Goal: Information Seeking & Learning: Learn about a topic

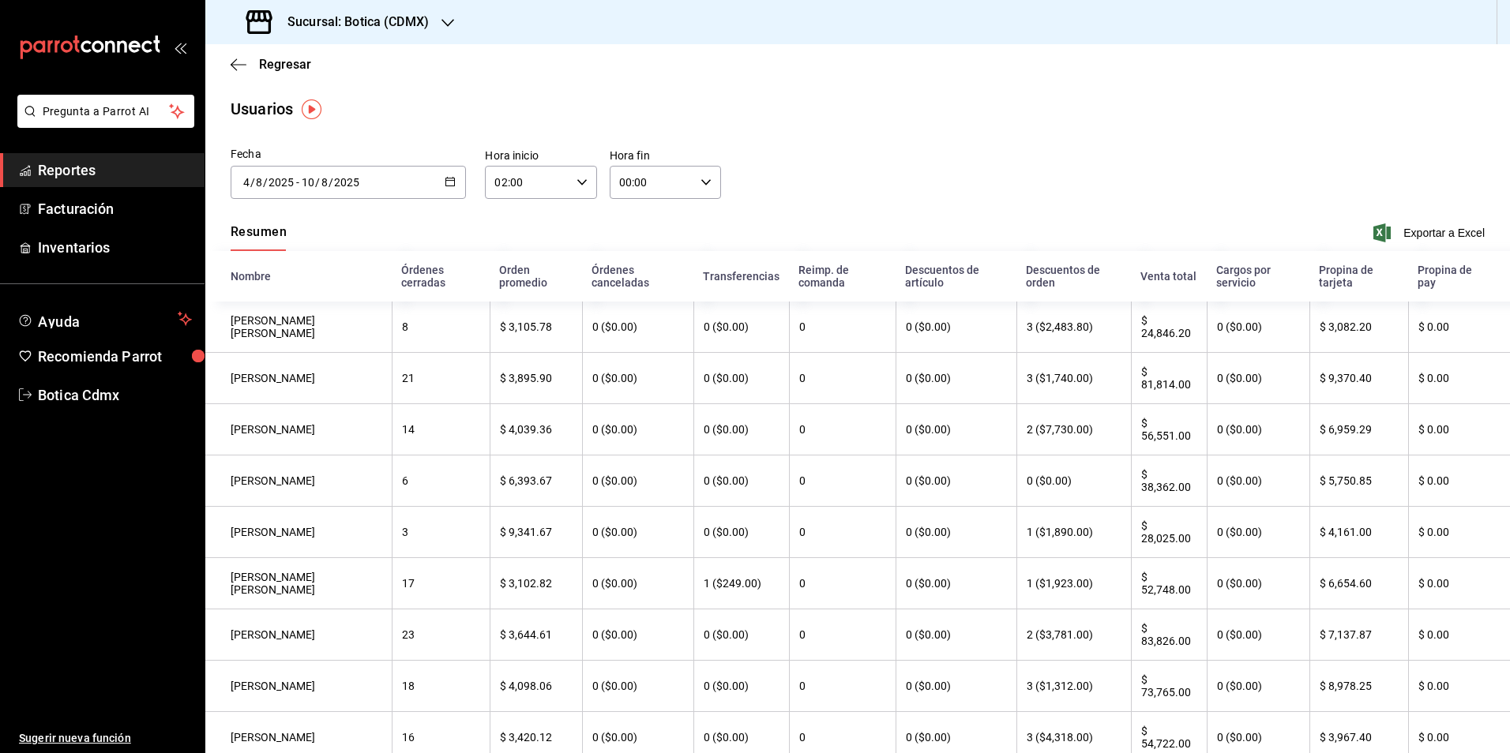
click at [449, 182] on icon "button" at bounding box center [450, 181] width 11 height 11
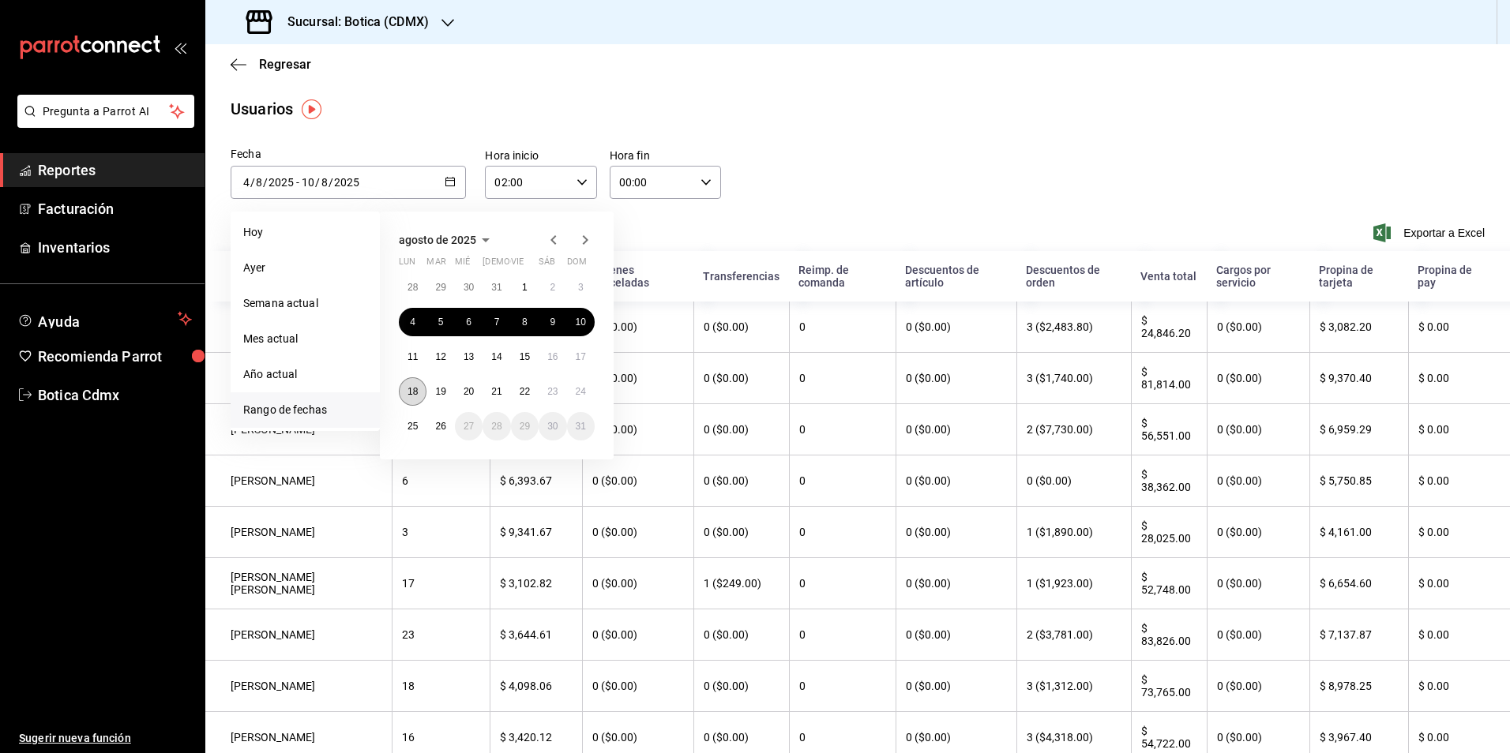
click at [407, 398] on button "18" at bounding box center [413, 391] width 28 height 28
click at [586, 394] on button "24" at bounding box center [581, 391] width 28 height 28
type input "[DATE]"
type input "18"
type input "[DATE]"
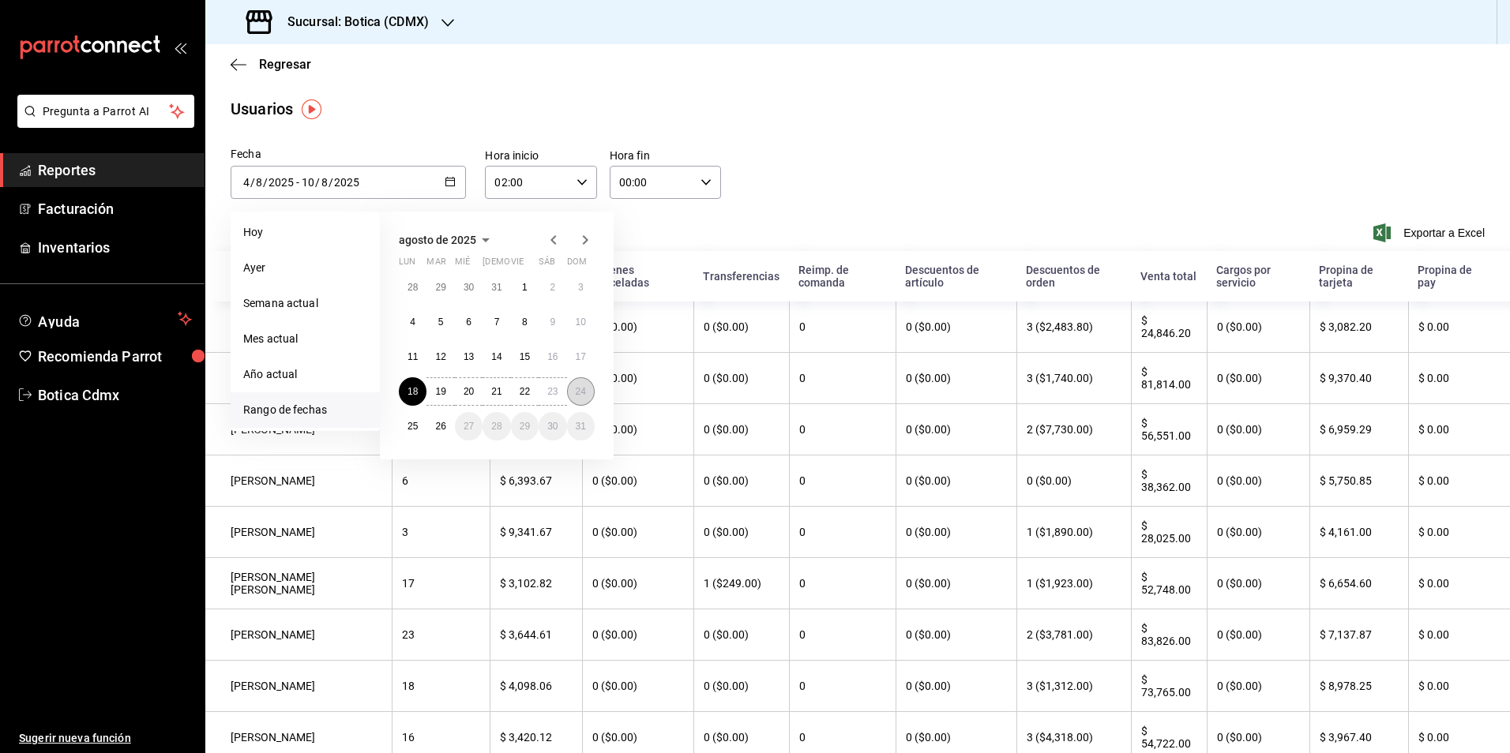
type input "24"
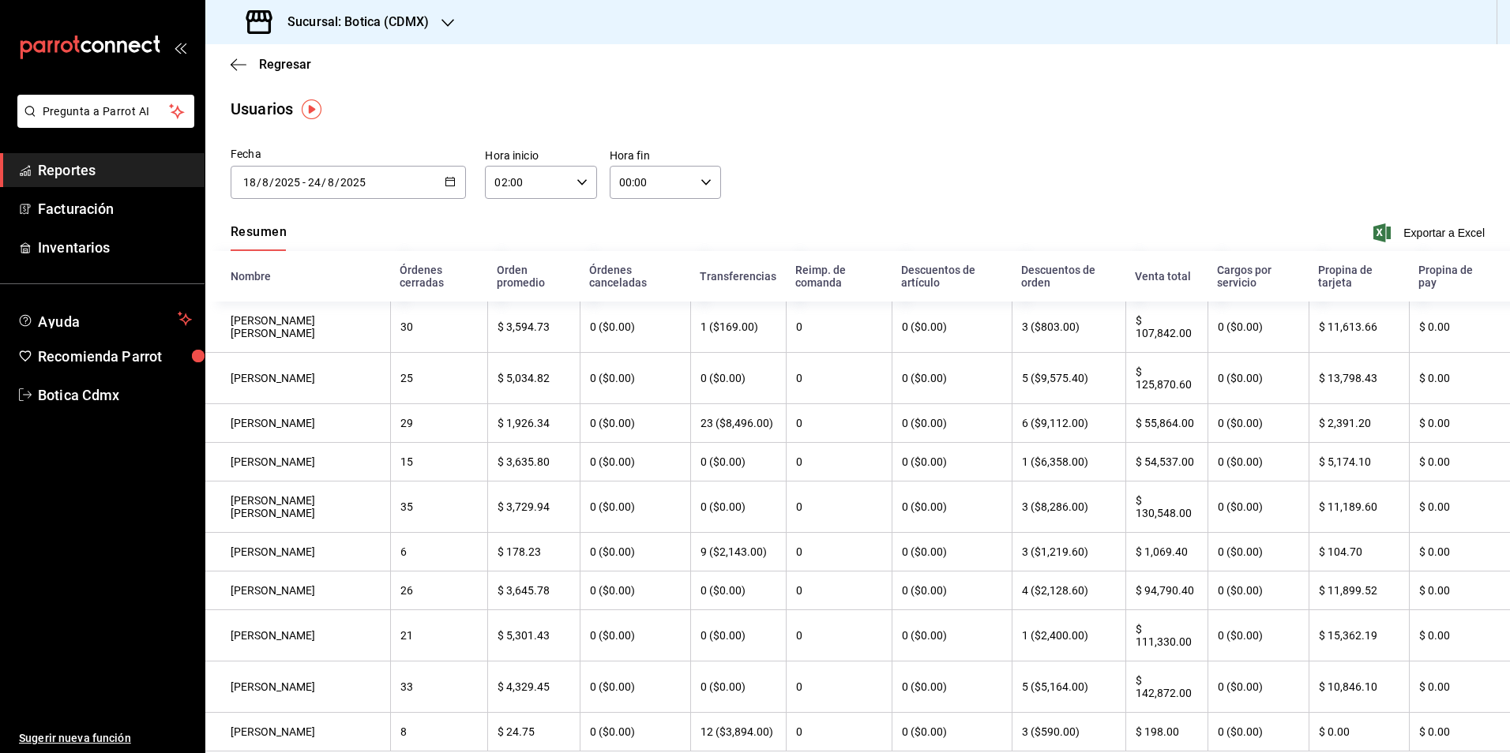
scroll to position [62, 0]
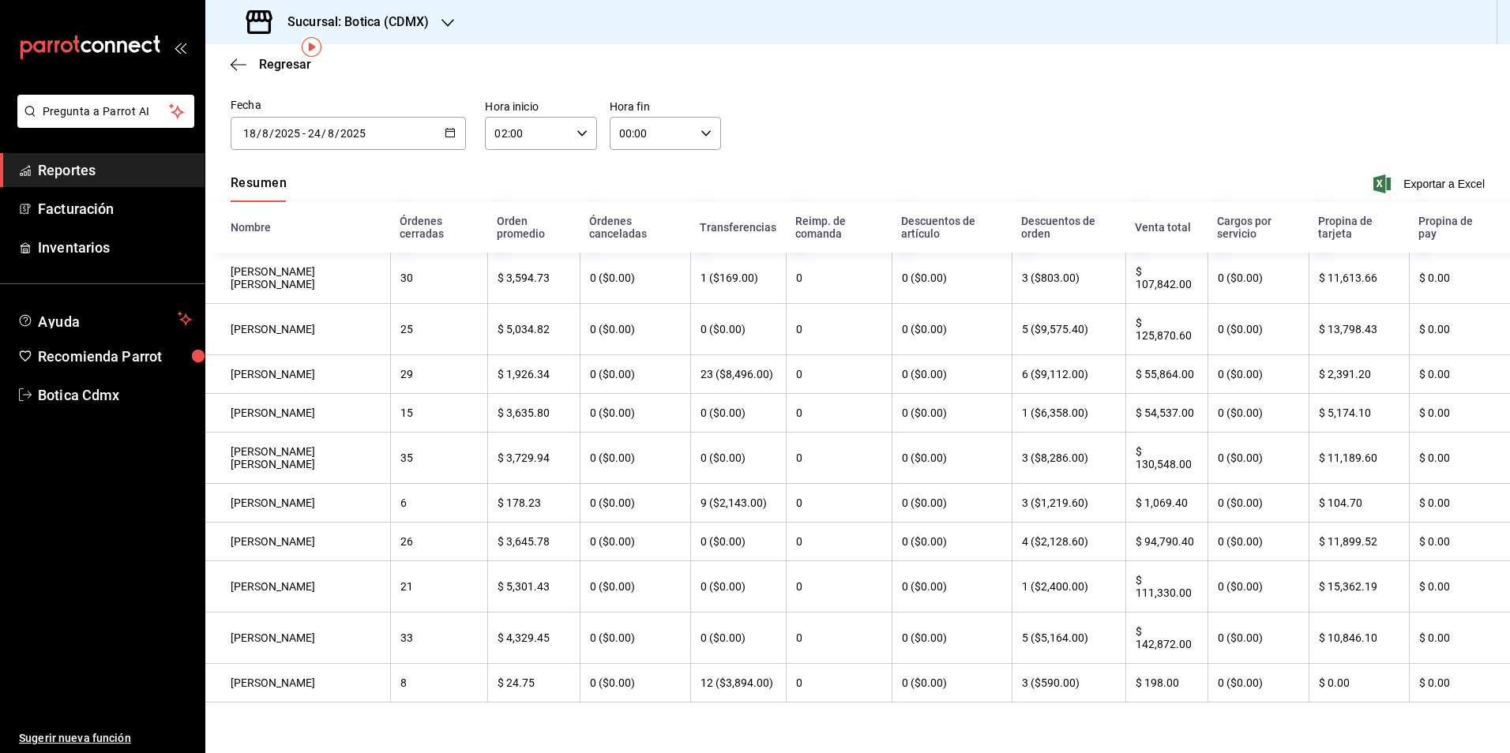
click at [453, 127] on div at bounding box center [450, 133] width 11 height 13
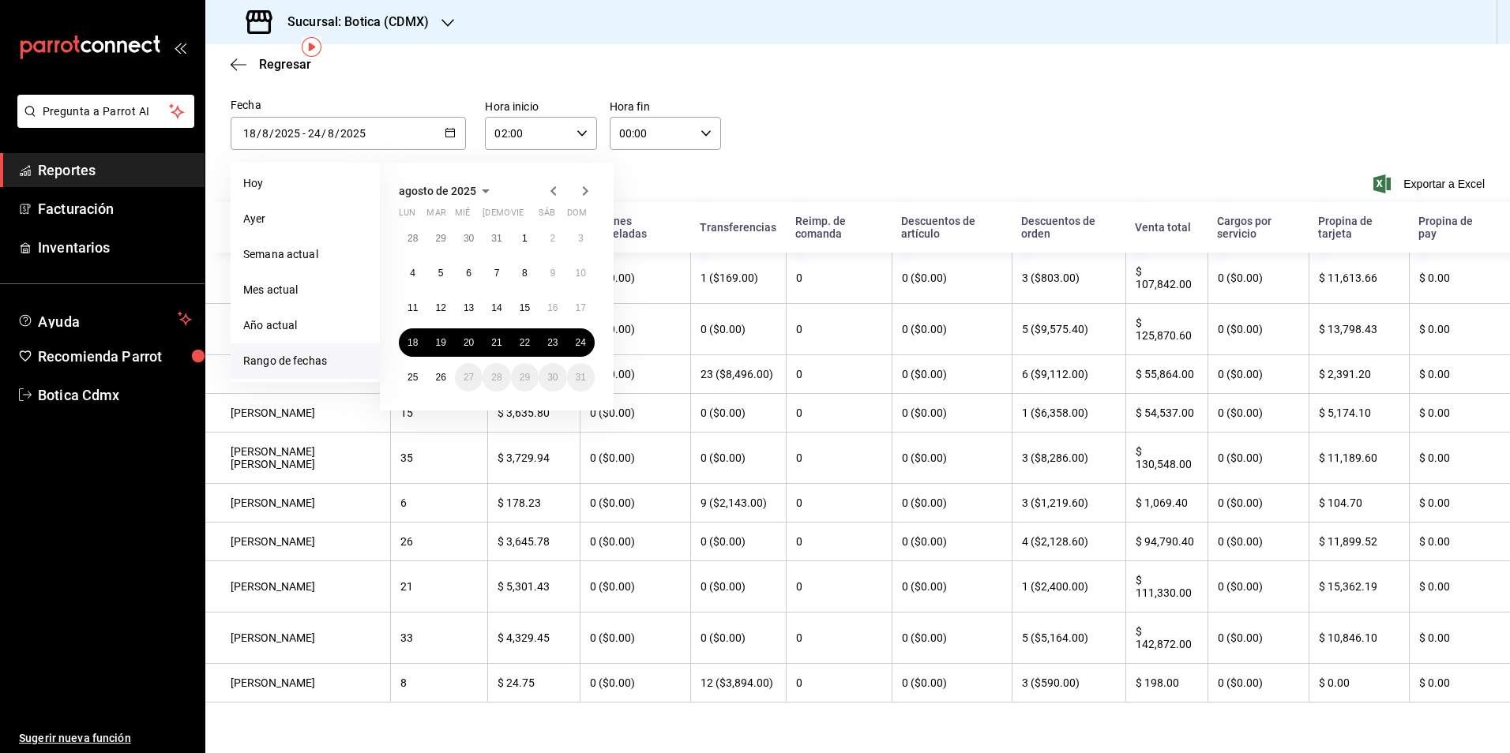
click at [822, 185] on div "Resumen Exportar a Excel" at bounding box center [857, 185] width 1305 height 33
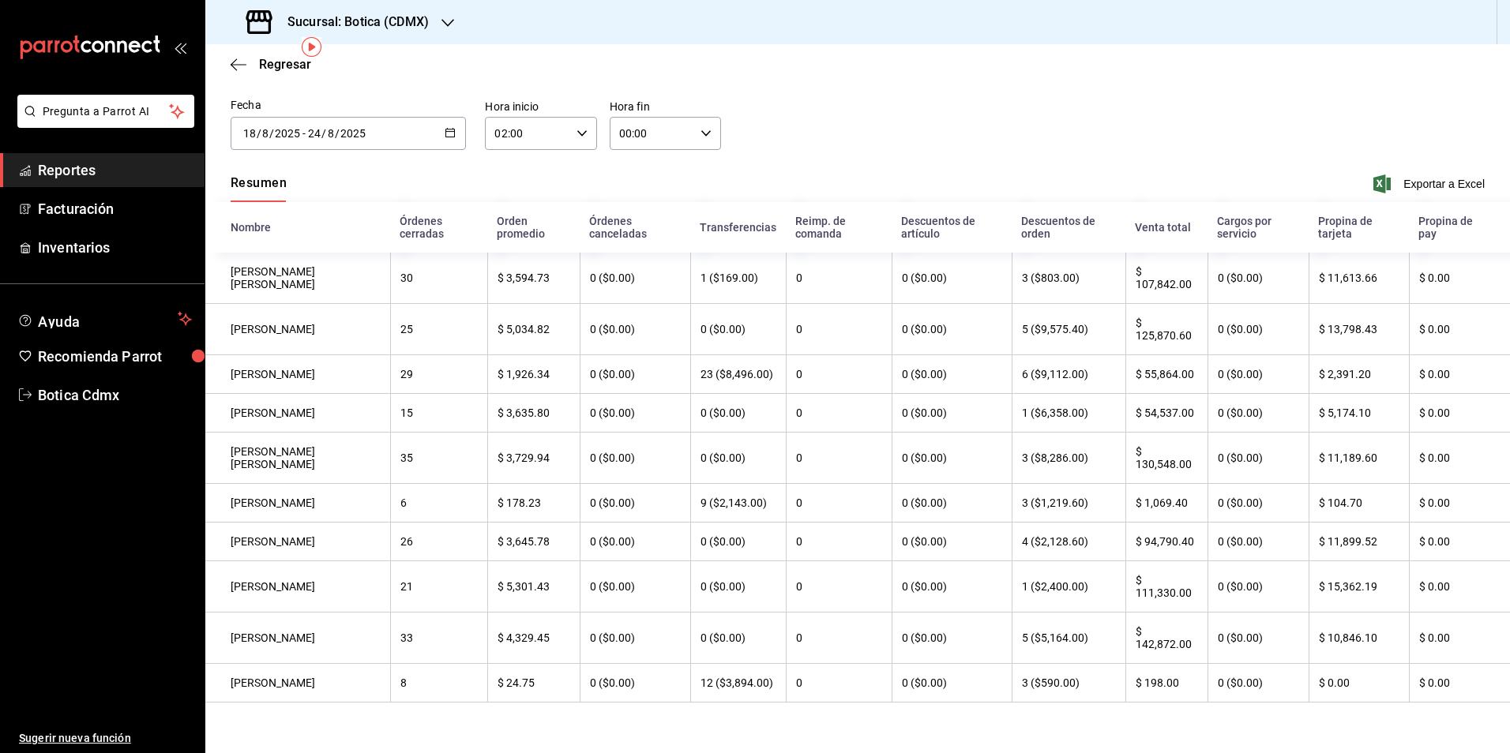
click at [76, 175] on span "Reportes" at bounding box center [115, 170] width 154 height 21
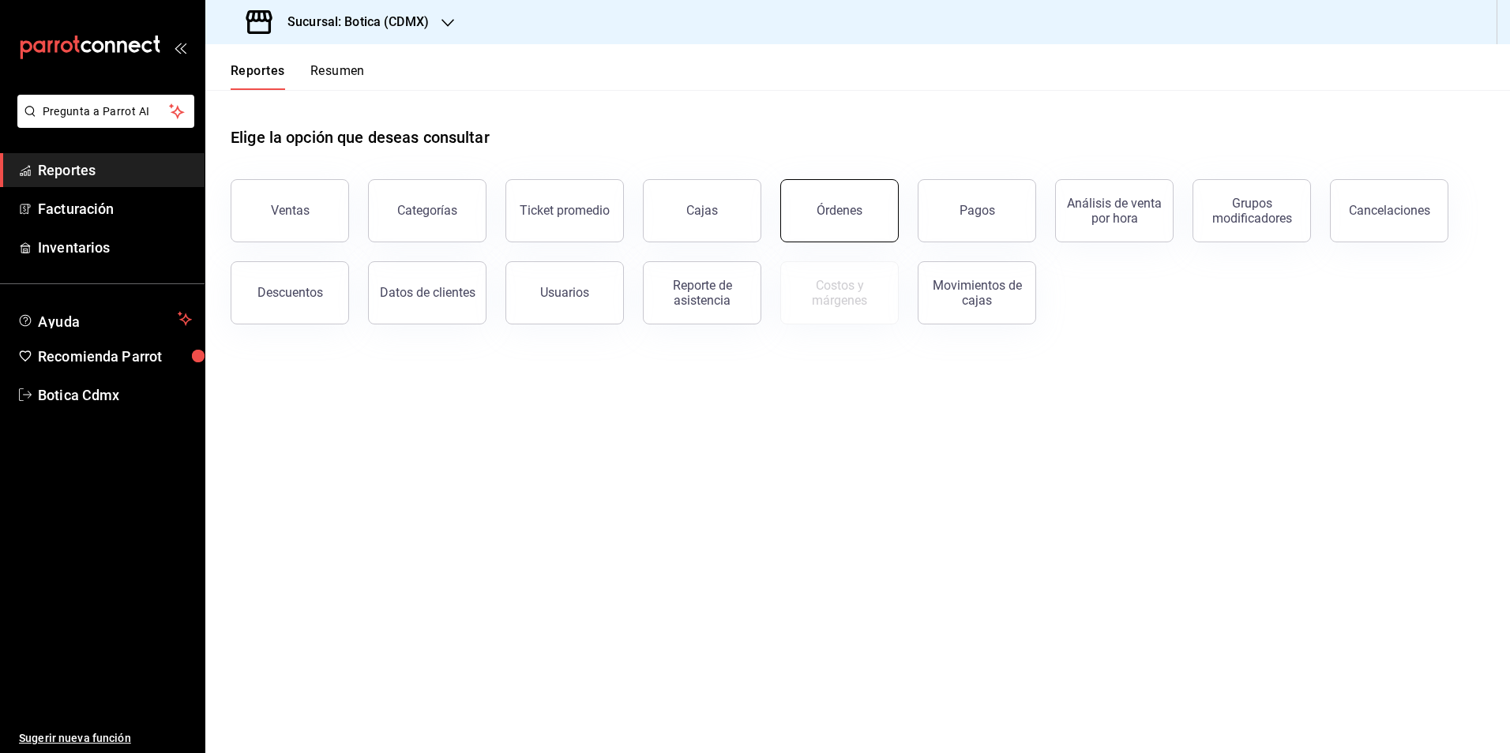
click at [866, 216] on button "Órdenes" at bounding box center [839, 210] width 118 height 63
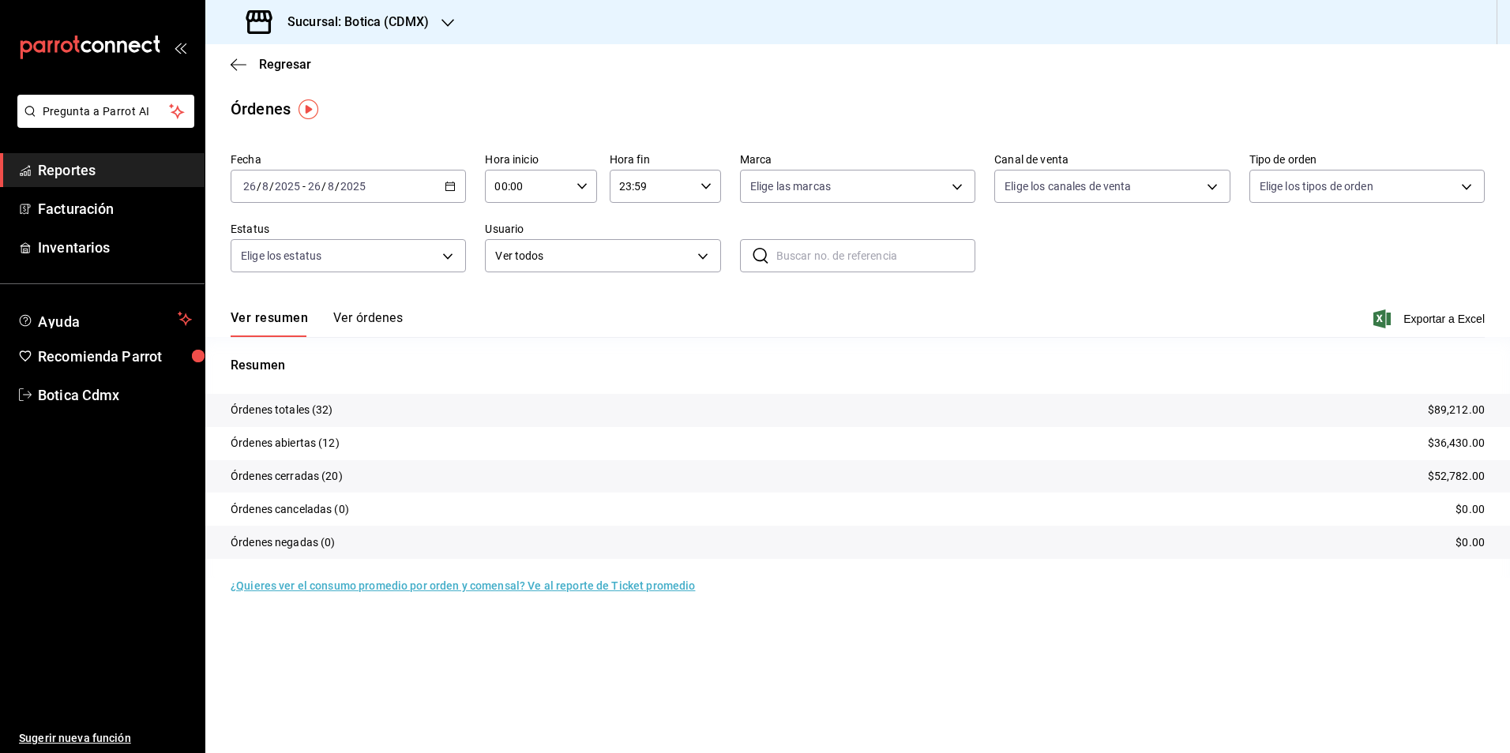
drag, startPoint x: 96, startPoint y: 172, endPoint x: 144, endPoint y: 175, distance: 48.3
click at [96, 172] on span "Reportes" at bounding box center [115, 170] width 154 height 21
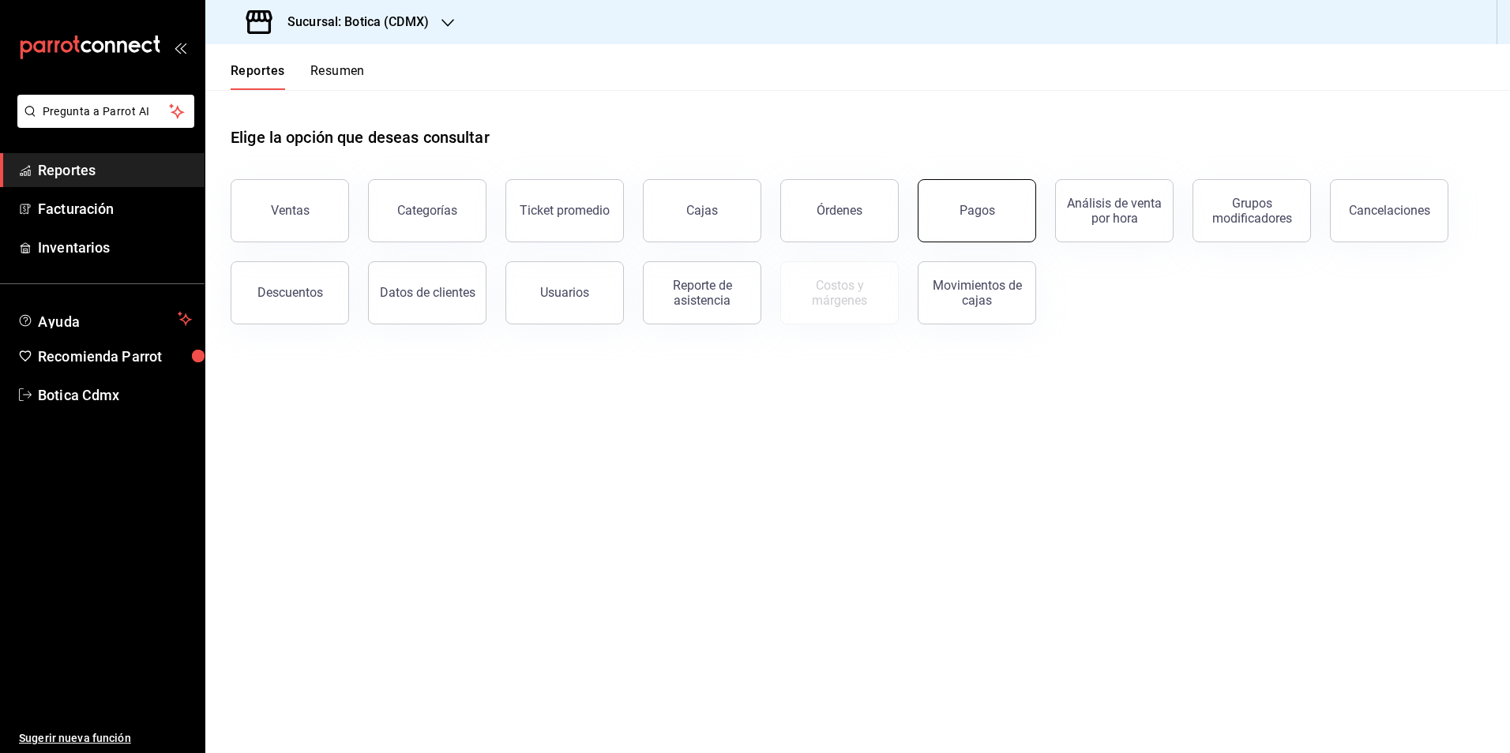
click at [974, 212] on div "Pagos" at bounding box center [977, 210] width 36 height 15
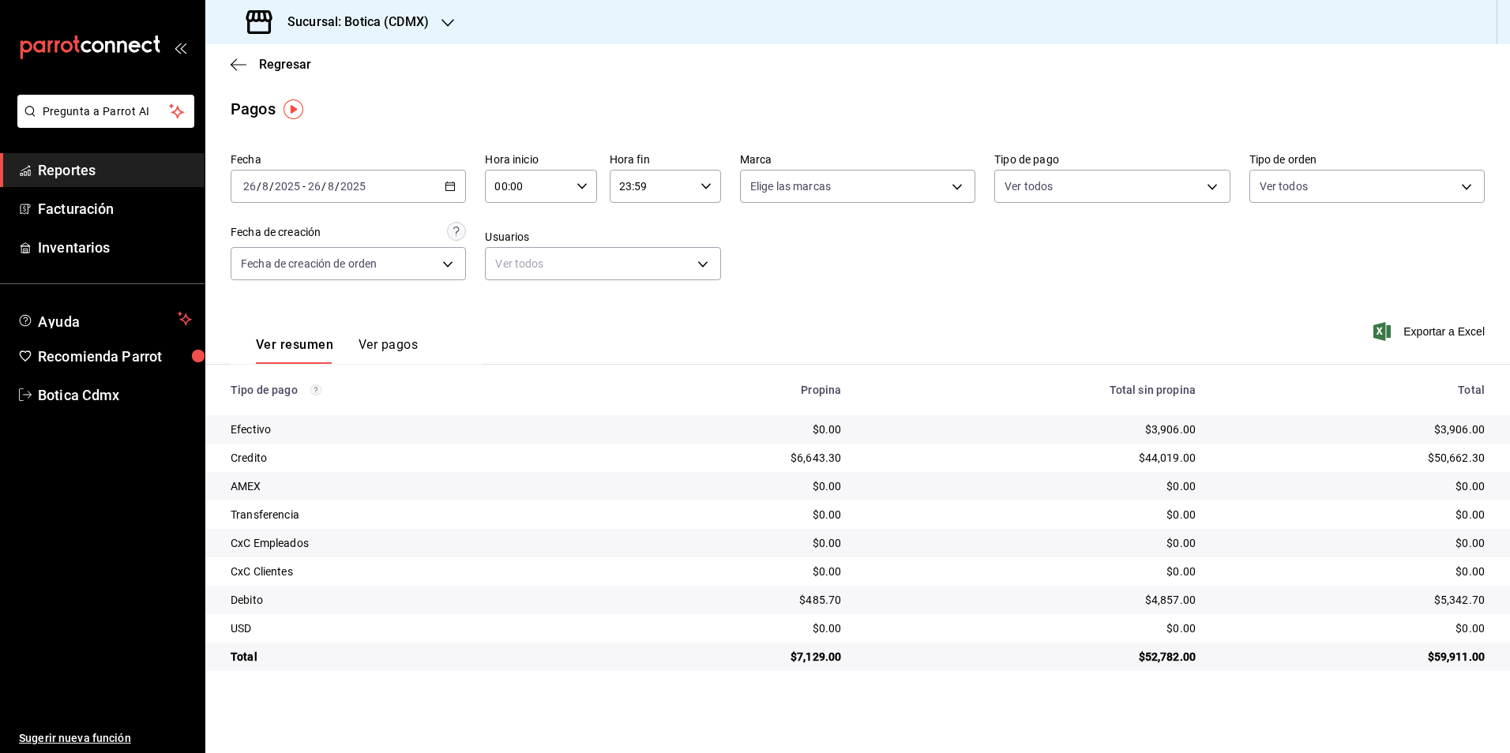
click at [447, 182] on icon "button" at bounding box center [450, 186] width 11 height 11
click at [302, 416] on span "Rango de fechas" at bounding box center [305, 412] width 122 height 17
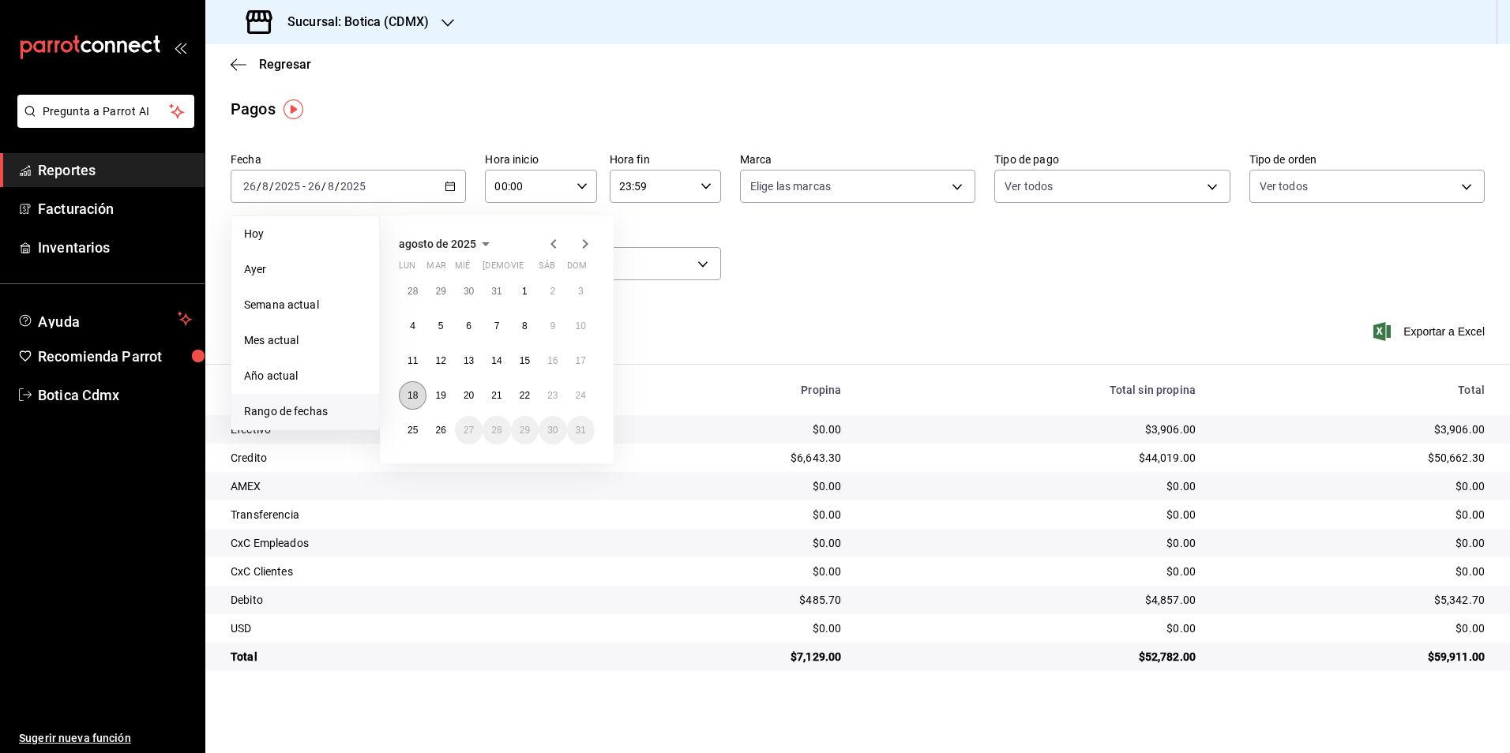
click at [414, 391] on abbr "18" at bounding box center [412, 395] width 10 height 11
click at [591, 399] on button "24" at bounding box center [581, 395] width 28 height 28
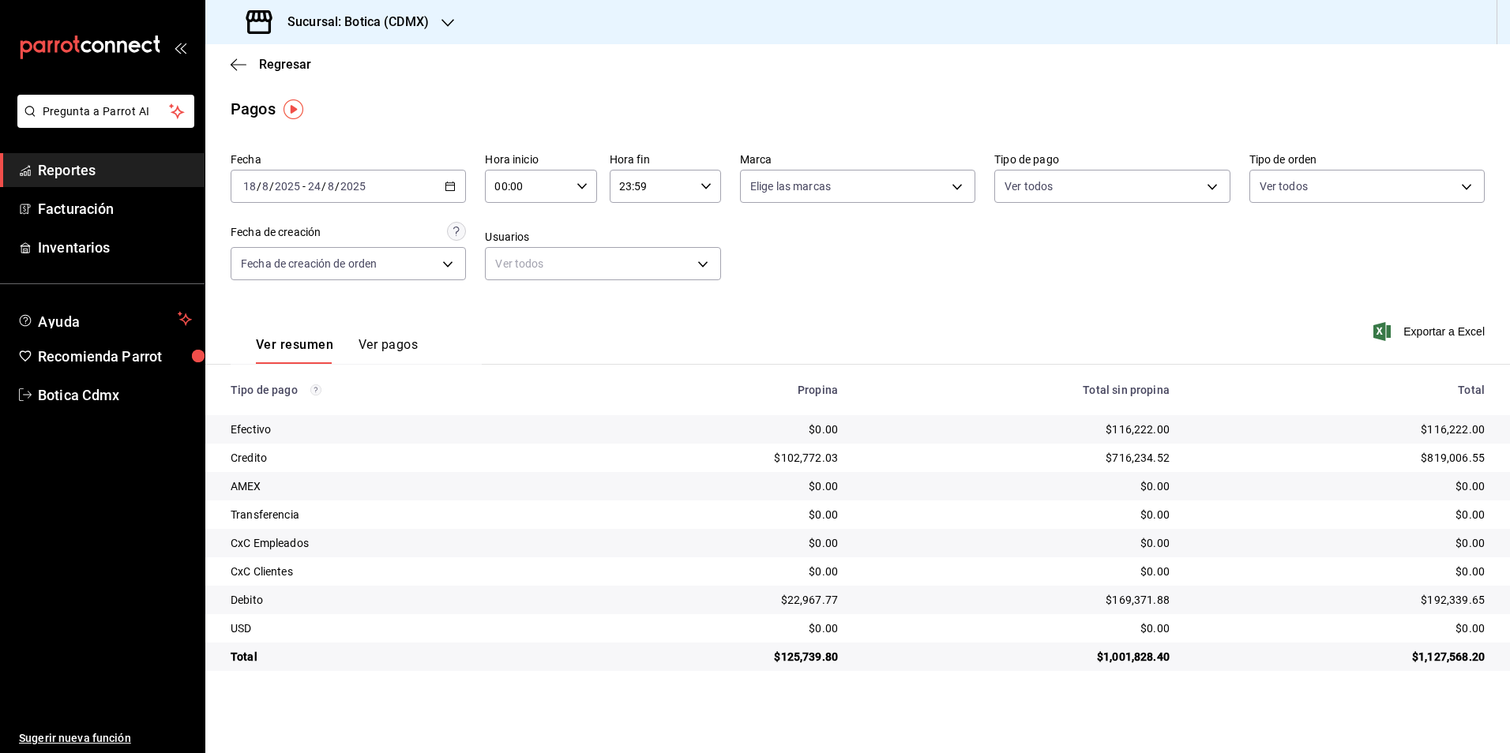
click at [62, 167] on span "Reportes" at bounding box center [115, 170] width 154 height 21
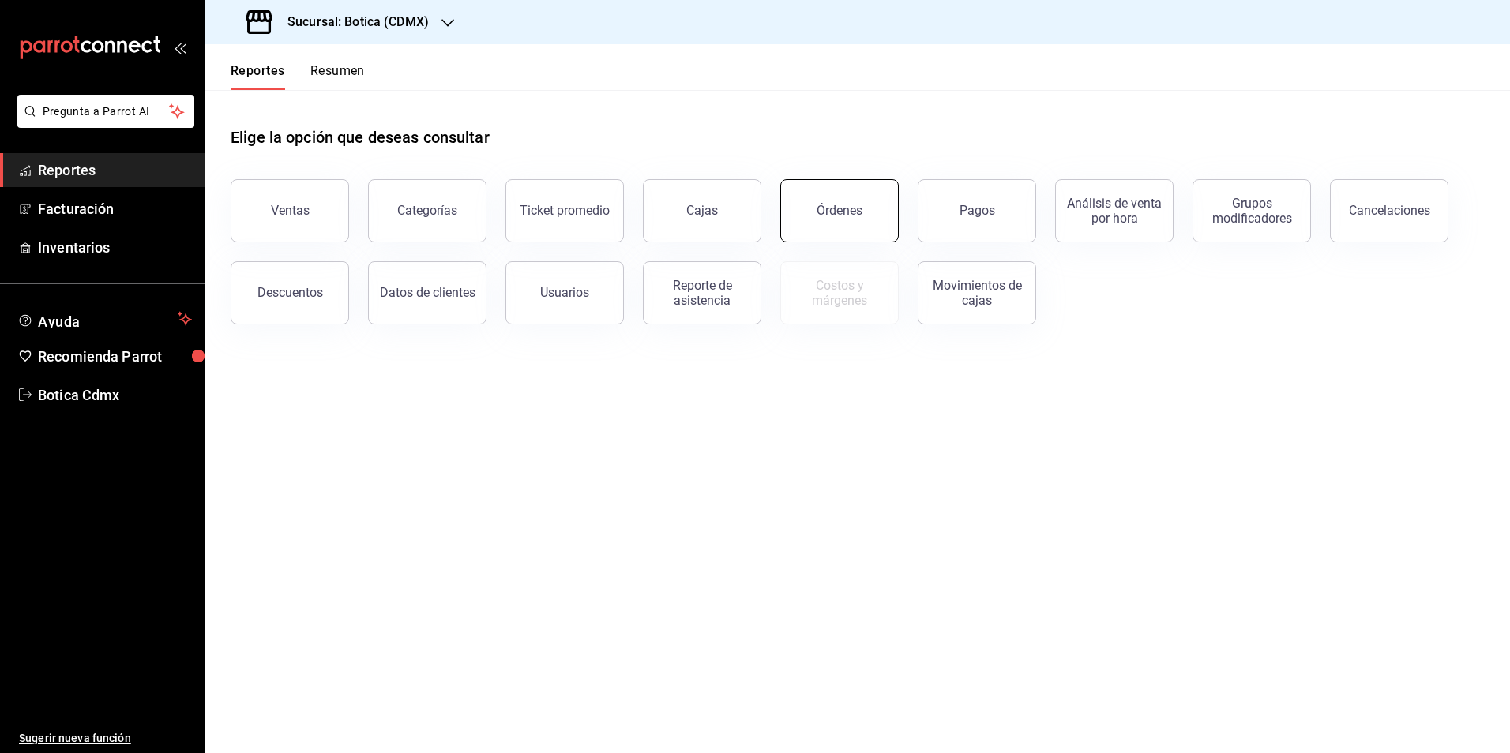
click at [861, 212] on button "Órdenes" at bounding box center [839, 210] width 118 height 63
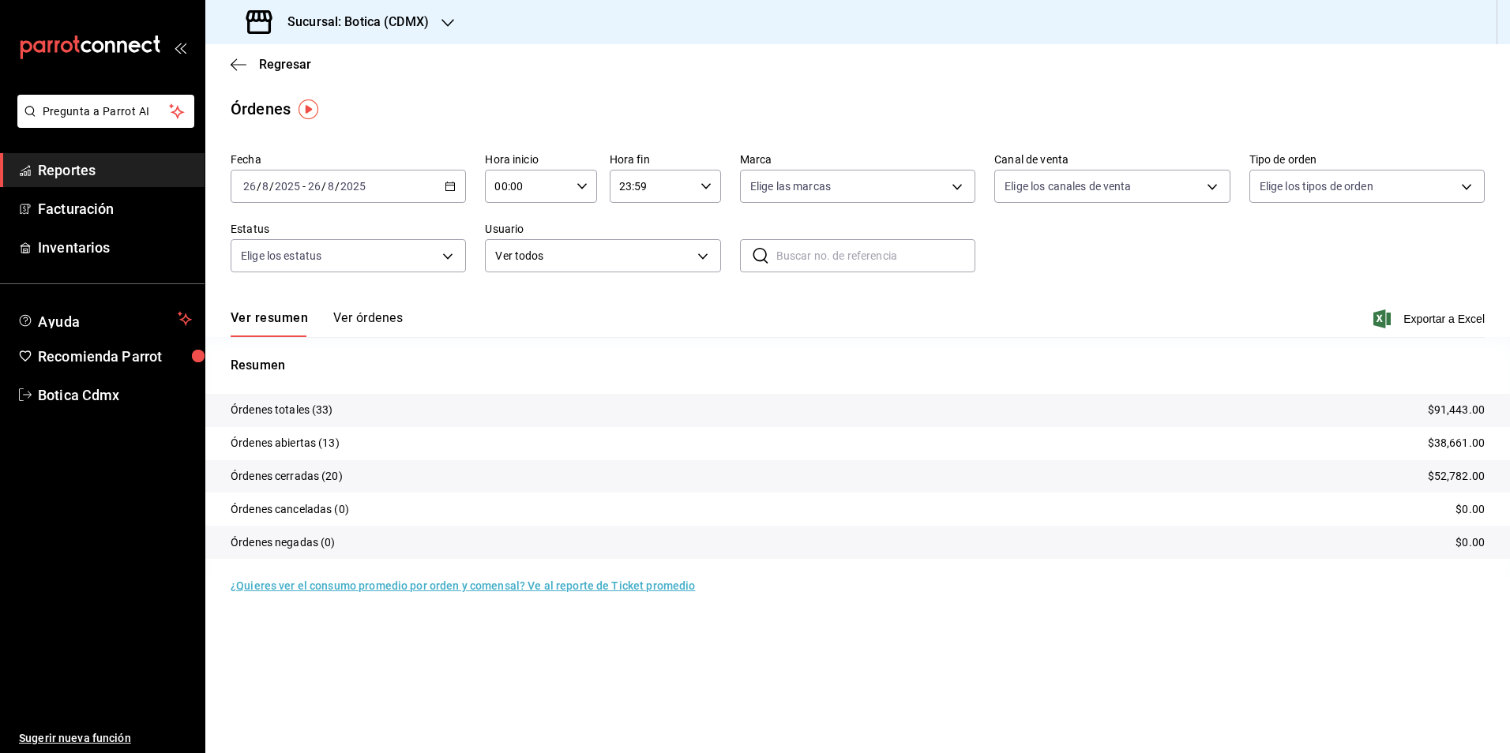
click at [452, 192] on div "[DATE] [DATE] - [DATE] [DATE]" at bounding box center [348, 186] width 235 height 33
click at [306, 408] on span "Rango de fechas" at bounding box center [305, 412] width 122 height 17
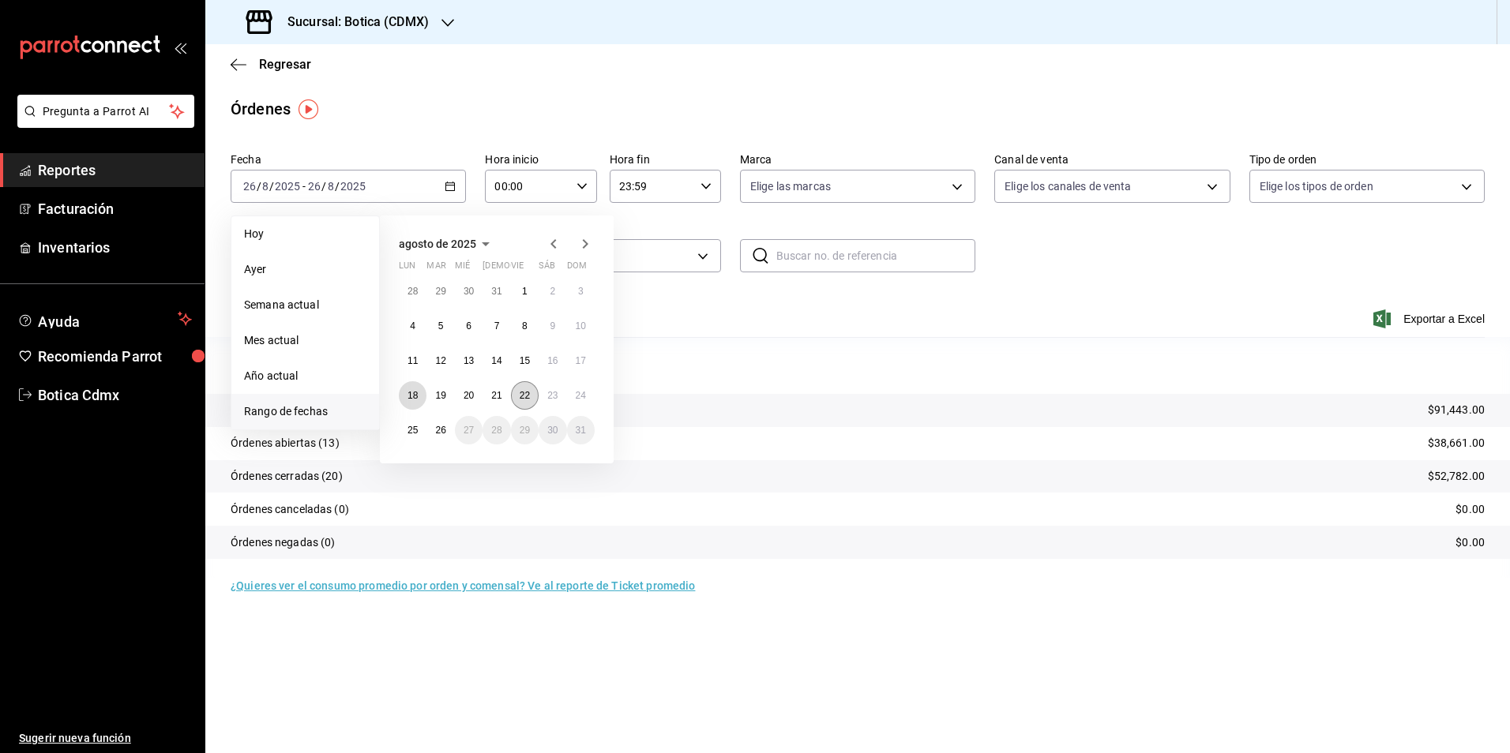
drag, startPoint x: 411, startPoint y: 390, endPoint x: 520, endPoint y: 387, distance: 109.0
click at [412, 389] on button "18" at bounding box center [413, 395] width 28 height 28
click at [590, 390] on button "24" at bounding box center [581, 395] width 28 height 28
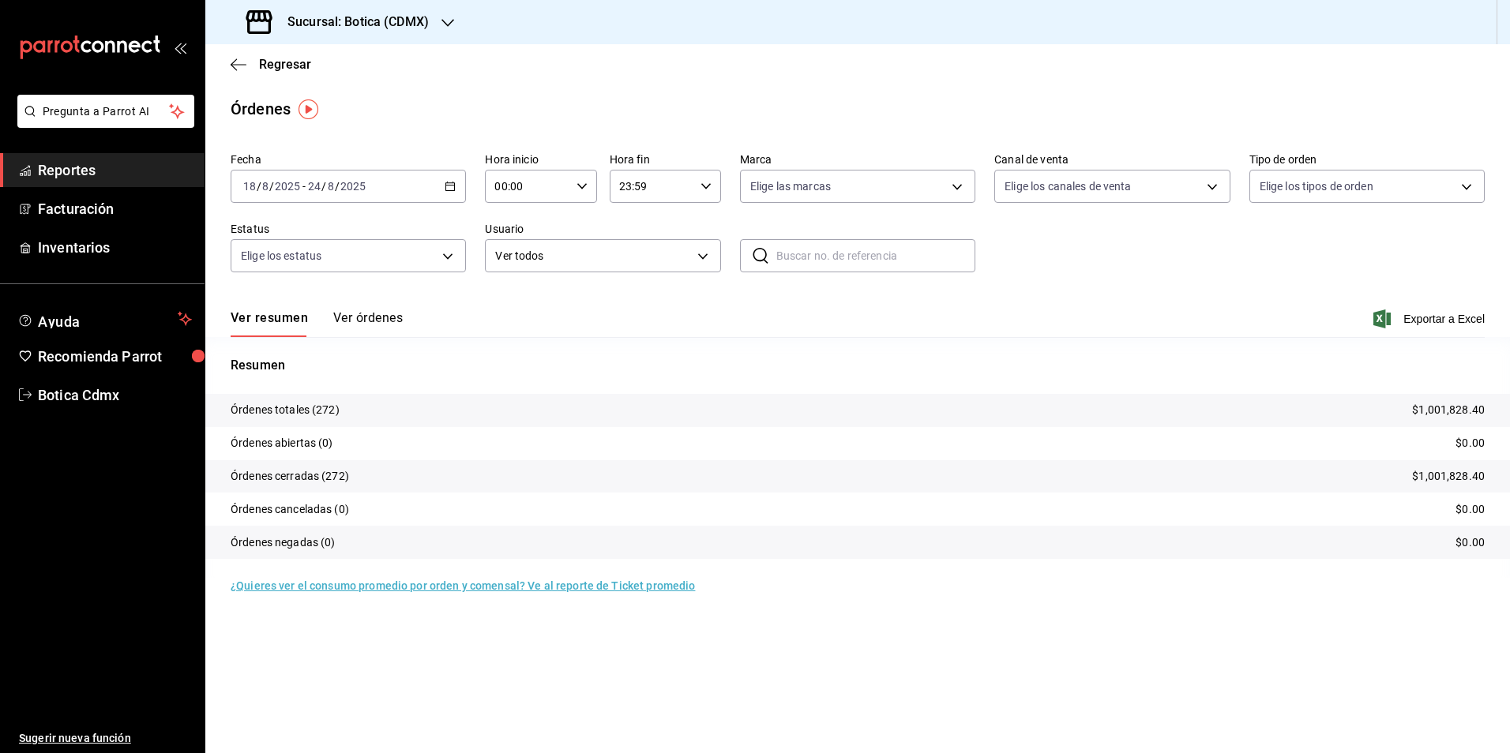
click at [104, 172] on span "Reportes" at bounding box center [115, 170] width 154 height 21
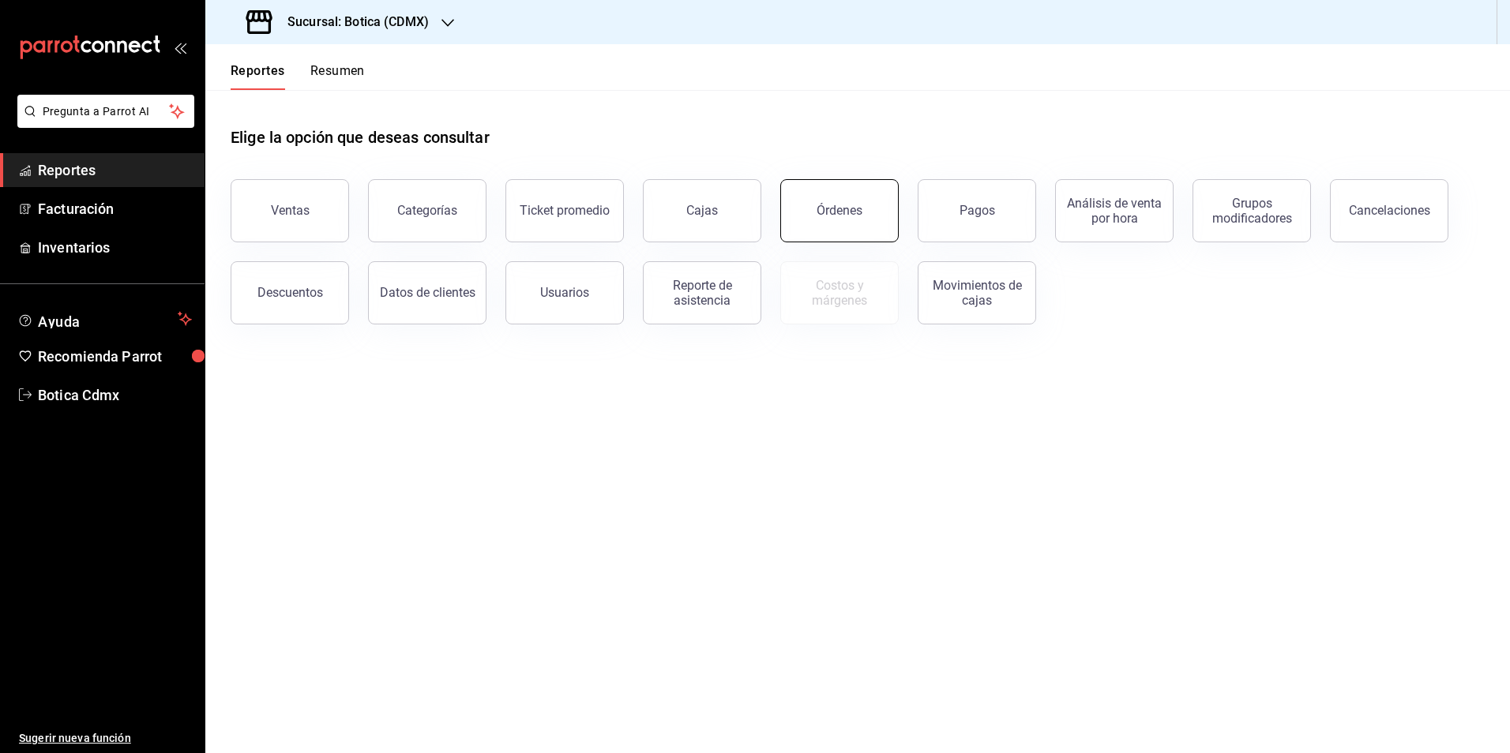
click at [832, 220] on button "Órdenes" at bounding box center [839, 210] width 118 height 63
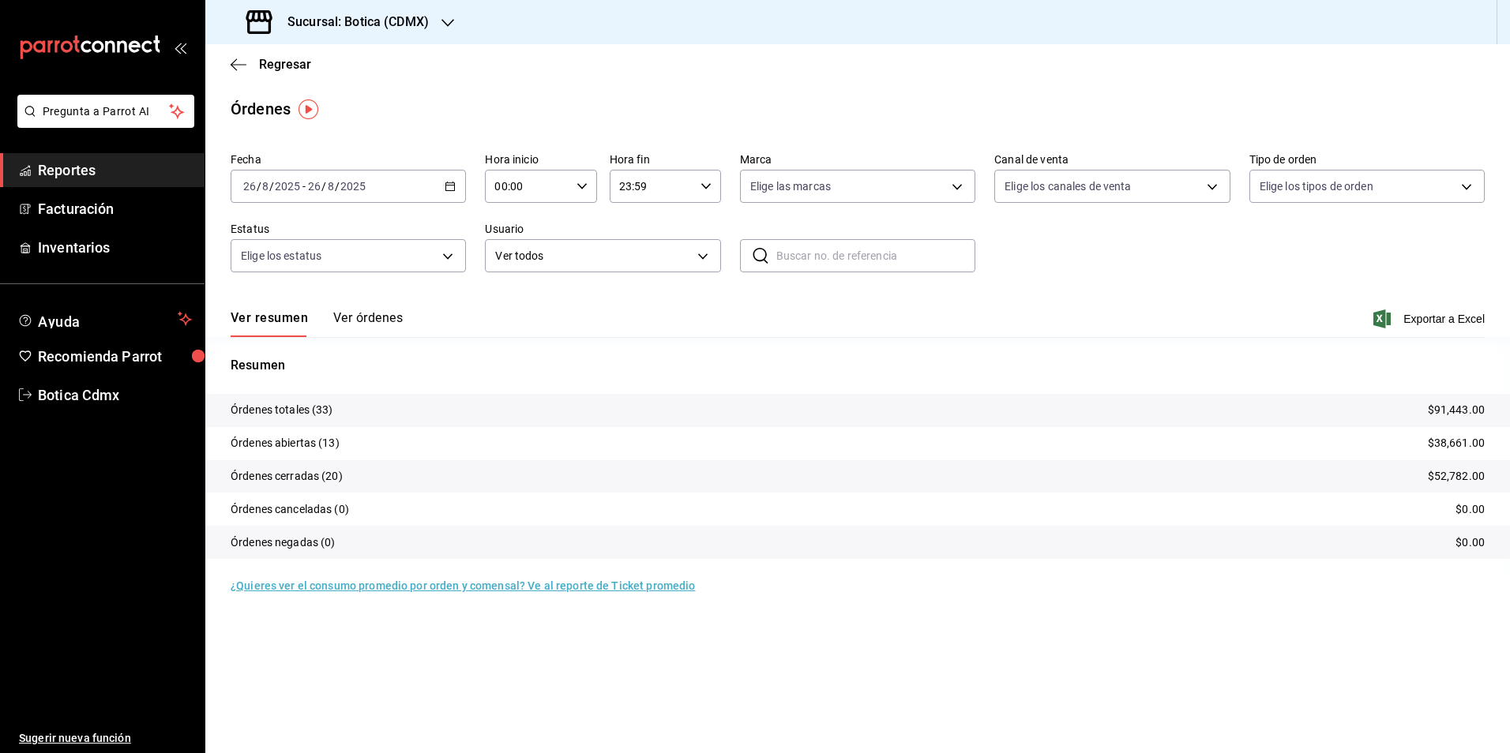
click at [448, 180] on div "[DATE] [DATE] - [DATE] [DATE]" at bounding box center [348, 186] width 235 height 33
click at [278, 407] on span "Rango de fechas" at bounding box center [305, 412] width 122 height 17
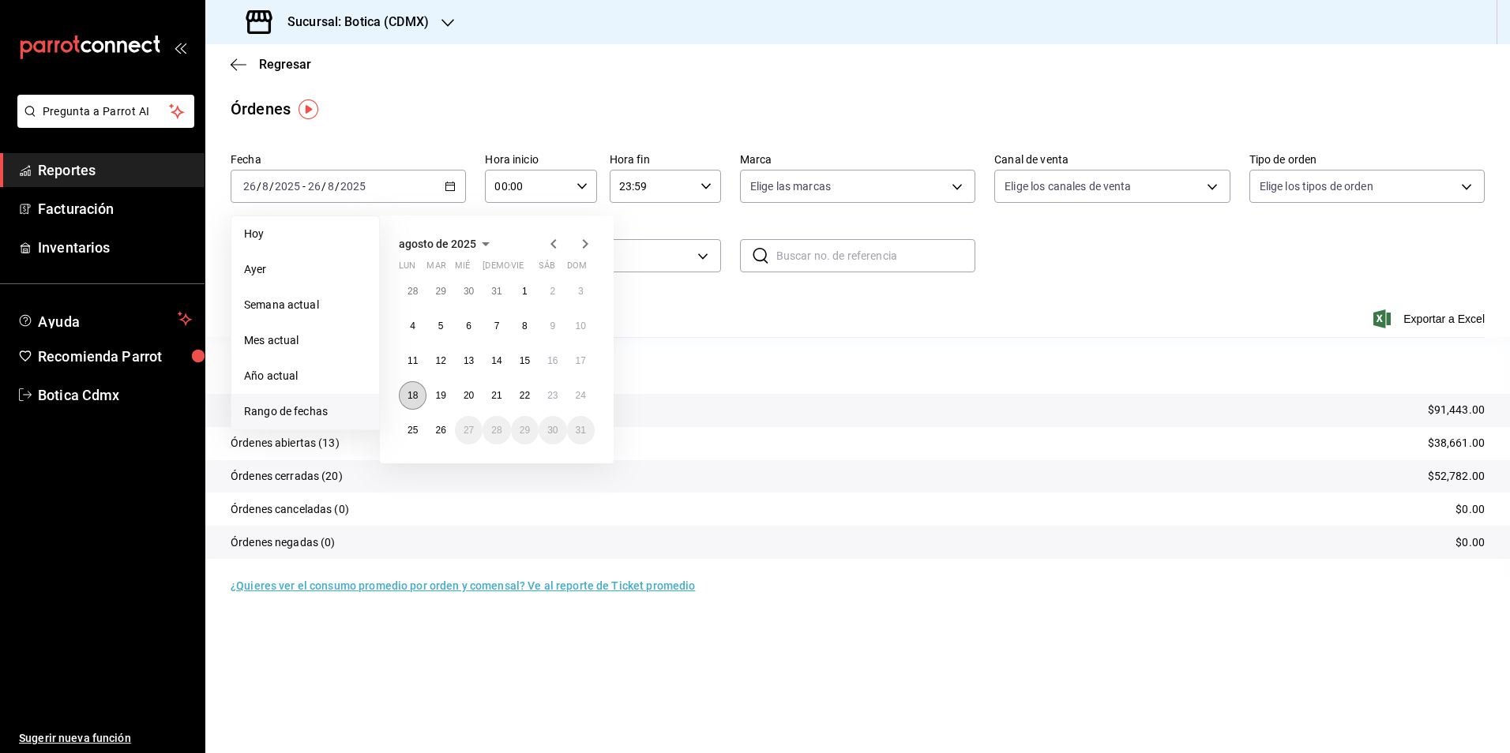
click at [407, 388] on button "18" at bounding box center [413, 395] width 28 height 28
click at [582, 388] on button "24" at bounding box center [581, 395] width 28 height 28
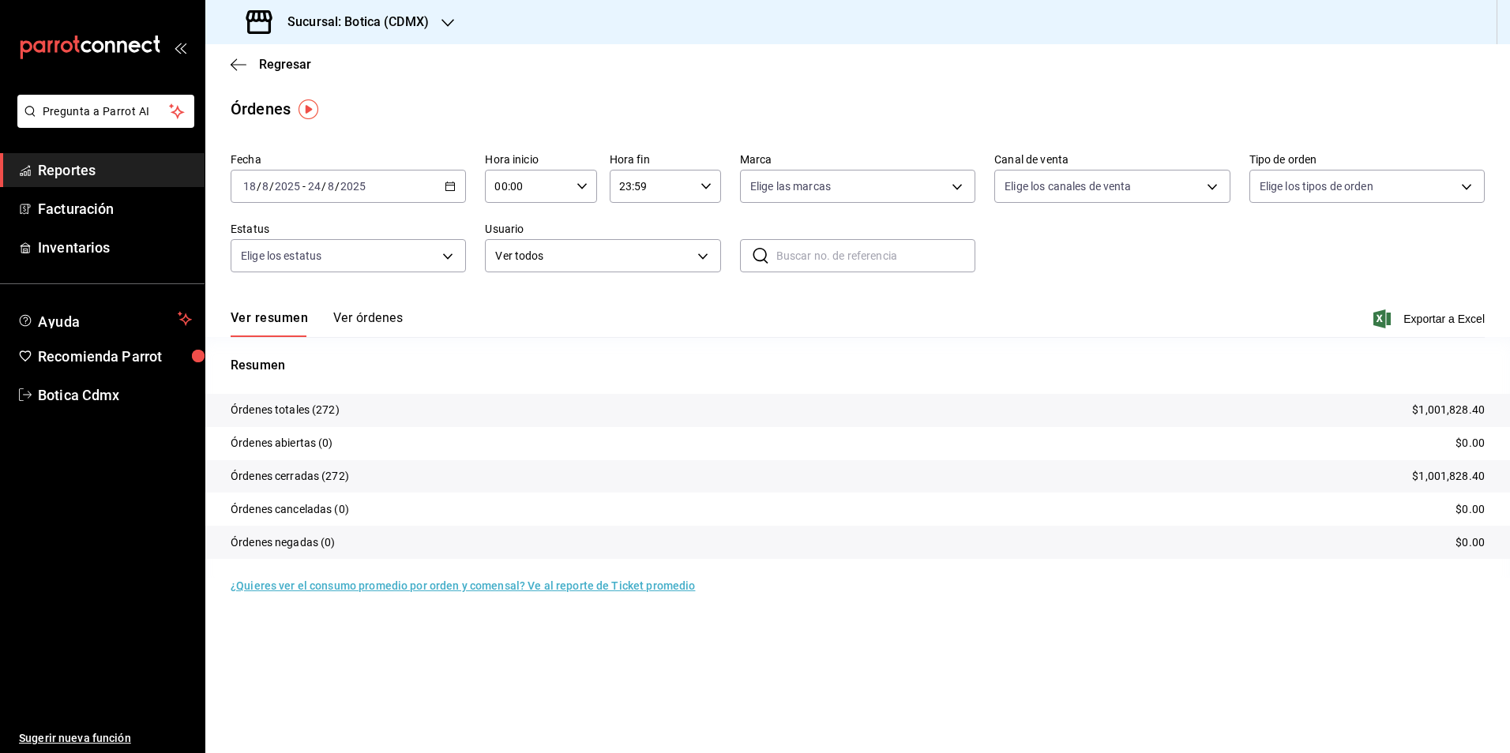
click at [90, 167] on span "Reportes" at bounding box center [115, 170] width 154 height 21
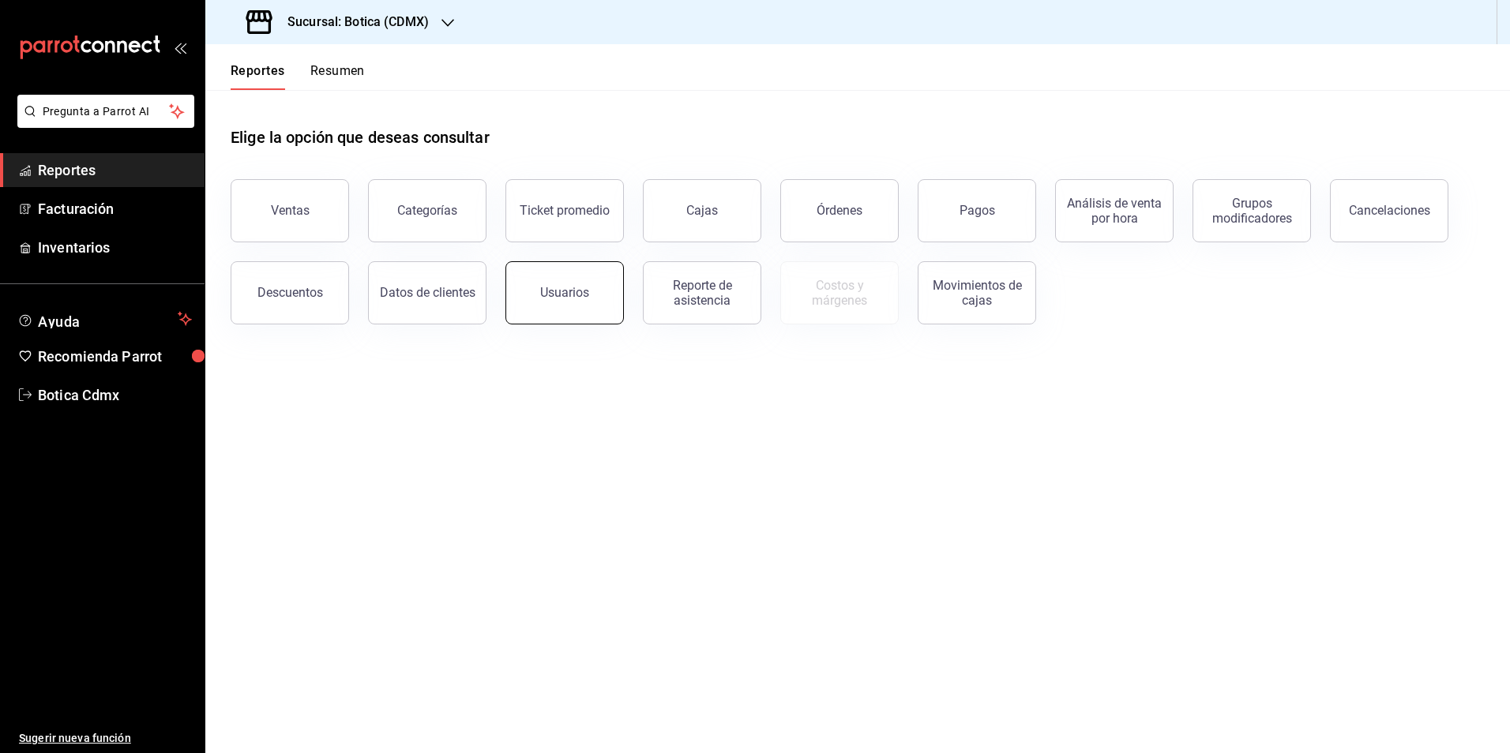
click at [539, 286] on button "Usuarios" at bounding box center [564, 292] width 118 height 63
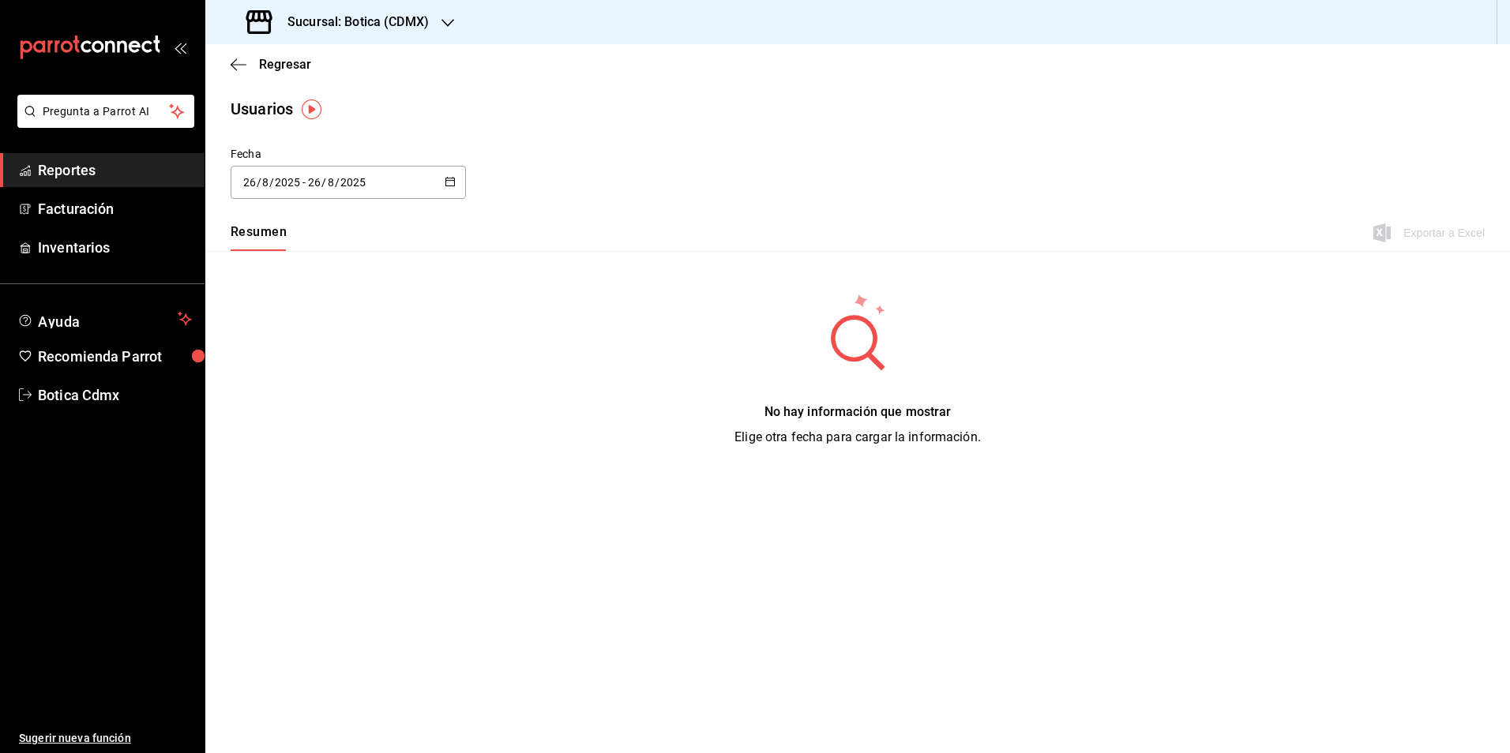
click at [438, 182] on div "[DATE] [DATE] - [DATE] [DATE]" at bounding box center [348, 182] width 235 height 33
click at [267, 405] on li "Rango de fechas" at bounding box center [305, 410] width 149 height 36
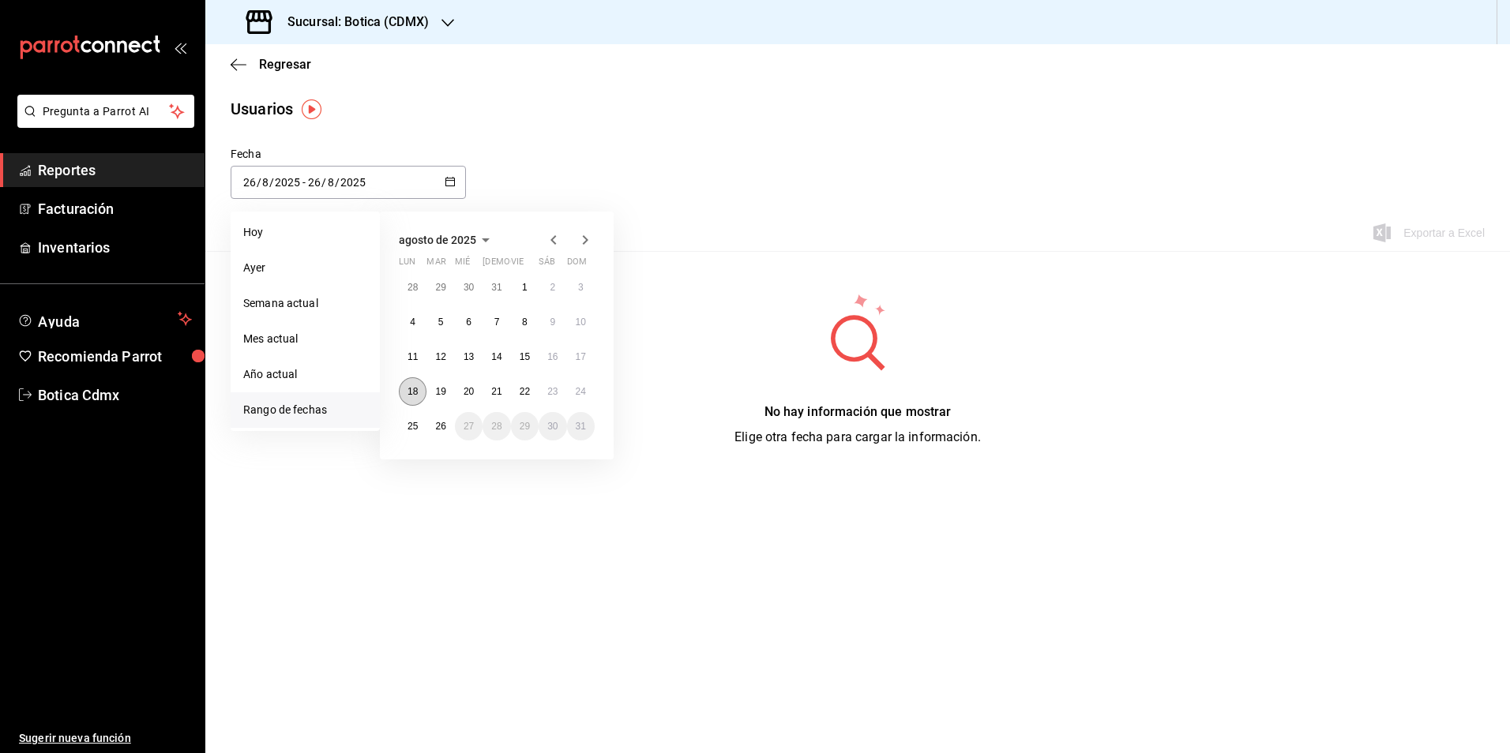
click at [415, 390] on abbr "18" at bounding box center [412, 391] width 10 height 11
click at [580, 396] on abbr "24" at bounding box center [581, 391] width 10 height 11
type input "[DATE]"
type input "18"
type input "[DATE]"
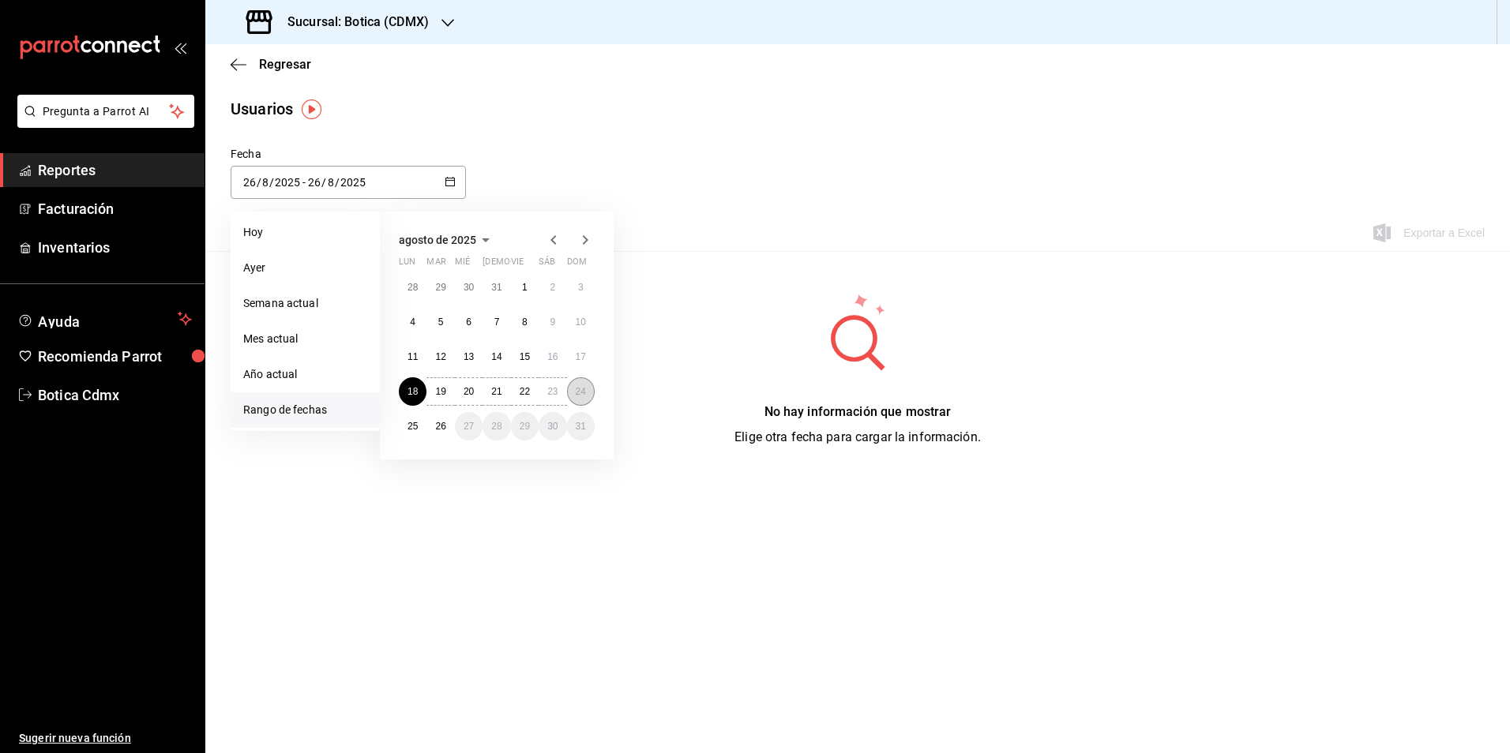
type input "24"
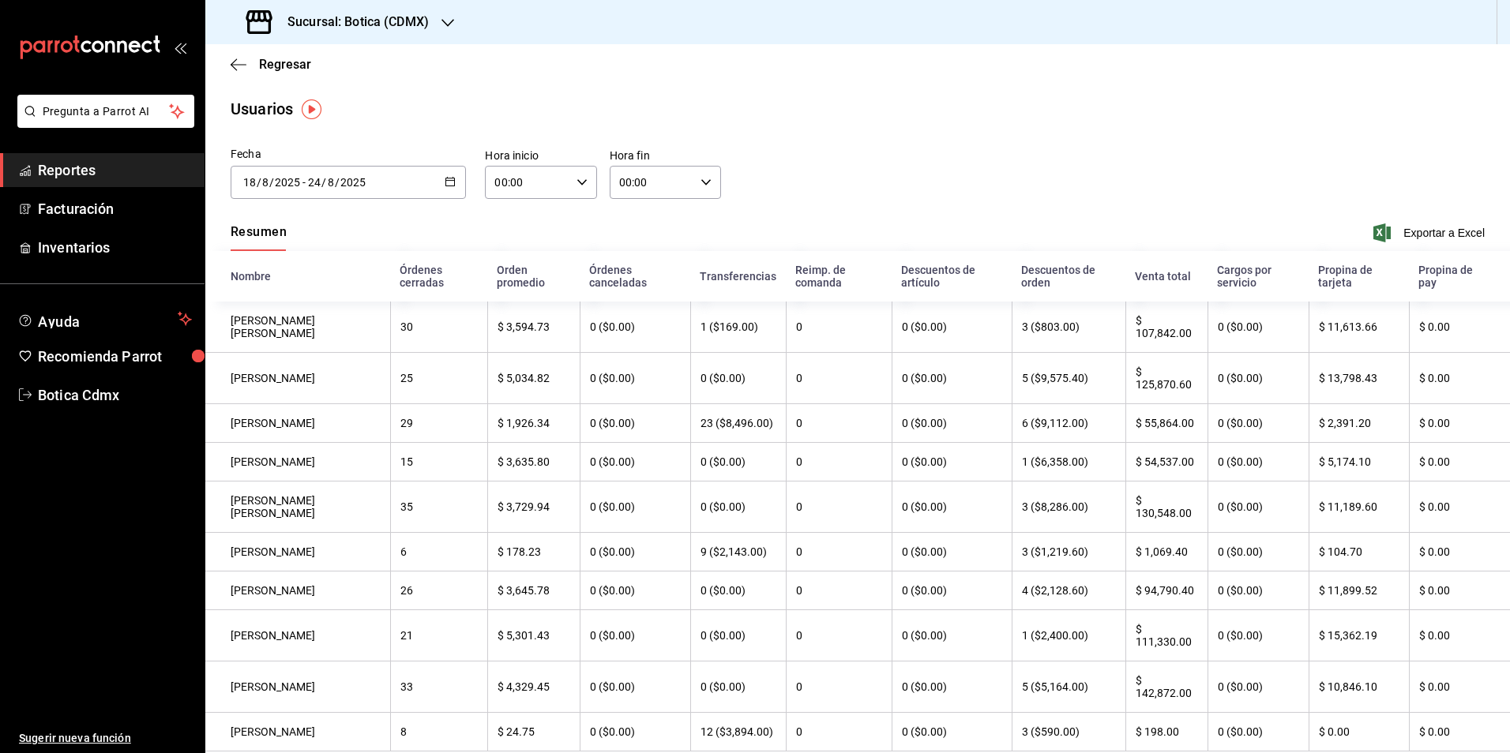
click at [572, 186] on div "00:00 Hora inicio" at bounding box center [540, 182] width 111 height 33
click at [516, 296] on span "02" at bounding box center [510, 298] width 30 height 13
type input "02:00"
click at [1425, 235] on div at bounding box center [755, 376] width 1510 height 753
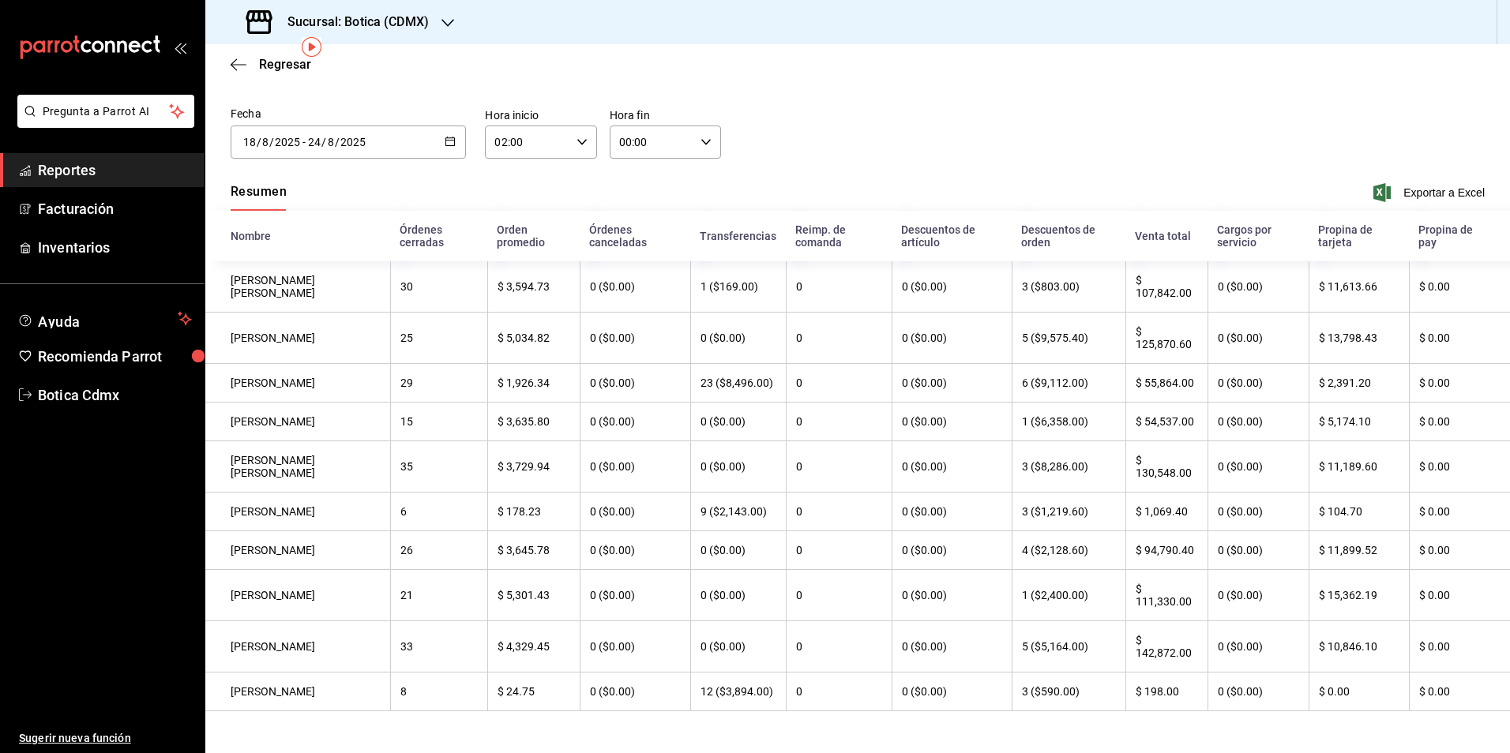
scroll to position [62, 0]
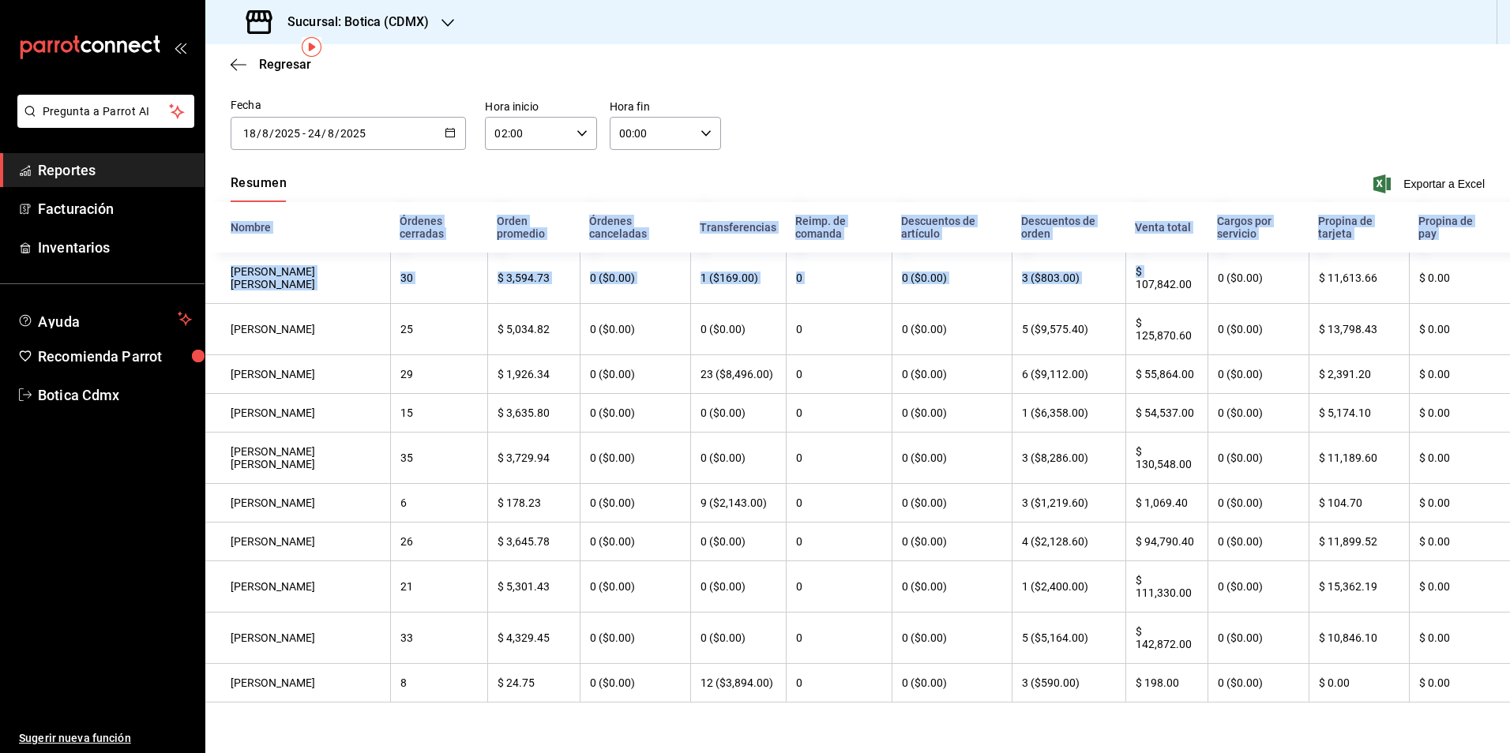
drag, startPoint x: 1145, startPoint y: 257, endPoint x: 1212, endPoint y: 708, distance: 455.9
click at [1212, 708] on div "Fecha [DATE] [DATE] - [DATE] [DATE] agosto de 2025 lun mar [PERSON_NAME] vie sá…" at bounding box center [857, 412] width 1305 height 631
copy table "Nombre Órdenes cerradas Orden promedio Órdenes canceladas Transferencias Reimp.…"
drag, startPoint x: 223, startPoint y: 250, endPoint x: 1130, endPoint y: 758, distance: 1039.8
click at [1130, 753] on html "Pregunta a Parrot AI Reportes Facturación Inventarios Ayuda Recomienda Parrot B…" at bounding box center [755, 376] width 1510 height 753
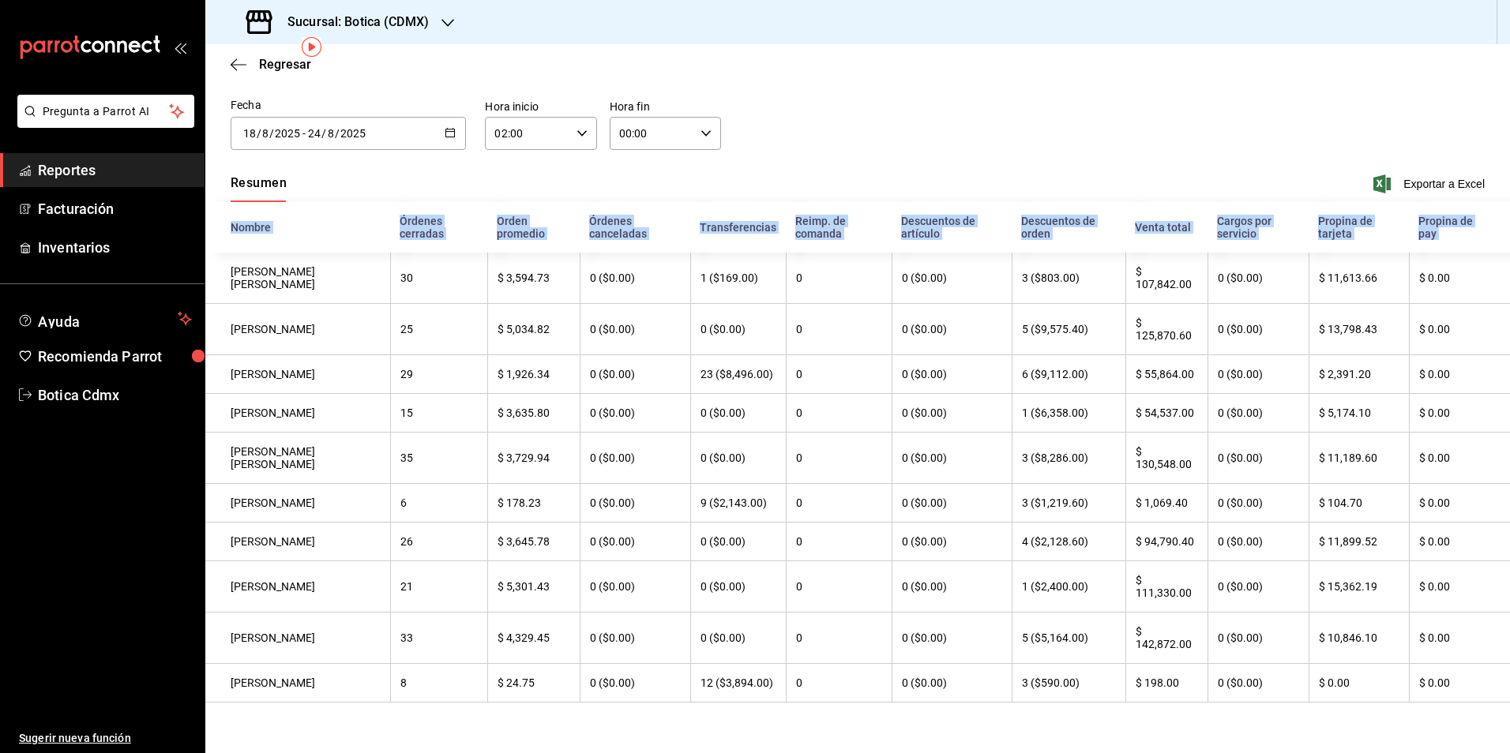
copy table "Nombre Órdenes cerradas Orden promedio Órdenes canceladas Transferencias Reimp.…"
click at [445, 127] on icon "button" at bounding box center [450, 132] width 11 height 11
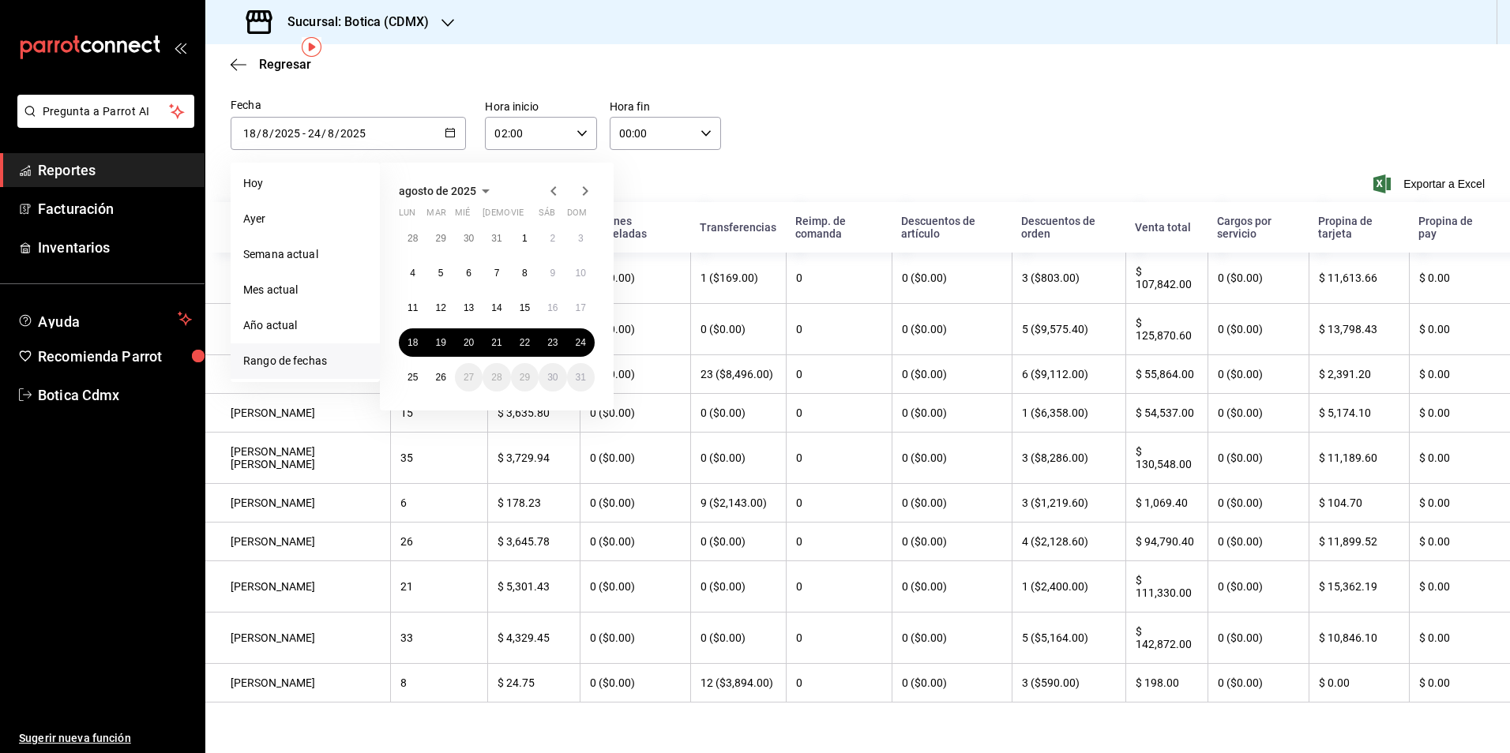
click at [826, 129] on div "Fecha [DATE] [DATE] - [DATE] [DATE] [PERSON_NAME] Semana actual Mes actual Año …" at bounding box center [857, 133] width 1305 height 72
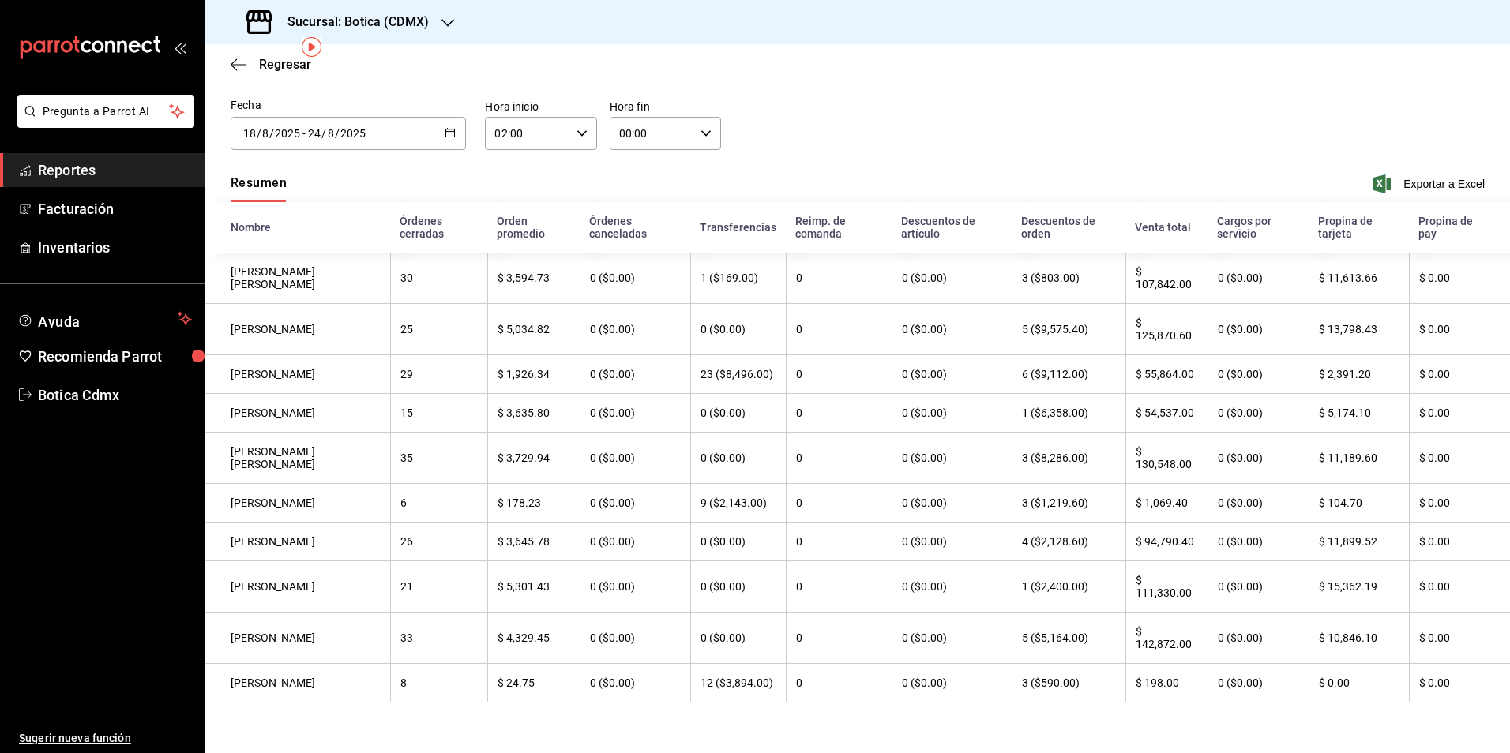
click at [444, 128] on div "[DATE] [DATE] - [DATE] [DATE]" at bounding box center [348, 133] width 235 height 33
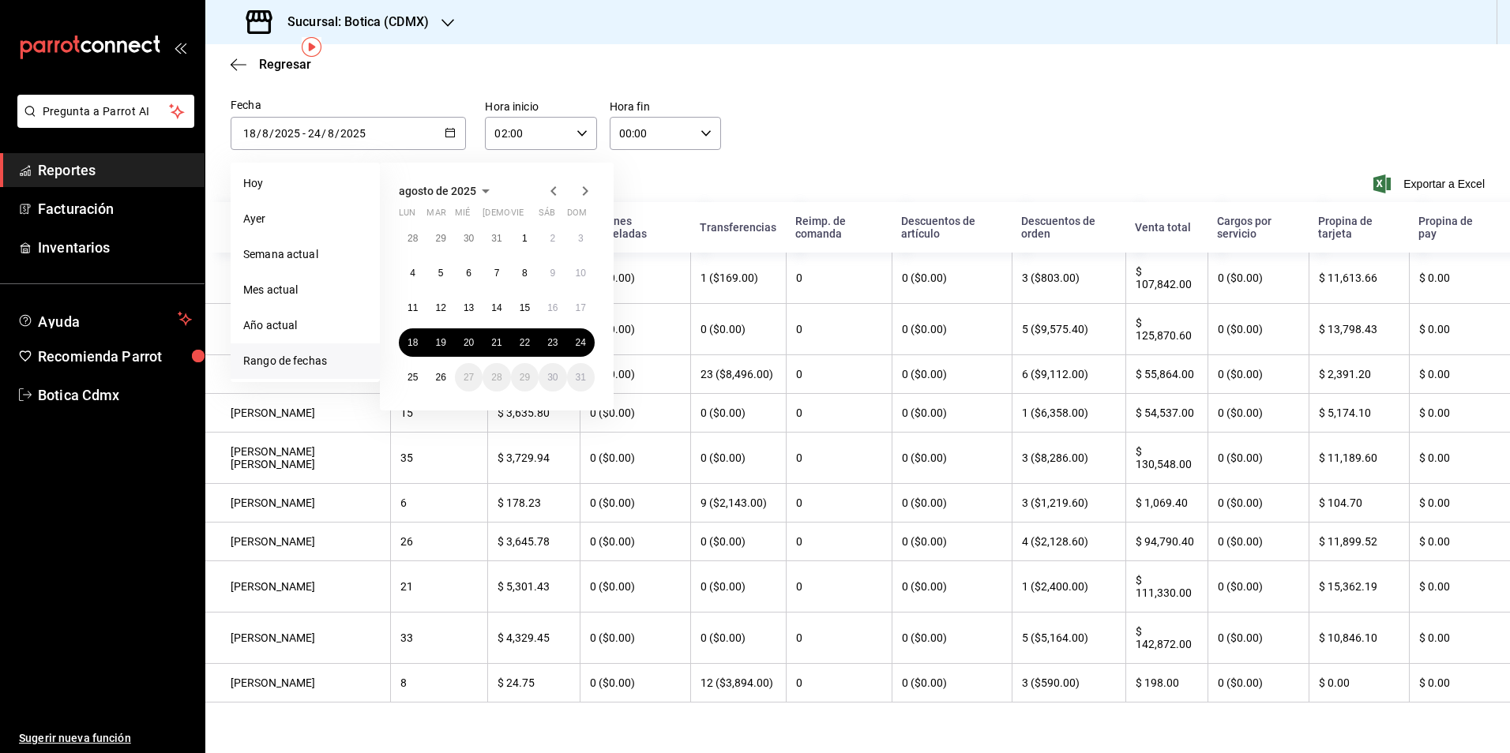
click at [333, 348] on li "Rango de fechas" at bounding box center [305, 362] width 149 height 36
click at [745, 143] on div "Fecha [DATE] [DATE] - [DATE] [DATE] [PERSON_NAME] Semana actual Mes actual Año …" at bounding box center [857, 133] width 1305 height 72
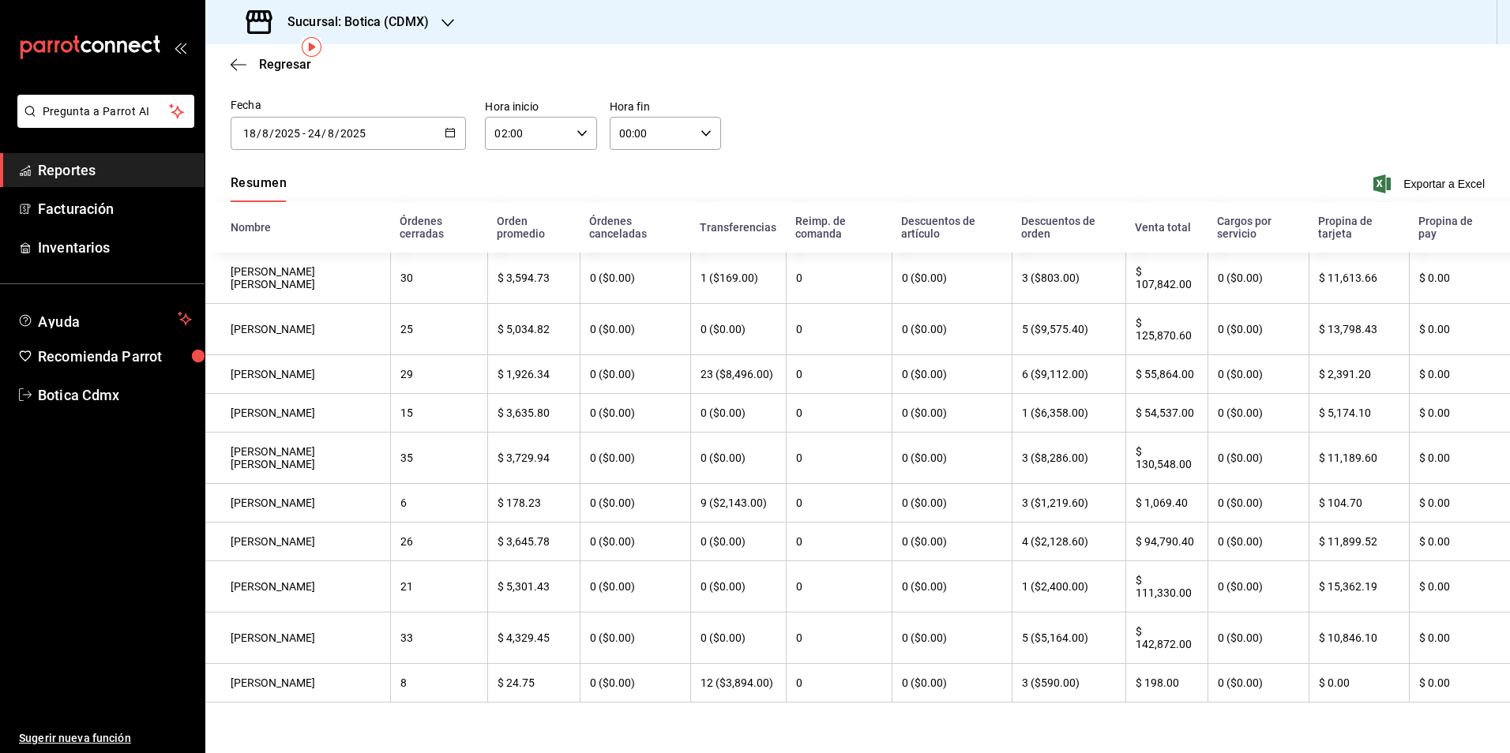
click at [445, 127] on icon "button" at bounding box center [450, 132] width 11 height 11
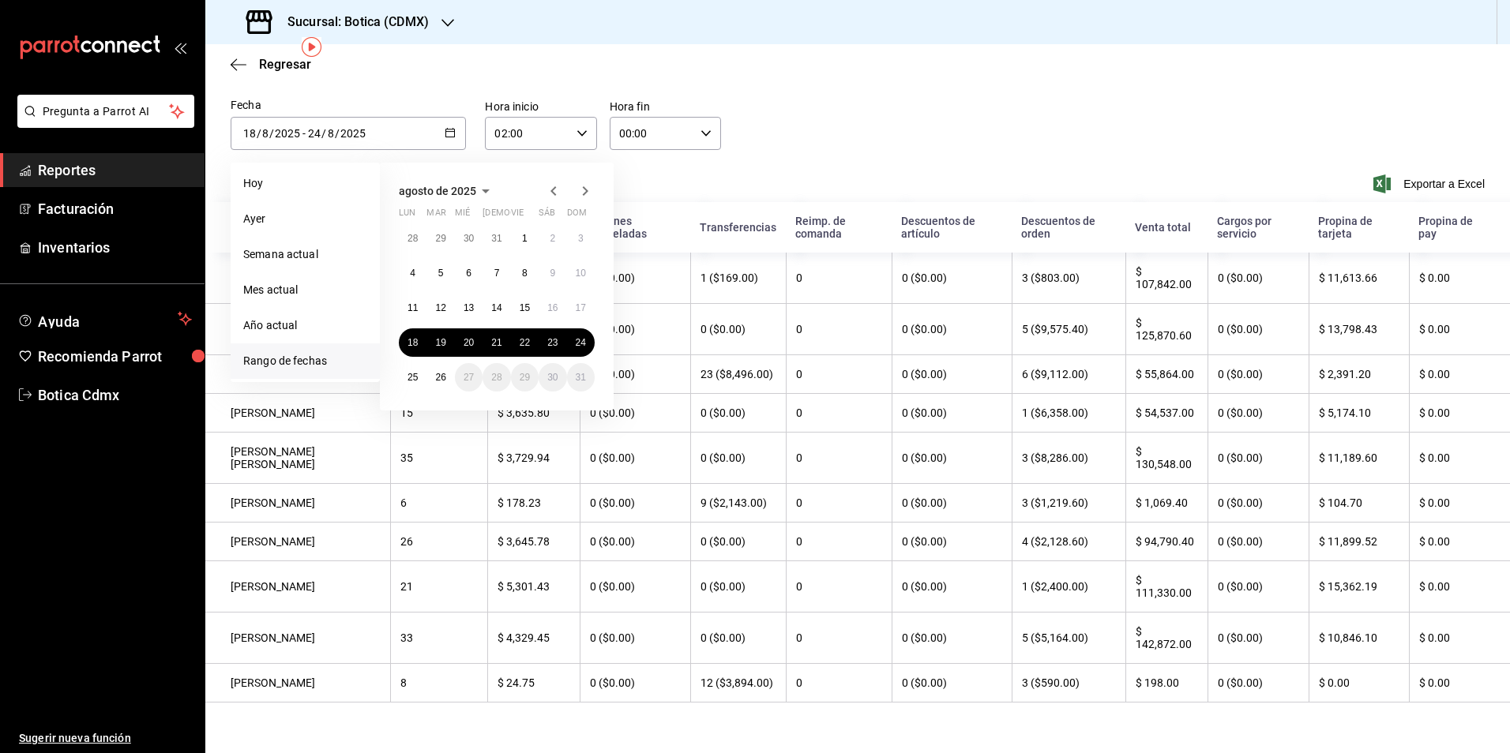
click at [874, 113] on div "Fecha [DATE] [DATE] - [DATE] [DATE] [PERSON_NAME] Semana actual Mes actual Año …" at bounding box center [857, 133] width 1305 height 72
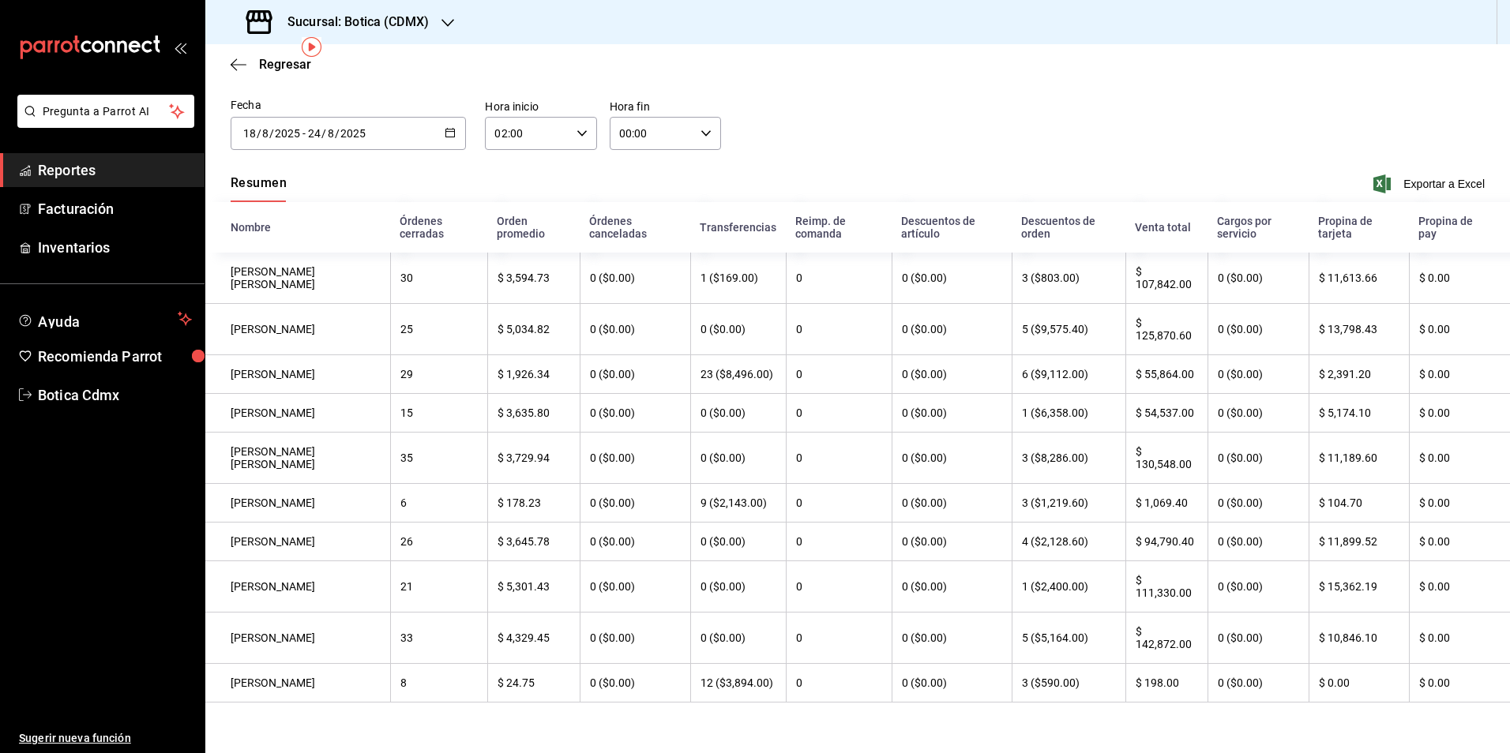
click at [74, 182] on link "Reportes" at bounding box center [102, 170] width 205 height 34
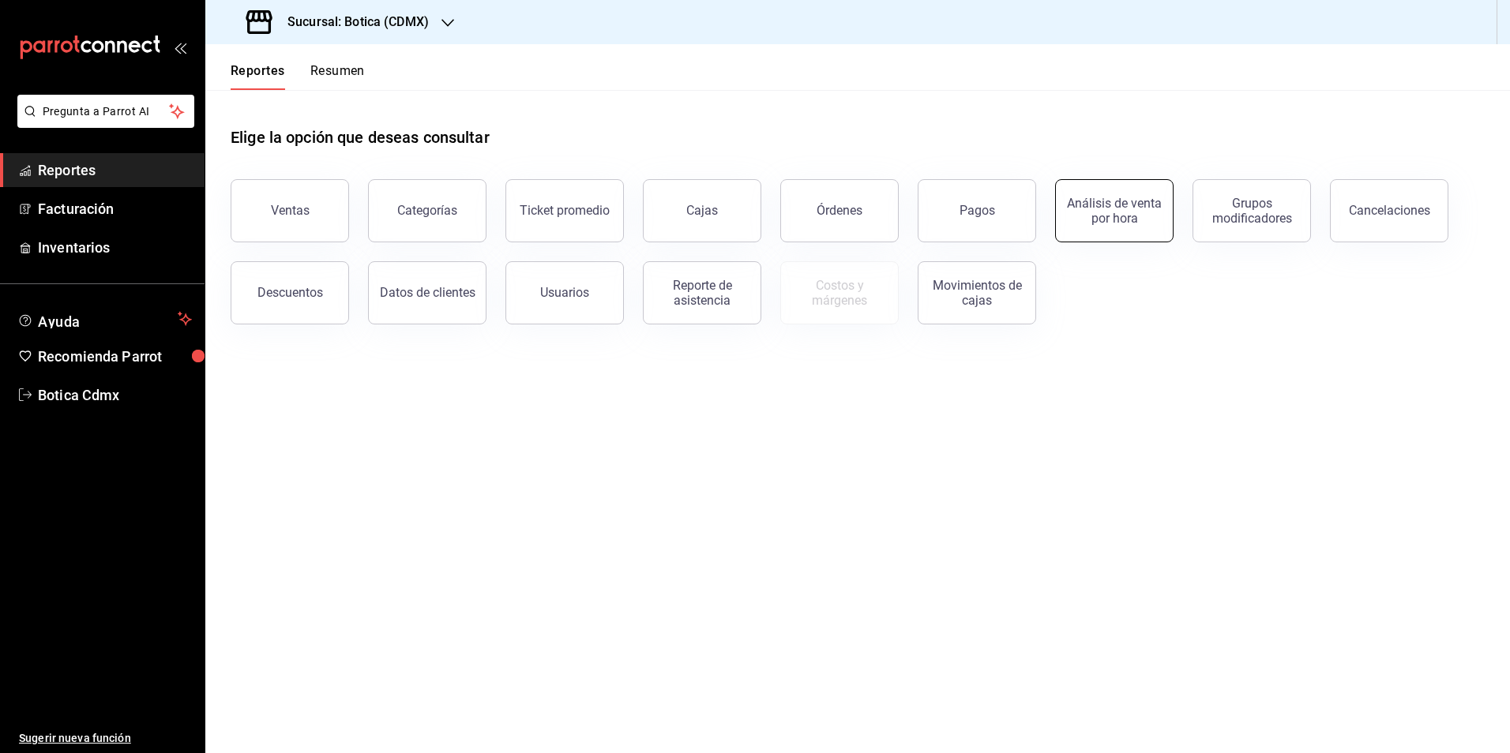
click at [1110, 212] on div "Análisis de venta por hora" at bounding box center [1114, 211] width 98 height 30
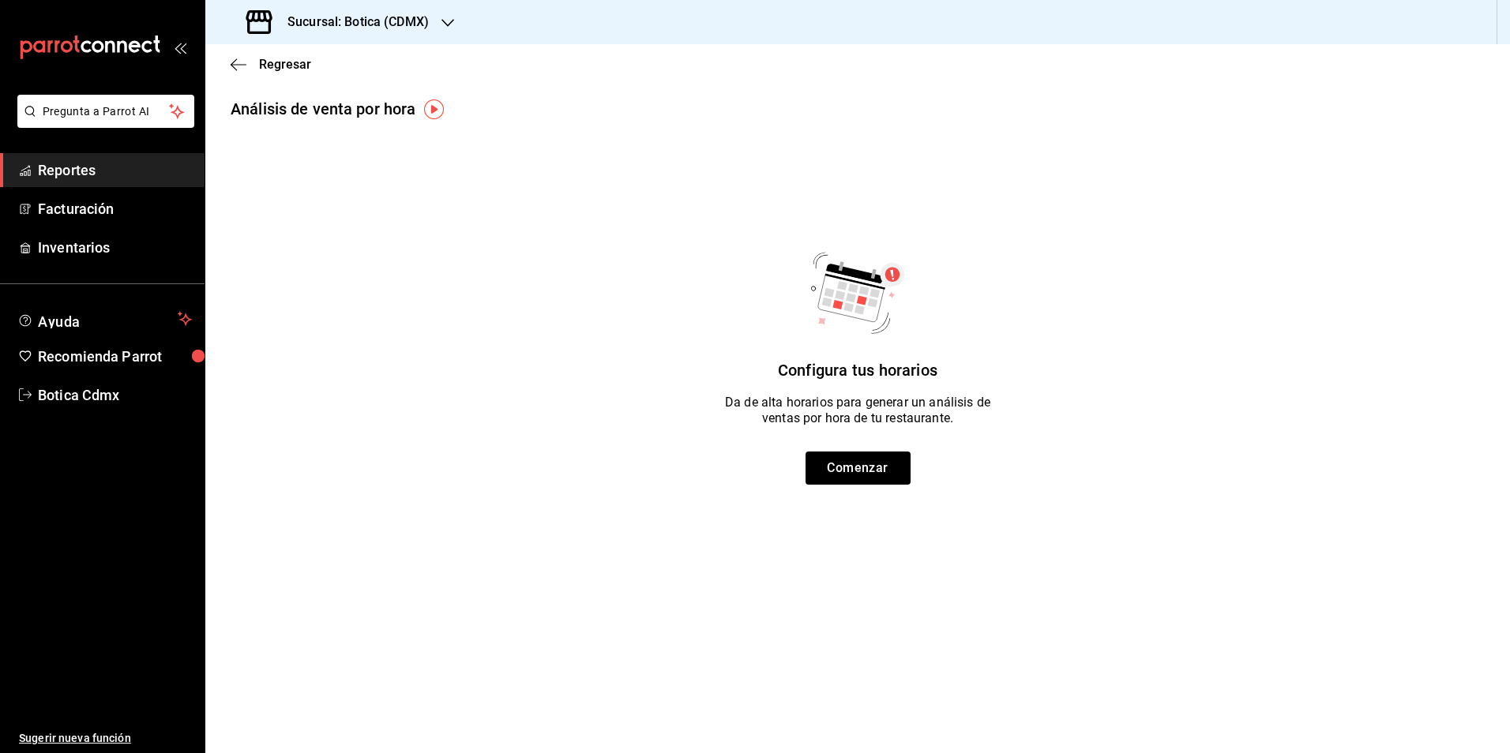
click at [98, 170] on span "Reportes" at bounding box center [115, 170] width 154 height 21
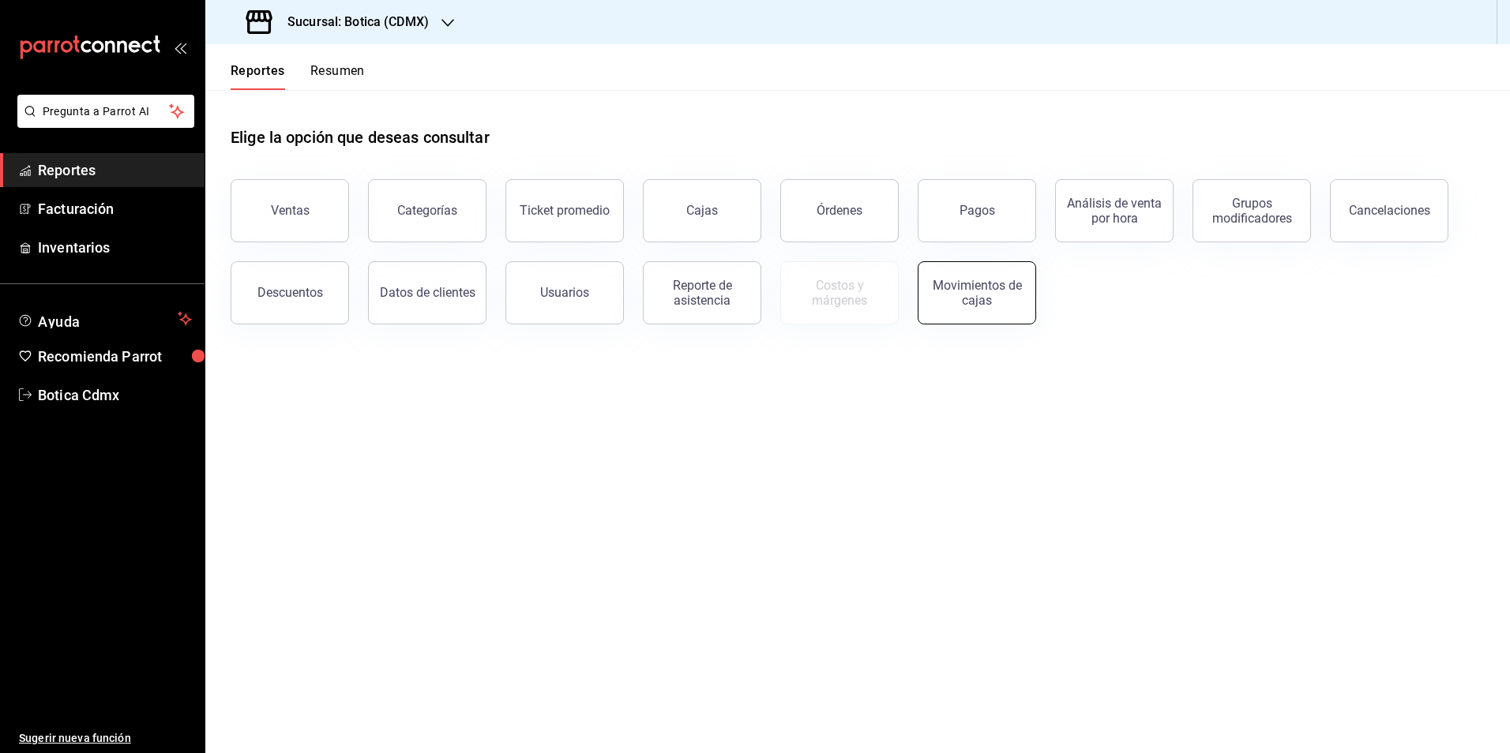
click at [969, 294] on div "Movimientos de cajas" at bounding box center [977, 293] width 98 height 30
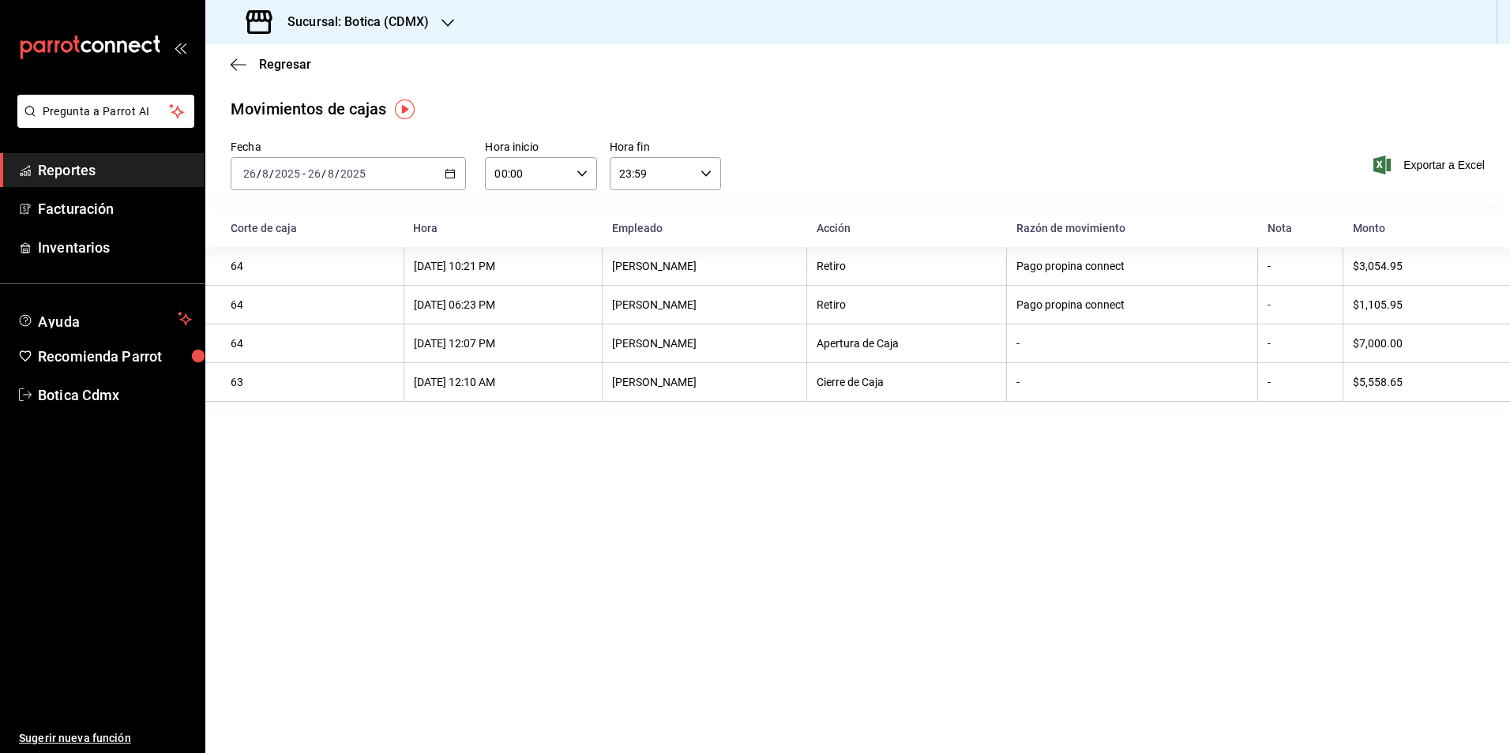
click at [451, 175] on icon "button" at bounding box center [450, 173] width 11 height 11
click at [276, 397] on span "Rango de fechas" at bounding box center [305, 399] width 122 height 17
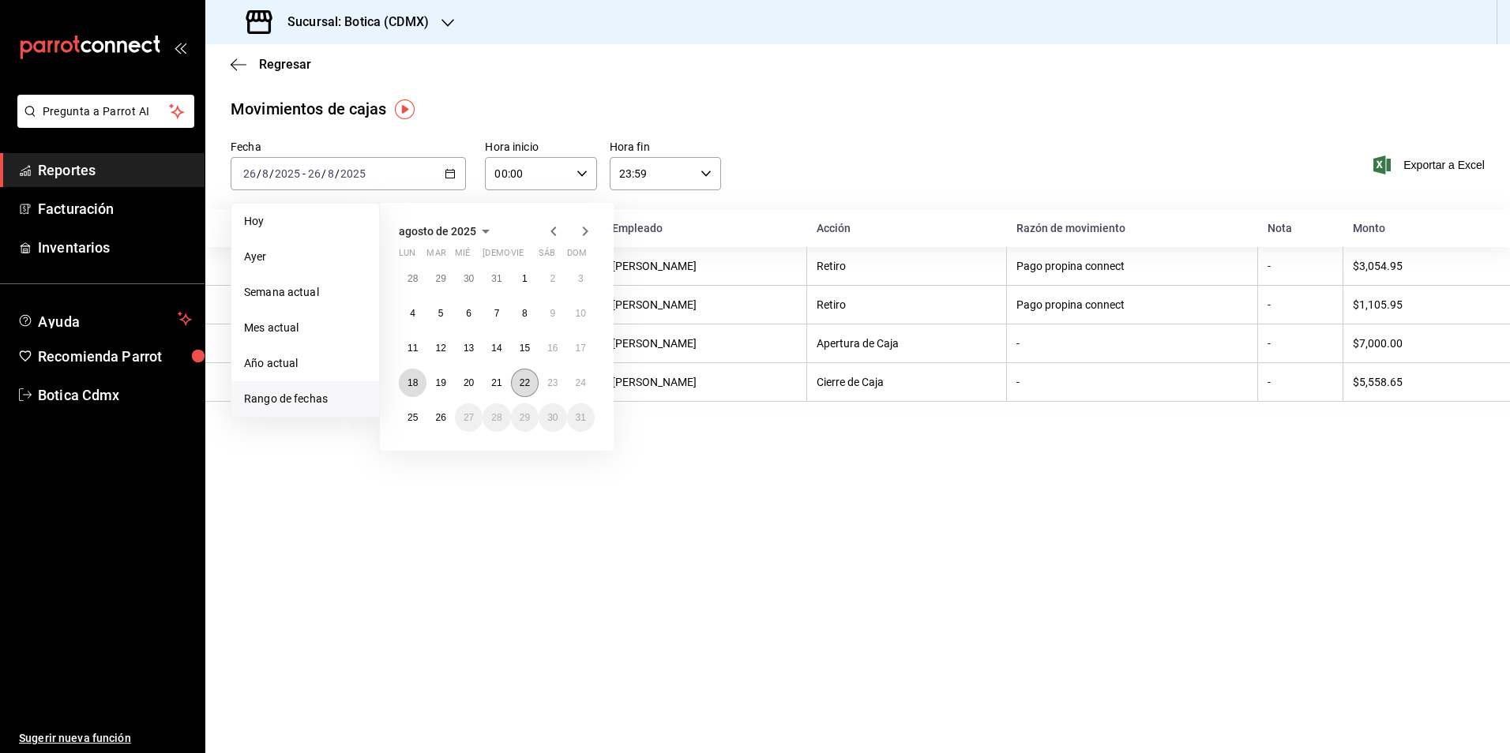
drag, startPoint x: 418, startPoint y: 375, endPoint x: 531, endPoint y: 381, distance: 113.9
click at [419, 375] on button "18" at bounding box center [413, 383] width 28 height 28
click at [581, 377] on button "24" at bounding box center [581, 383] width 28 height 28
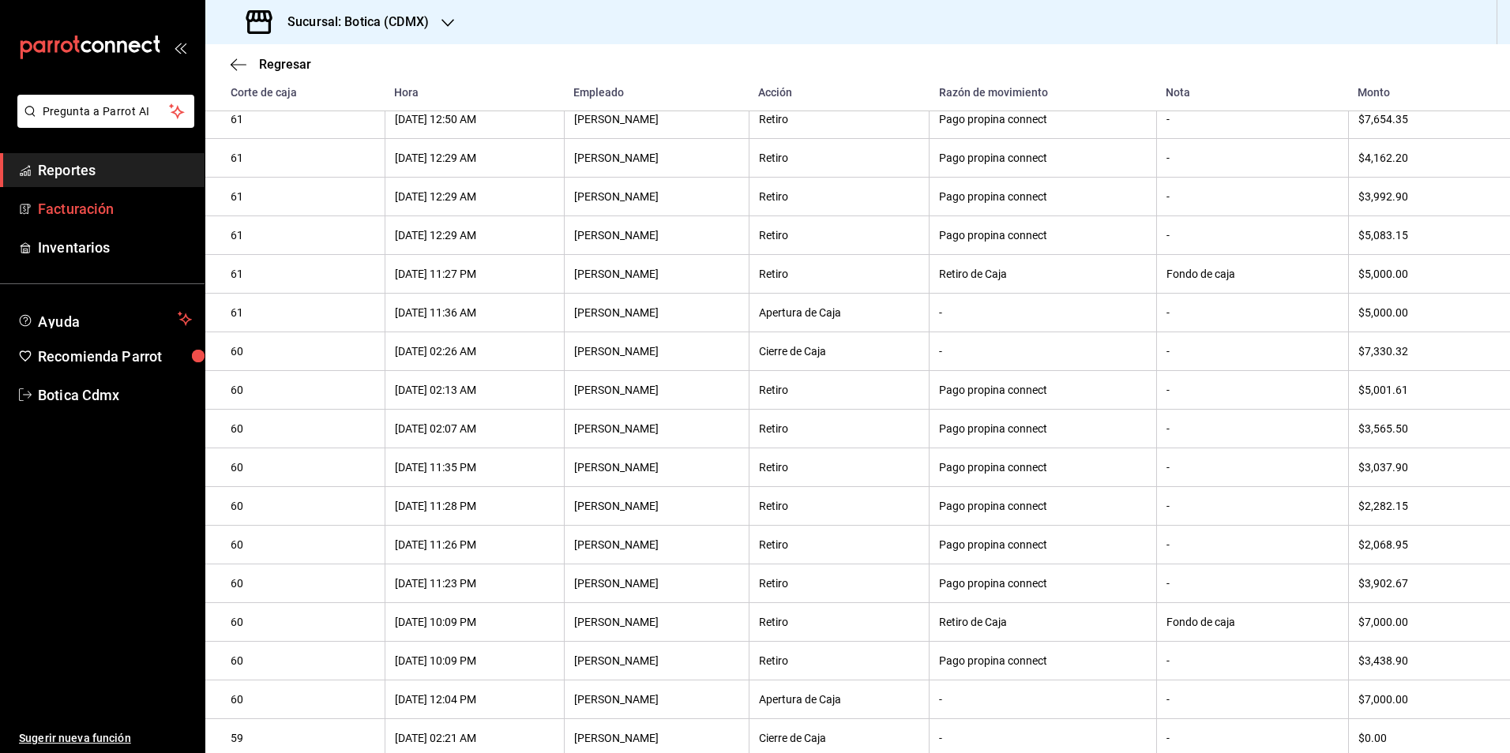
scroll to position [636, 0]
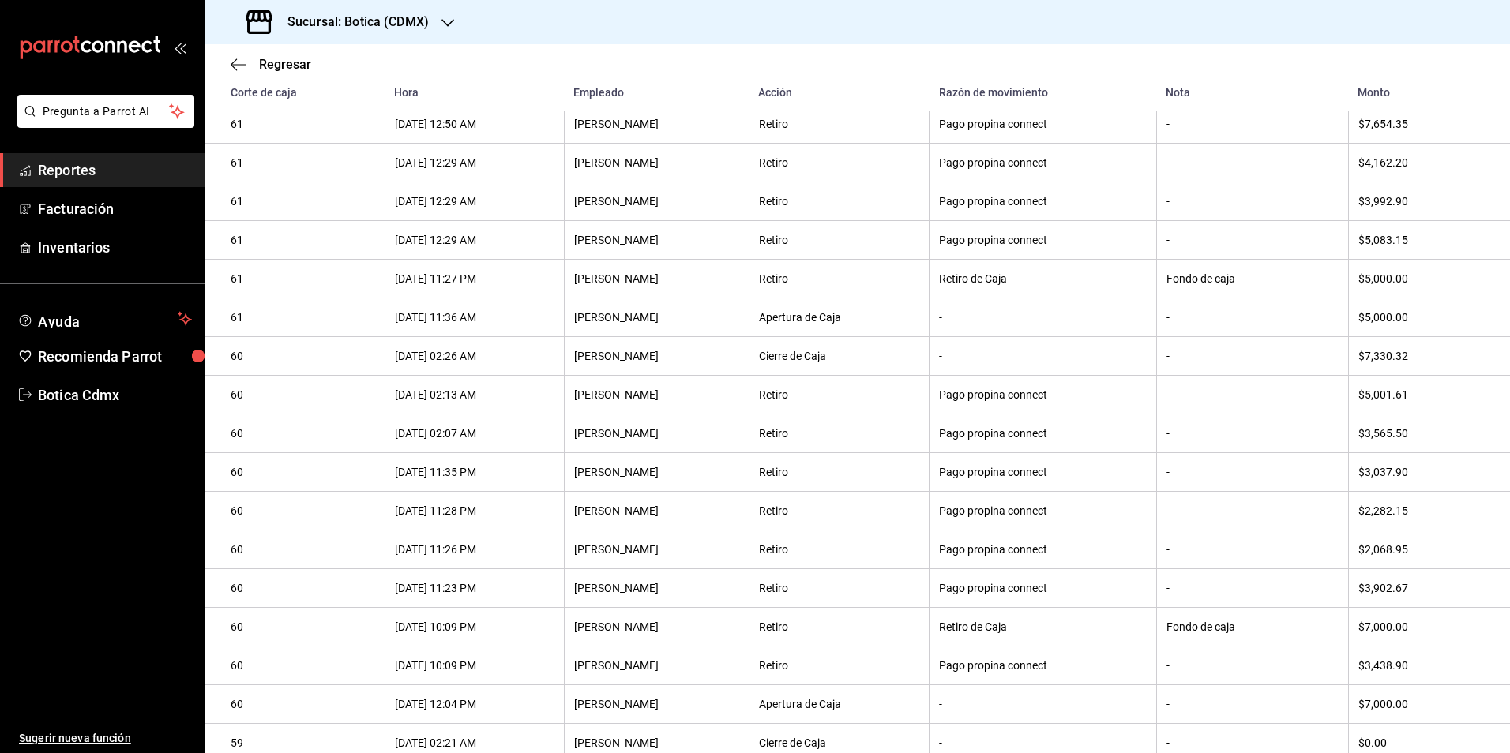
click at [112, 171] on span "Reportes" at bounding box center [115, 170] width 154 height 21
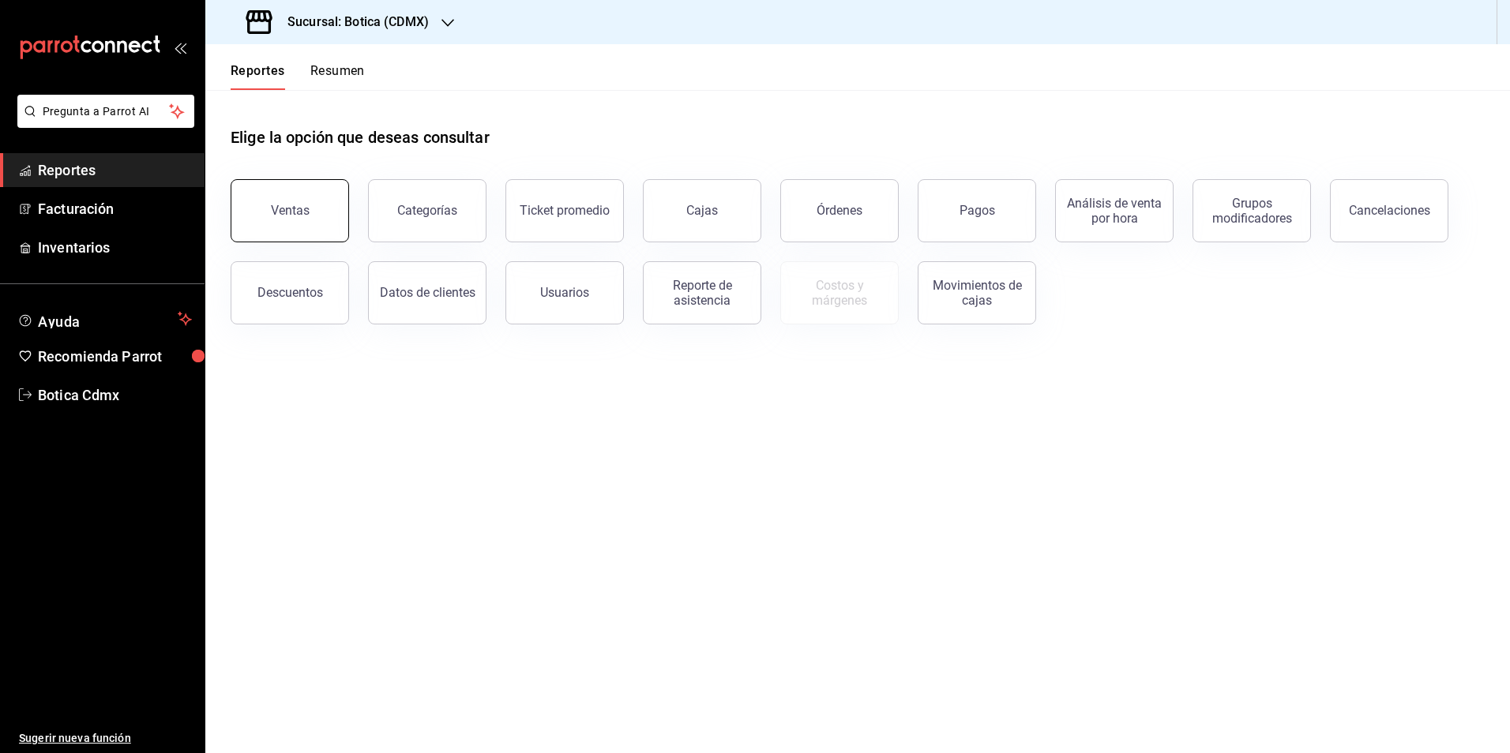
click at [303, 208] on div "Ventas" at bounding box center [290, 210] width 39 height 15
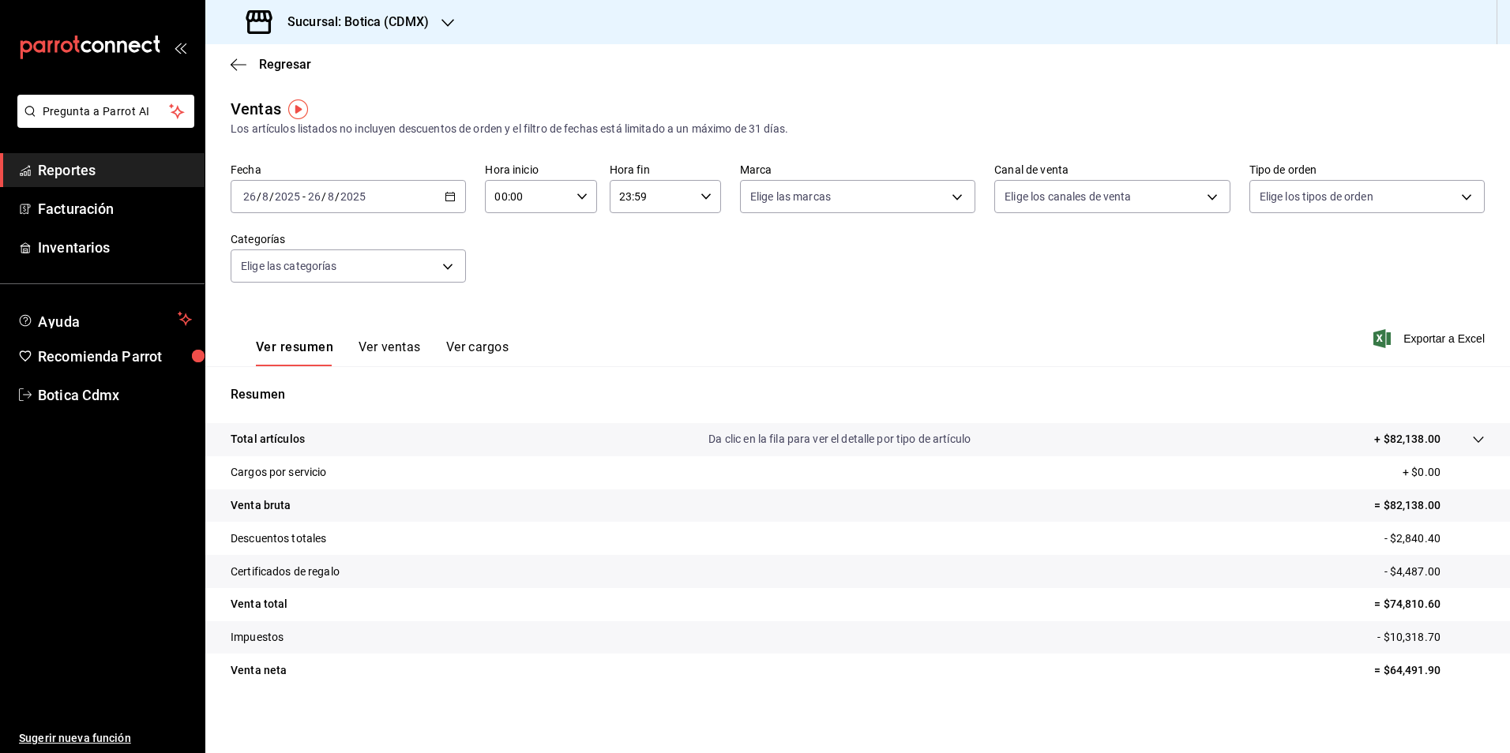
click at [447, 193] on icon "button" at bounding box center [450, 196] width 11 height 11
click at [290, 389] on span "Rango de fechas" at bounding box center [305, 386] width 122 height 17
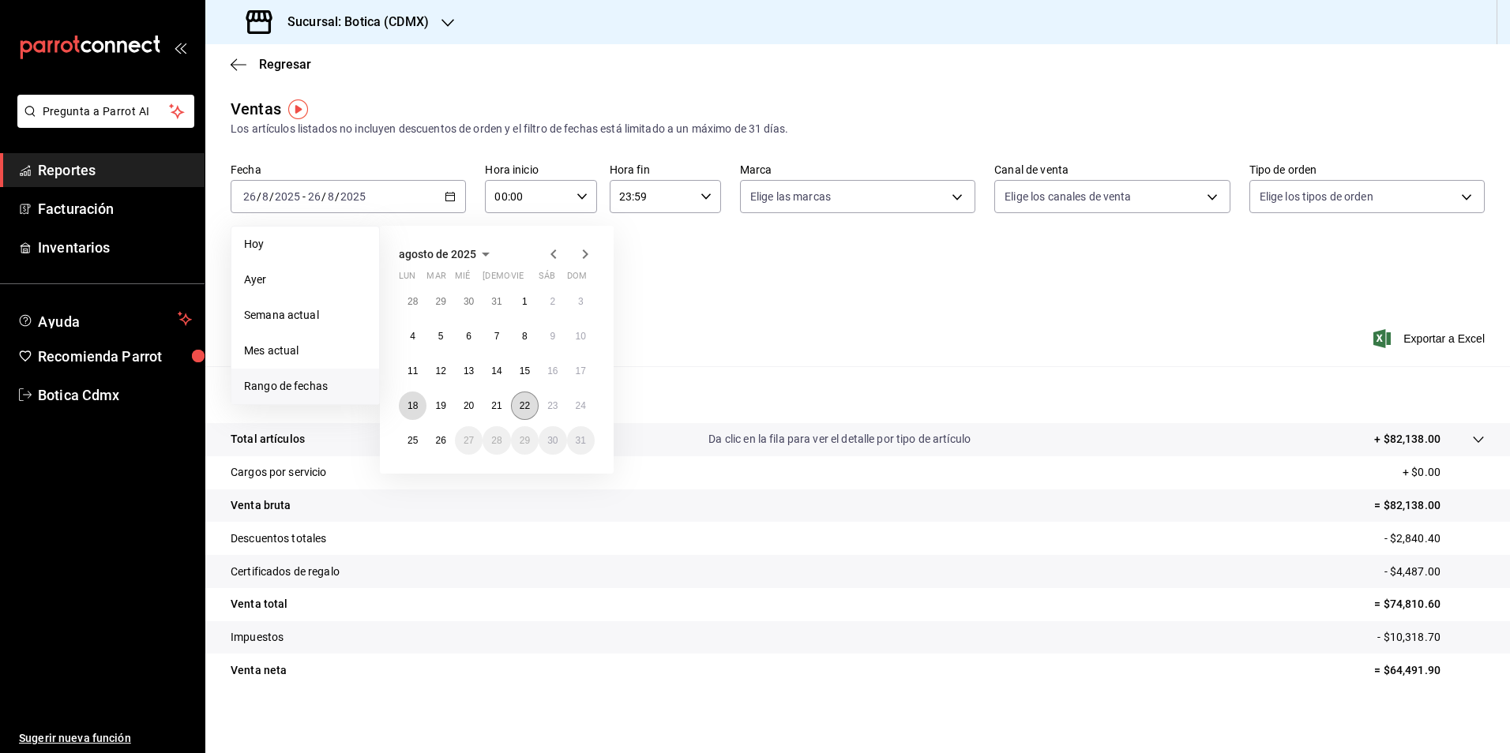
drag, startPoint x: 413, startPoint y: 407, endPoint x: 520, endPoint y: 404, distance: 106.7
click at [413, 408] on abbr "18" at bounding box center [412, 405] width 10 height 11
click at [588, 403] on button "24" at bounding box center [581, 406] width 28 height 28
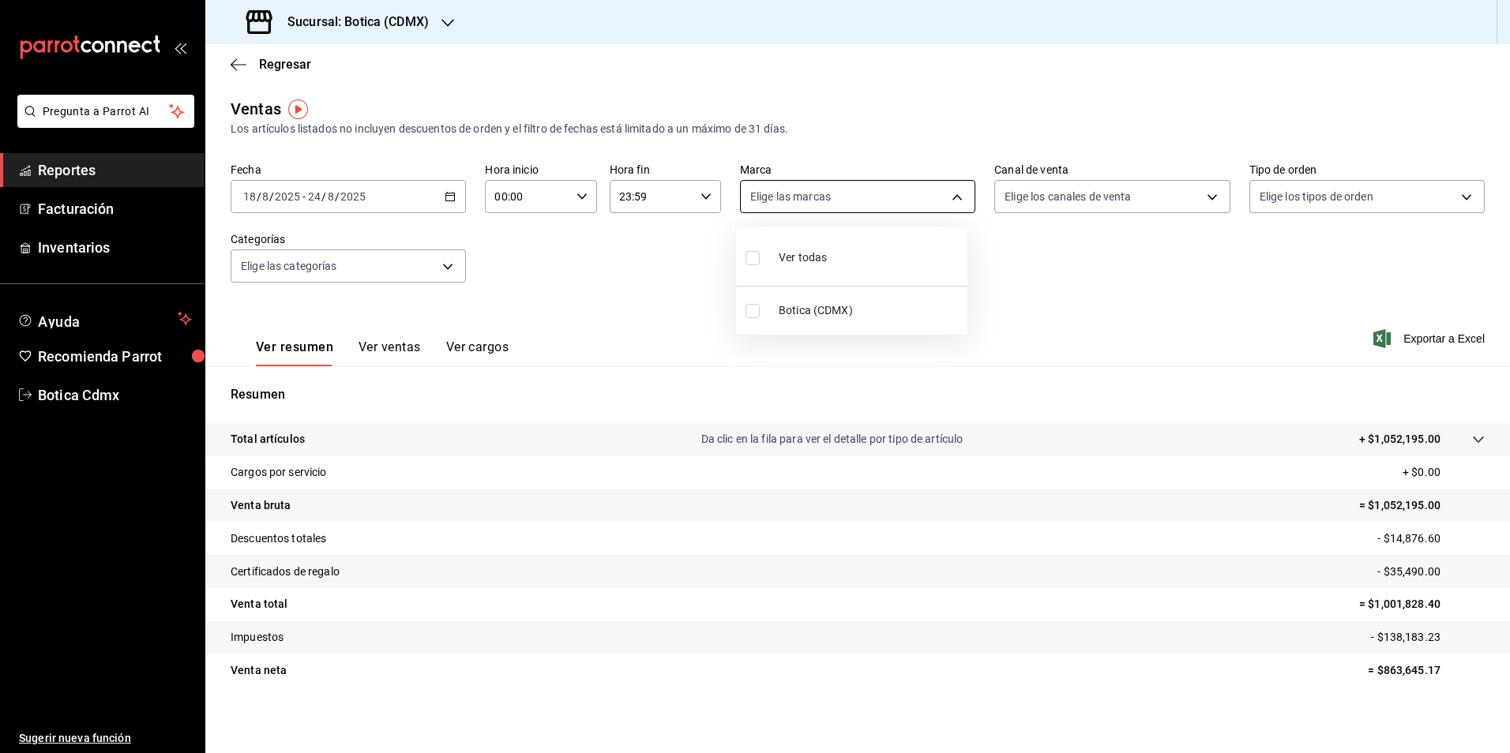
click at [951, 199] on body "Pregunta a Parrot AI Reportes Facturación Inventarios Ayuda Recomienda Parrot B…" at bounding box center [755, 376] width 1510 height 753
click at [951, 199] on div at bounding box center [755, 376] width 1510 height 753
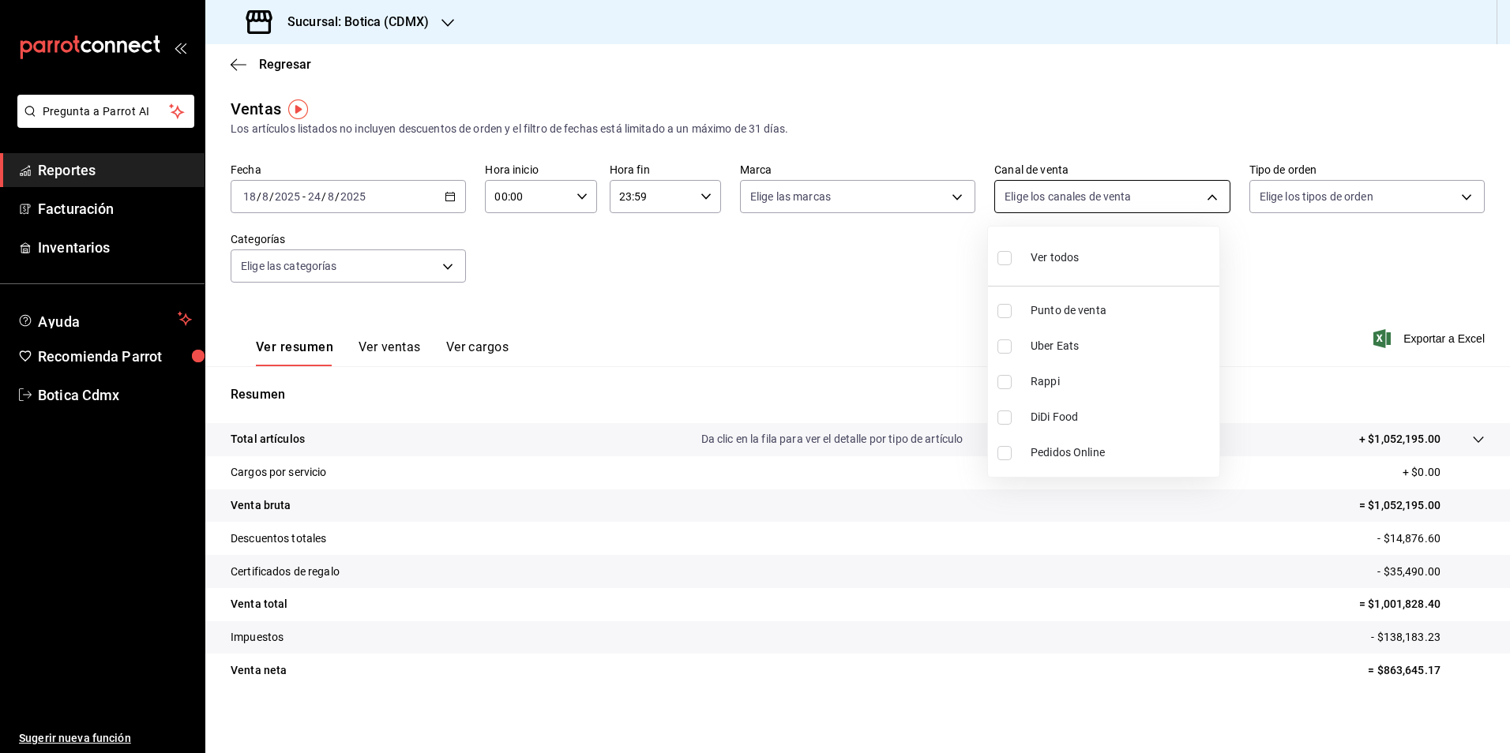
click at [1206, 198] on body "Pregunta a Parrot AI Reportes Facturación Inventarios Ayuda Recomienda Parrot B…" at bounding box center [755, 376] width 1510 height 753
click at [1202, 197] on div at bounding box center [755, 376] width 1510 height 753
click at [380, 345] on button "Ver ventas" at bounding box center [390, 353] width 62 height 27
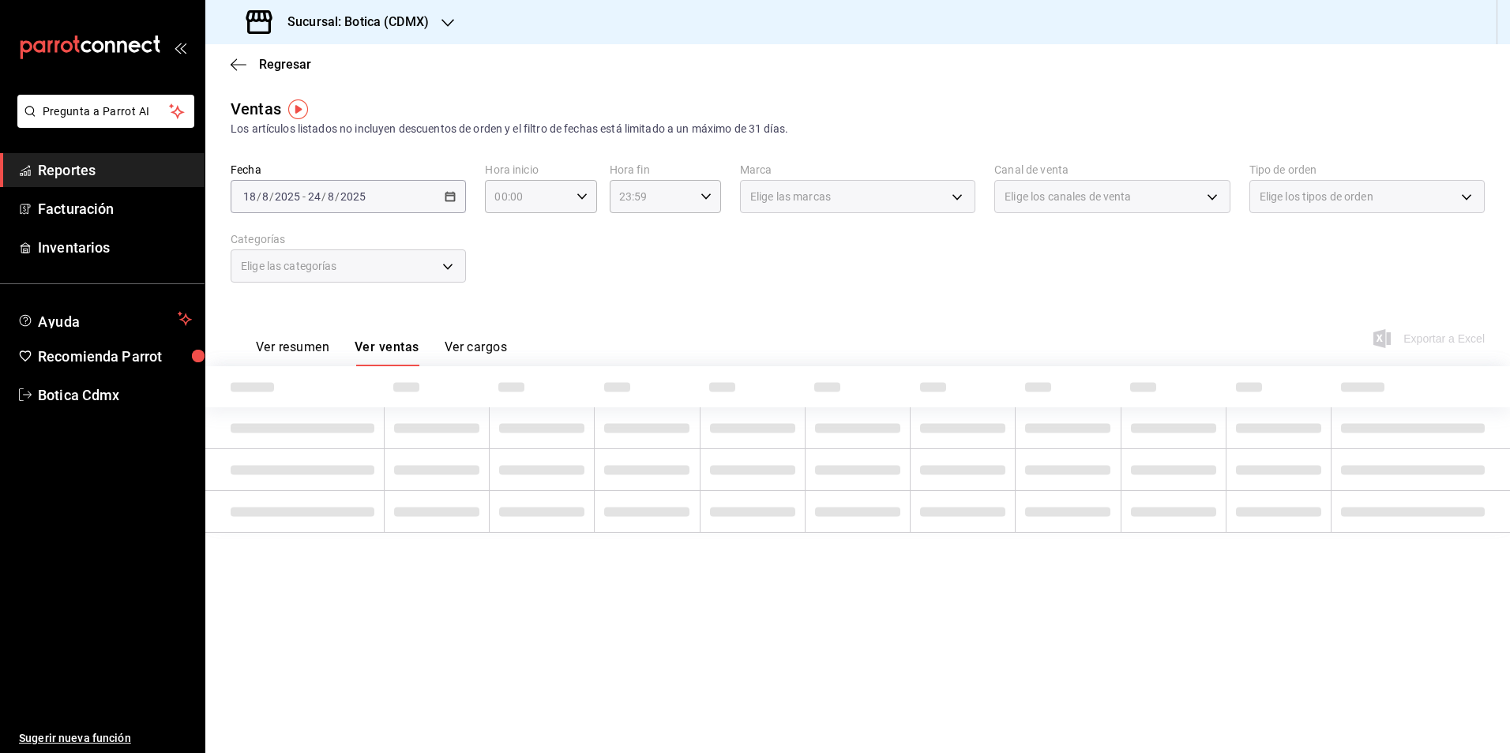
click at [479, 344] on button "Ver cargos" at bounding box center [476, 353] width 63 height 27
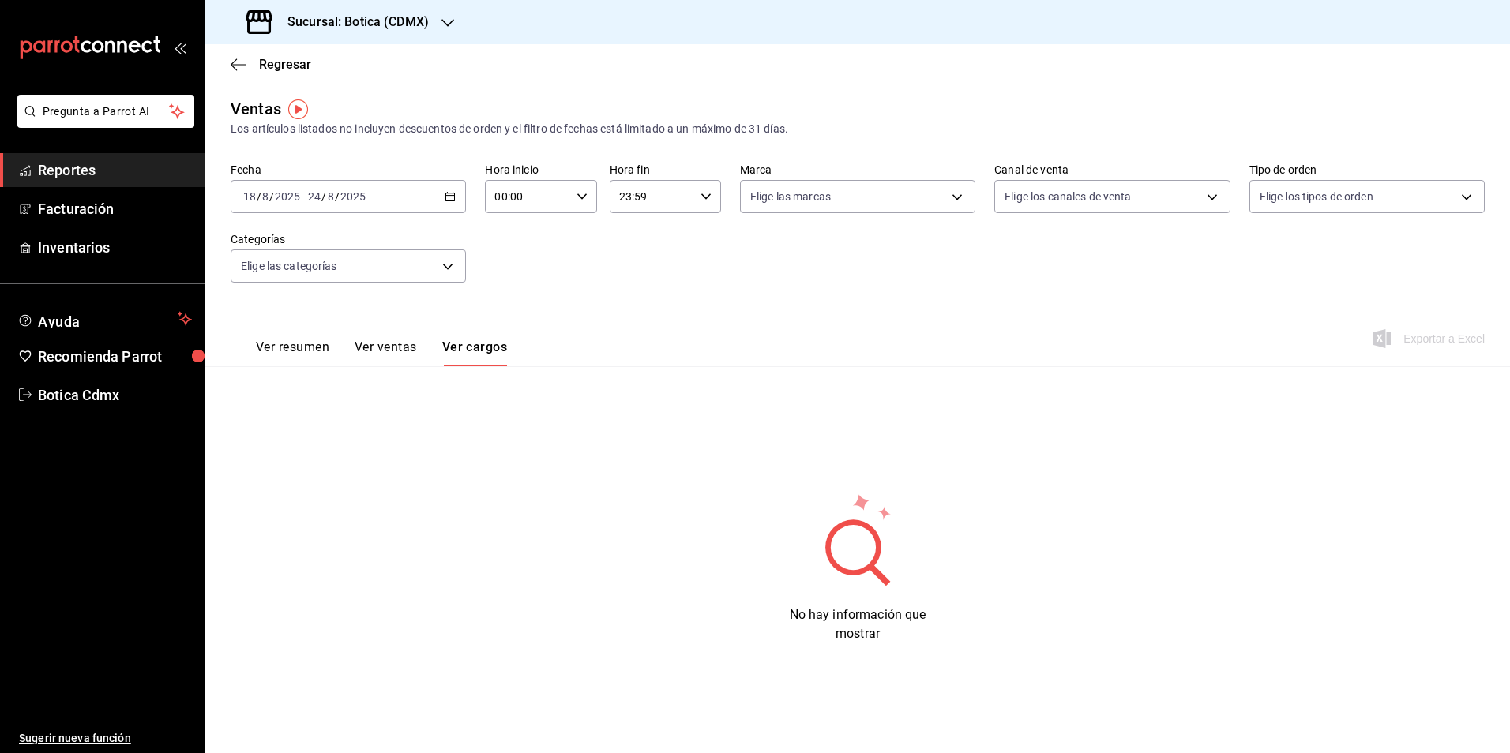
click at [396, 344] on button "Ver ventas" at bounding box center [386, 353] width 62 height 27
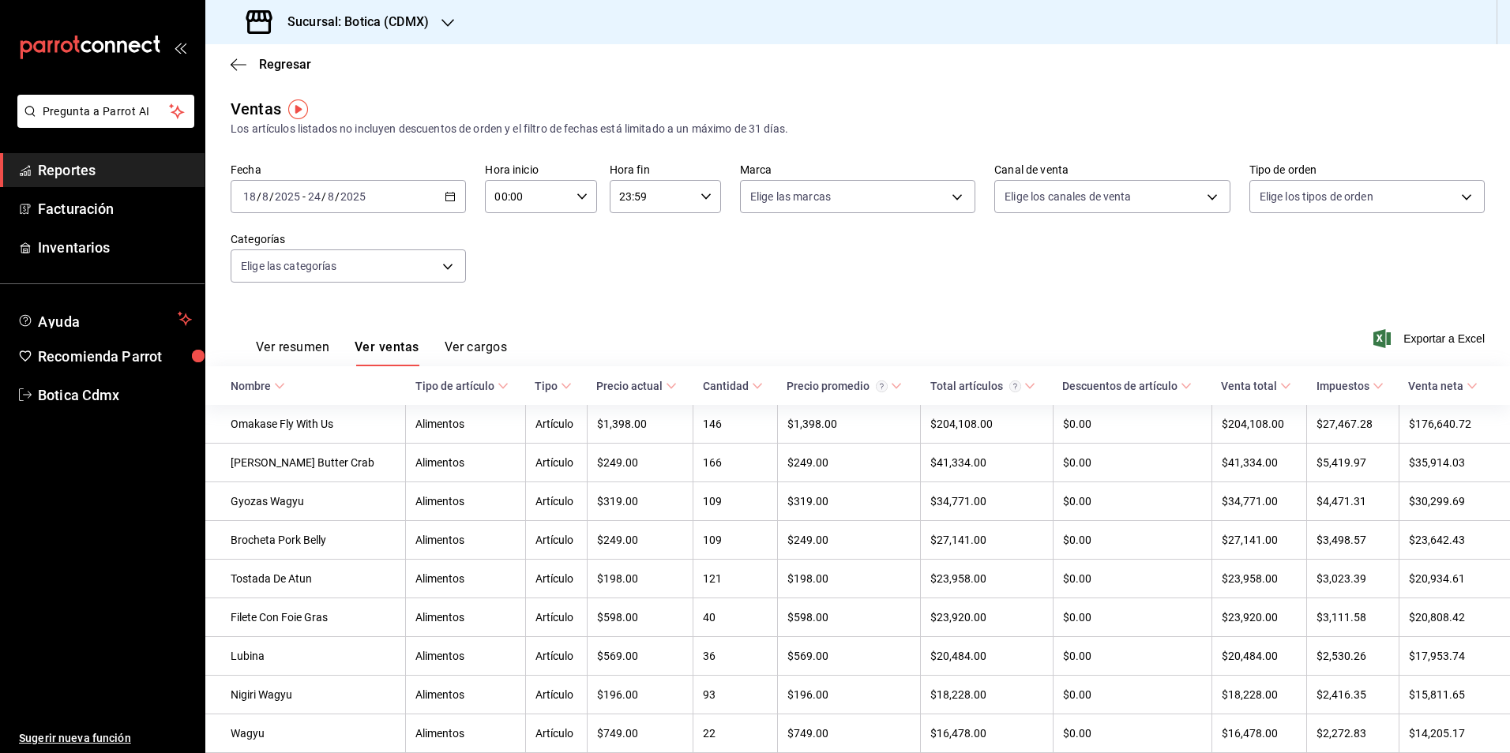
click at [450, 185] on div "[DATE] [DATE] - [DATE] [DATE]" at bounding box center [348, 196] width 235 height 33
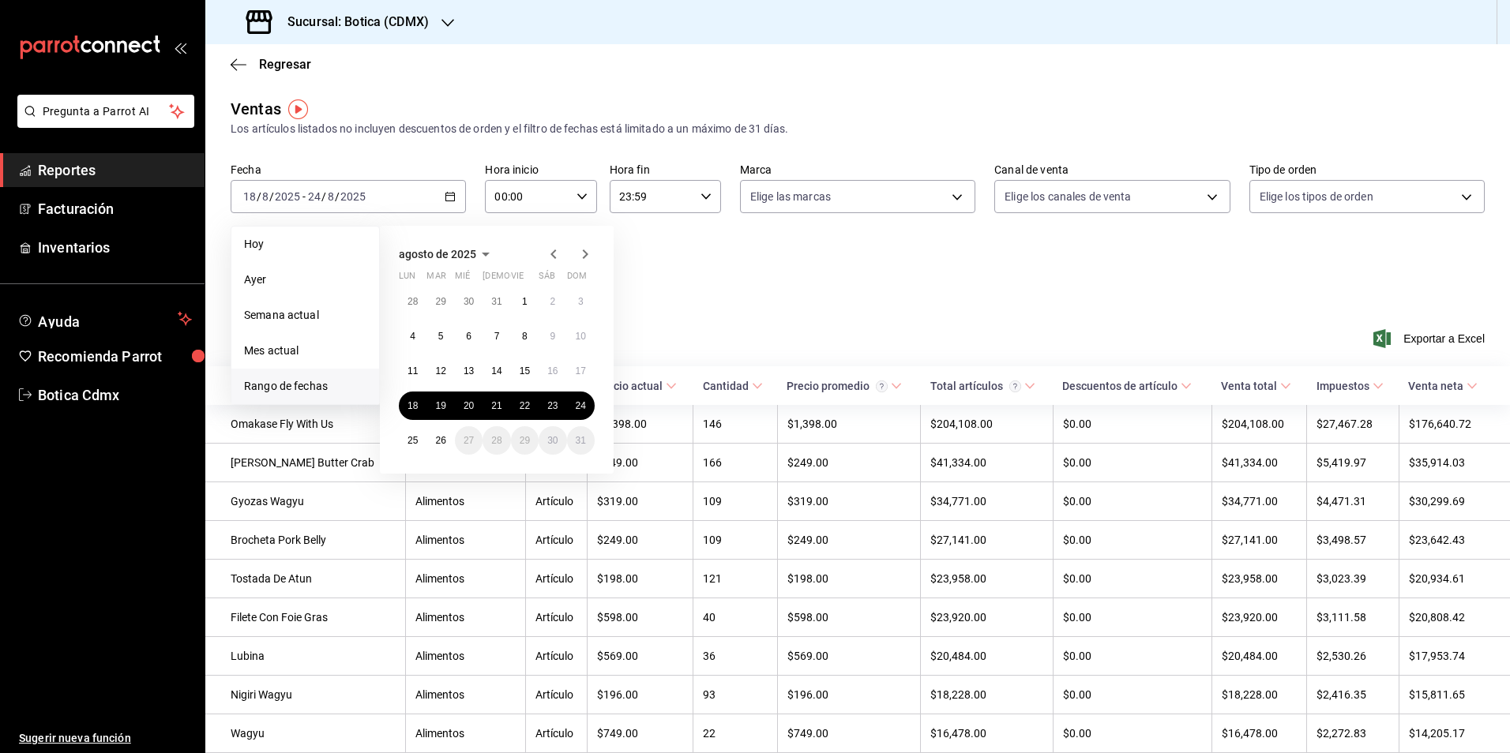
click at [62, 178] on span "Reportes" at bounding box center [115, 170] width 154 height 21
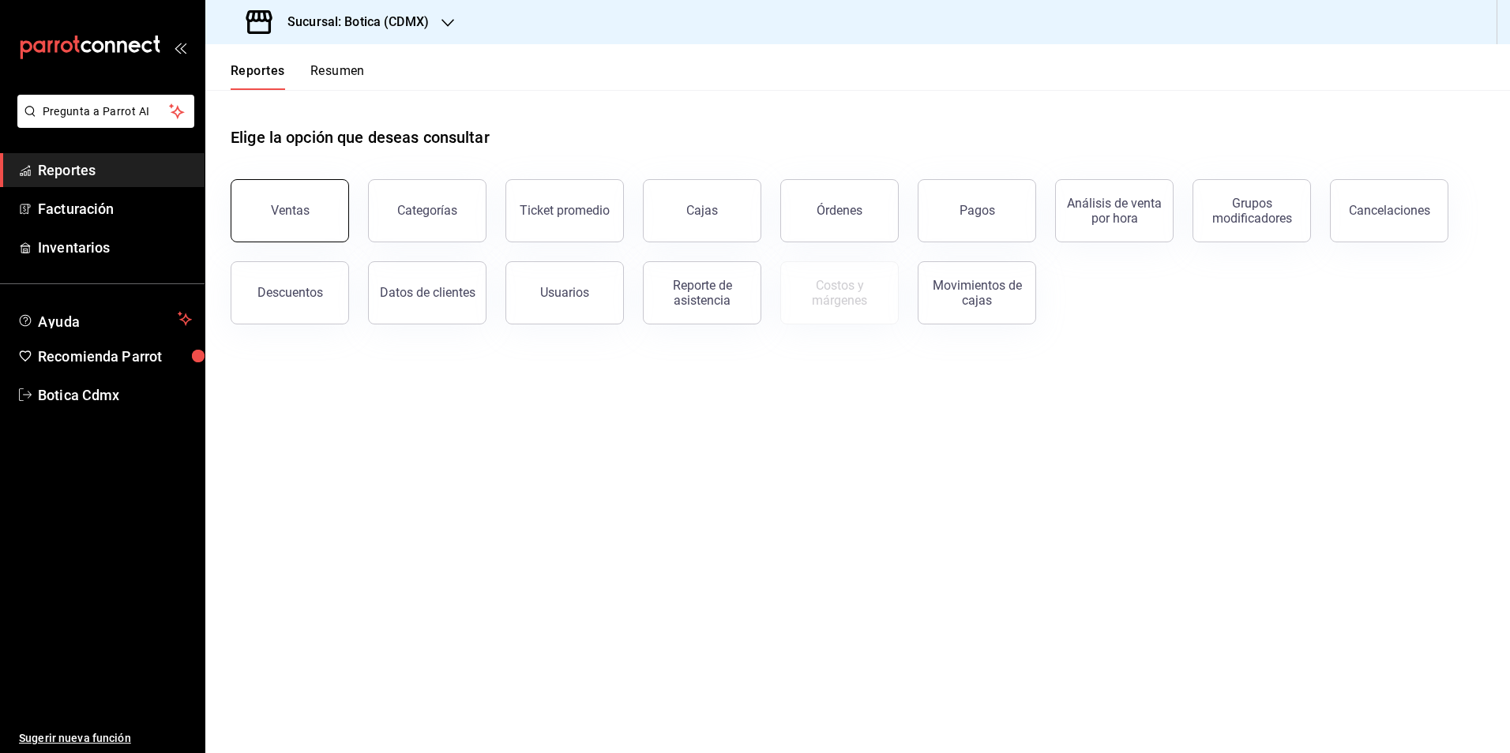
click at [304, 218] on button "Ventas" at bounding box center [290, 210] width 118 height 63
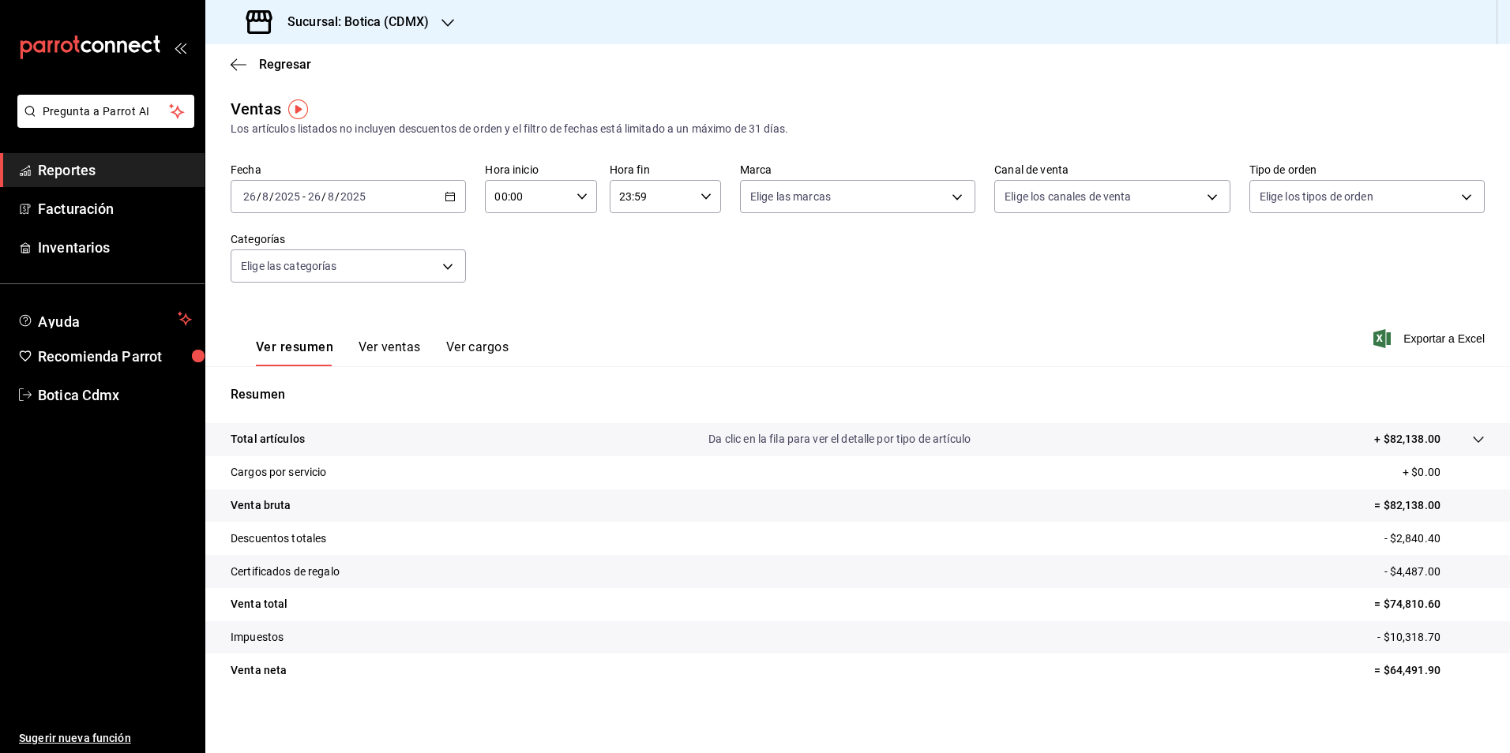
click at [447, 199] on icon "button" at bounding box center [450, 196] width 11 height 11
click at [307, 383] on span "Rango de fechas" at bounding box center [305, 386] width 122 height 17
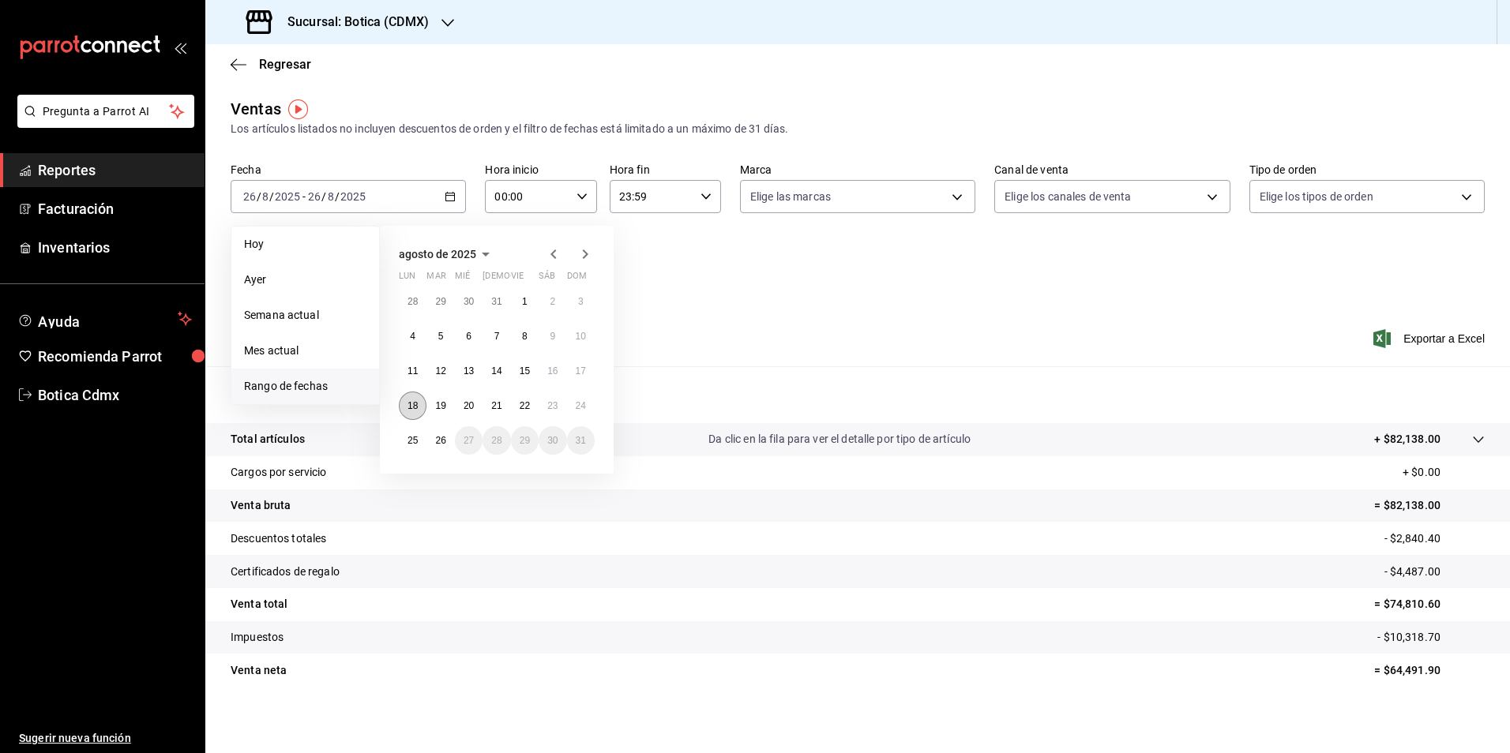
click at [409, 401] on abbr "18" at bounding box center [412, 405] width 10 height 11
click at [583, 404] on abbr "24" at bounding box center [581, 405] width 10 height 11
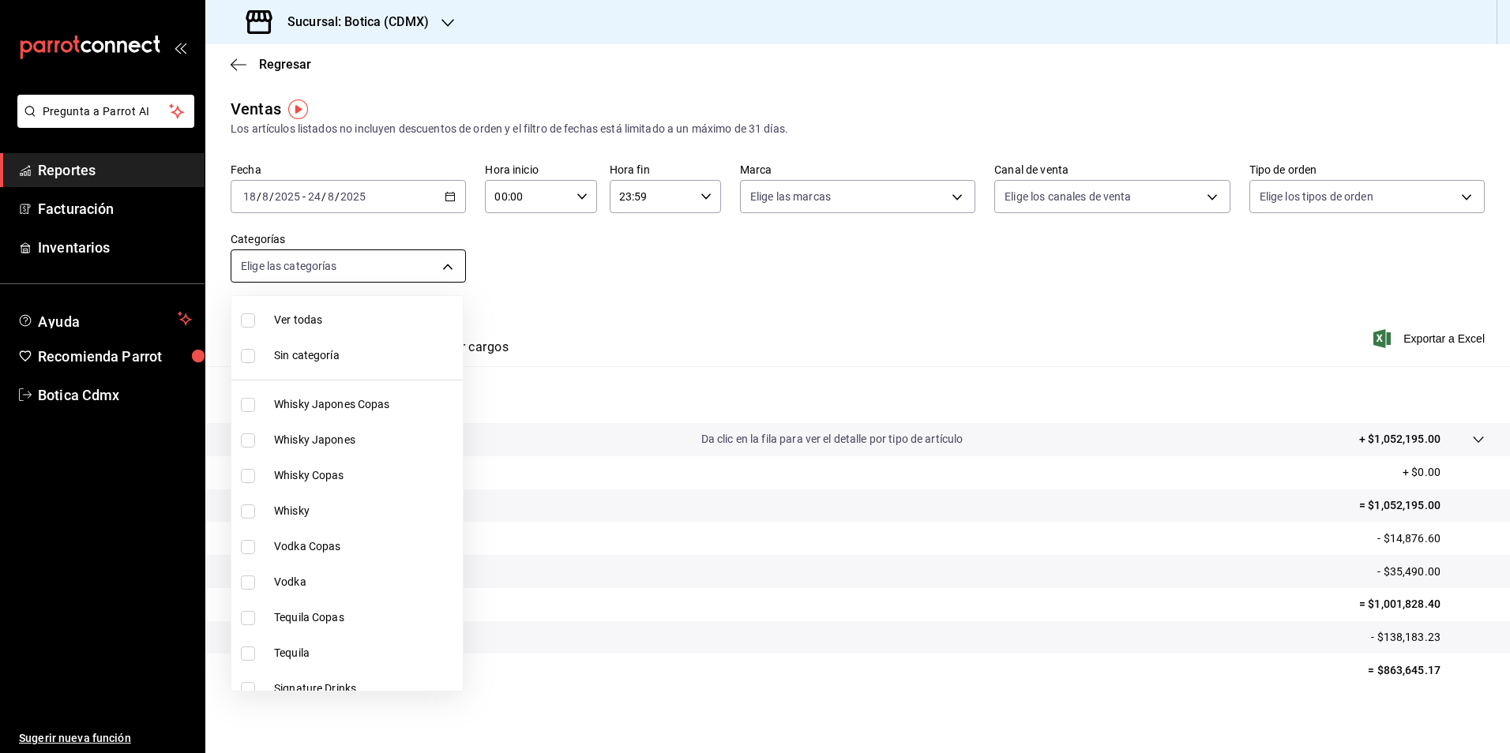
click at [450, 270] on body "Pregunta a Parrot AI Reportes Facturación Inventarios Ayuda Recomienda Parrot B…" at bounding box center [755, 376] width 1510 height 753
click at [450, 270] on div at bounding box center [755, 376] width 1510 height 753
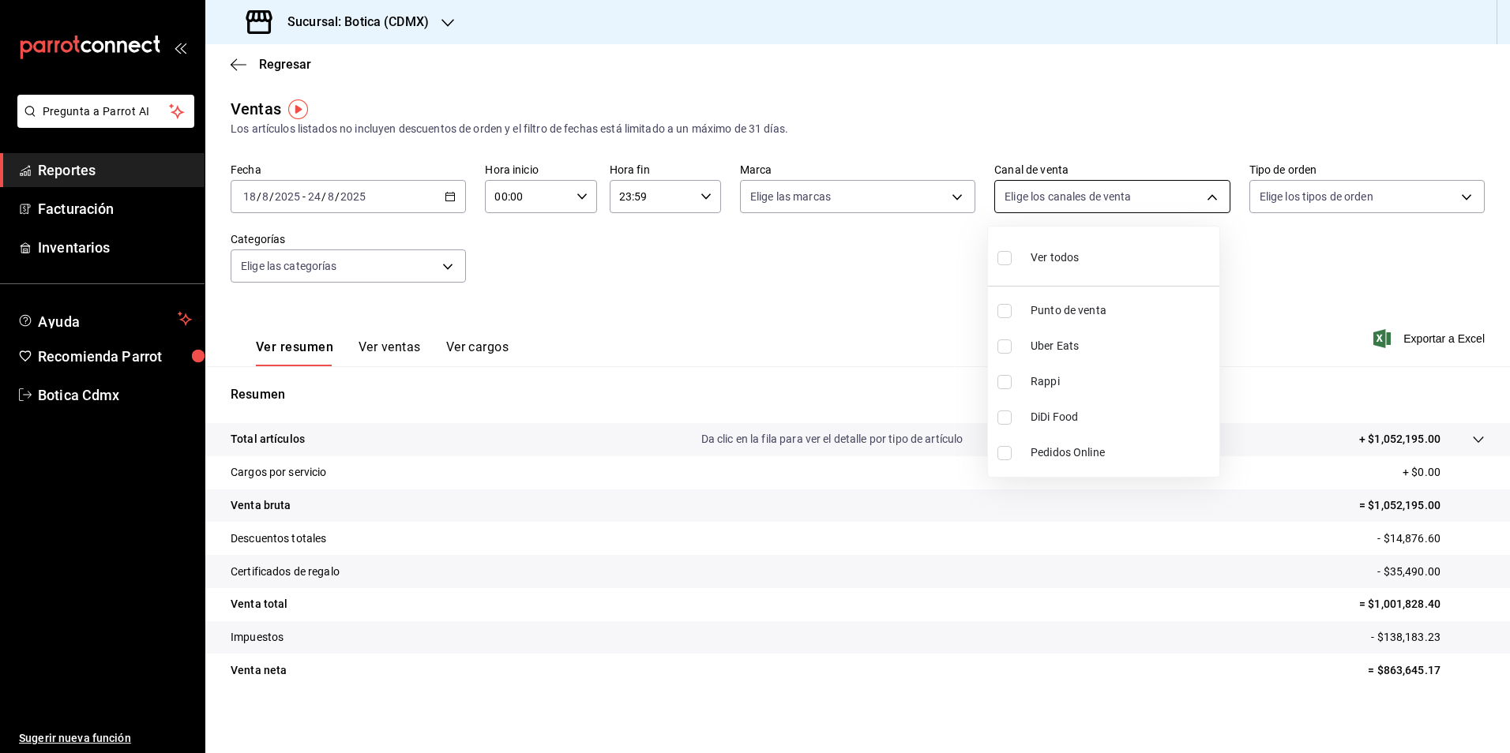
click at [1195, 192] on body "Pregunta a Parrot AI Reportes Facturación Inventarios Ayuda Recomienda Parrot B…" at bounding box center [755, 376] width 1510 height 753
click at [1458, 192] on div at bounding box center [755, 376] width 1510 height 753
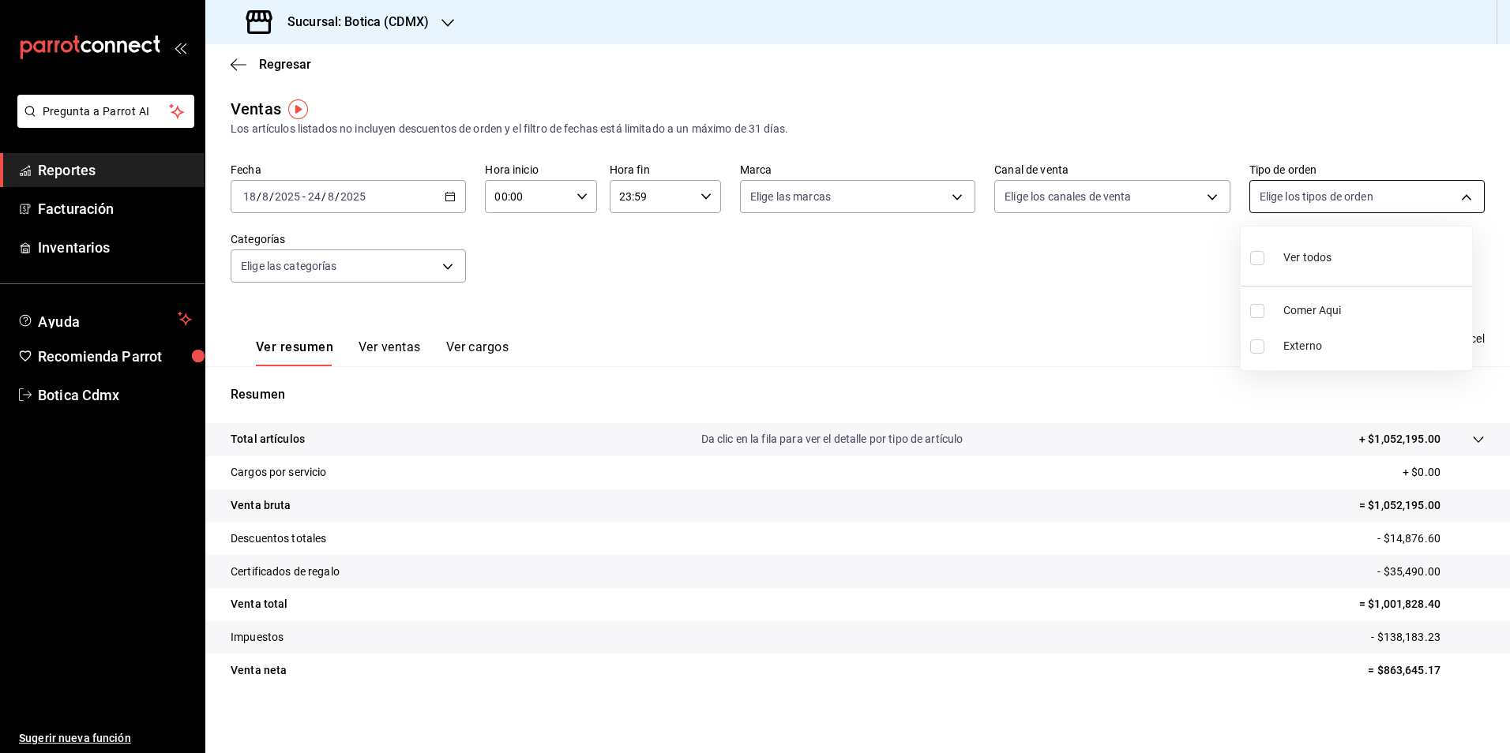
click at [1443, 201] on body "Pregunta a Parrot AI Reportes Facturación Inventarios Ayuda Recomienda Parrot B…" at bounding box center [755, 376] width 1510 height 753
click at [958, 193] on div at bounding box center [755, 376] width 1510 height 753
click at [950, 193] on body "Pregunta a Parrot AI Reportes Facturación Inventarios Ayuda Recomienda Parrot B…" at bounding box center [755, 376] width 1510 height 753
click at [66, 173] on div at bounding box center [755, 376] width 1510 height 753
click at [66, 173] on span "Reportes" at bounding box center [115, 170] width 154 height 21
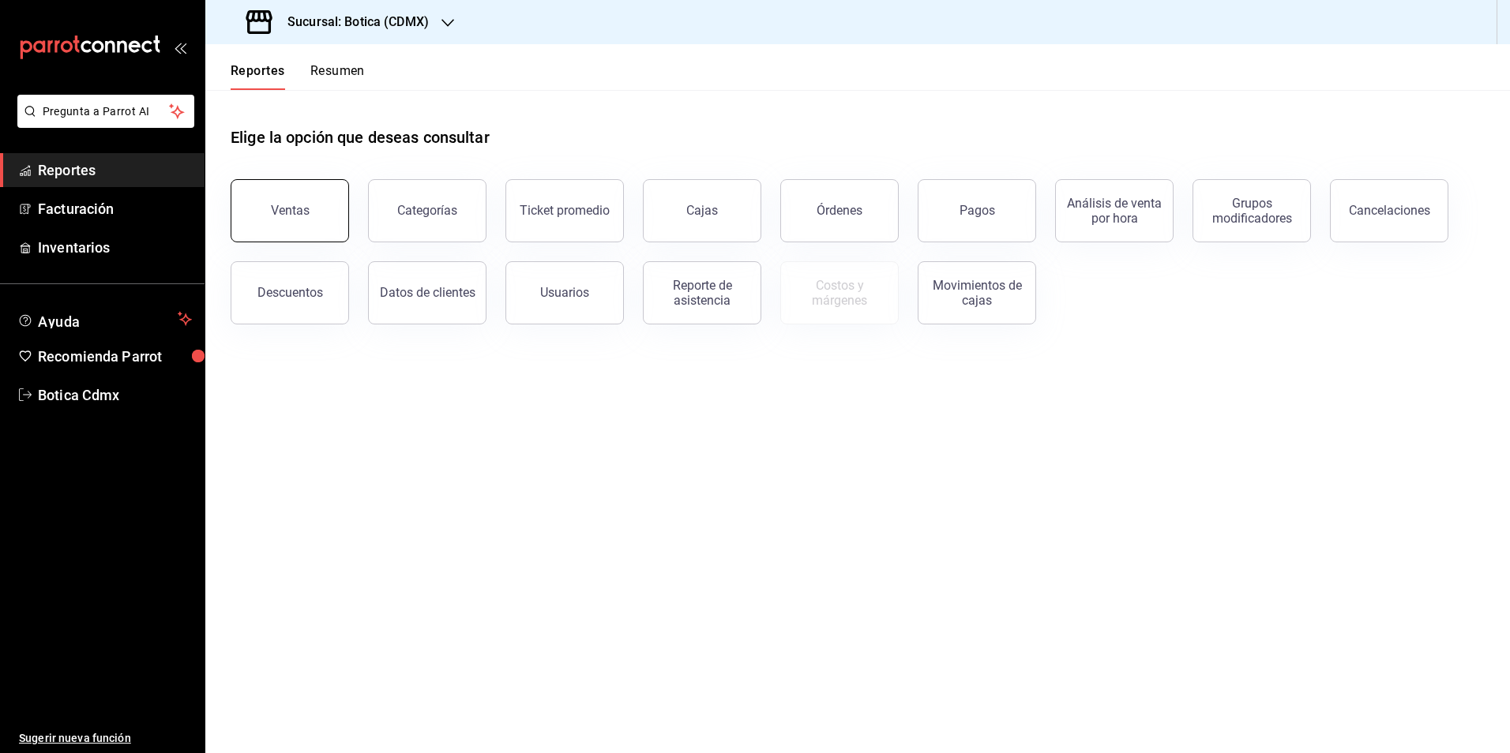
click at [317, 219] on button "Ventas" at bounding box center [290, 210] width 118 height 63
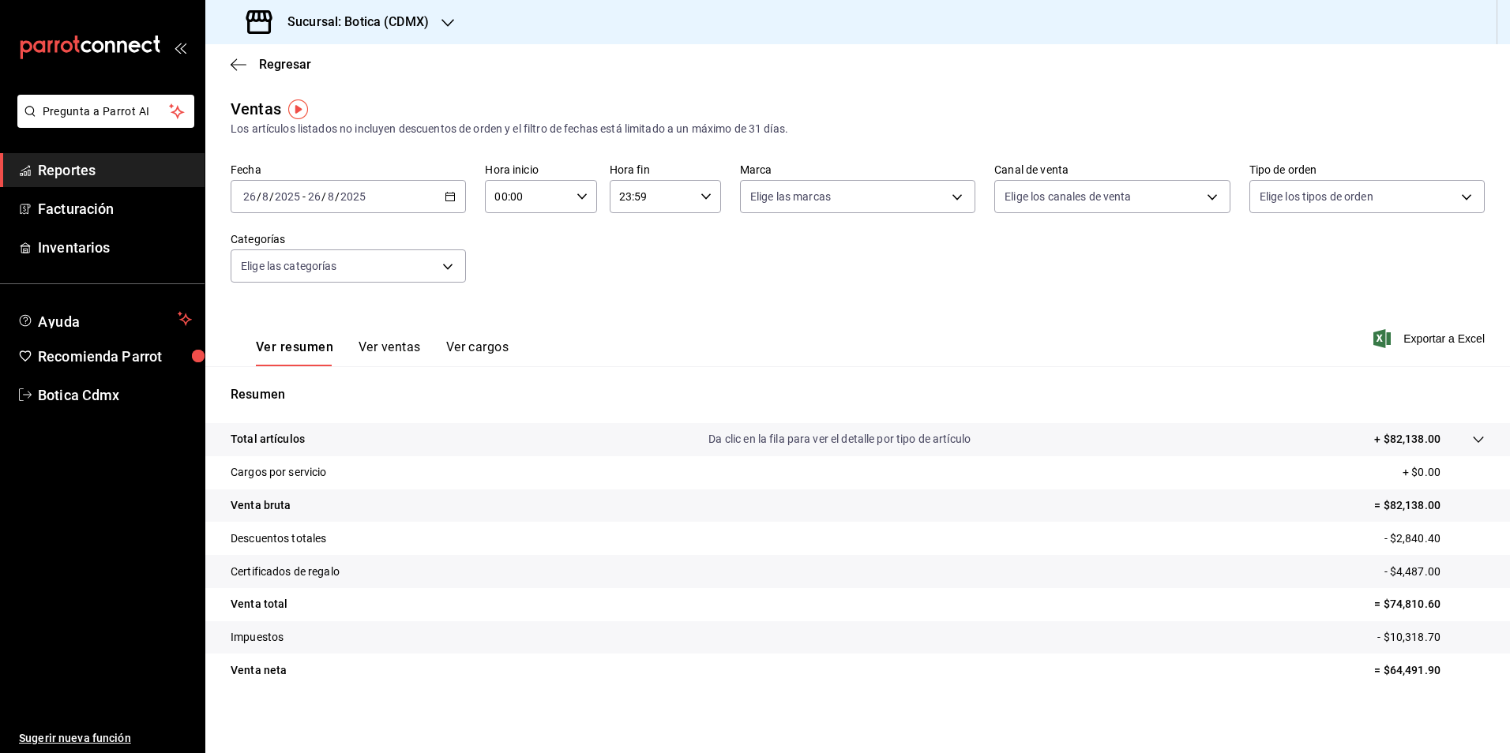
click at [446, 200] on icon "button" at bounding box center [450, 196] width 11 height 11
click at [297, 392] on span "Rango de fechas" at bounding box center [305, 386] width 122 height 17
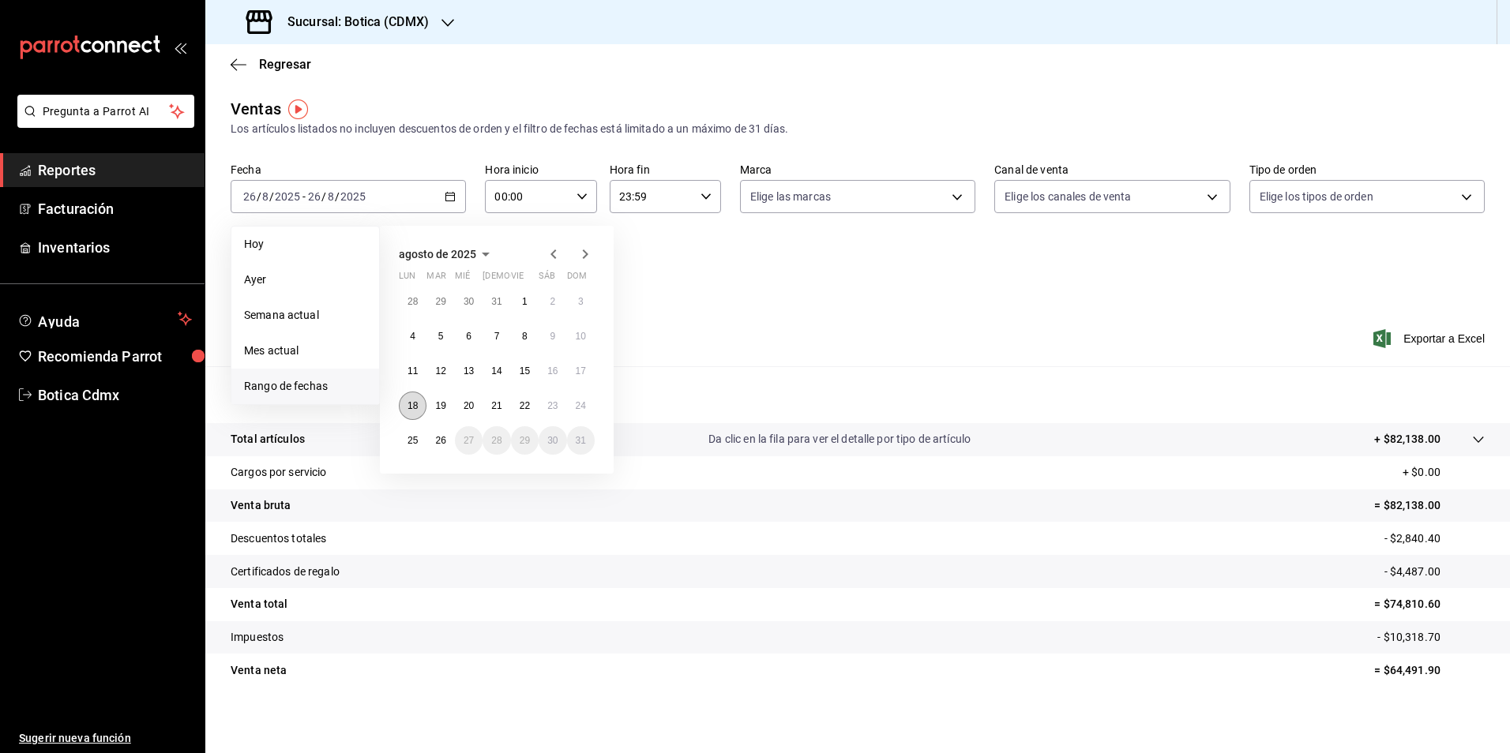
click at [412, 400] on button "18" at bounding box center [413, 406] width 28 height 28
click at [591, 409] on button "24" at bounding box center [581, 406] width 28 height 28
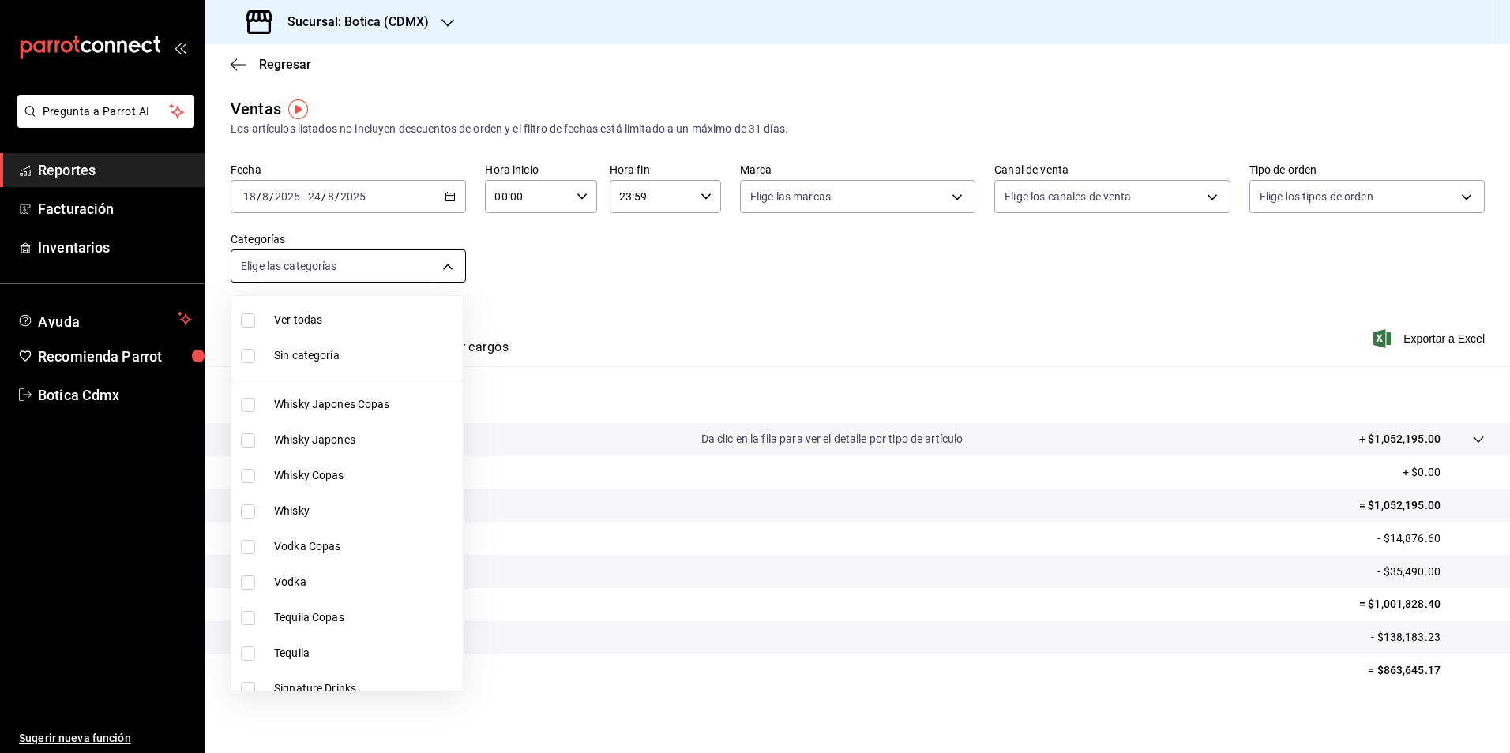
click at [441, 259] on body "Pregunta a Parrot AI Reportes Facturación Inventarios Ayuda Recomienda Parrot B…" at bounding box center [755, 376] width 1510 height 753
click at [444, 272] on div at bounding box center [755, 376] width 1510 height 753
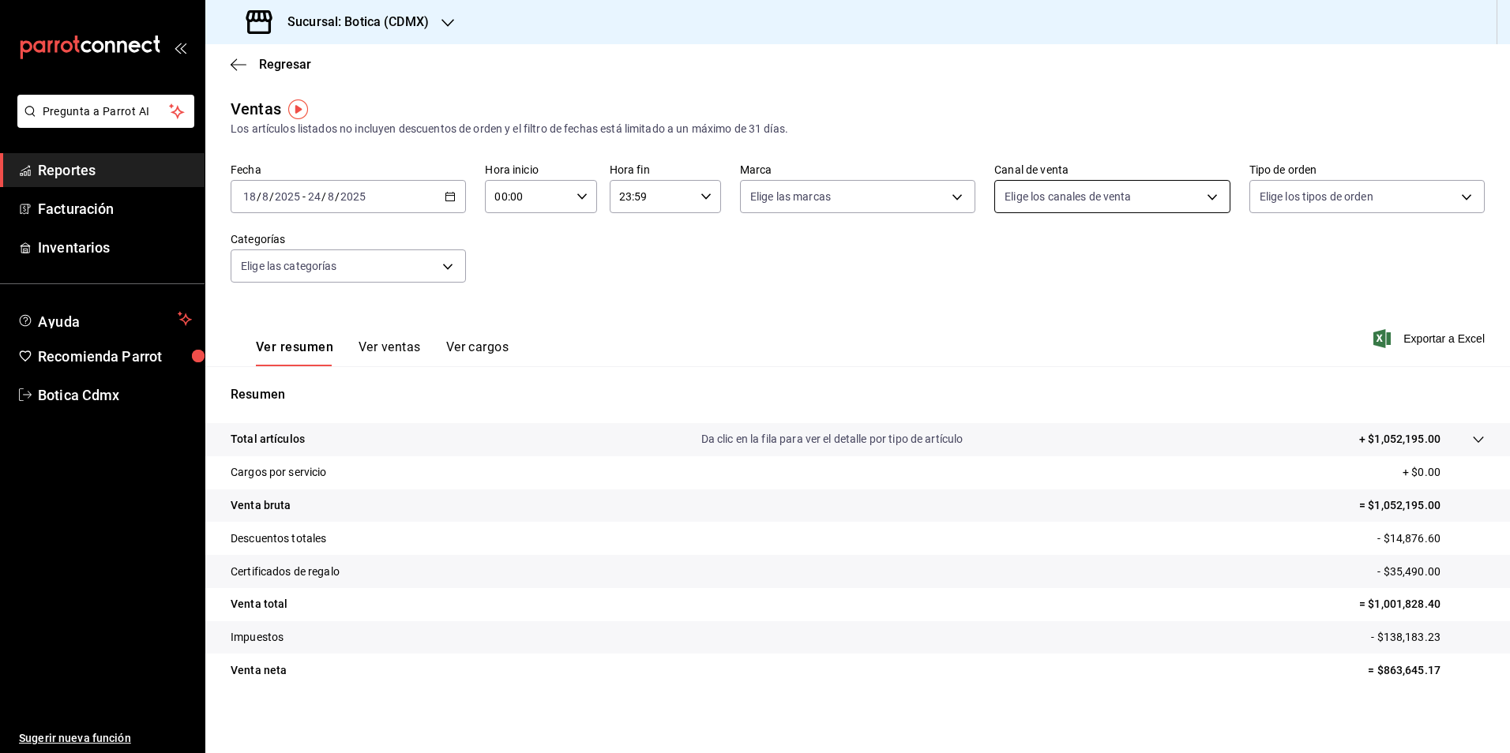
click at [1197, 193] on body "Pregunta a Parrot AI Reportes Facturación Inventarios Ayuda Recomienda Parrot B…" at bounding box center [755, 376] width 1510 height 753
click at [955, 190] on div at bounding box center [755, 376] width 1510 height 753
click at [948, 193] on body "Pregunta a Parrot AI Reportes Facturación Inventarios Ayuda Recomienda Parrot B…" at bounding box center [755, 376] width 1510 height 753
click at [79, 179] on div at bounding box center [755, 376] width 1510 height 753
click at [85, 164] on span "Reportes" at bounding box center [115, 170] width 154 height 21
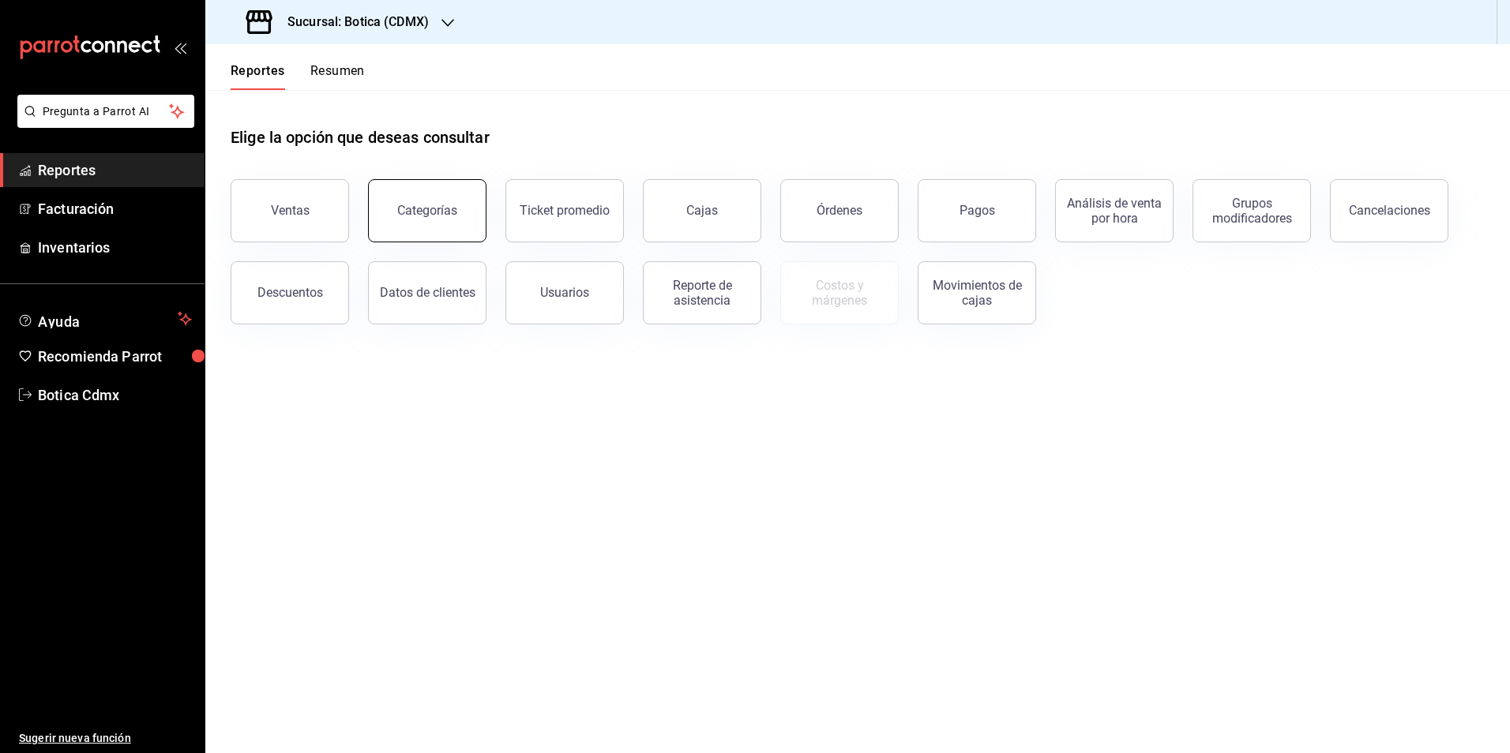
click at [471, 206] on button "Categorías" at bounding box center [427, 210] width 118 height 63
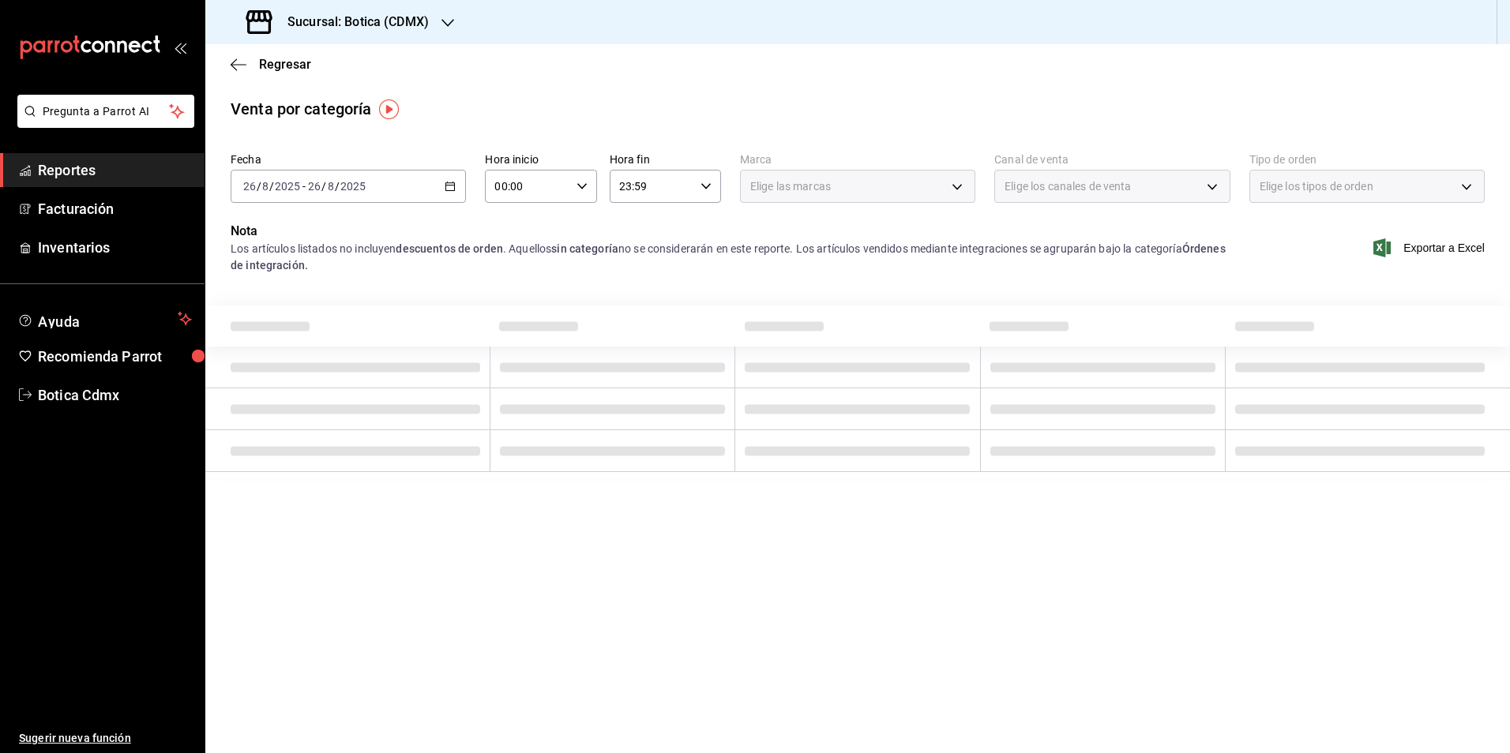
click at [447, 184] on icon "button" at bounding box center [450, 186] width 11 height 11
click at [291, 411] on span "Rango de fechas" at bounding box center [305, 412] width 122 height 17
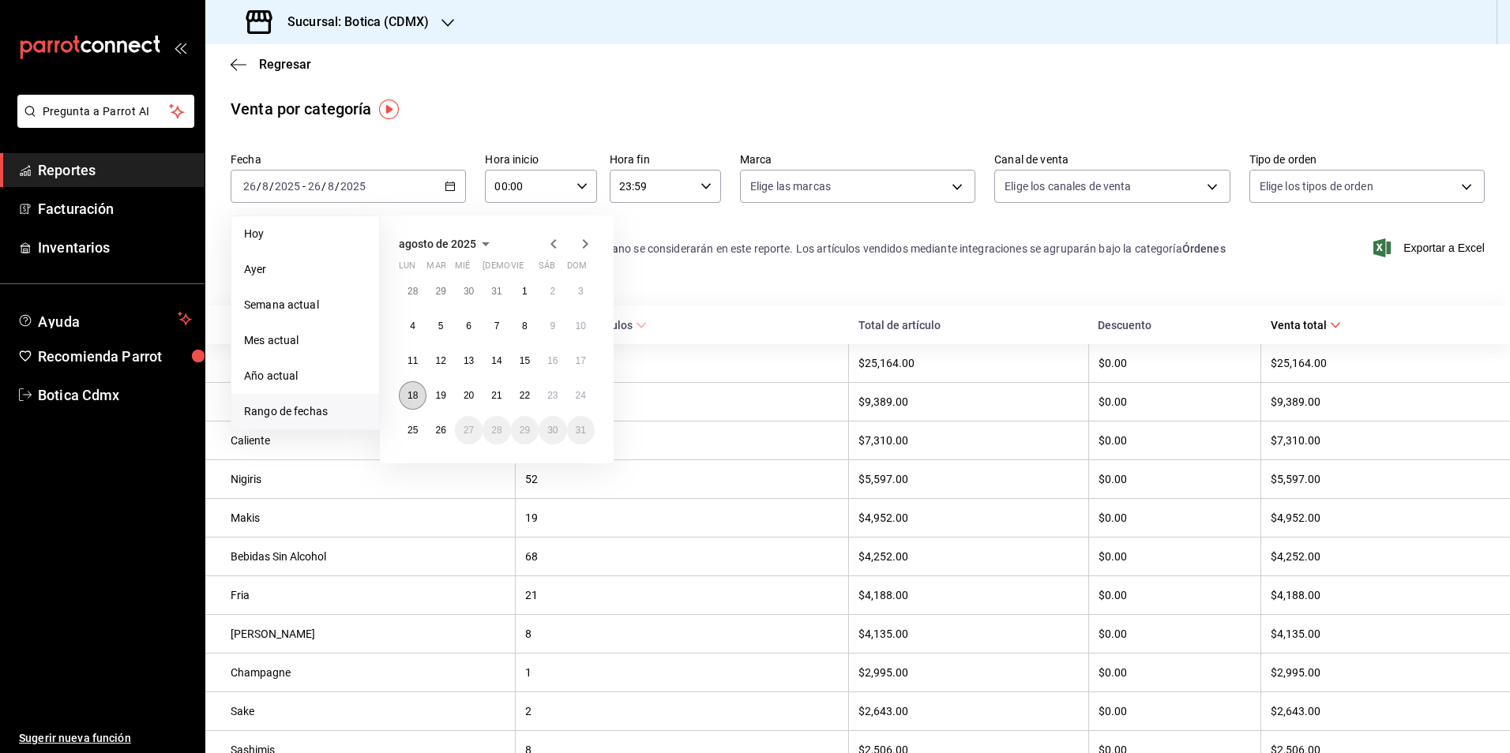
click at [418, 403] on button "18" at bounding box center [413, 395] width 28 height 28
click at [584, 391] on abbr "24" at bounding box center [581, 395] width 10 height 11
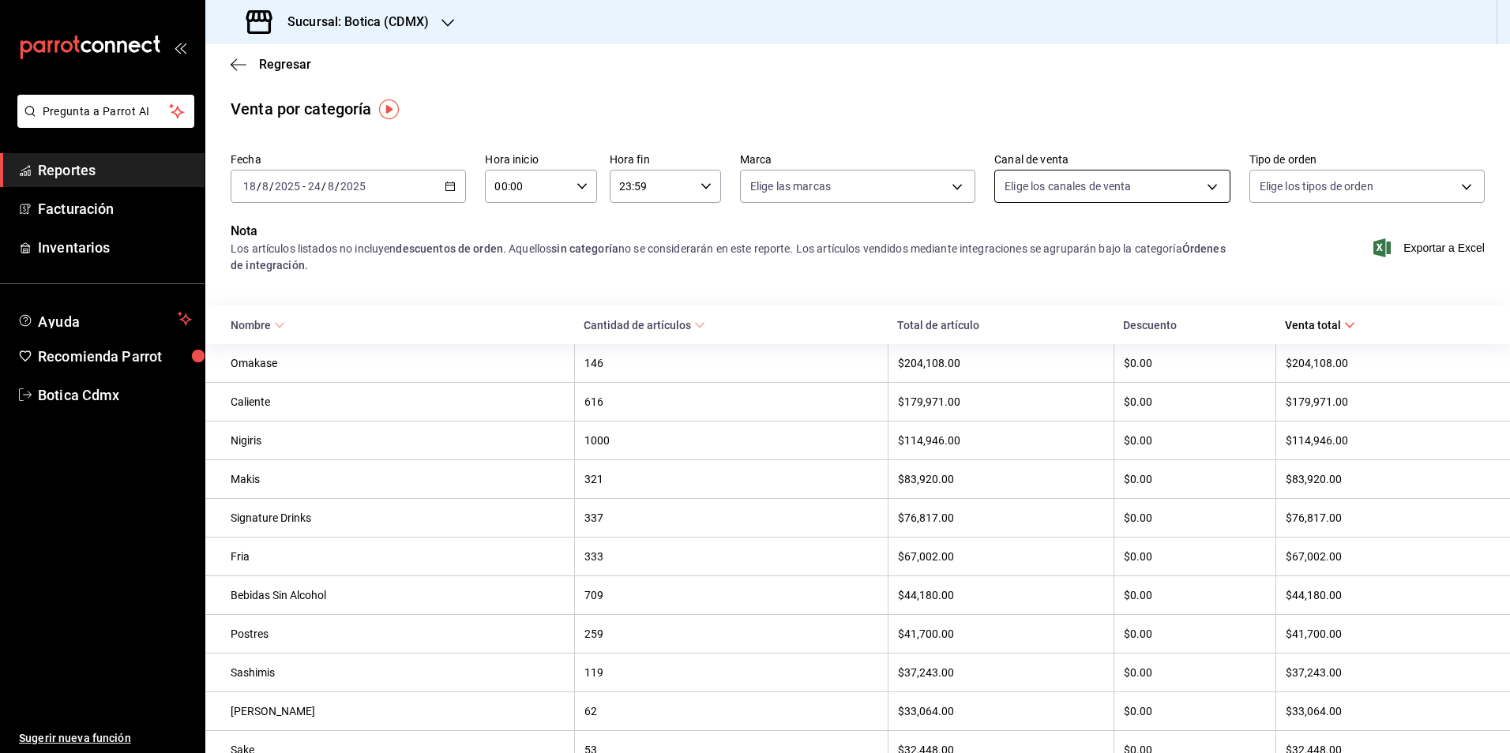
click at [1191, 188] on body "Pregunta a Parrot AI Reportes Facturación Inventarios Ayuda Recomienda Parrot B…" at bounding box center [755, 376] width 1510 height 753
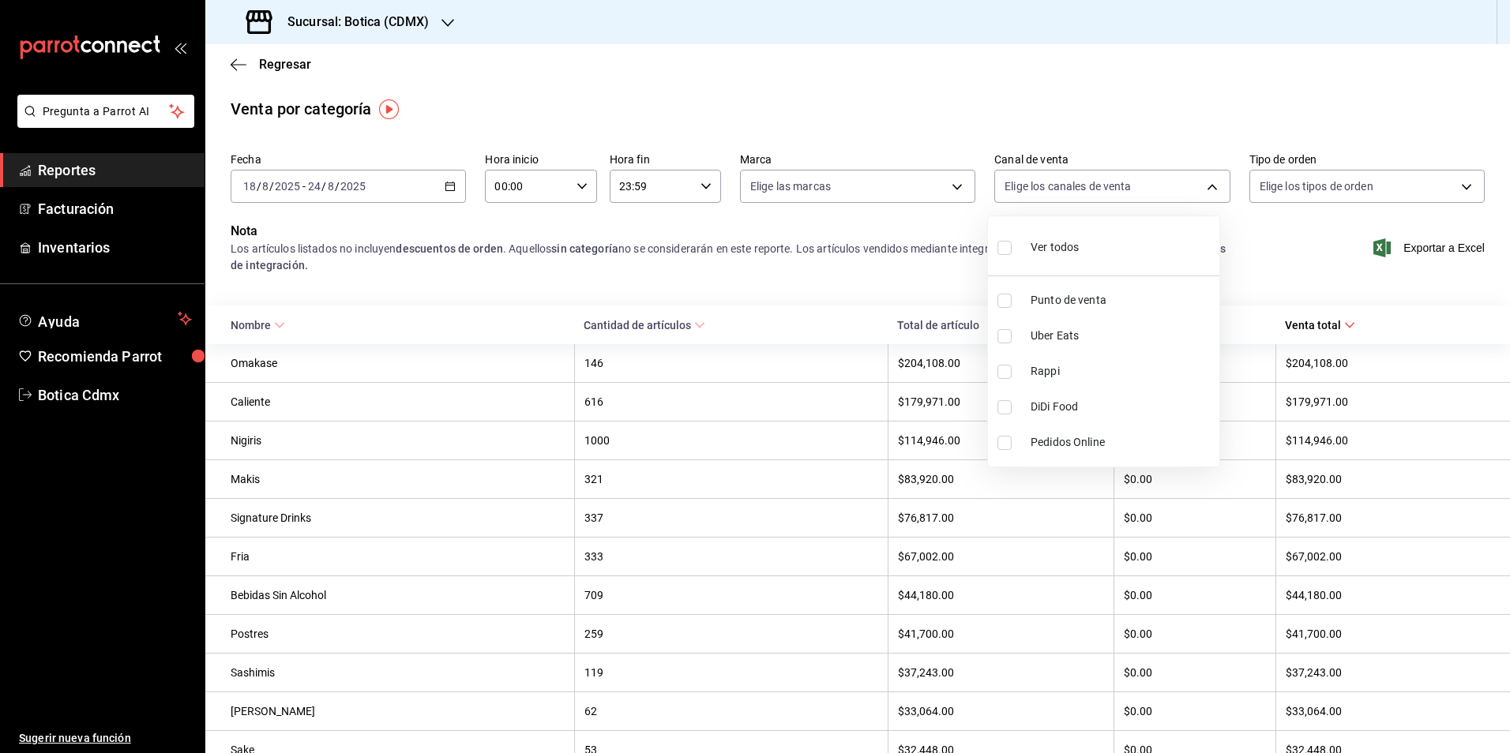
click at [951, 192] on div at bounding box center [755, 376] width 1510 height 753
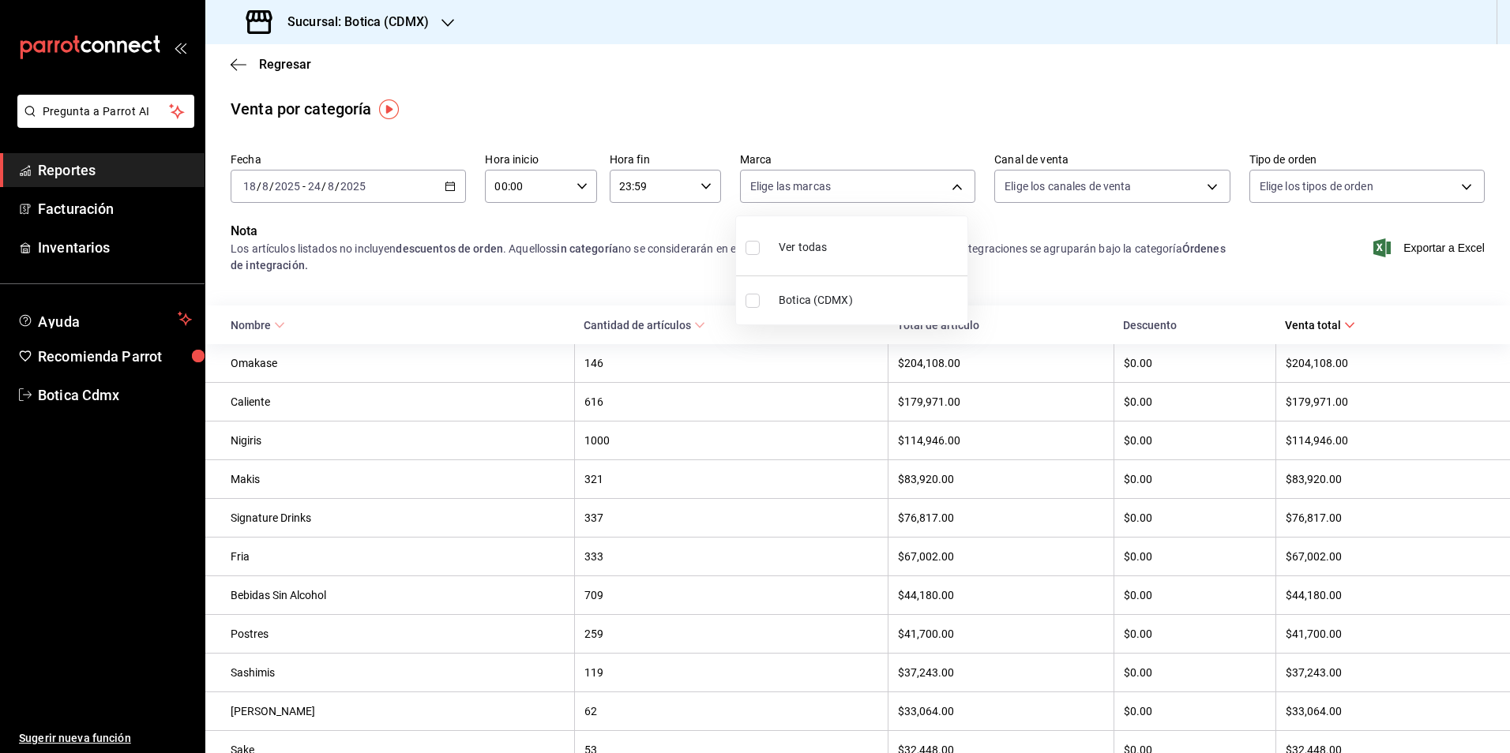
click at [952, 186] on body "Pregunta a Parrot AI Reportes Facturación Inventarios Ayuda Recomienda Parrot B…" at bounding box center [755, 376] width 1510 height 753
click at [952, 186] on div at bounding box center [755, 376] width 1510 height 753
drag, startPoint x: 64, startPoint y: 177, endPoint x: 82, endPoint y: 175, distance: 18.2
click at [64, 177] on span "Reportes" at bounding box center [115, 170] width 154 height 21
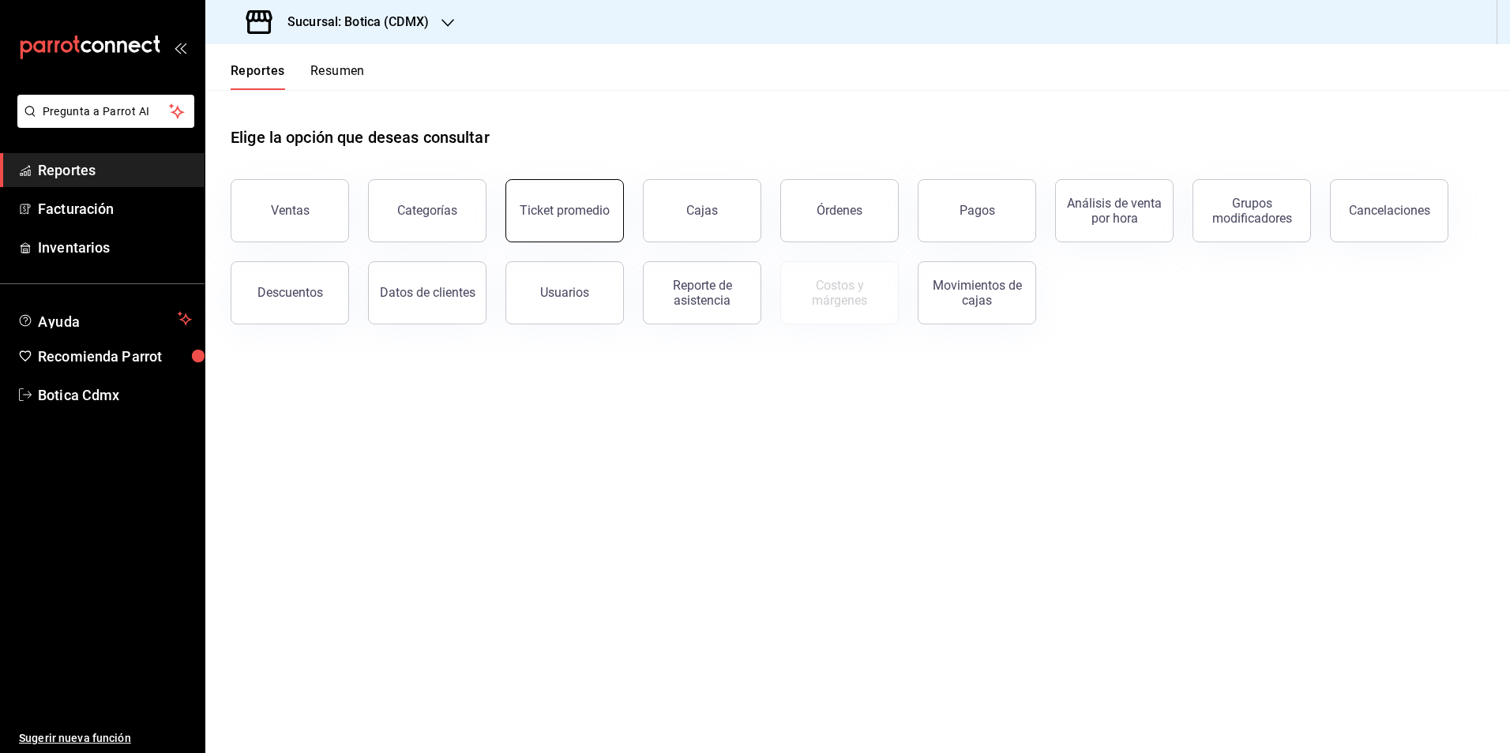
click at [569, 211] on div "Ticket promedio" at bounding box center [565, 210] width 90 height 15
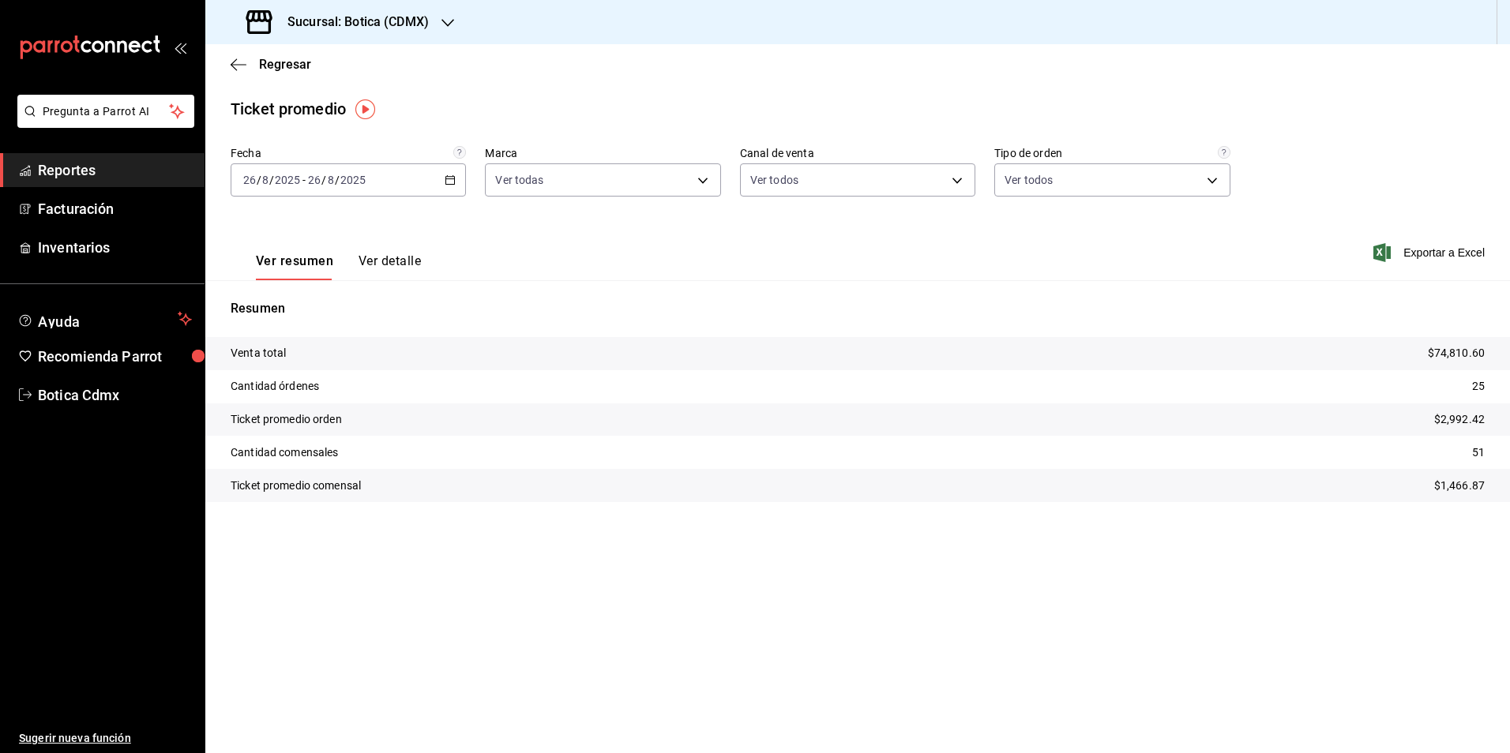
click at [452, 187] on div "[DATE] [DATE] - [DATE] [DATE]" at bounding box center [348, 179] width 235 height 33
click at [308, 361] on li "Rango de fechas" at bounding box center [305, 370] width 148 height 36
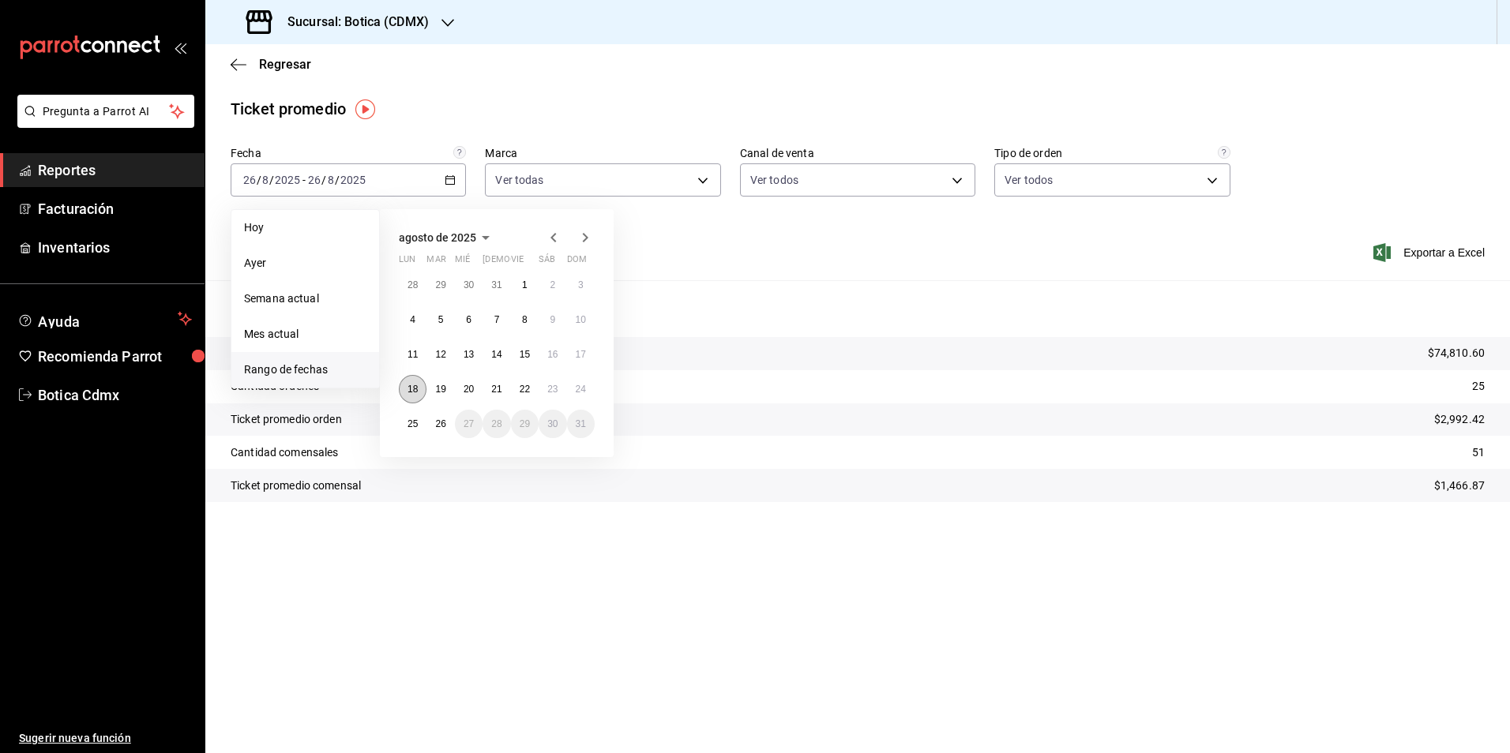
click at [405, 381] on button "18" at bounding box center [413, 389] width 28 height 28
click at [583, 381] on button "24" at bounding box center [581, 389] width 28 height 28
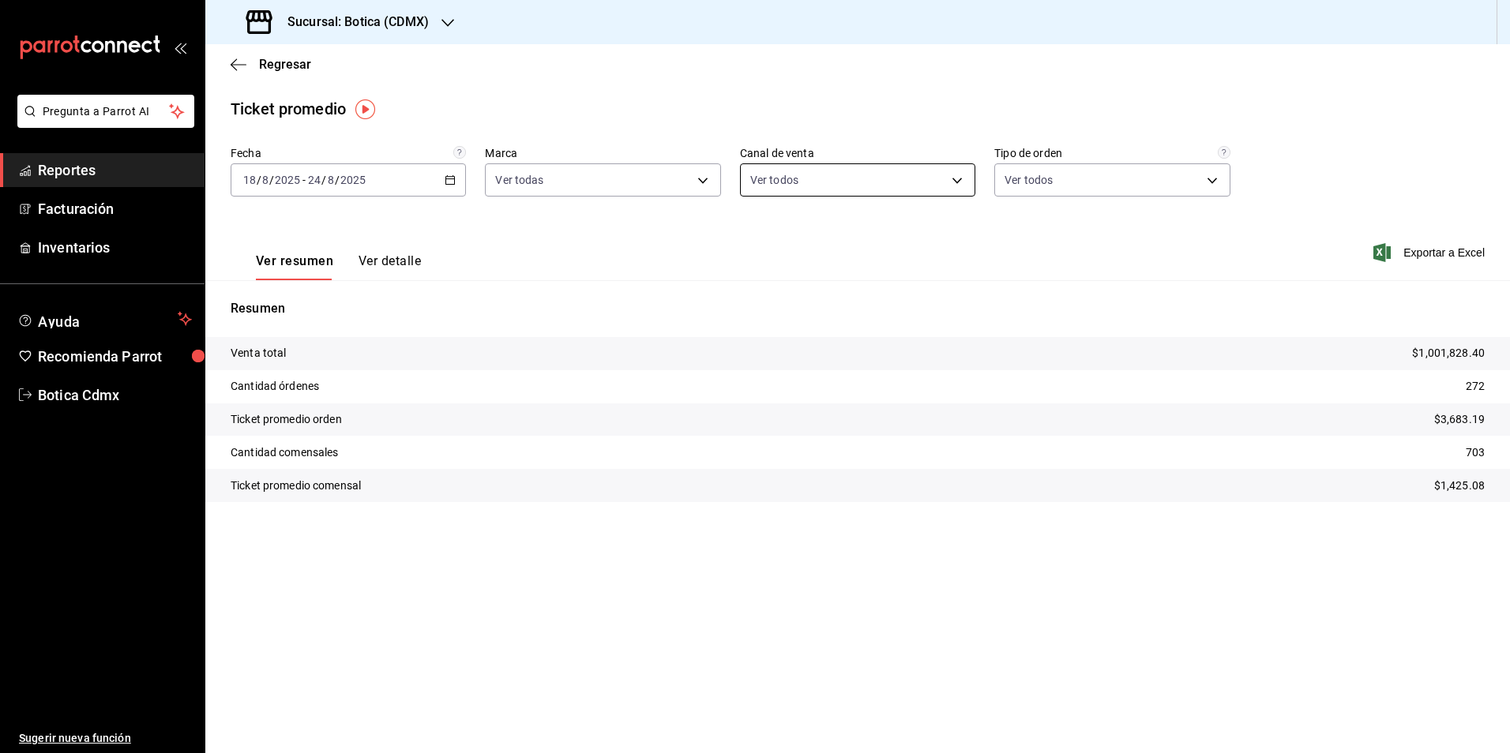
click at [958, 186] on body "Pregunta a Parrot AI Reportes Facturación Inventarios Ayuda Recomienda Parrot B…" at bounding box center [755, 376] width 1510 height 753
click at [1206, 178] on div at bounding box center [755, 376] width 1510 height 753
click at [1208, 182] on body "Pregunta a Parrot AI Reportes Facturación Inventarios Ayuda Recomienda Parrot B…" at bounding box center [755, 376] width 1510 height 753
click at [1208, 182] on div at bounding box center [755, 376] width 1510 height 753
click at [697, 178] on body "Pregunta a Parrot AI Reportes Facturación Inventarios Ayuda Recomienda Parrot B…" at bounding box center [755, 376] width 1510 height 753
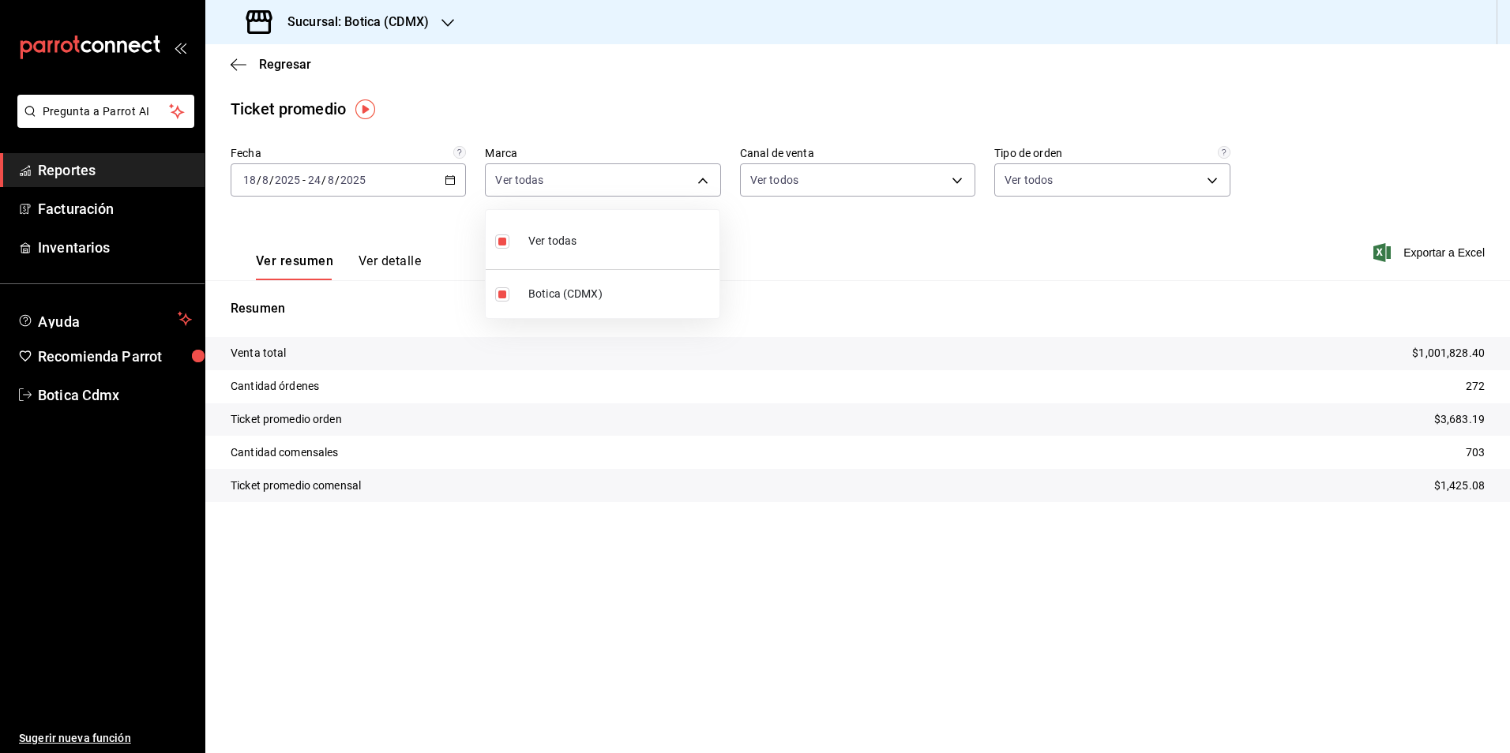
click at [381, 265] on div at bounding box center [755, 376] width 1510 height 753
click at [389, 265] on button "Ver detalle" at bounding box center [390, 266] width 62 height 27
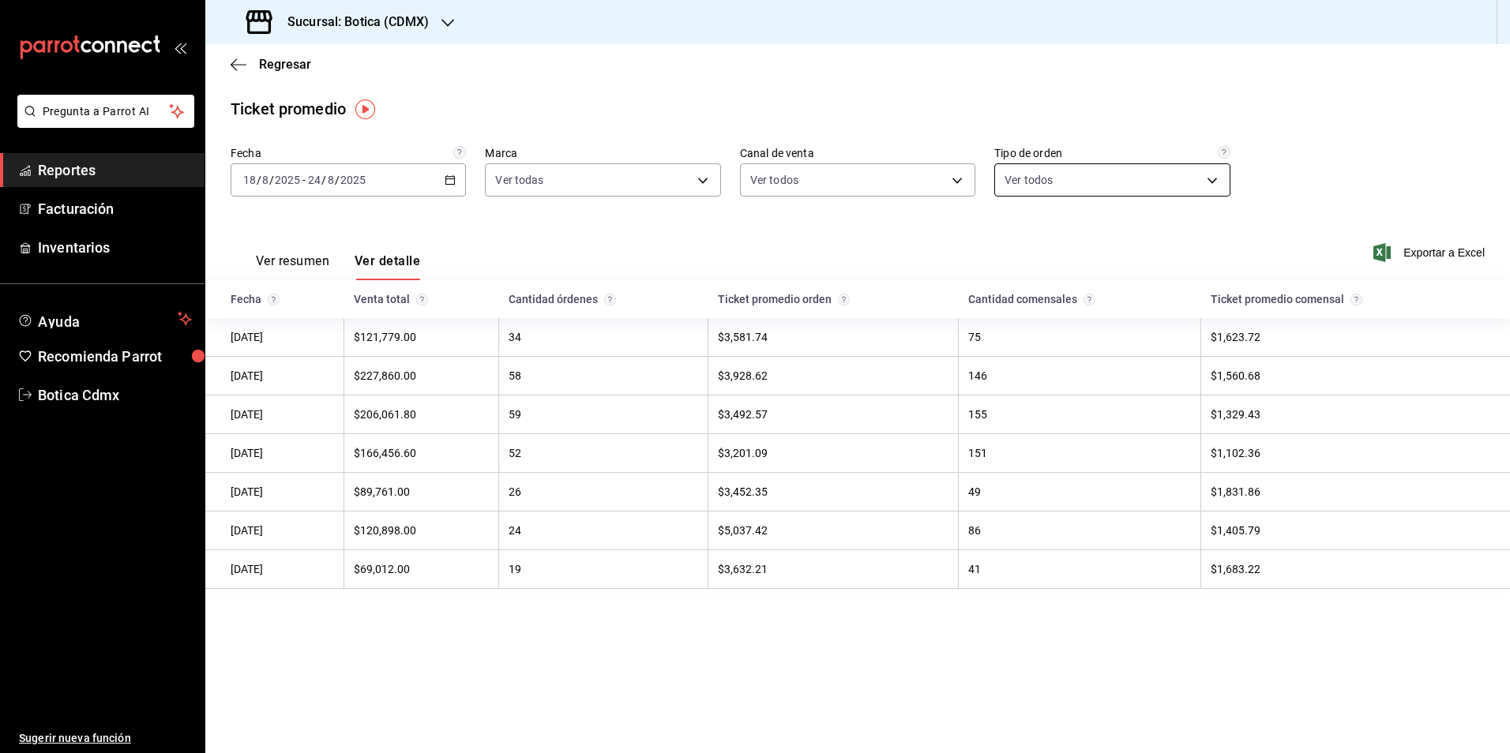
click at [1215, 181] on body "Pregunta a Parrot AI Reportes Facturación Inventarios Ayuda Recomienda Parrot B…" at bounding box center [755, 376] width 1510 height 753
click at [1215, 181] on div at bounding box center [755, 376] width 1510 height 753
click at [963, 179] on body "Pregunta a Parrot AI Reportes Facturación Inventarios Ayuda Recomienda Parrot B…" at bounding box center [755, 376] width 1510 height 753
click at [963, 179] on div at bounding box center [755, 376] width 1510 height 753
click at [695, 178] on body "Pregunta a Parrot AI Reportes Facturación Inventarios Ayuda Recomienda Parrot B…" at bounding box center [755, 376] width 1510 height 753
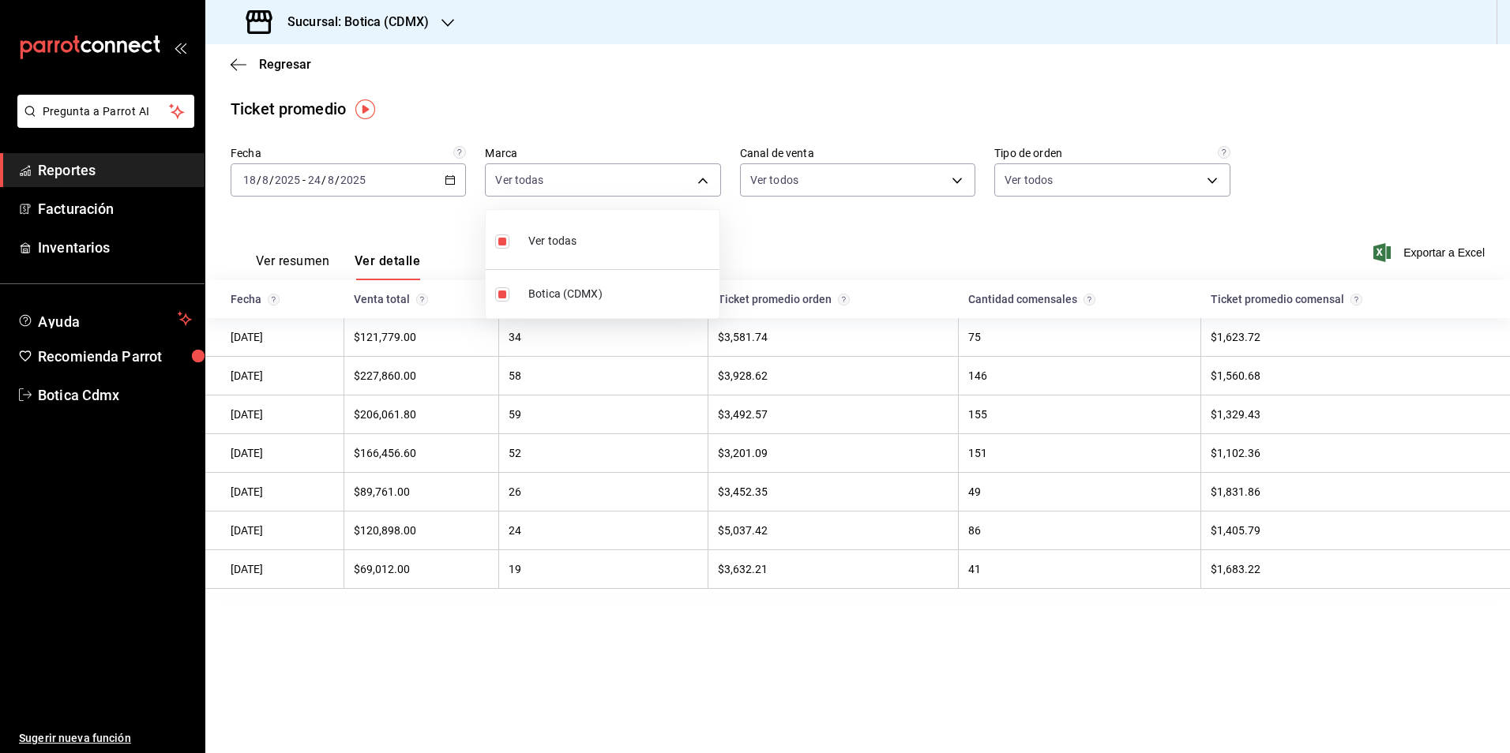
click at [66, 168] on div at bounding box center [755, 376] width 1510 height 753
click at [66, 174] on span "Reportes" at bounding box center [115, 170] width 154 height 21
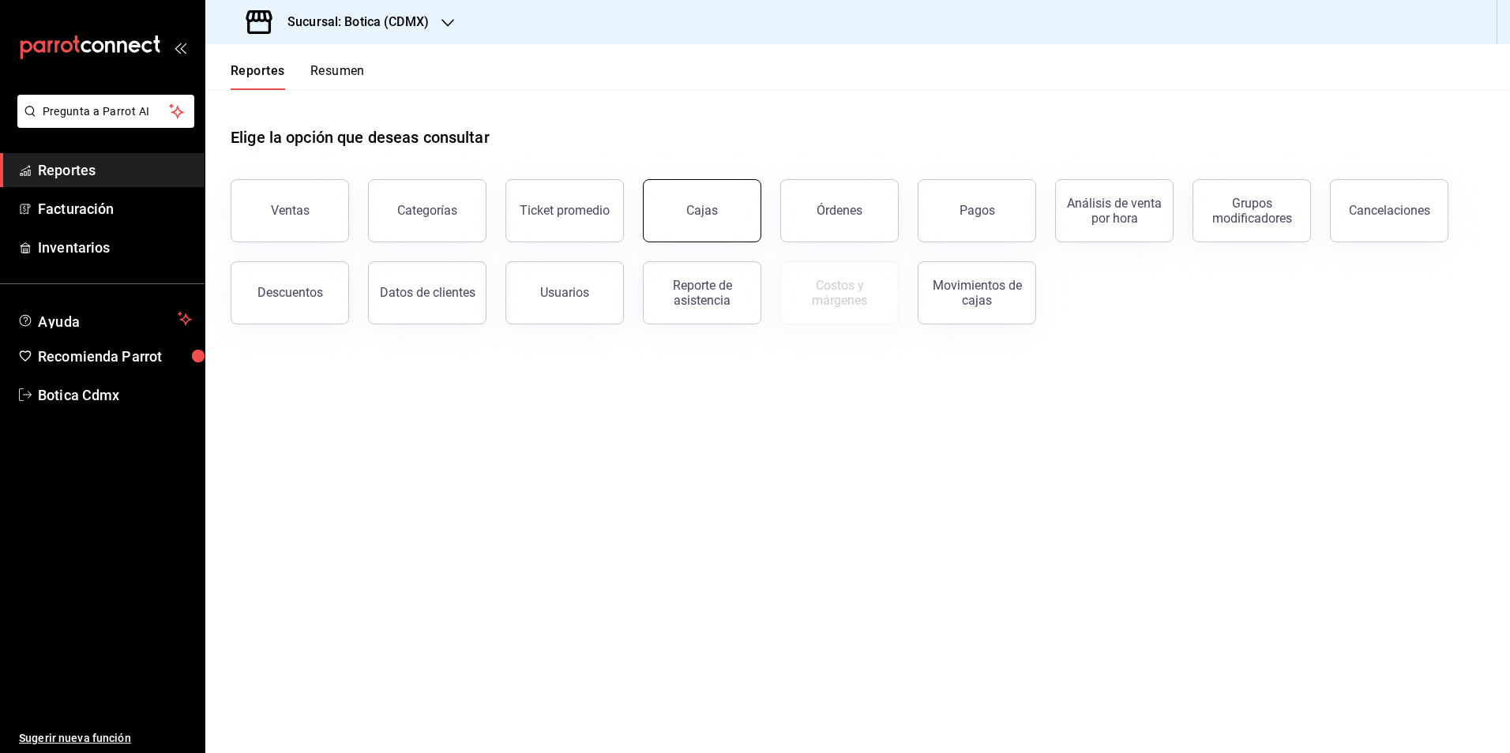
click at [713, 219] on button "Cajas" at bounding box center [702, 210] width 118 height 63
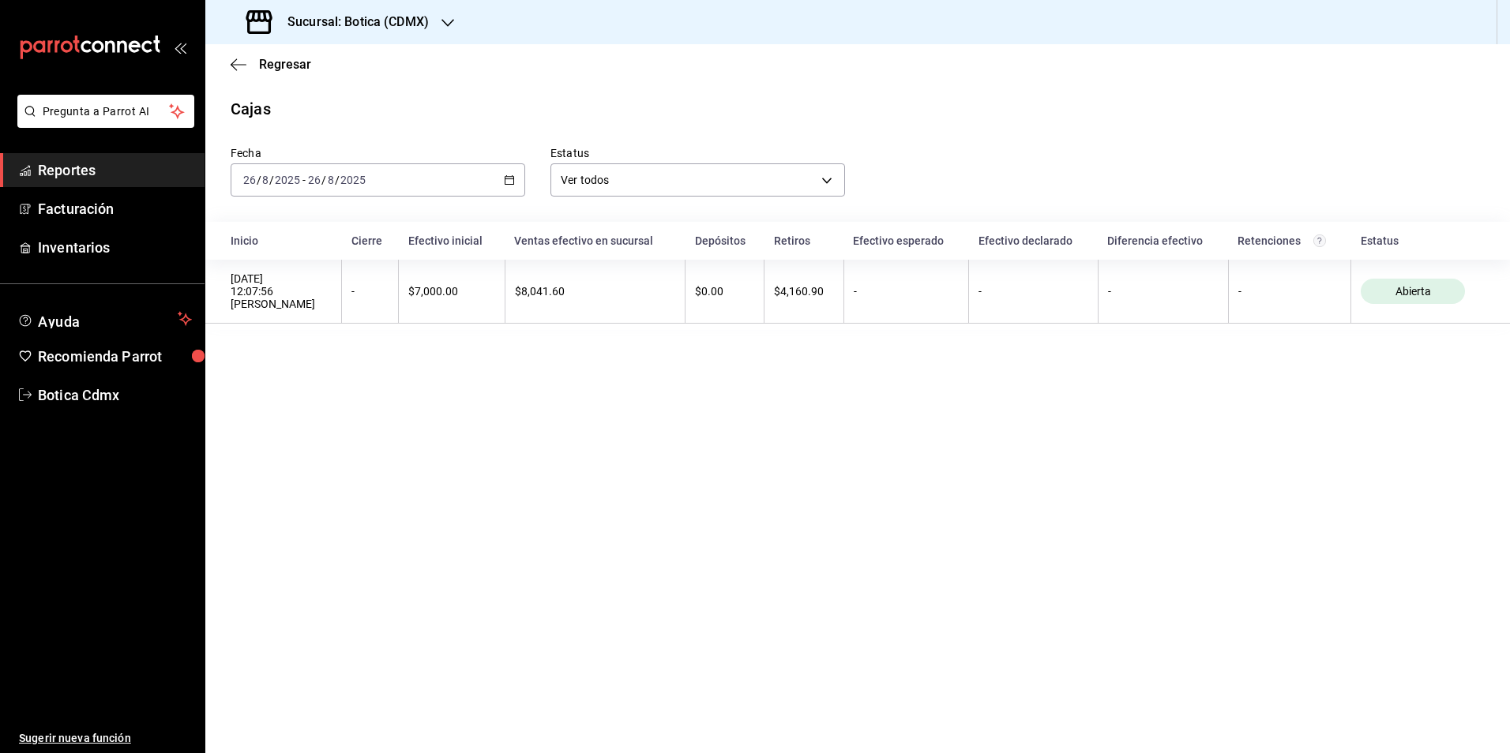
click at [80, 173] on span "Reportes" at bounding box center [115, 170] width 154 height 21
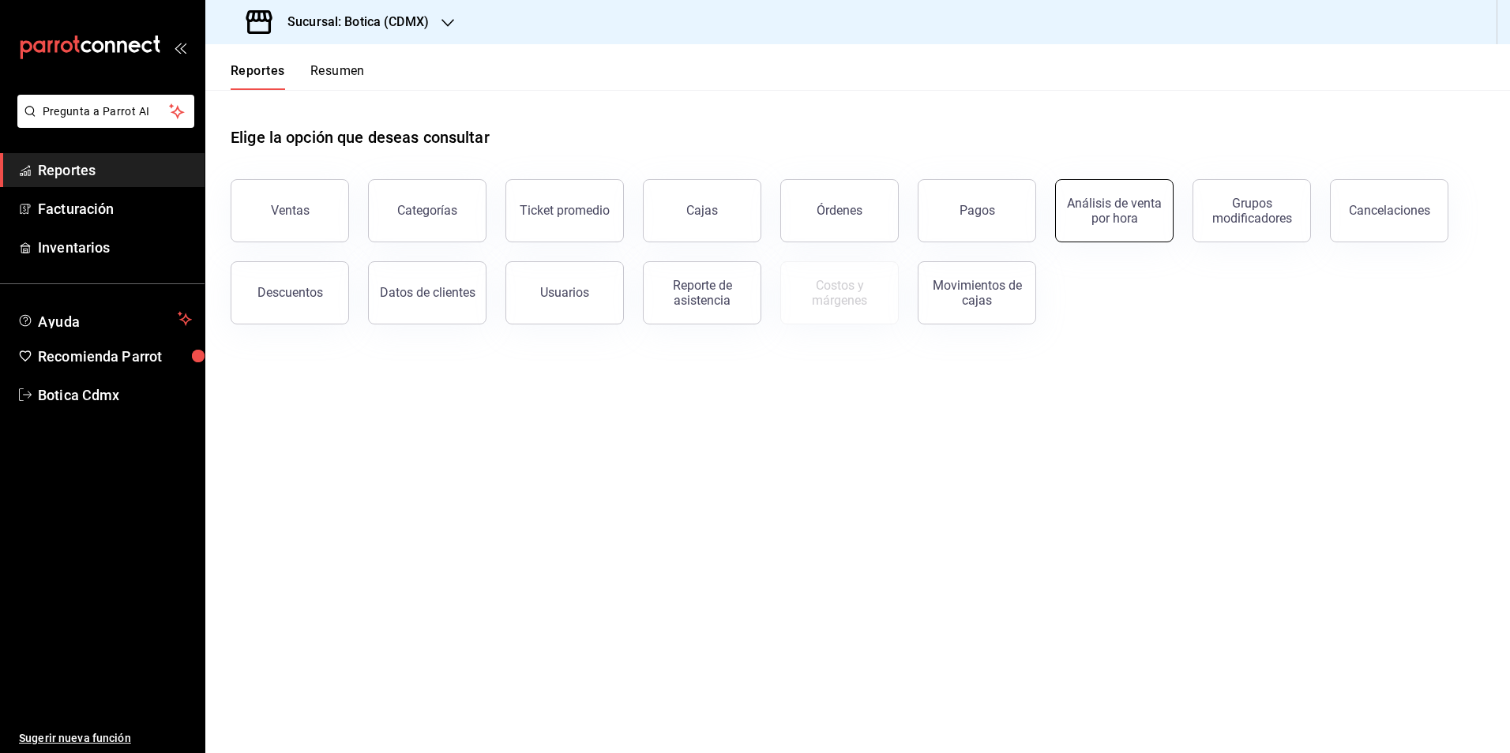
click at [1120, 223] on div "Análisis de venta por hora" at bounding box center [1114, 211] width 98 height 30
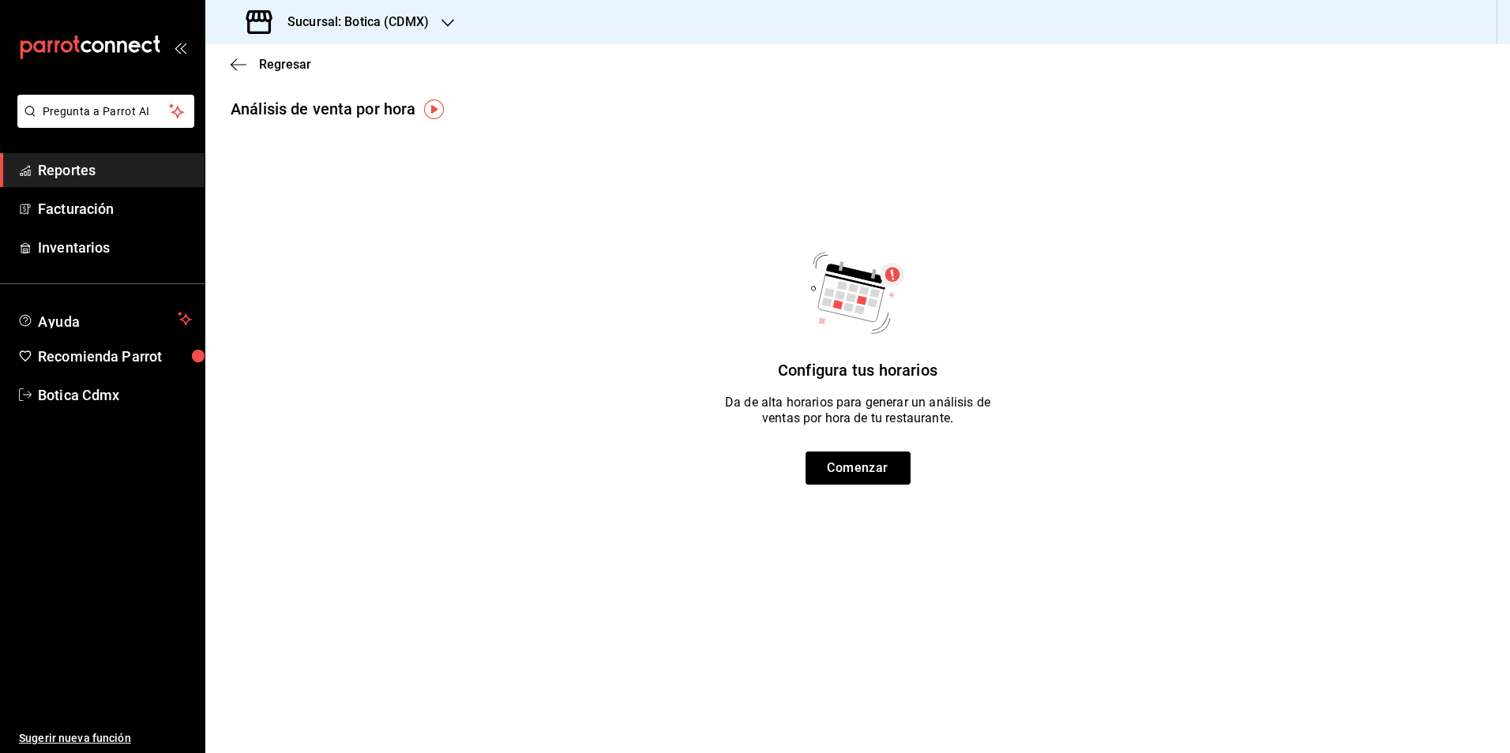
drag, startPoint x: 73, startPoint y: 167, endPoint x: 148, endPoint y: 166, distance: 75.0
click at [73, 167] on span "Reportes" at bounding box center [115, 170] width 154 height 21
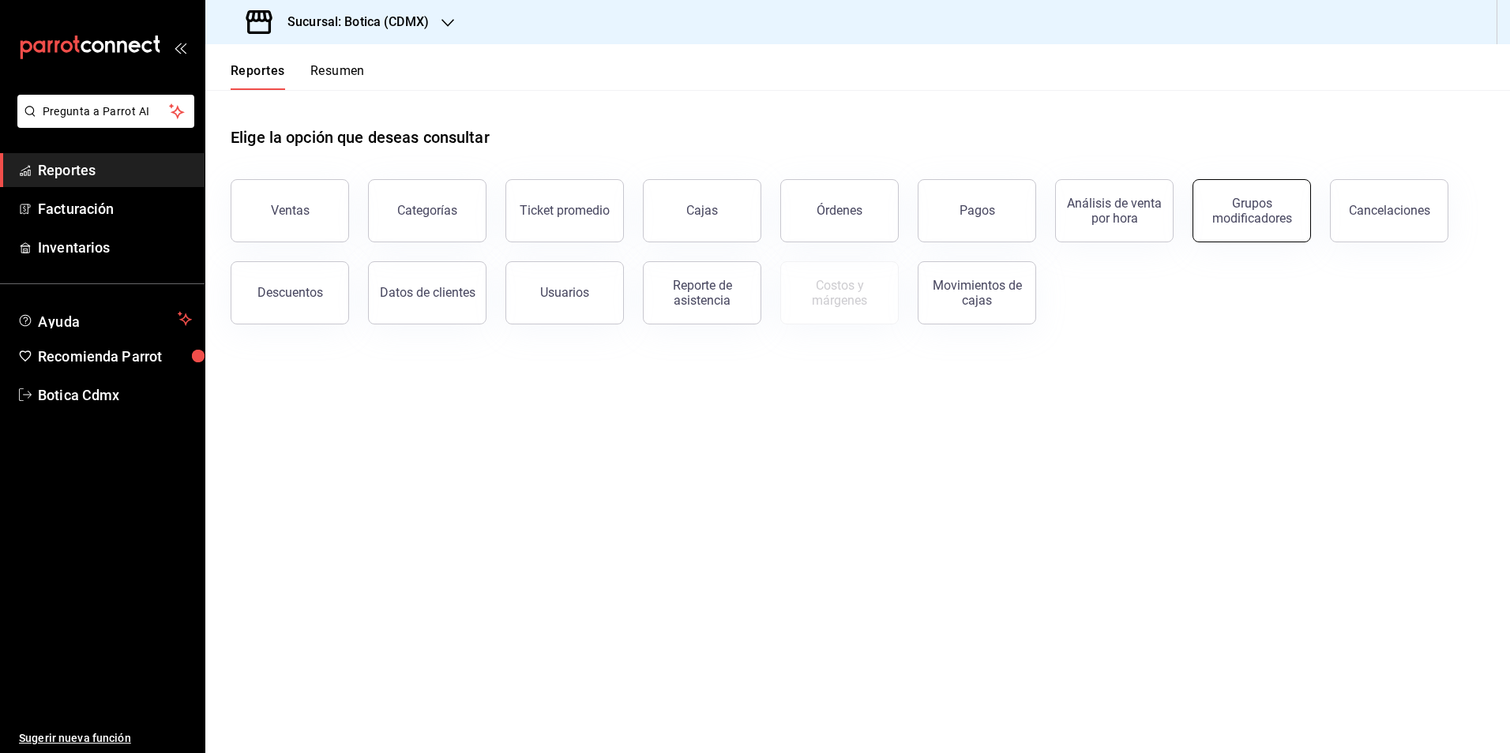
click at [1256, 217] on div "Grupos modificadores" at bounding box center [1252, 211] width 98 height 30
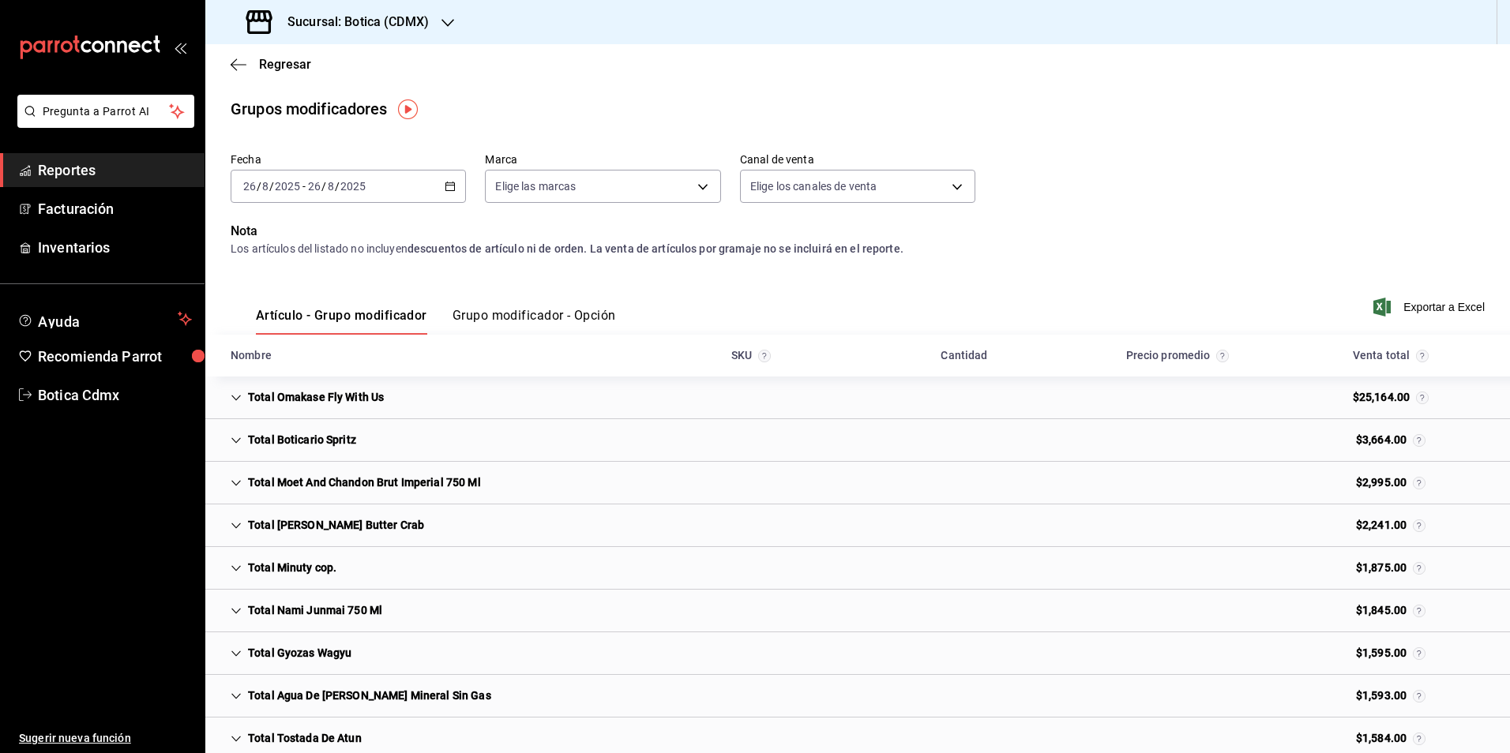
click at [132, 172] on span "Reportes" at bounding box center [115, 170] width 154 height 21
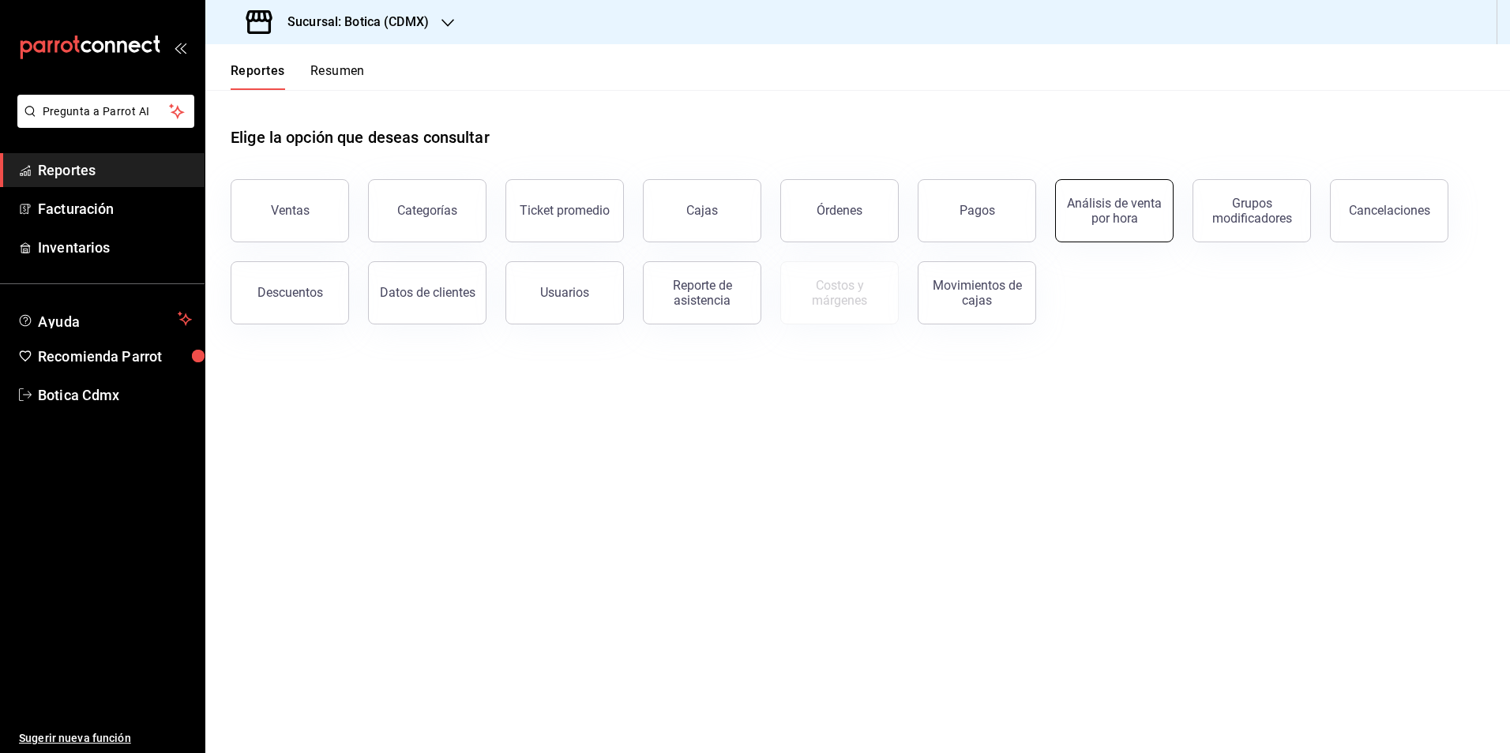
click at [1110, 217] on div "Análisis de venta por hora" at bounding box center [1114, 211] width 98 height 30
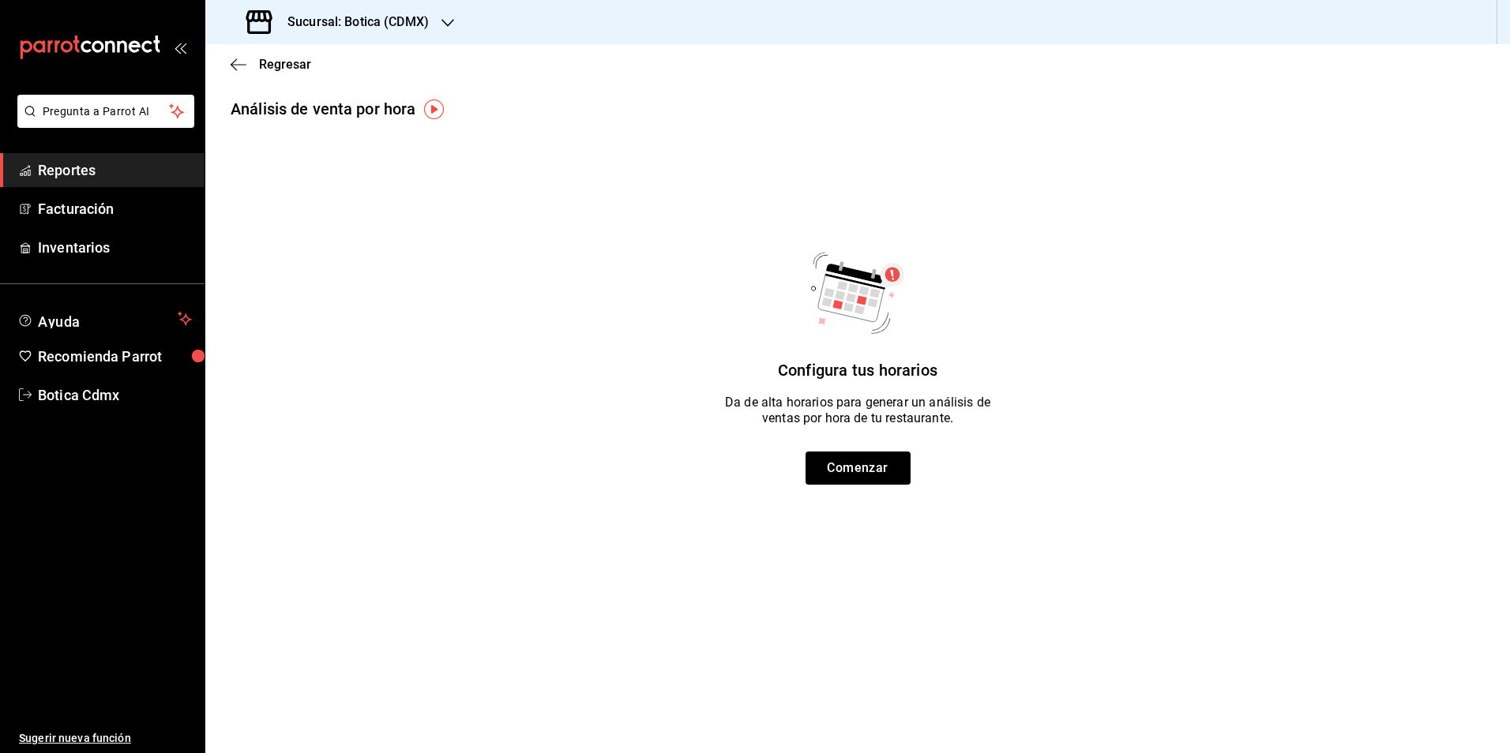
click at [77, 178] on span "Reportes" at bounding box center [115, 170] width 154 height 21
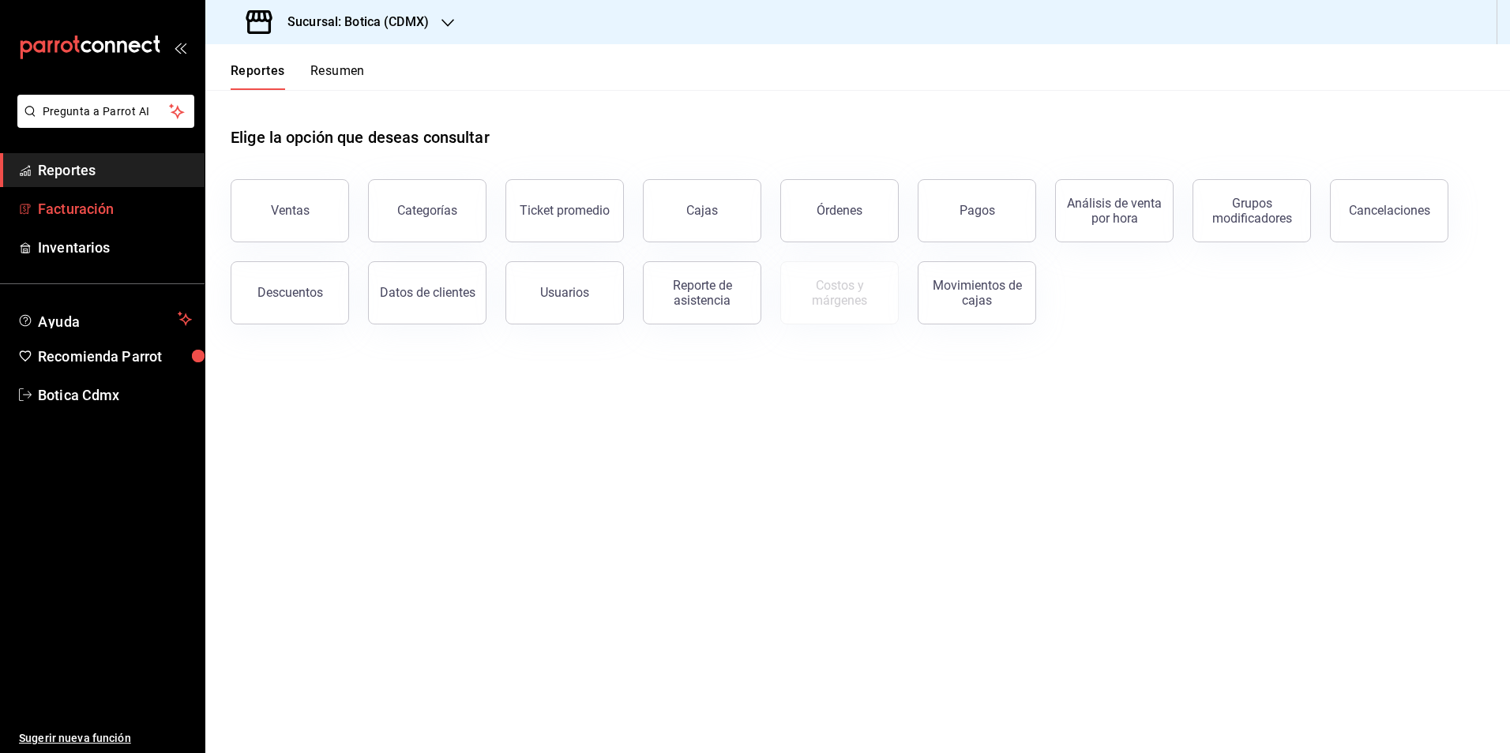
click at [66, 209] on span "Facturación" at bounding box center [115, 208] width 154 height 21
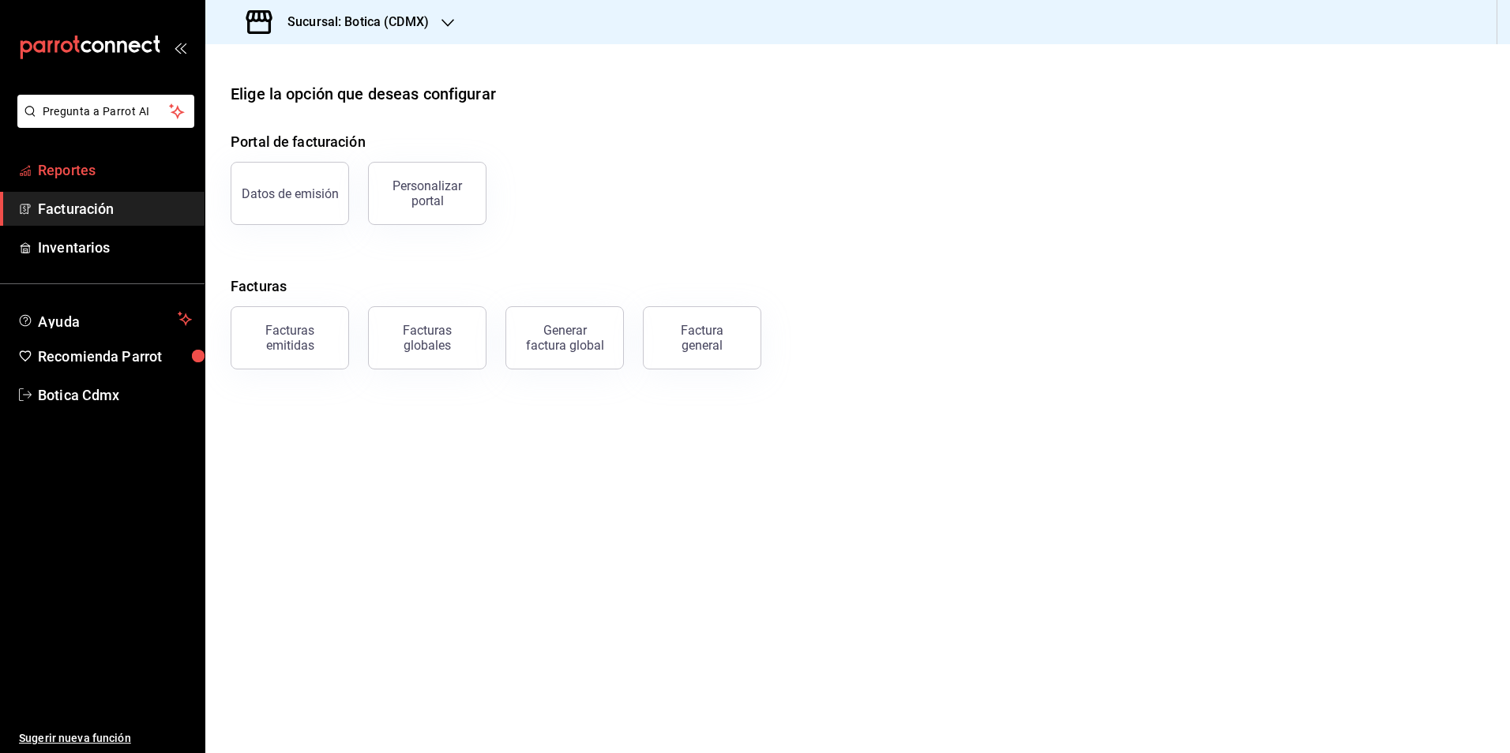
click at [81, 167] on span "Reportes" at bounding box center [115, 170] width 154 height 21
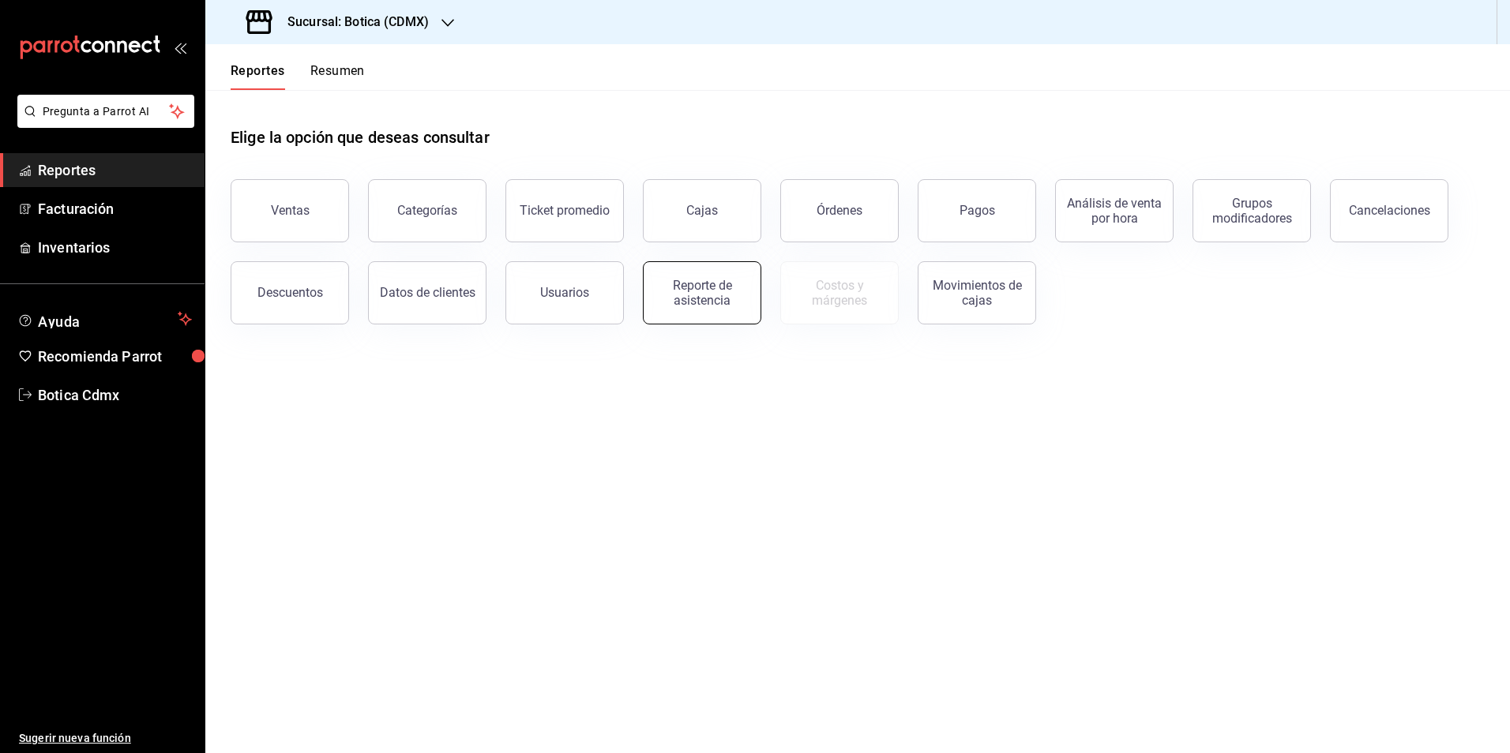
click at [727, 298] on div "Reporte de asistencia" at bounding box center [702, 293] width 98 height 30
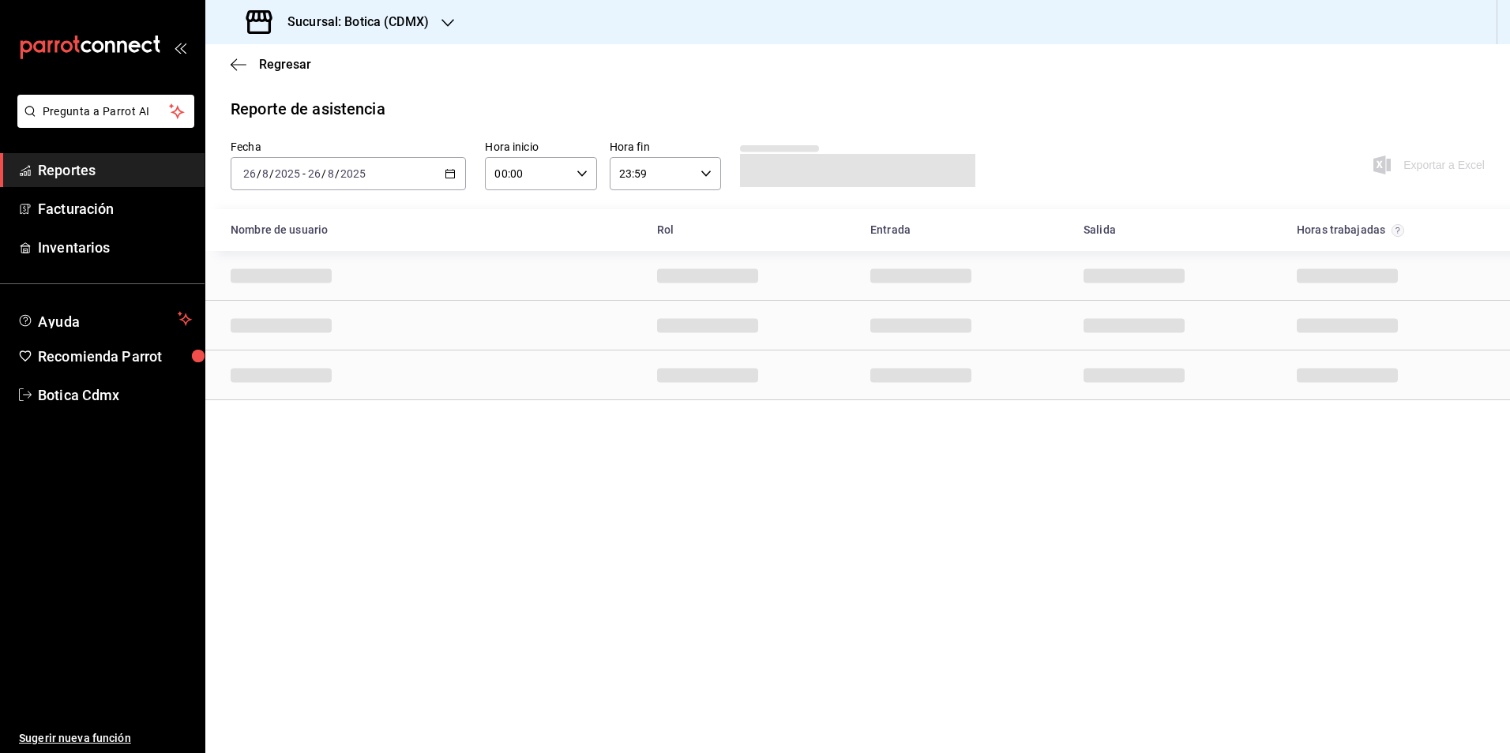
click at [92, 168] on span "Reportes" at bounding box center [115, 170] width 154 height 21
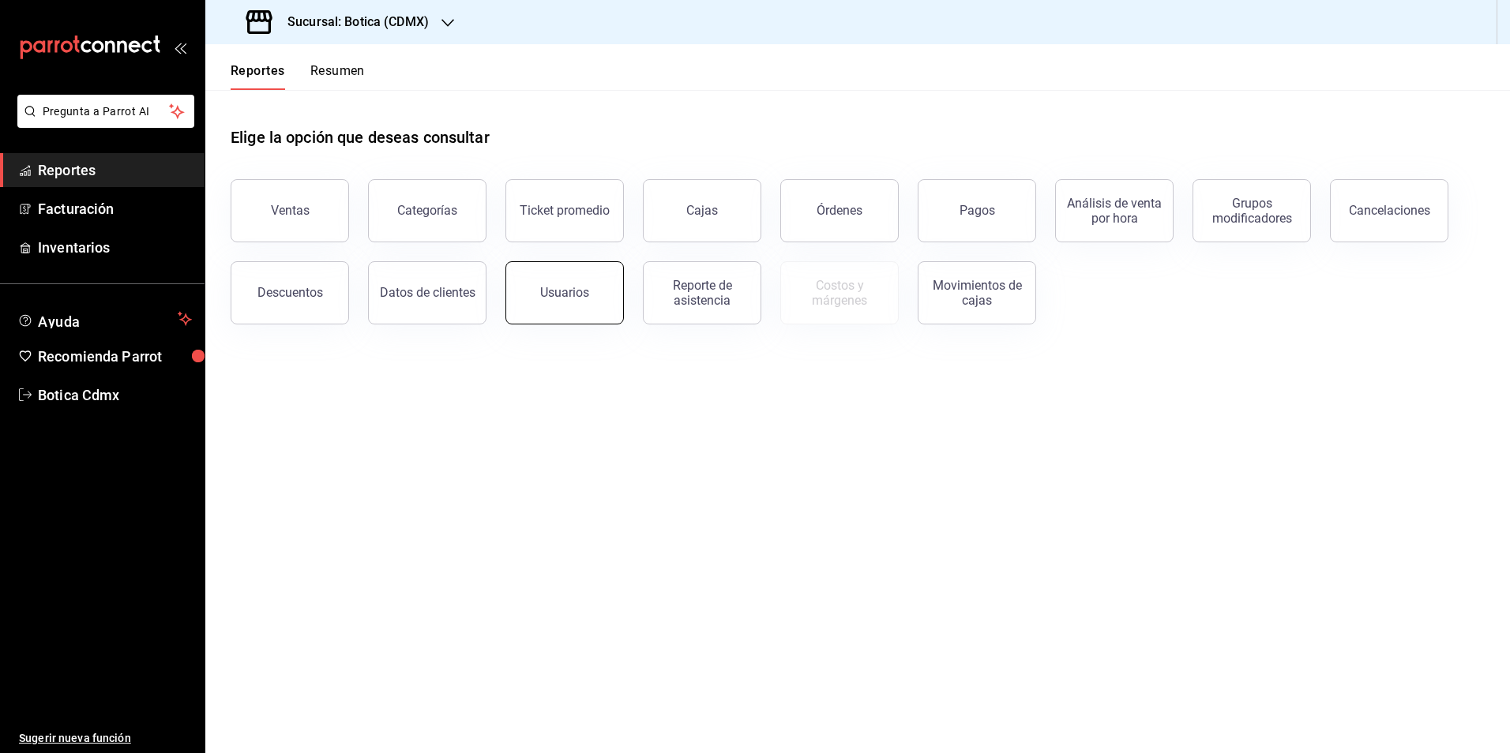
click at [575, 296] on div "Usuarios" at bounding box center [564, 292] width 49 height 15
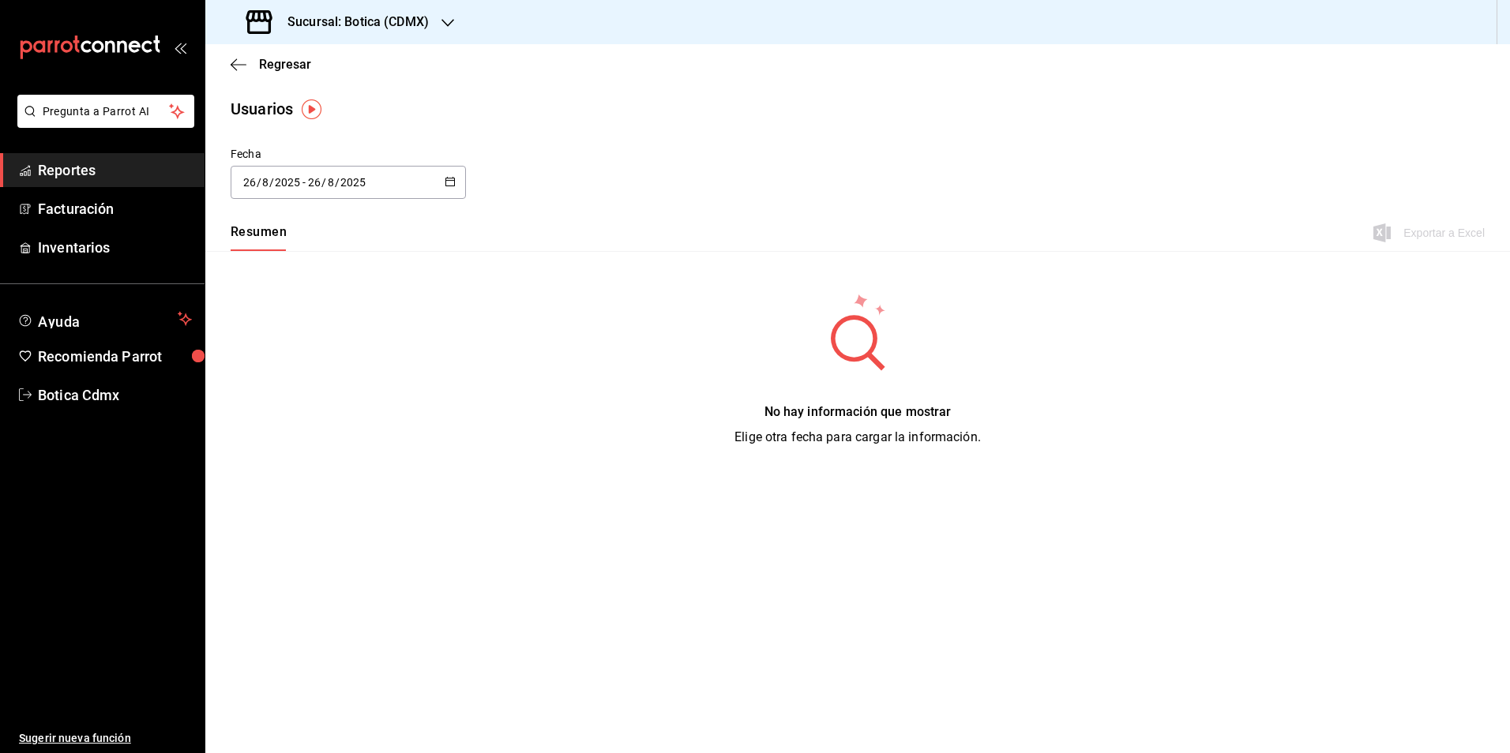
click at [449, 190] on div "[DATE] [DATE] - [DATE] [DATE]" at bounding box center [348, 182] width 235 height 33
click at [279, 411] on li "Rango de fechas" at bounding box center [305, 410] width 149 height 36
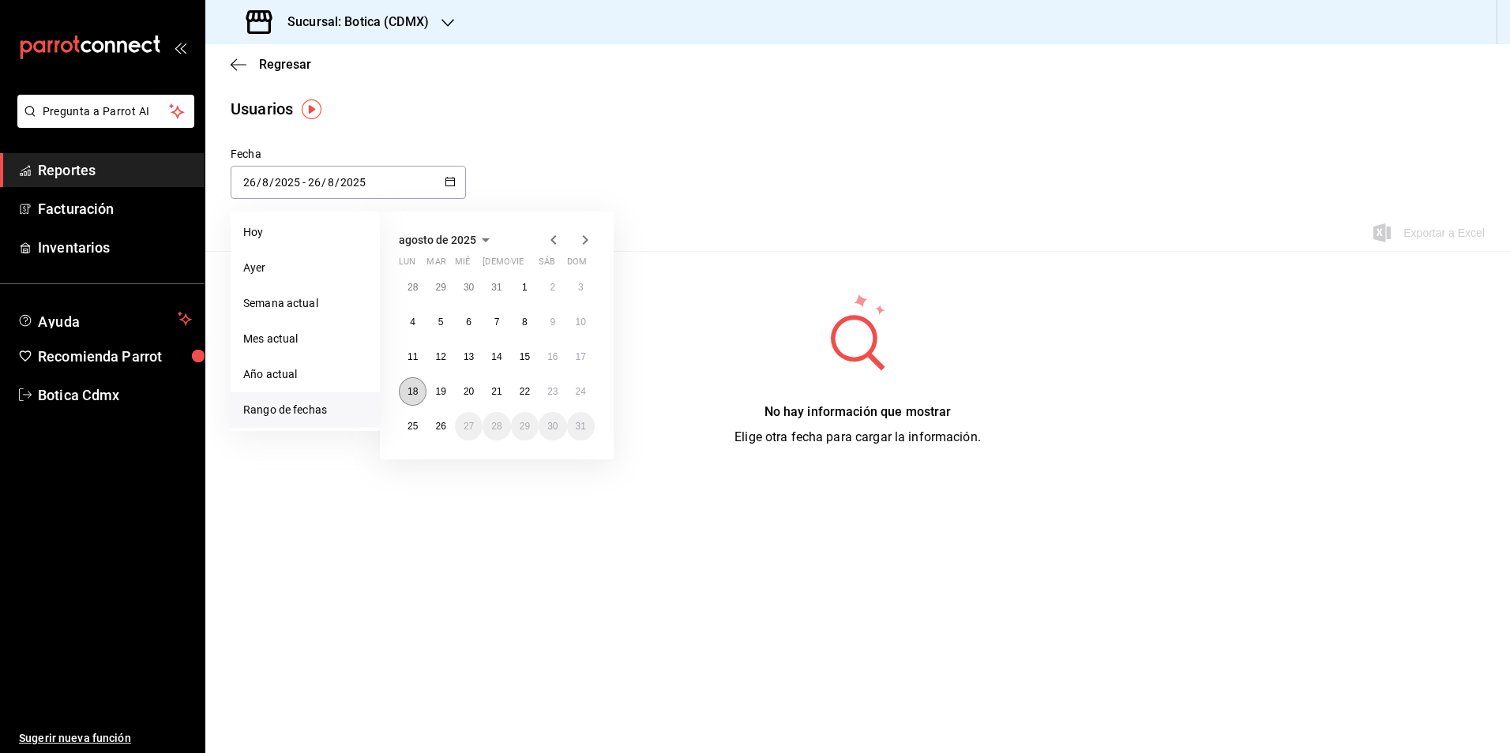
click at [405, 385] on button "18" at bounding box center [413, 391] width 28 height 28
click at [583, 397] on button "24" at bounding box center [581, 391] width 28 height 28
type input "[DATE]"
type input "18"
type input "[DATE]"
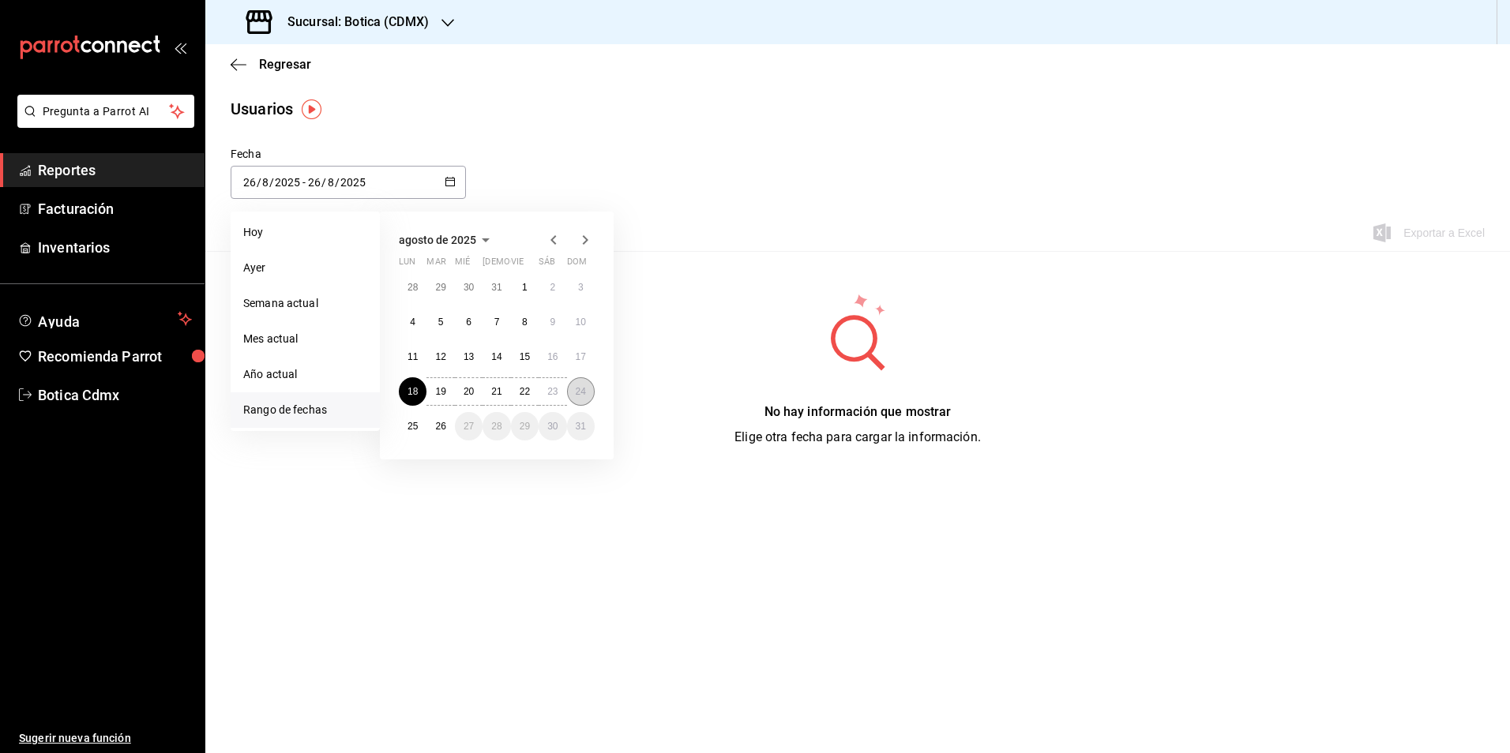
type input "24"
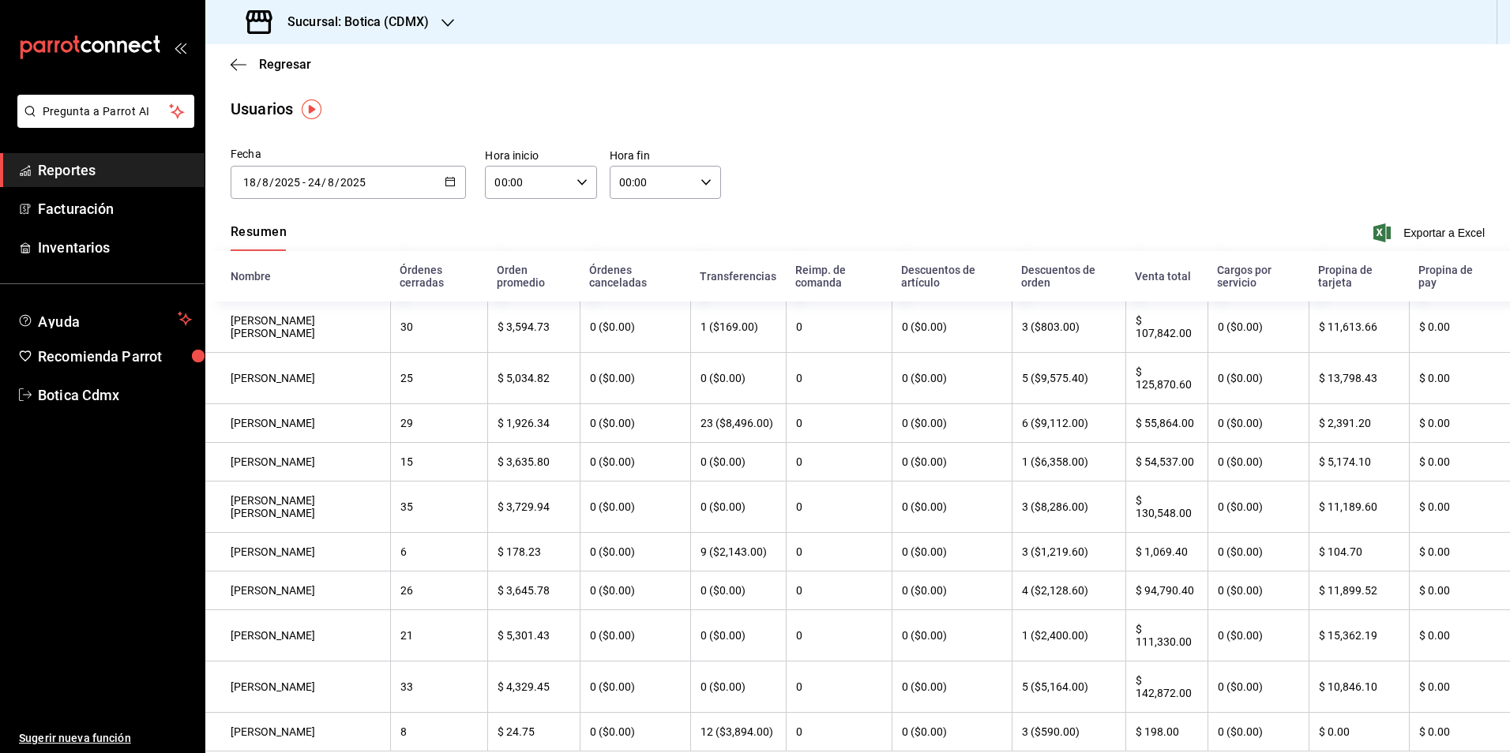
click at [445, 187] on button "button" at bounding box center [450, 182] width 11 height 13
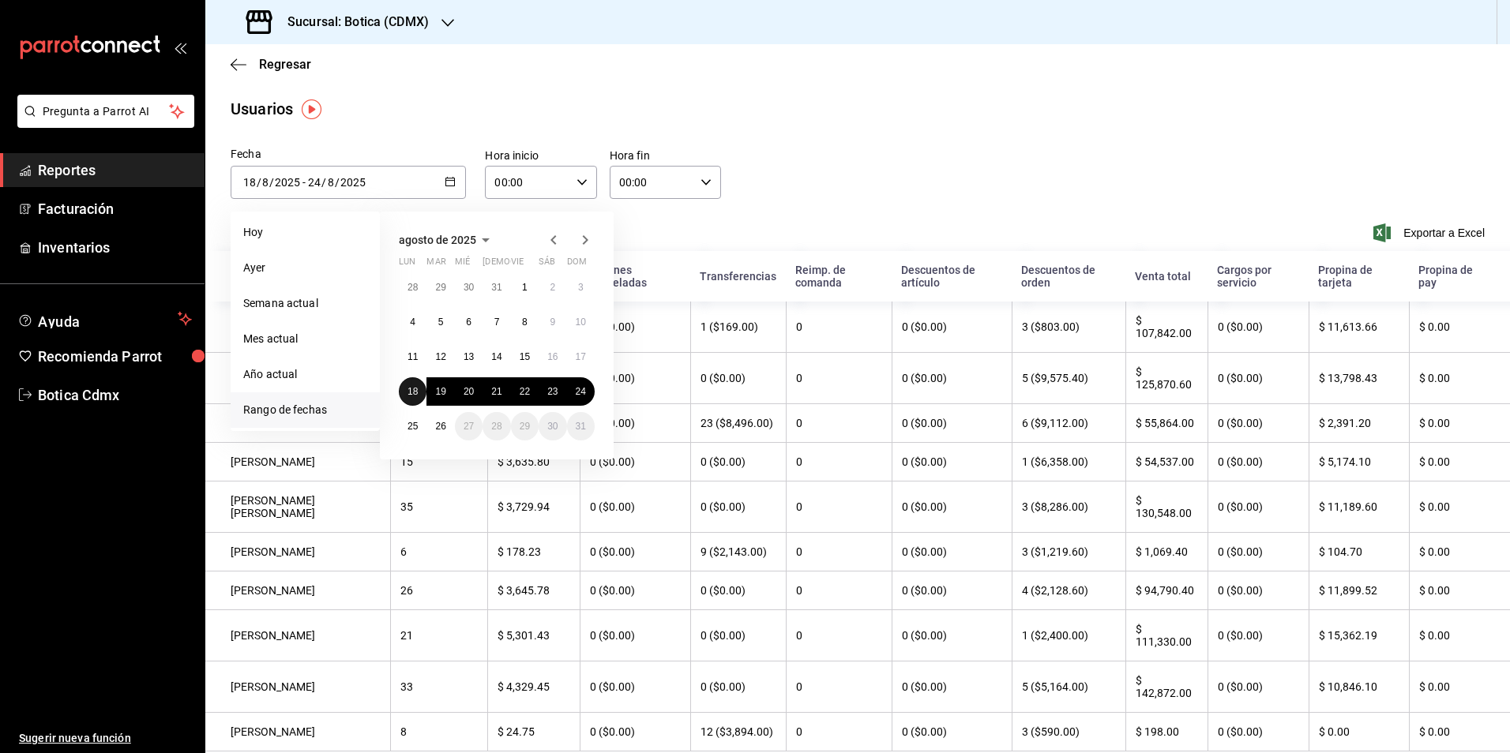
click at [409, 389] on abbr "18" at bounding box center [412, 391] width 10 height 11
click at [574, 392] on button "24" at bounding box center [581, 391] width 28 height 28
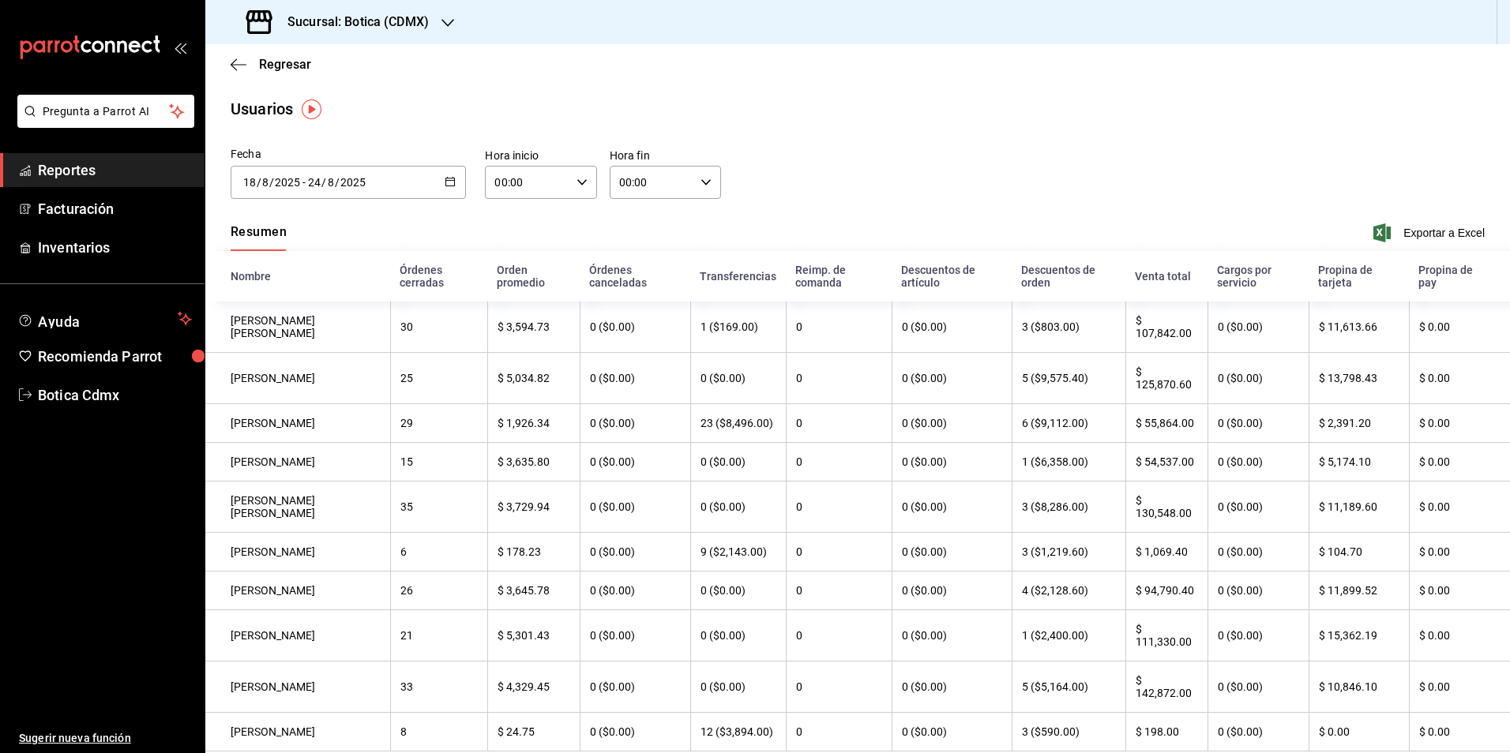
click at [121, 173] on span "Reportes" at bounding box center [115, 170] width 154 height 21
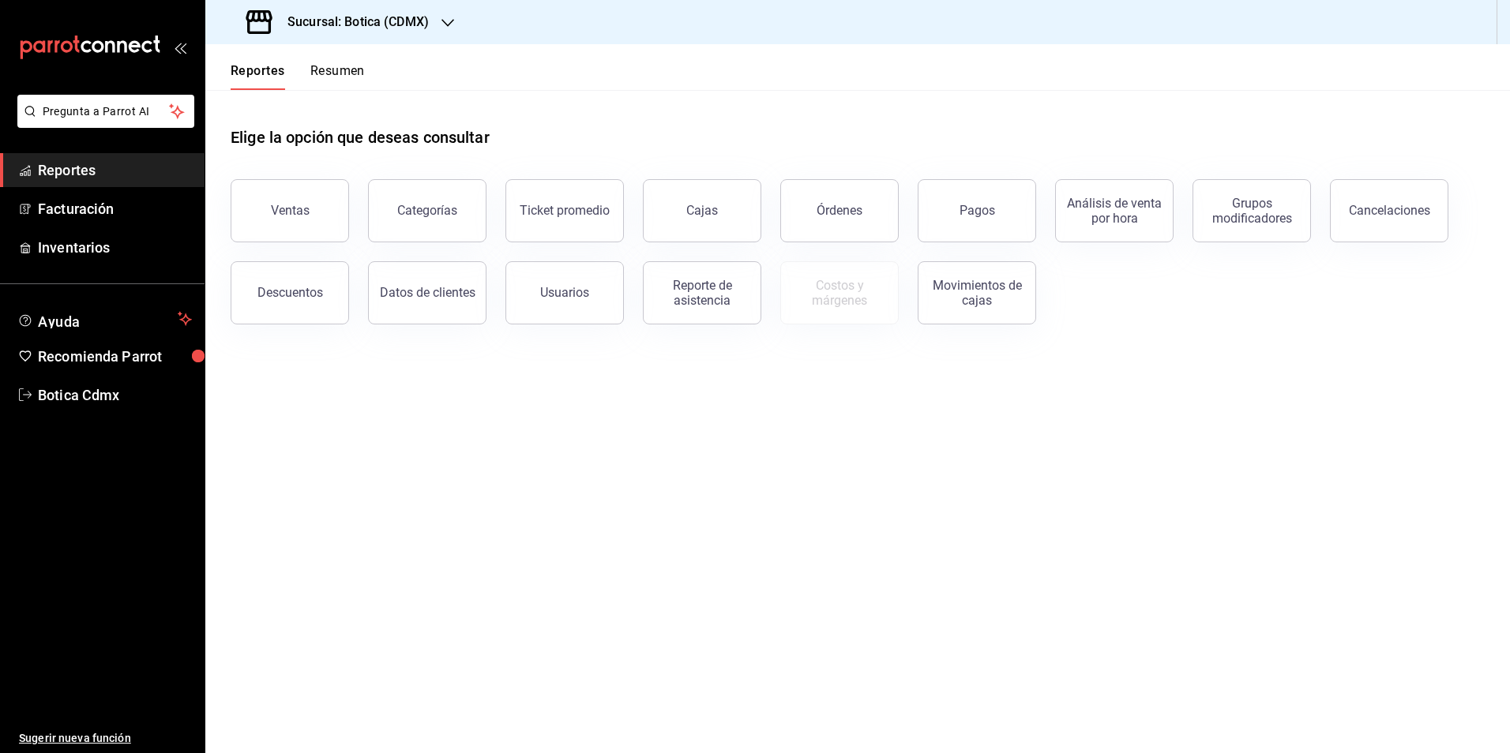
click at [55, 172] on span "Reportes" at bounding box center [115, 170] width 154 height 21
click at [334, 75] on button "Resumen" at bounding box center [337, 76] width 54 height 27
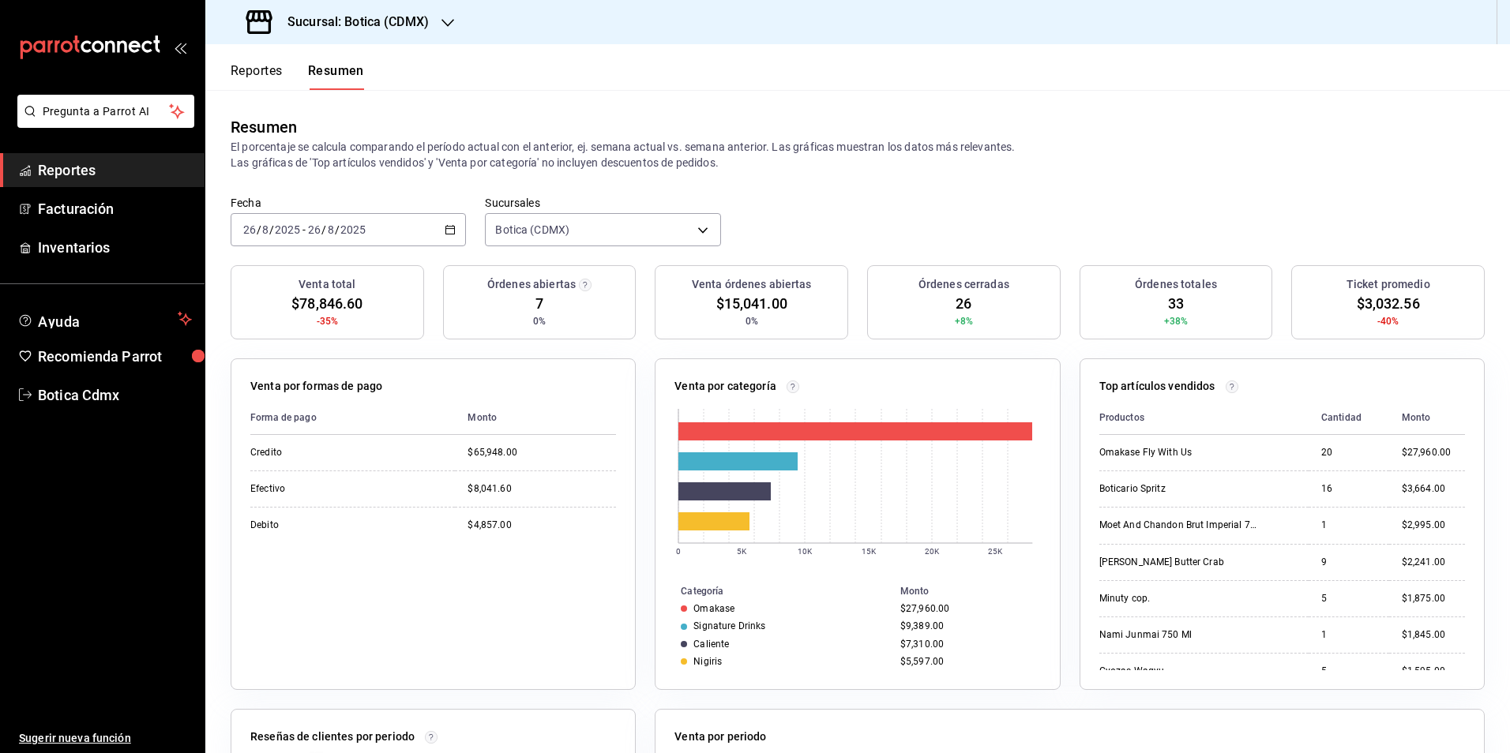
click at [255, 73] on button "Reportes" at bounding box center [257, 76] width 52 height 27
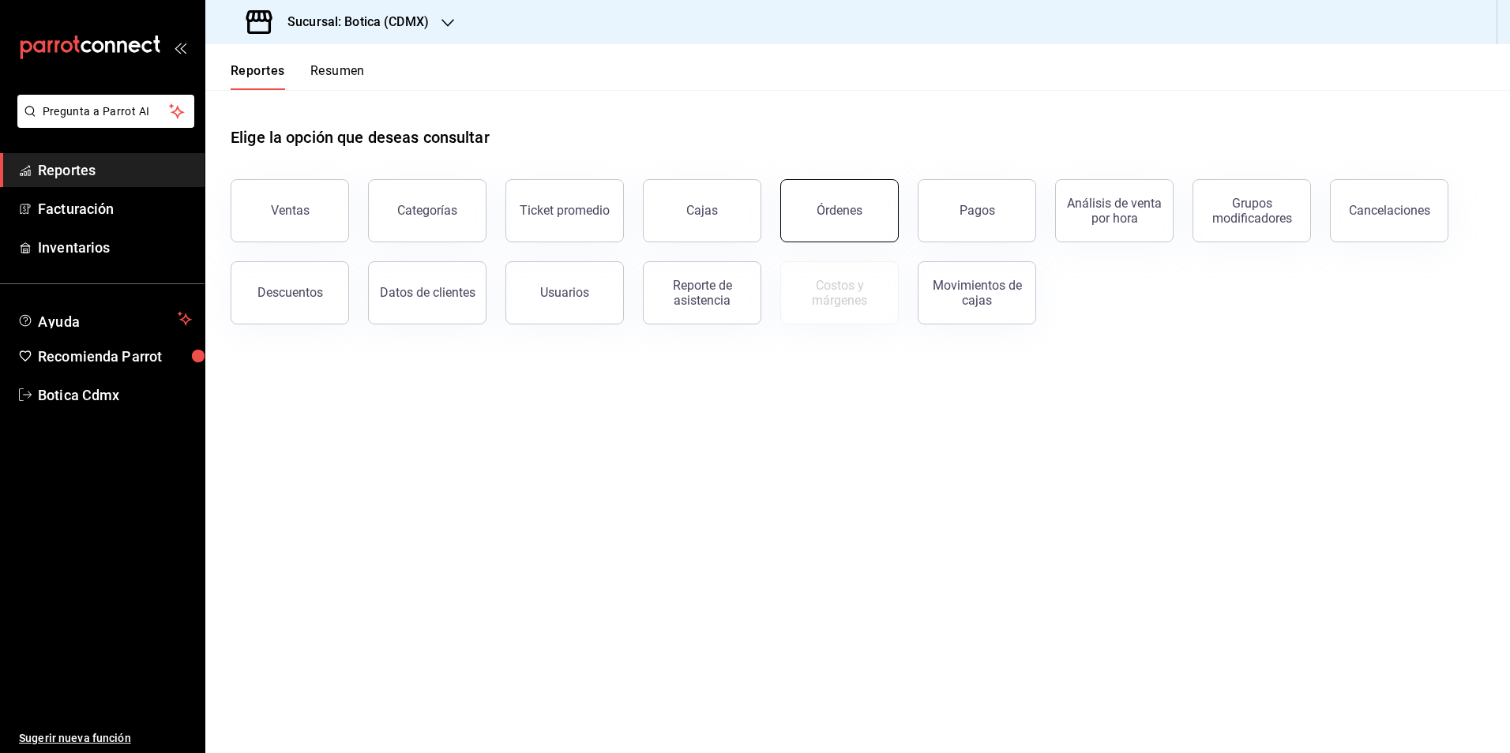
click at [801, 210] on button "Órdenes" at bounding box center [839, 210] width 118 height 63
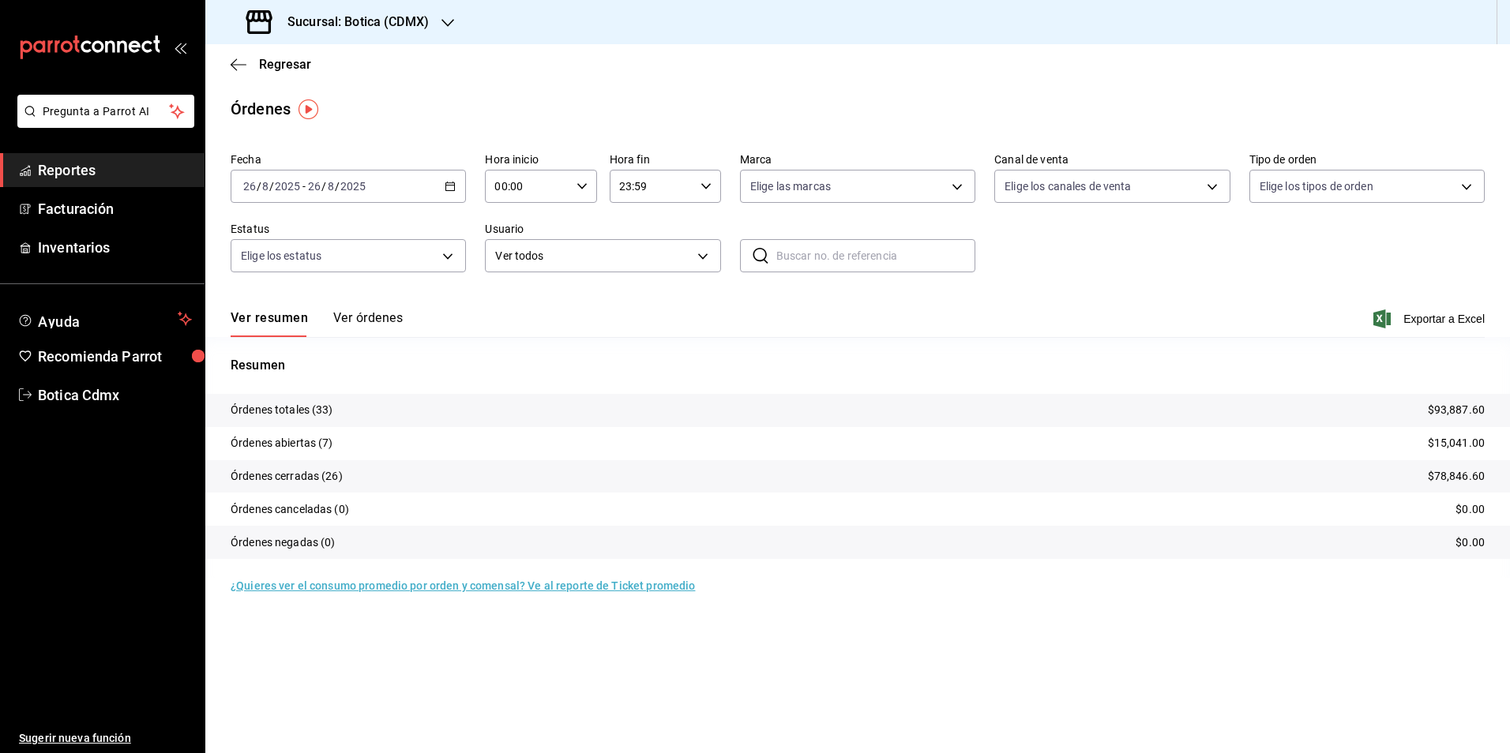
click at [460, 190] on div "[DATE] [DATE] - [DATE] [DATE]" at bounding box center [348, 186] width 235 height 33
click at [297, 410] on span "Rango de fechas" at bounding box center [305, 412] width 122 height 17
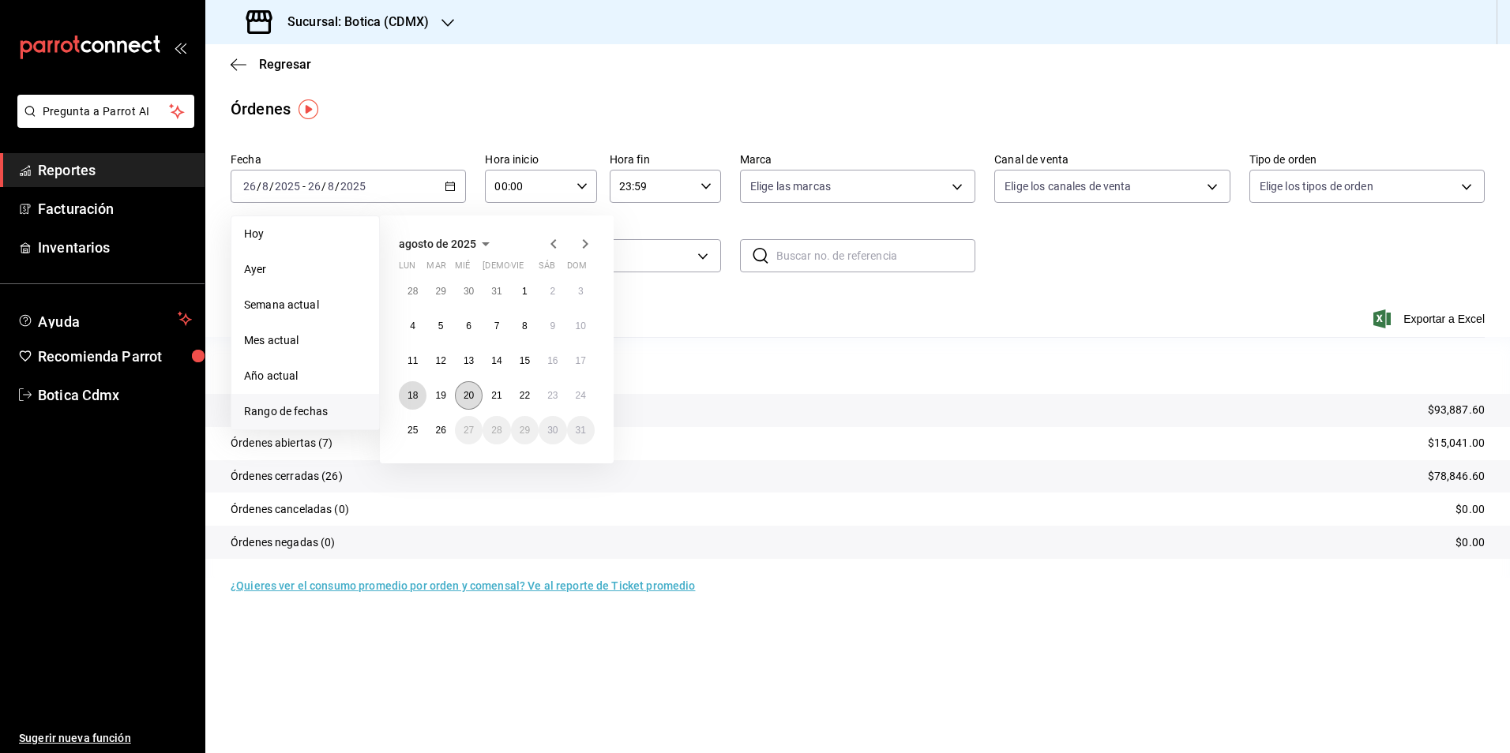
drag, startPoint x: 417, startPoint y: 395, endPoint x: 472, endPoint y: 395, distance: 55.3
click at [419, 395] on button "18" at bounding box center [413, 395] width 28 height 28
click at [573, 399] on button "24" at bounding box center [581, 395] width 28 height 28
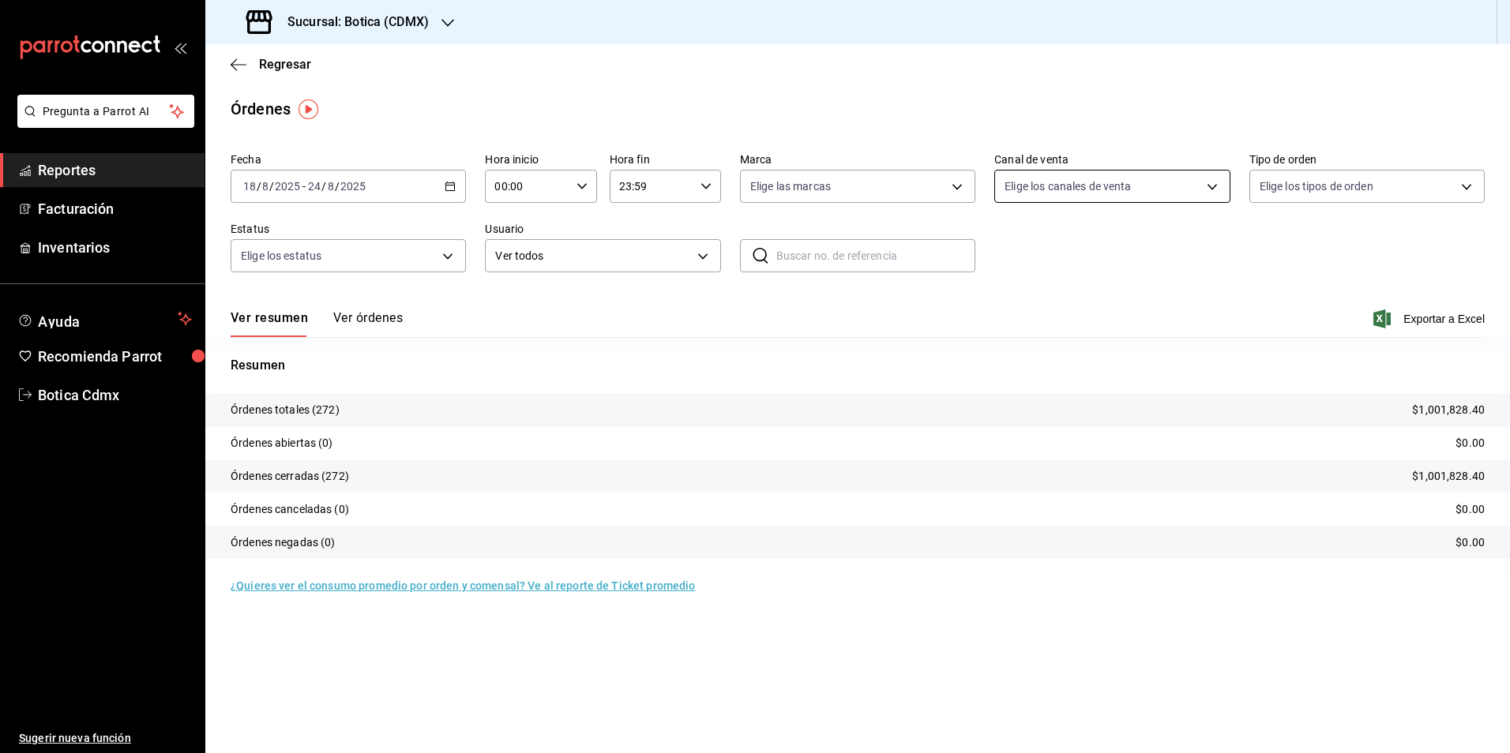
click at [1217, 182] on body "Pregunta a Parrot AI Reportes Facturación Inventarios Ayuda Recomienda Parrot B…" at bounding box center [755, 376] width 1510 height 753
click at [959, 190] on div at bounding box center [755, 376] width 1510 height 753
click at [952, 187] on body "Pregunta a Parrot AI Reportes Facturación Inventarios Ayuda Recomienda Parrot B…" at bounding box center [755, 376] width 1510 height 753
click at [812, 299] on span "Botica (CDMX)" at bounding box center [875, 300] width 185 height 17
type input "d5352a43-907b-4cea-af89-ed5f283426a2"
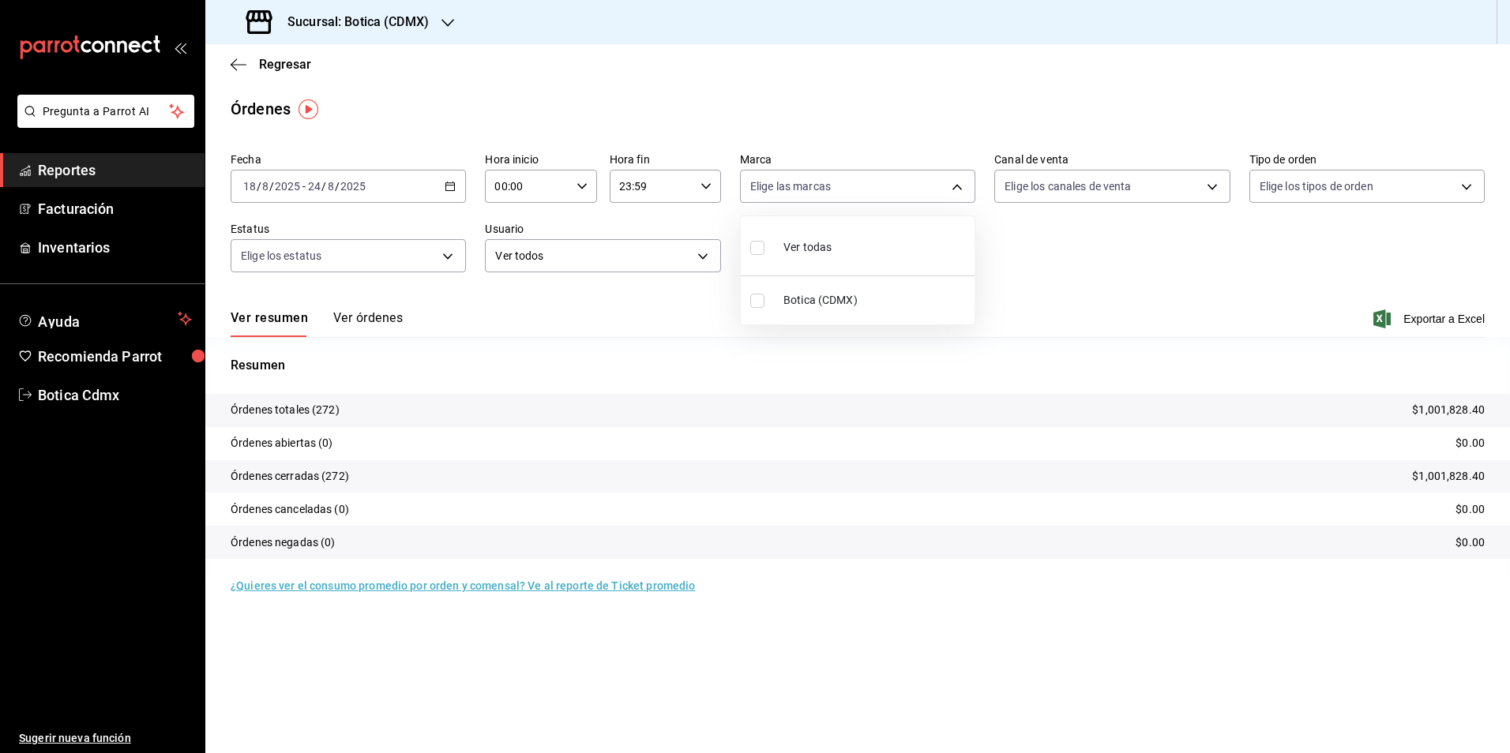
checkbox input "true"
click at [1206, 192] on div at bounding box center [755, 376] width 1510 height 753
click at [1208, 190] on body "Pregunta a Parrot AI Reportes Facturación Inventarios Ayuda Recomienda Parrot B…" at bounding box center [755, 376] width 1510 height 753
click at [1208, 190] on div at bounding box center [755, 376] width 1510 height 753
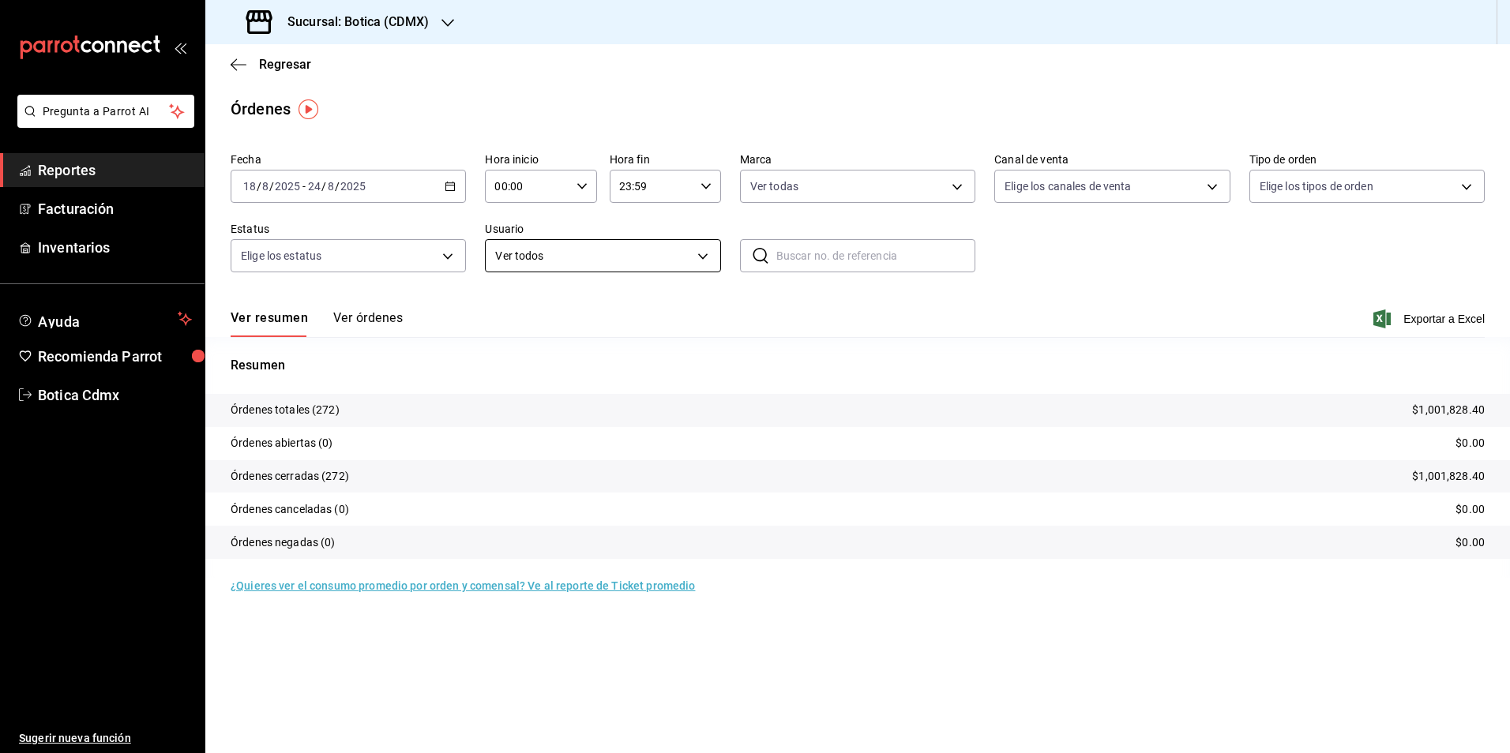
click at [704, 255] on body "Pregunta a Parrot AI Reportes Facturación Inventarios Ayuda Recomienda Parrot B…" at bounding box center [755, 376] width 1510 height 753
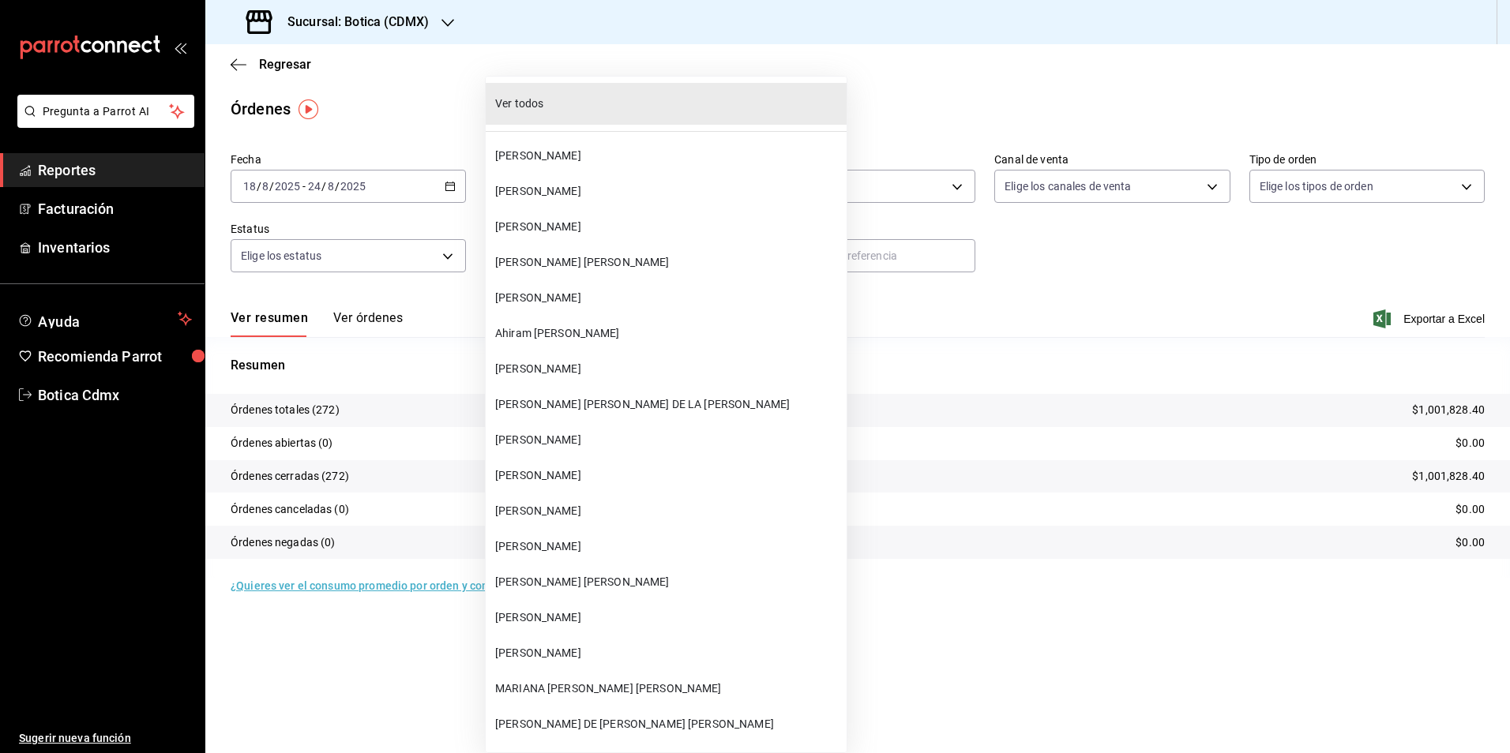
click at [591, 88] on li "Ver todos" at bounding box center [666, 104] width 361 height 42
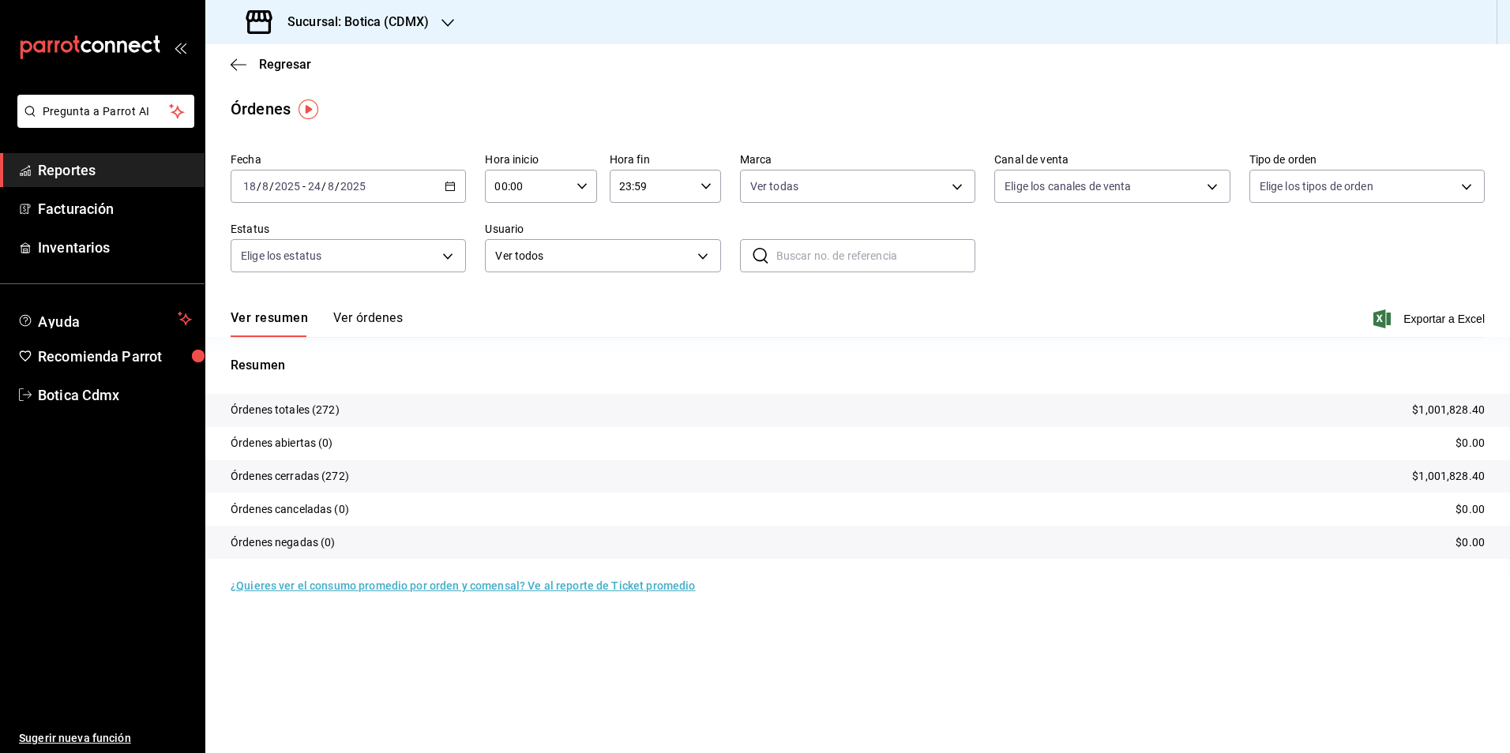
click at [572, 110] on div "Ver todos [PERSON_NAME] [PERSON_NAME] [PERSON_NAME] [PERSON_NAME] [PERSON_NAME]…" at bounding box center [755, 376] width 1510 height 753
click at [448, 253] on body "Pregunta a Parrot AI Reportes Facturación Inventarios Ayuda Recomienda Parrot B…" at bounding box center [755, 376] width 1510 height 753
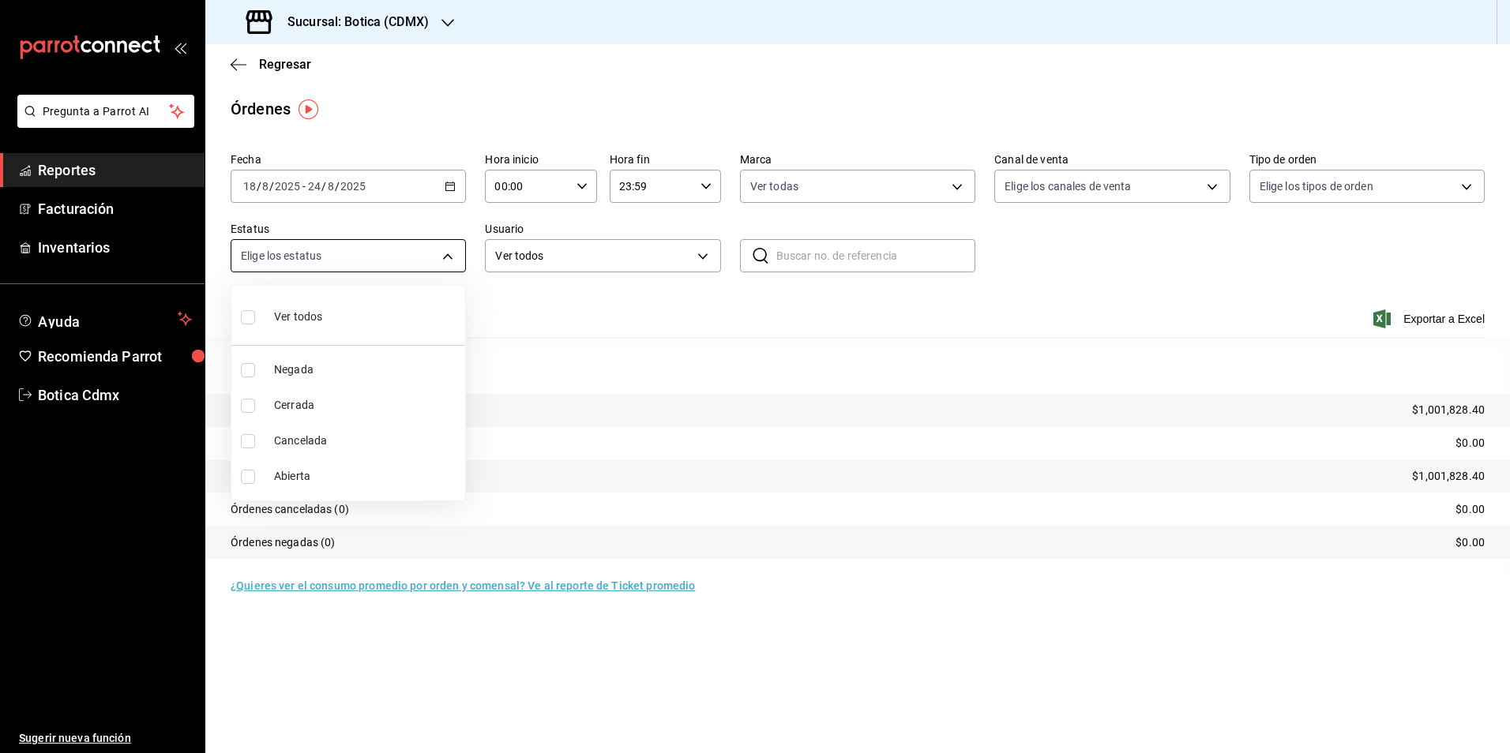
click at [448, 253] on div at bounding box center [755, 376] width 1510 height 753
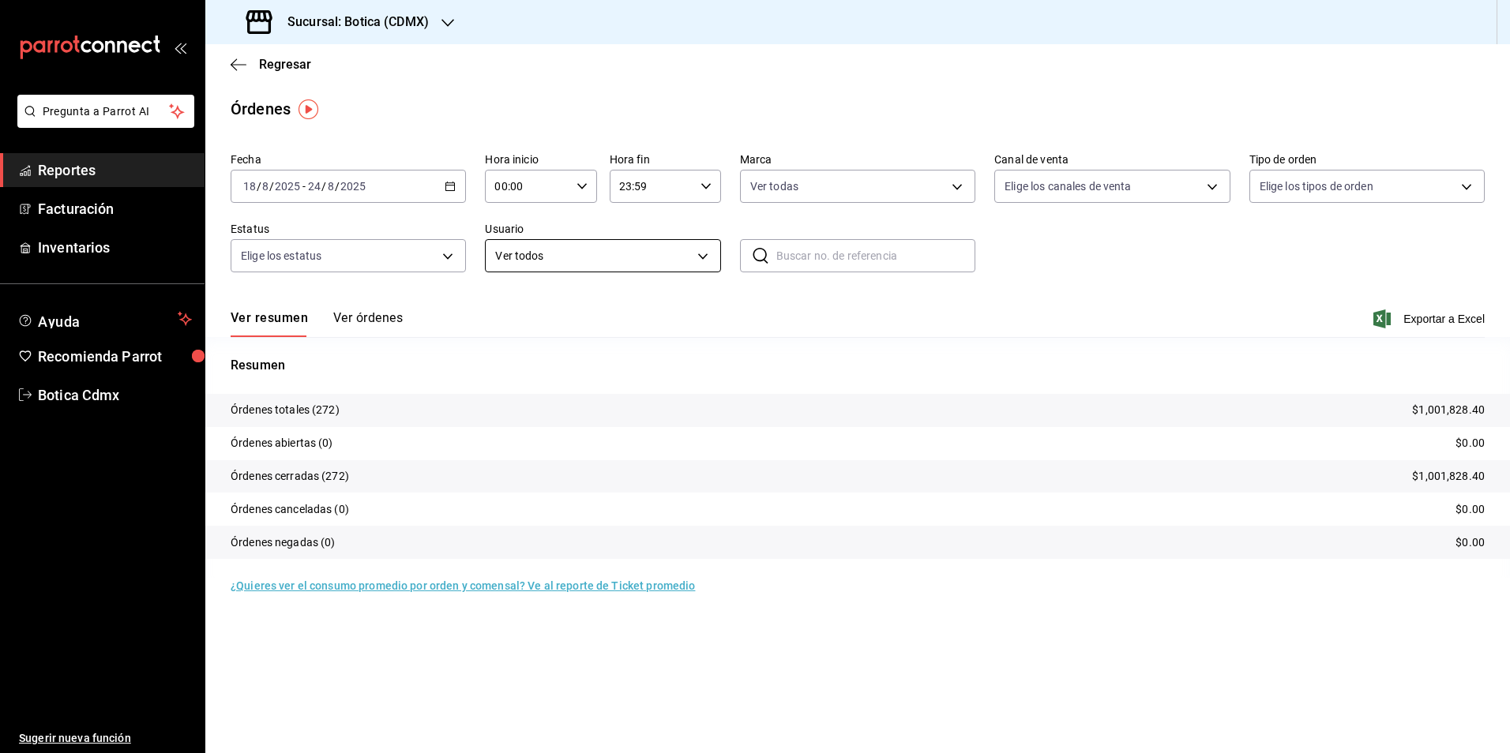
click at [703, 256] on body "Pregunta a Parrot AI Reportes Facturación Inventarios Ayuda Recomienda Parrot B…" at bounding box center [755, 376] width 1510 height 753
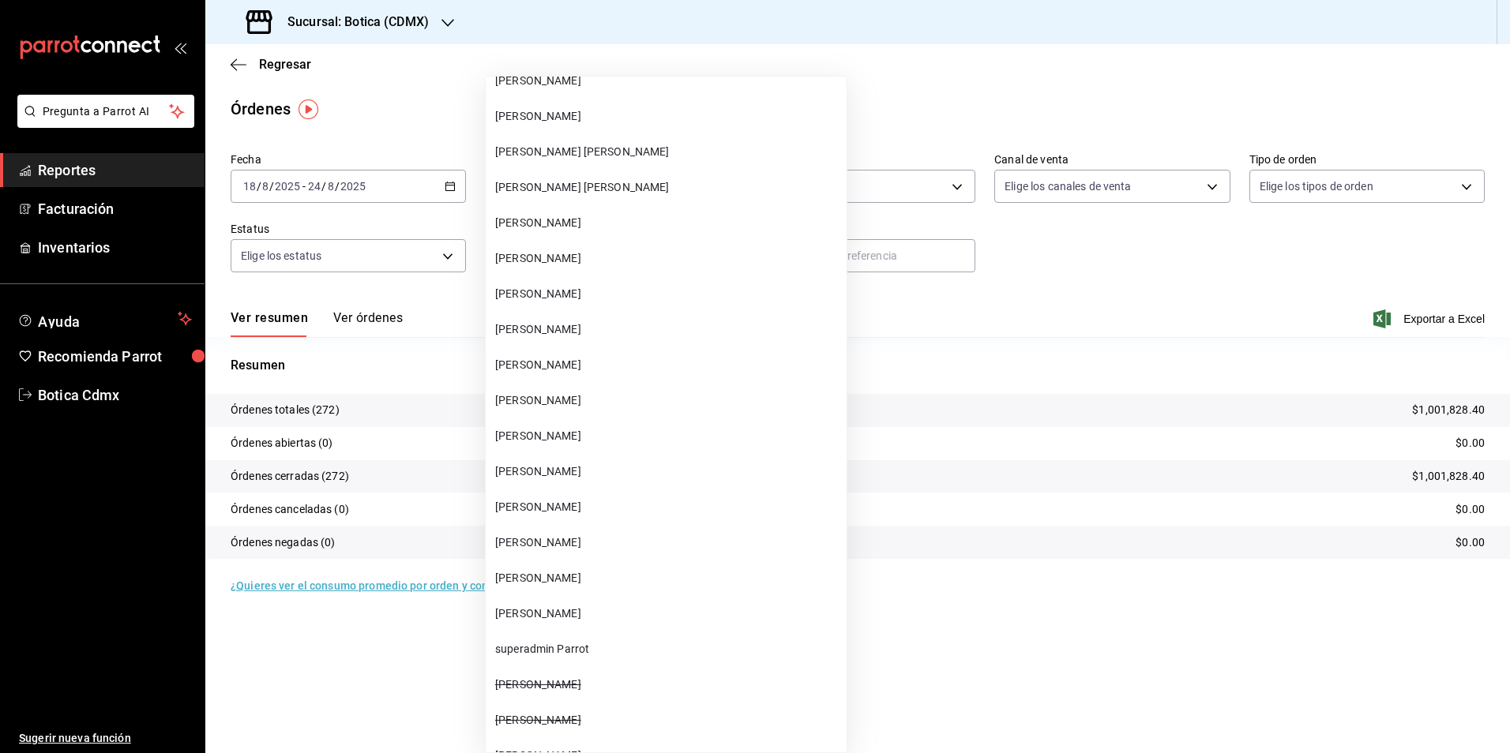
scroll to position [16485, 0]
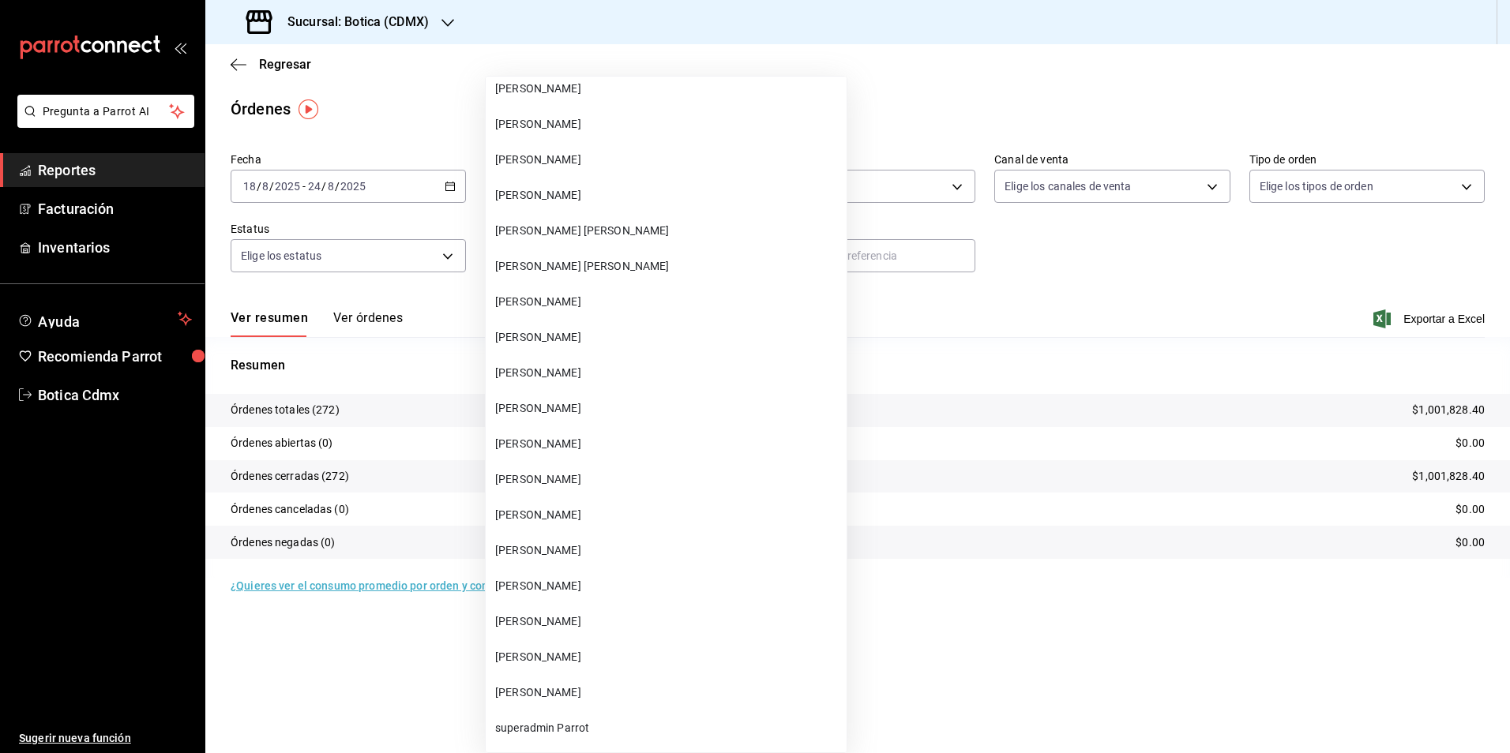
click at [572, 228] on span "[PERSON_NAME] [PERSON_NAME]" at bounding box center [667, 231] width 345 height 17
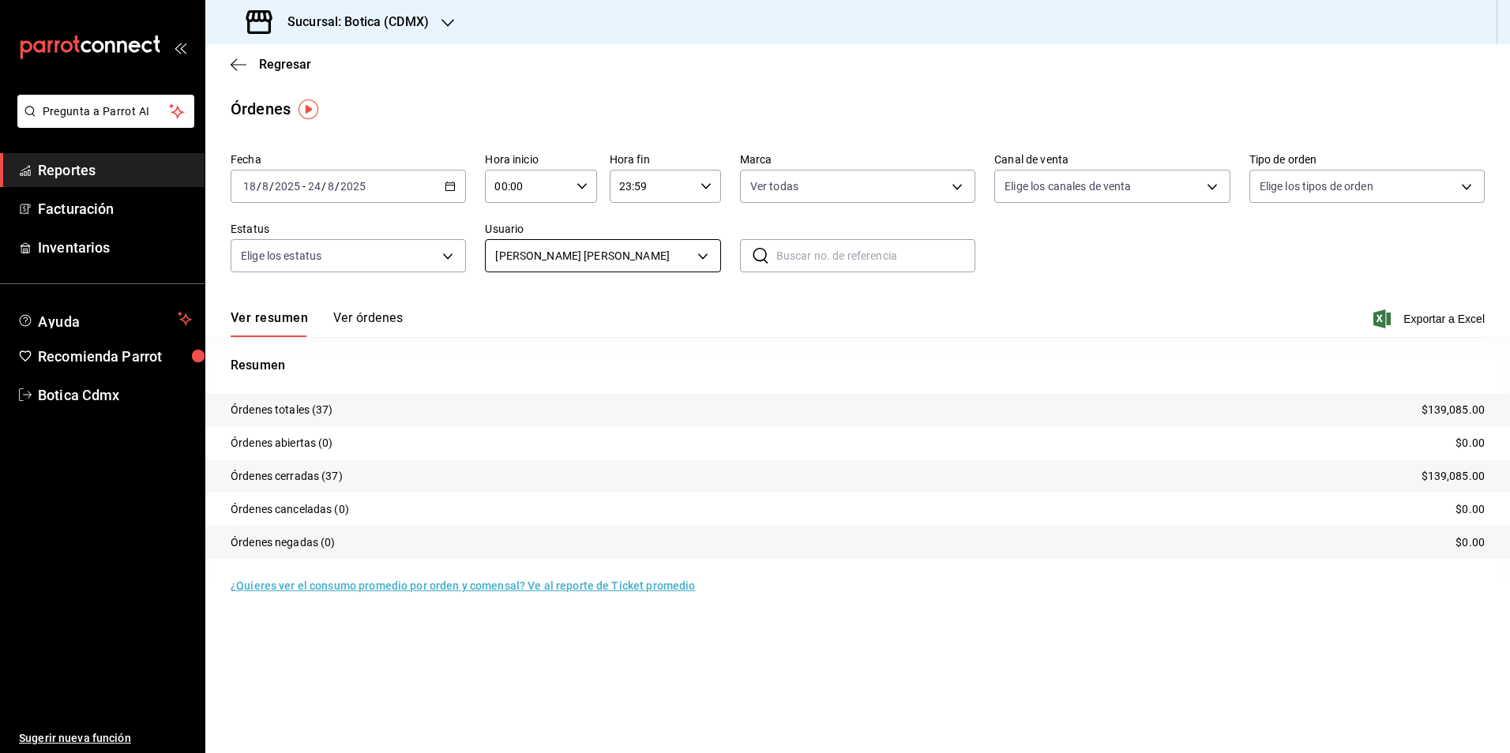
click at [693, 247] on body "Pregunta a Parrot AI Reportes Facturación Inventarios Ayuda Recomienda Parrot B…" at bounding box center [755, 376] width 1510 height 753
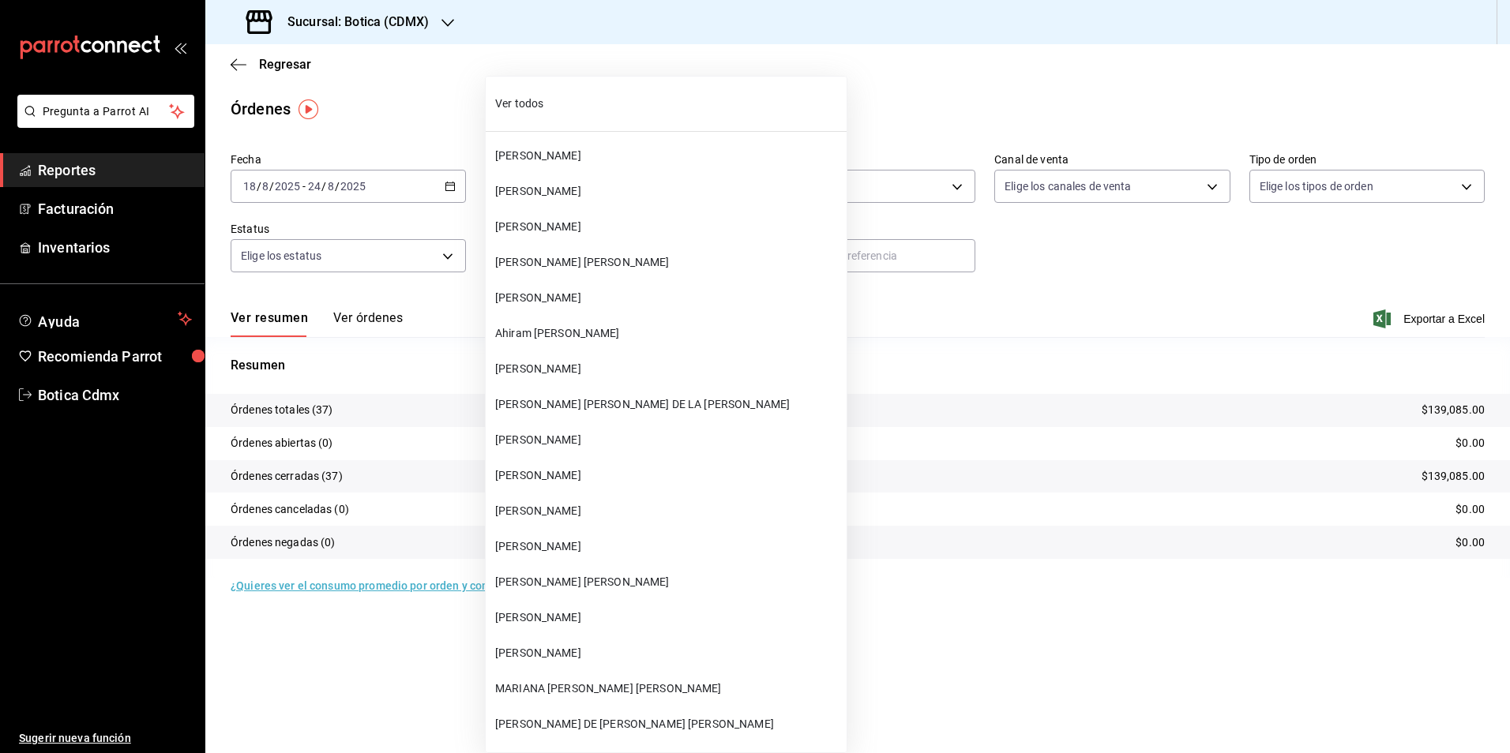
scroll to position [16302, 0]
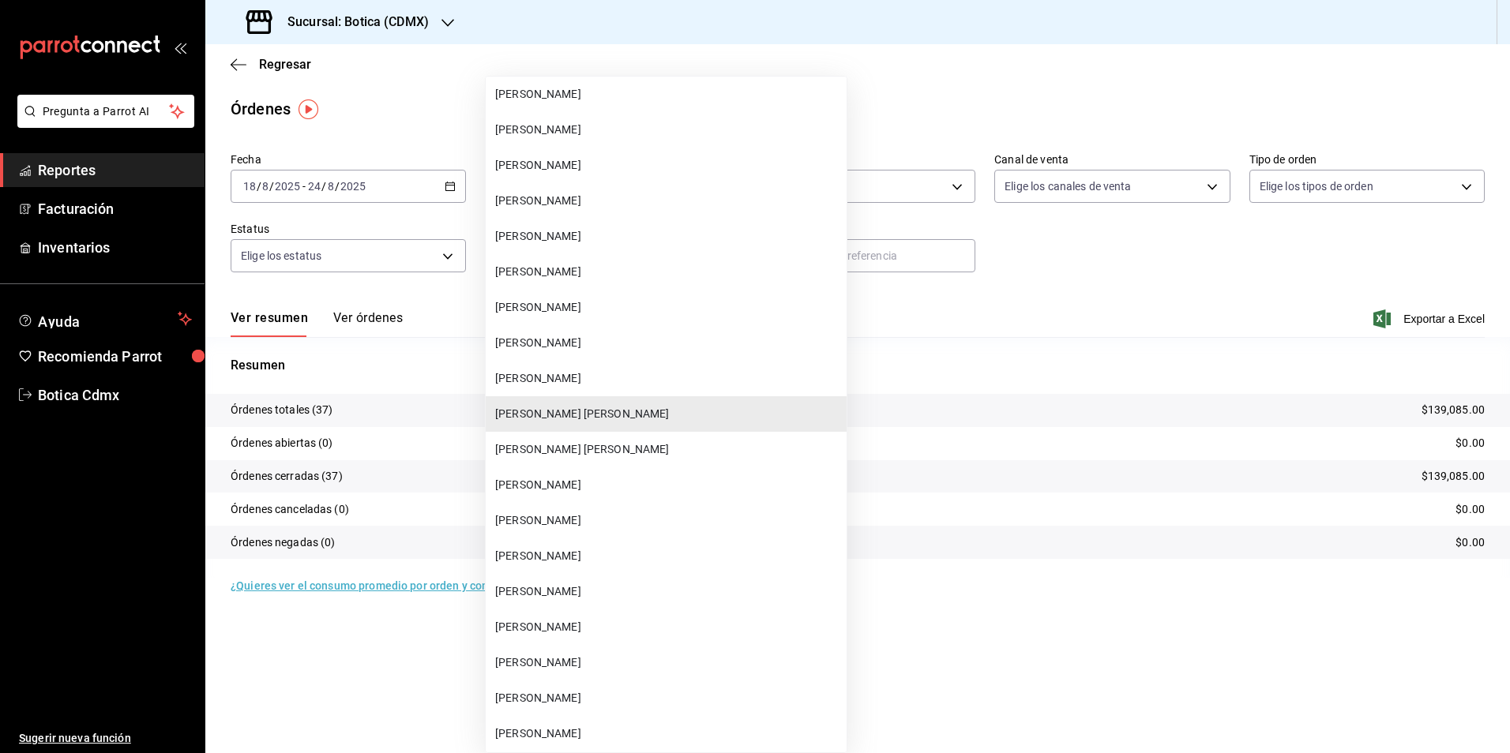
click at [545, 204] on span "[PERSON_NAME]" at bounding box center [667, 201] width 345 height 17
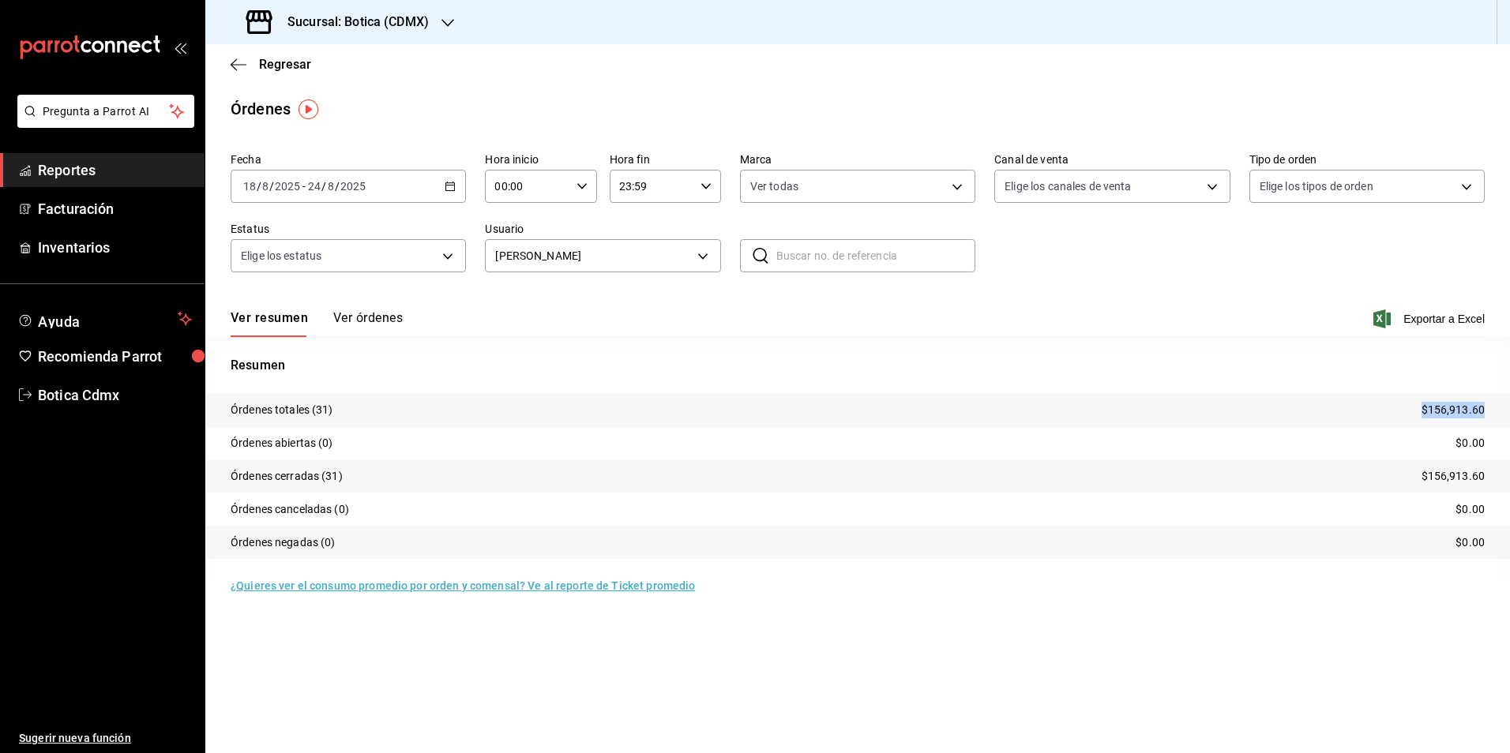
drag, startPoint x: 1424, startPoint y: 409, endPoint x: 1489, endPoint y: 405, distance: 65.7
click at [1489, 405] on tr "Órdenes totales (31) $156,913.60" at bounding box center [857, 410] width 1305 height 33
copy p "$156,913.60"
click at [708, 256] on body "Pregunta a Parrot AI Reportes Facturación Inventarios Ayuda Recomienda Parrot B…" at bounding box center [755, 376] width 1510 height 753
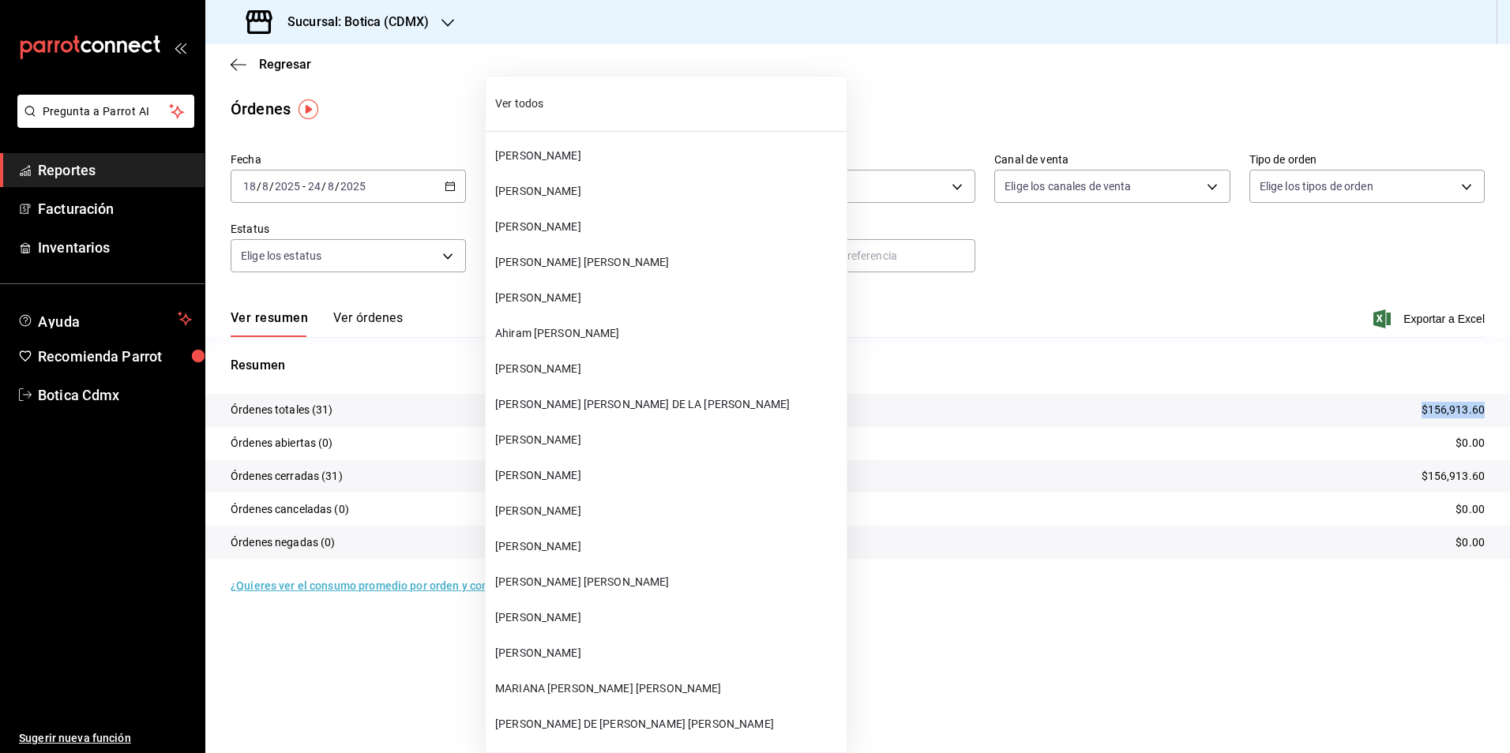
scroll to position [16088, 0]
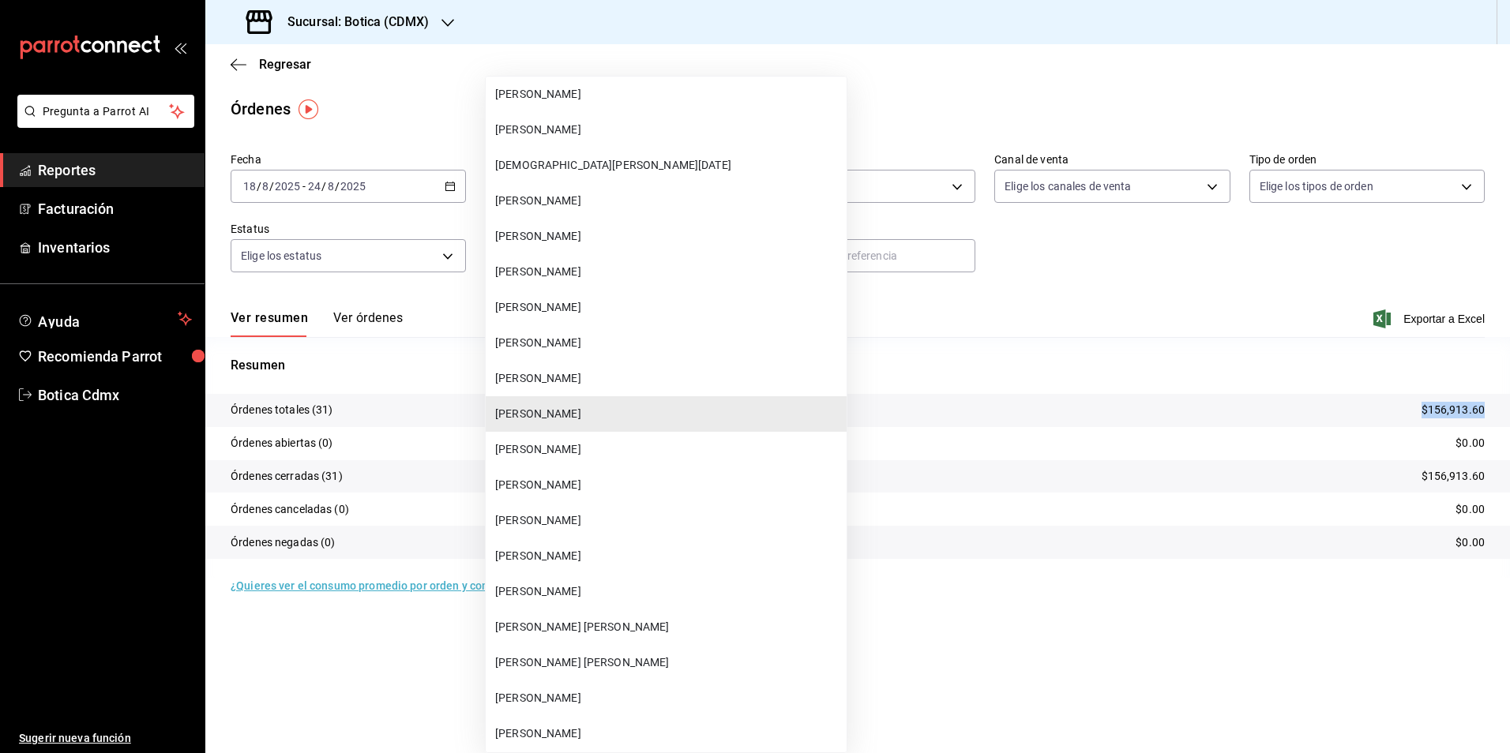
click at [569, 235] on span "[PERSON_NAME]" at bounding box center [667, 236] width 345 height 17
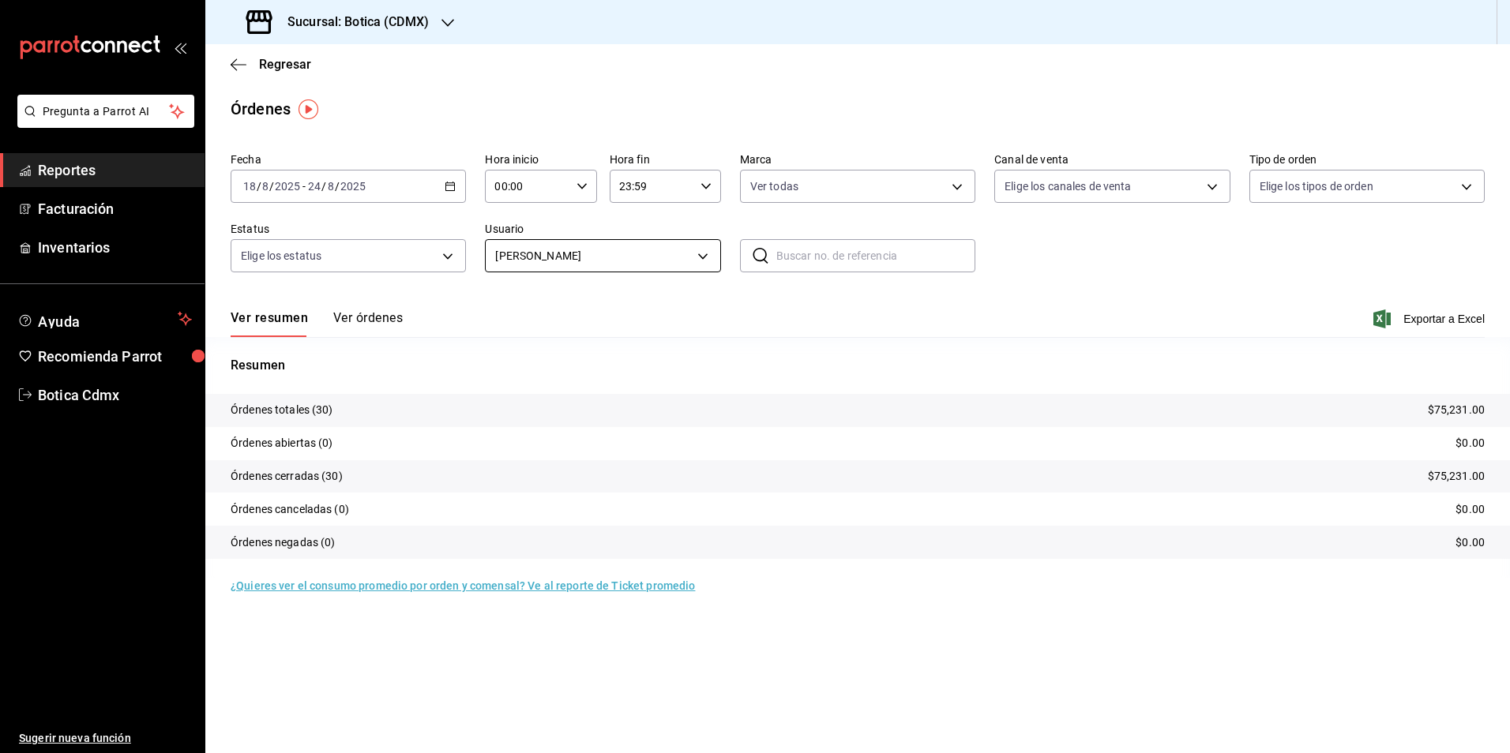
click at [705, 256] on body "Pregunta a Parrot AI Reportes Facturación Inventarios Ayuda Recomienda Parrot B…" at bounding box center [755, 376] width 1510 height 753
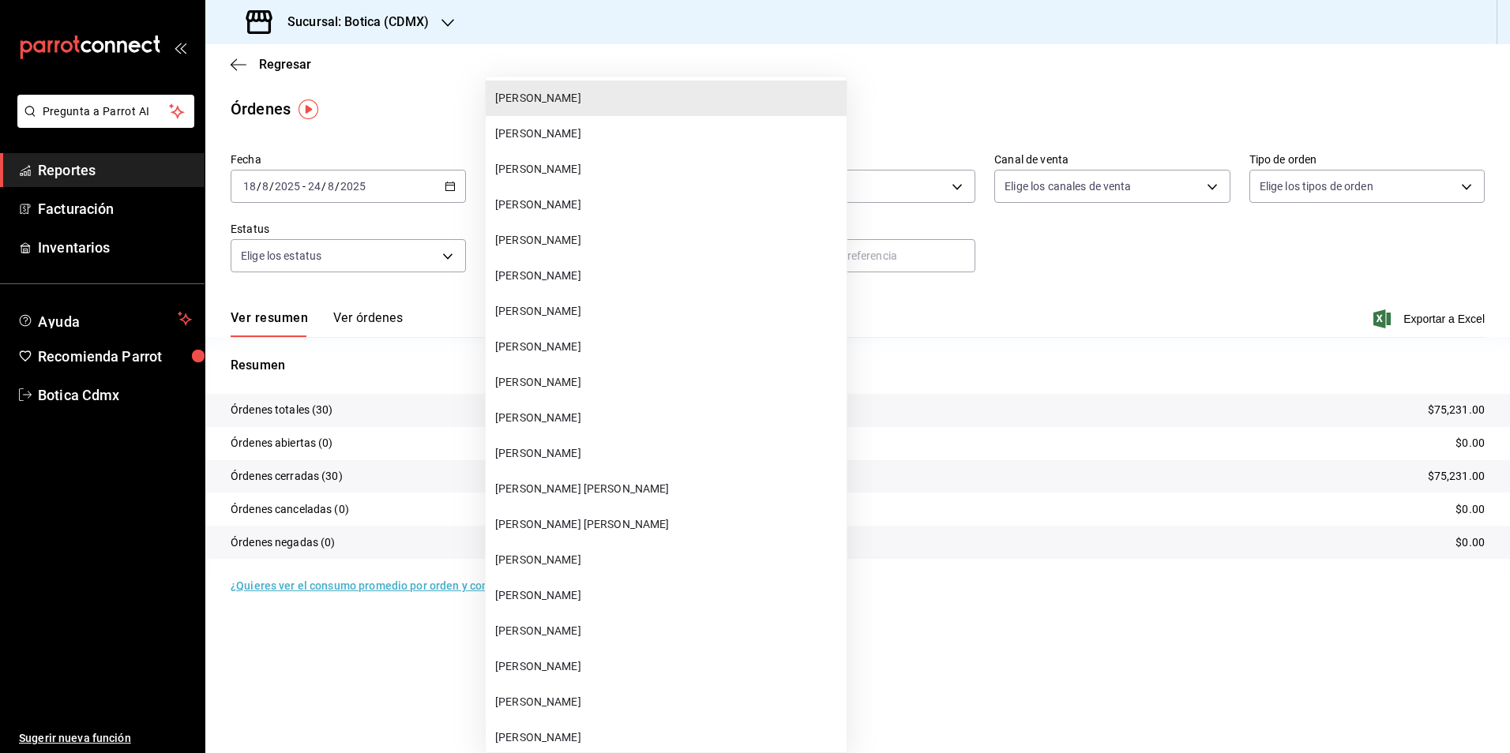
scroll to position [16148, 0]
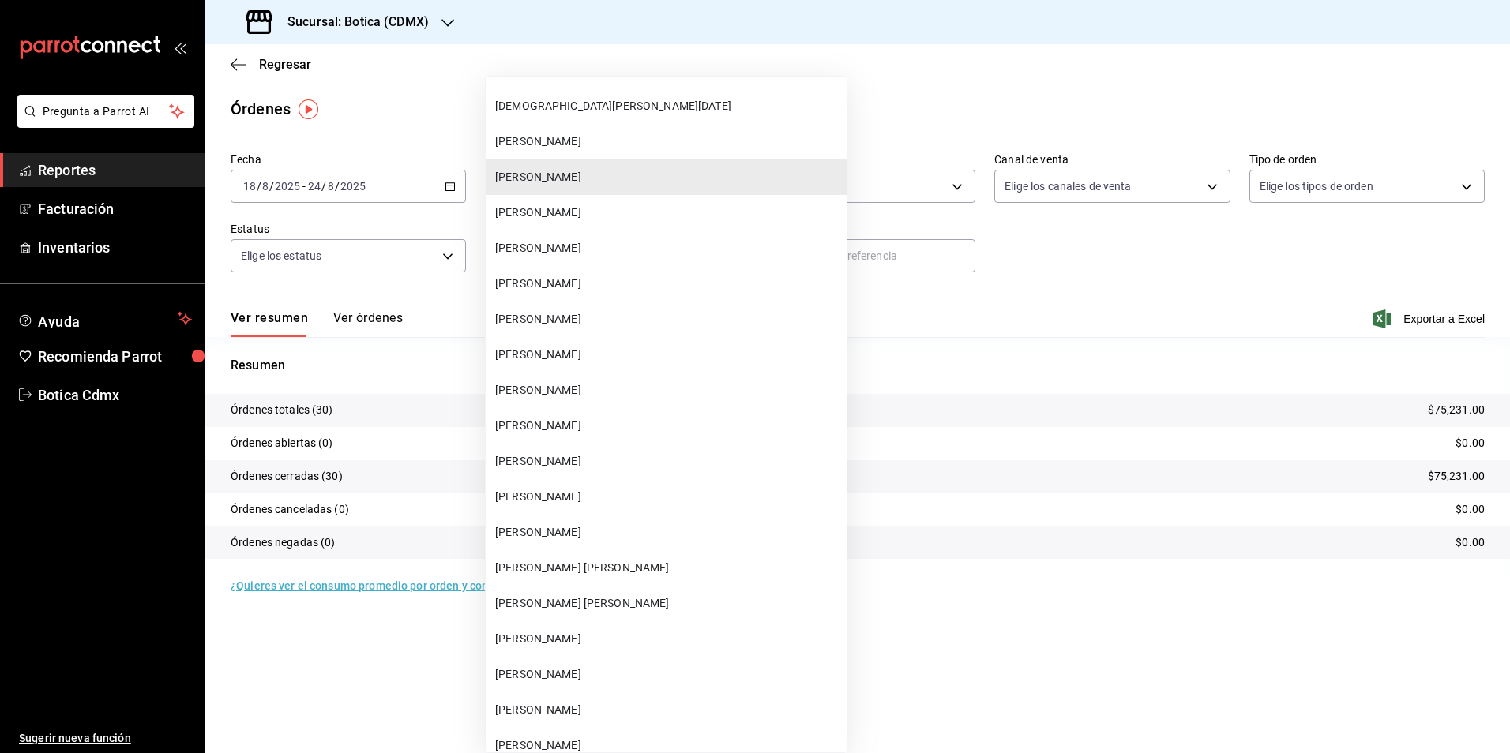
click at [561, 430] on span "[PERSON_NAME]" at bounding box center [667, 426] width 345 height 17
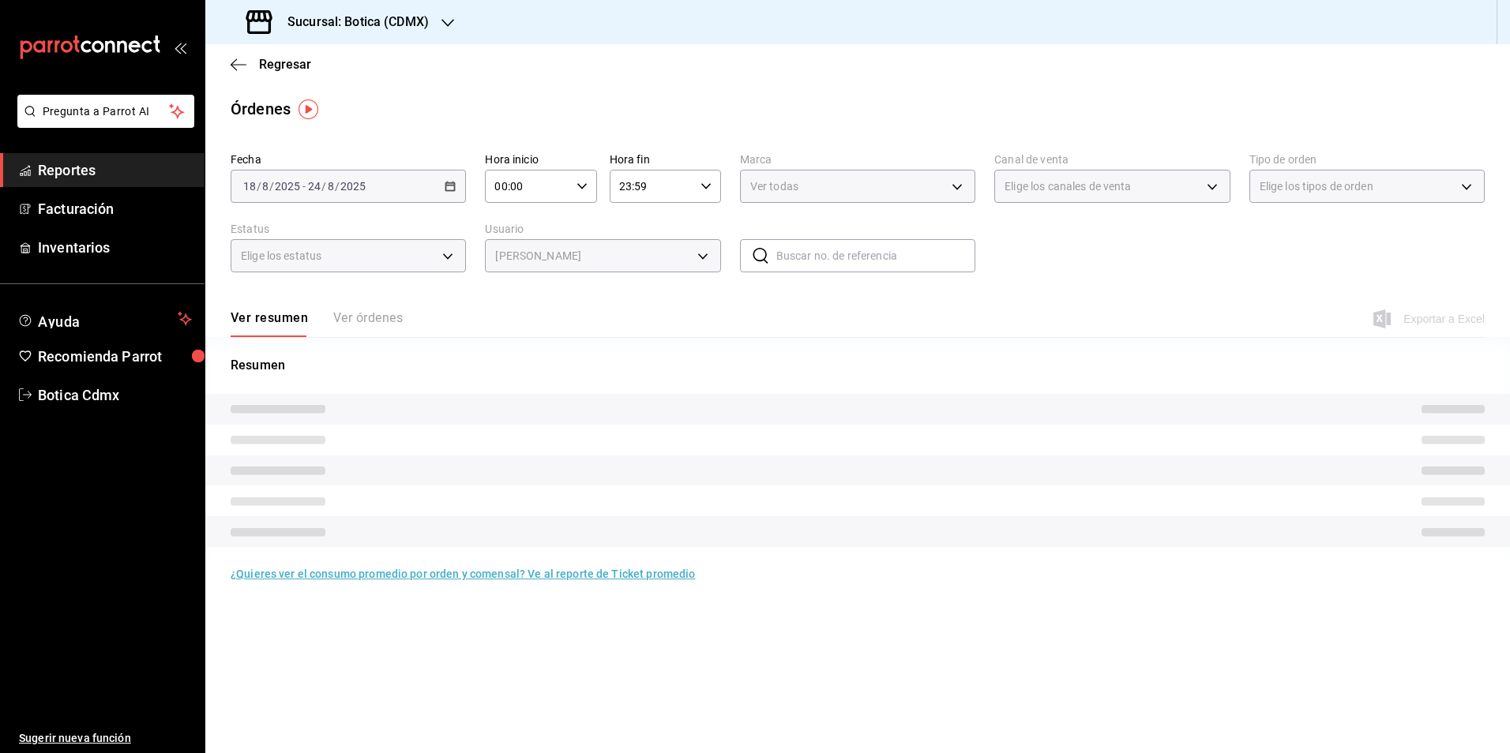
type input "cca12506-31f7-4584-b431-ed43c99f05ea"
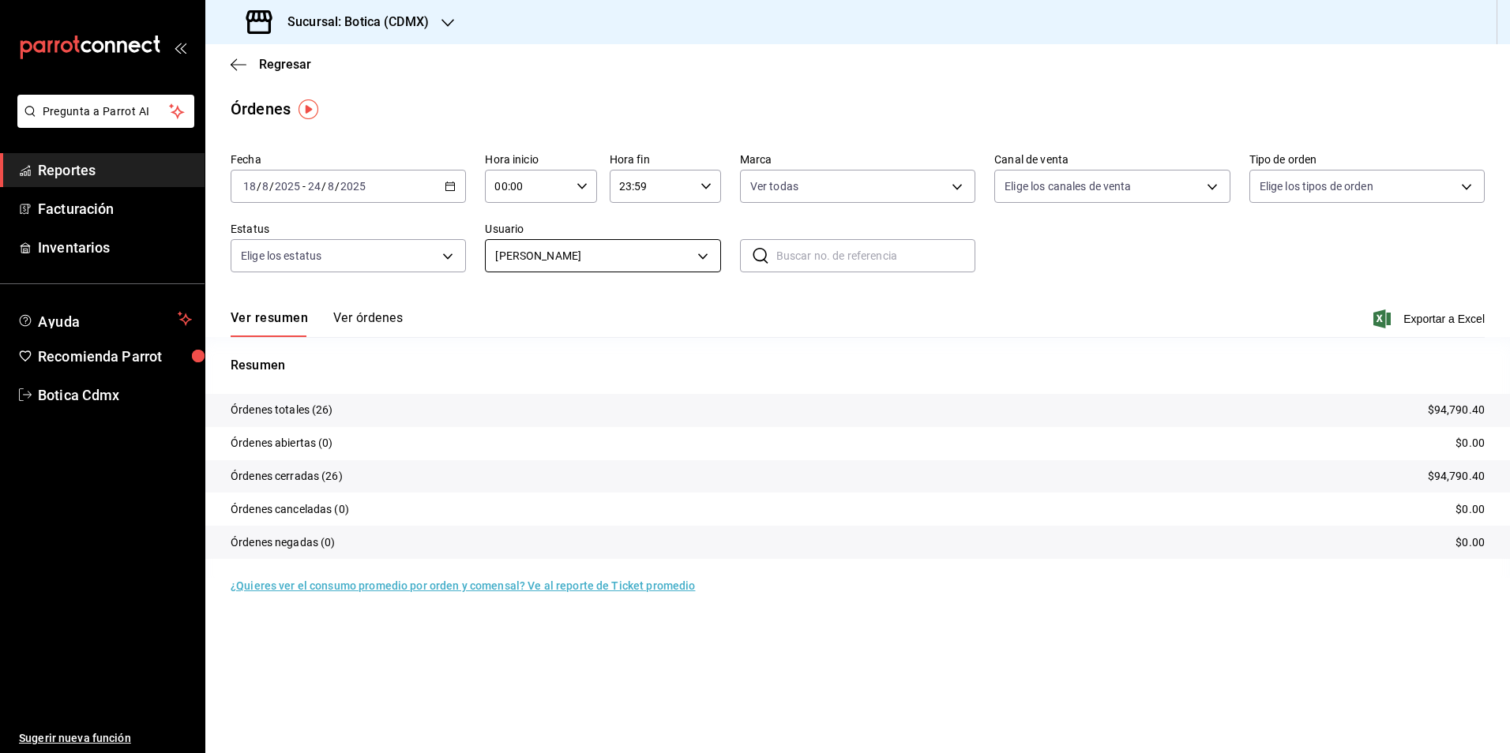
click at [565, 255] on body "Pregunta a Parrot AI Reportes Facturación Inventarios Ayuda Recomienda Parrot B…" at bounding box center [755, 376] width 1510 height 753
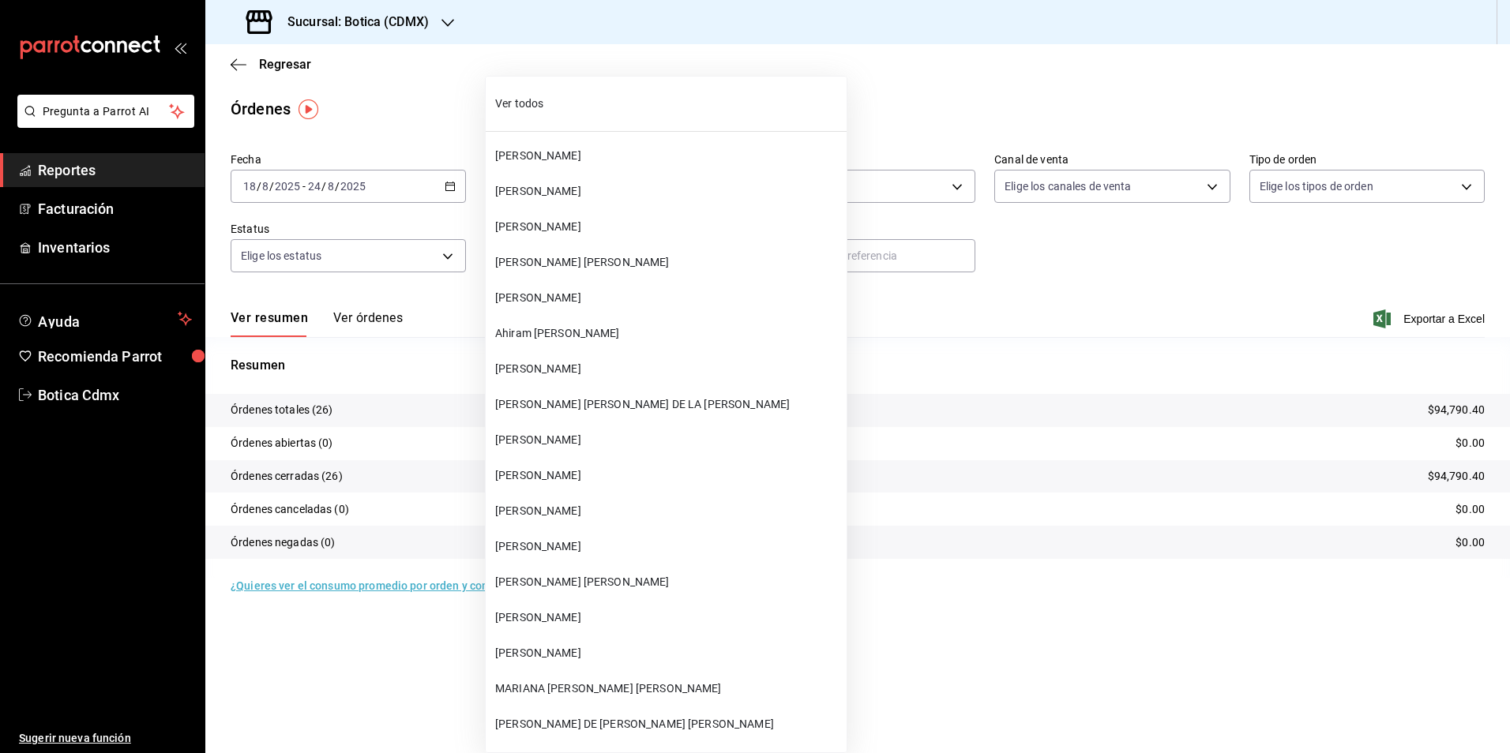
click at [565, 103] on span "Ver todos" at bounding box center [667, 104] width 345 height 17
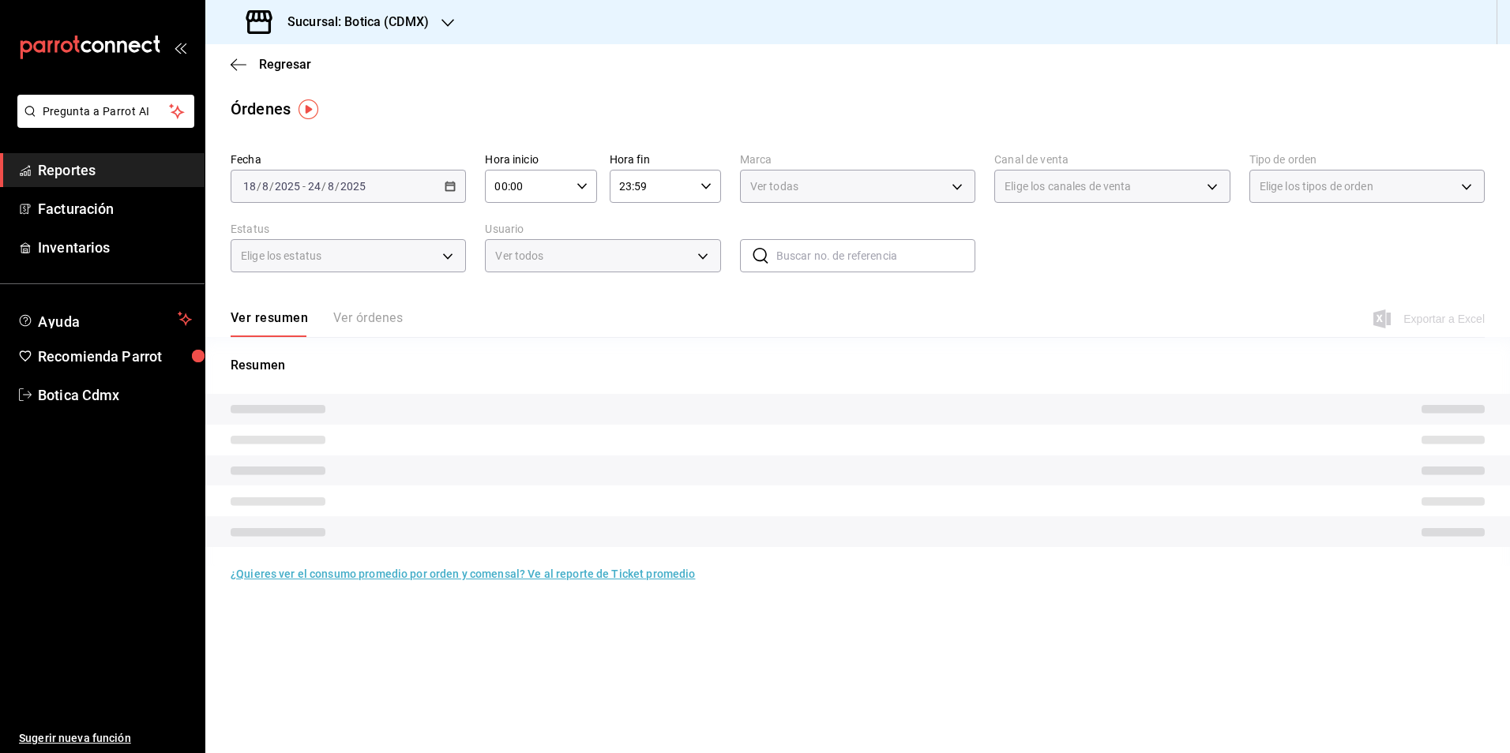
type input "ALL"
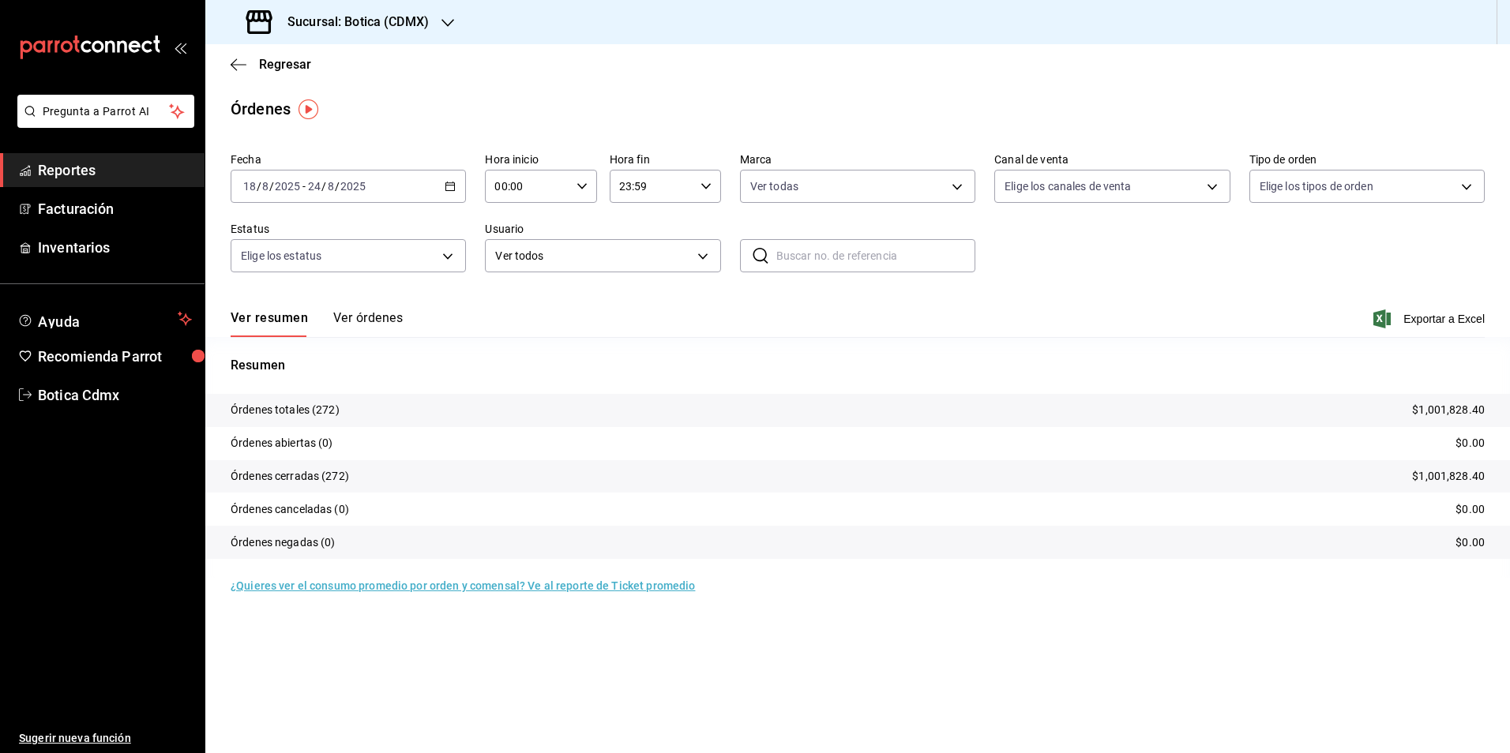
click at [841, 259] on input "text" at bounding box center [875, 256] width 199 height 32
type input "F"
click at [693, 254] on body "Pregunta a Parrot AI Reportes Facturación Inventarios Ayuda Recomienda Parrot B…" at bounding box center [755, 376] width 1510 height 753
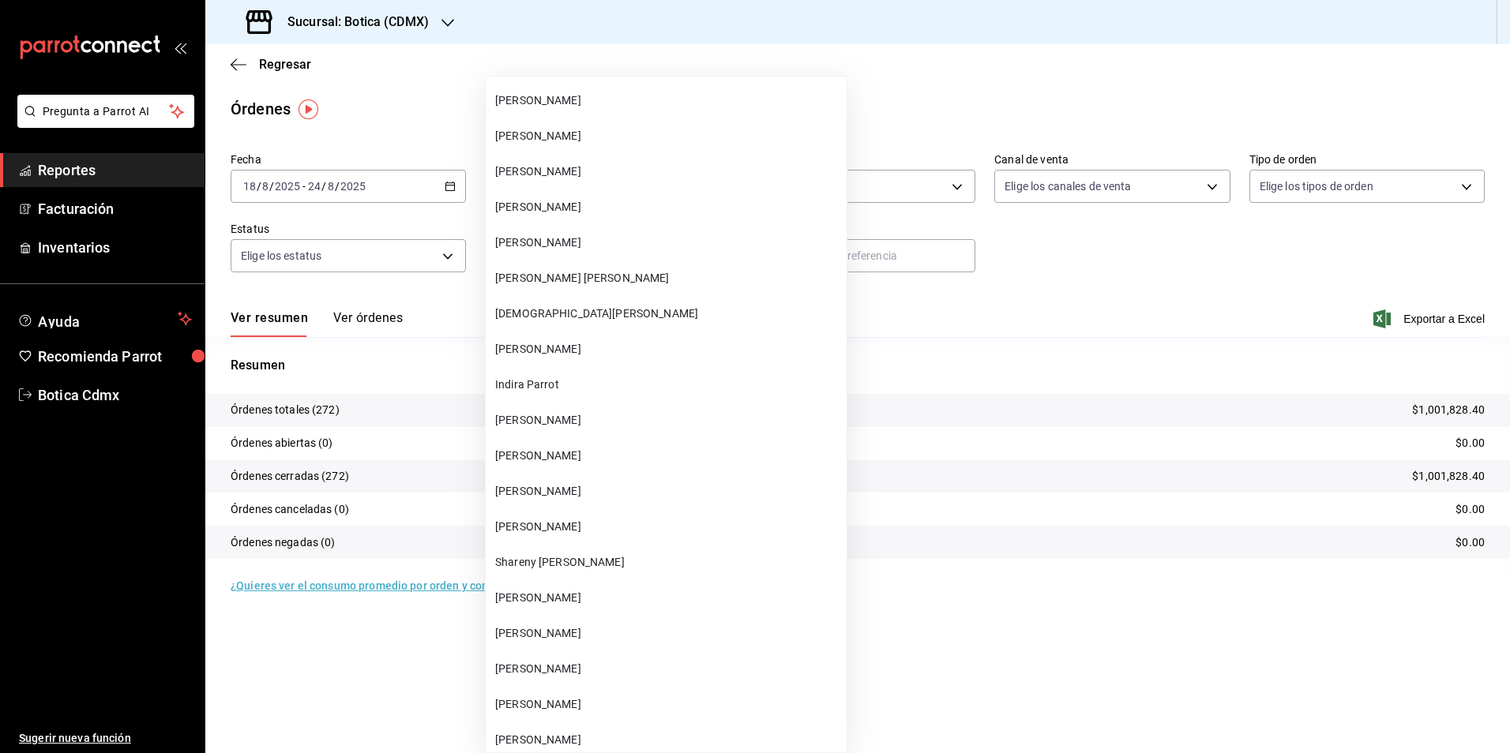
scroll to position [8371, 0]
click at [594, 303] on li "[PERSON_NAME]" at bounding box center [666, 314] width 361 height 36
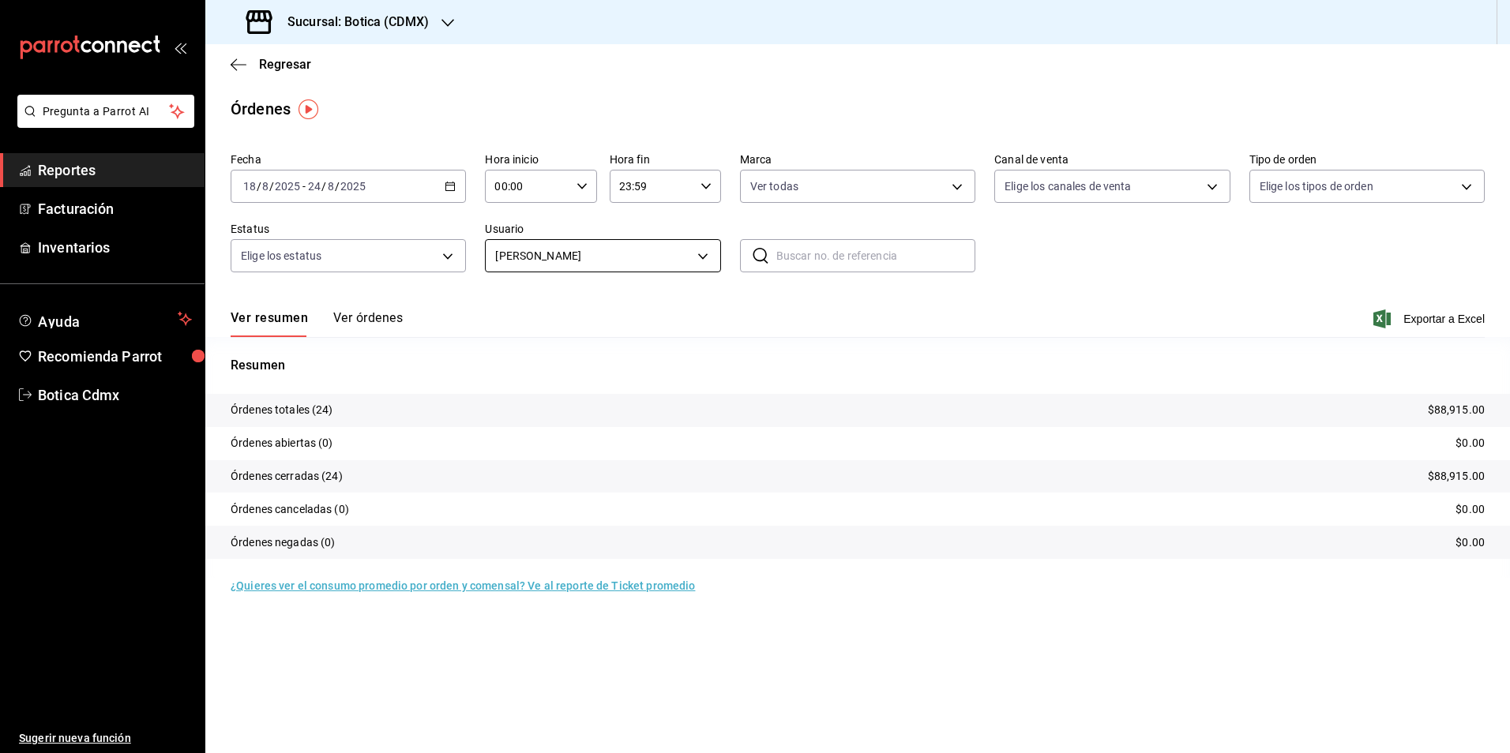
click at [629, 253] on body "Pregunta a Parrot AI Reportes Facturación Inventarios Ayuda Recomienda Parrot B…" at bounding box center [755, 376] width 1510 height 753
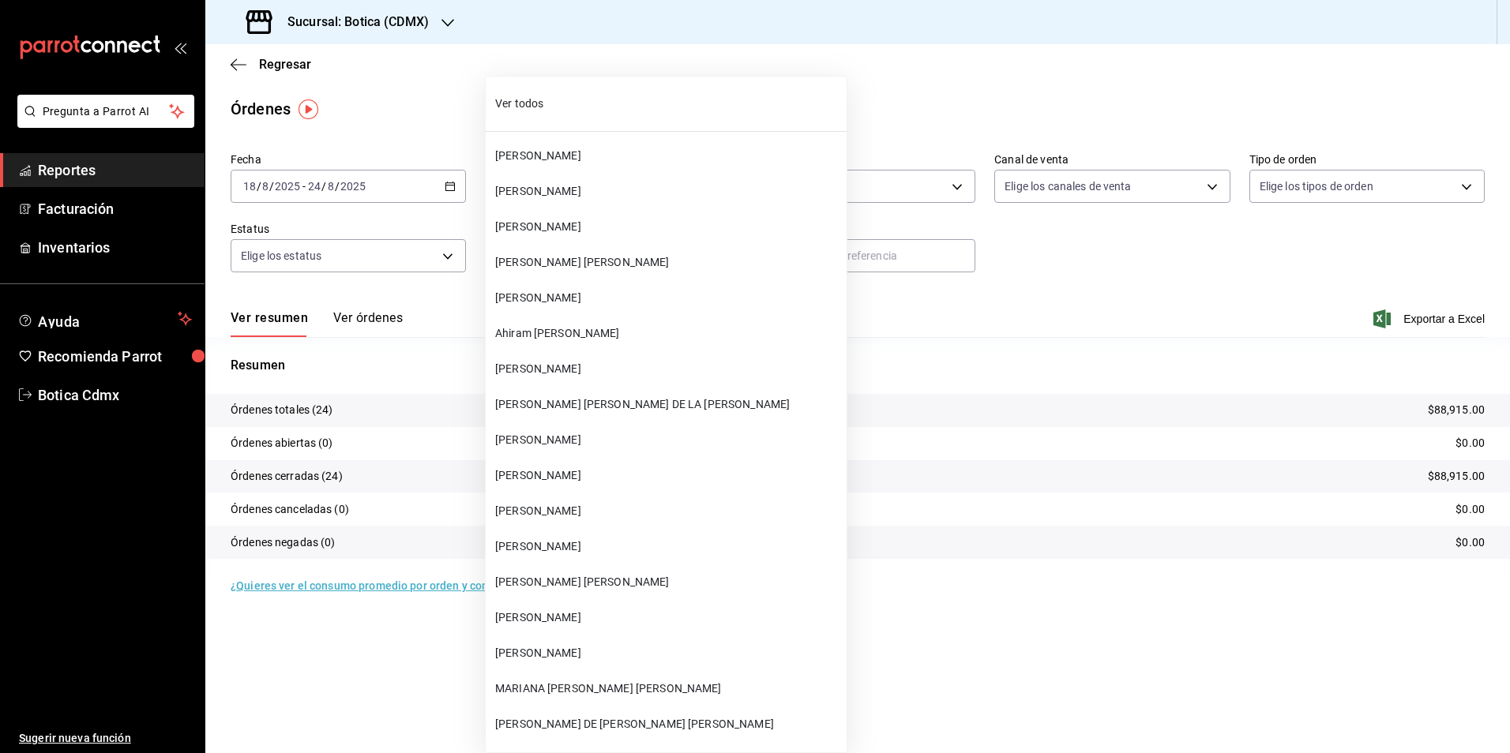
click at [573, 108] on span "Ver todos" at bounding box center [667, 104] width 345 height 17
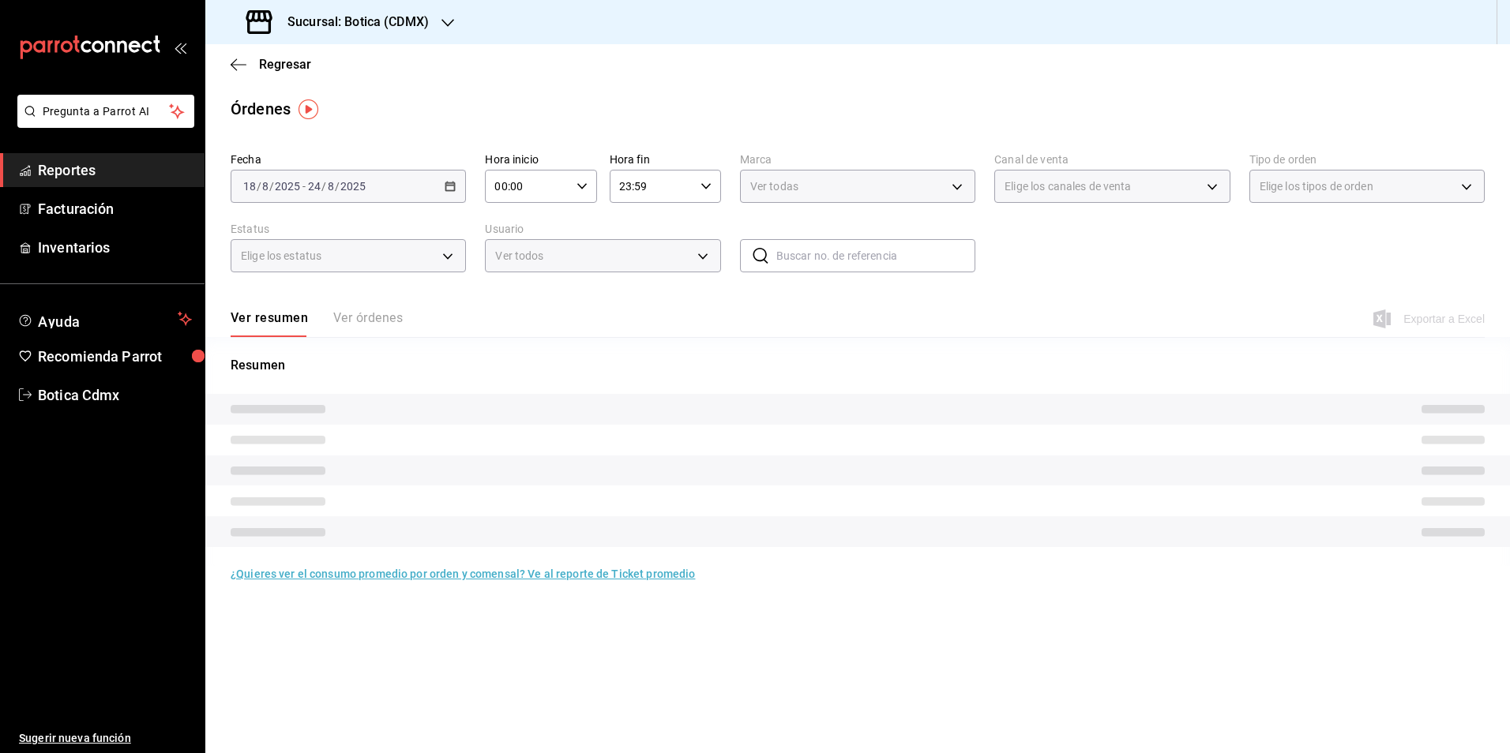
type input "ALL"
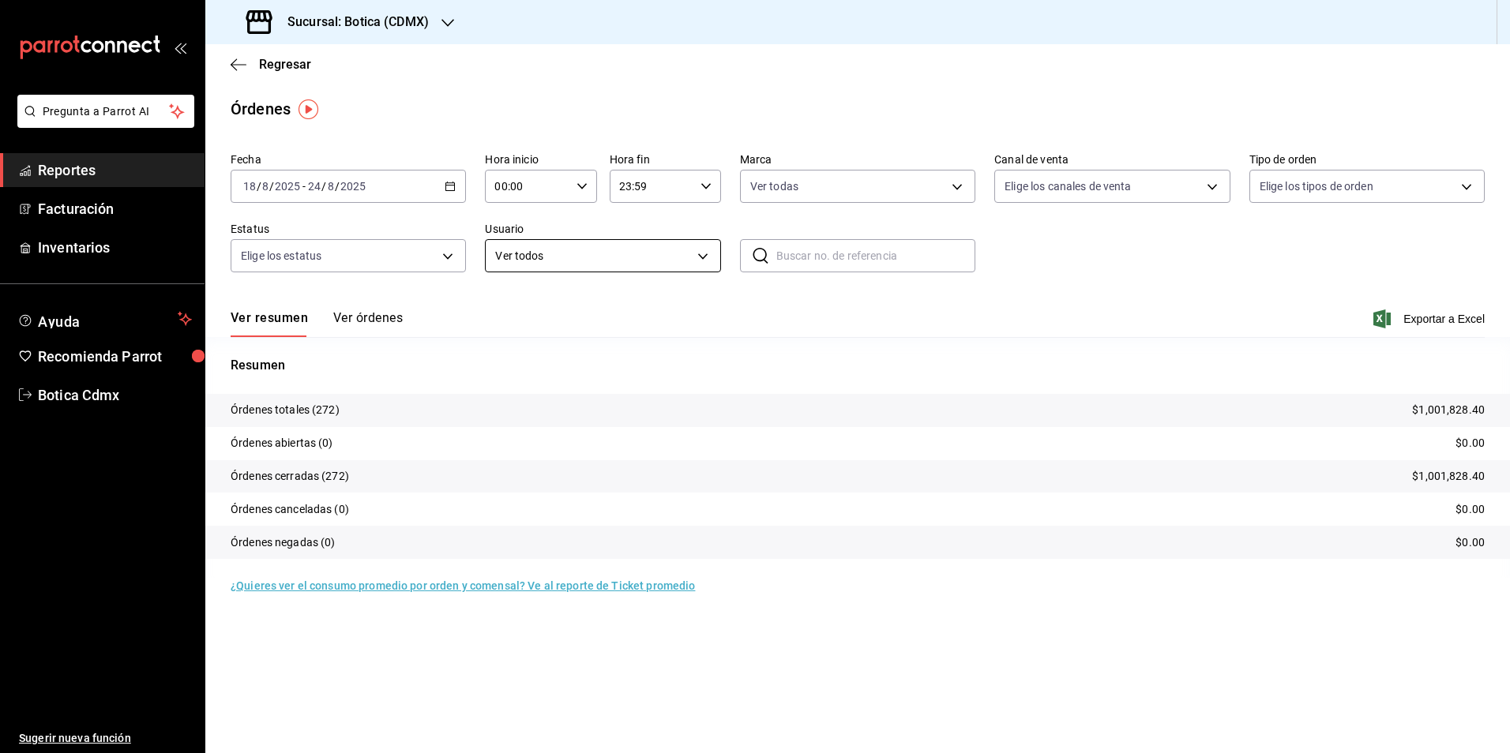
click at [559, 253] on body "Pregunta a Parrot AI Reportes Facturación Inventarios Ayuda Recomienda Parrot B…" at bounding box center [755, 376] width 1510 height 753
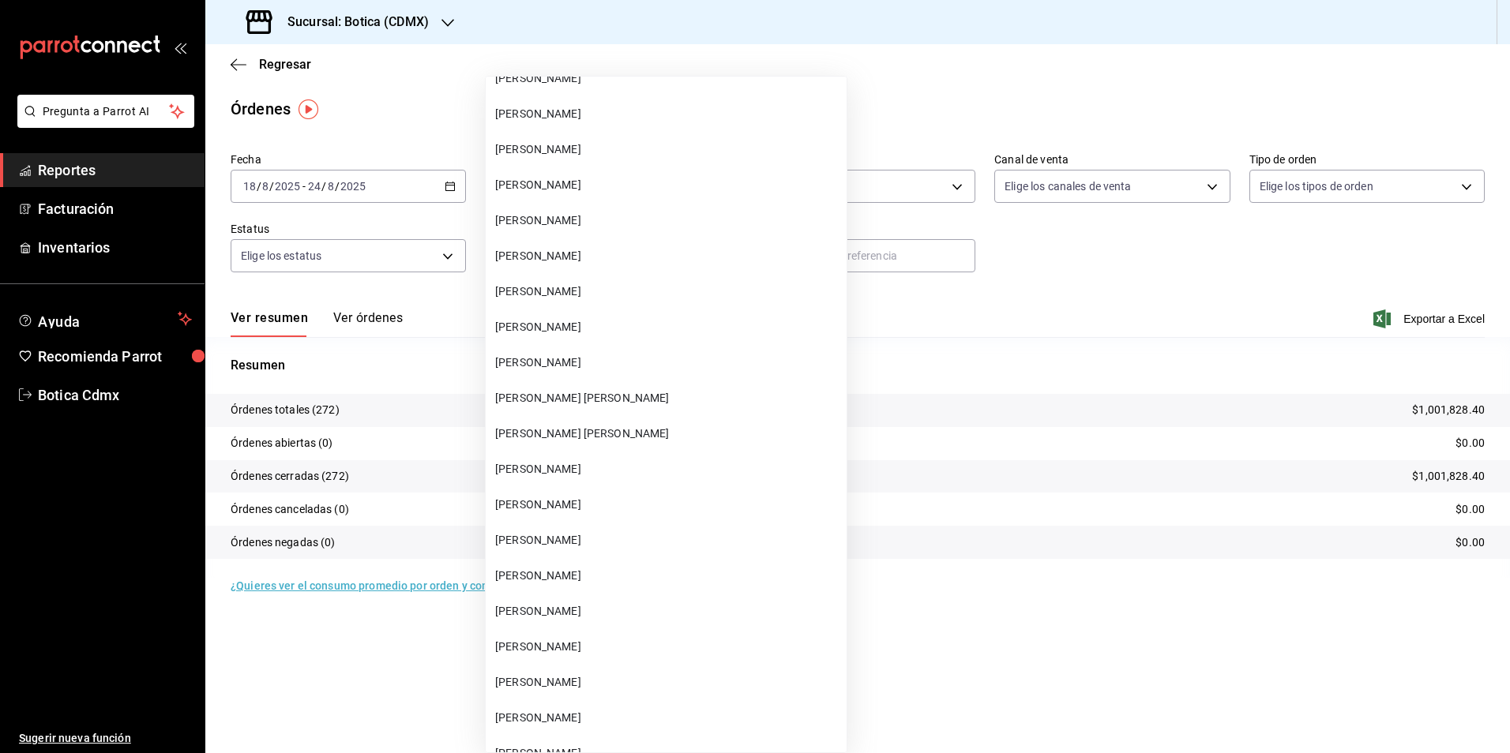
scroll to position [16238, 0]
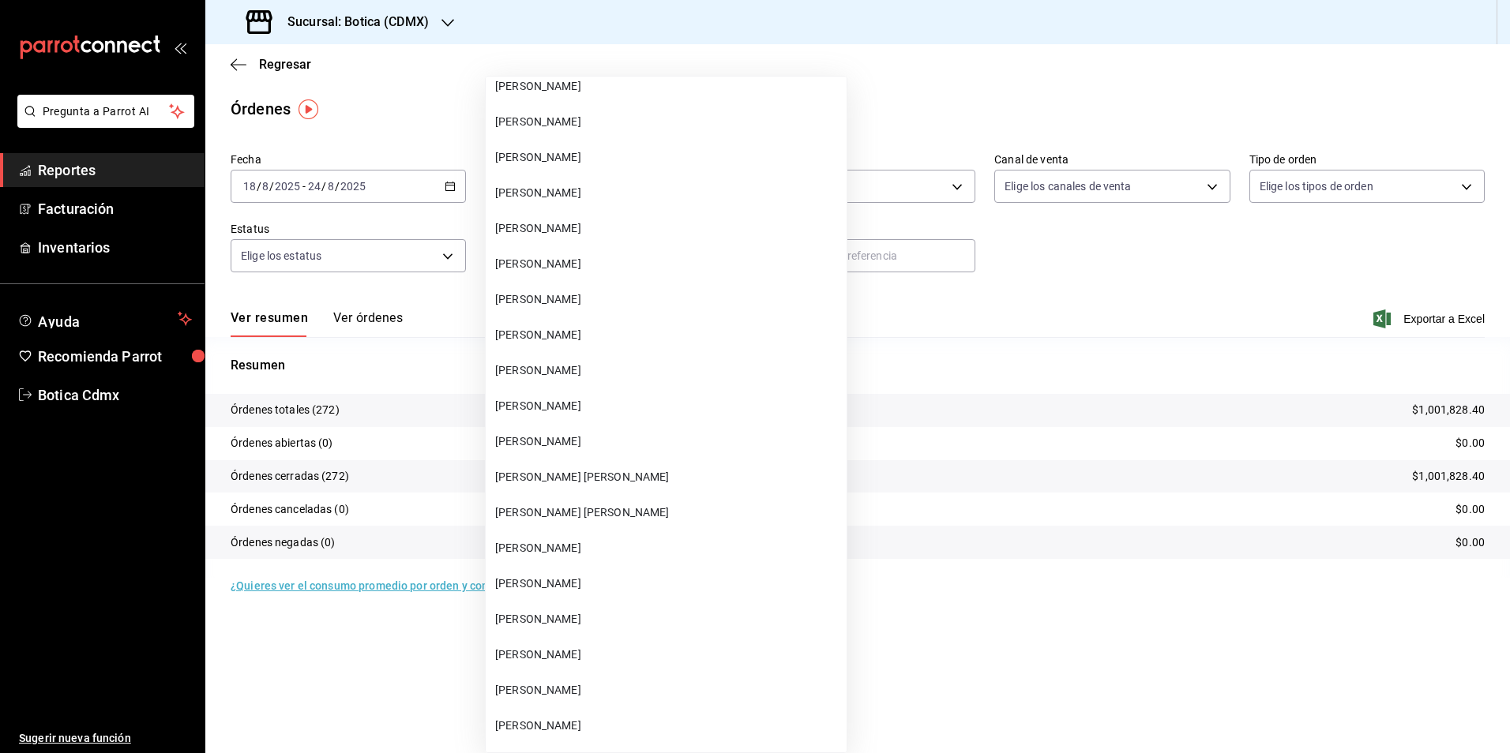
click at [520, 516] on span "[PERSON_NAME] [PERSON_NAME]" at bounding box center [667, 513] width 345 height 17
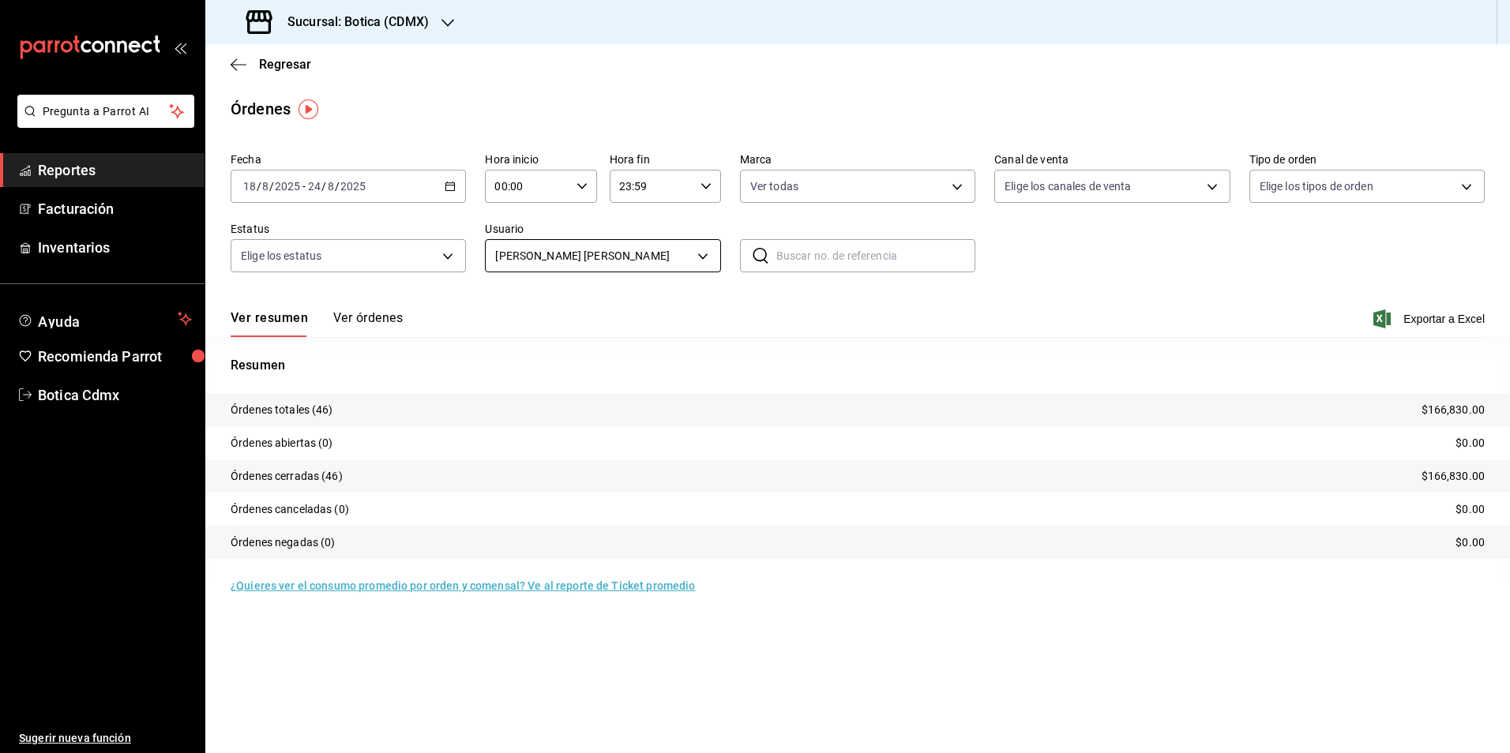
click at [697, 258] on body "Pregunta a Parrot AI Reportes Facturación Inventarios Ayuda Recomienda Parrot B…" at bounding box center [755, 376] width 1510 height 753
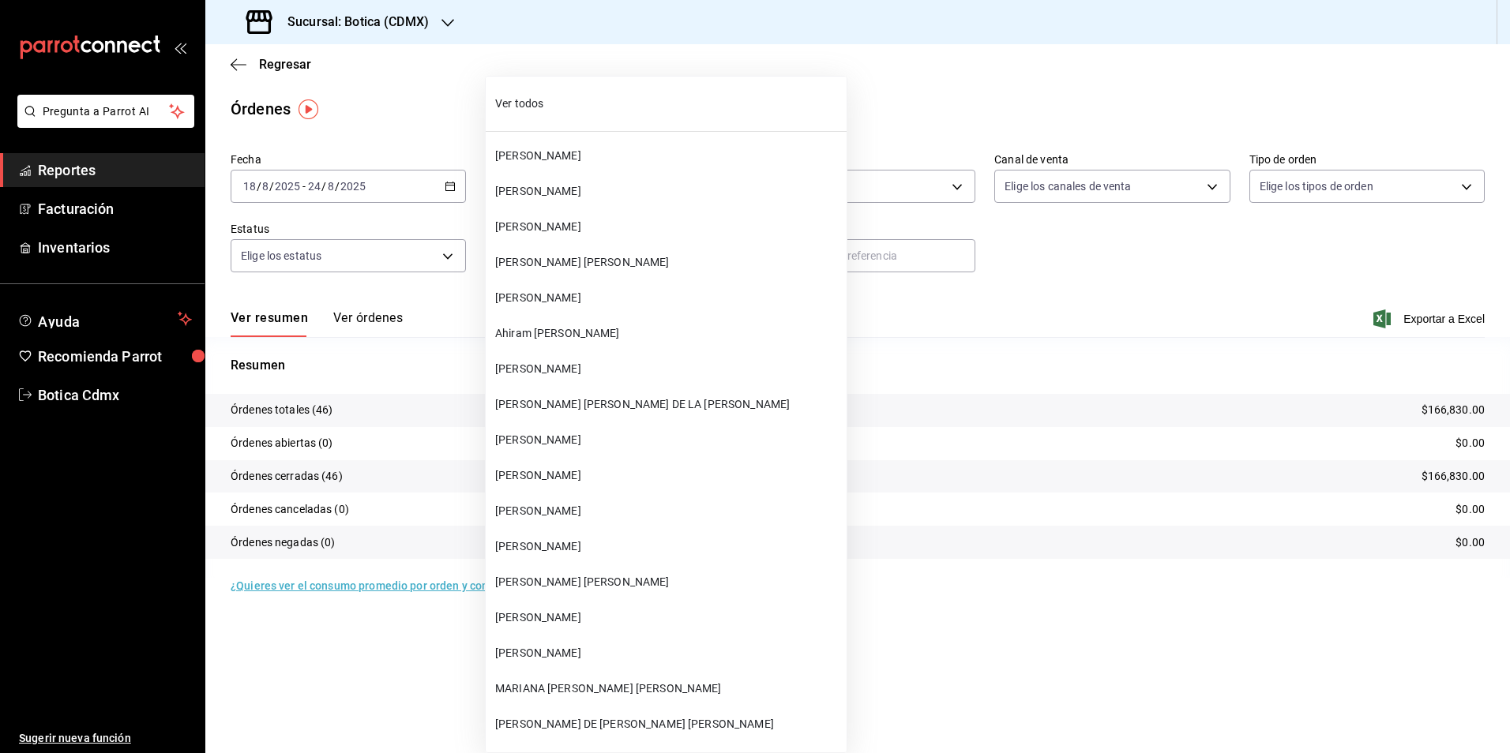
scroll to position [16337, 0]
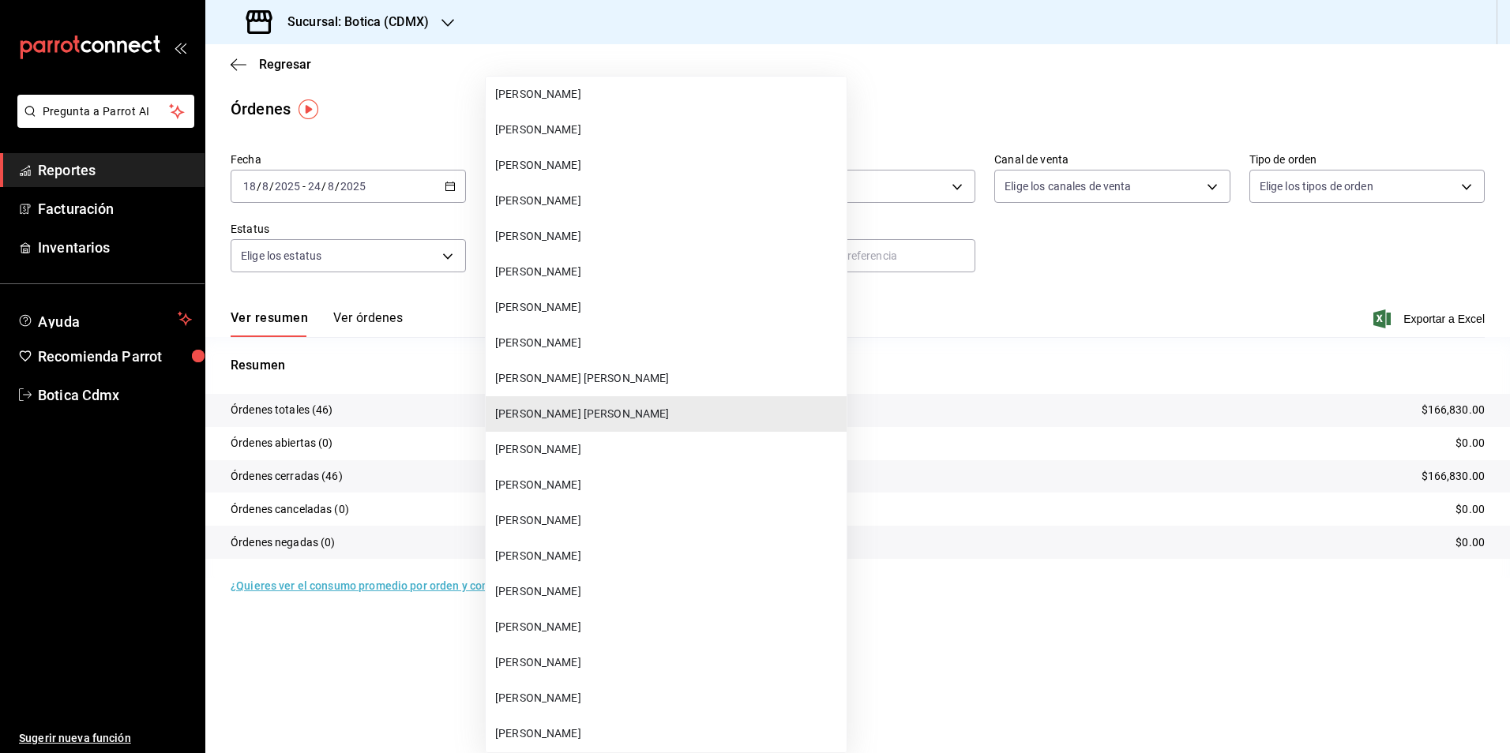
click at [500, 452] on span "[PERSON_NAME]" at bounding box center [667, 449] width 345 height 17
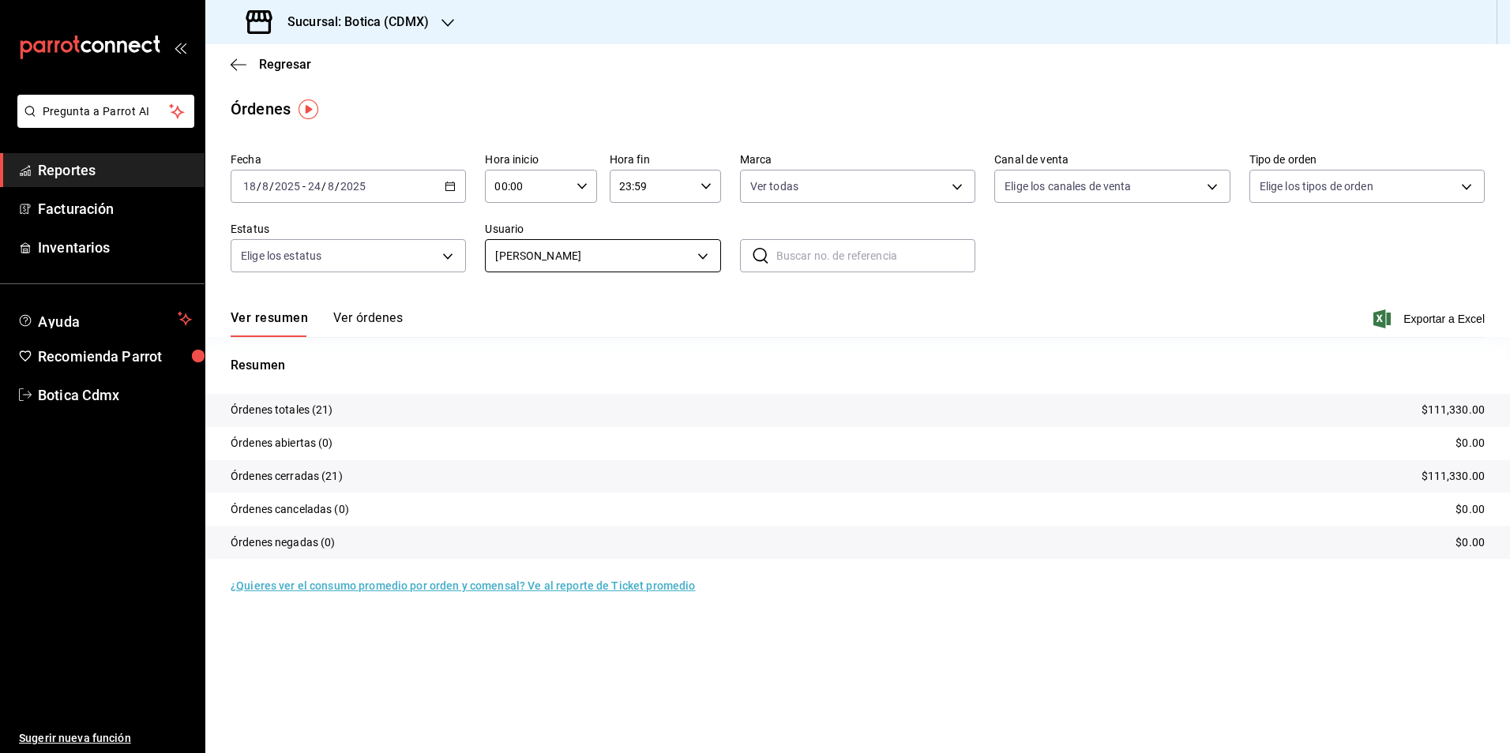
click at [697, 251] on body "Pregunta a Parrot AI Reportes Facturación Inventarios Ayuda Recomienda Parrot B…" at bounding box center [755, 376] width 1510 height 753
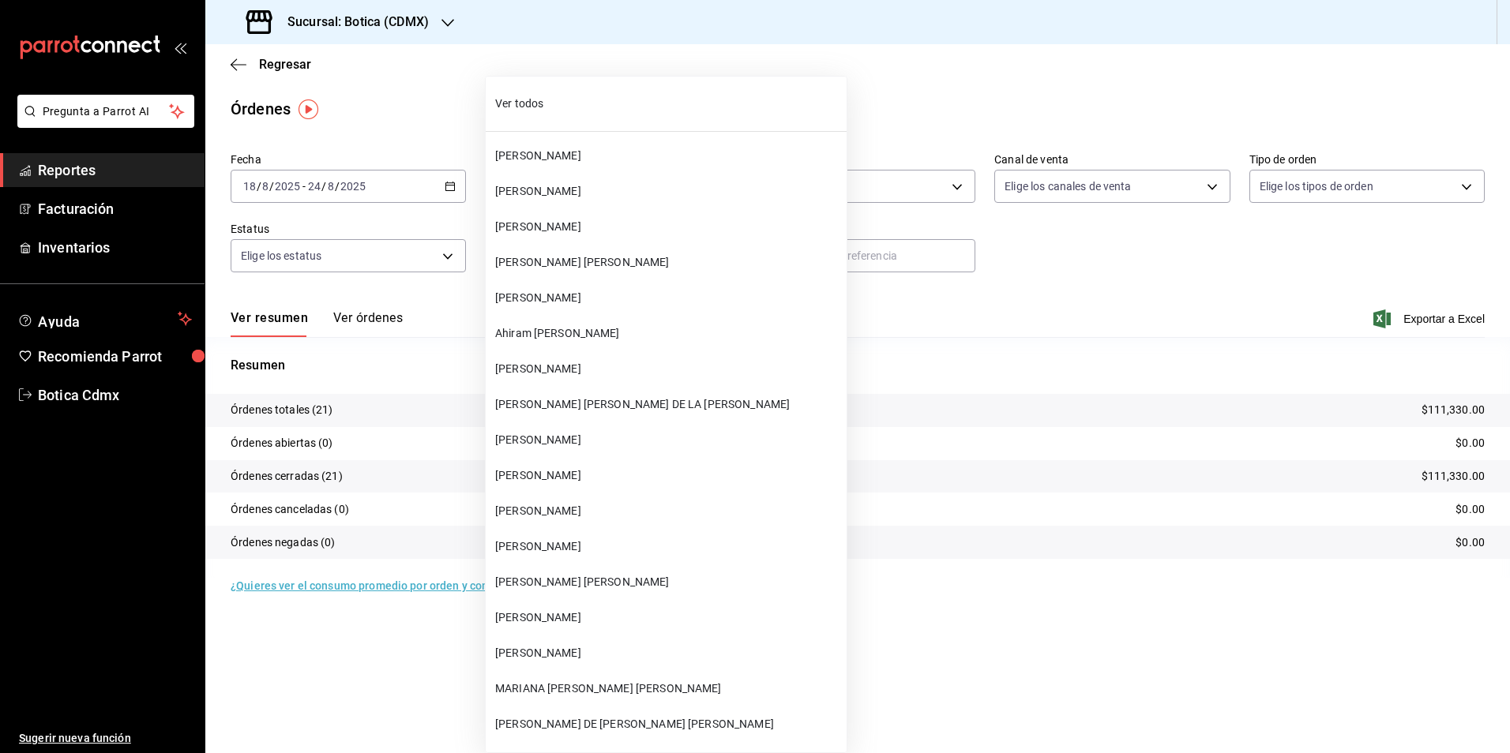
scroll to position [16373, 0]
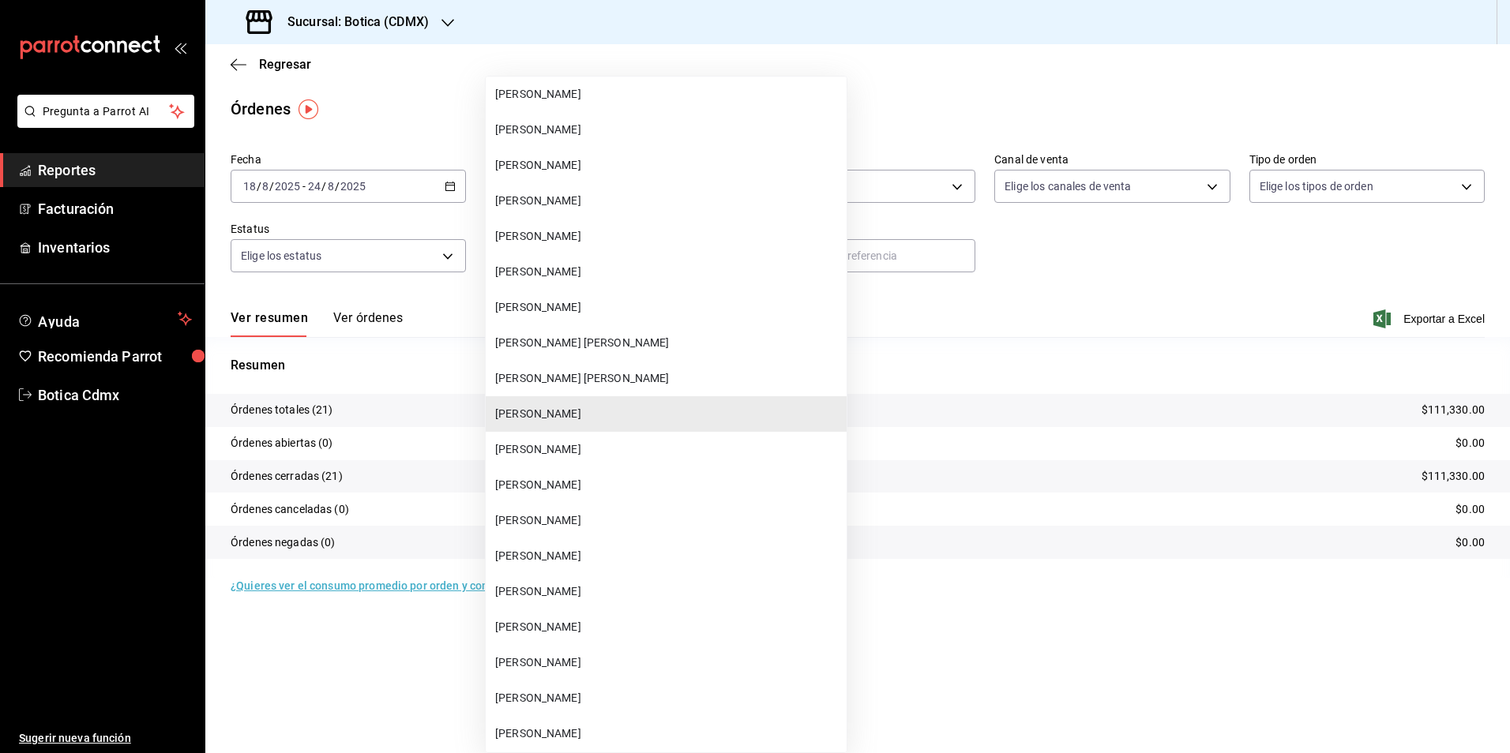
click at [623, 309] on span "[PERSON_NAME]" at bounding box center [667, 307] width 345 height 17
type input "fe948406-583e-4fb0-ac29-155a5ce114bf"
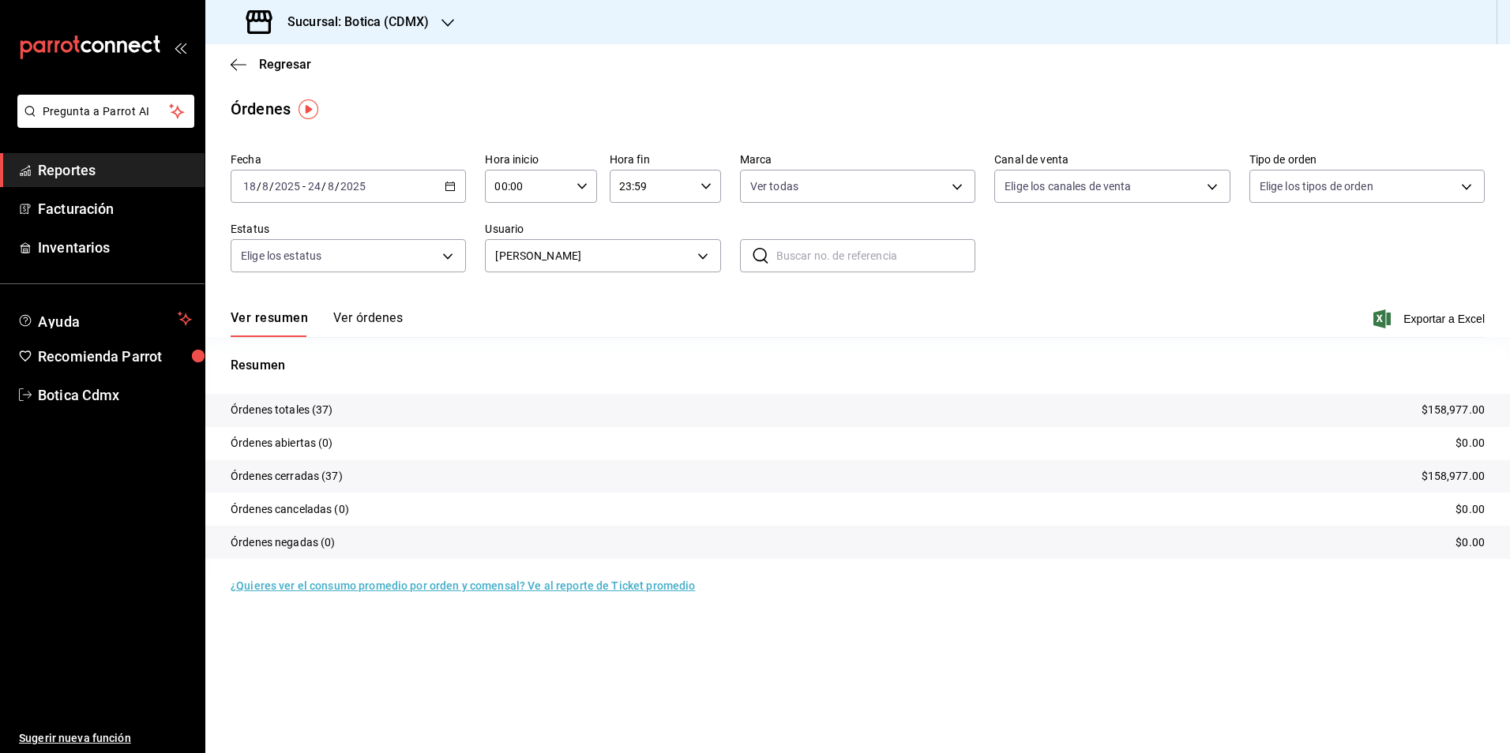
drag, startPoint x: 88, startPoint y: 168, endPoint x: 126, endPoint y: 168, distance: 37.1
click at [88, 168] on span "Reportes" at bounding box center [115, 170] width 154 height 21
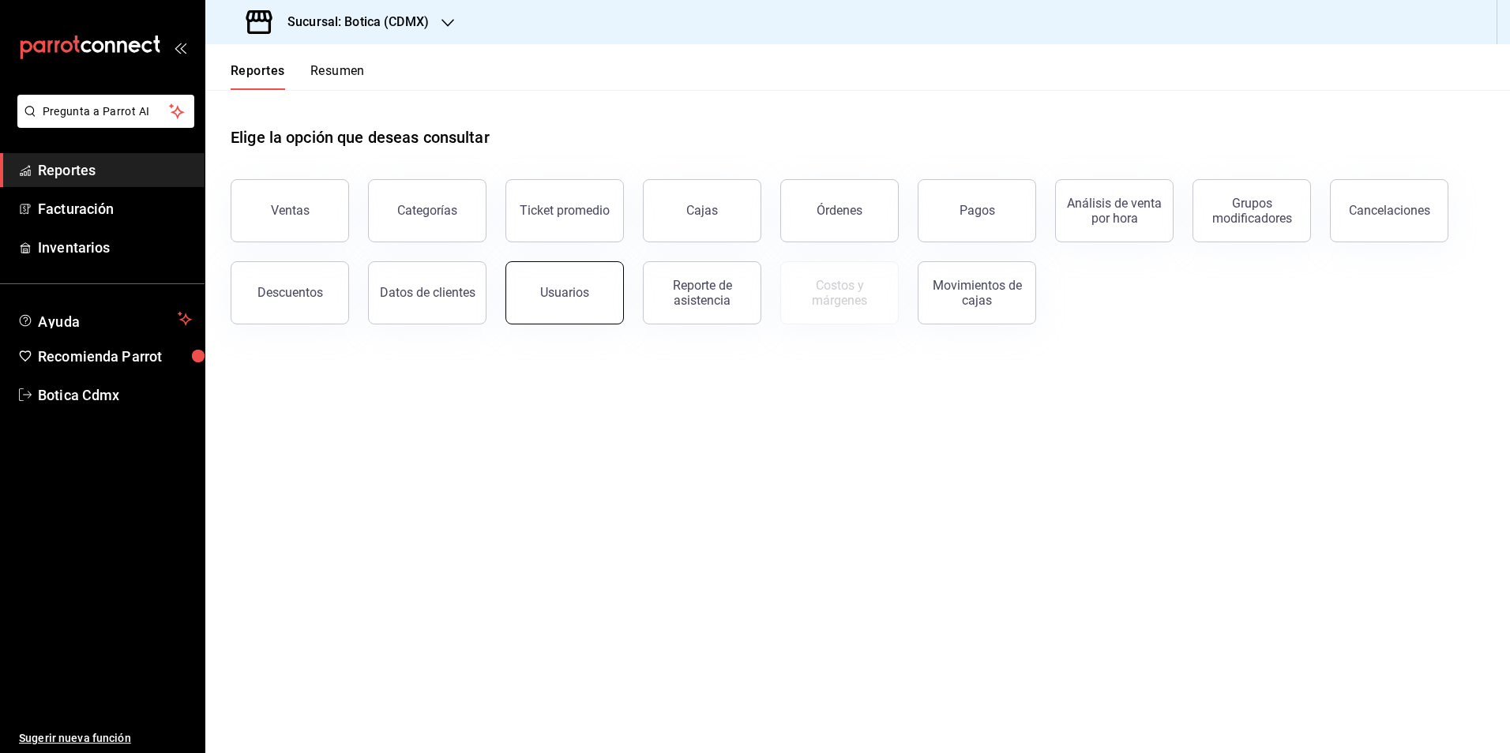
click at [521, 298] on button "Usuarios" at bounding box center [564, 292] width 118 height 63
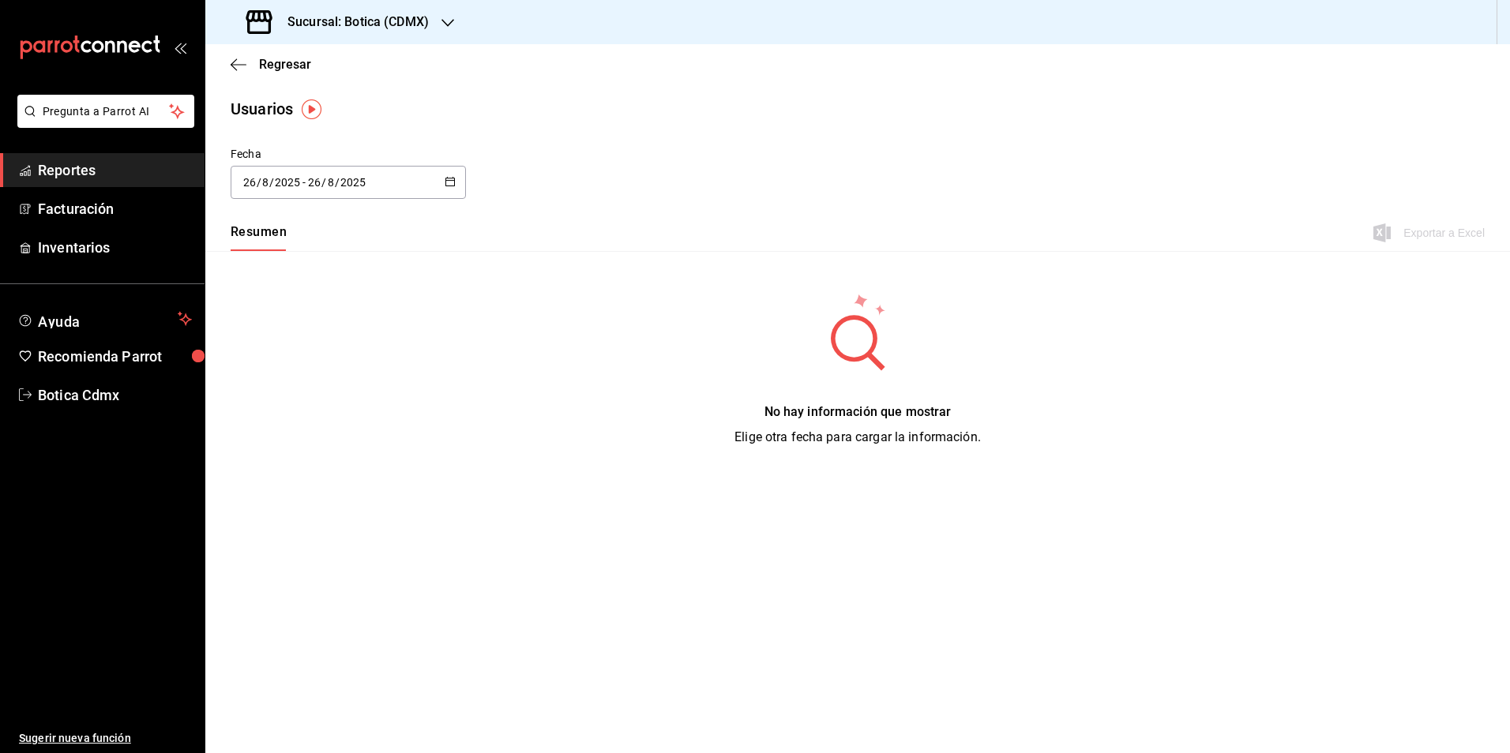
click at [445, 182] on icon "button" at bounding box center [450, 181] width 11 height 11
click at [280, 411] on li "Rango de fechas" at bounding box center [305, 410] width 149 height 36
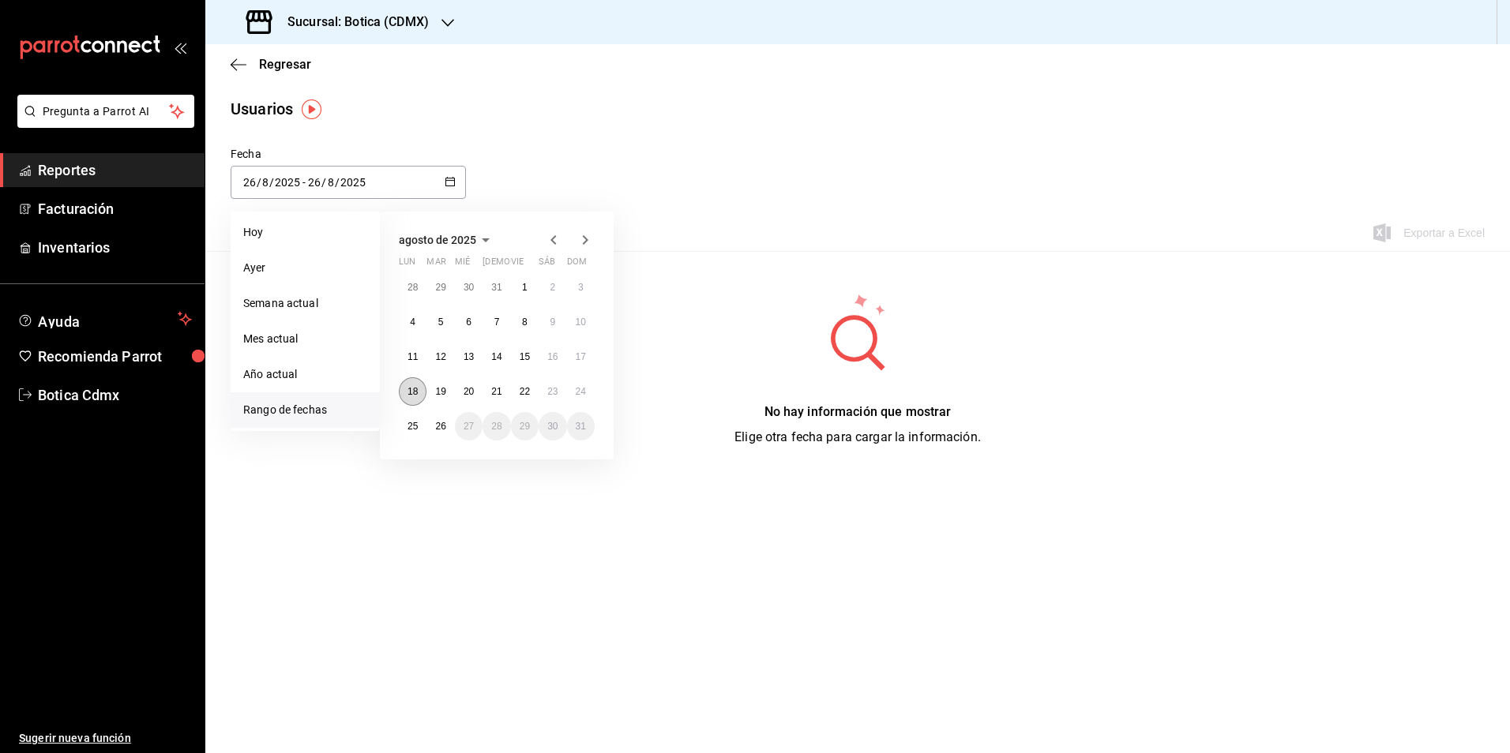
click at [415, 395] on abbr "18" at bounding box center [412, 391] width 10 height 11
click at [569, 396] on button "24" at bounding box center [581, 391] width 28 height 28
type input "[DATE]"
type input "18"
type input "[DATE]"
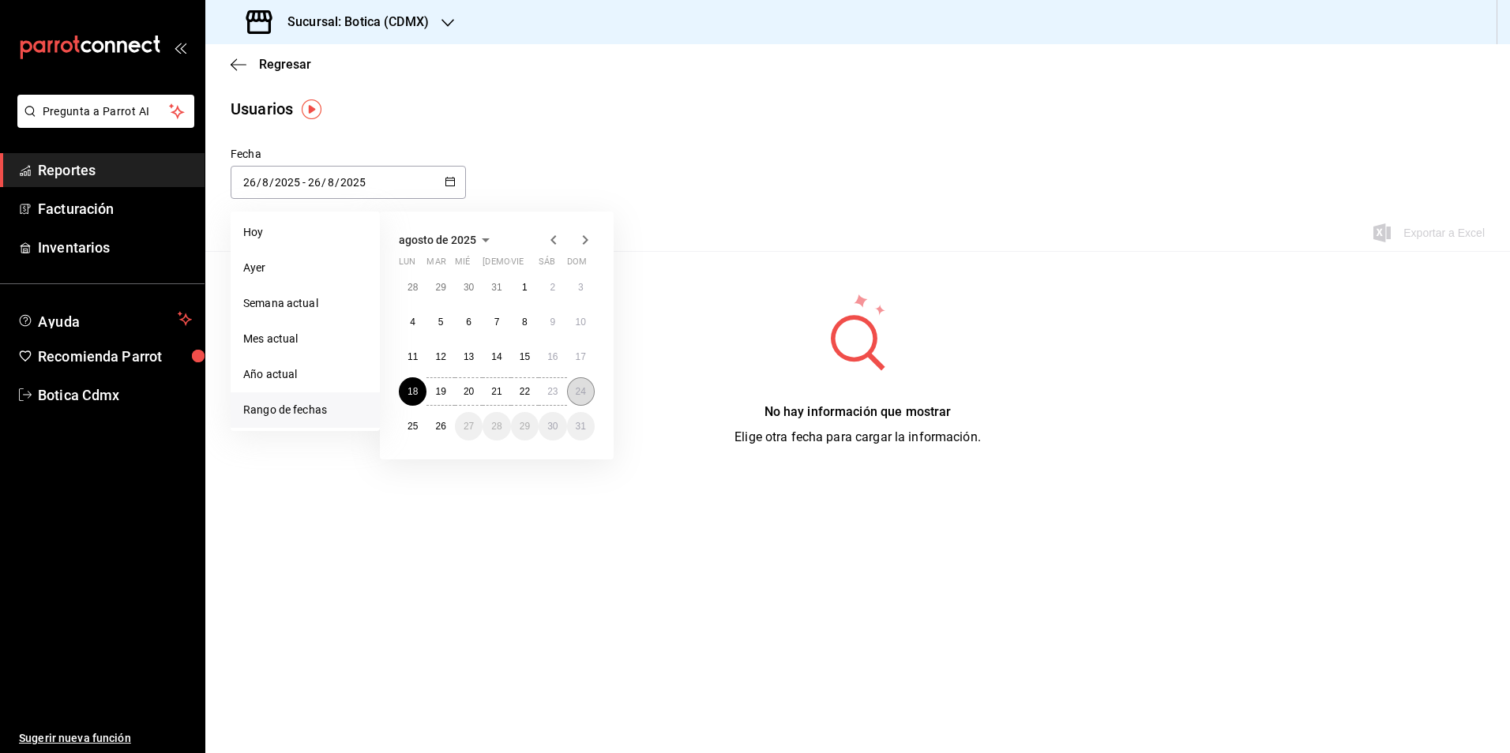
type input "24"
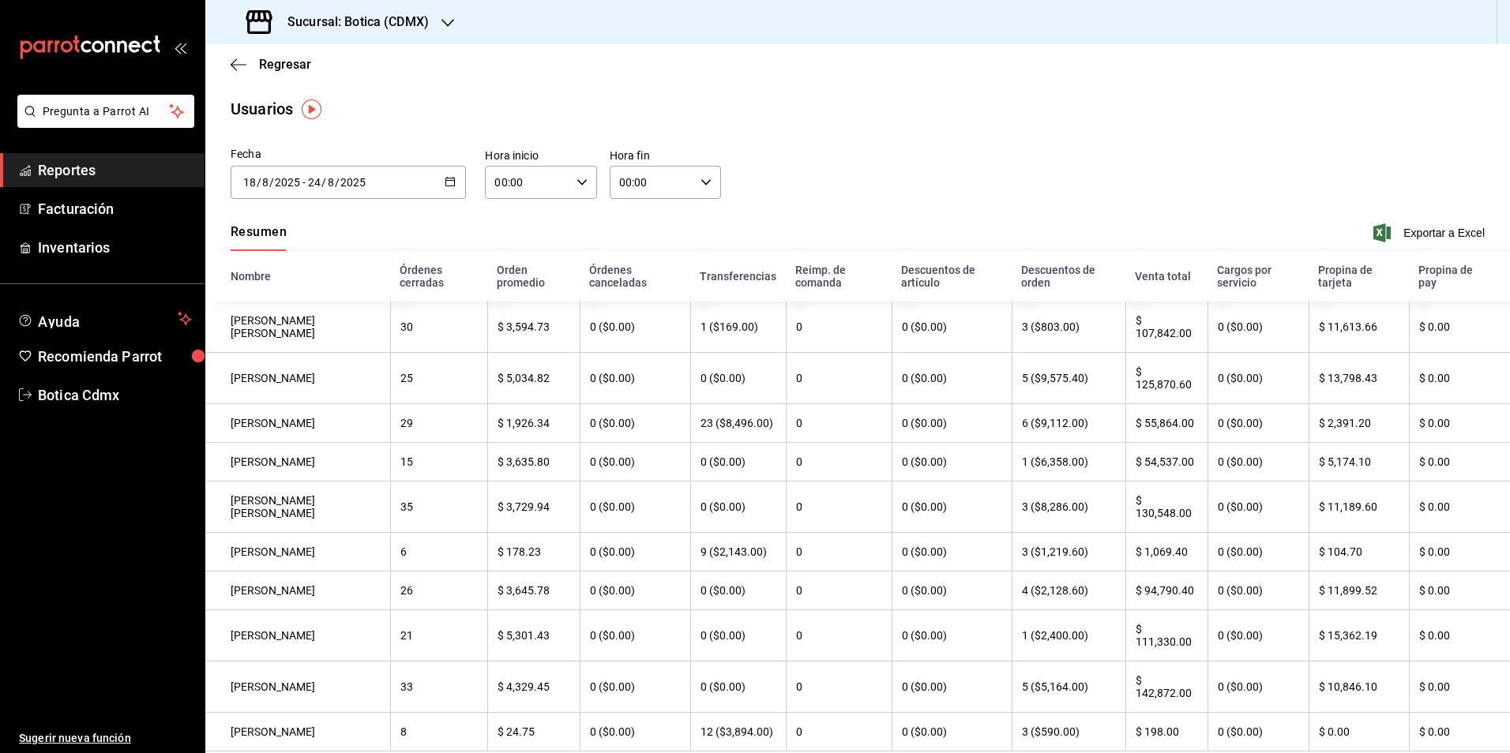
click at [66, 165] on span "Reportes" at bounding box center [115, 170] width 154 height 21
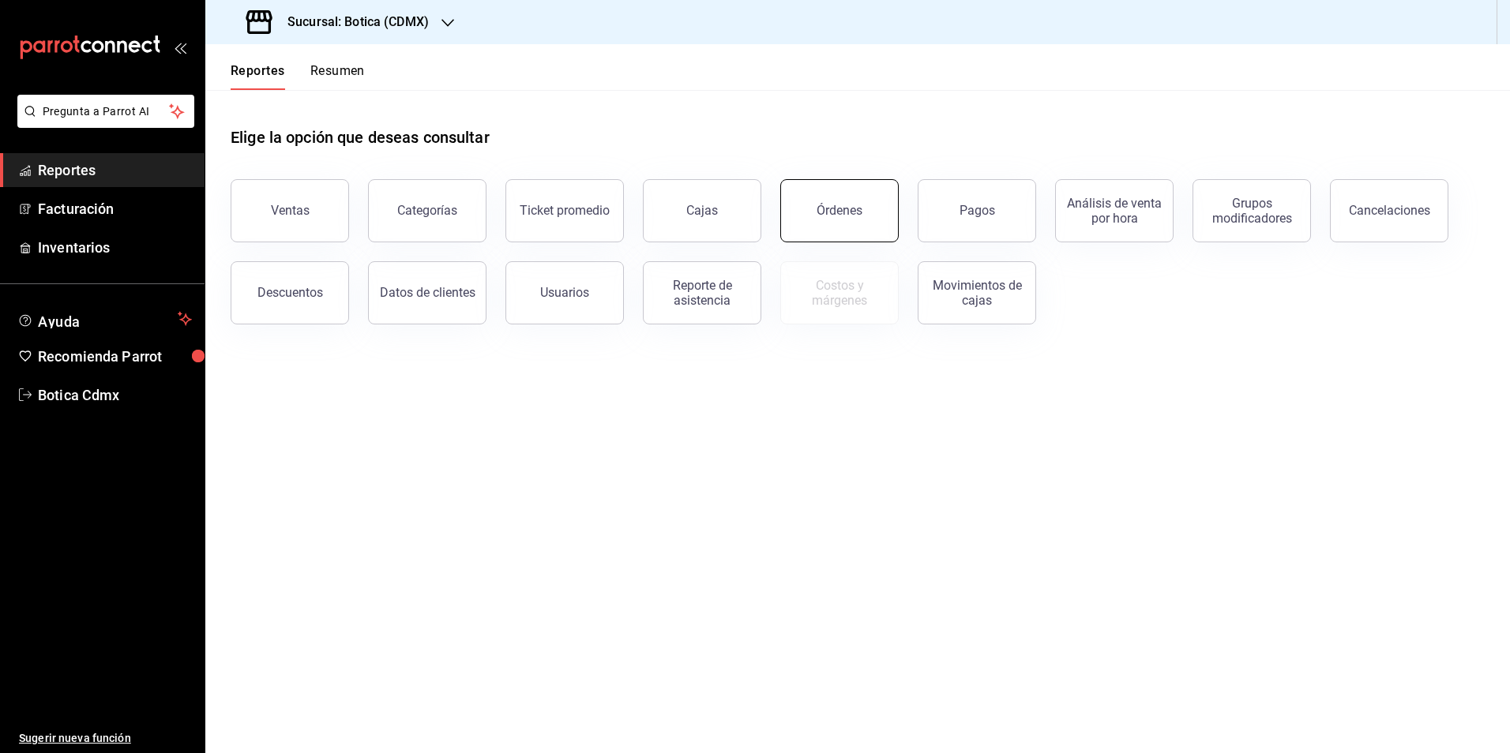
click at [875, 216] on button "Órdenes" at bounding box center [839, 210] width 118 height 63
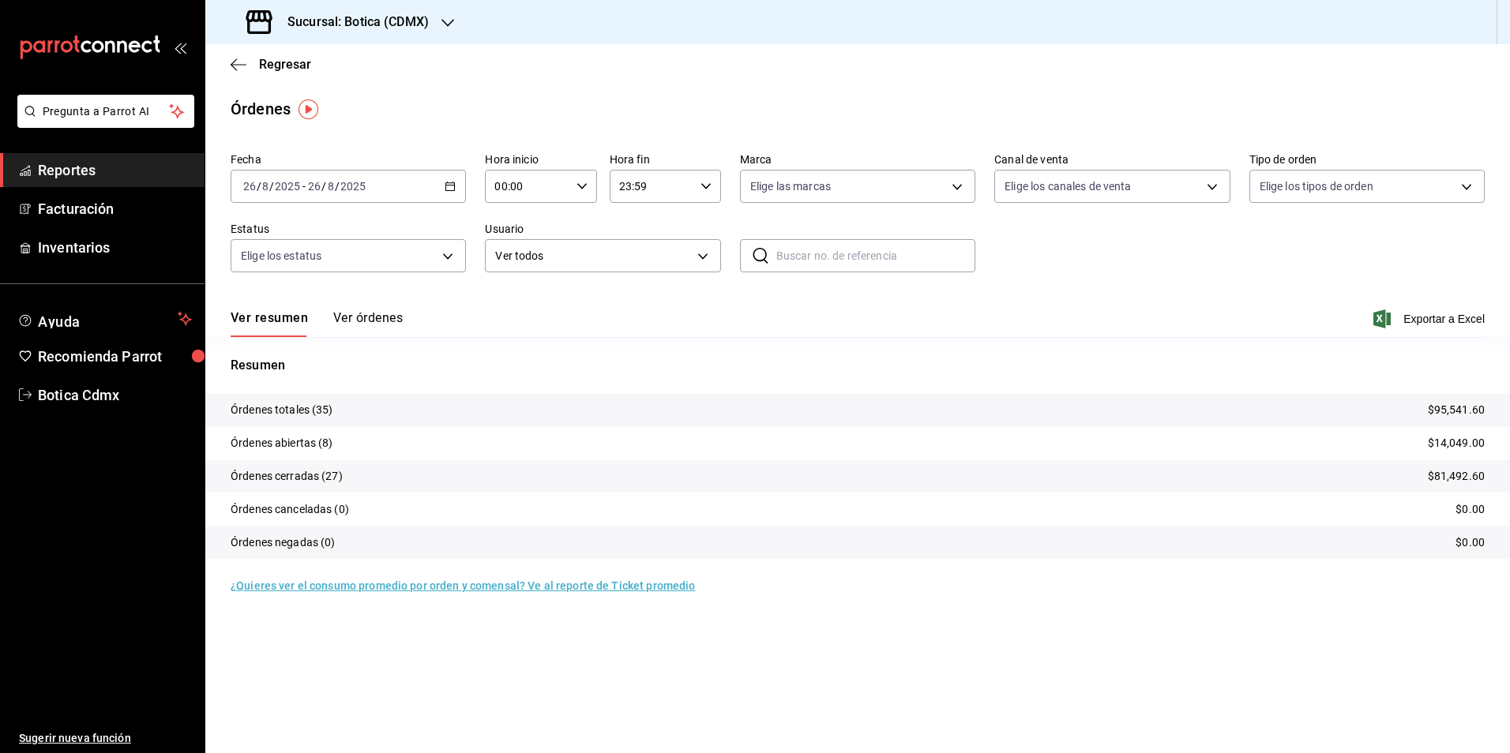
click at [455, 184] on \(Stroke\) "button" at bounding box center [449, 186] width 9 height 9
click at [325, 419] on span "Rango de fechas" at bounding box center [305, 412] width 122 height 17
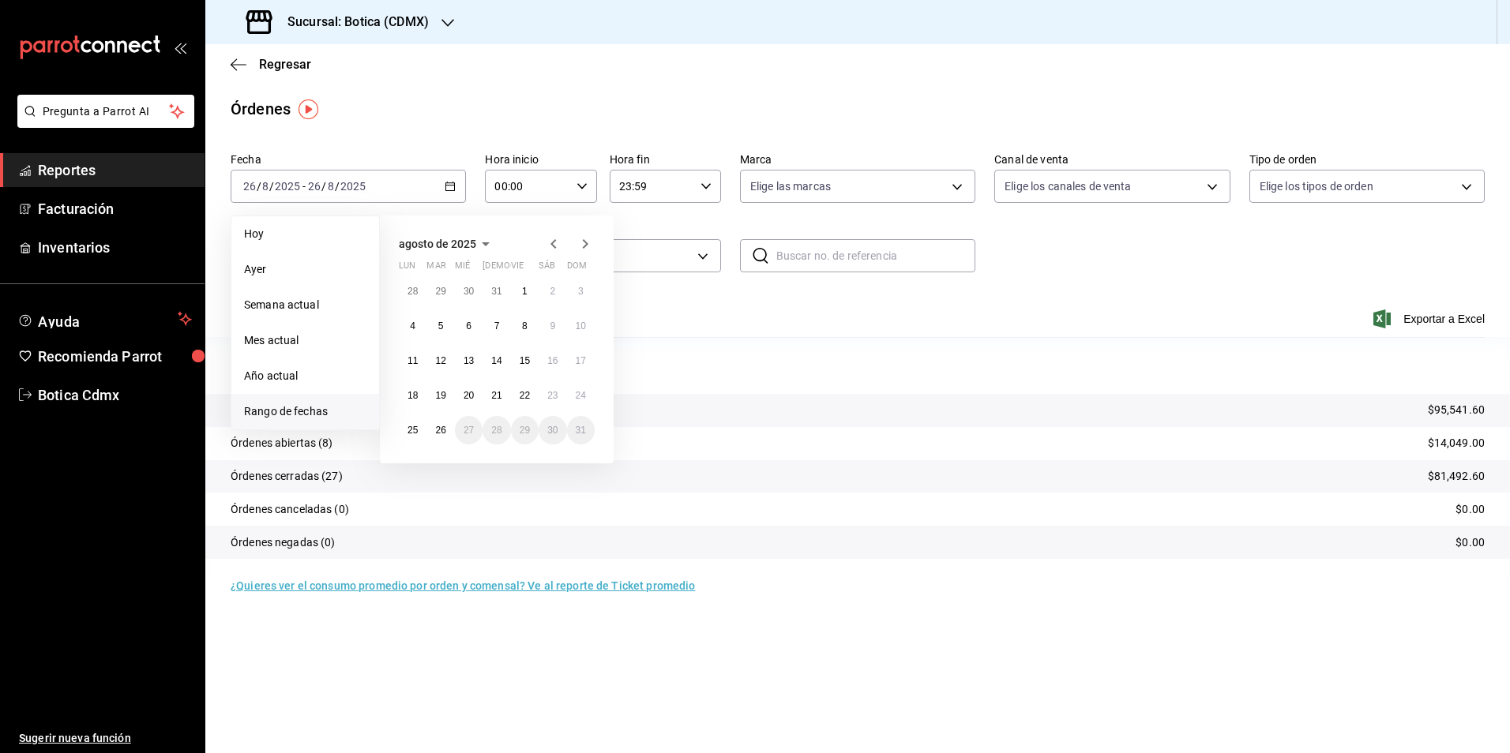
click at [558, 243] on icon "button" at bounding box center [553, 244] width 19 height 19
click at [558, 243] on icon "button" at bounding box center [553, 247] width 19 height 19
click at [580, 239] on icon "button" at bounding box center [585, 244] width 19 height 19
click at [417, 292] on abbr "30" at bounding box center [412, 297] width 10 height 11
click at [576, 467] on button "6" at bounding box center [581, 465] width 28 height 28
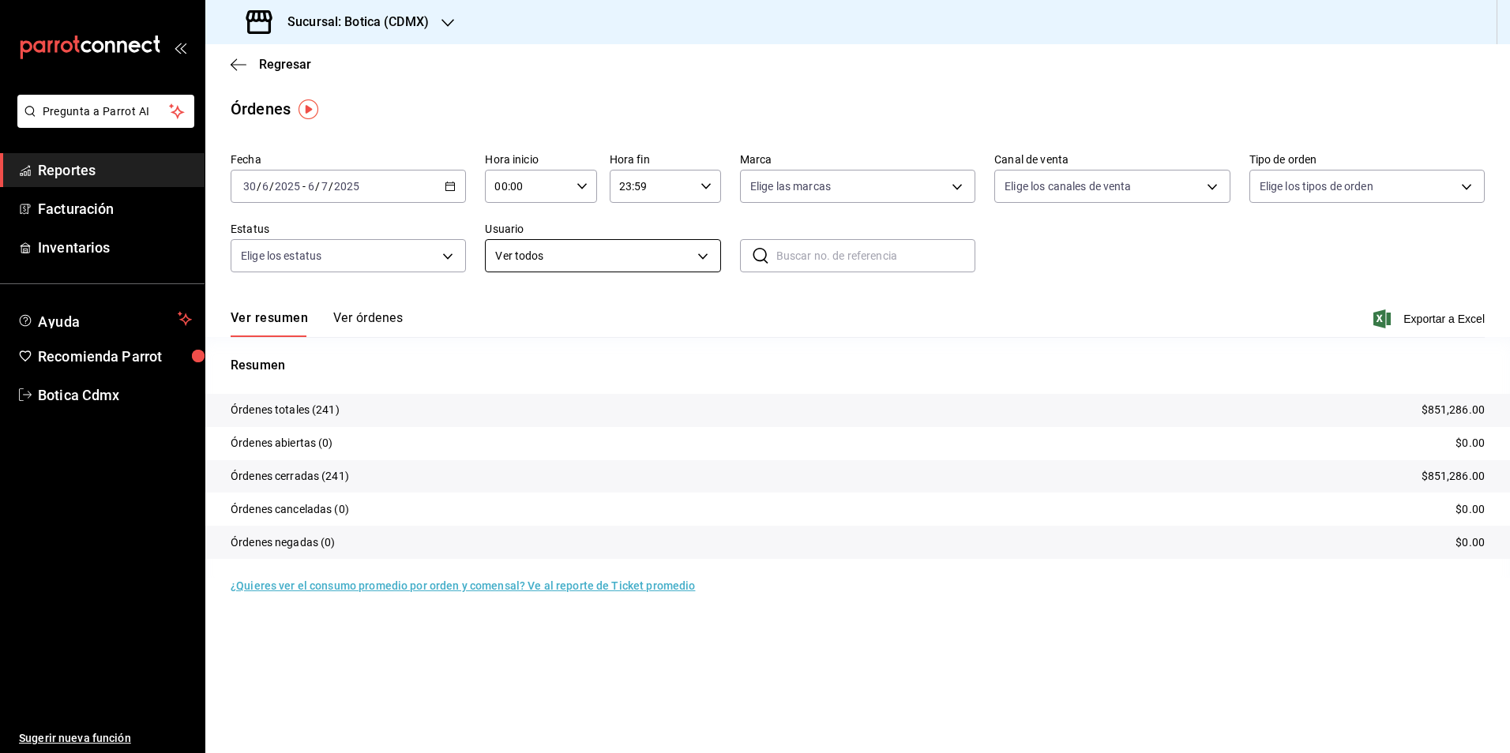
click at [699, 253] on body "Pregunta a Parrot AI Reportes Facturación Inventarios Ayuda Recomienda Parrot B…" at bounding box center [755, 376] width 1510 height 753
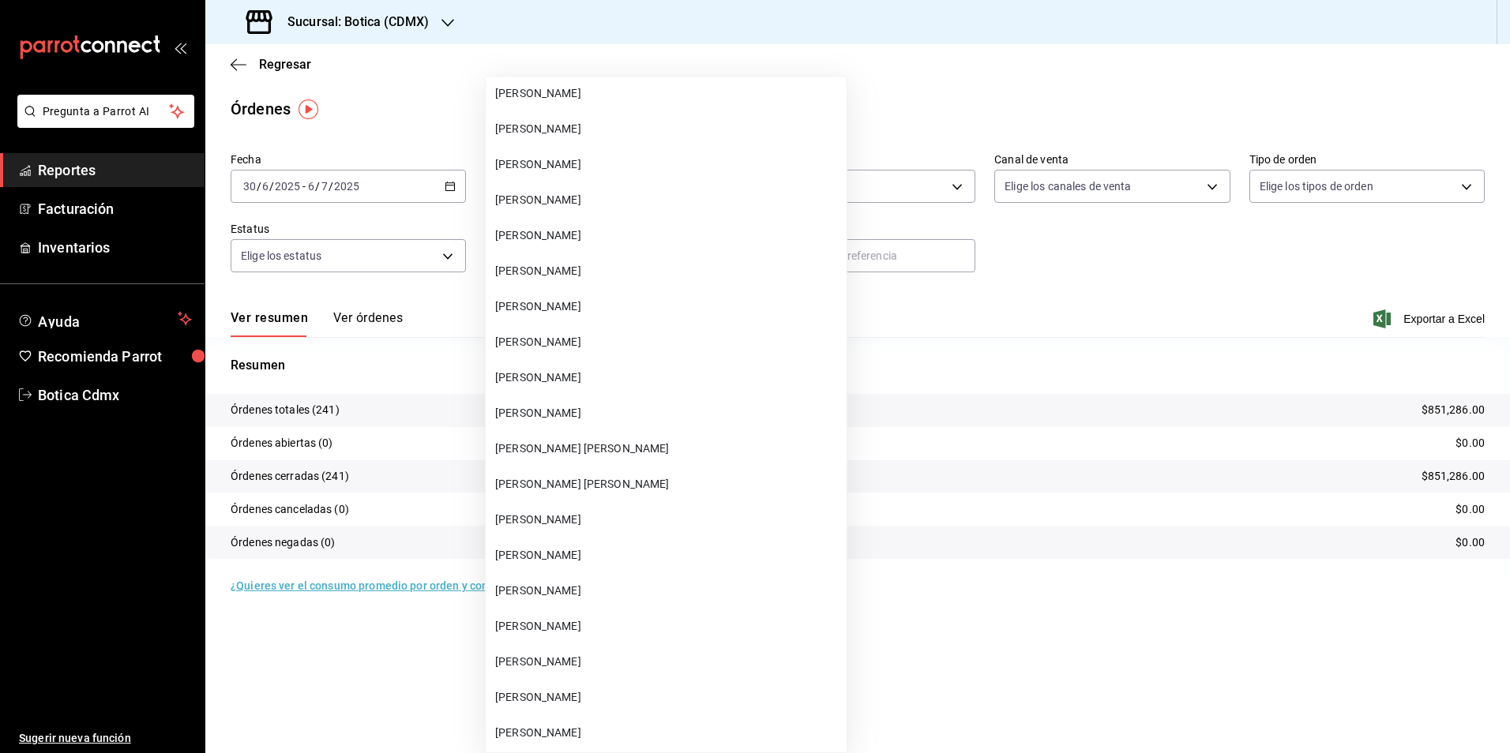
scroll to position [16268, 0]
click at [619, 449] on span "[PERSON_NAME] [PERSON_NAME]" at bounding box center [667, 448] width 345 height 17
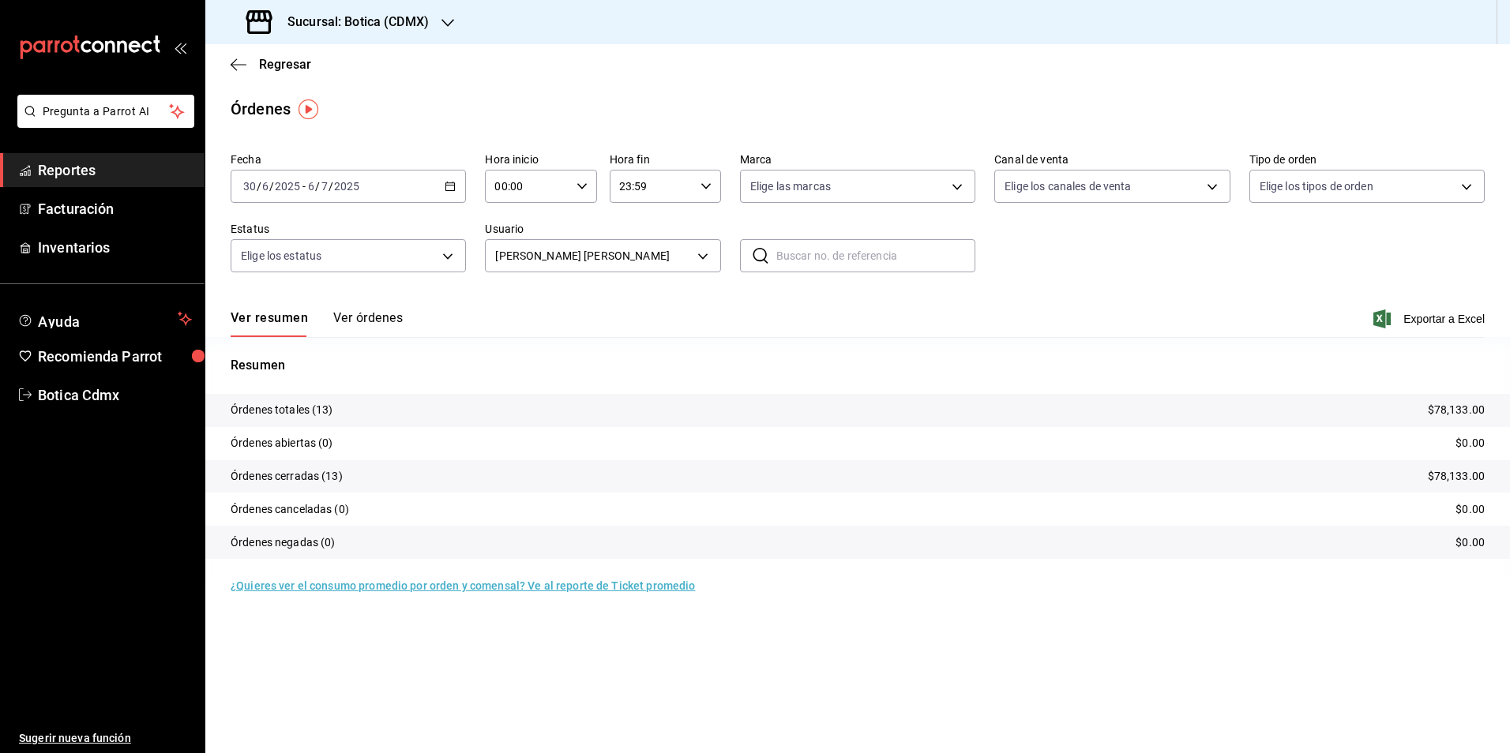
click at [447, 185] on icon "button" at bounding box center [450, 186] width 11 height 11
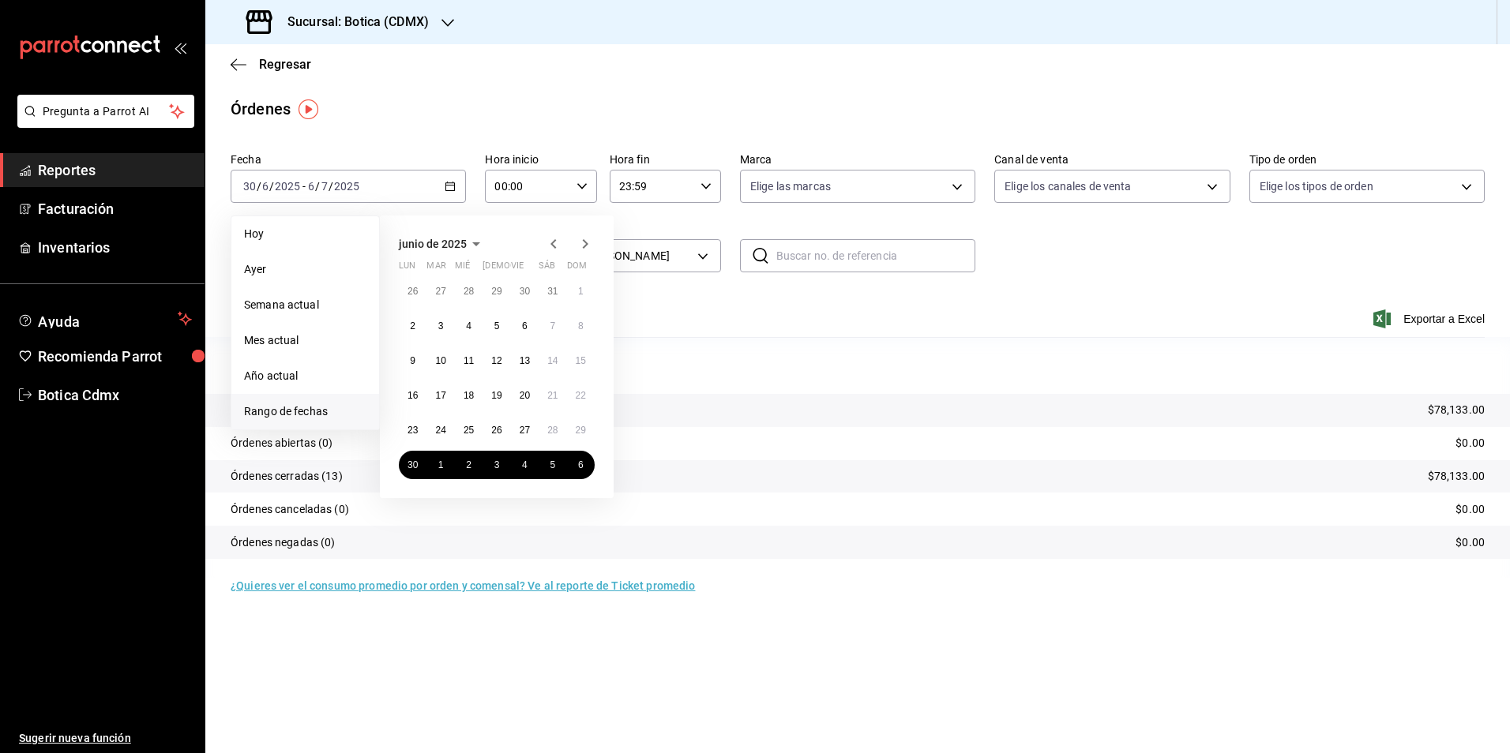
click at [583, 249] on icon "button" at bounding box center [585, 244] width 19 height 19
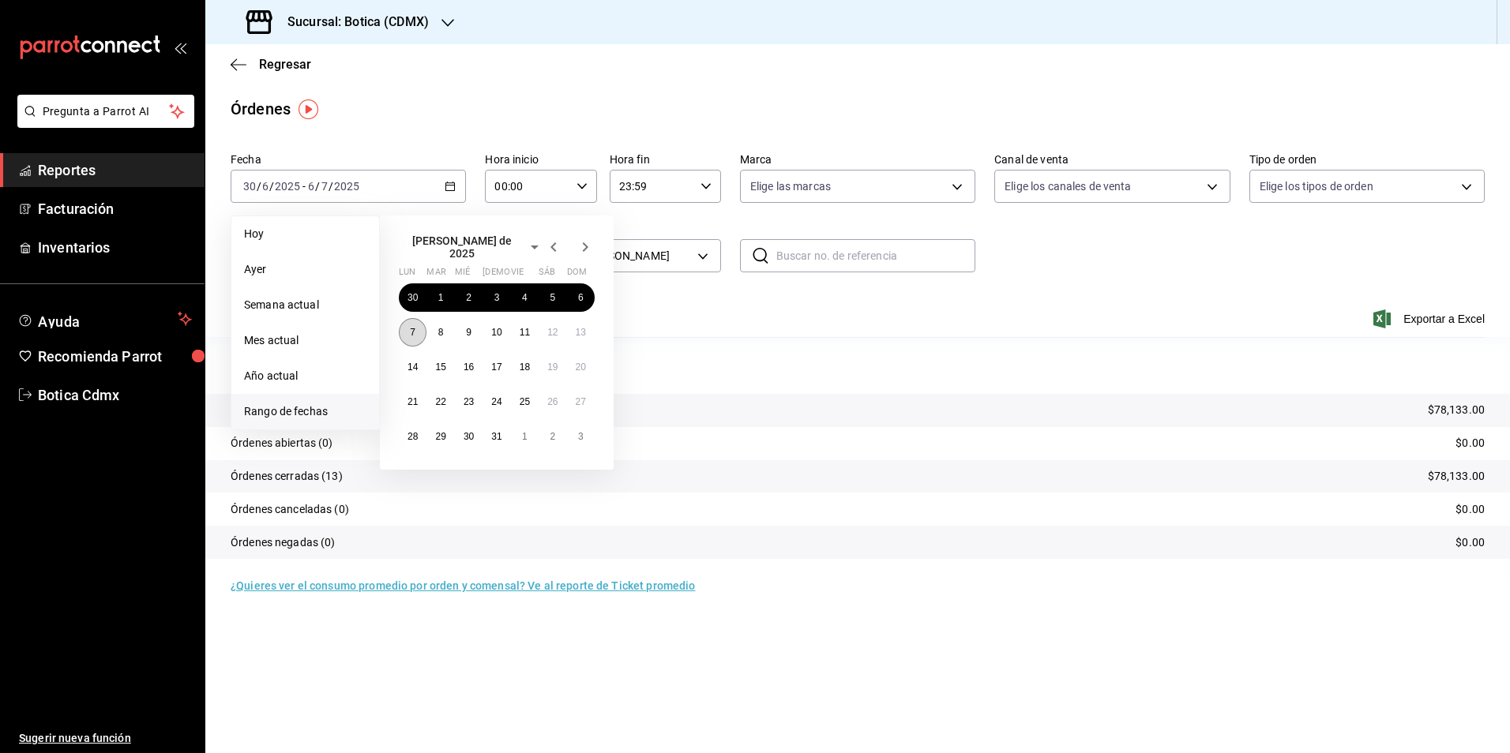
click at [414, 328] on abbr "7" at bounding box center [413, 332] width 6 height 11
click at [583, 329] on abbr "13" at bounding box center [581, 332] width 10 height 11
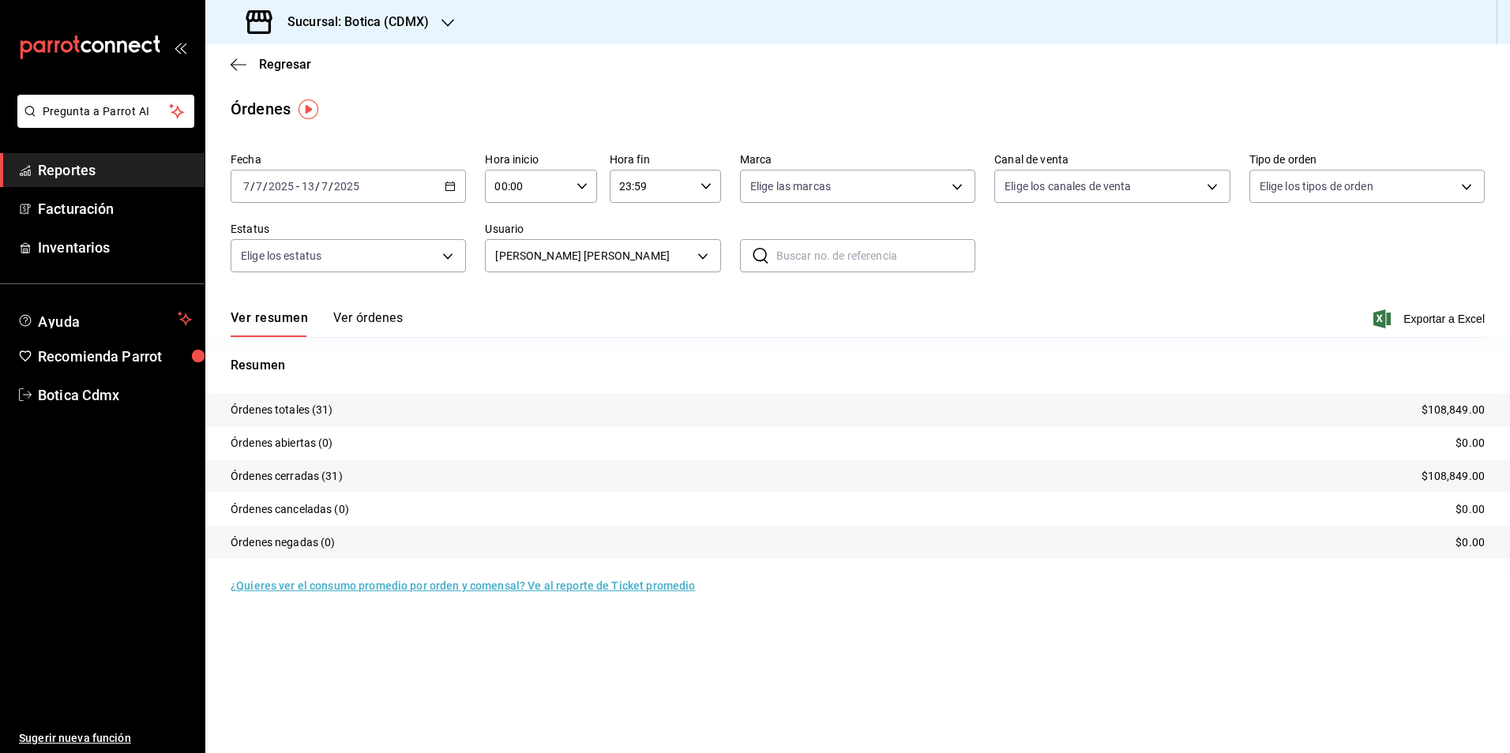
click at [448, 180] on div "[DATE] [DATE] - [DATE] [DATE]" at bounding box center [348, 186] width 235 height 33
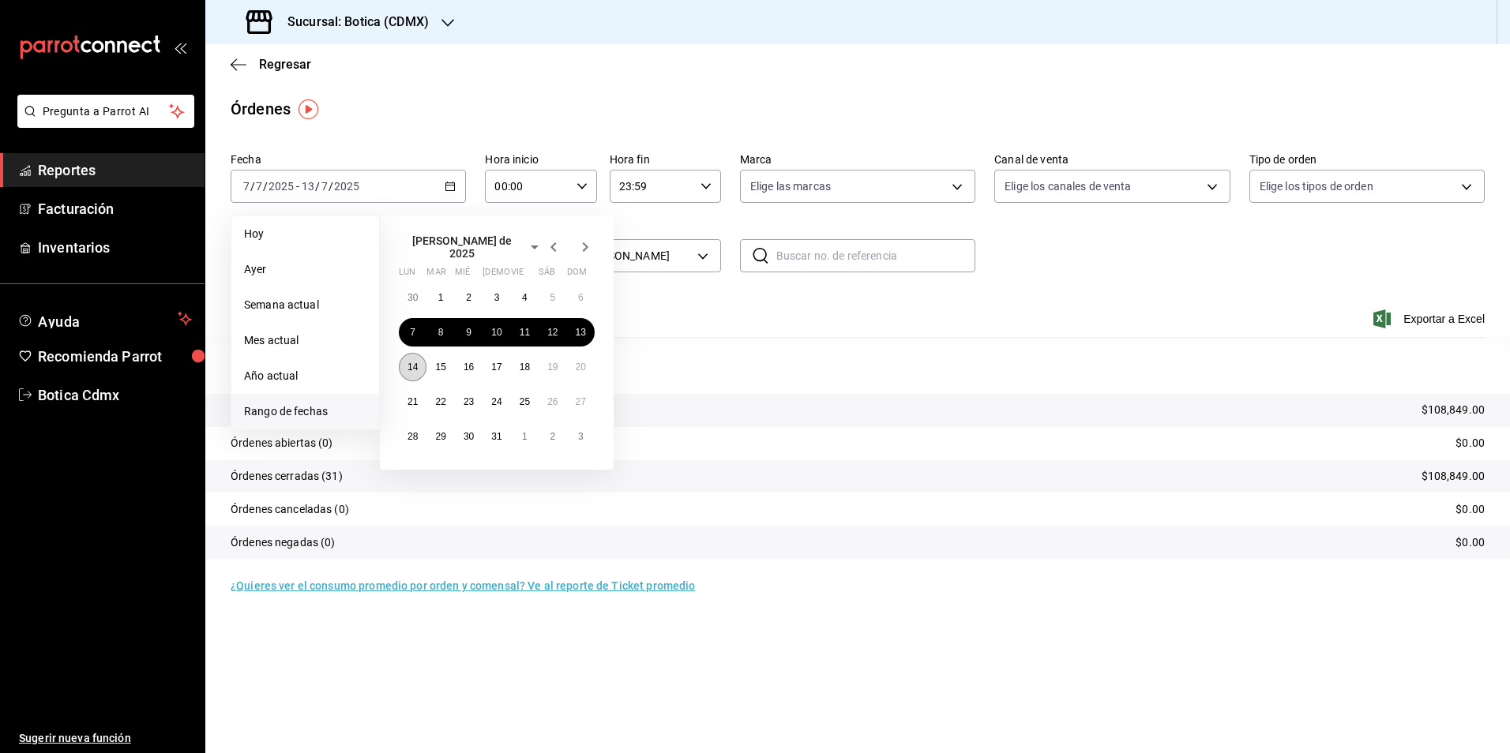
click at [407, 364] on abbr "14" at bounding box center [412, 367] width 10 height 11
click at [580, 369] on button "20" at bounding box center [581, 367] width 28 height 28
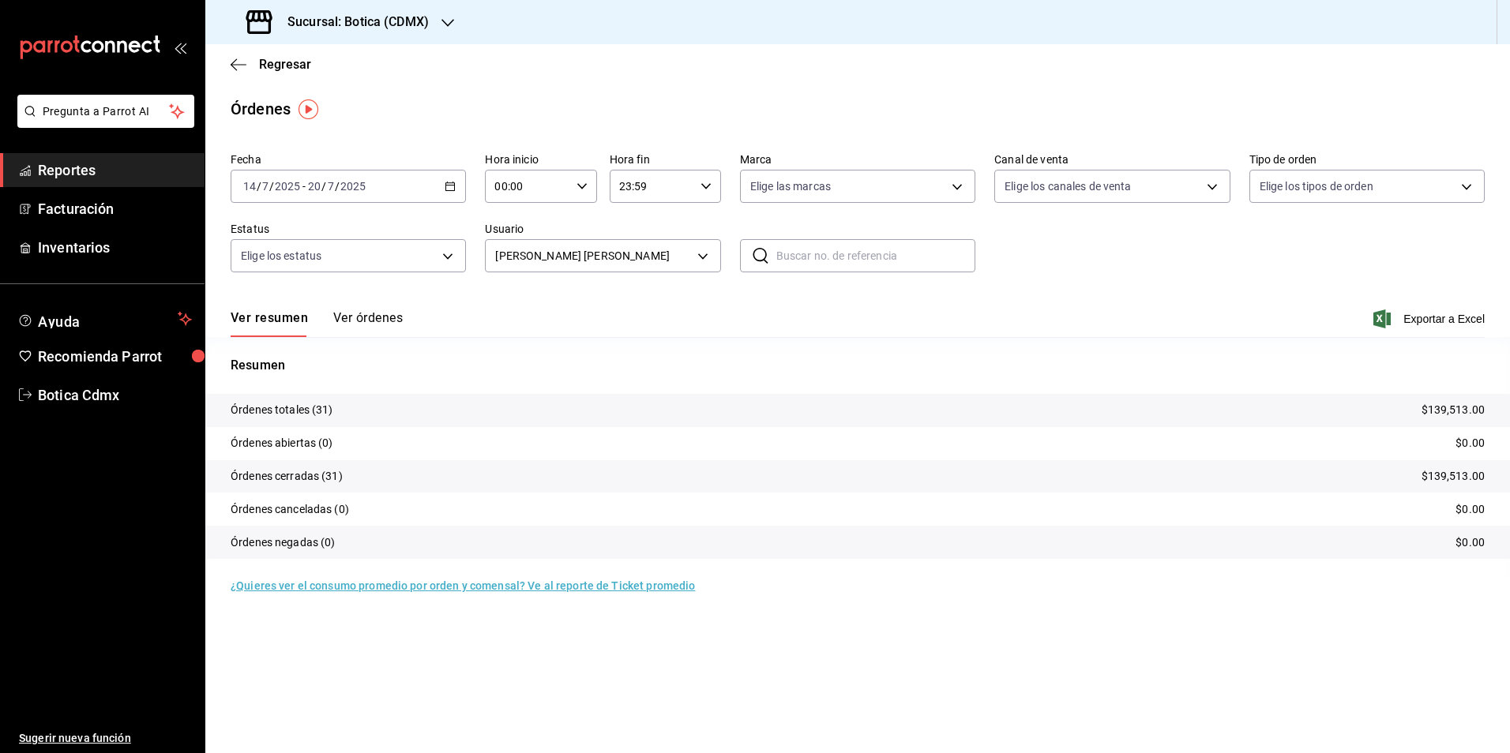
click at [449, 187] on icon "button" at bounding box center [450, 186] width 11 height 11
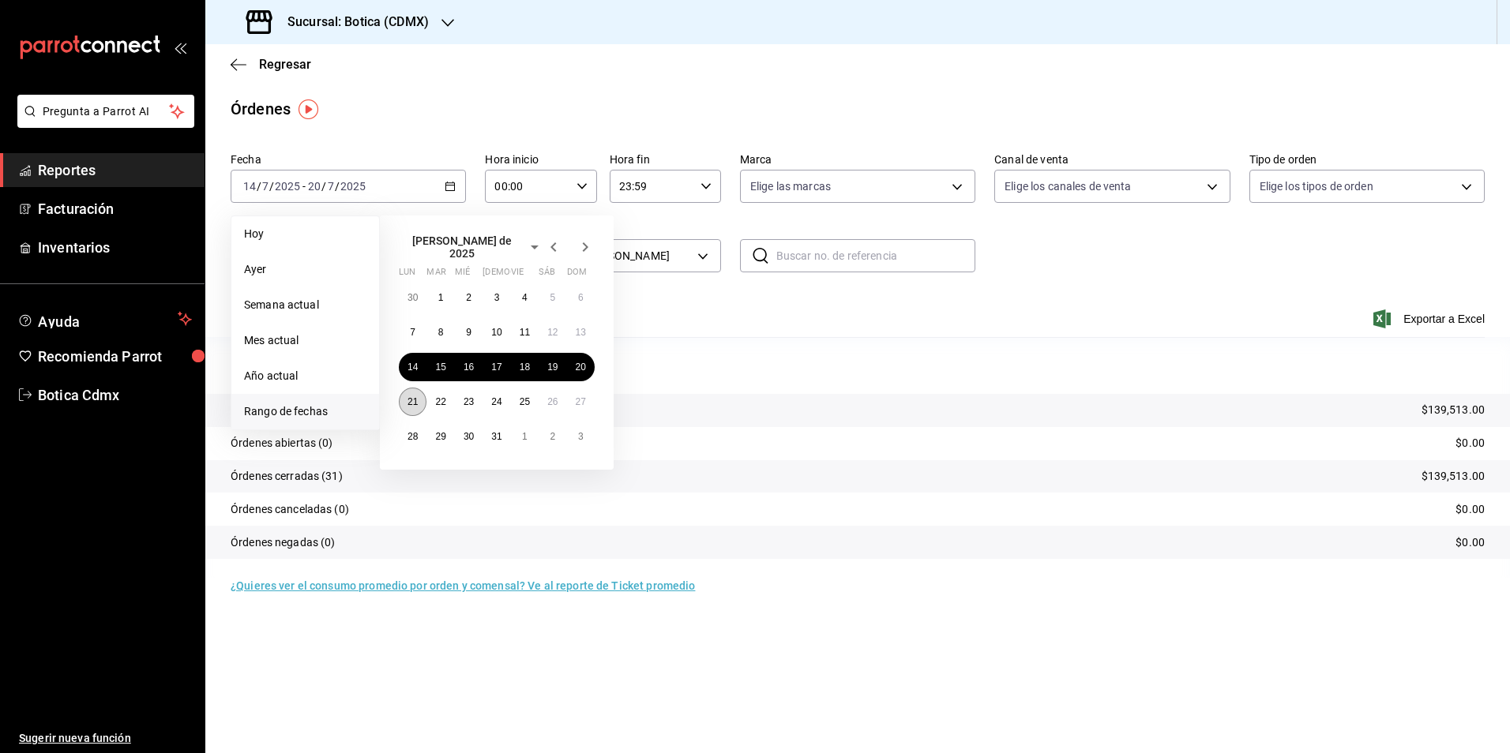
click at [417, 396] on abbr "21" at bounding box center [412, 401] width 10 height 11
click at [582, 400] on abbr "27" at bounding box center [581, 401] width 10 height 11
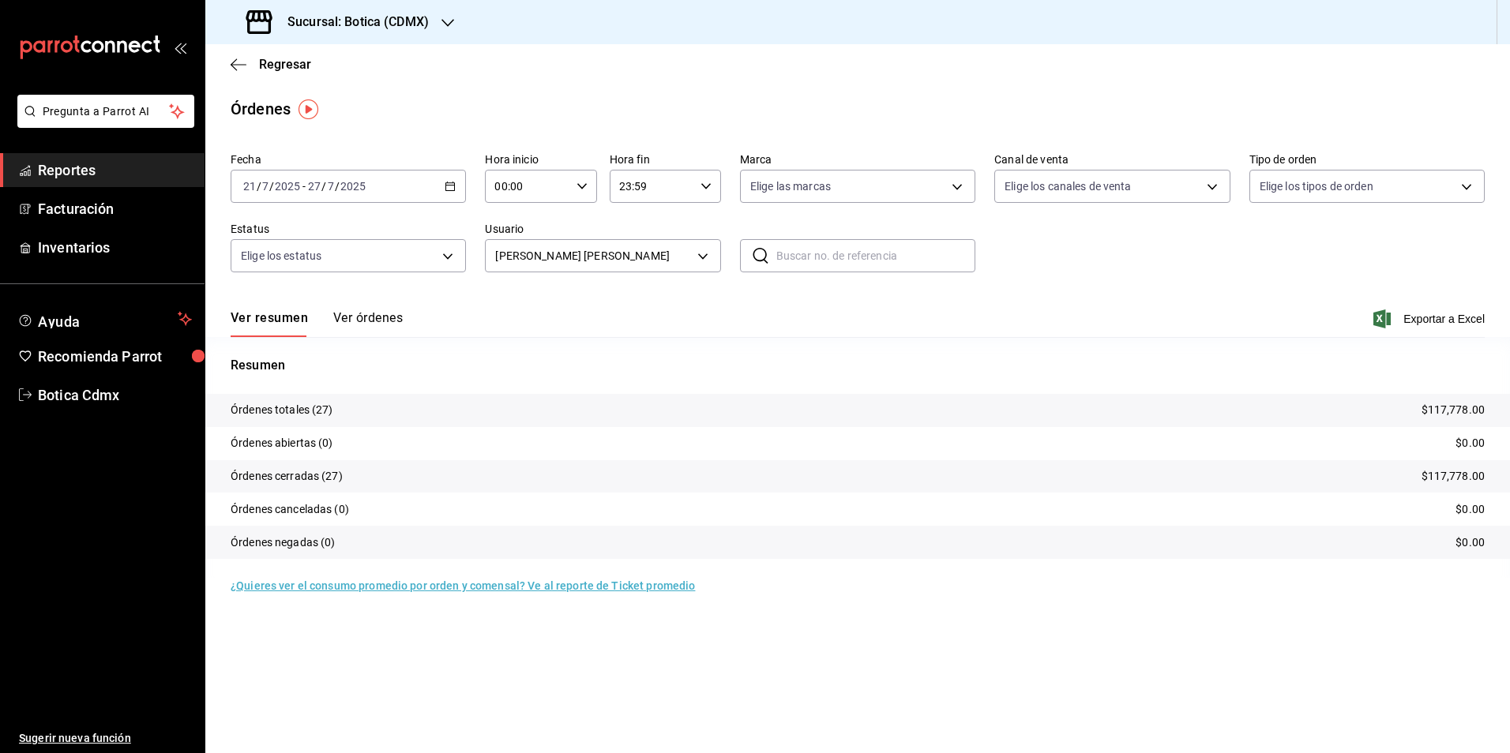
click at [454, 184] on icon "button" at bounding box center [450, 186] width 11 height 11
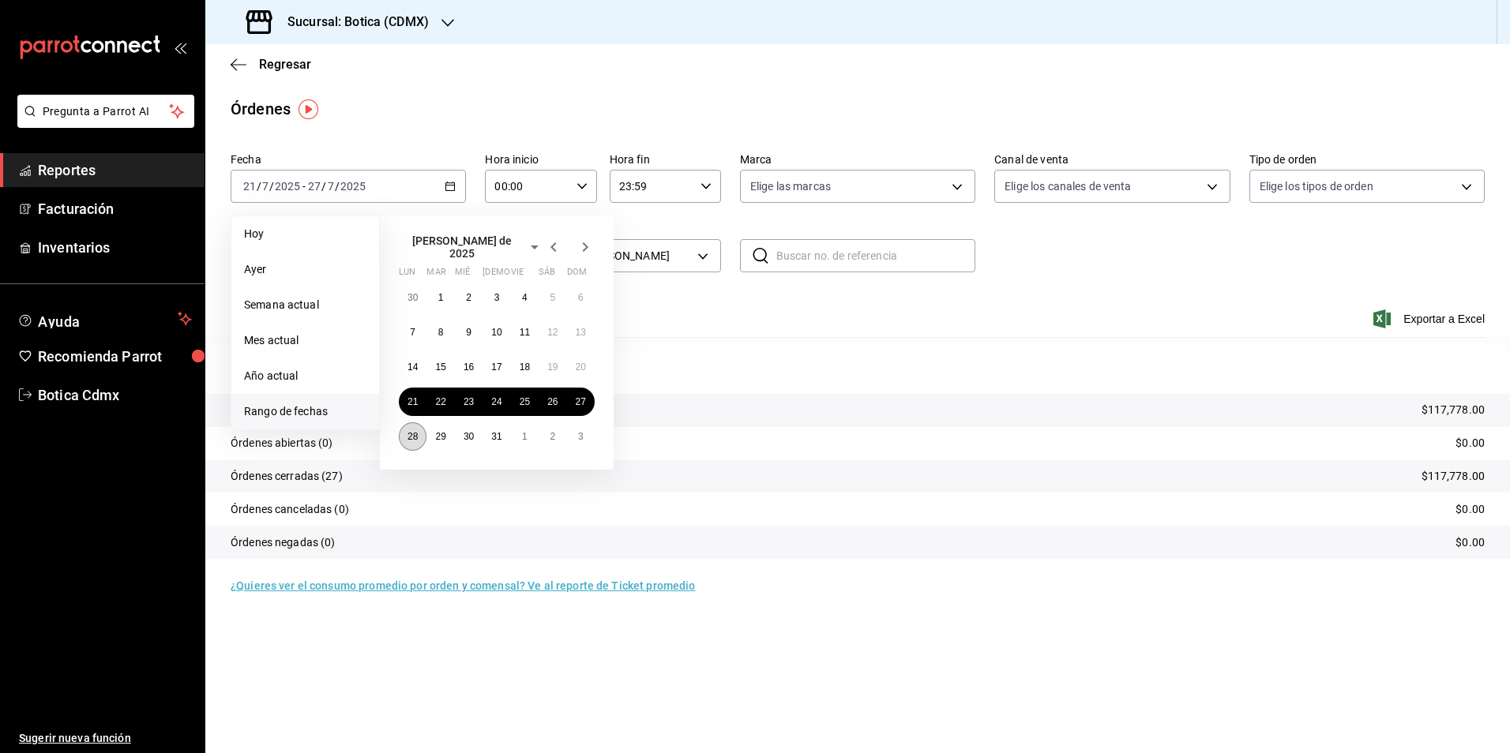
click at [412, 431] on abbr "28" at bounding box center [412, 436] width 10 height 11
click at [583, 434] on abbr "3" at bounding box center [581, 436] width 6 height 11
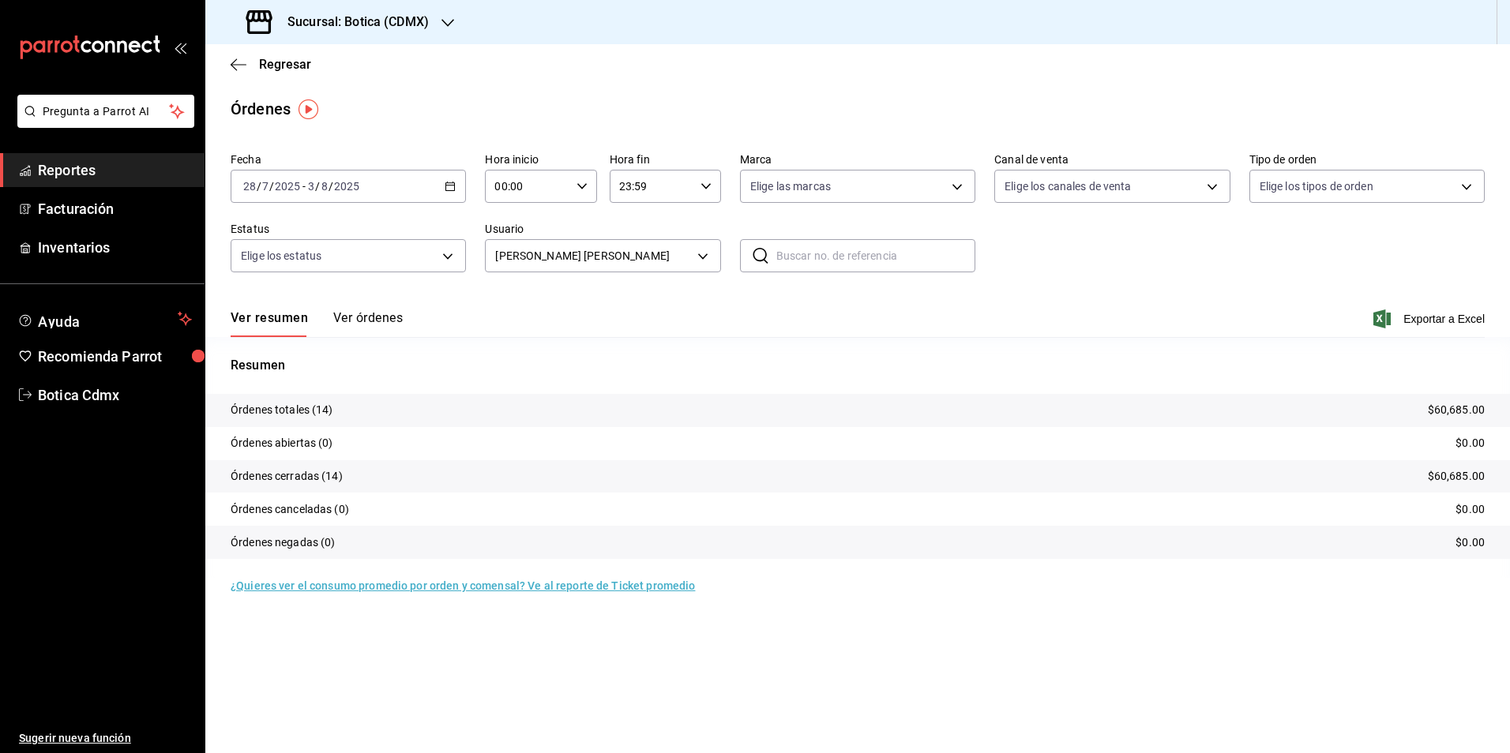
click at [448, 184] on icon "button" at bounding box center [450, 186] width 11 height 11
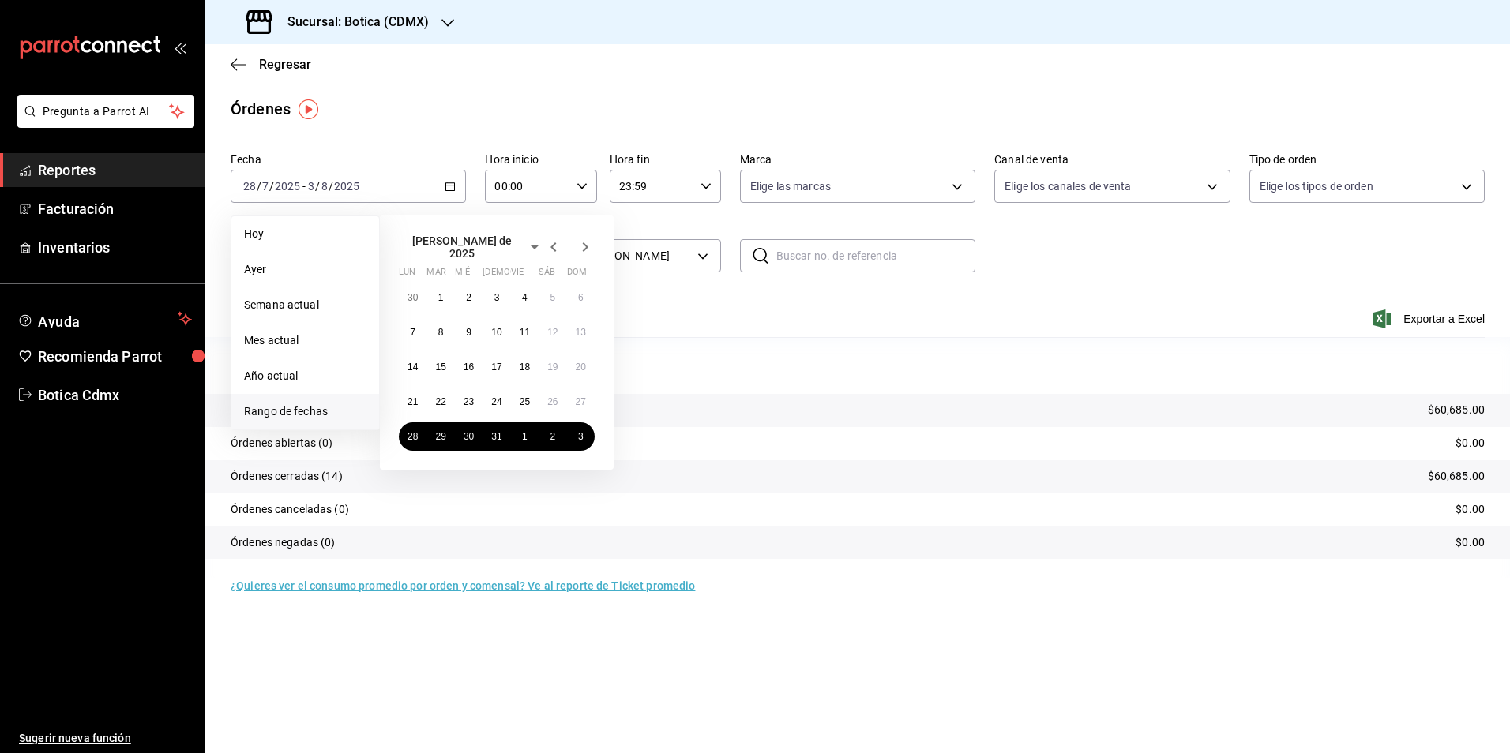
click at [588, 243] on icon "button" at bounding box center [585, 247] width 19 height 19
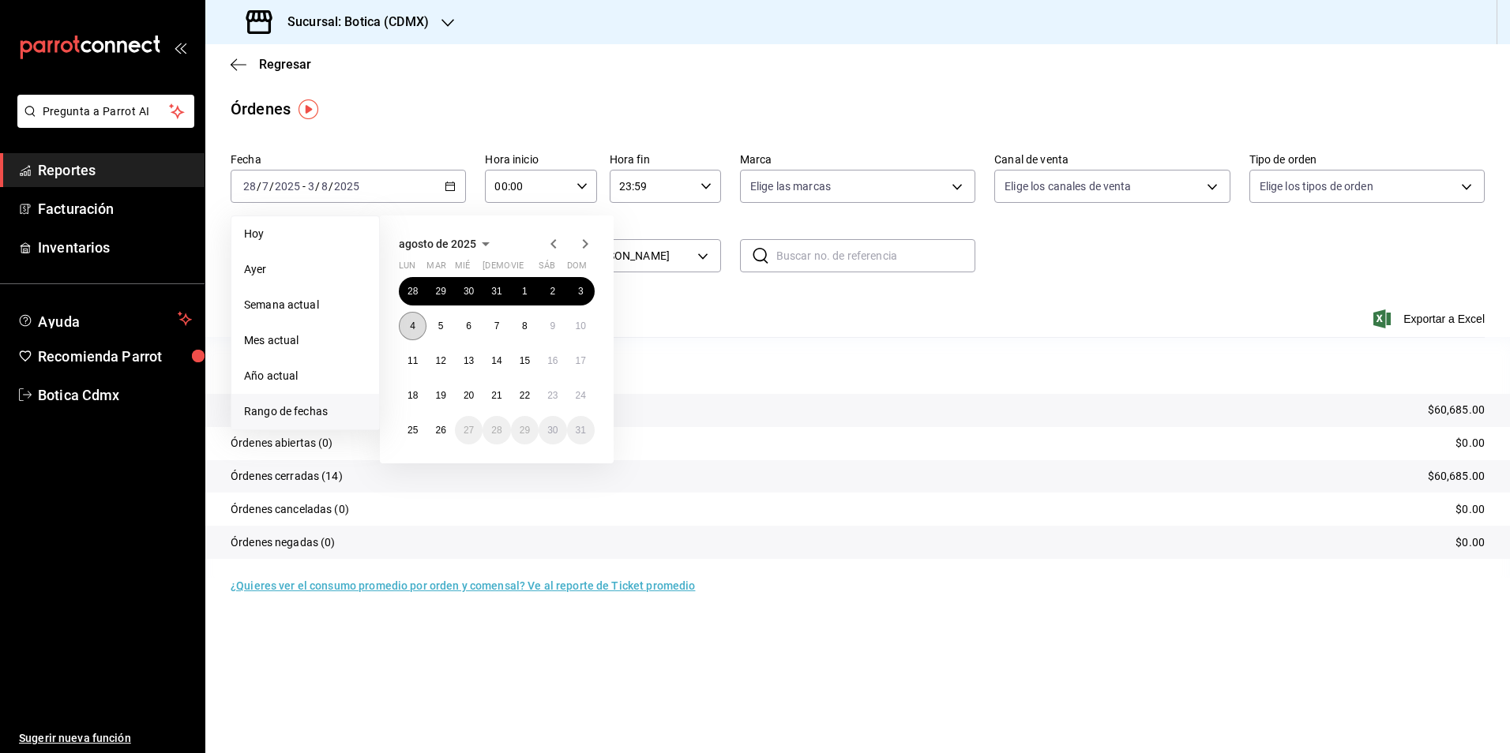
click at [407, 322] on button "4" at bounding box center [413, 326] width 28 height 28
click at [584, 332] on button "10" at bounding box center [581, 326] width 28 height 28
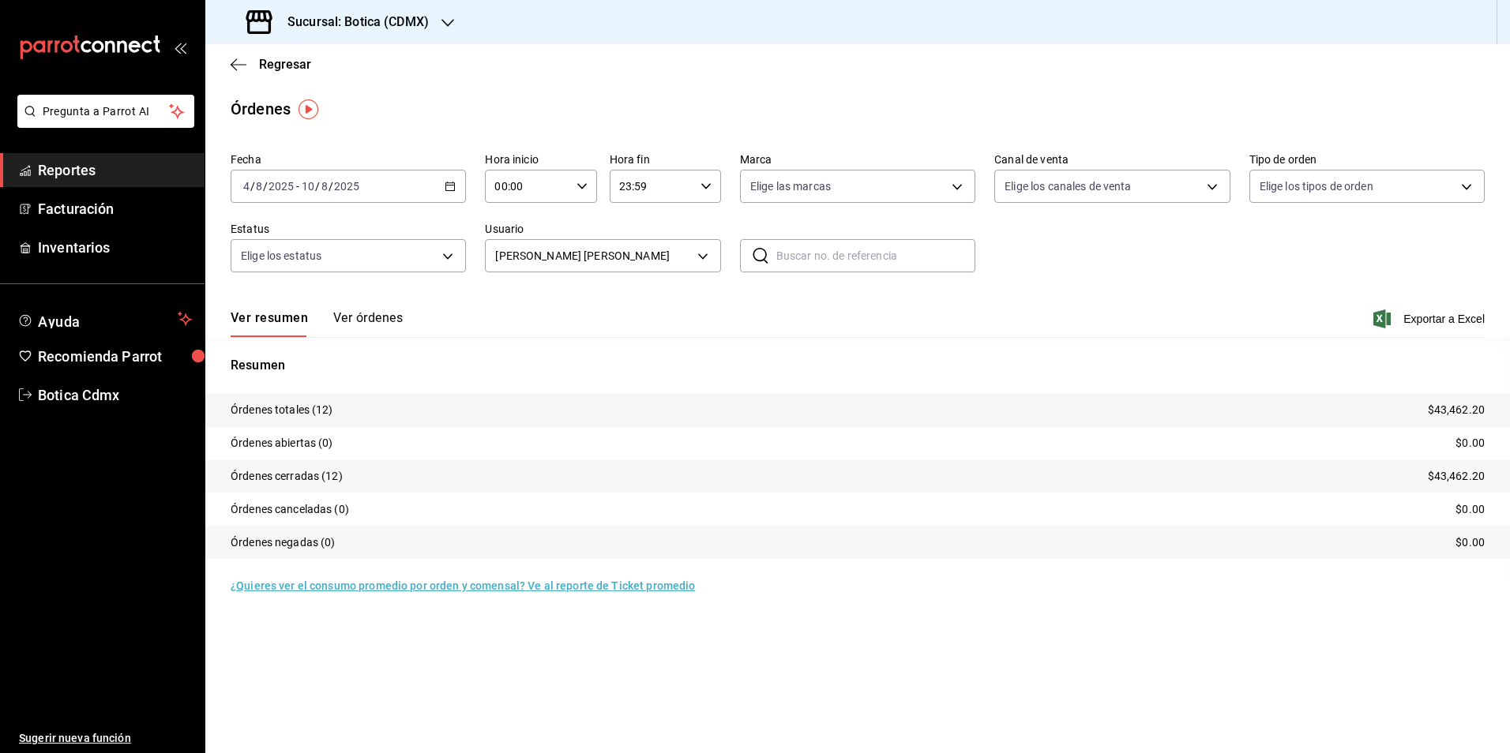
click at [450, 189] on icon "button" at bounding box center [450, 186] width 11 height 11
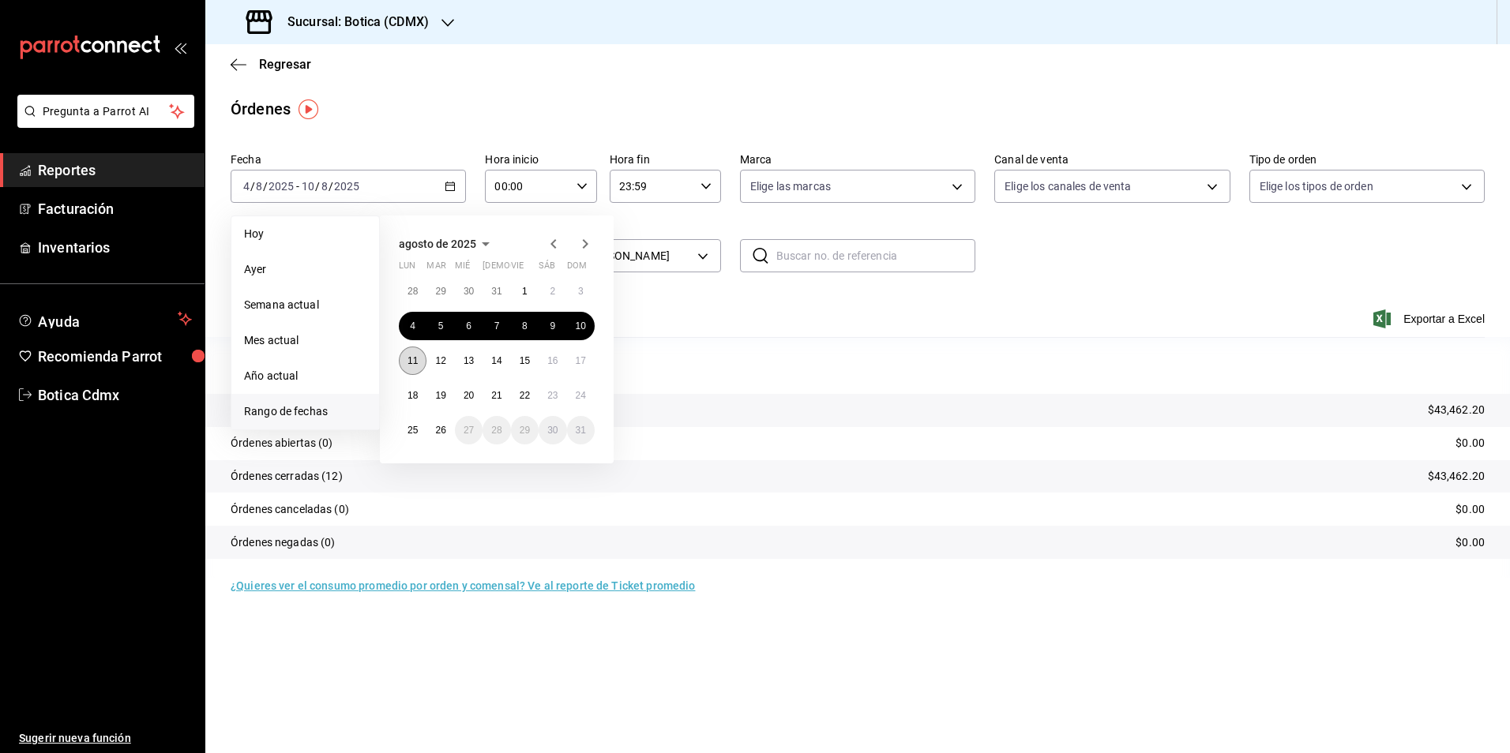
click at [404, 368] on button "11" at bounding box center [413, 361] width 28 height 28
click at [574, 370] on button "17" at bounding box center [581, 361] width 28 height 28
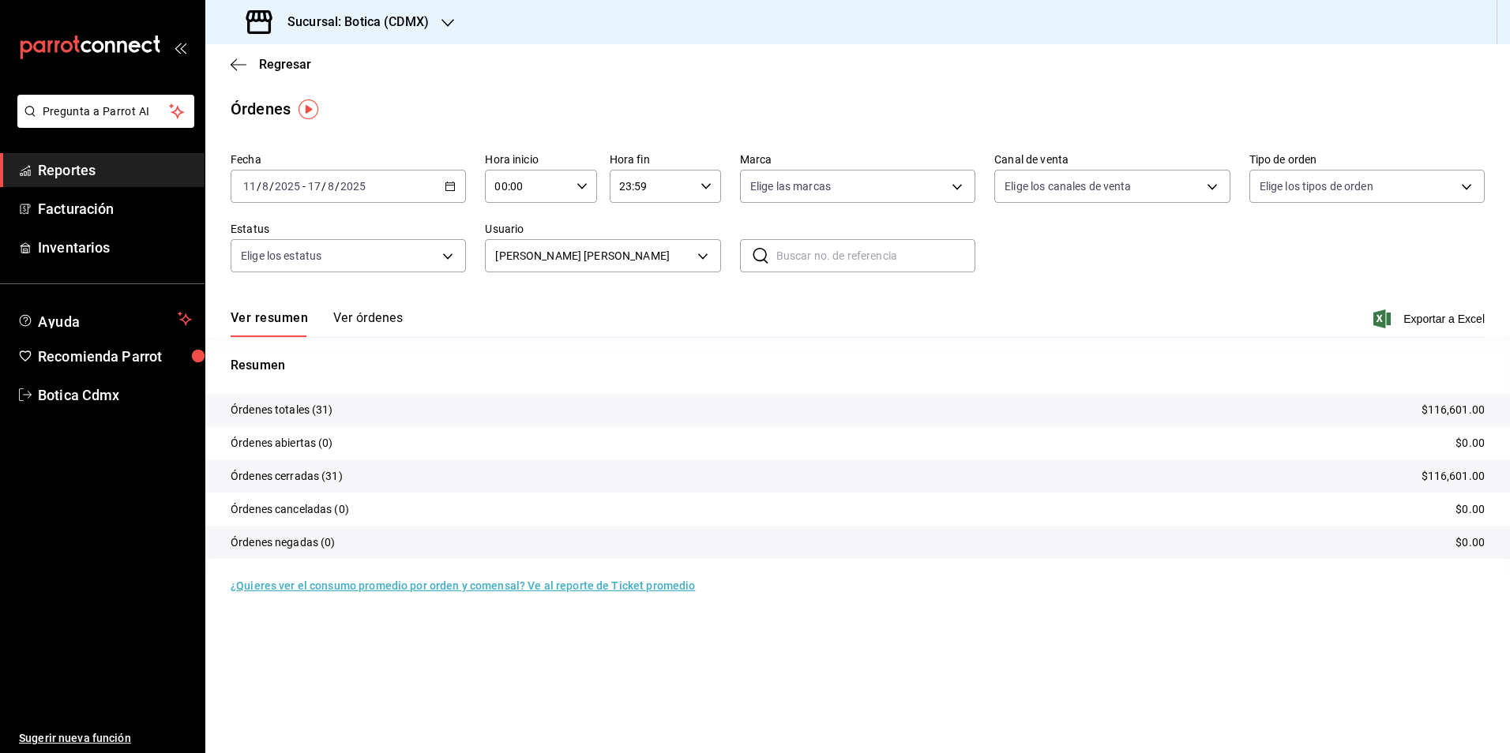
click at [449, 187] on icon "button" at bounding box center [450, 186] width 11 height 11
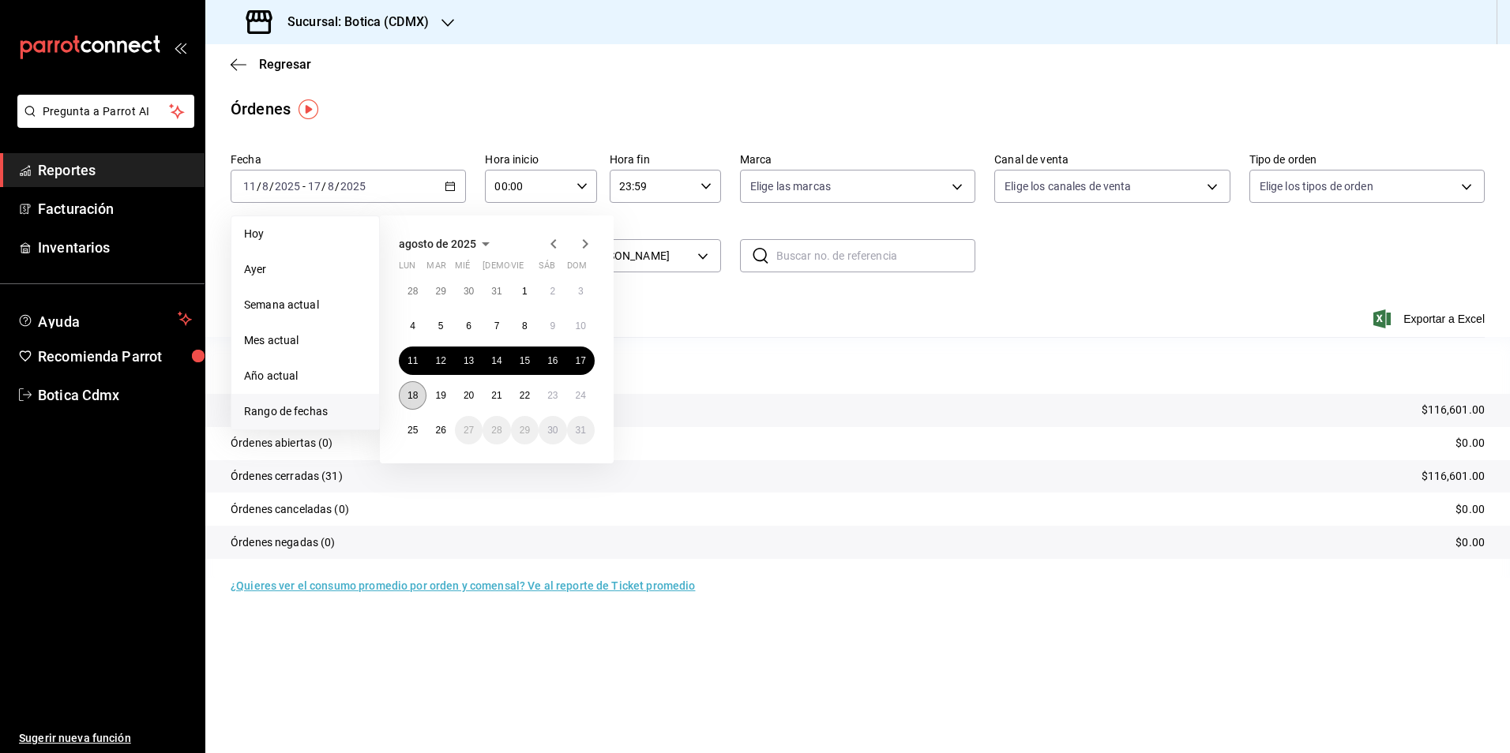
click at [408, 393] on abbr "18" at bounding box center [412, 395] width 10 height 11
click at [584, 397] on abbr "24" at bounding box center [581, 395] width 10 height 11
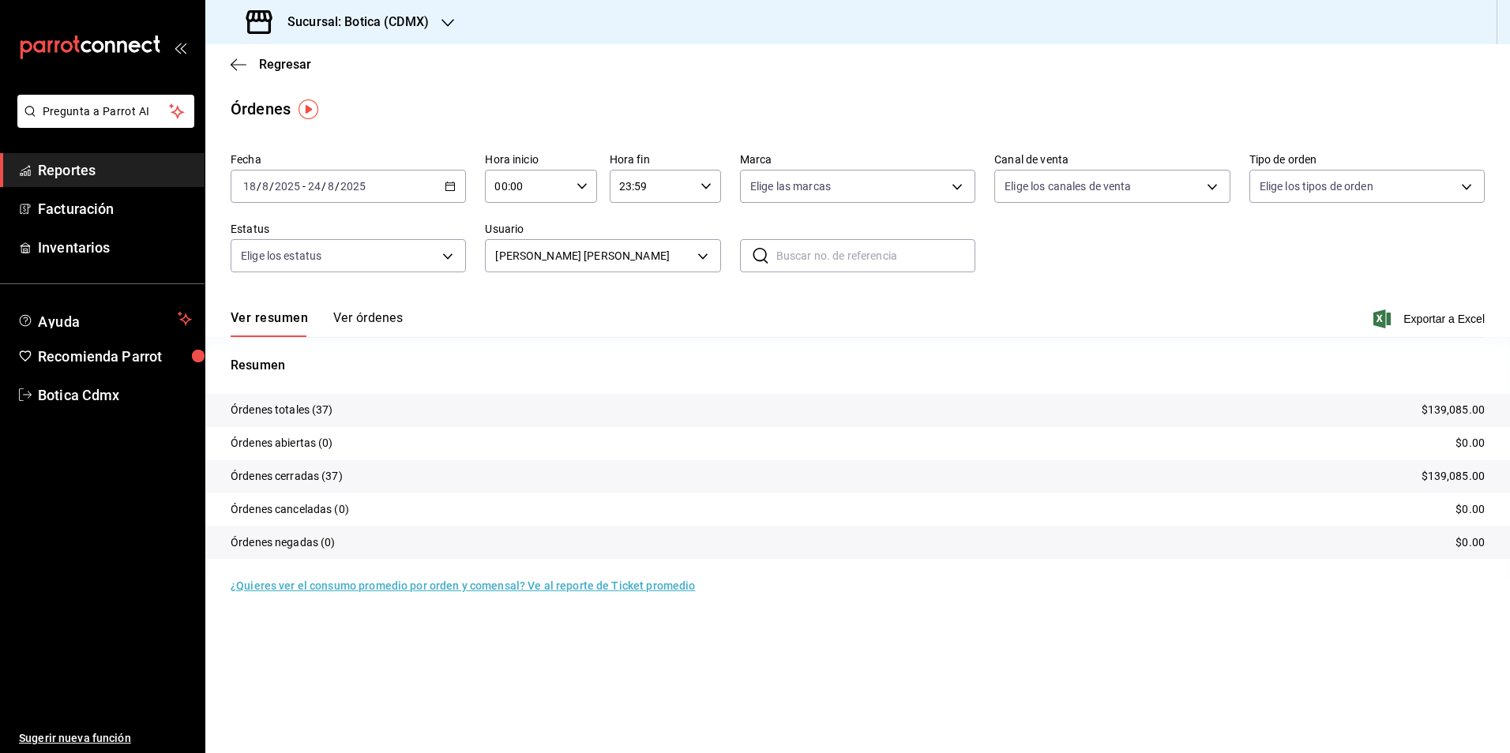
click at [446, 176] on div "[DATE] [DATE] - [DATE] [DATE]" at bounding box center [348, 186] width 235 height 33
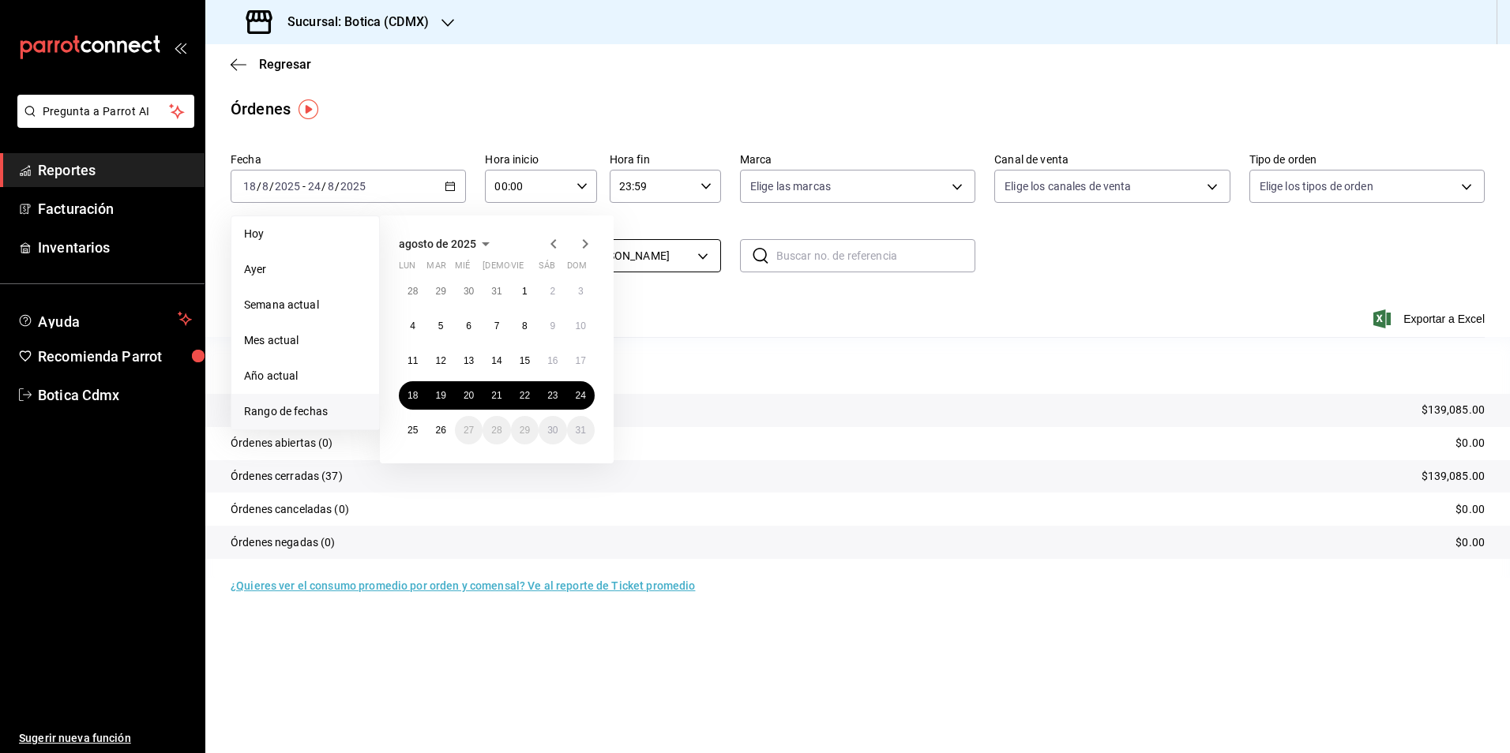
click at [701, 249] on body "Pregunta a Parrot AI Reportes Facturación Inventarios Ayuda Recomienda Parrot B…" at bounding box center [755, 376] width 1510 height 753
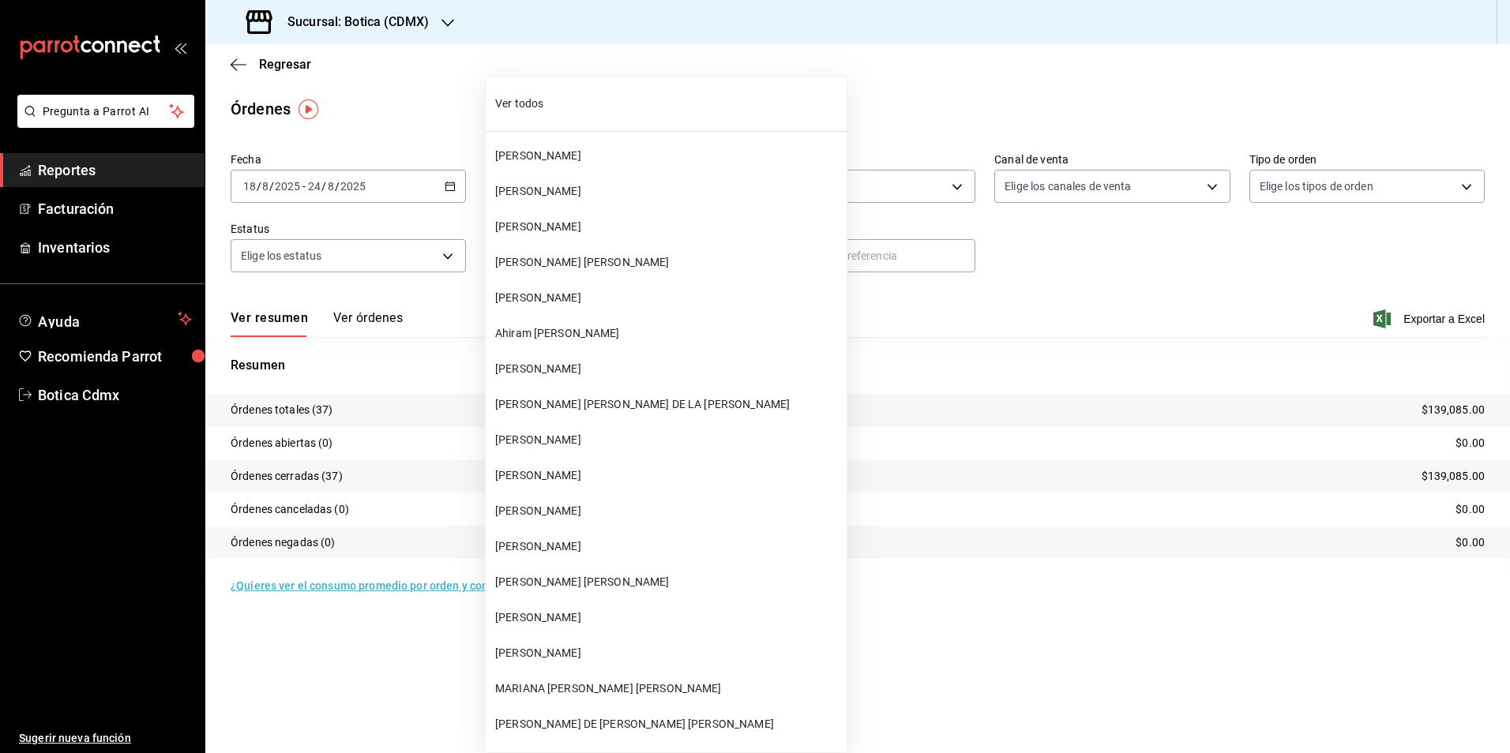
scroll to position [16302, 0]
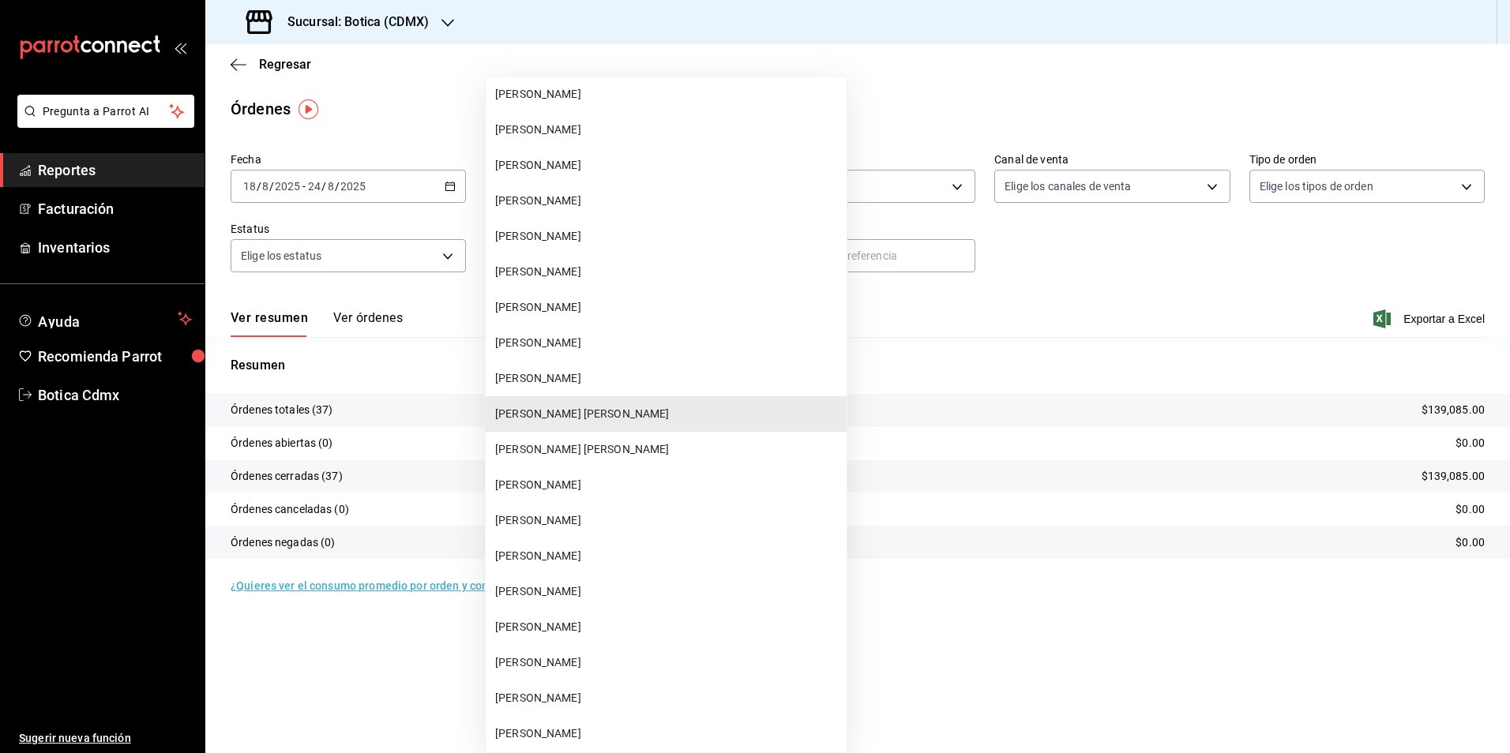
click at [550, 206] on span "[PERSON_NAME]" at bounding box center [667, 201] width 345 height 17
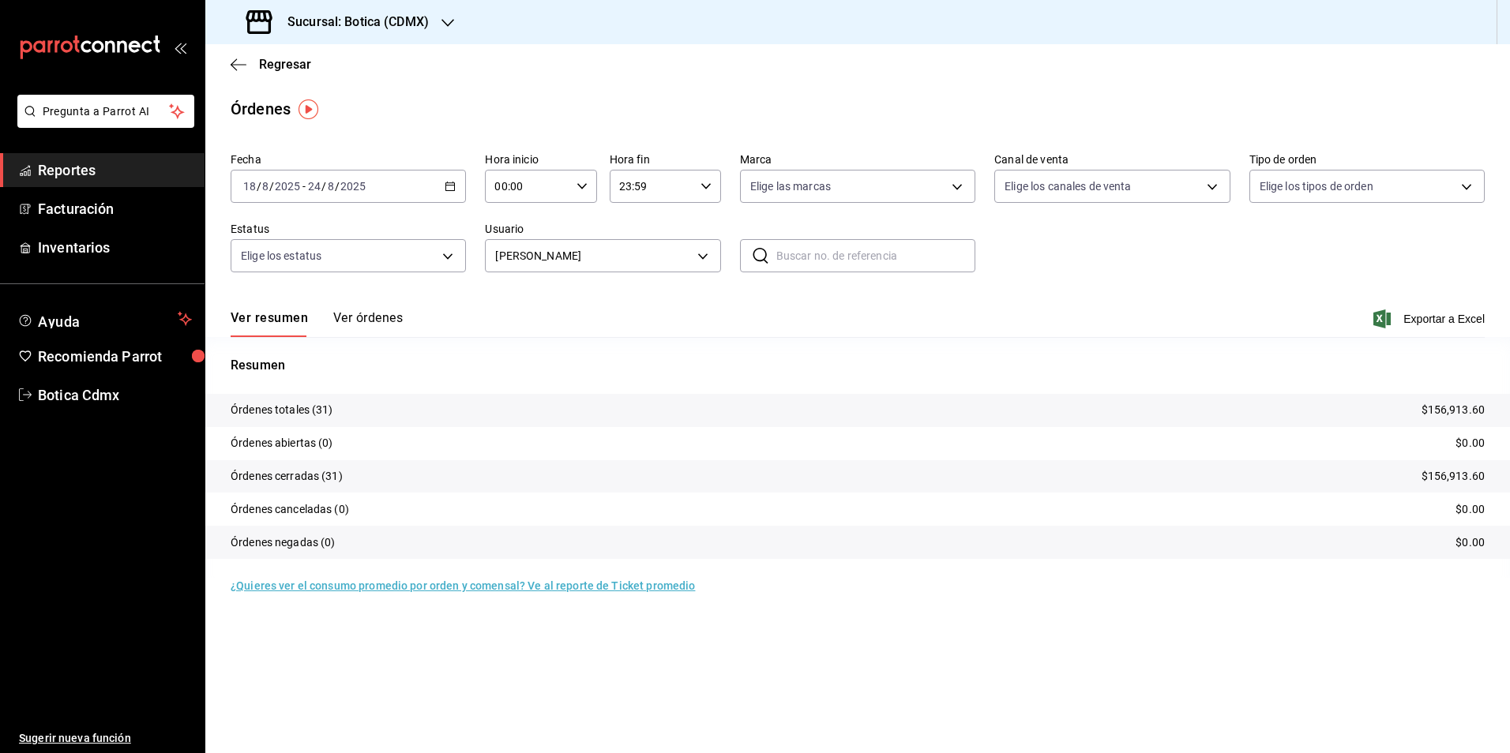
click at [445, 185] on icon "button" at bounding box center [450, 186] width 11 height 11
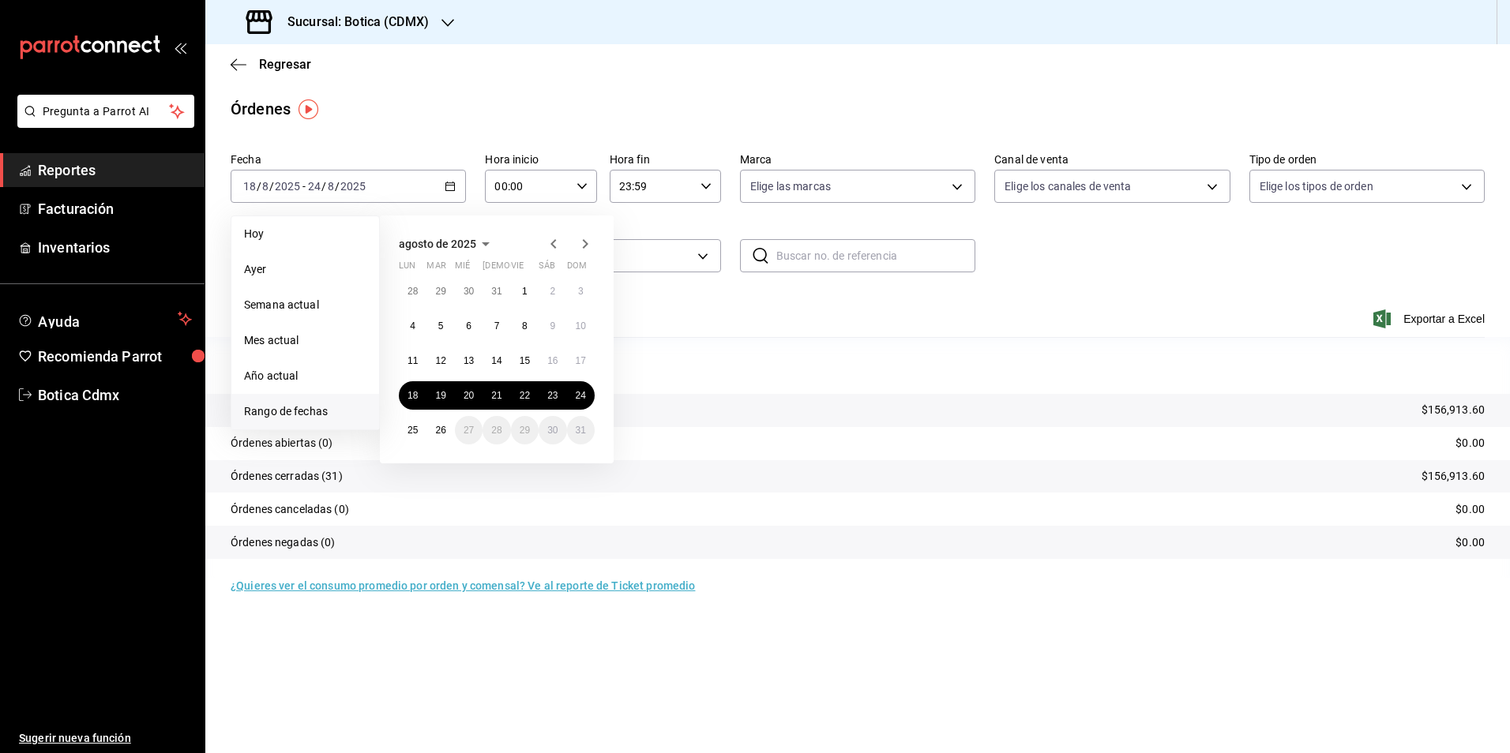
click at [556, 243] on icon "button" at bounding box center [553, 244] width 19 height 19
click at [419, 296] on button "30" at bounding box center [413, 298] width 28 height 28
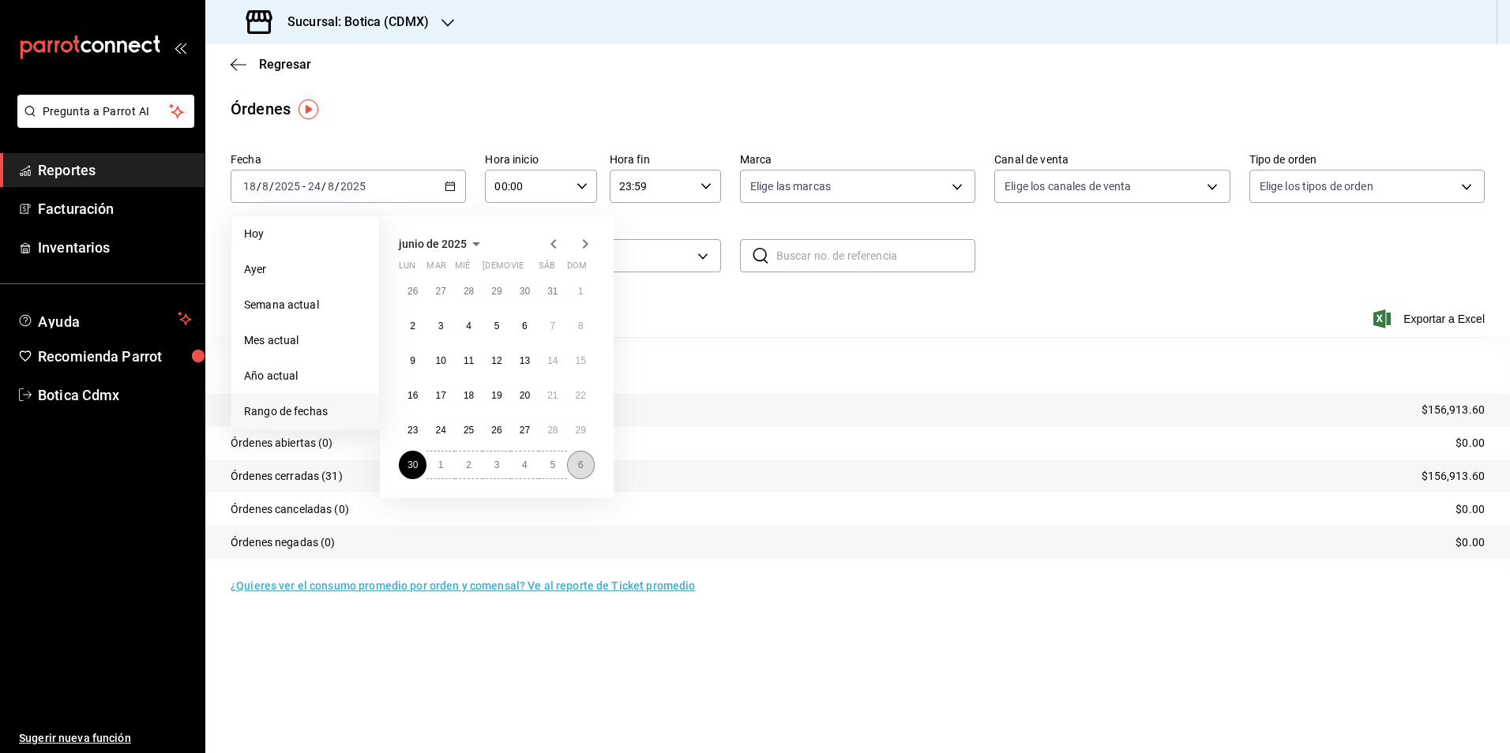
click at [585, 462] on button "6" at bounding box center [581, 465] width 28 height 28
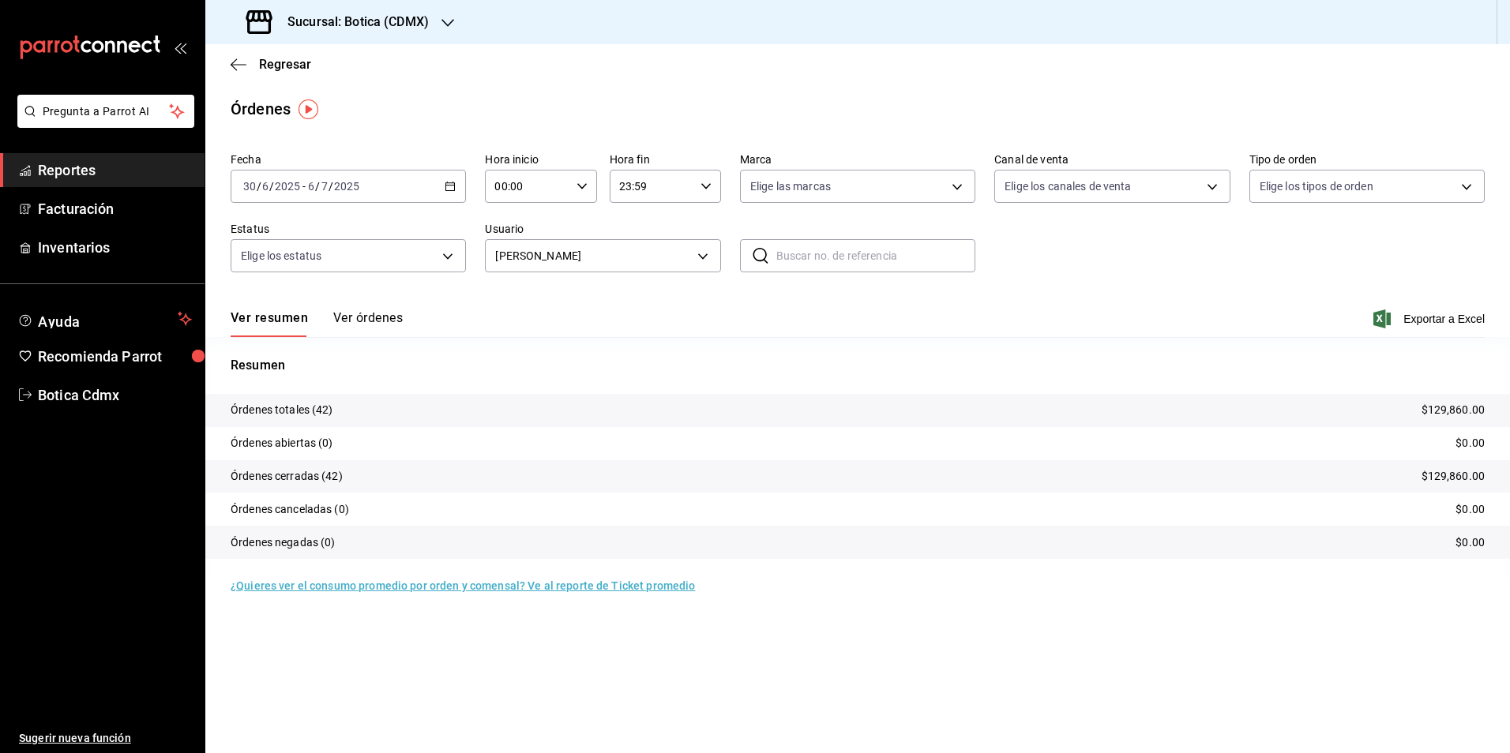
click at [452, 183] on \(Stroke\) "button" at bounding box center [449, 186] width 9 height 9
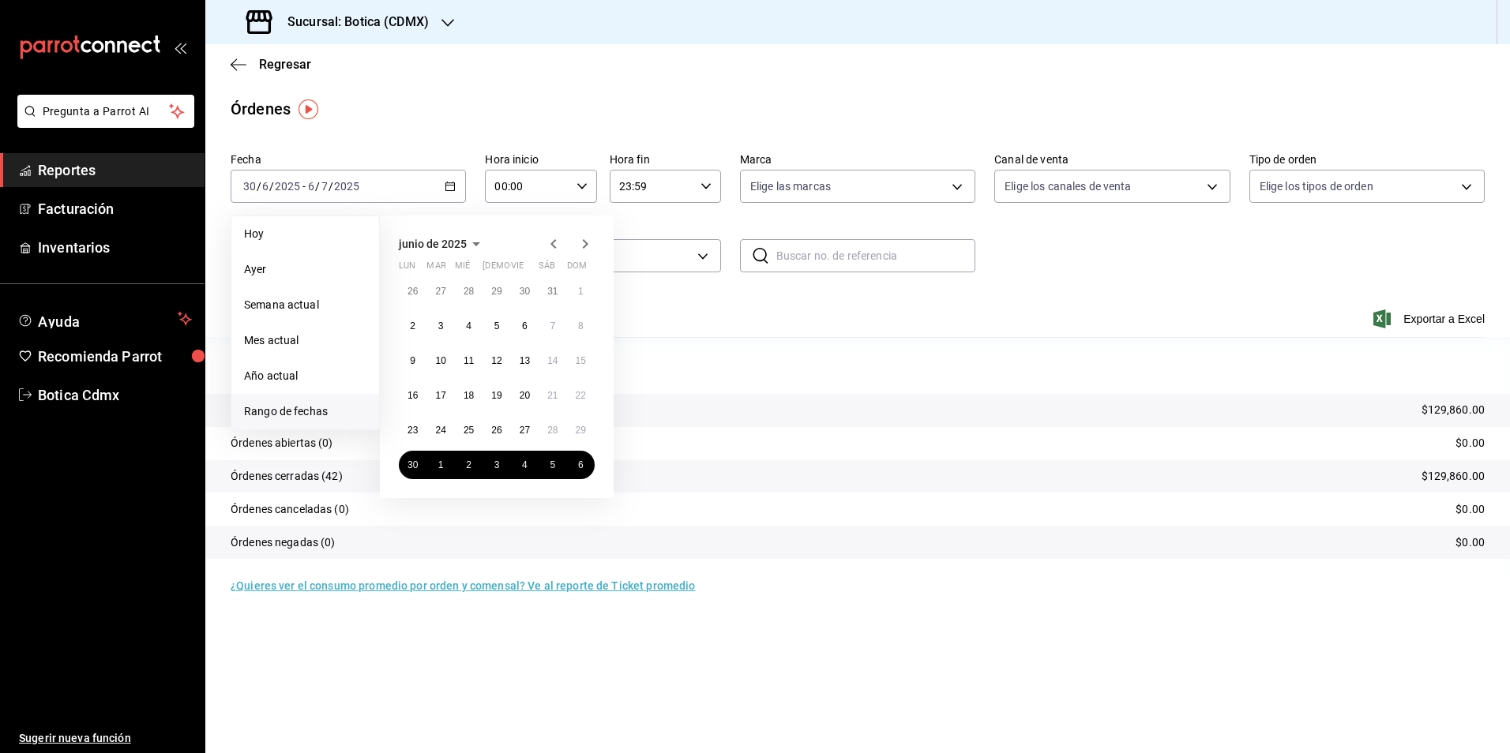
click at [580, 247] on icon "button" at bounding box center [585, 244] width 19 height 19
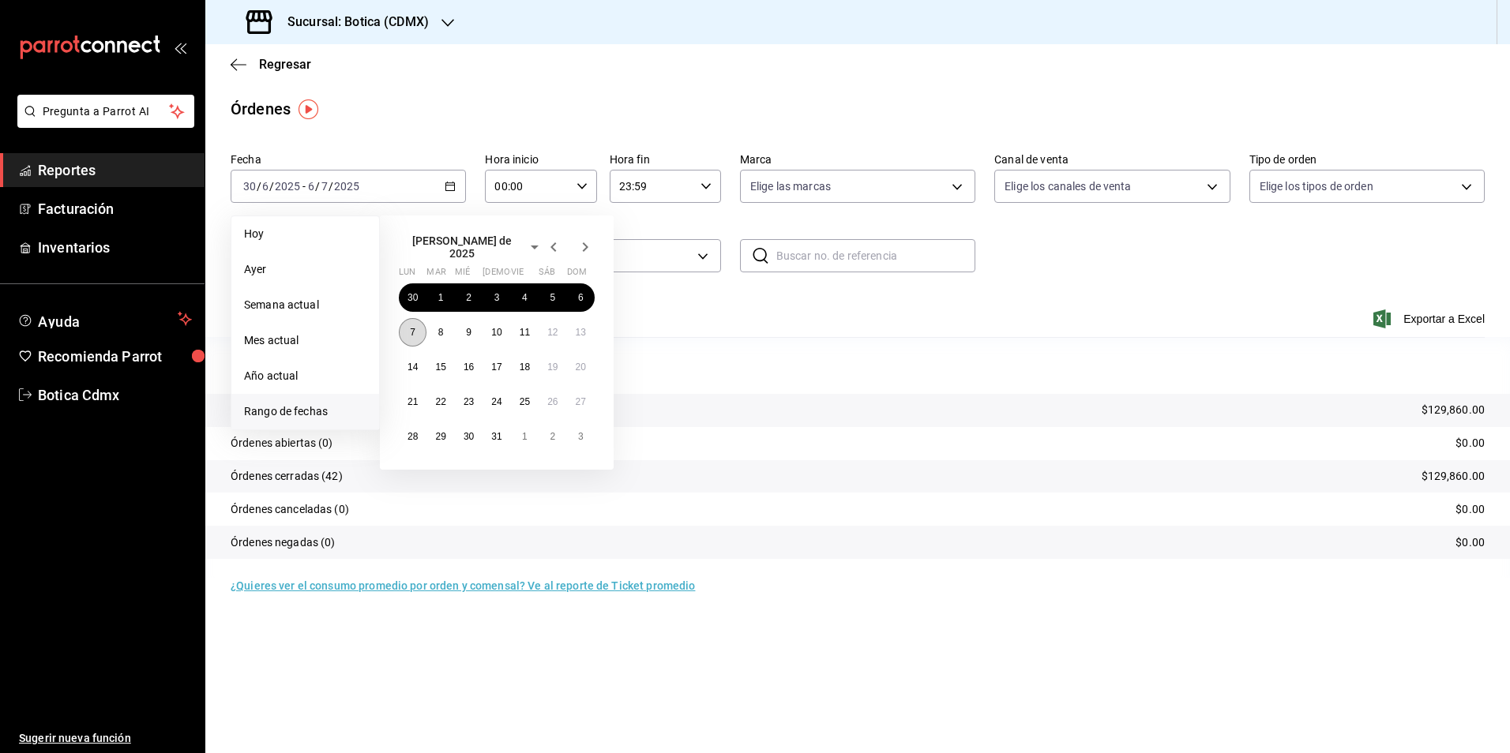
click at [411, 327] on abbr "7" at bounding box center [413, 332] width 6 height 11
click at [584, 327] on abbr "13" at bounding box center [581, 332] width 10 height 11
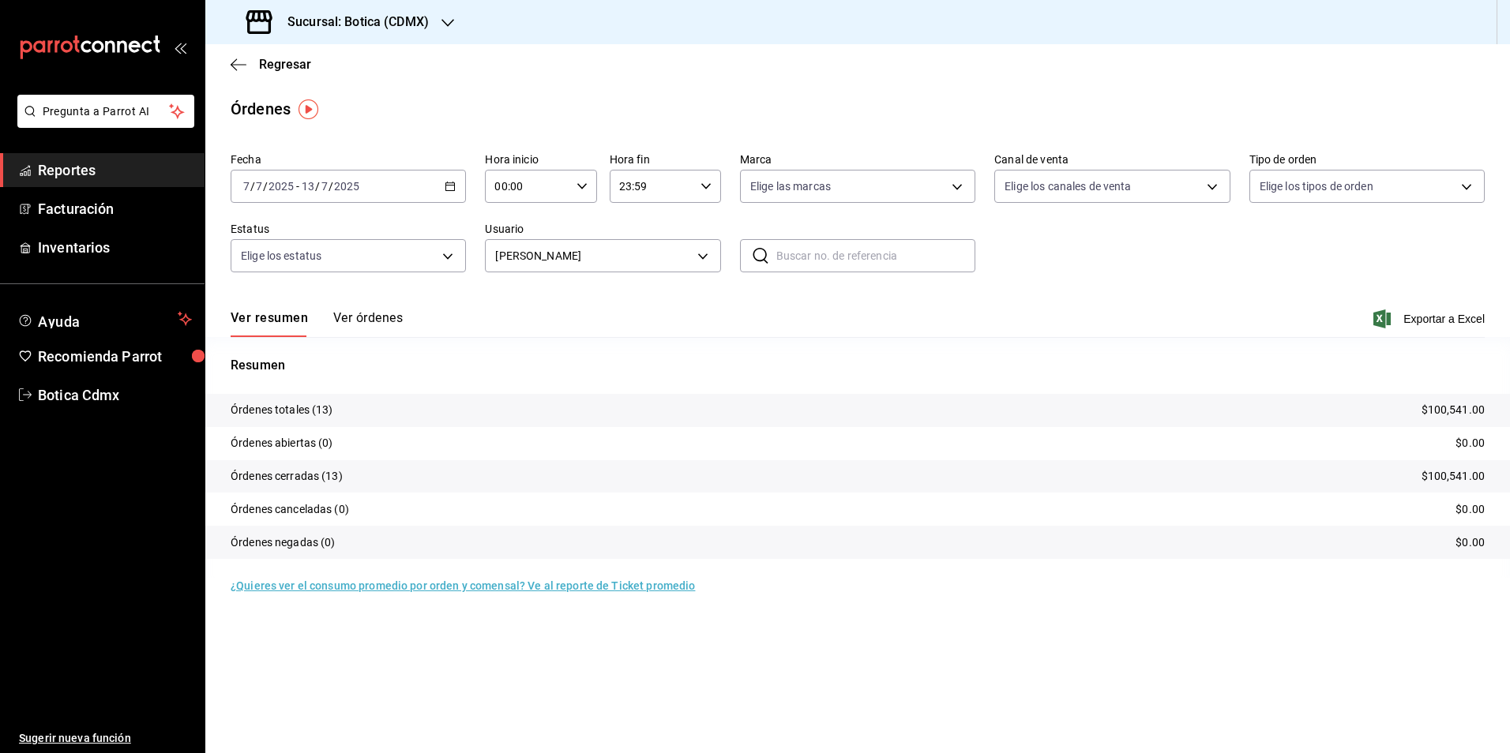
click at [449, 180] on div "[DATE] [DATE] - [DATE] [DATE]" at bounding box center [348, 186] width 235 height 33
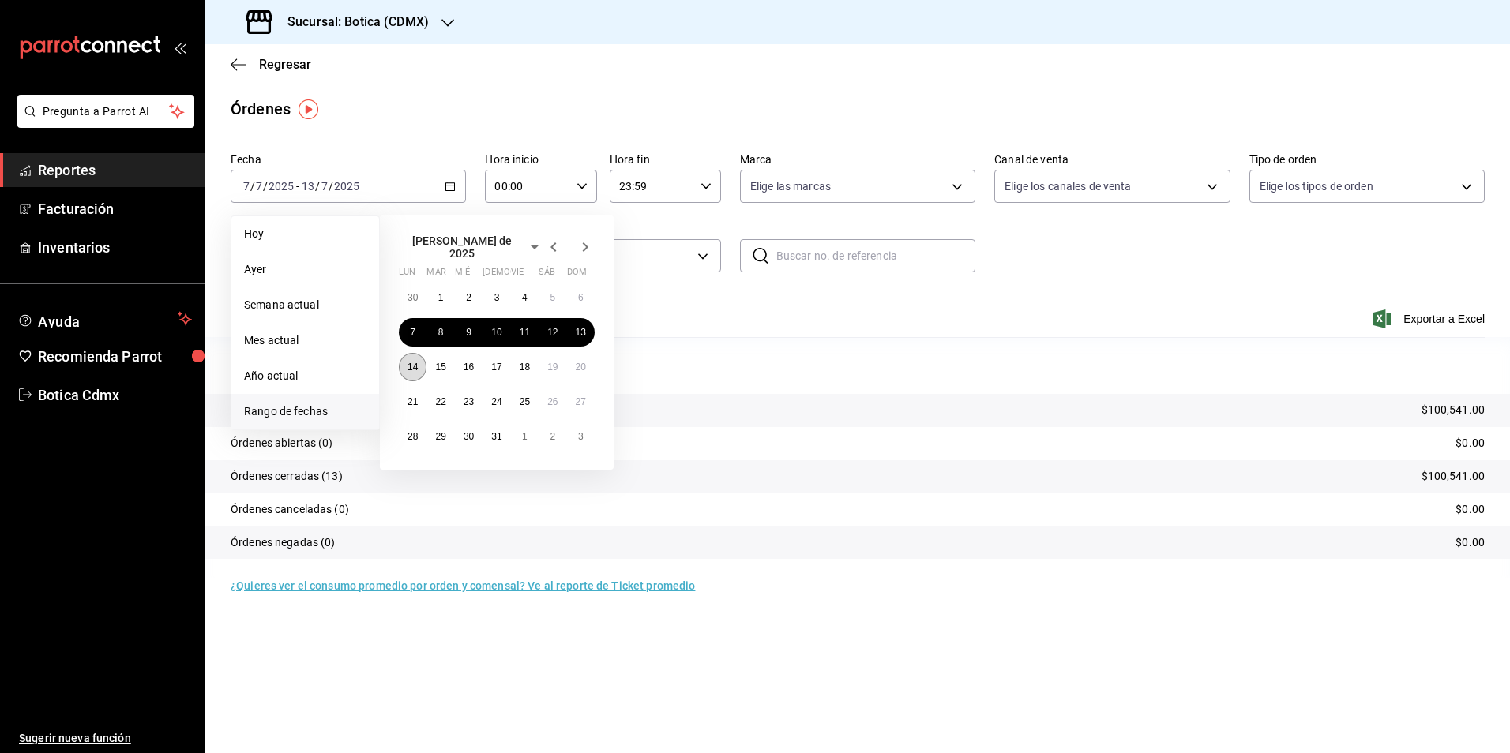
click at [413, 370] on button "14" at bounding box center [413, 367] width 28 height 28
click at [580, 353] on button "20" at bounding box center [581, 367] width 28 height 28
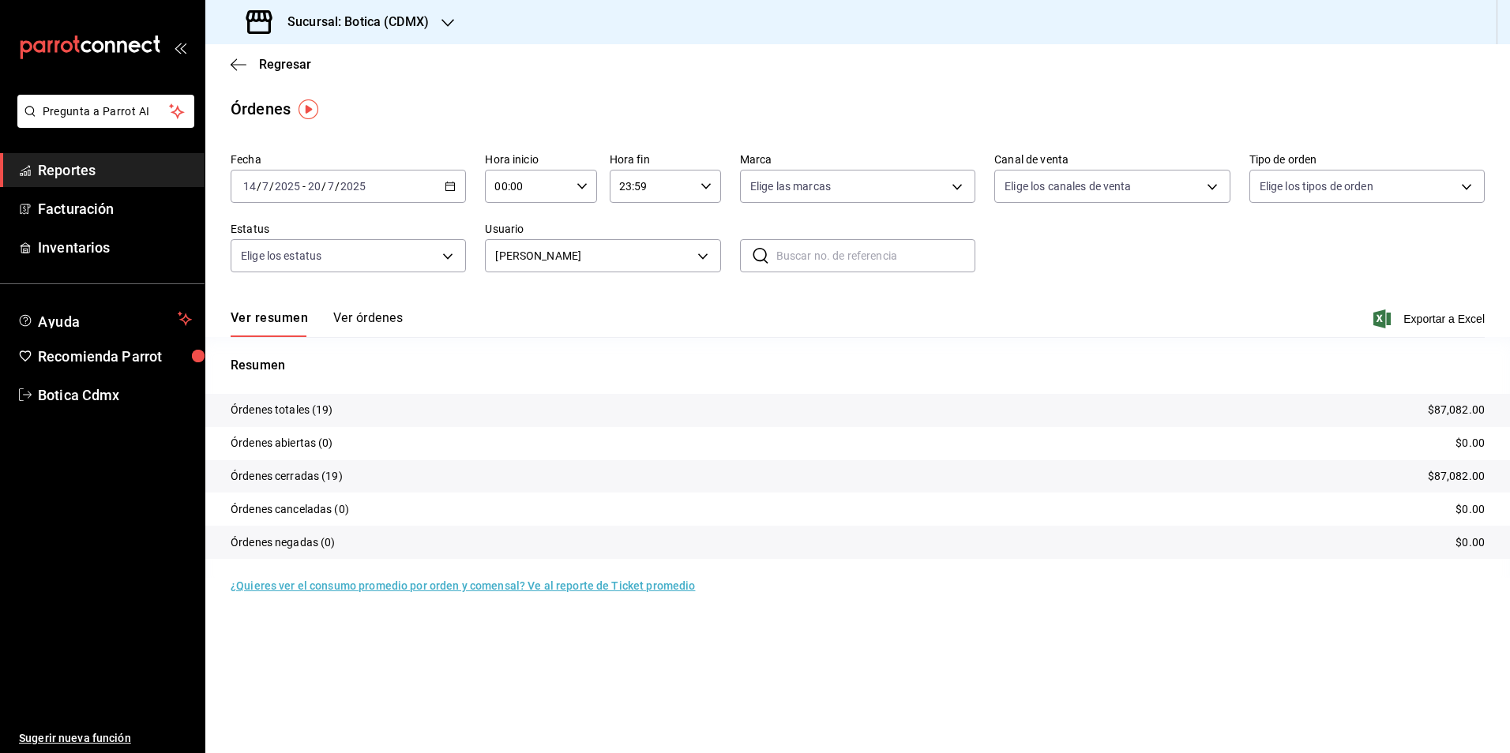
click at [448, 182] on \(Stroke\) "button" at bounding box center [447, 182] width 1 height 1
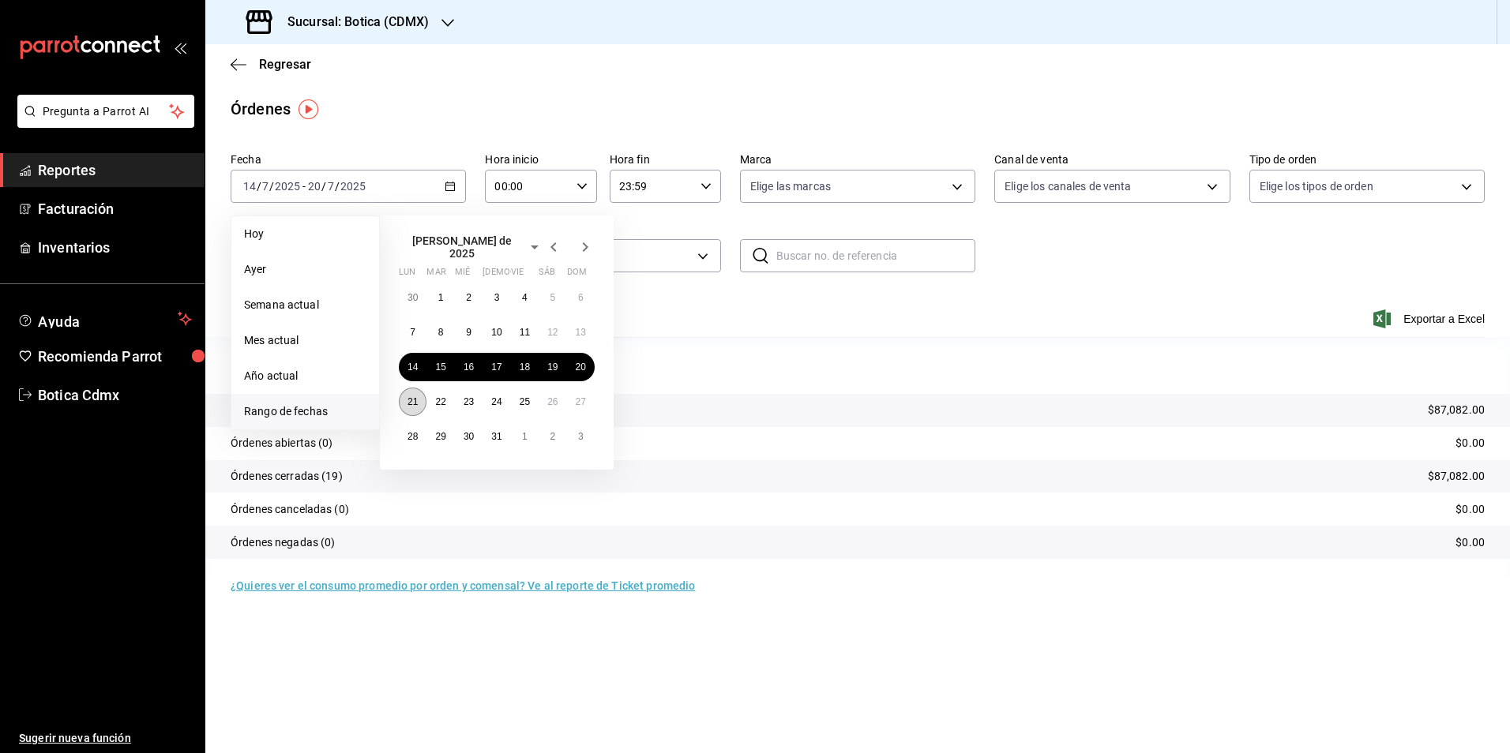
click at [411, 396] on abbr "21" at bounding box center [412, 401] width 10 height 11
click at [590, 396] on button "27" at bounding box center [581, 402] width 28 height 28
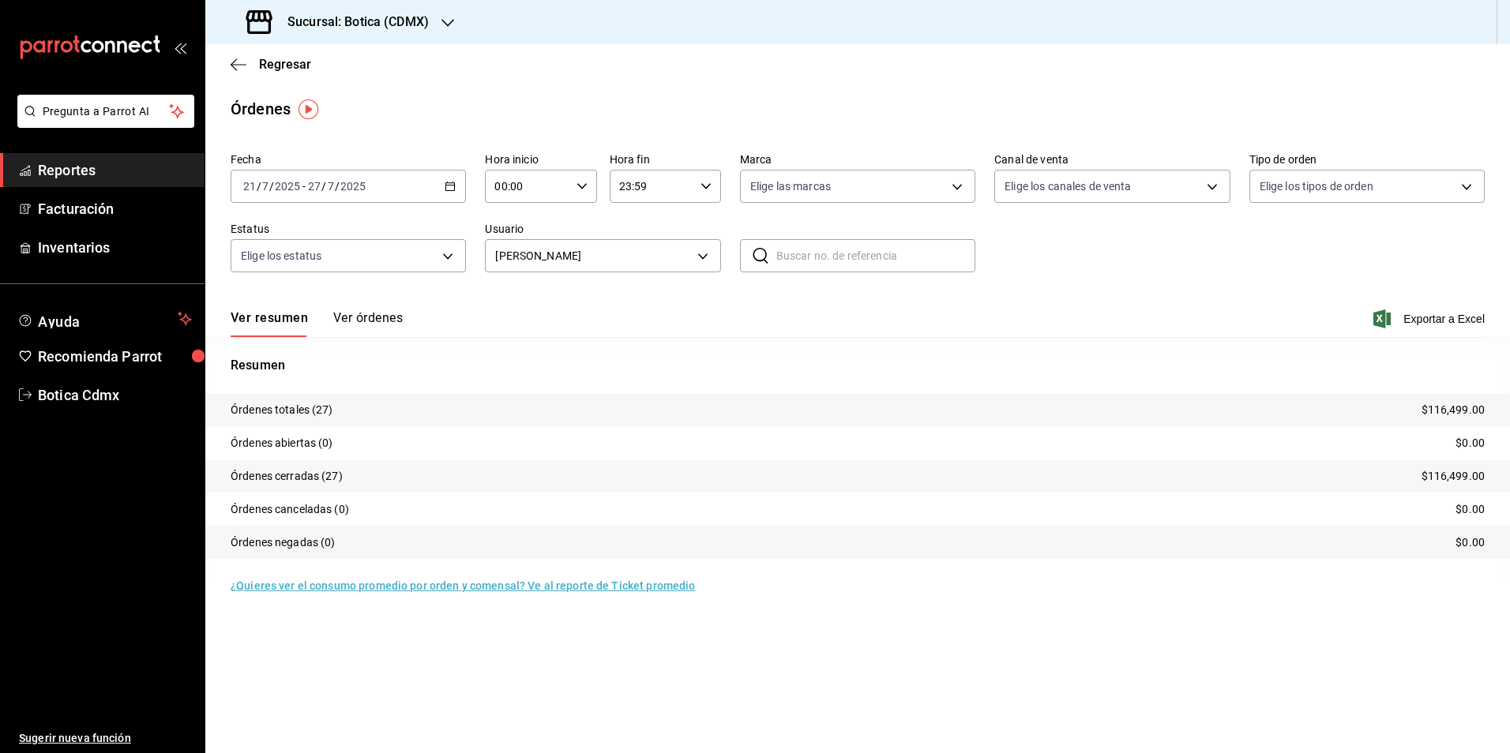
click at [444, 186] on div "[DATE] [DATE] - [DATE] [DATE]" at bounding box center [348, 186] width 235 height 33
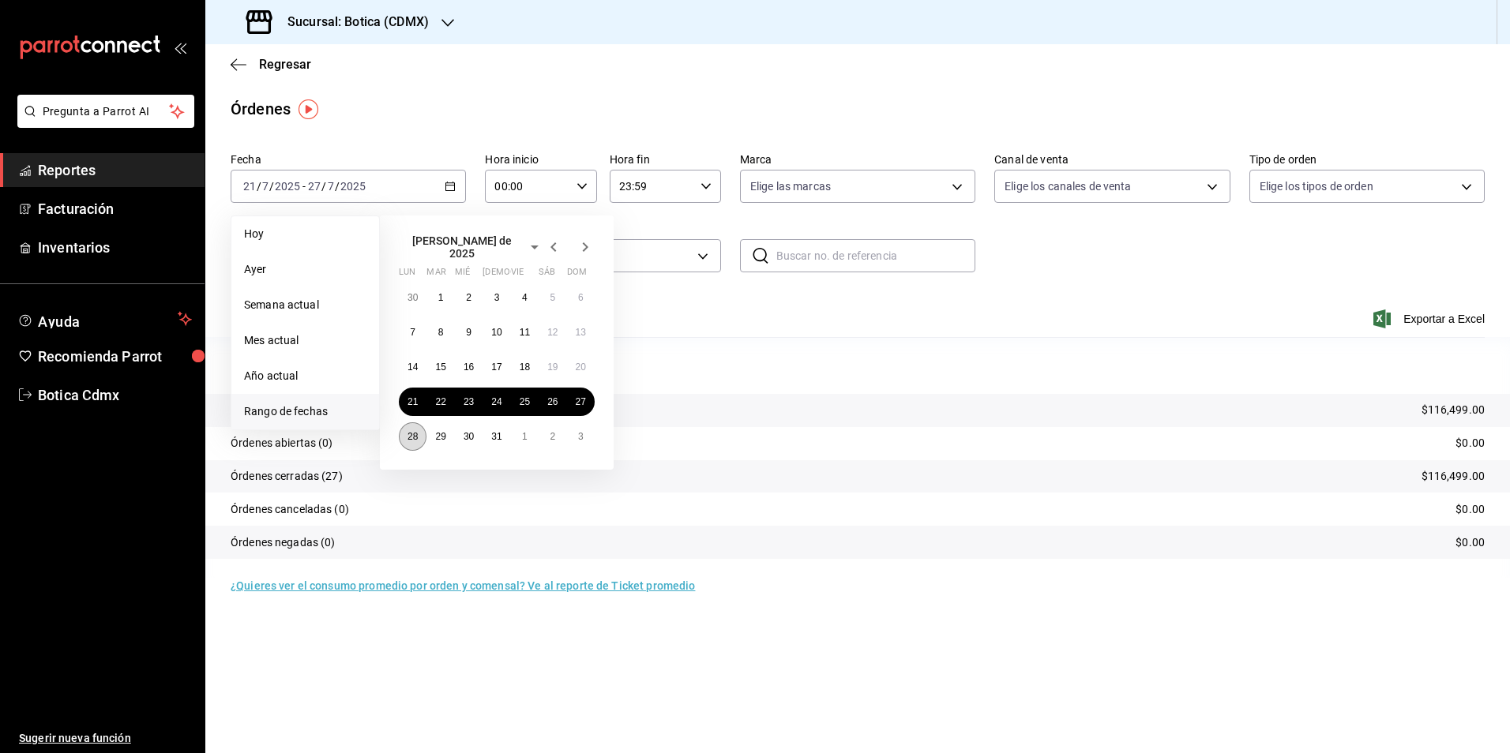
click at [414, 423] on button "28" at bounding box center [413, 436] width 28 height 28
click at [581, 431] on abbr "3" at bounding box center [581, 436] width 6 height 11
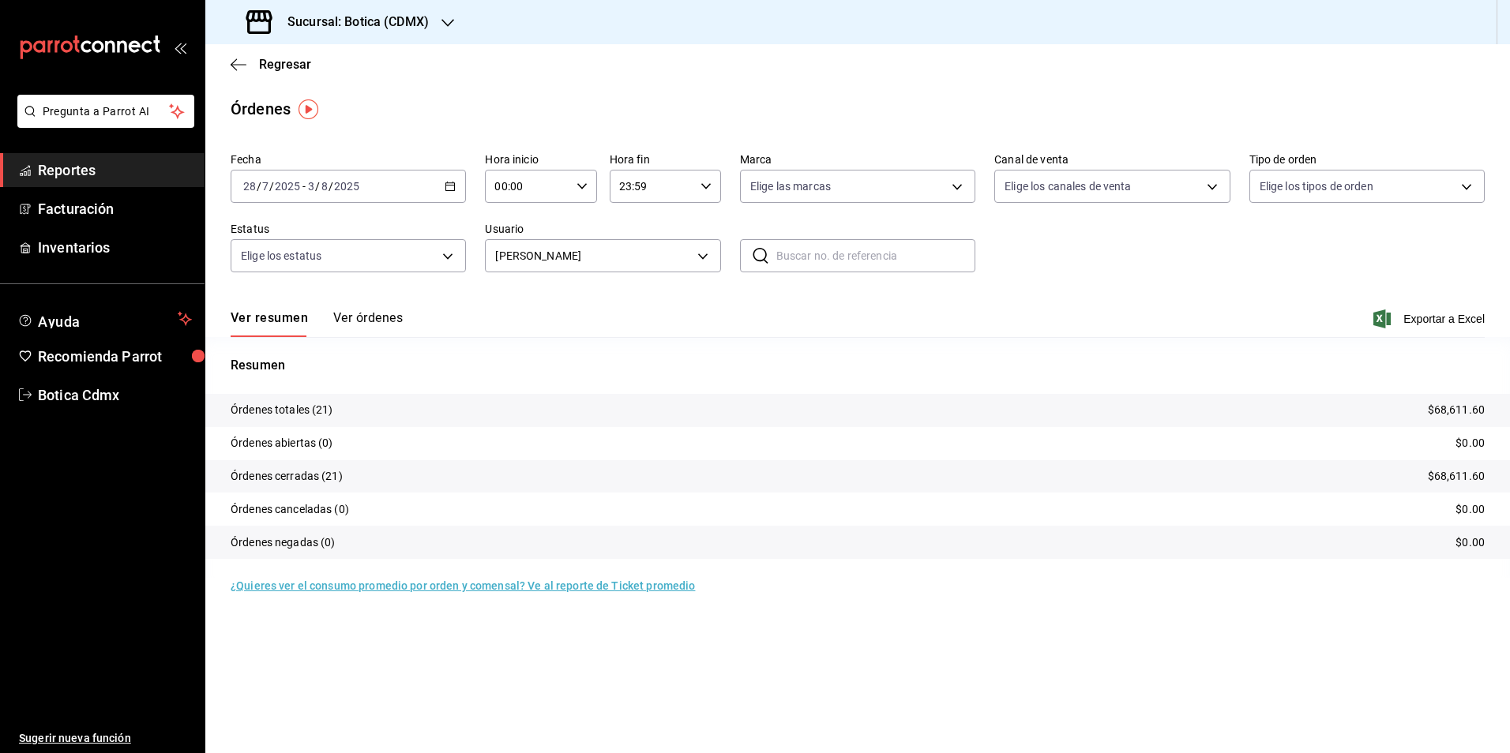
click at [449, 179] on div "[DATE] [DATE] - [DATE] [DATE]" at bounding box center [348, 186] width 235 height 33
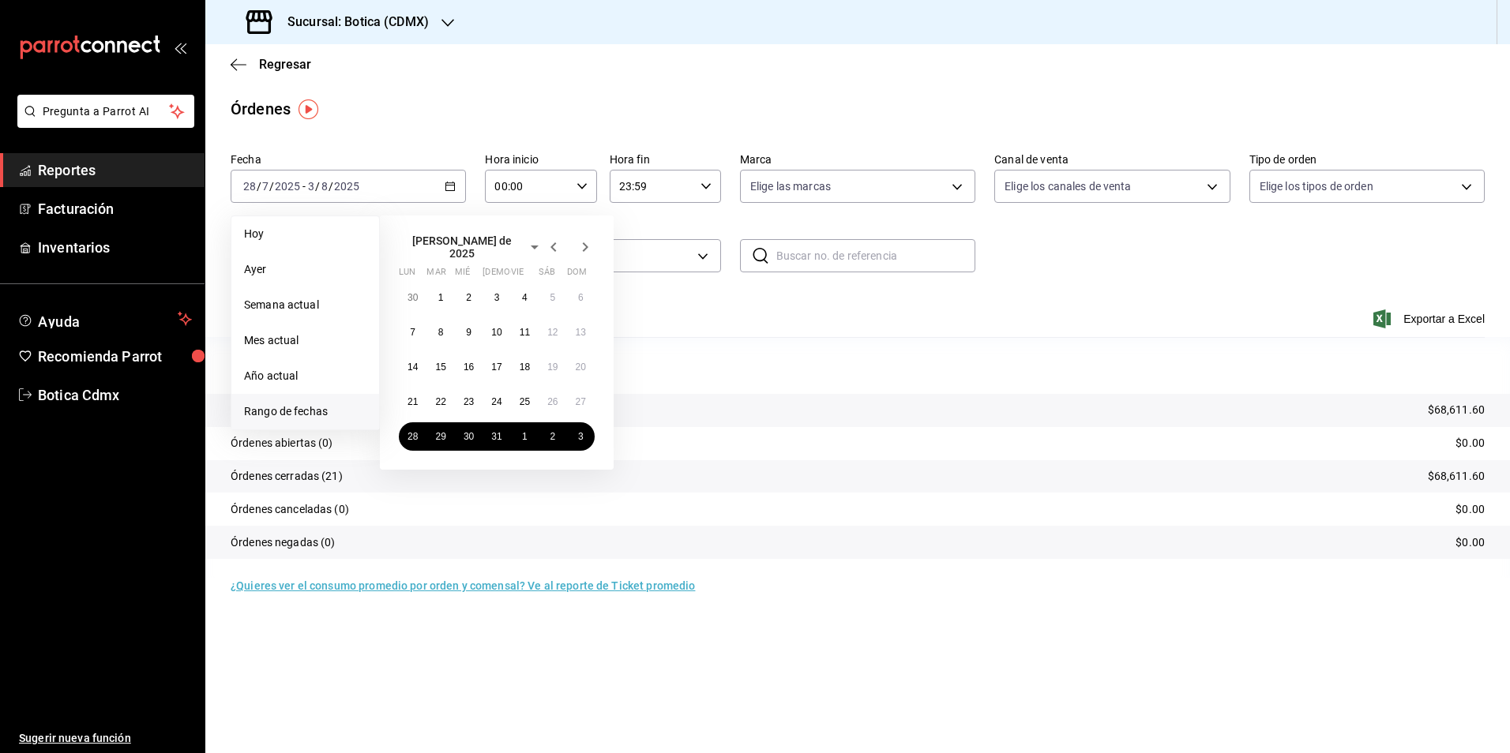
click at [580, 245] on icon "button" at bounding box center [585, 247] width 19 height 19
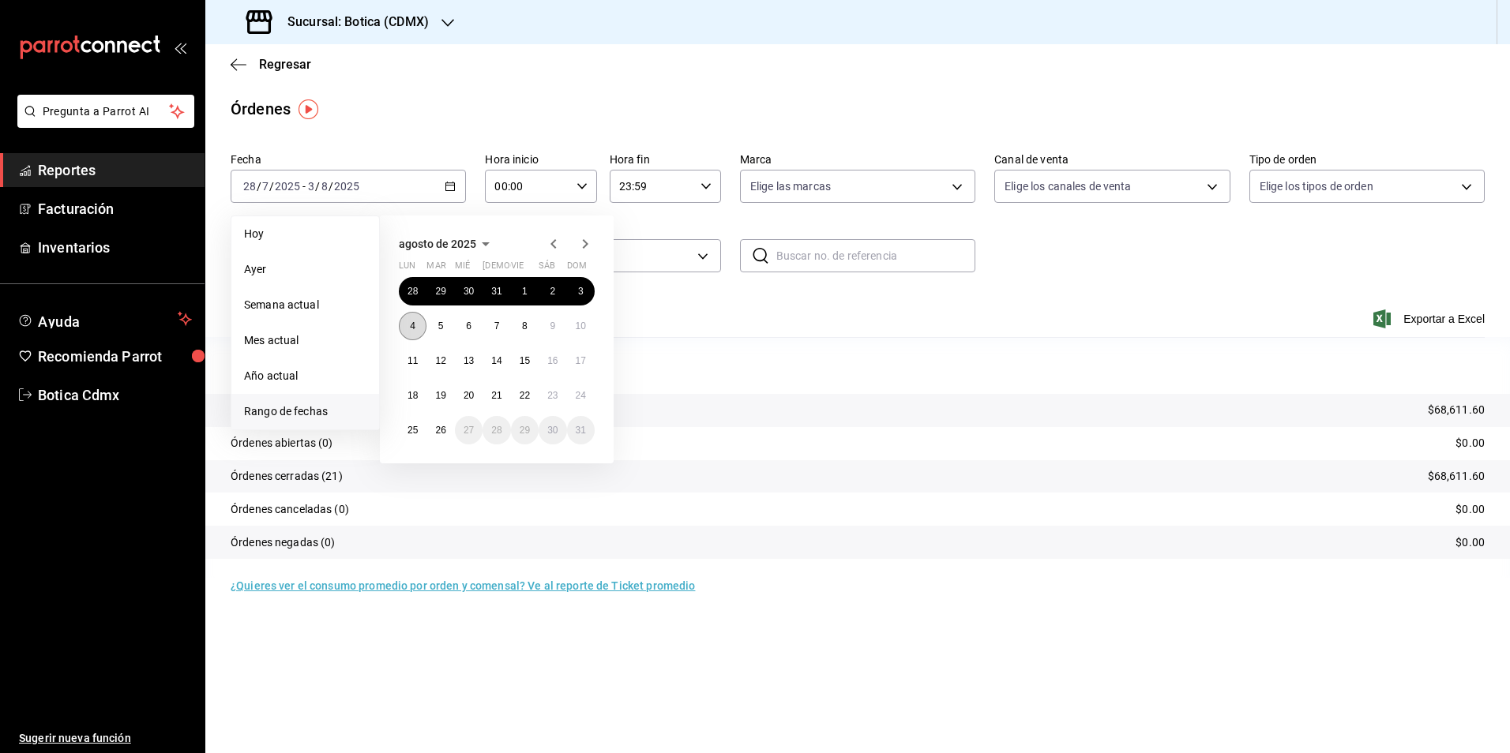
click at [412, 324] on abbr "4" at bounding box center [413, 326] width 6 height 11
click at [584, 325] on abbr "10" at bounding box center [581, 326] width 10 height 11
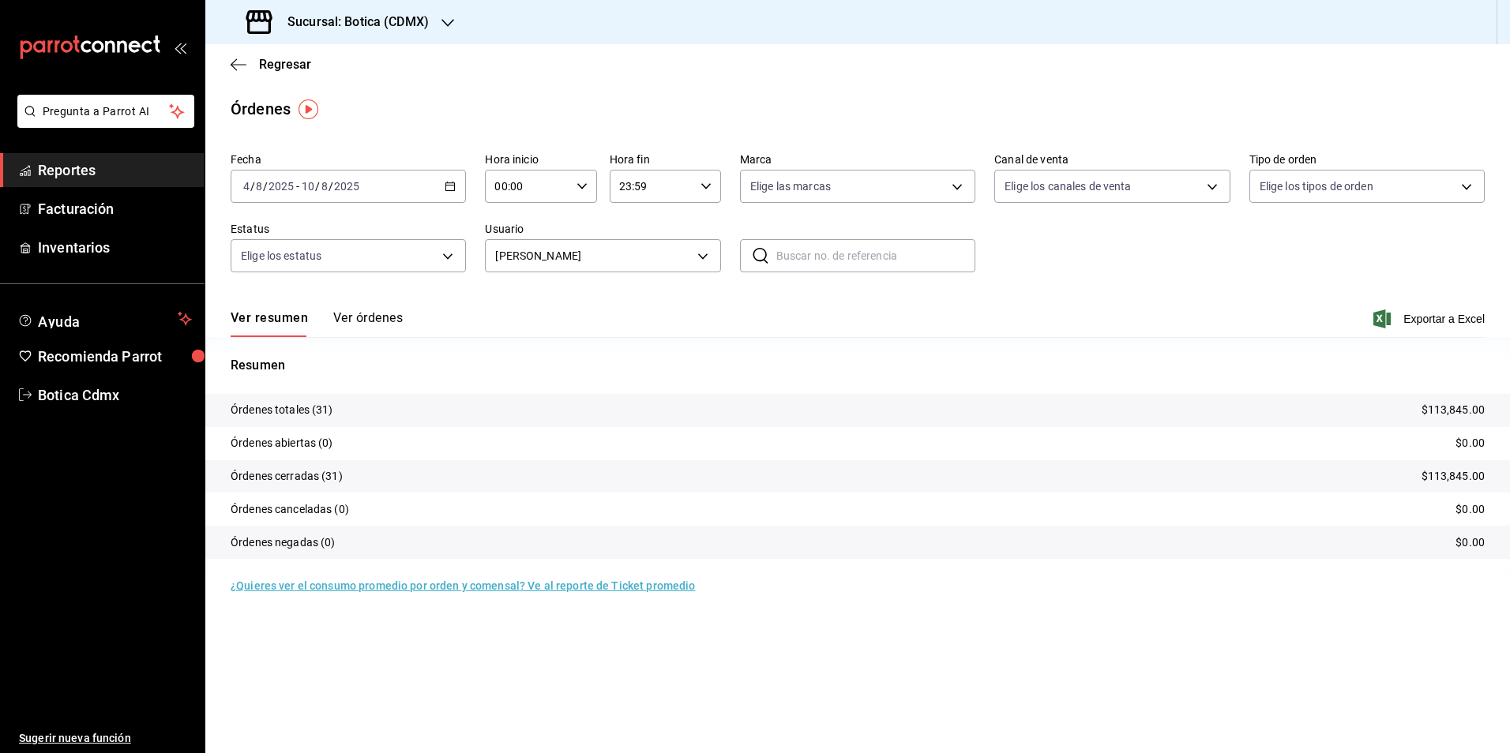
click at [456, 189] on div "[DATE] [DATE] - [DATE] [DATE]" at bounding box center [348, 186] width 235 height 33
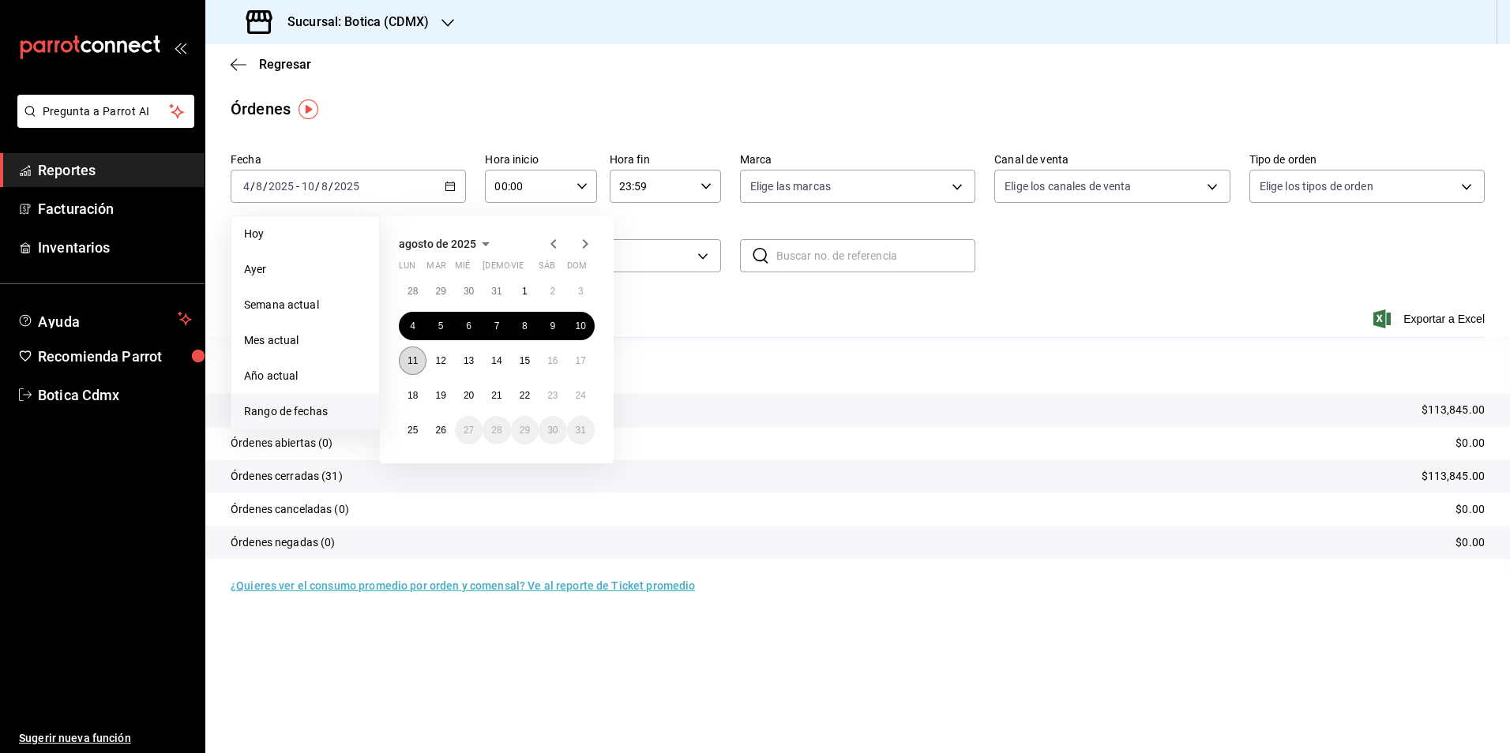
click at [419, 363] on button "11" at bounding box center [413, 361] width 28 height 28
click at [579, 362] on abbr "17" at bounding box center [581, 360] width 10 height 11
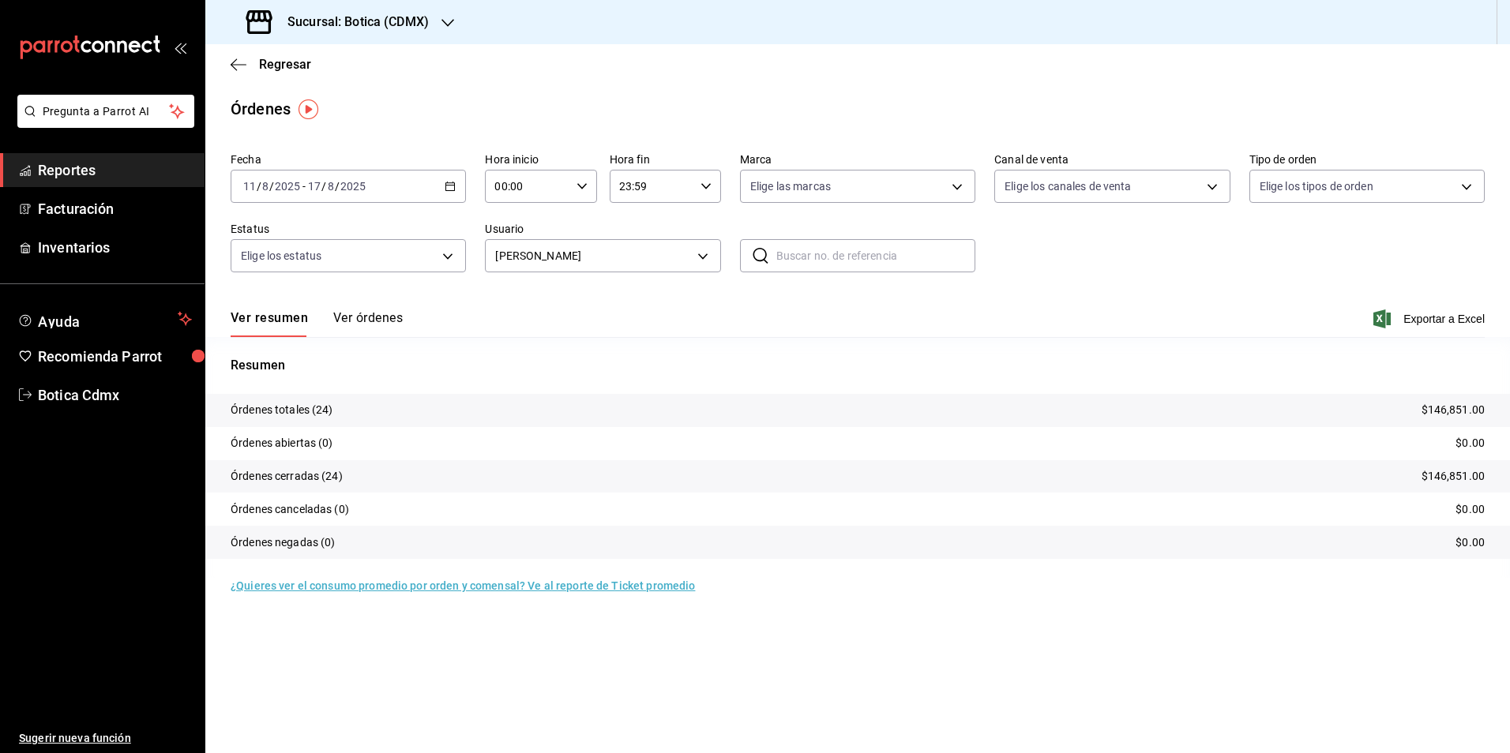
click at [449, 178] on div "[DATE] [DATE] - [DATE] [DATE]" at bounding box center [348, 186] width 235 height 33
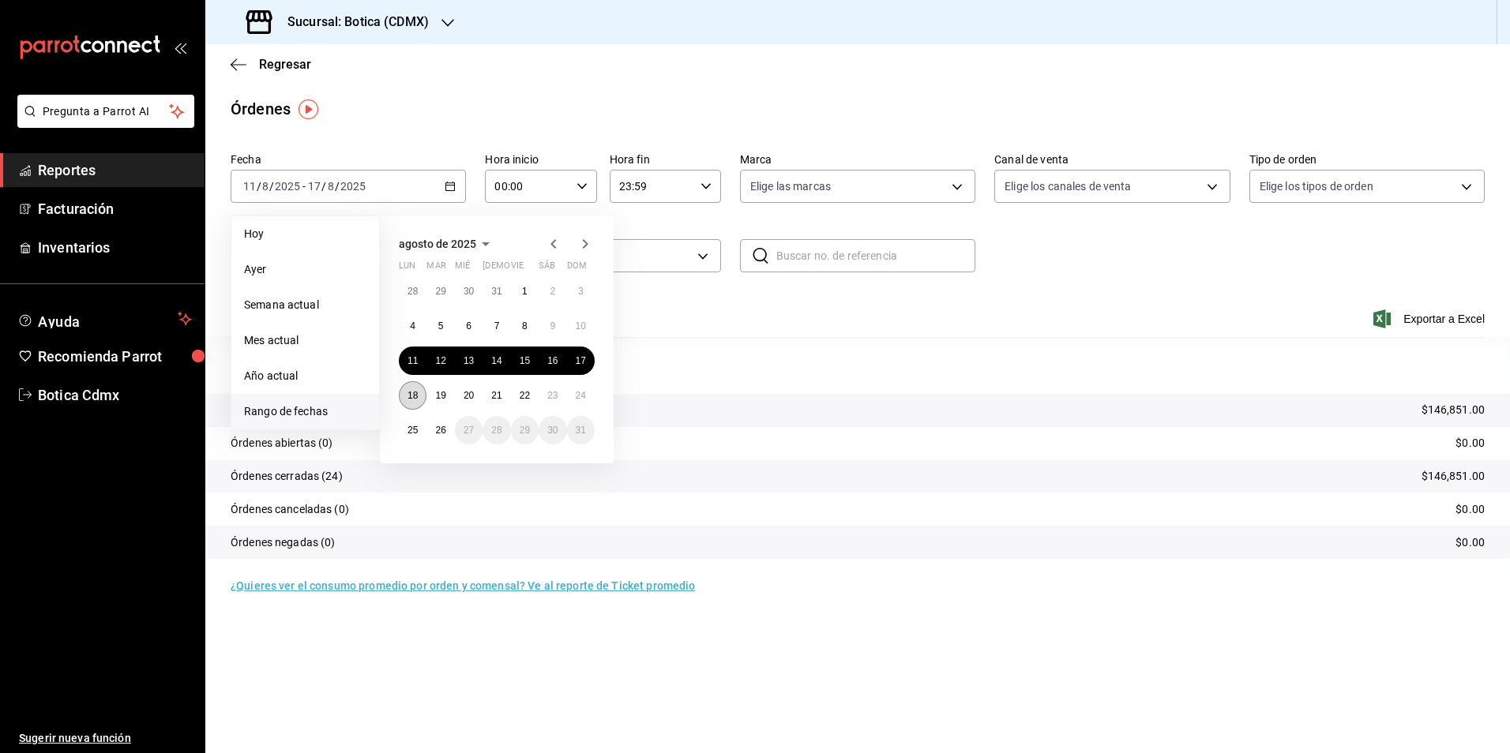
click at [415, 392] on abbr "18" at bounding box center [412, 395] width 10 height 11
click at [583, 401] on button "24" at bounding box center [581, 395] width 28 height 28
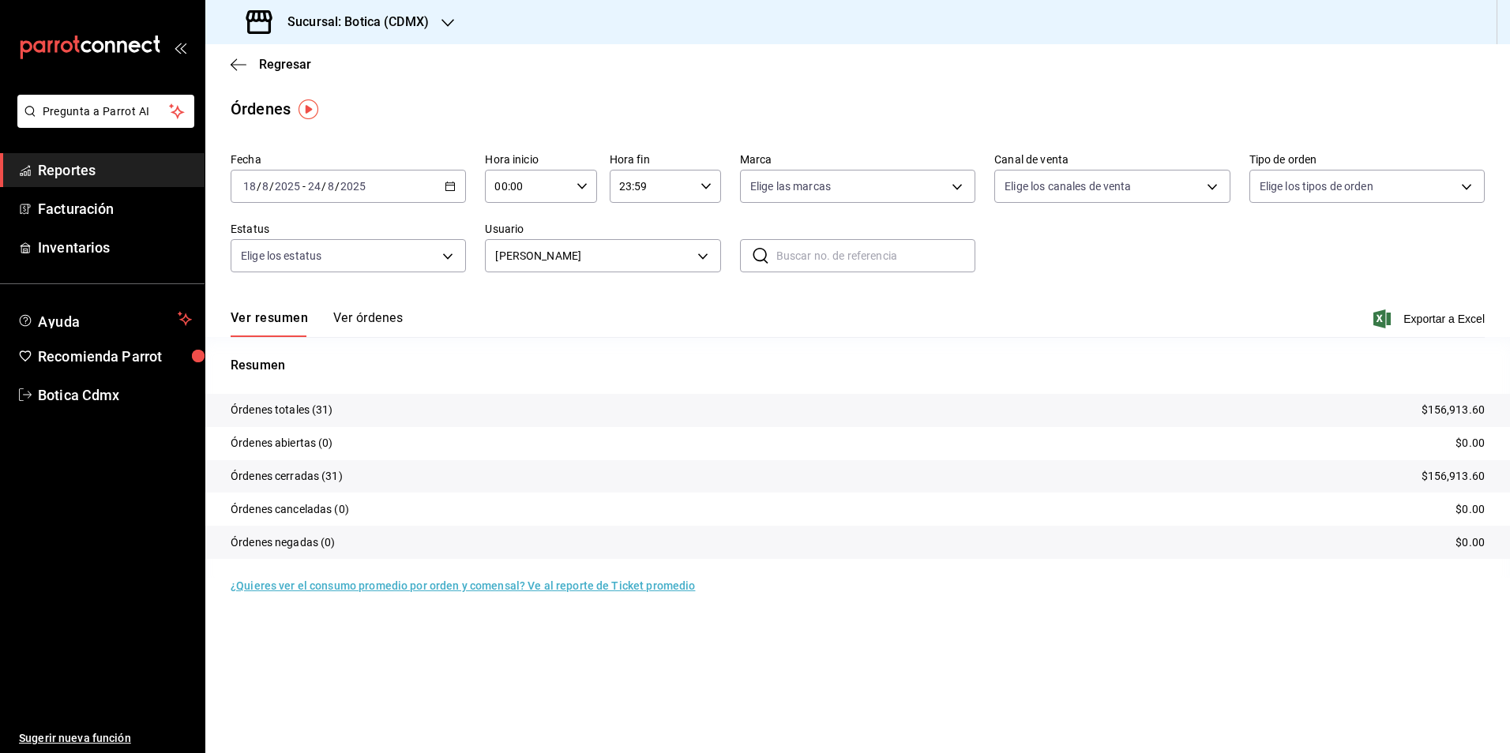
click at [449, 185] on icon "button" at bounding box center [450, 186] width 11 height 11
click at [705, 253] on body "Pregunta a Parrot AI Reportes Facturación Inventarios Ayuda Recomienda Parrot B…" at bounding box center [755, 376] width 1510 height 753
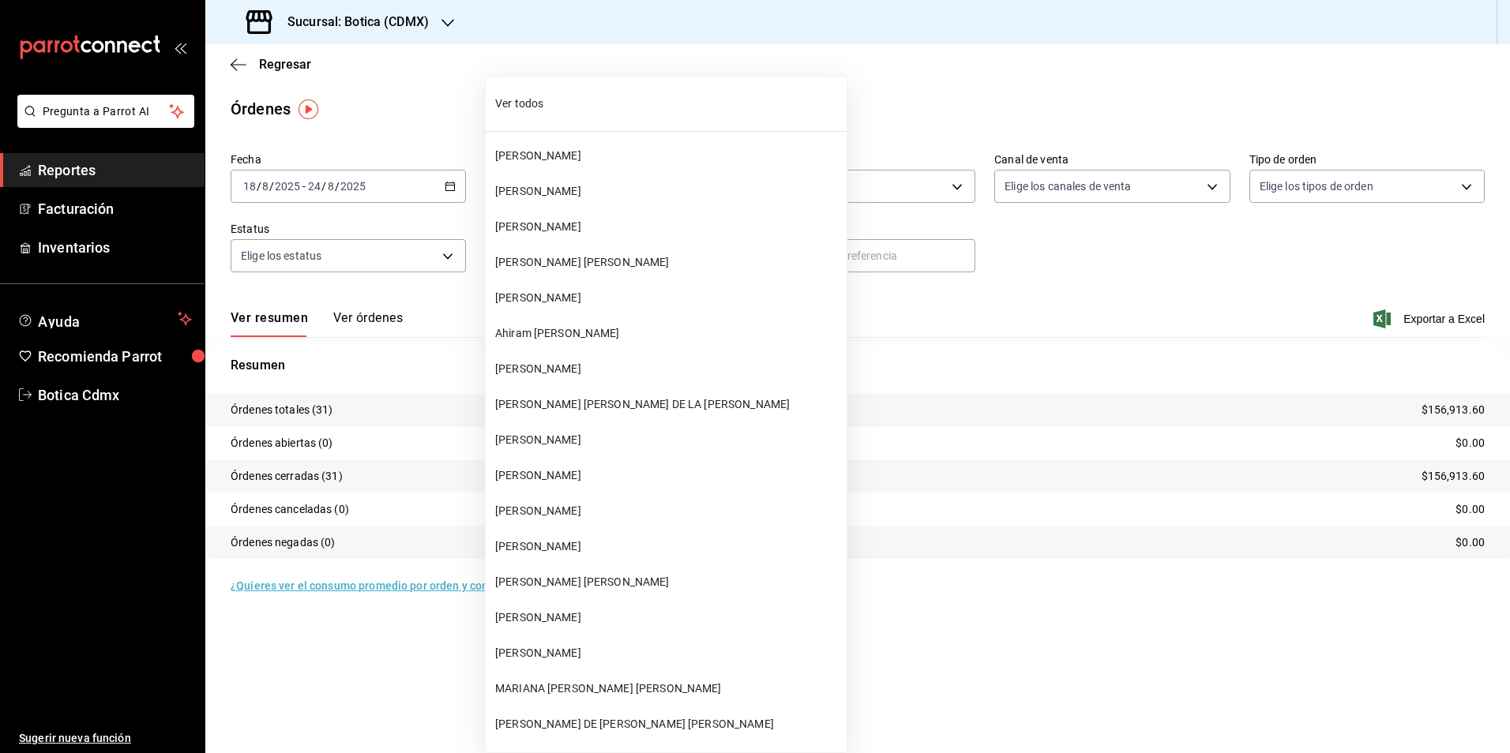
scroll to position [16088, 0]
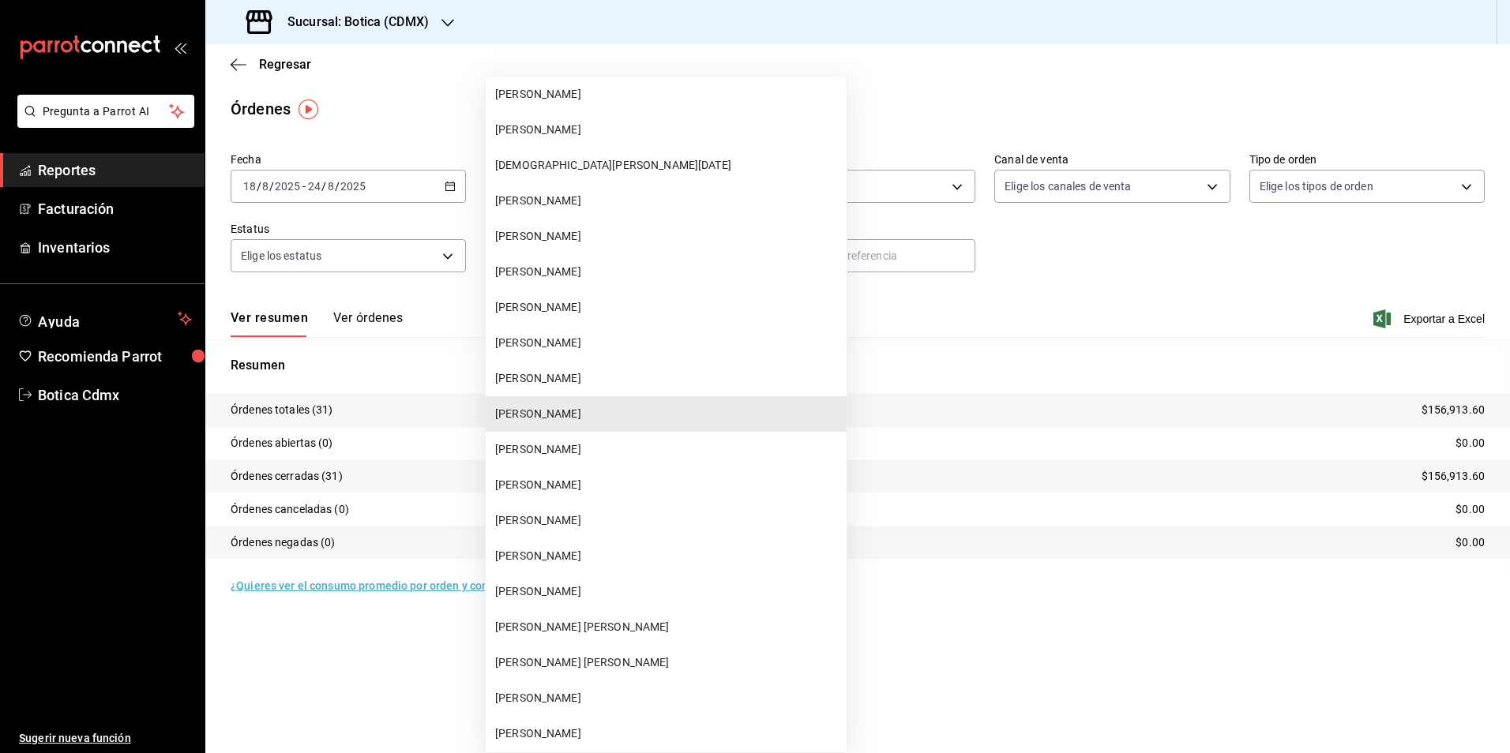
click at [539, 384] on span "[PERSON_NAME]" at bounding box center [667, 378] width 345 height 17
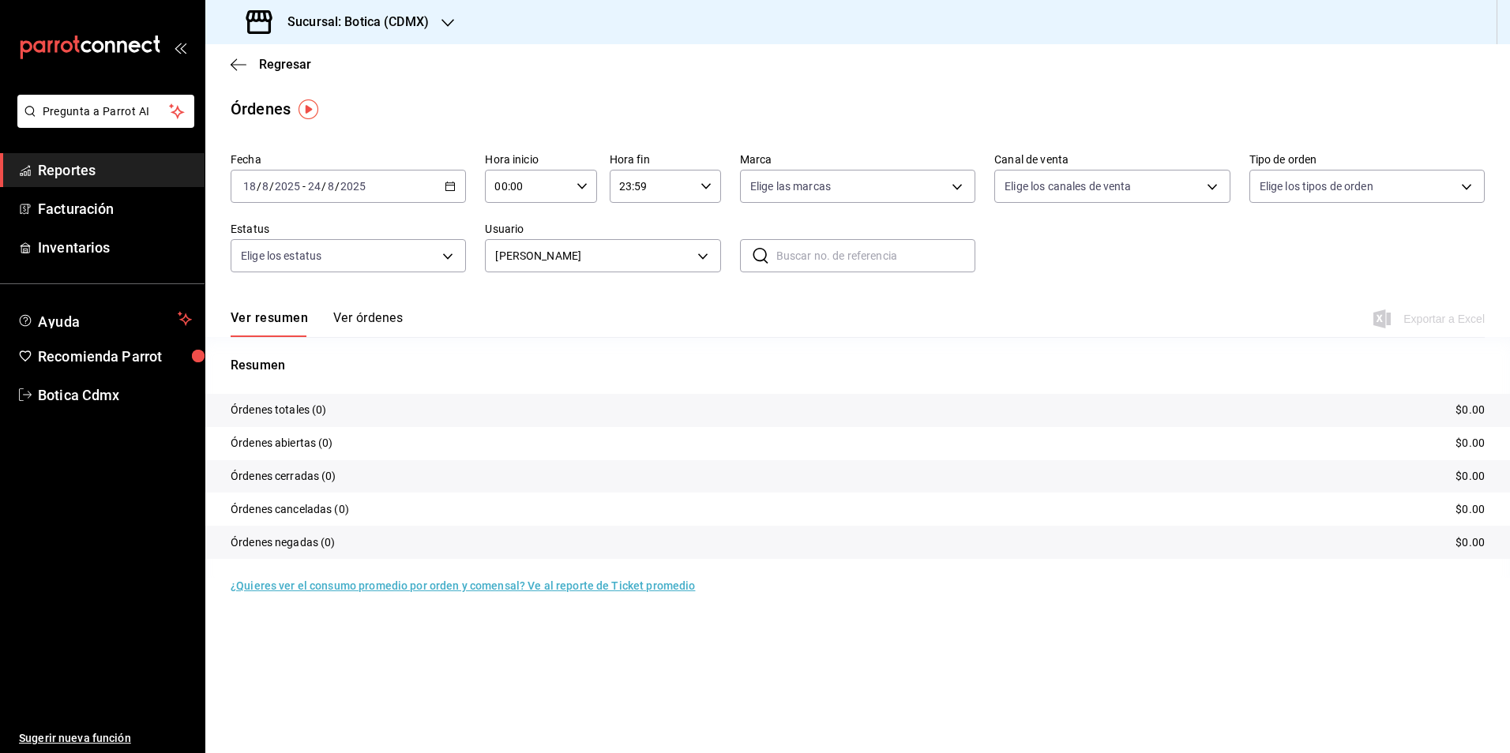
click at [450, 182] on icon "button" at bounding box center [450, 186] width 11 height 11
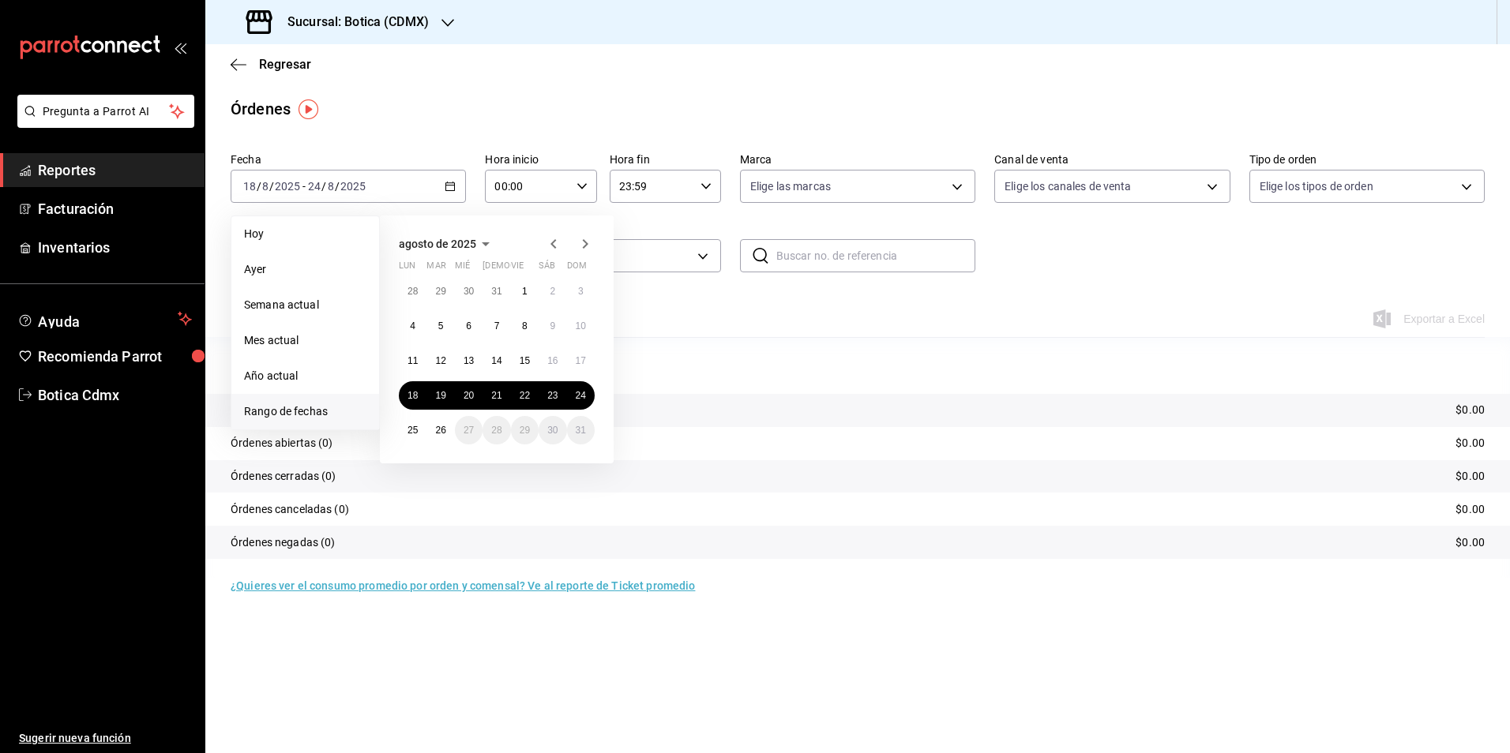
click at [554, 235] on icon "button" at bounding box center [553, 244] width 19 height 19
click at [411, 292] on abbr "30" at bounding box center [412, 297] width 10 height 11
click at [589, 293] on button "1" at bounding box center [581, 291] width 28 height 28
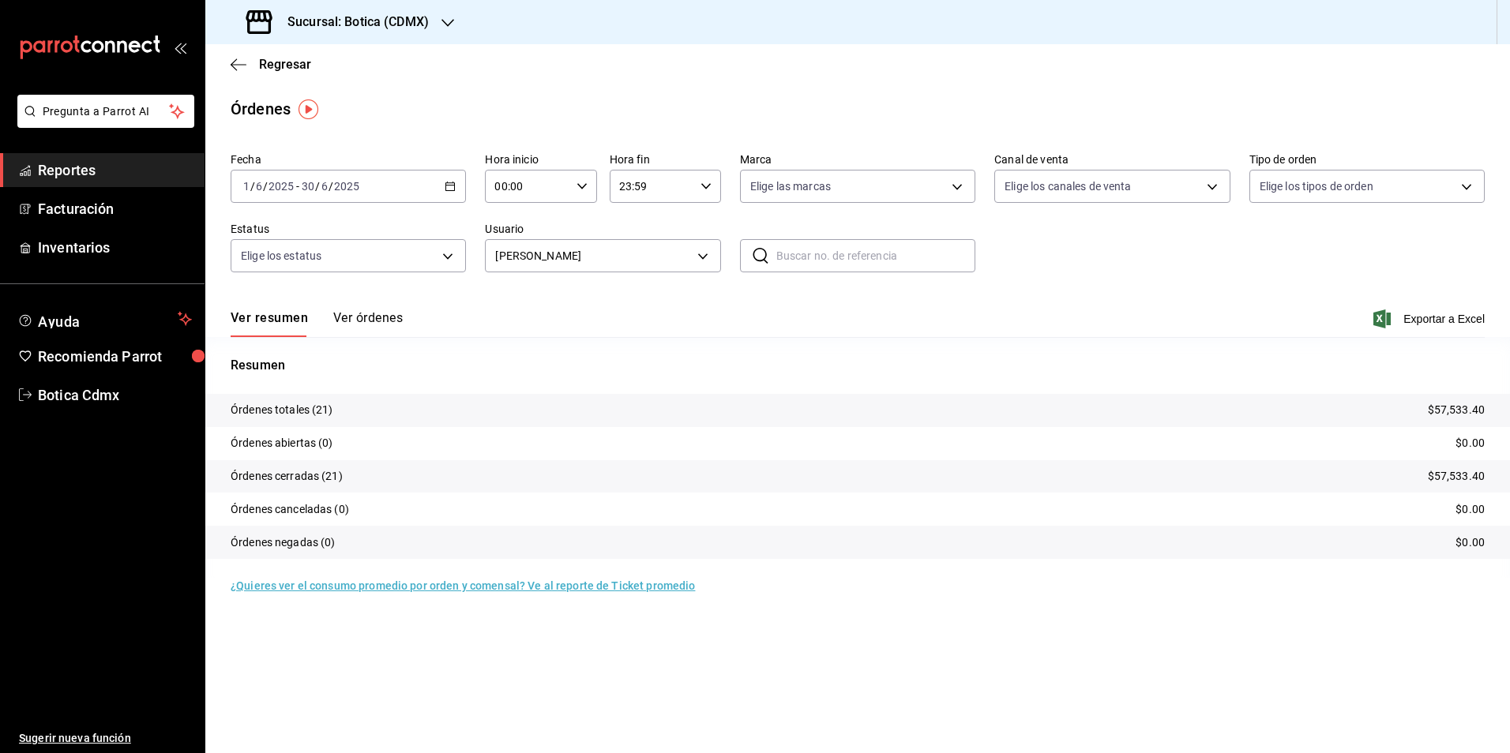
click at [444, 186] on div "[DATE] [DATE] - [DATE] [DATE]" at bounding box center [348, 186] width 235 height 33
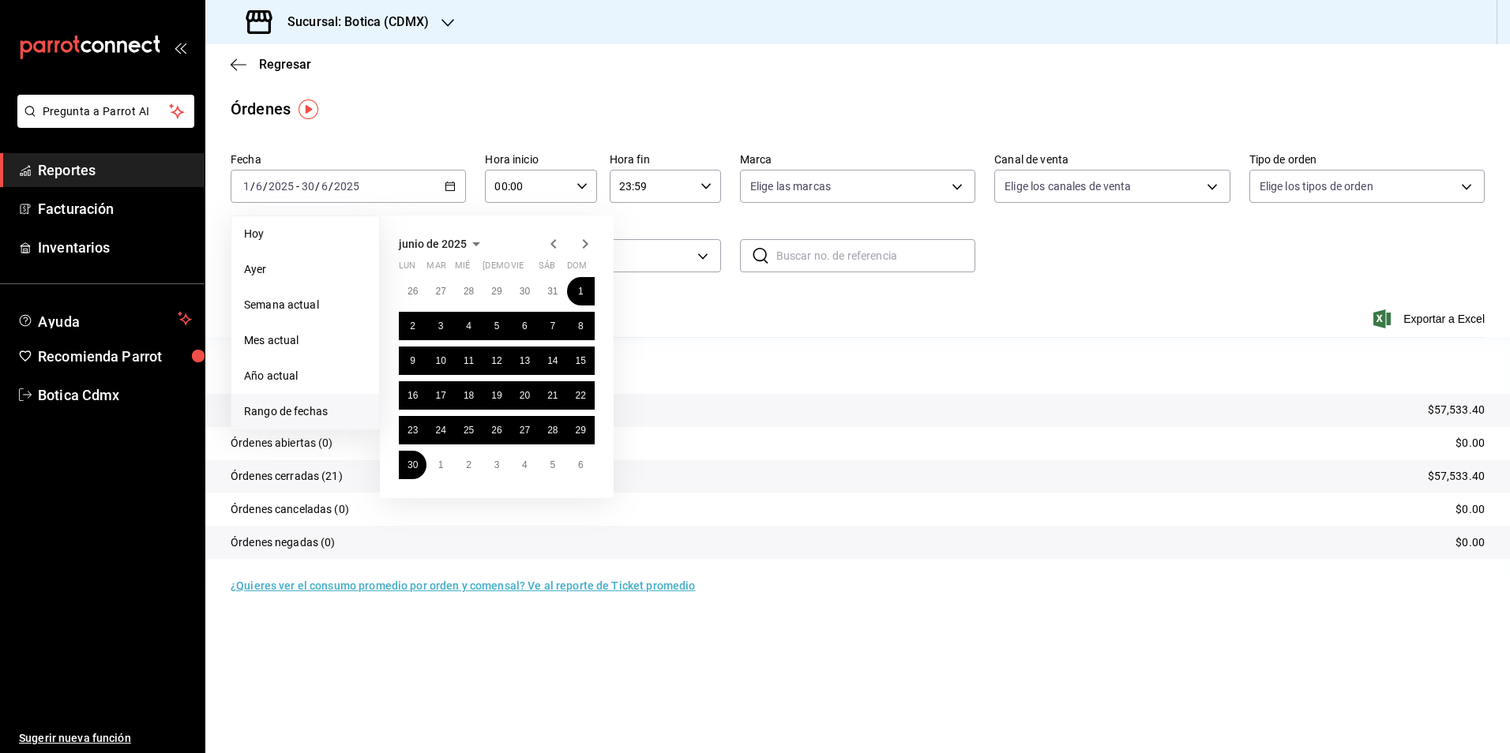
click at [456, 456] on div "26 27 28 29 30 31 1 2 3 4 5 6 7 8 9 10 11 12 13 14 15 16 17 18 19 20 21 22 23 2…" at bounding box center [497, 378] width 196 height 202
click at [475, 469] on button "2" at bounding box center [469, 465] width 28 height 28
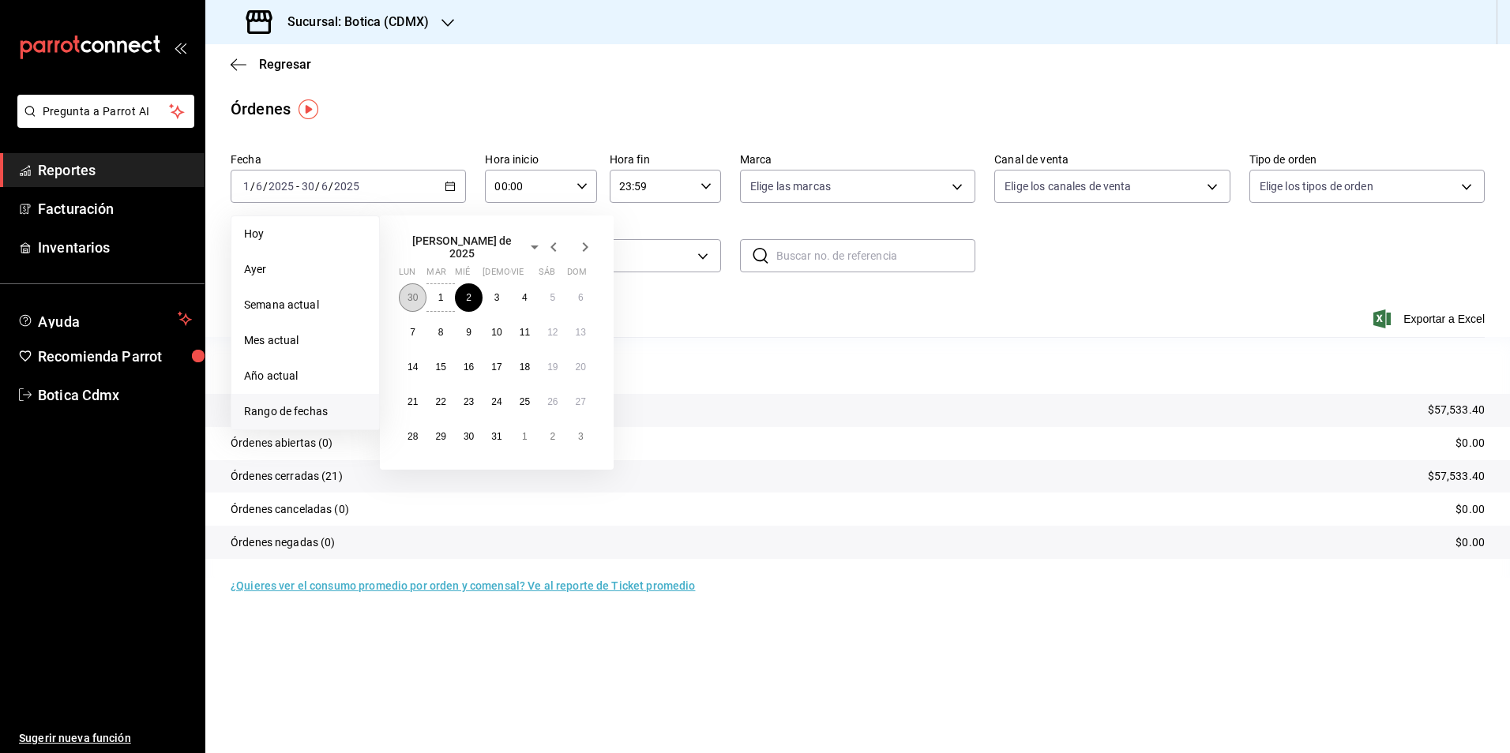
click at [419, 287] on button "30" at bounding box center [413, 298] width 28 height 28
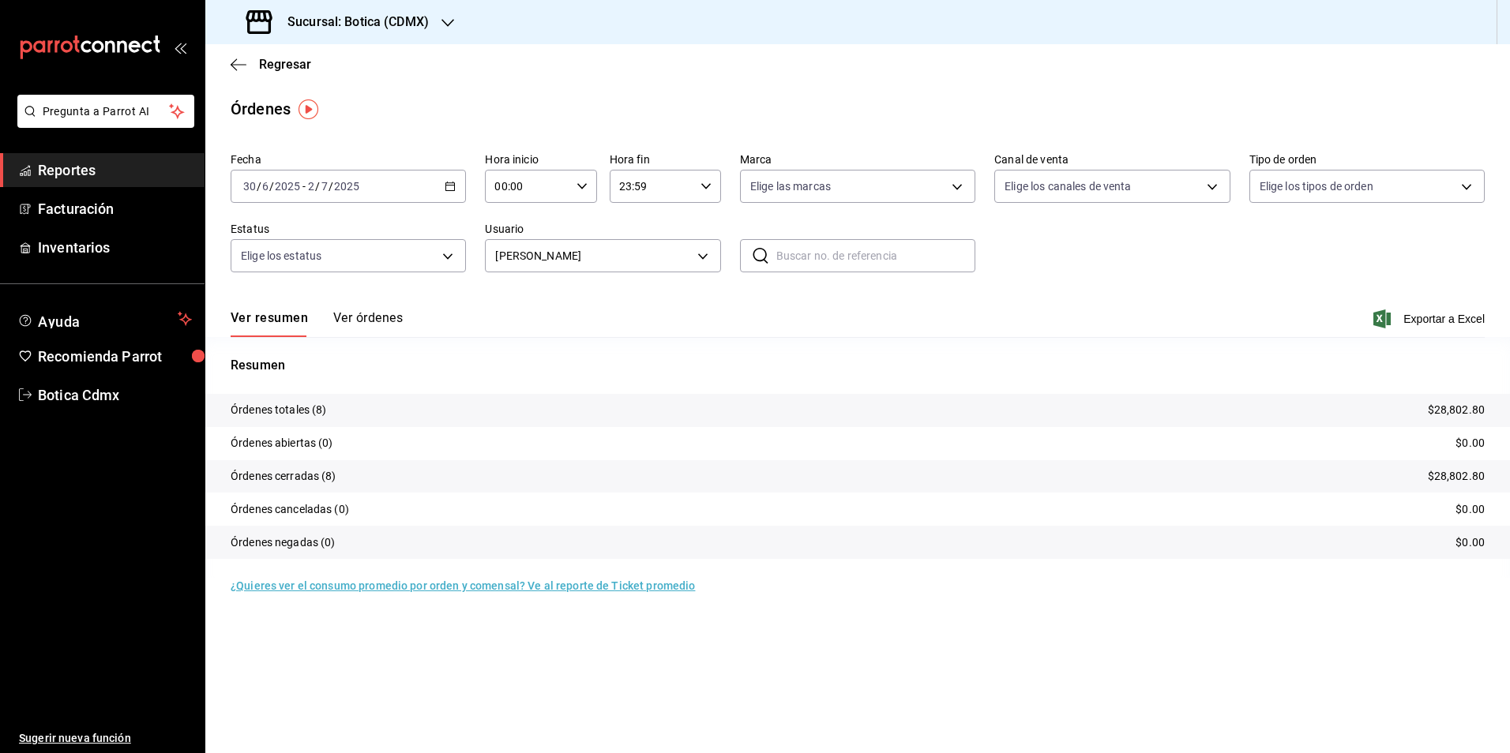
click at [448, 193] on div "[DATE] [DATE] - [DATE] [DATE]" at bounding box center [348, 186] width 235 height 33
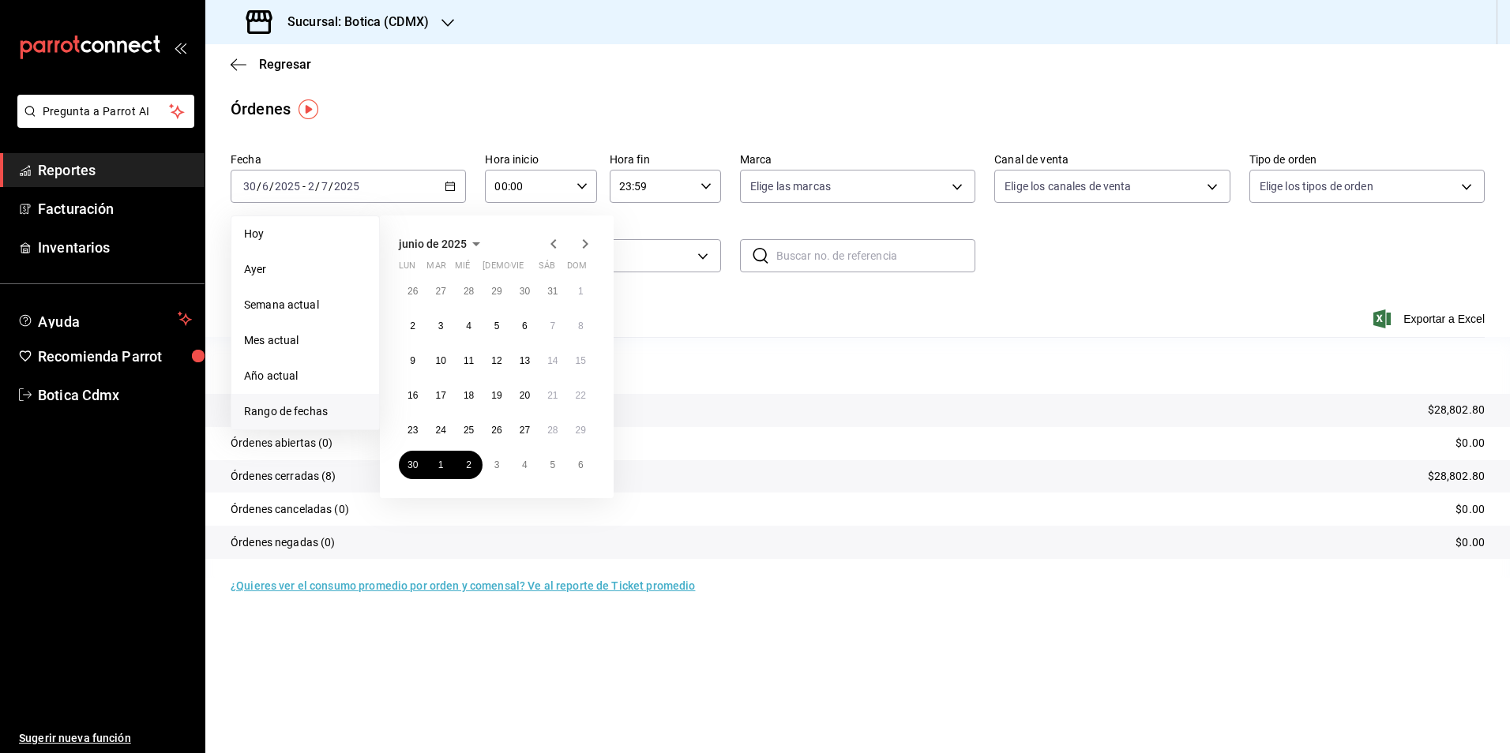
click at [579, 245] on icon "button" at bounding box center [585, 244] width 19 height 19
click at [420, 292] on button "30" at bounding box center [413, 298] width 28 height 28
click at [582, 461] on abbr "6" at bounding box center [581, 465] width 6 height 11
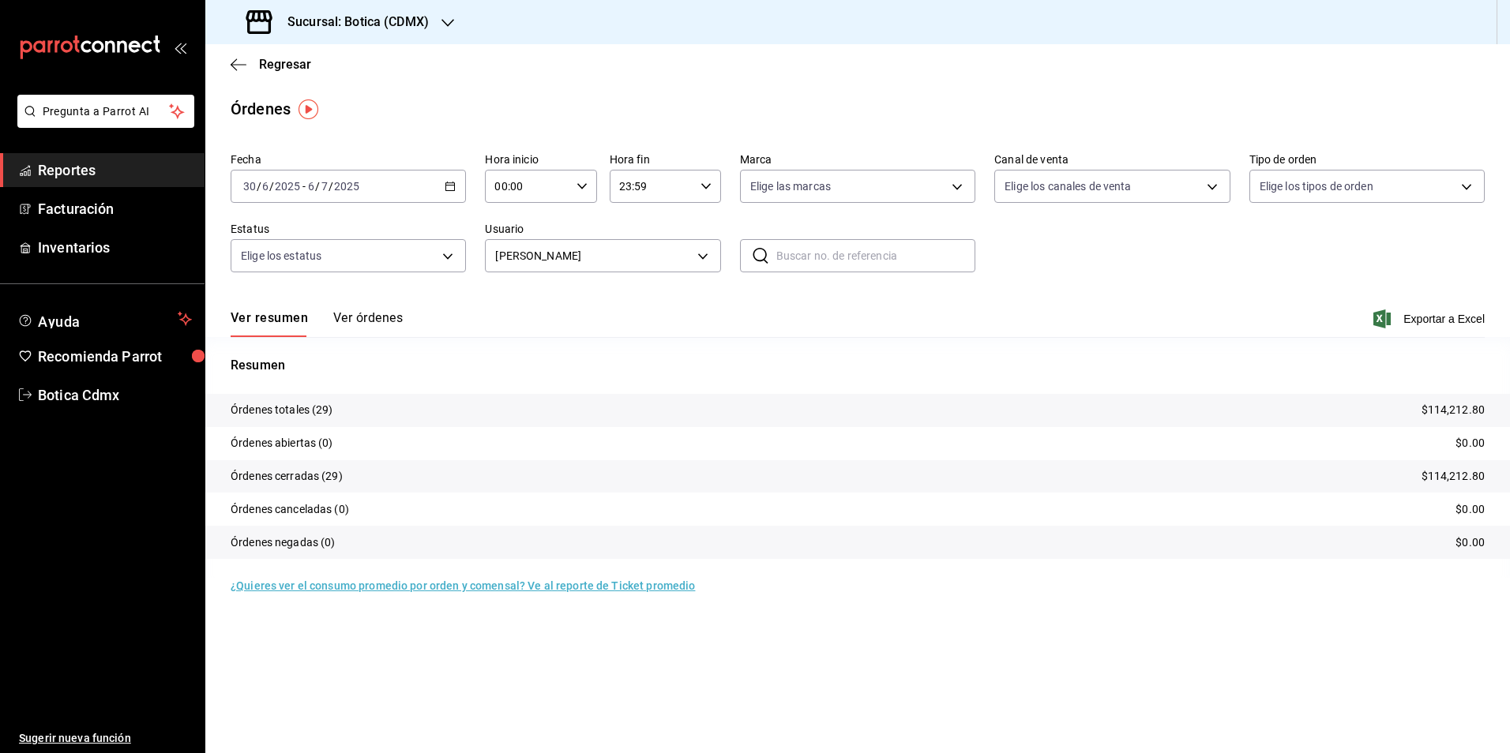
click at [453, 187] on icon "button" at bounding box center [450, 186] width 11 height 11
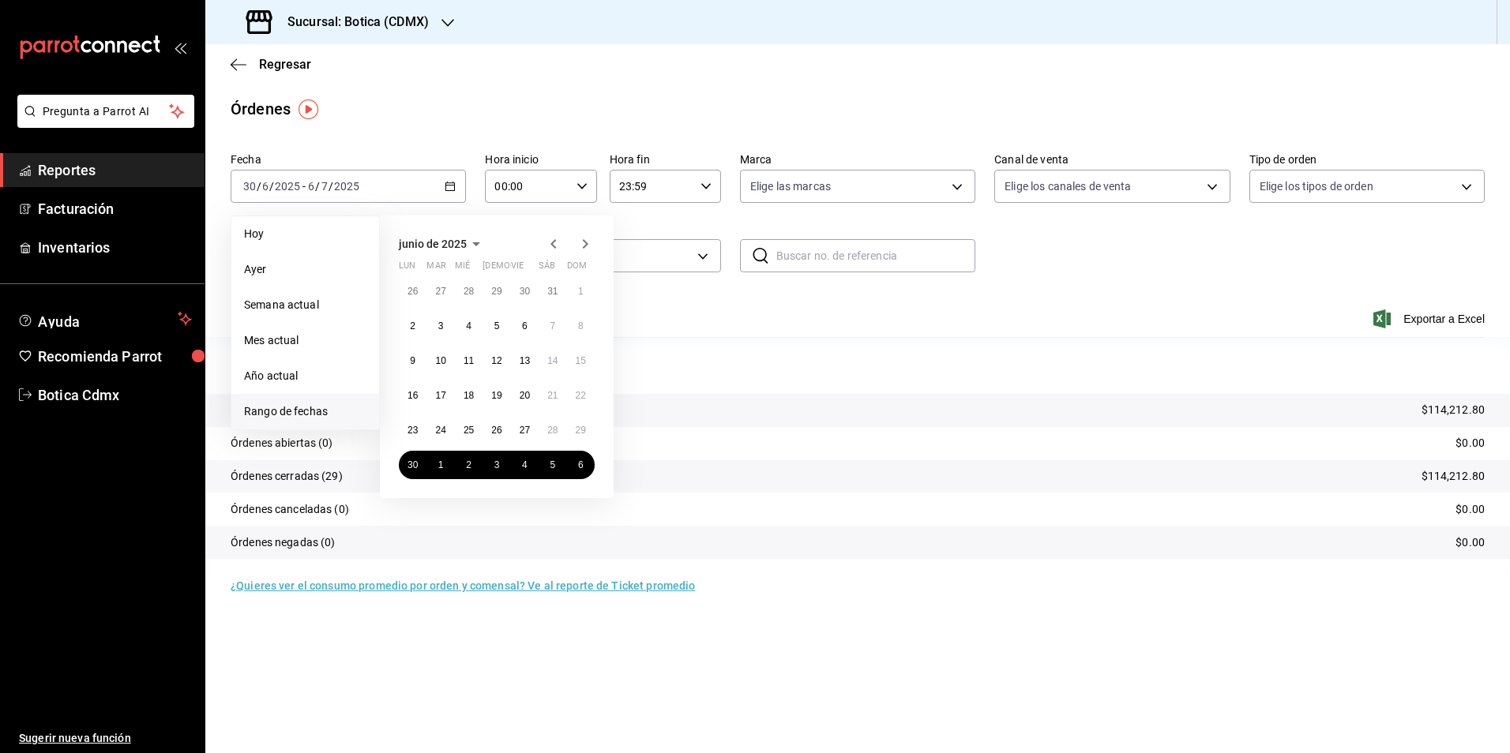
click at [585, 240] on icon "button" at bounding box center [585, 244] width 19 height 19
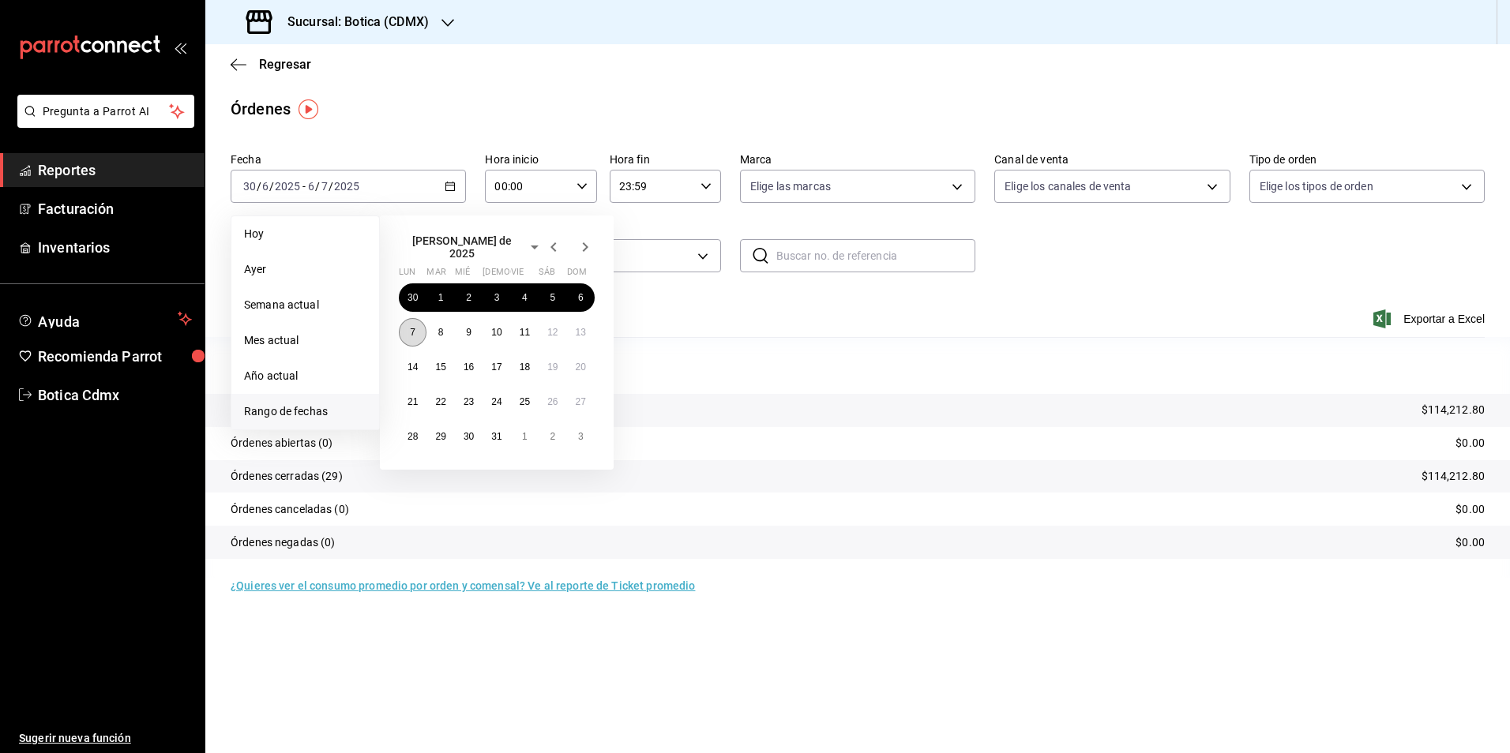
click at [412, 327] on abbr "7" at bounding box center [413, 332] width 6 height 11
click at [580, 327] on abbr "13" at bounding box center [581, 332] width 10 height 11
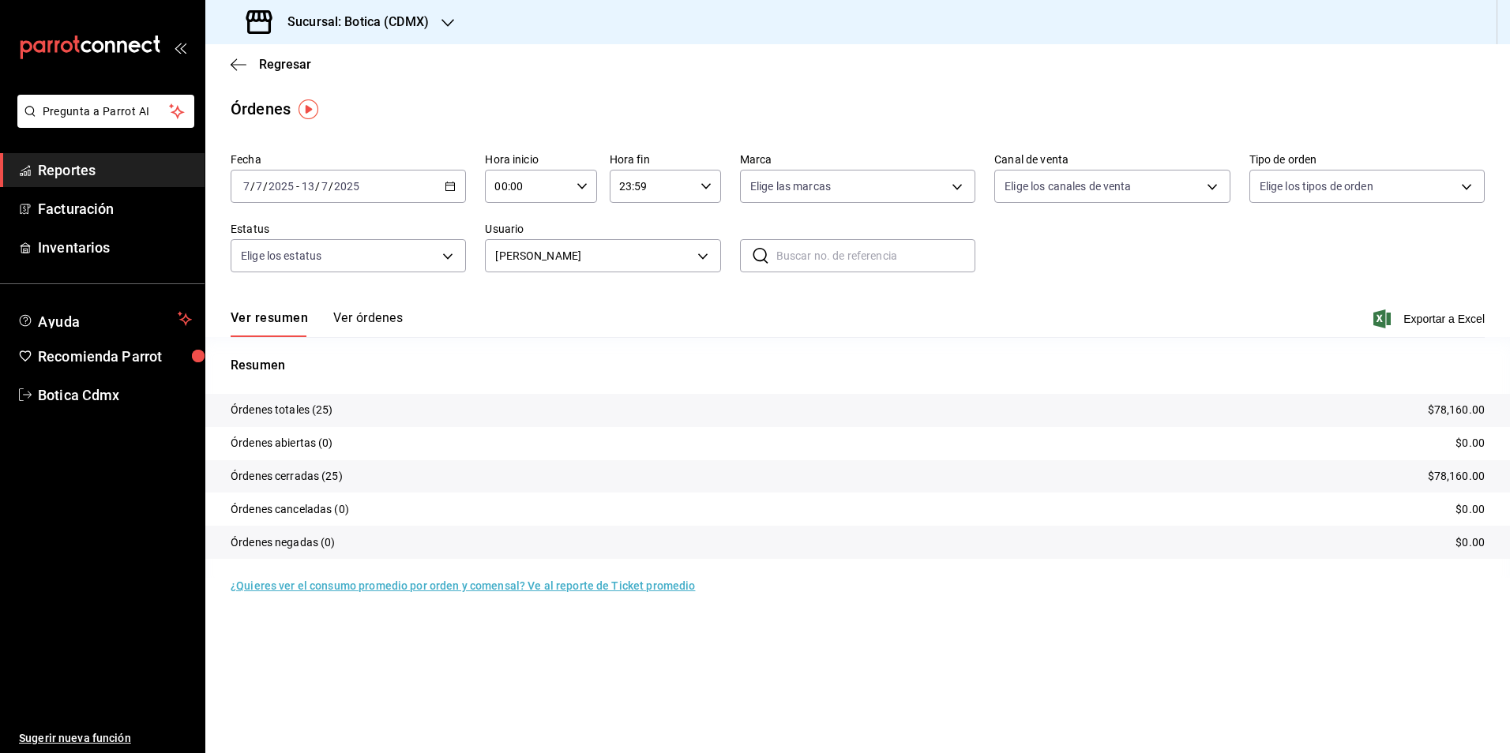
click at [456, 186] on div "[DATE] [DATE] - [DATE] [DATE]" at bounding box center [348, 186] width 235 height 33
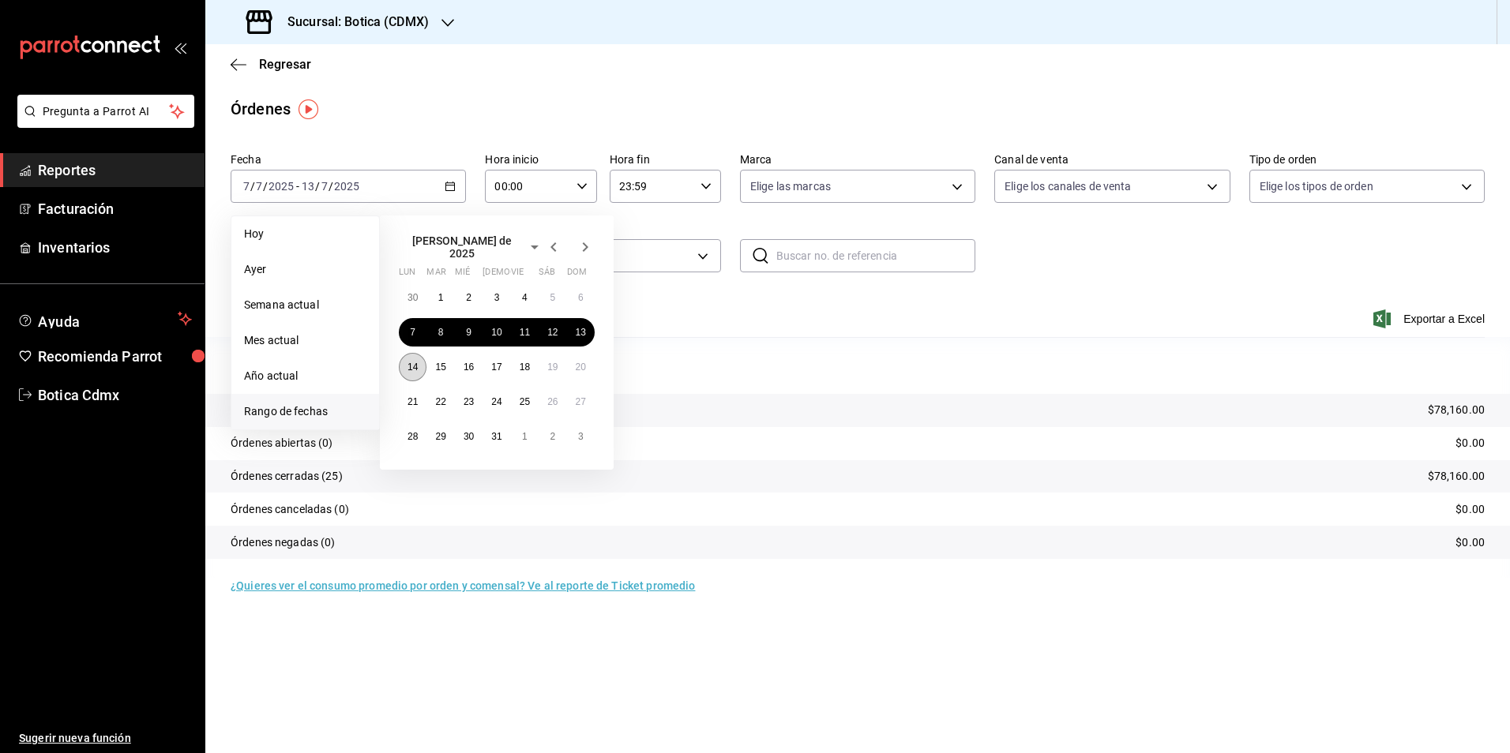
click at [415, 362] on abbr "14" at bounding box center [412, 367] width 10 height 11
click at [584, 370] on button "20" at bounding box center [581, 367] width 28 height 28
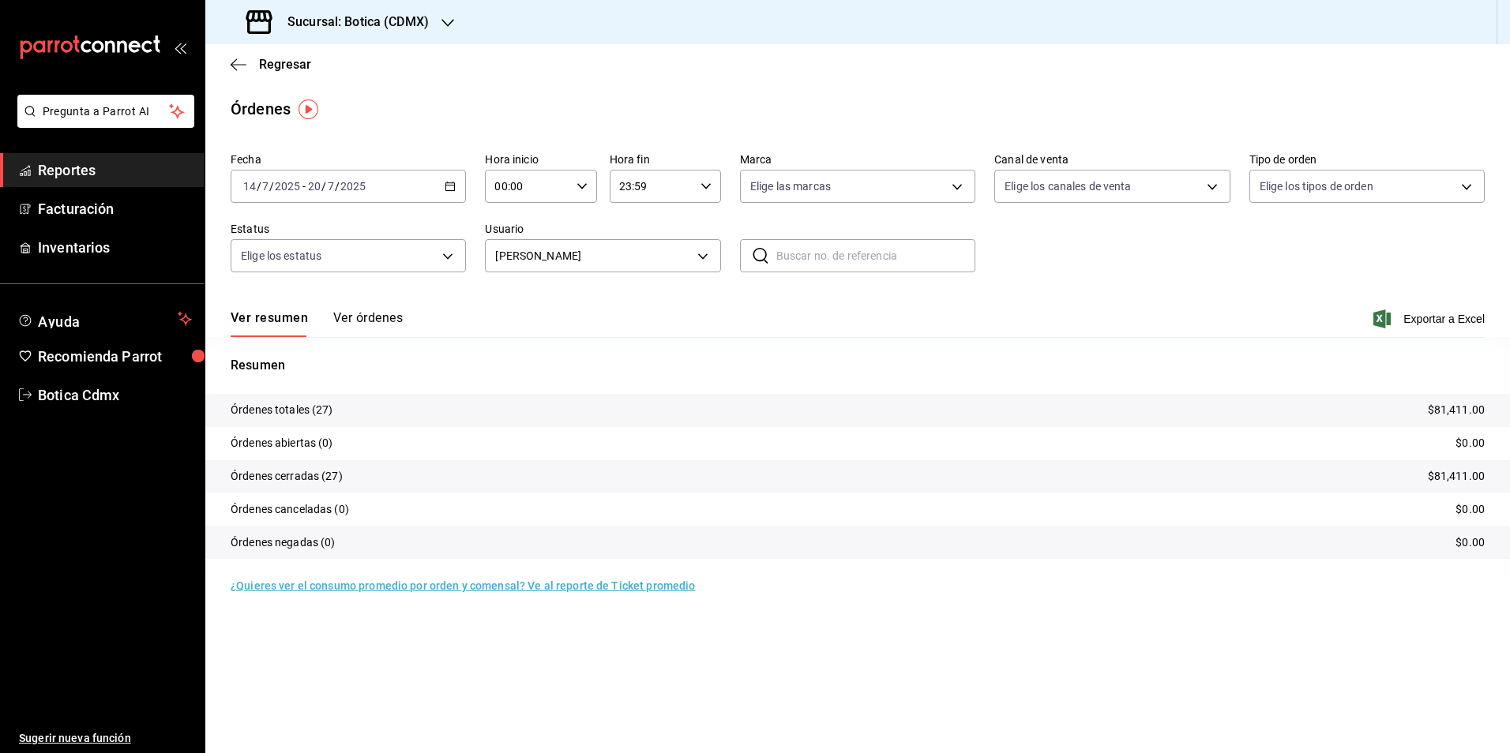
click at [449, 185] on icon "button" at bounding box center [450, 186] width 11 height 11
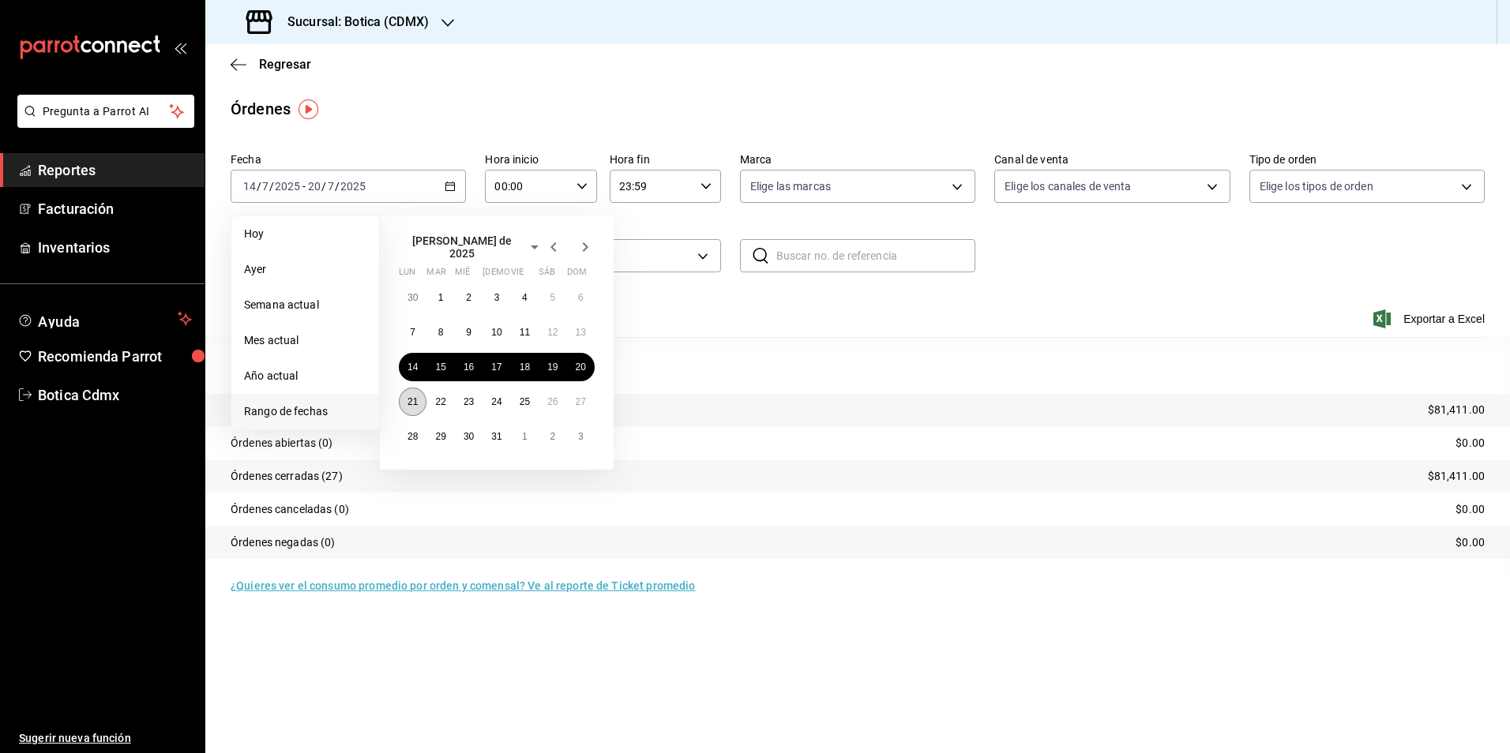
click at [418, 399] on abbr "21" at bounding box center [412, 401] width 10 height 11
click at [586, 393] on button "27" at bounding box center [581, 402] width 28 height 28
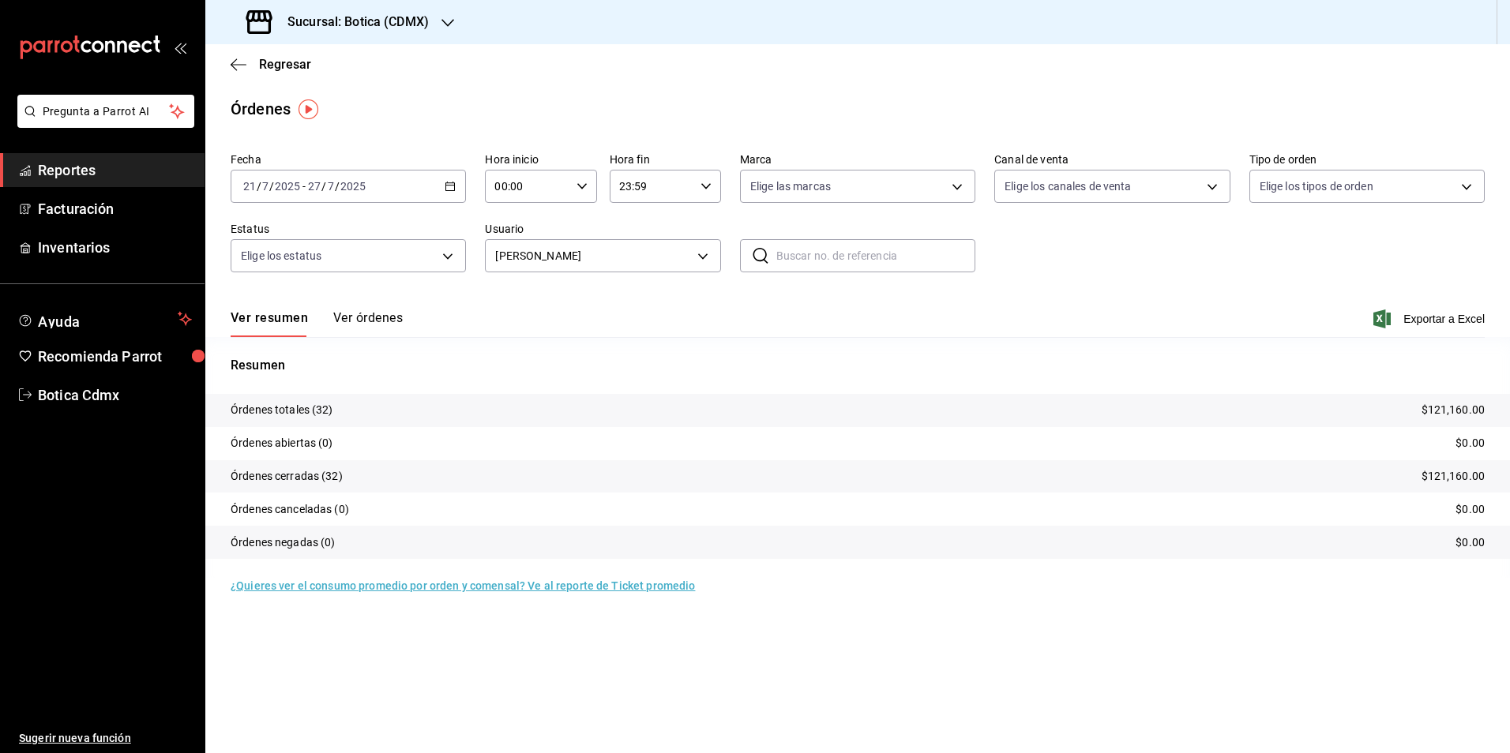
click at [441, 178] on div "[DATE] [DATE] - [DATE] [DATE]" at bounding box center [348, 186] width 235 height 33
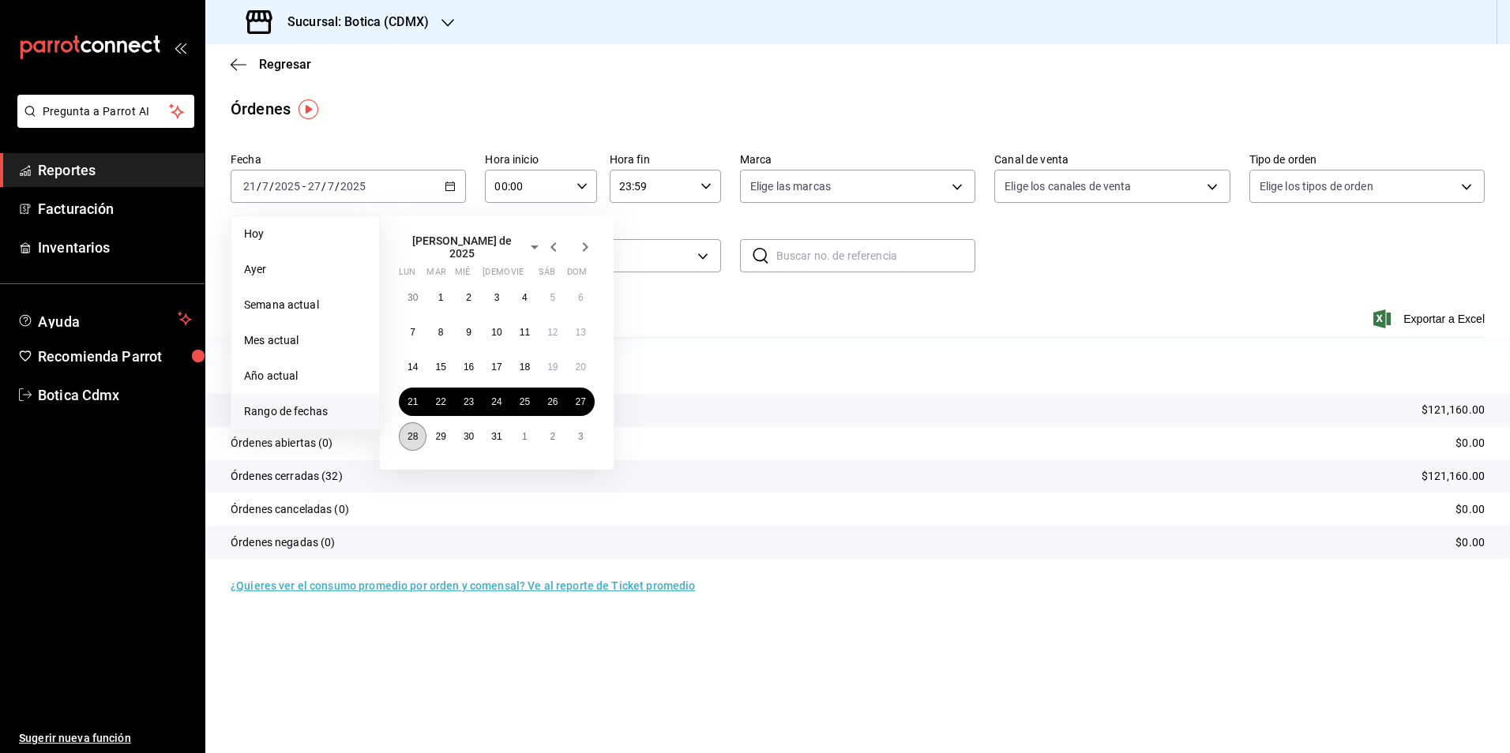
click at [411, 434] on abbr "28" at bounding box center [412, 436] width 10 height 11
click at [585, 430] on button "3" at bounding box center [581, 436] width 28 height 28
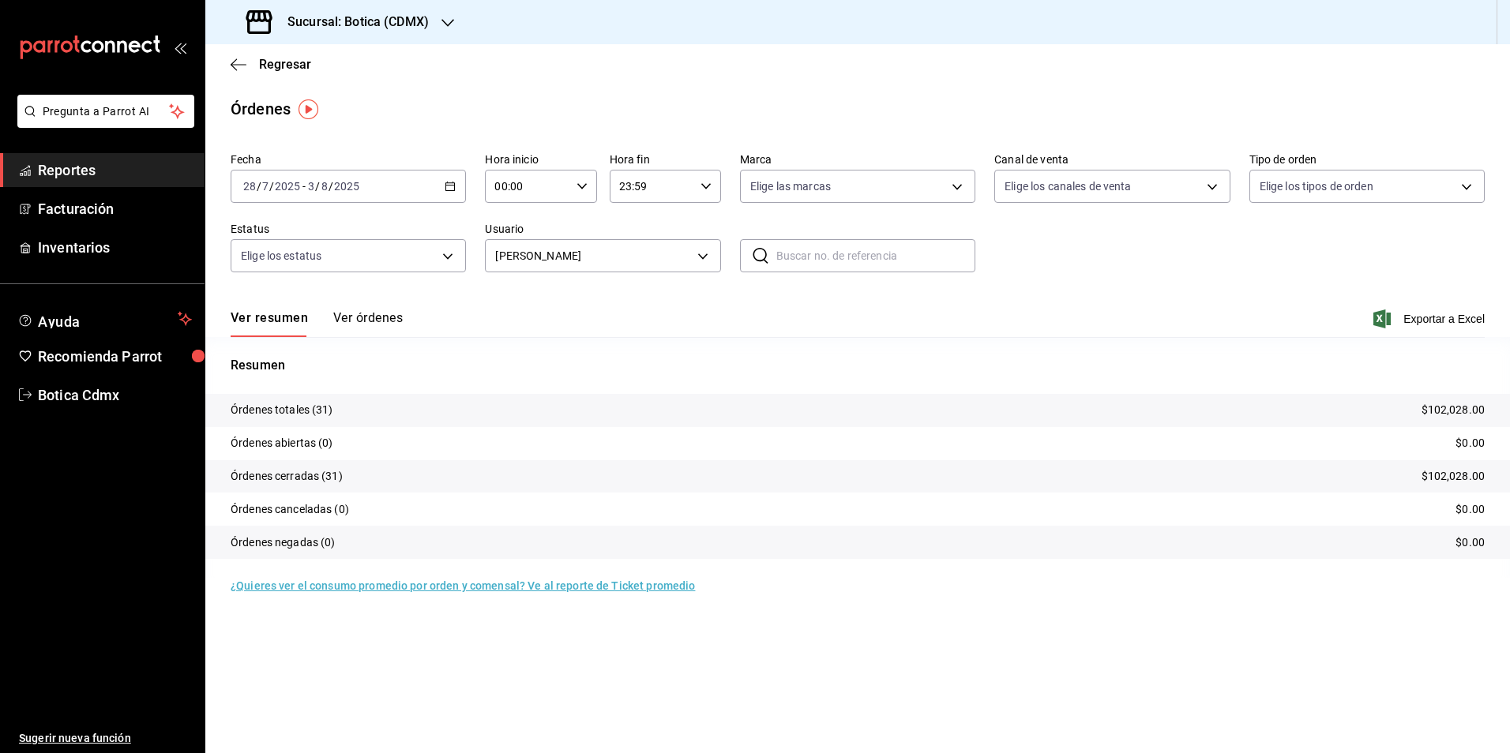
click at [453, 185] on icon "button" at bounding box center [450, 186] width 11 height 11
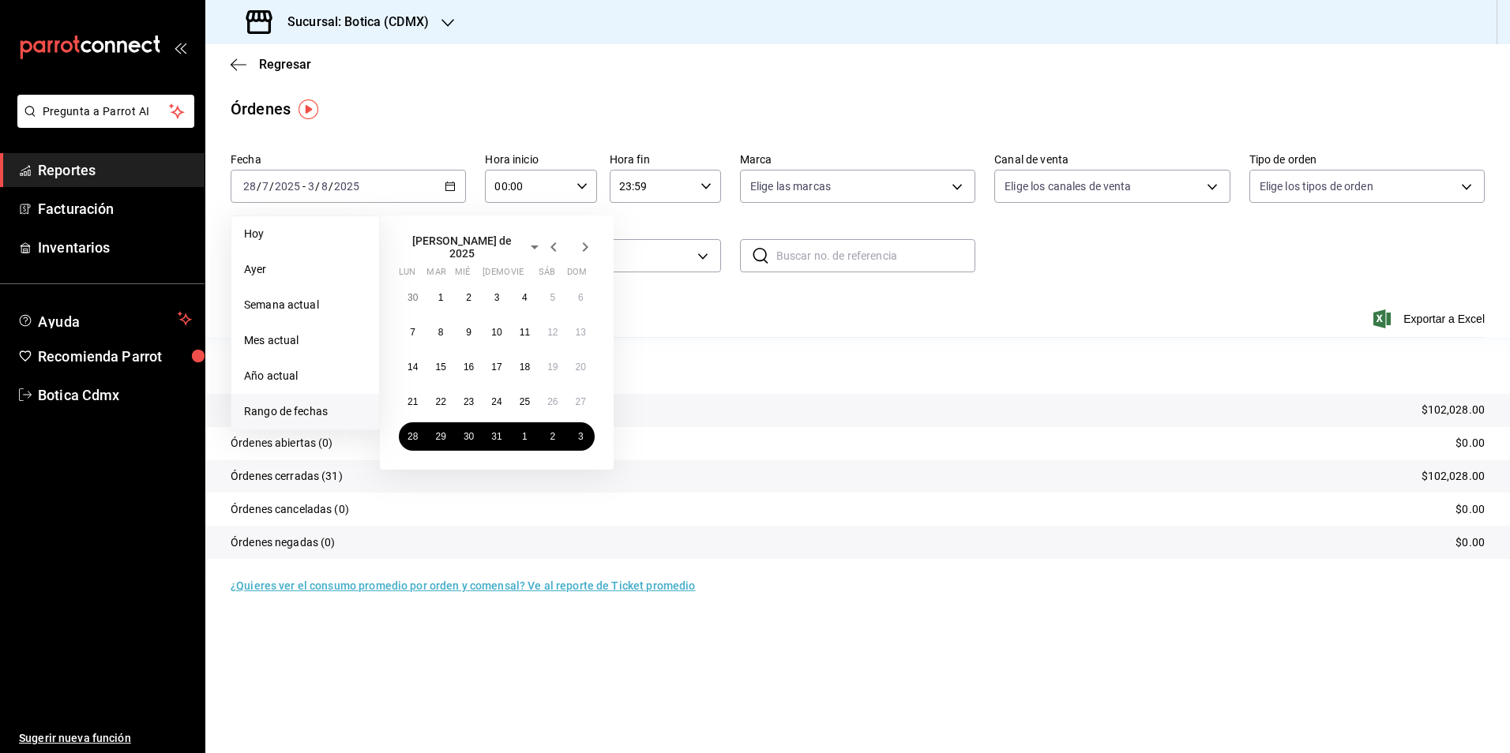
click at [588, 248] on icon "button" at bounding box center [585, 247] width 19 height 19
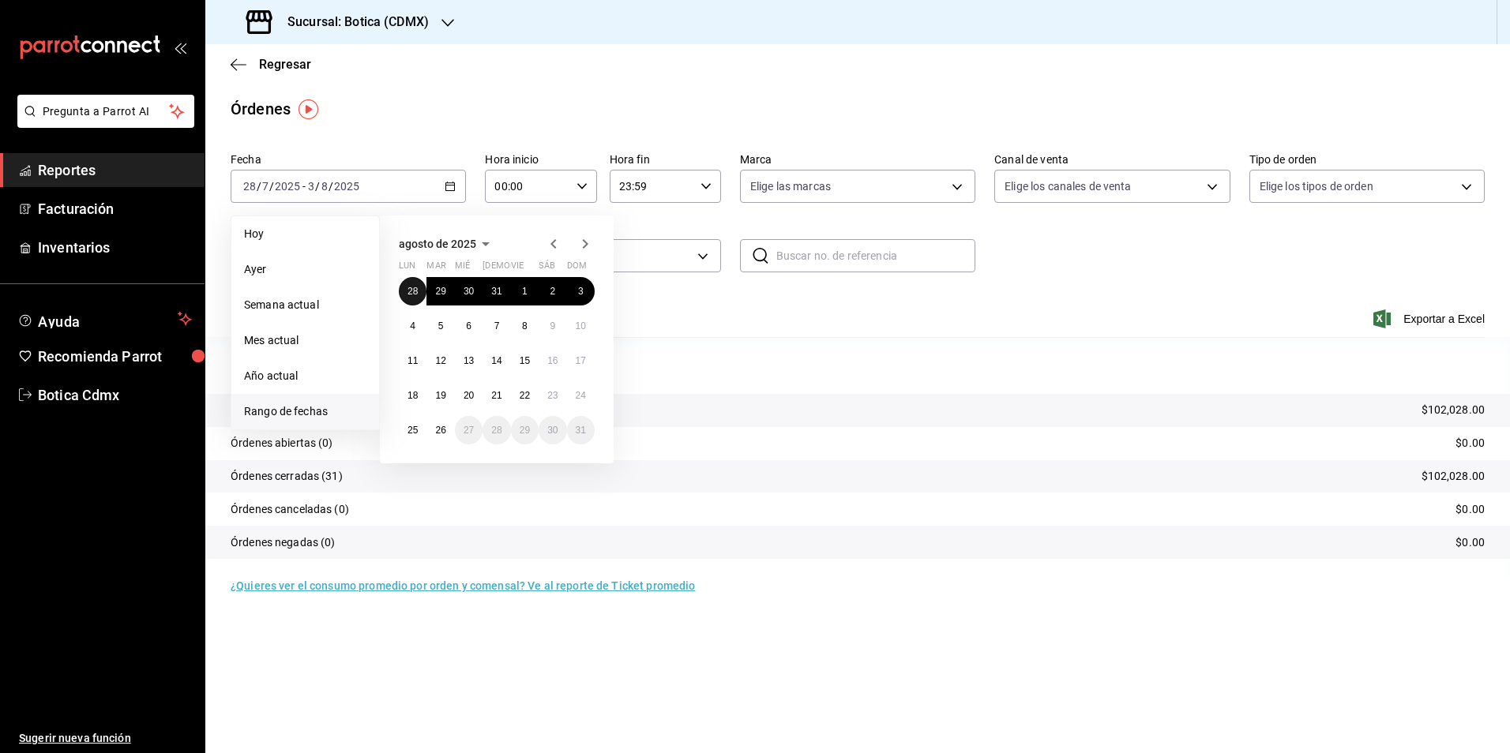
click at [412, 291] on abbr "28" at bounding box center [412, 291] width 10 height 11
click at [581, 246] on icon "button" at bounding box center [585, 247] width 19 height 19
click at [413, 325] on abbr "4" at bounding box center [413, 326] width 6 height 11
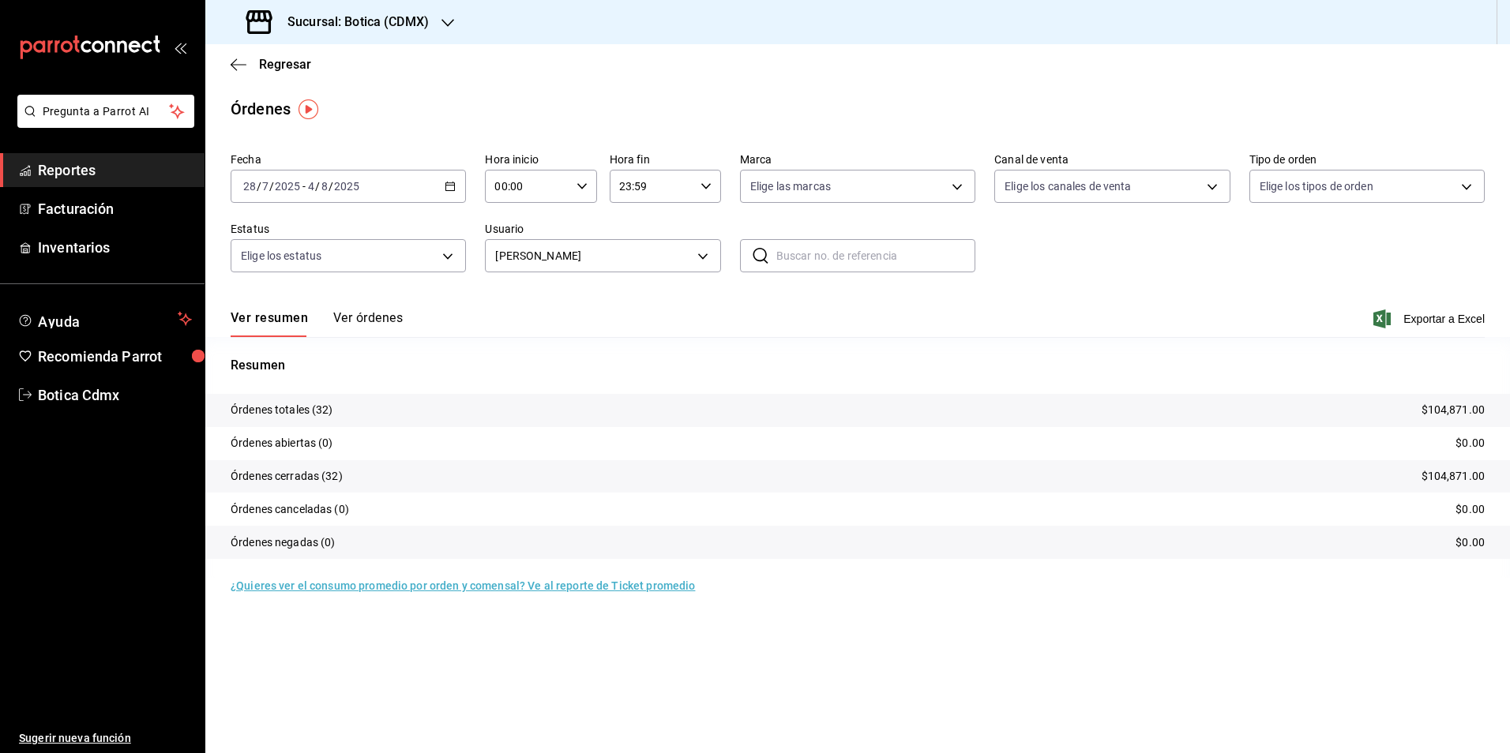
click at [449, 189] on icon "button" at bounding box center [450, 186] width 11 height 11
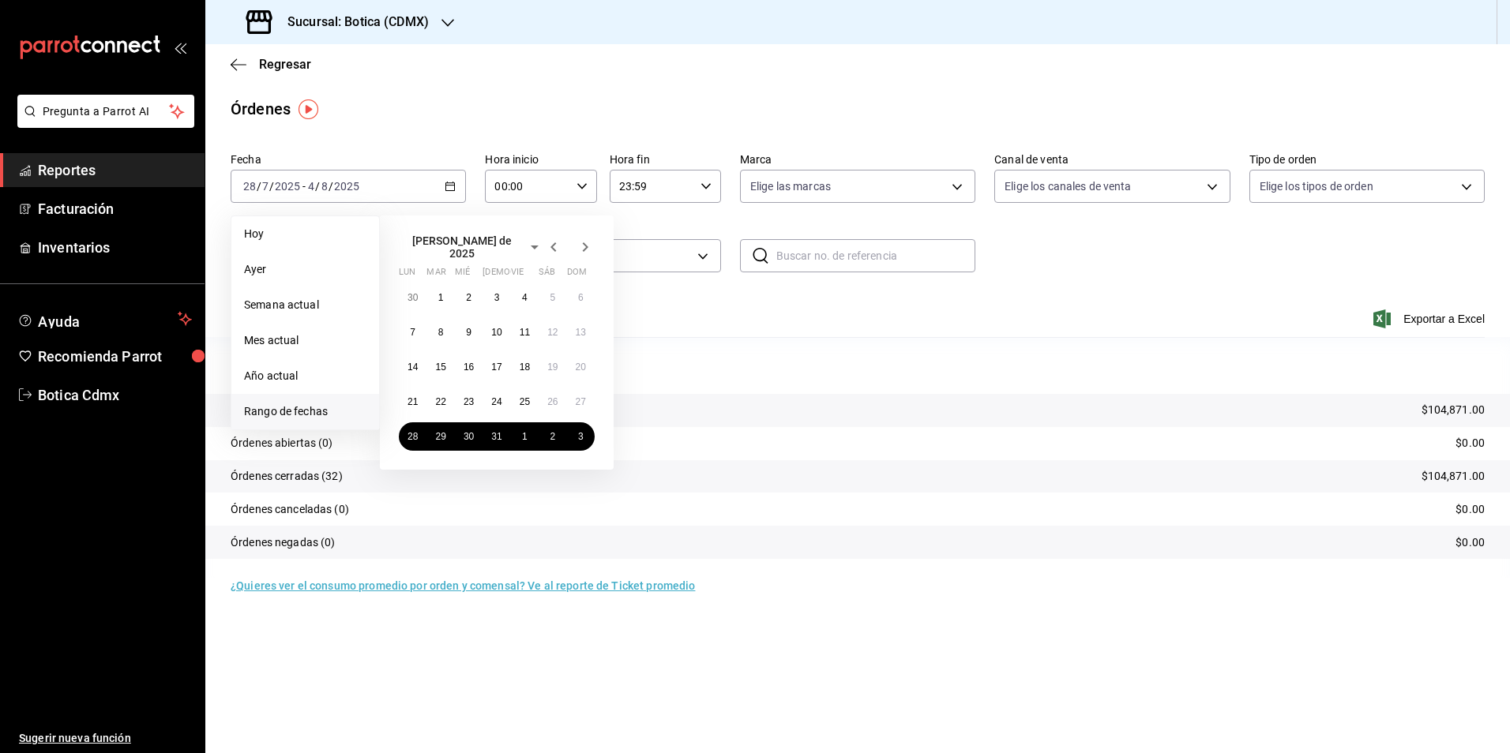
click at [586, 241] on icon "button" at bounding box center [585, 247] width 19 height 19
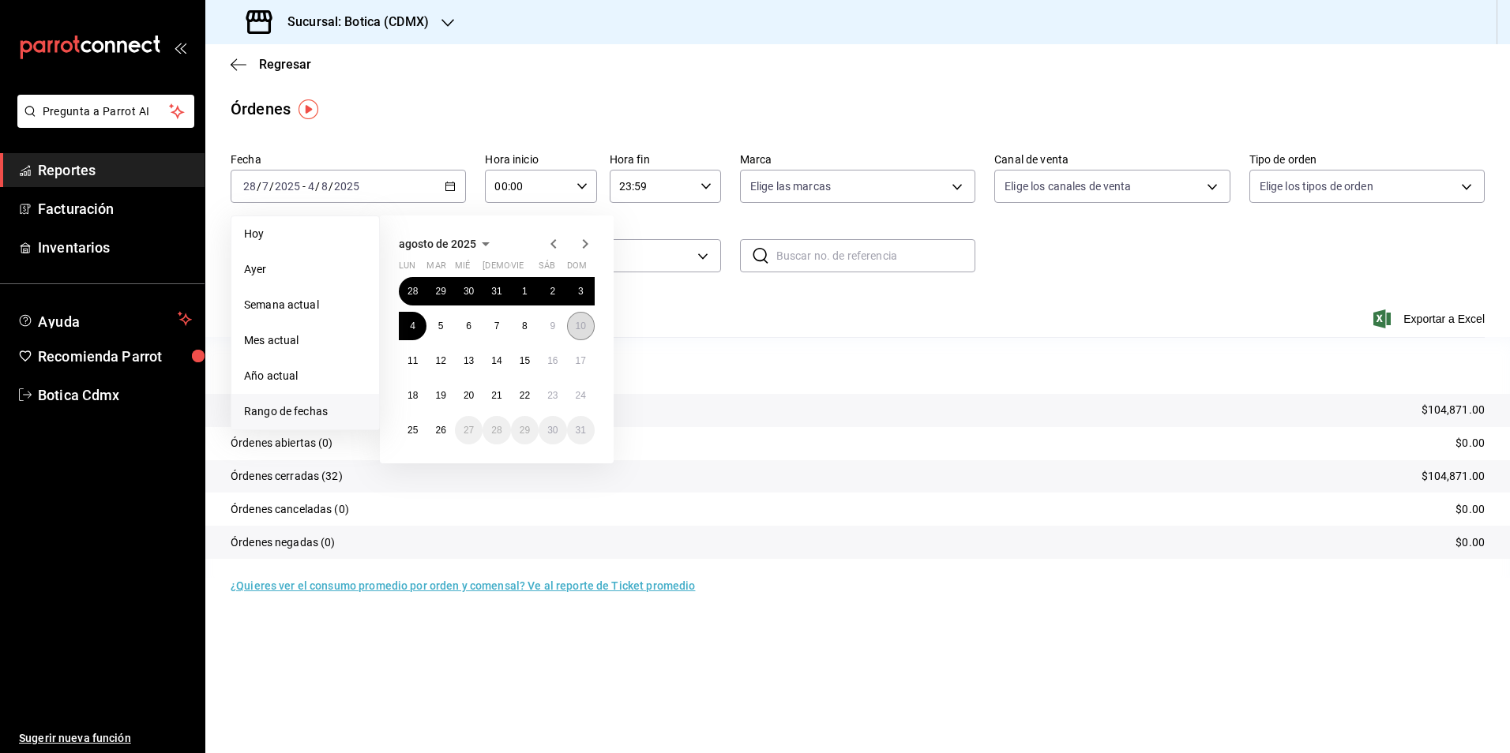
click at [575, 332] on button "10" at bounding box center [581, 326] width 28 height 28
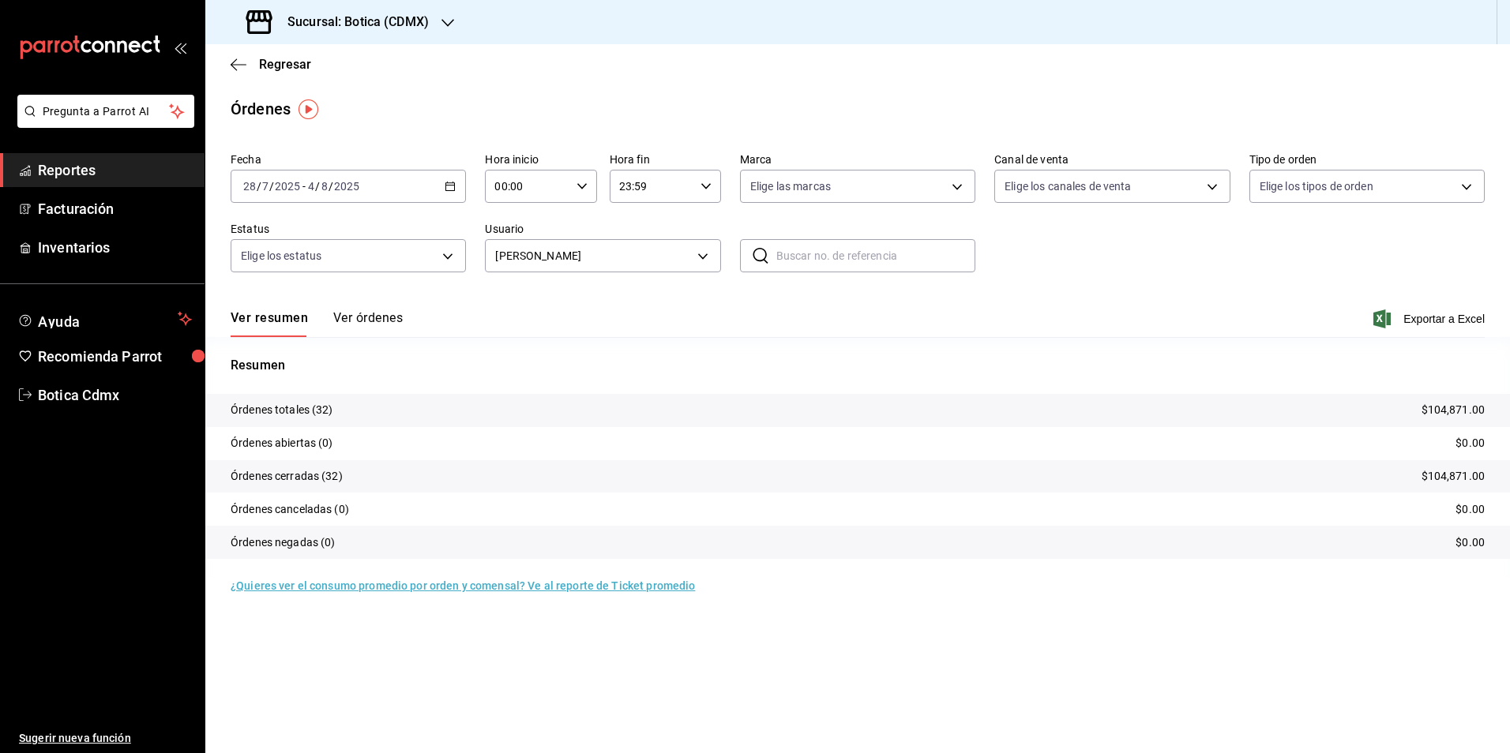
click at [449, 182] on icon "button" at bounding box center [450, 186] width 11 height 11
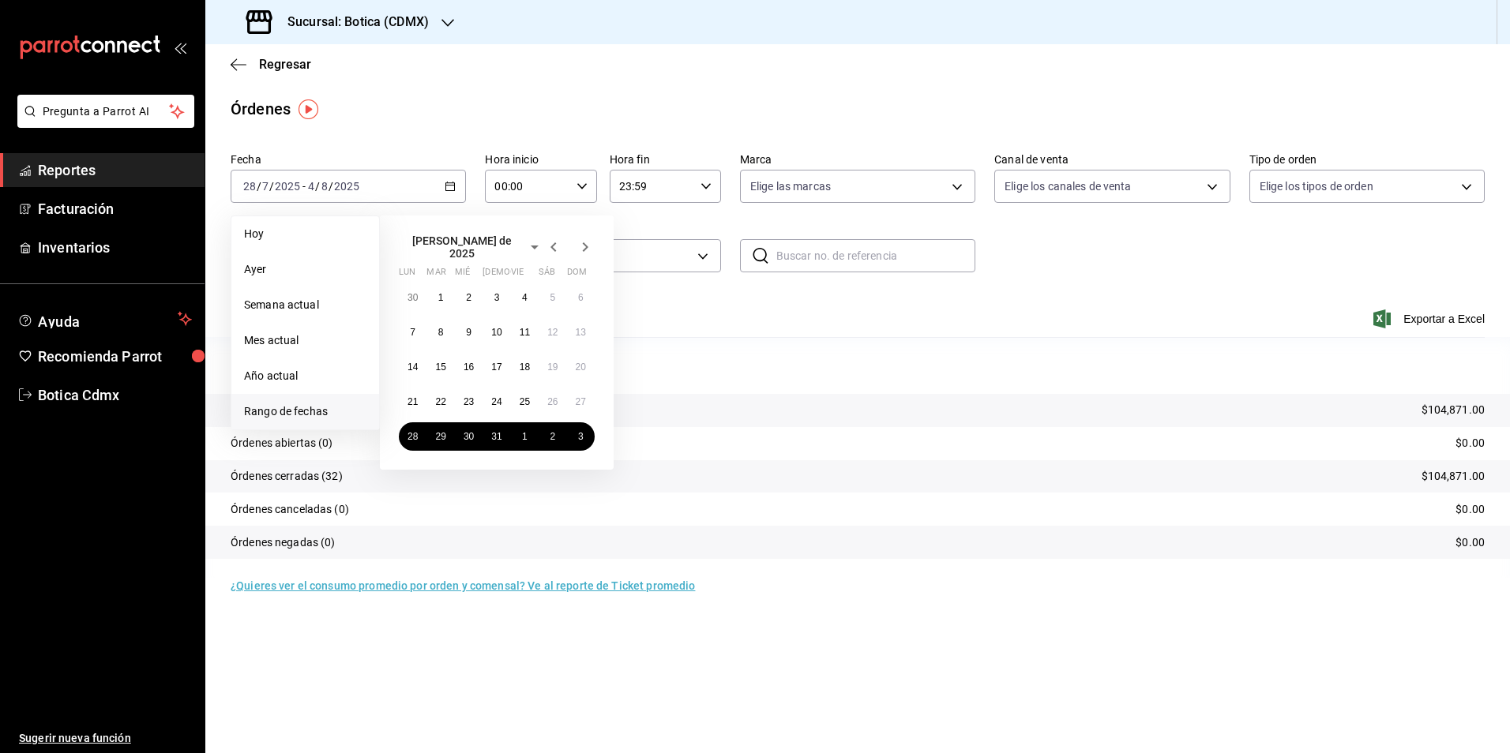
click at [588, 240] on icon "button" at bounding box center [585, 247] width 19 height 19
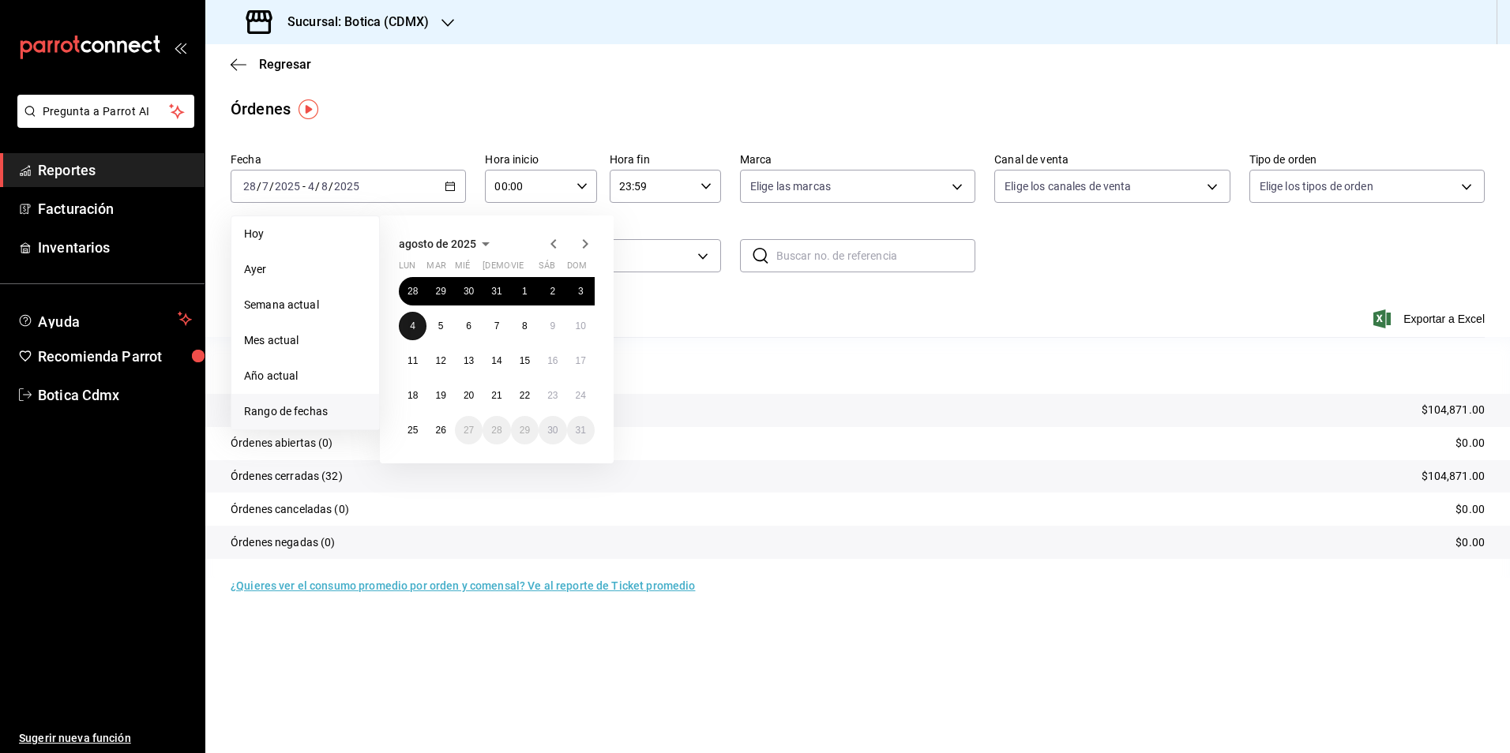
click at [411, 323] on abbr "4" at bounding box center [413, 326] width 6 height 11
click at [588, 317] on button "10" at bounding box center [581, 326] width 28 height 28
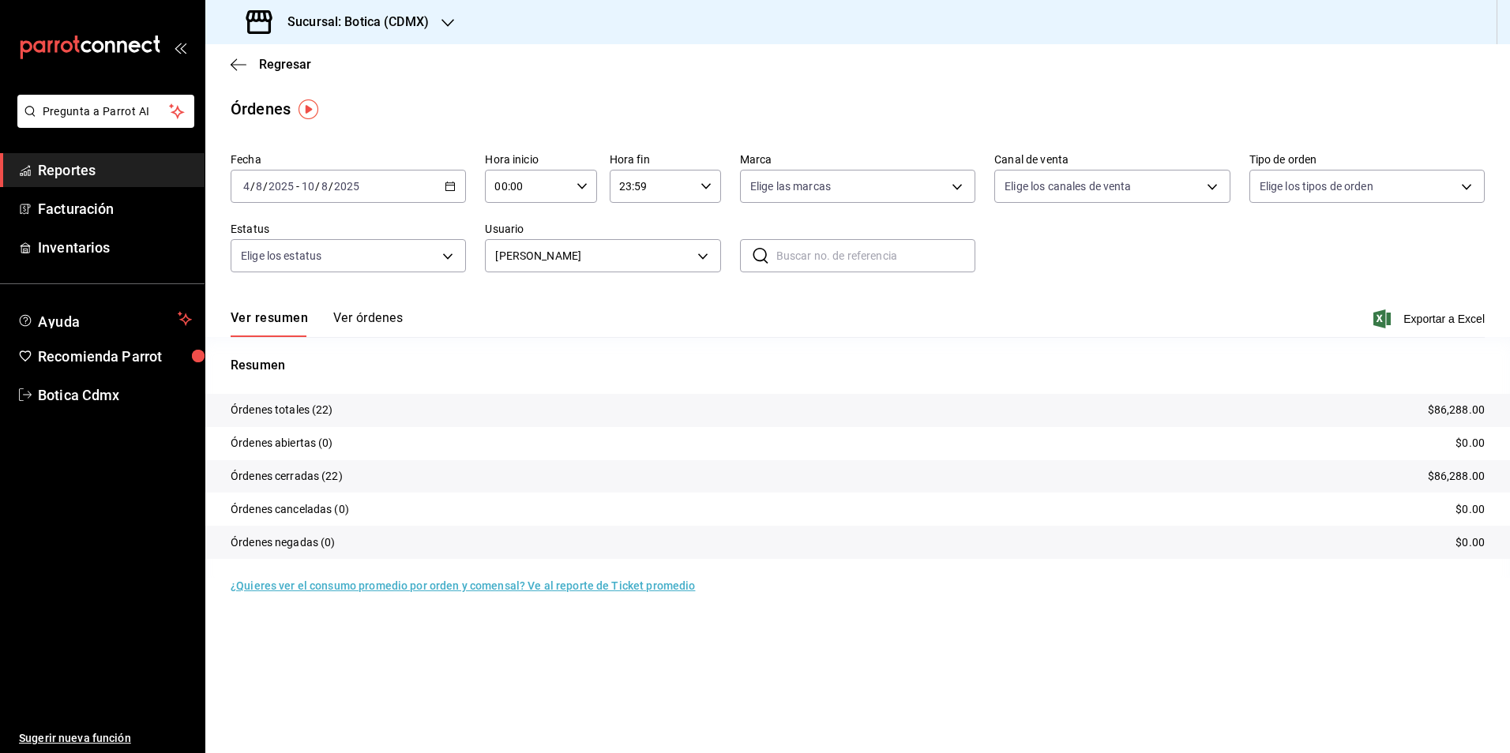
click at [449, 184] on icon "button" at bounding box center [450, 186] width 11 height 11
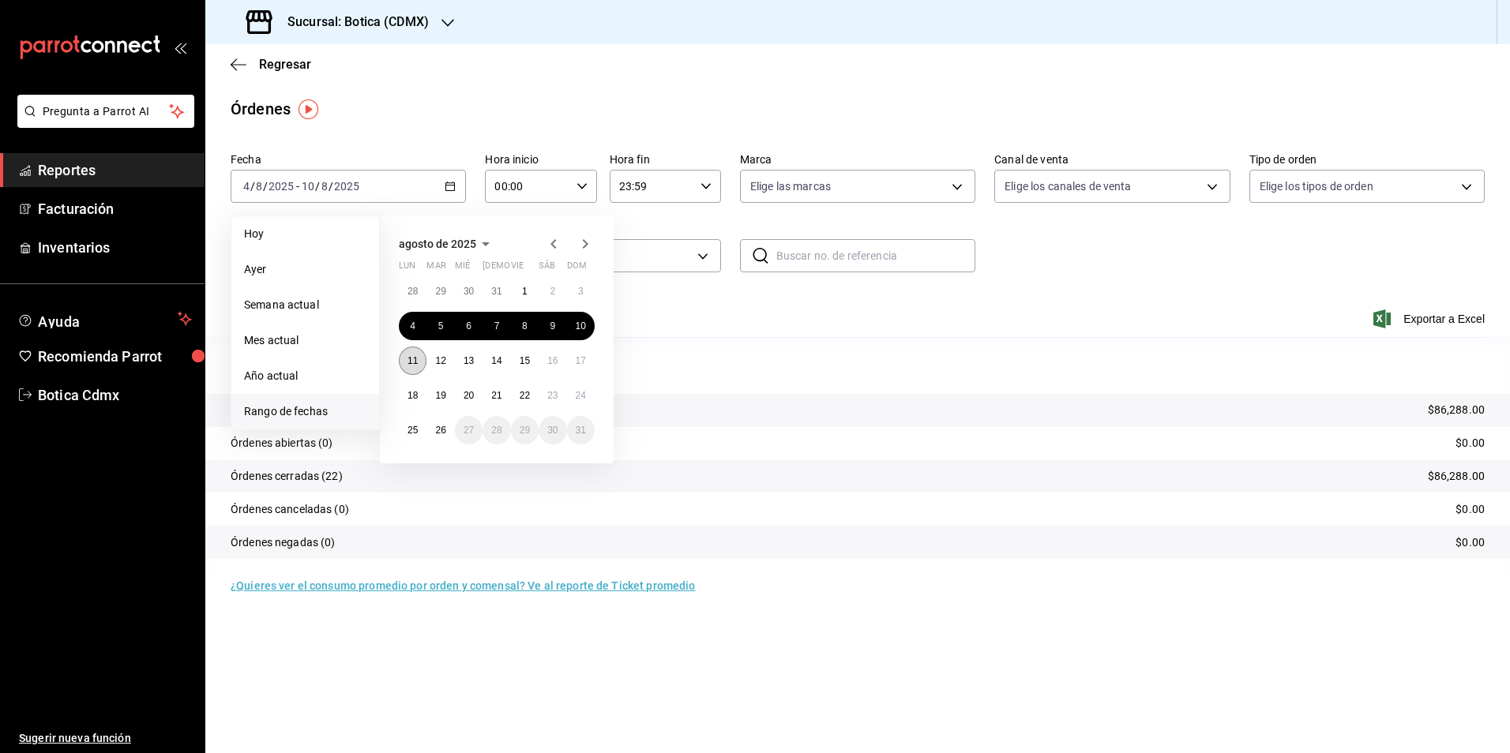
click at [413, 367] on button "11" at bounding box center [413, 361] width 28 height 28
click at [570, 354] on button "17" at bounding box center [581, 361] width 28 height 28
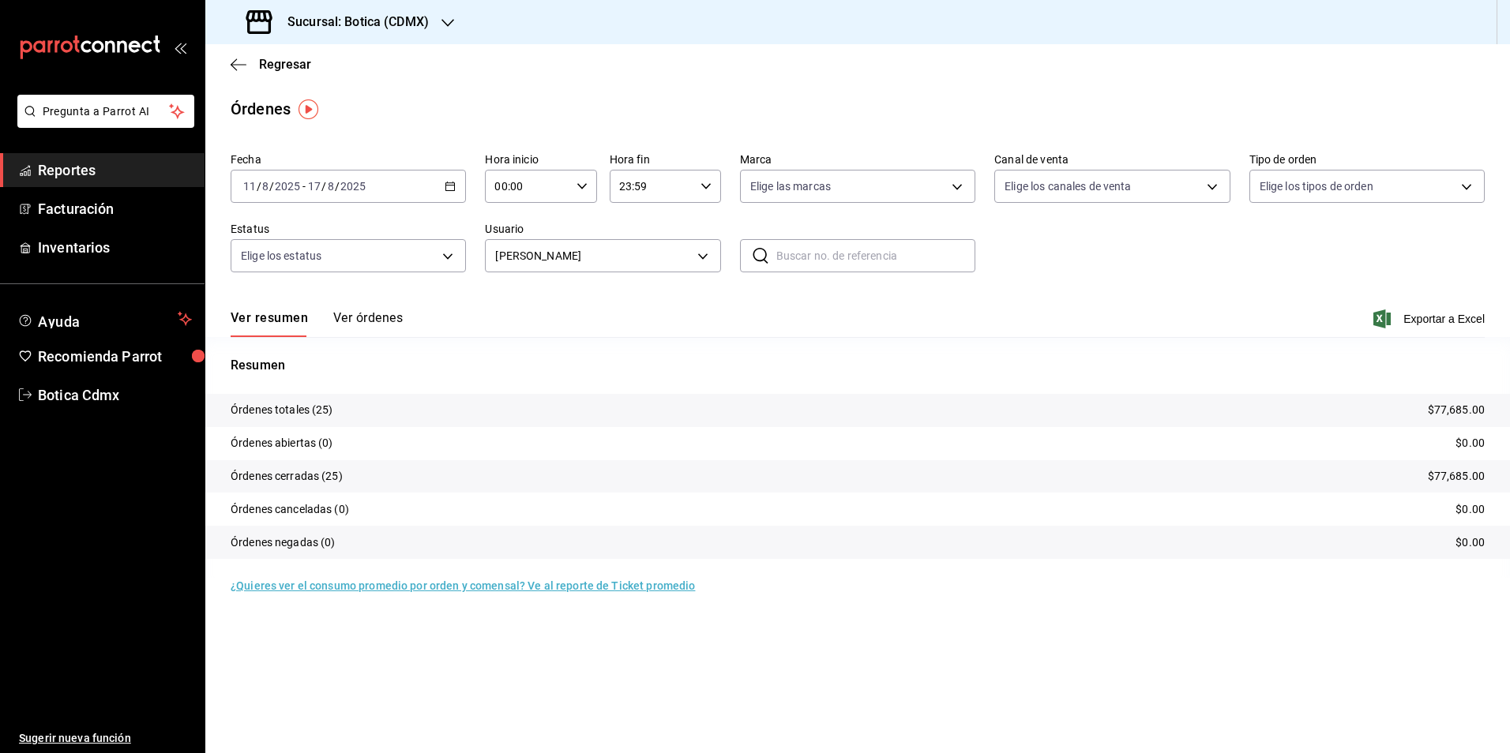
click at [445, 181] on icon "button" at bounding box center [450, 186] width 11 height 11
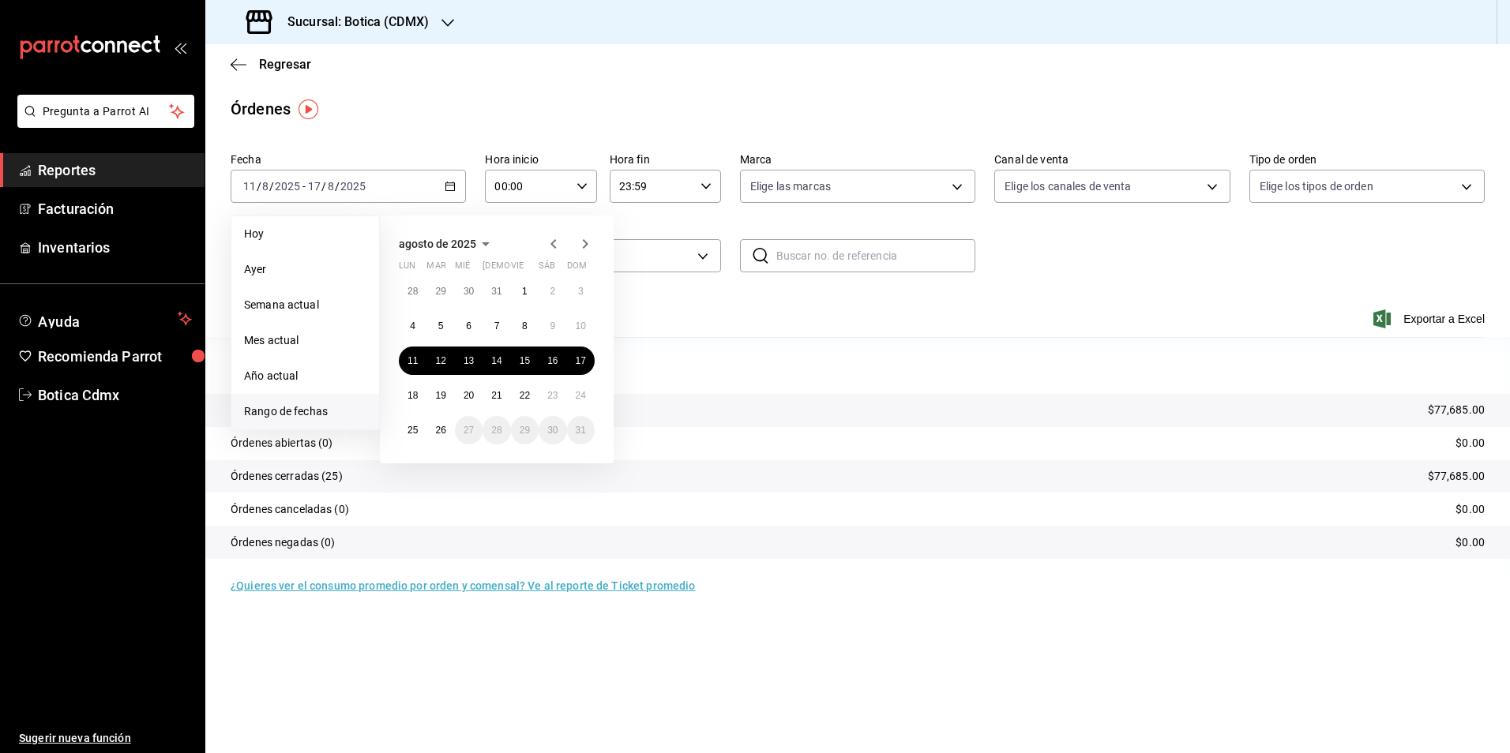
click at [393, 381] on div "agosto de 2025 lun mar [PERSON_NAME] vie sáb dom 28 29 30 31 1 2 3 4 5 6 7 8 9 …" at bounding box center [497, 340] width 234 height 248
click at [414, 401] on button "18" at bounding box center [413, 395] width 28 height 28
click at [574, 399] on button "24" at bounding box center [581, 395] width 28 height 28
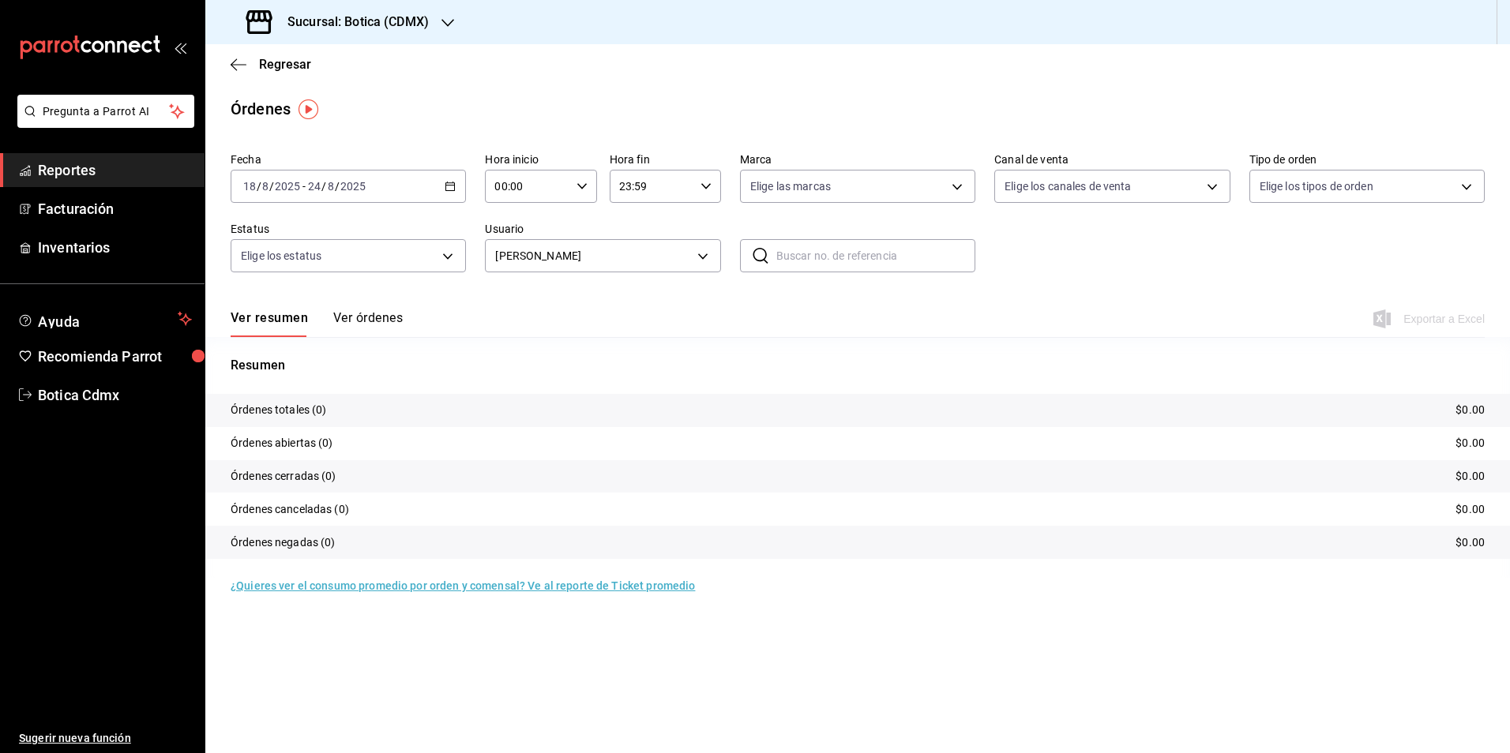
click at [450, 186] on \(Stroke\) "button" at bounding box center [450, 185] width 9 height 1
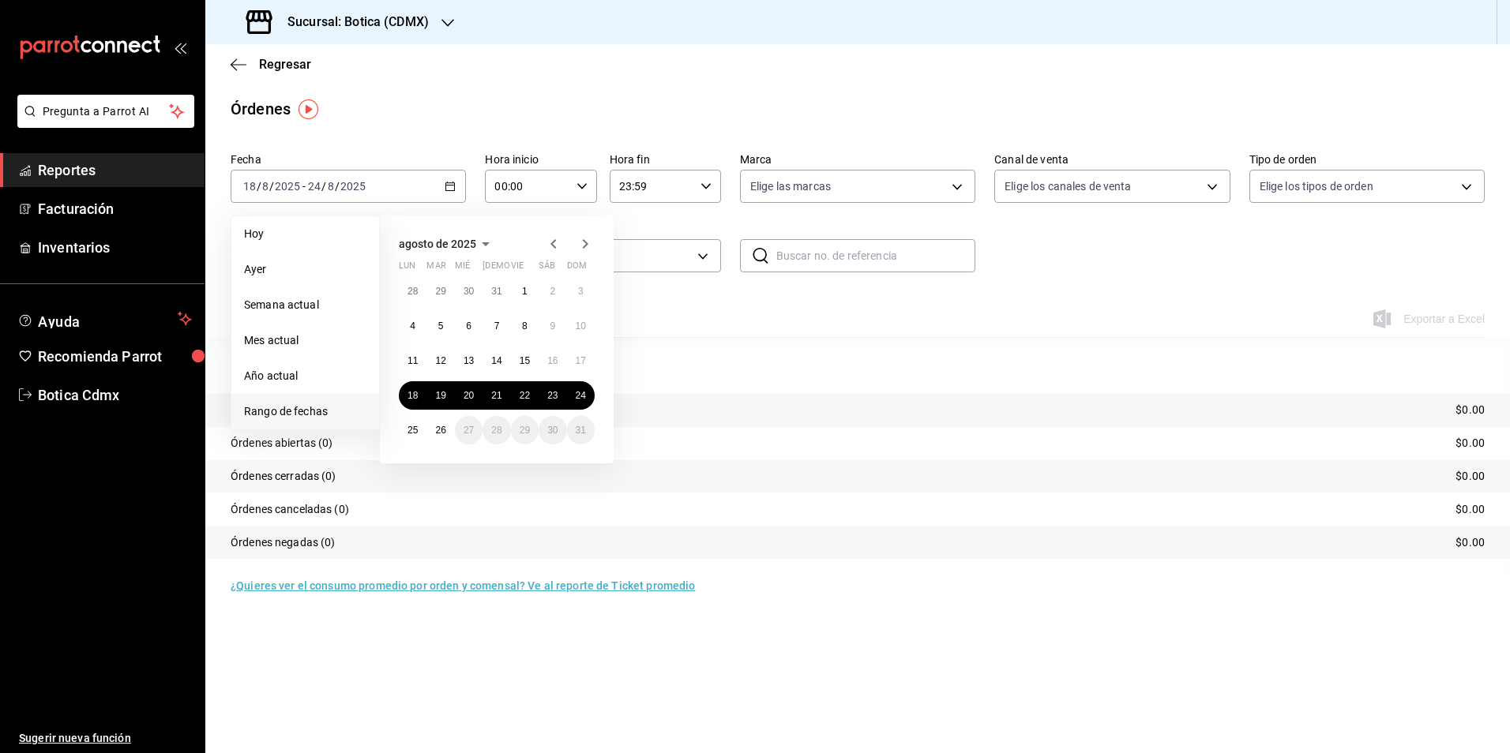
click at [558, 240] on icon "button" at bounding box center [553, 244] width 19 height 19
click at [404, 287] on button "30" at bounding box center [413, 298] width 28 height 28
click at [579, 288] on abbr "1" at bounding box center [581, 291] width 6 height 11
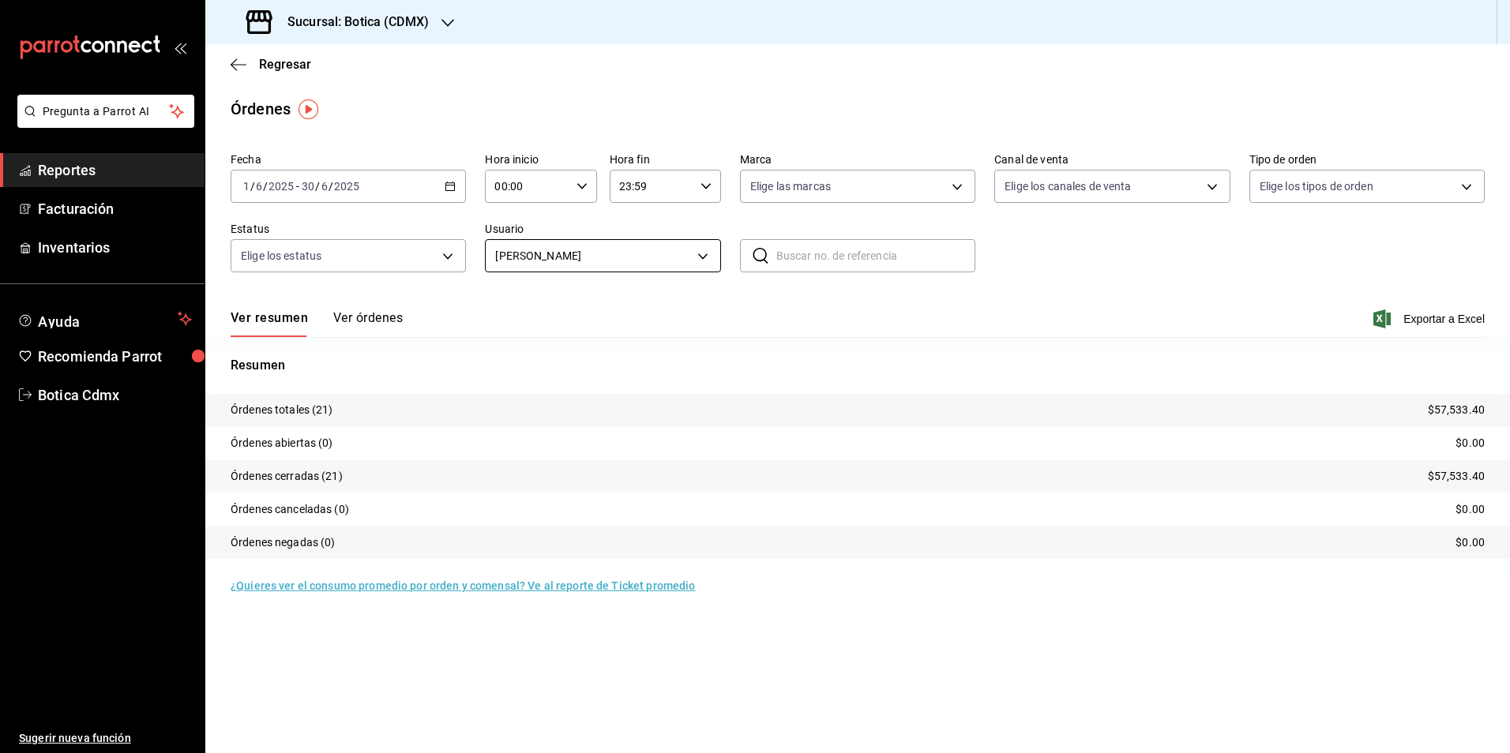
click at [708, 260] on body "Pregunta a Parrot AI Reportes Facturación Inventarios Ayuda Recomienda Parrot B…" at bounding box center [755, 376] width 1510 height 753
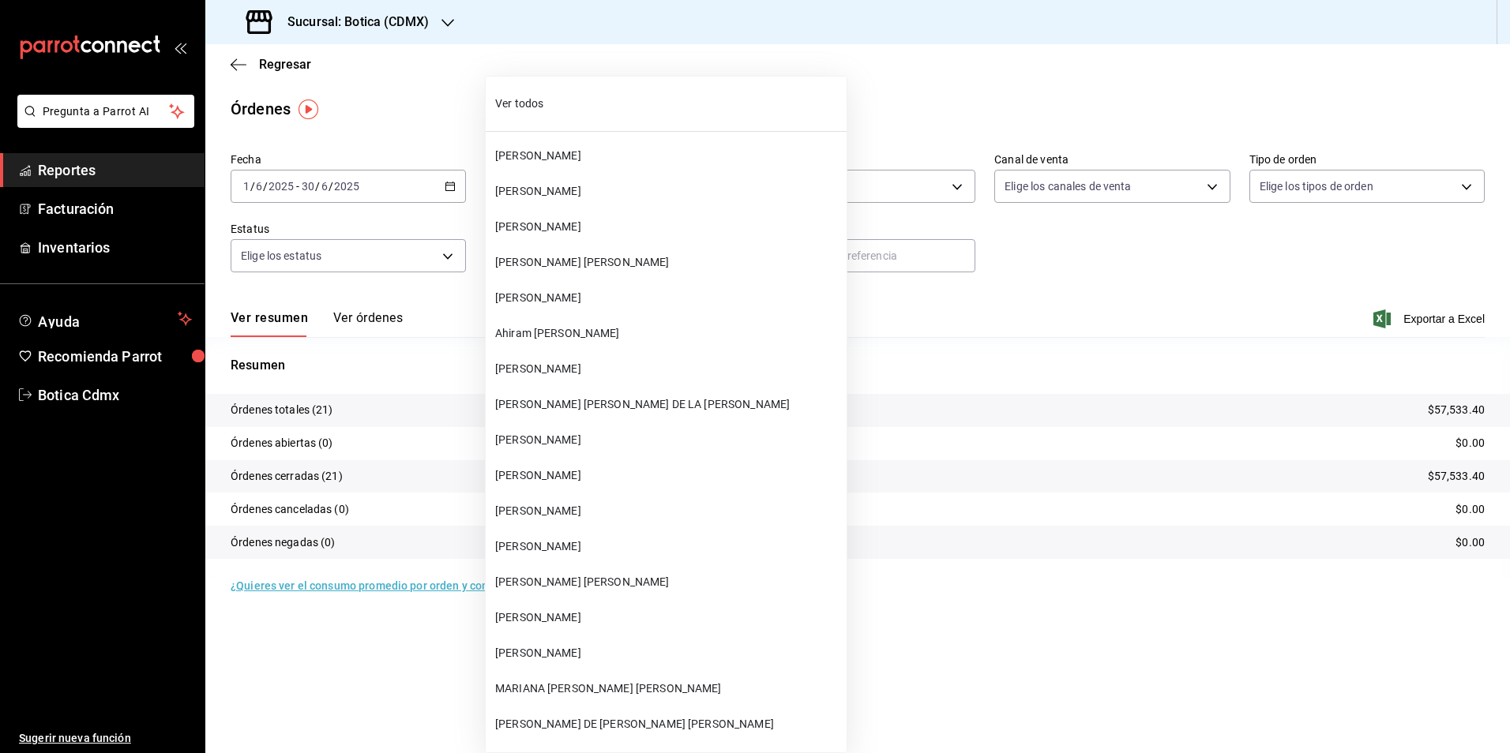
scroll to position [16053, 0]
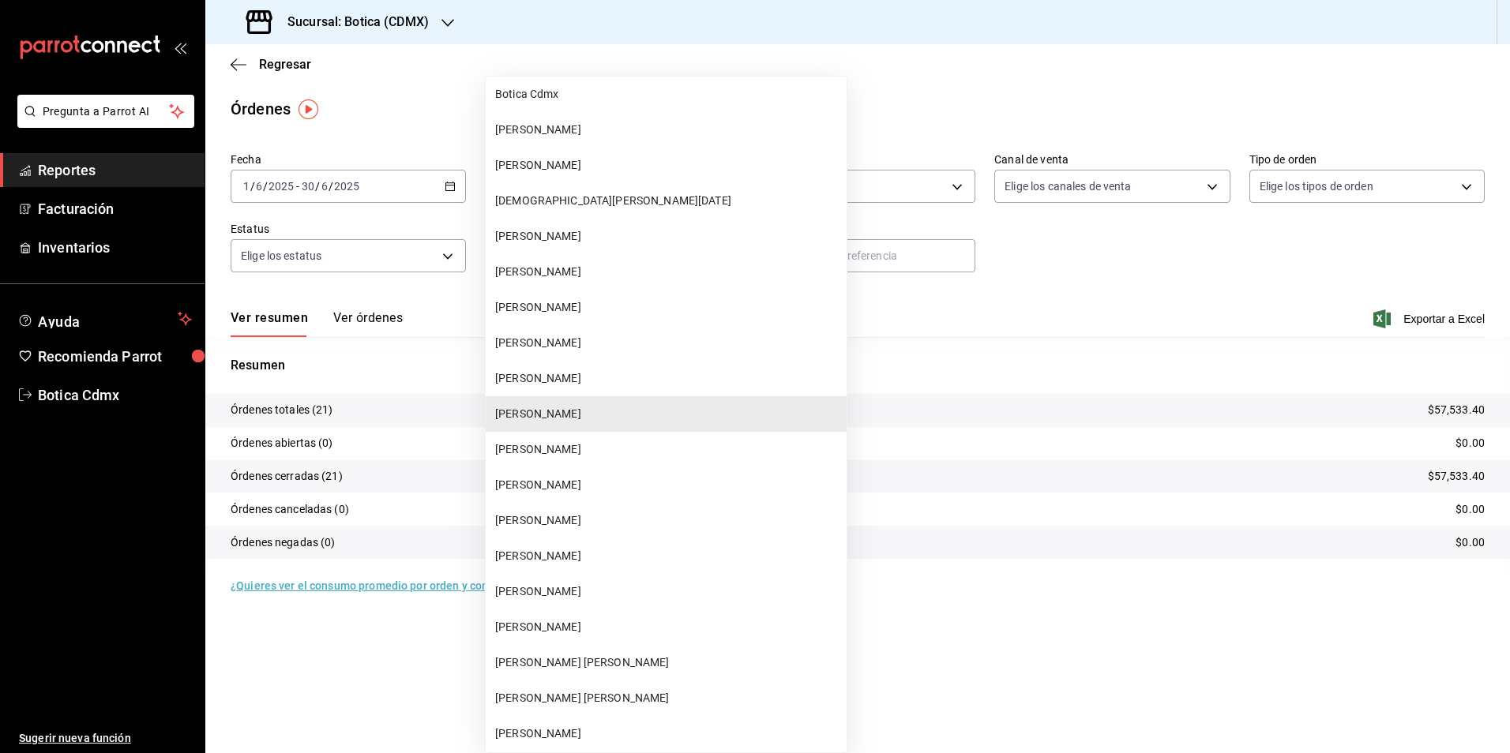
click at [520, 552] on span "[PERSON_NAME]" at bounding box center [667, 556] width 345 height 17
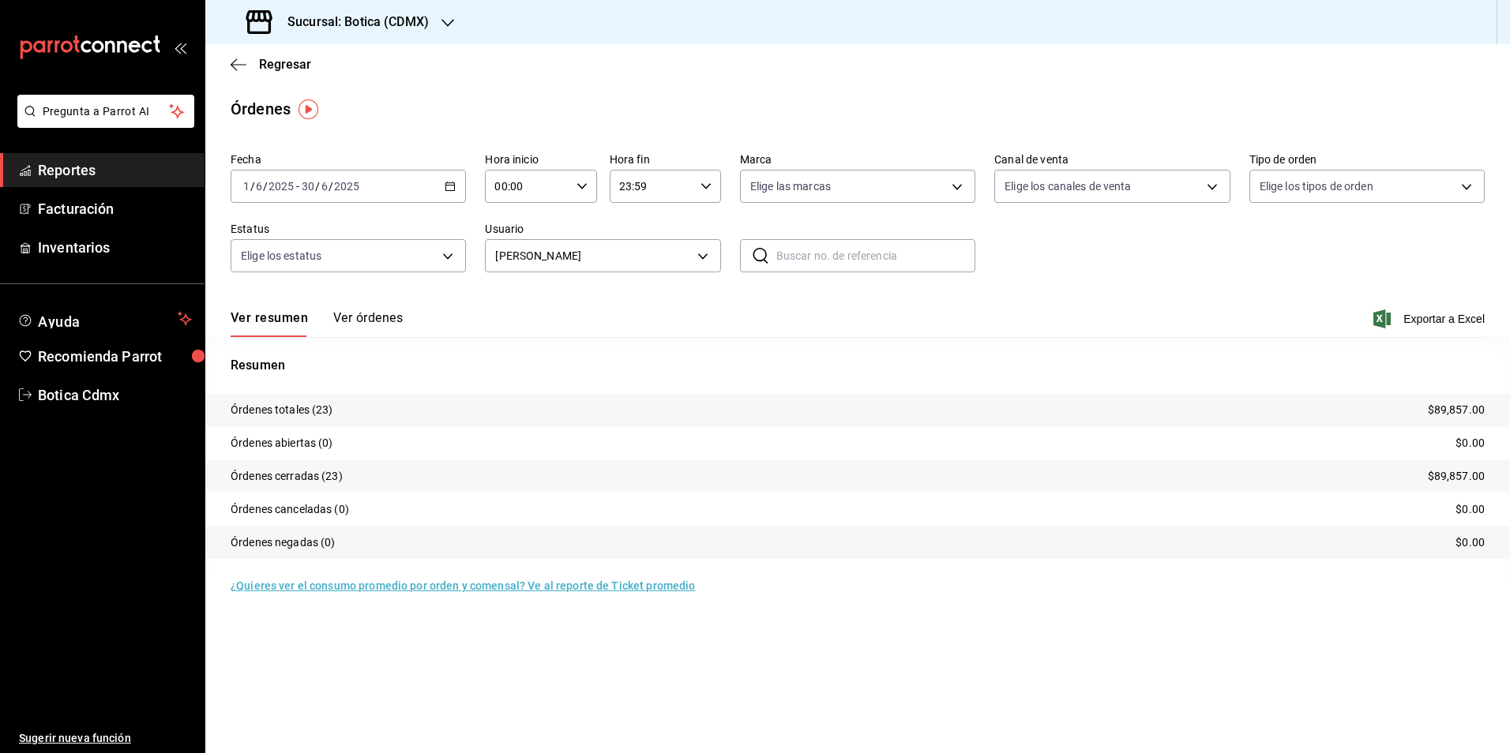
click at [451, 180] on div "[DATE] [DATE] - [DATE] [DATE]" at bounding box center [348, 186] width 235 height 33
click at [446, 186] on \(Stroke\) "button" at bounding box center [449, 186] width 9 height 9
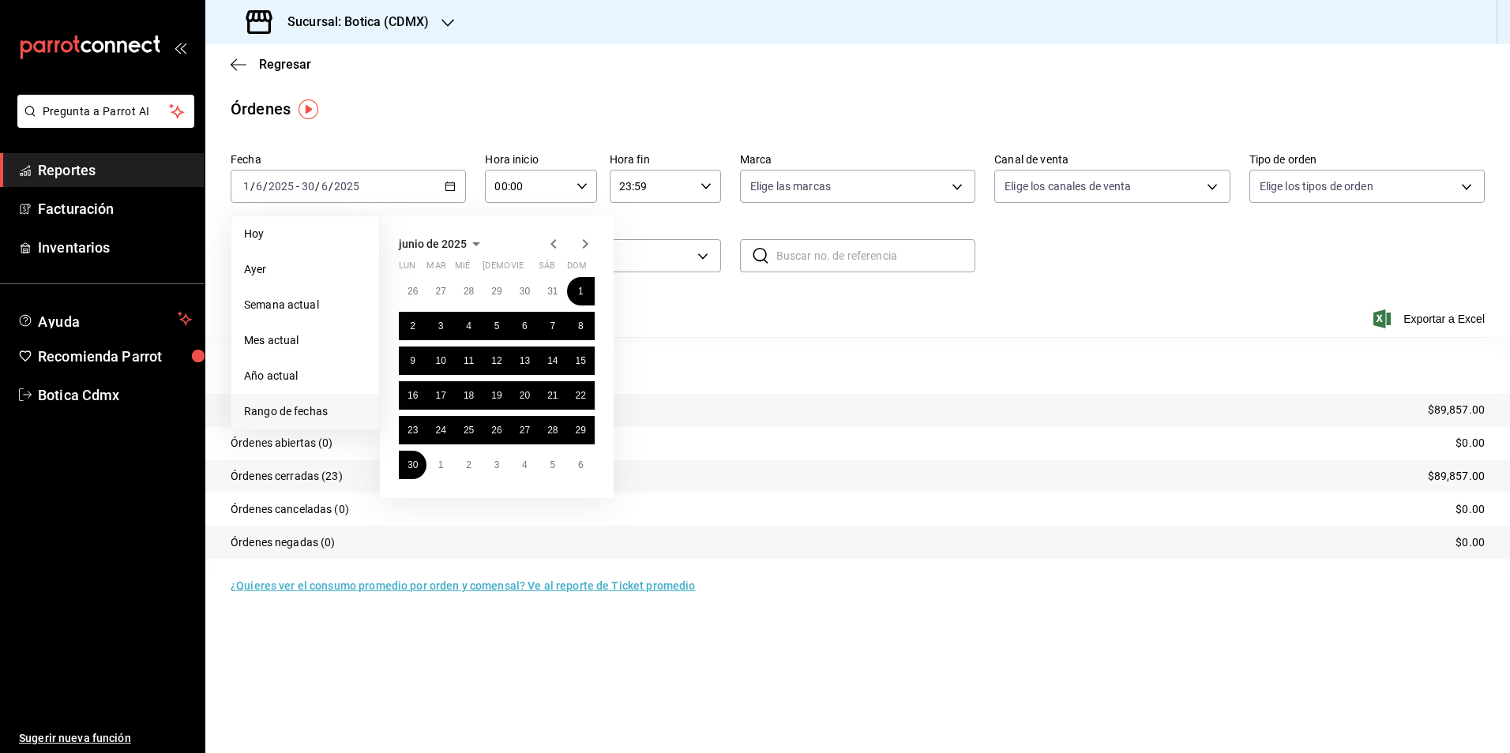
click at [581, 241] on icon "button" at bounding box center [585, 244] width 19 height 19
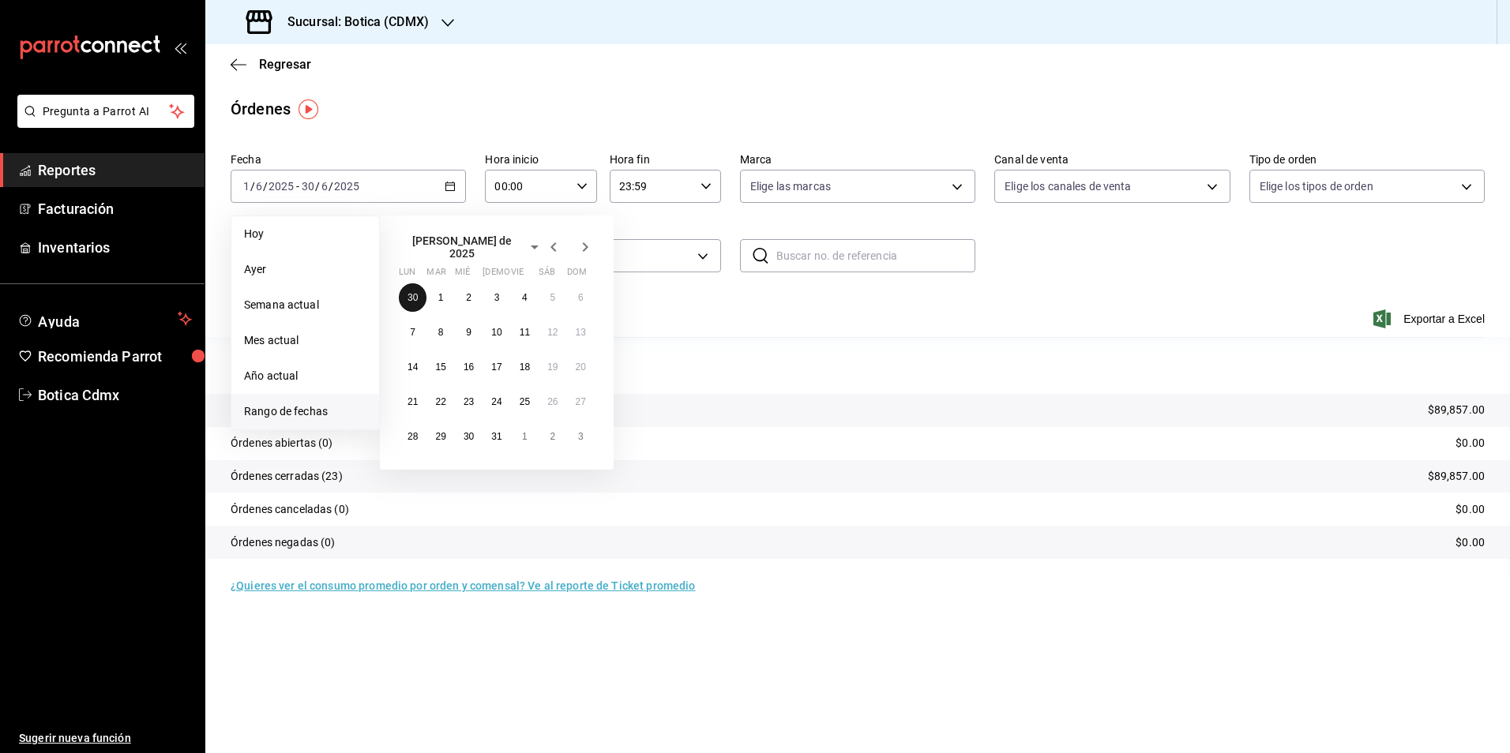
click at [407, 292] on abbr "30" at bounding box center [412, 297] width 10 height 11
click at [584, 468] on button "6" at bounding box center [581, 465] width 28 height 28
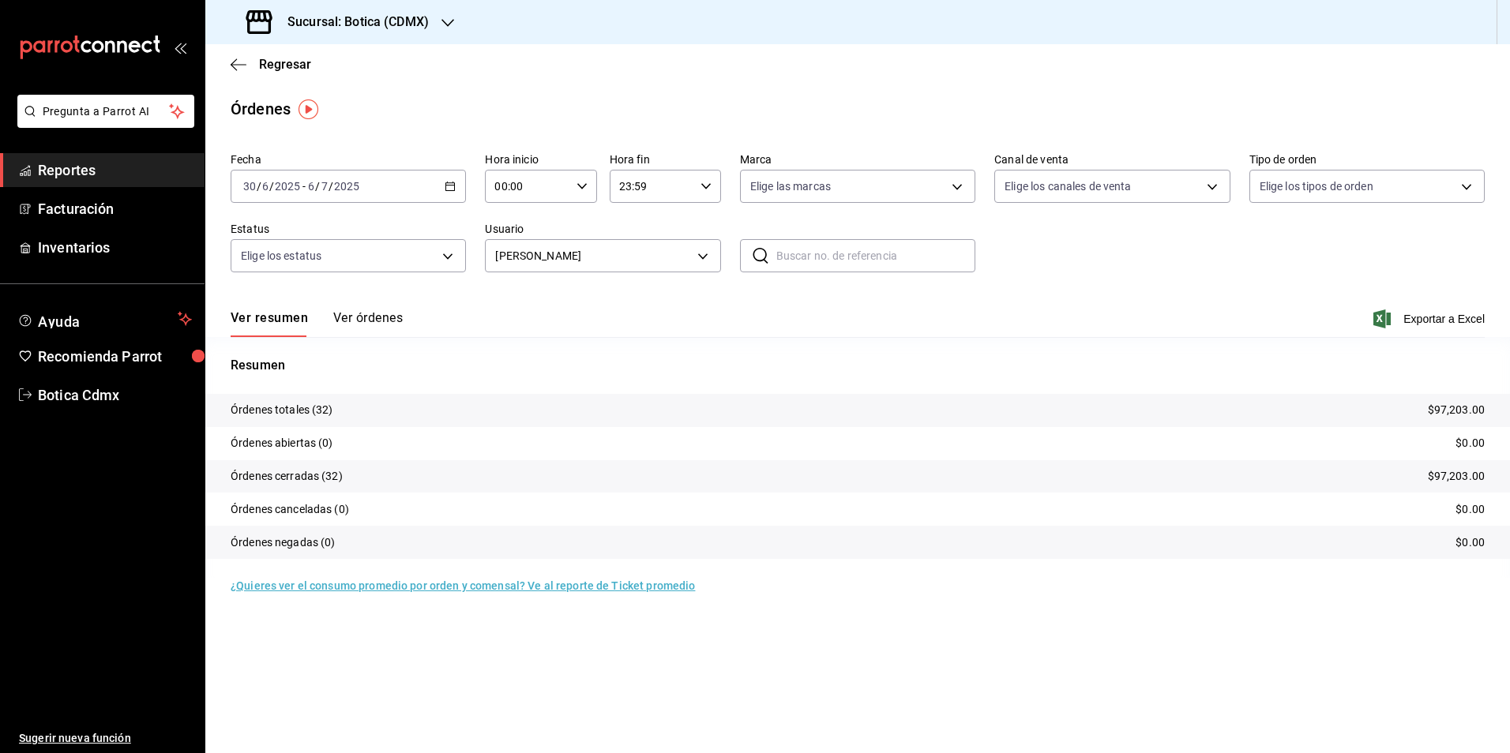
click at [455, 197] on div "[DATE] [DATE] - [DATE] [DATE]" at bounding box center [348, 186] width 235 height 33
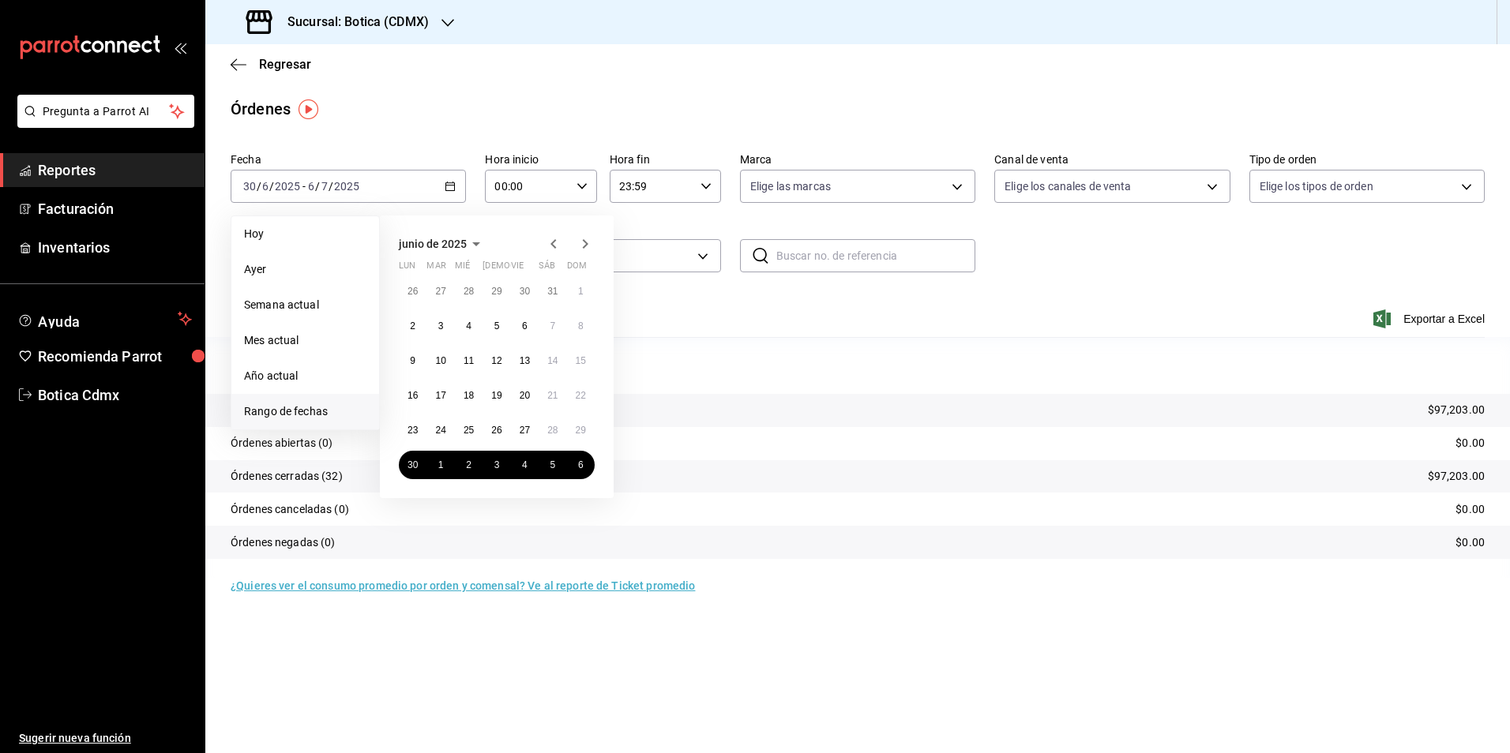
click at [583, 246] on icon "button" at bounding box center [585, 244] width 19 height 19
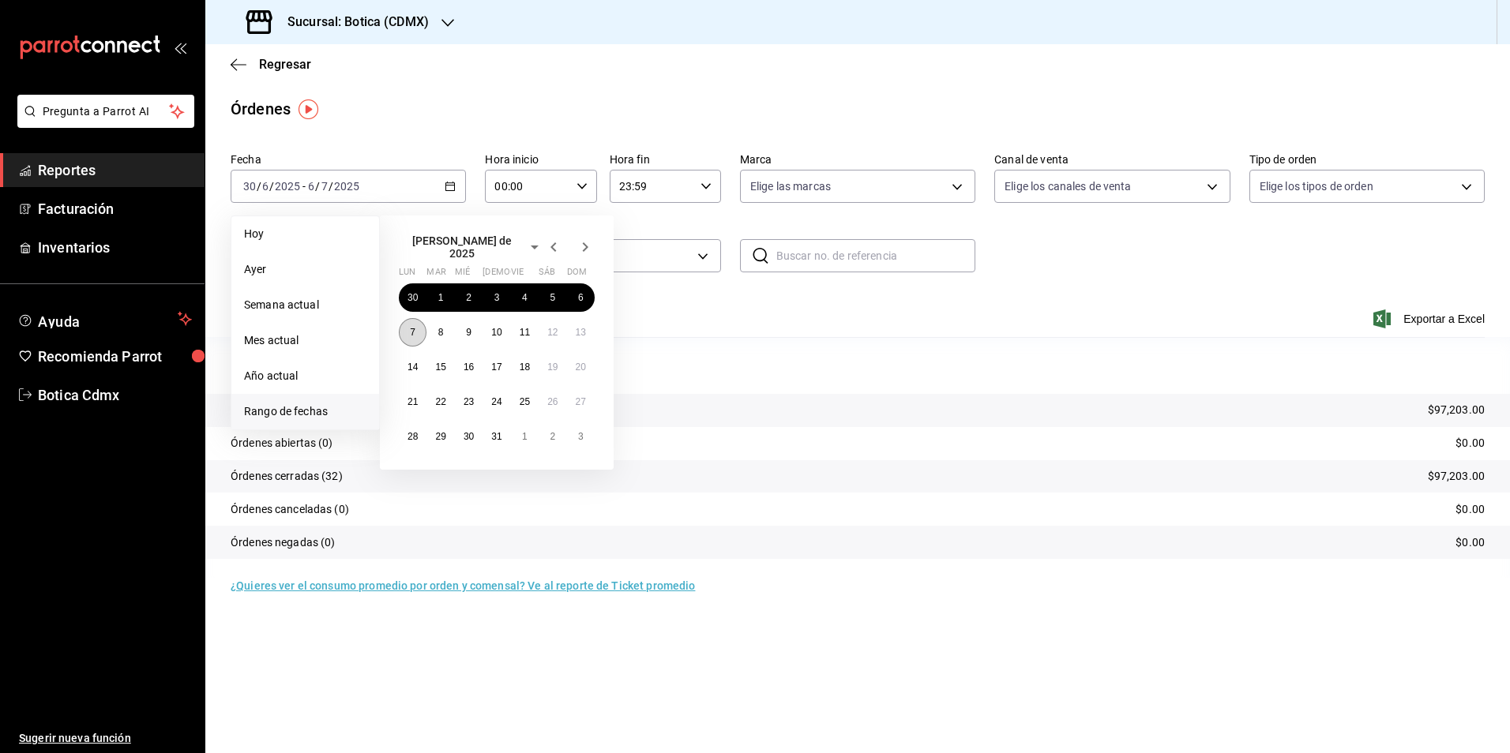
click at [415, 327] on abbr "7" at bounding box center [413, 332] width 6 height 11
click at [581, 320] on button "13" at bounding box center [581, 332] width 28 height 28
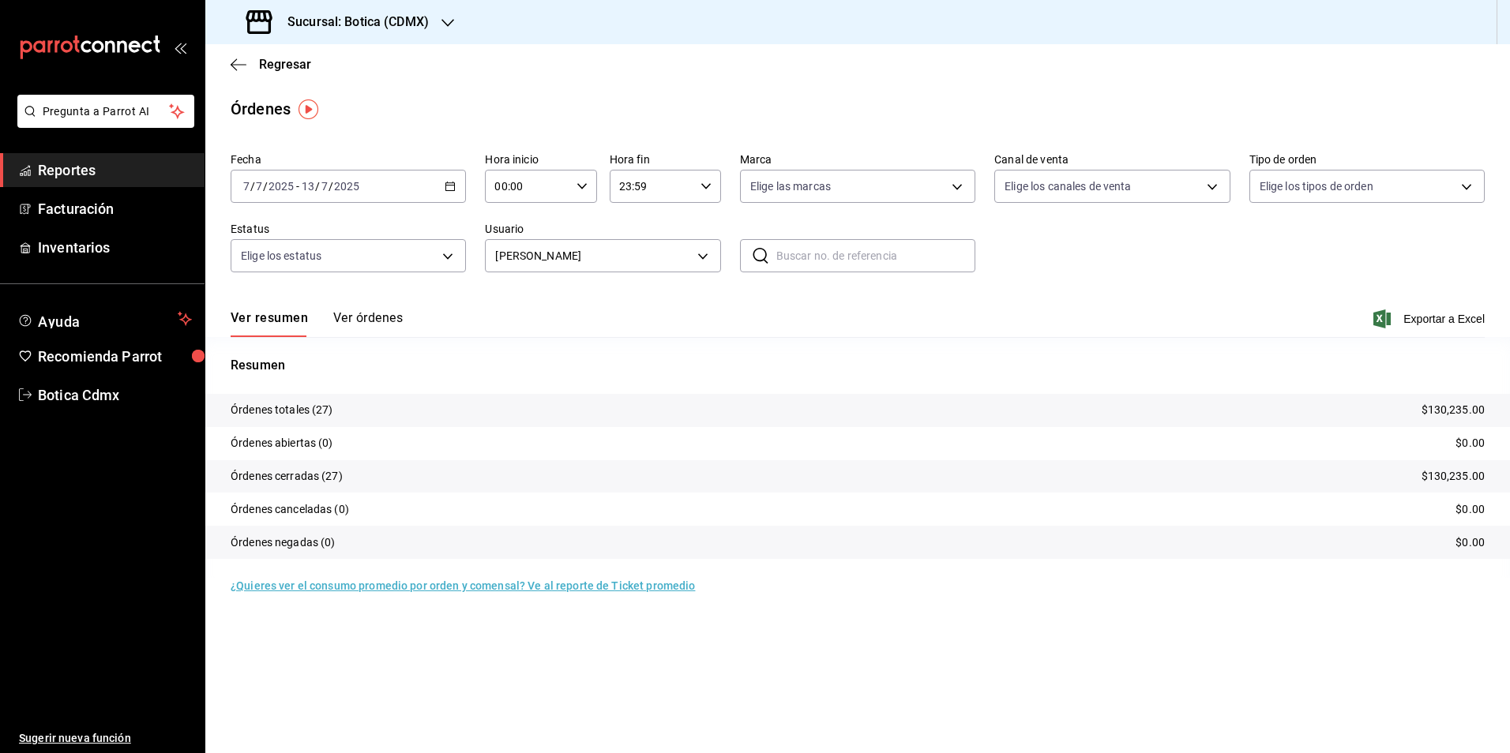
click at [446, 193] on div "[DATE] [DATE] - [DATE] [DATE]" at bounding box center [348, 186] width 235 height 33
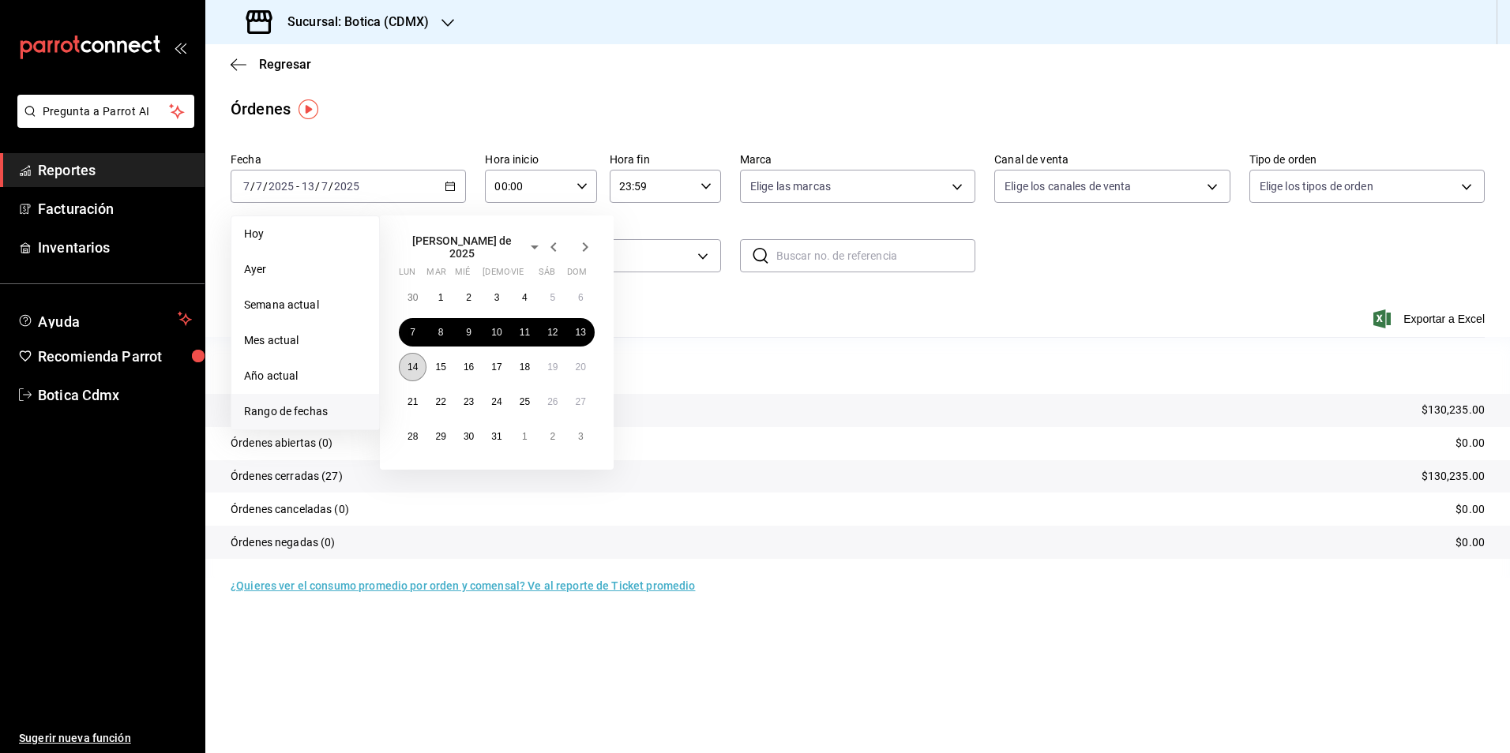
click at [415, 367] on button "14" at bounding box center [413, 367] width 28 height 28
click at [581, 355] on button "20" at bounding box center [581, 367] width 28 height 28
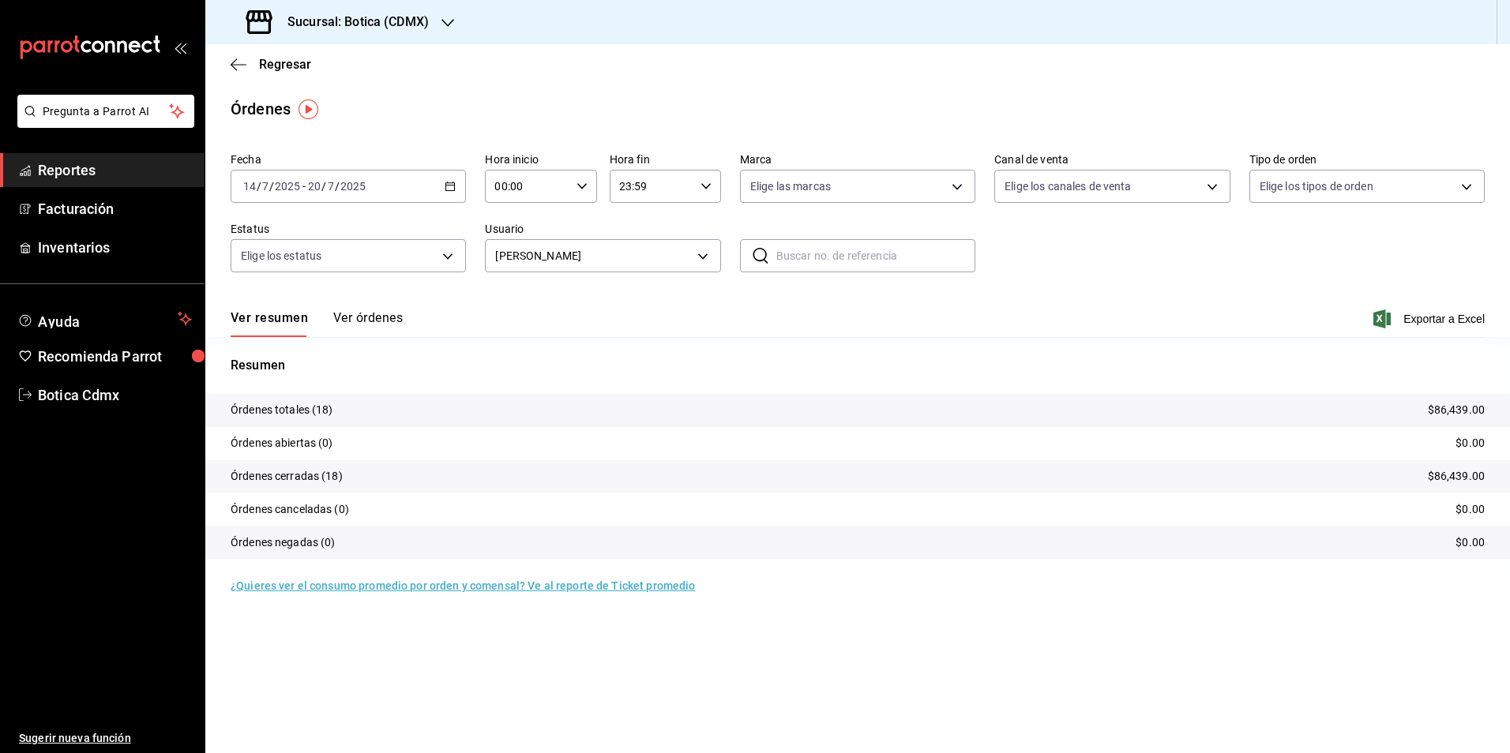
click at [449, 186] on \(Stroke\) "button" at bounding box center [450, 185] width 9 height 1
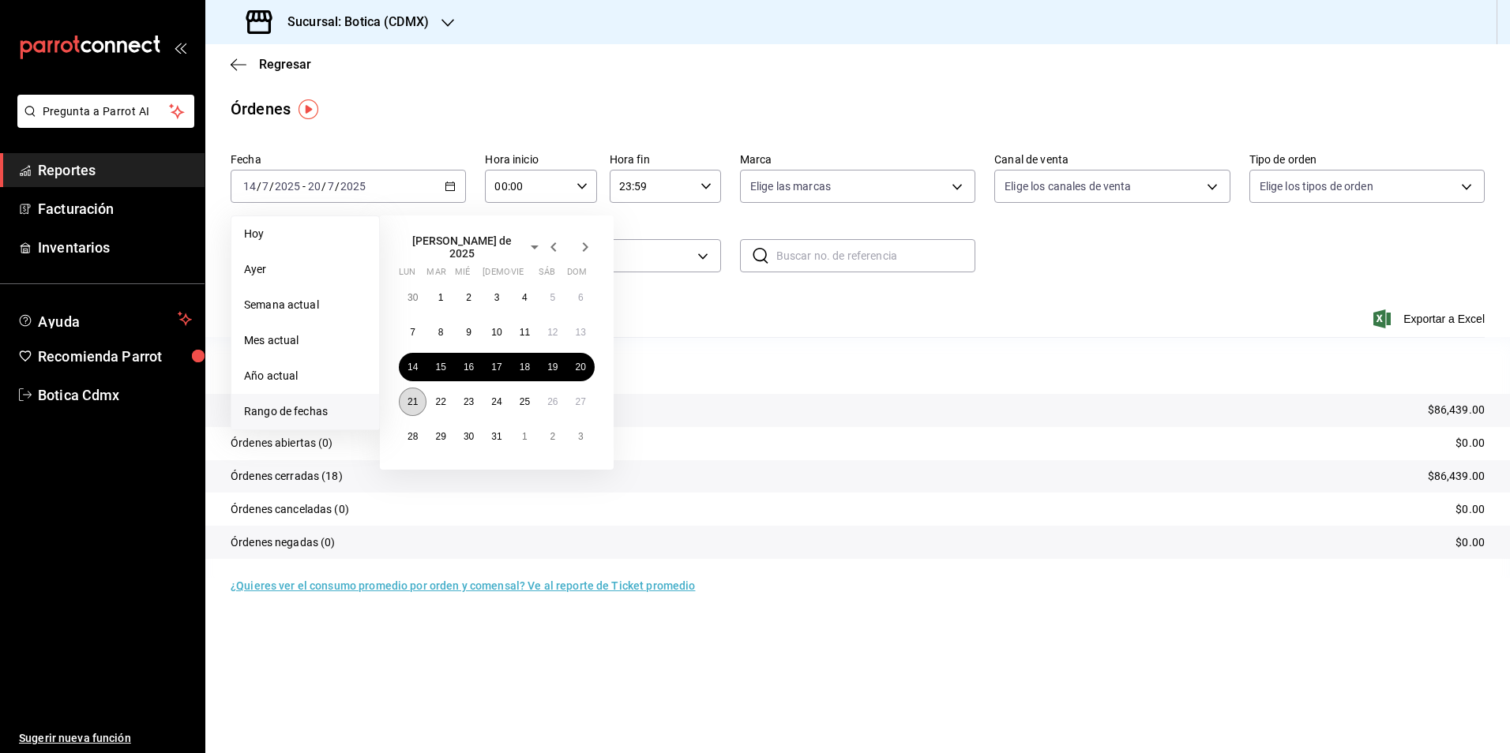
click at [407, 395] on button "21" at bounding box center [413, 402] width 28 height 28
click at [567, 392] on button "27" at bounding box center [581, 402] width 28 height 28
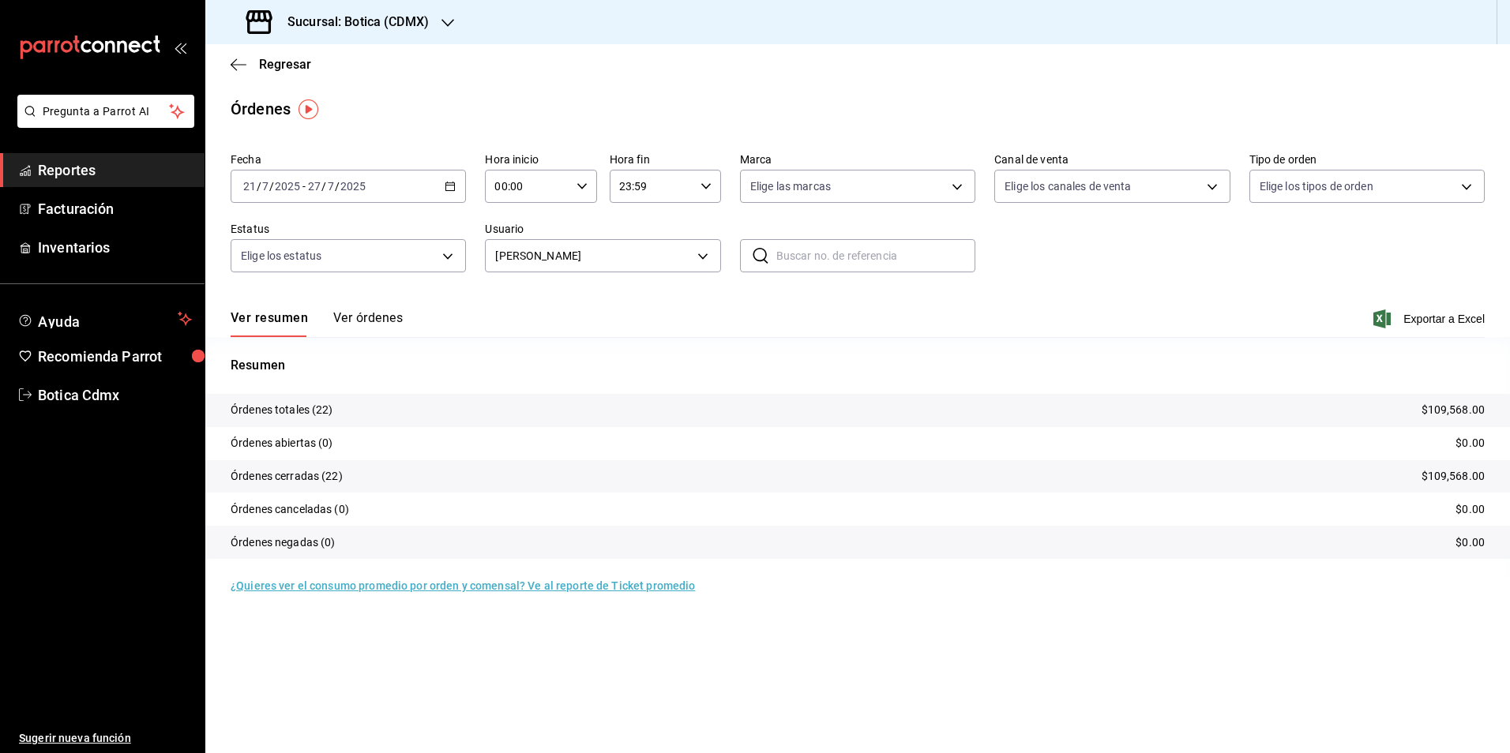
click at [449, 186] on icon "button" at bounding box center [450, 186] width 11 height 11
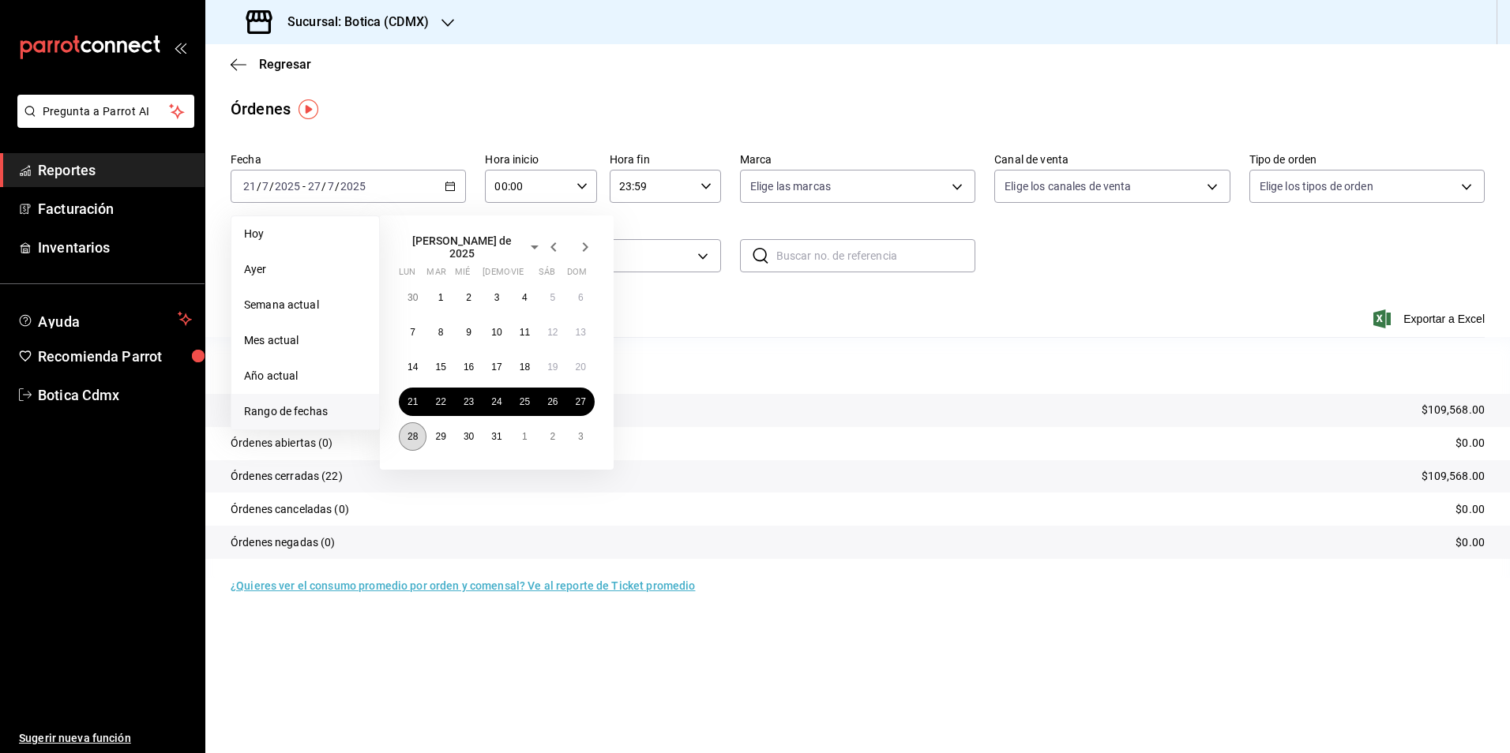
click at [413, 431] on abbr "28" at bounding box center [412, 436] width 10 height 11
click at [584, 426] on button "3" at bounding box center [581, 436] width 28 height 28
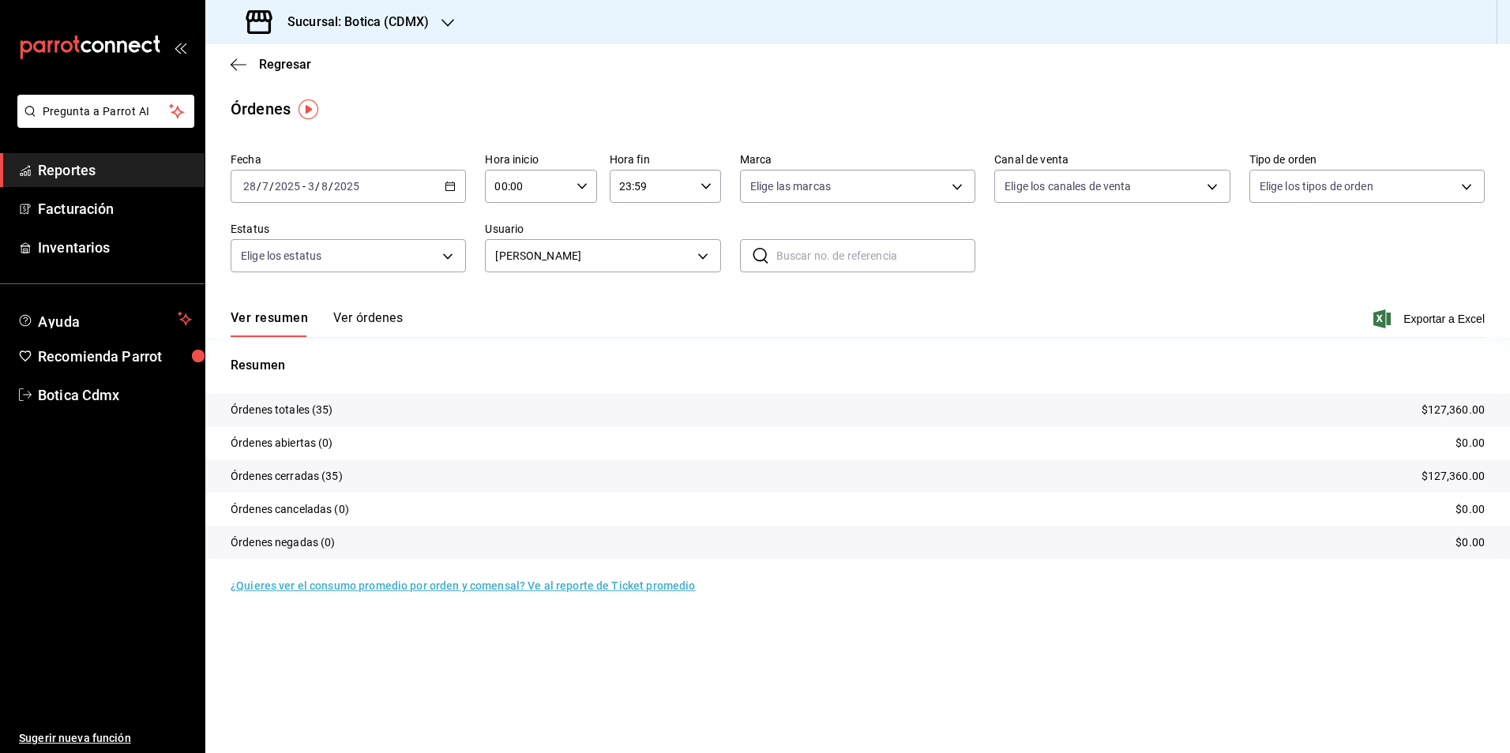
click at [452, 184] on icon "button" at bounding box center [450, 186] width 11 height 11
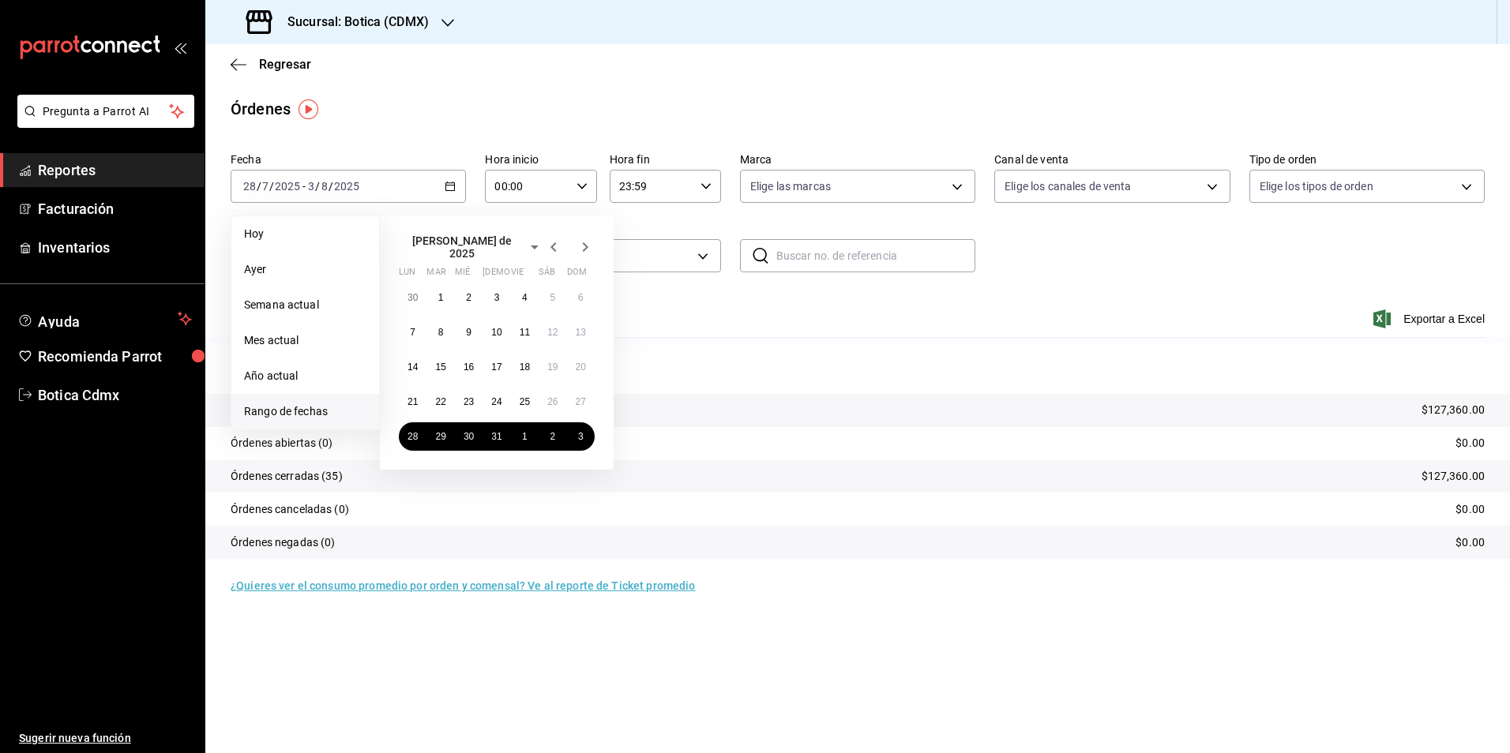
click at [584, 242] on icon "button" at bounding box center [586, 246] width 6 height 9
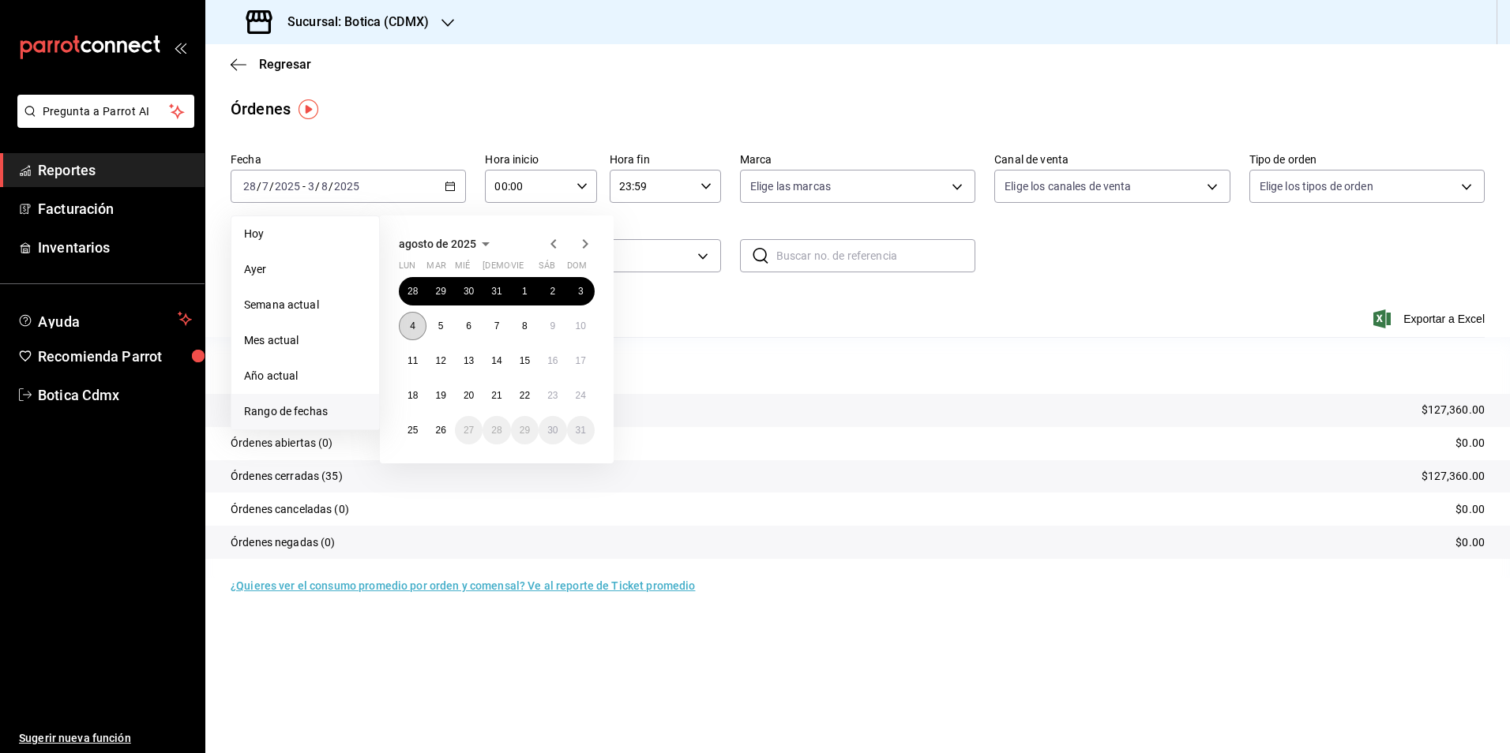
click at [422, 321] on button "4" at bounding box center [413, 326] width 28 height 28
click at [577, 321] on abbr "10" at bounding box center [581, 326] width 10 height 11
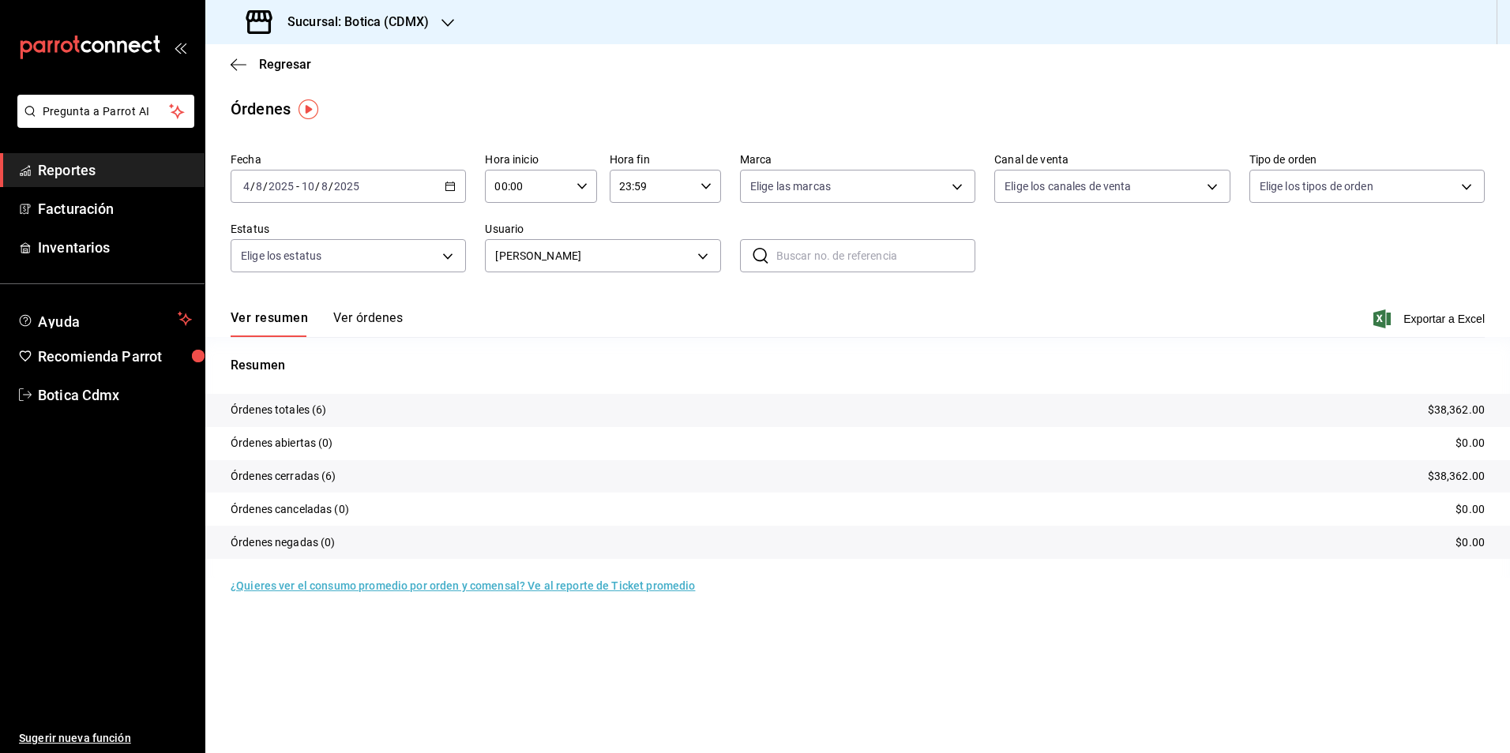
click at [449, 187] on icon "button" at bounding box center [450, 186] width 11 height 11
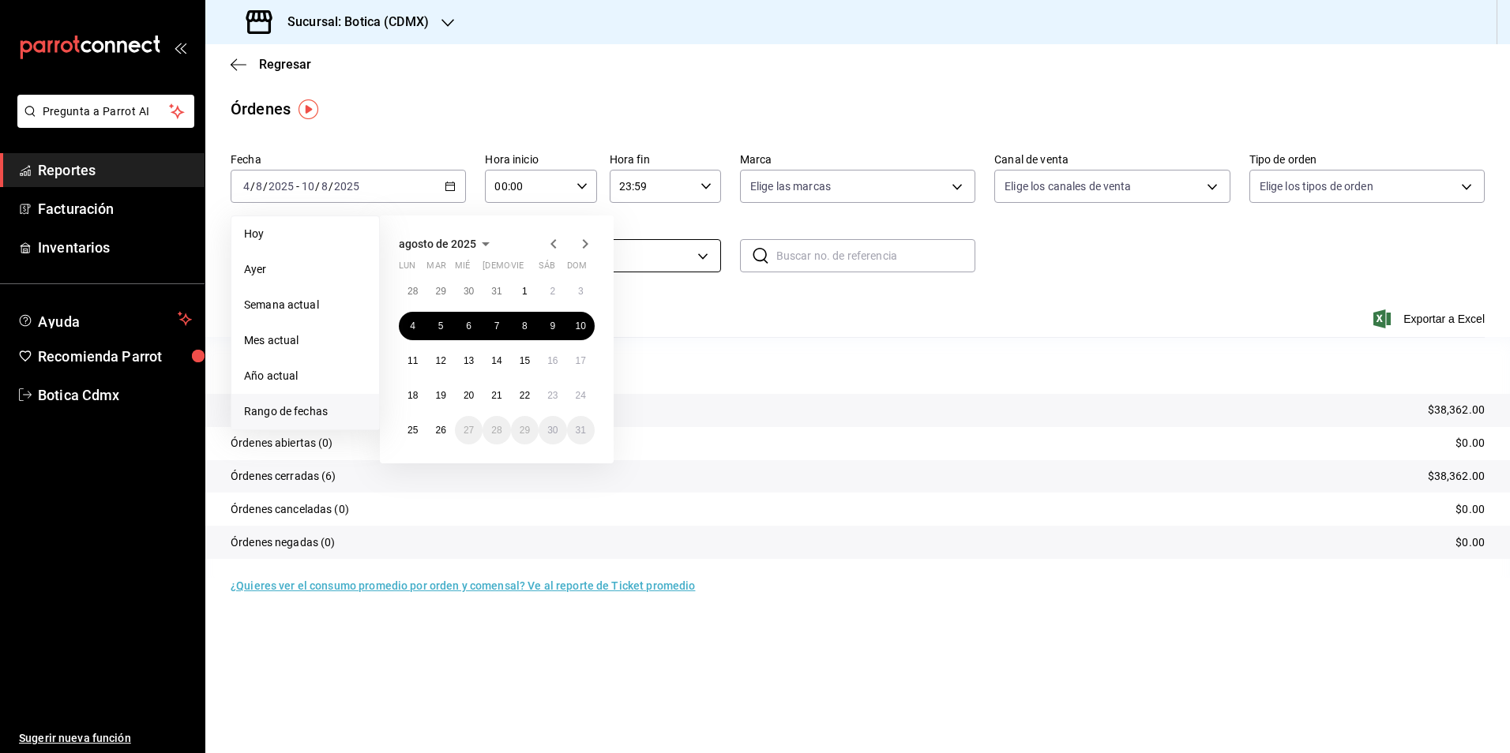
click at [701, 257] on body "Pregunta a Parrot AI Reportes Facturación Inventarios Ayuda Recomienda Parrot B…" at bounding box center [755, 376] width 1510 height 753
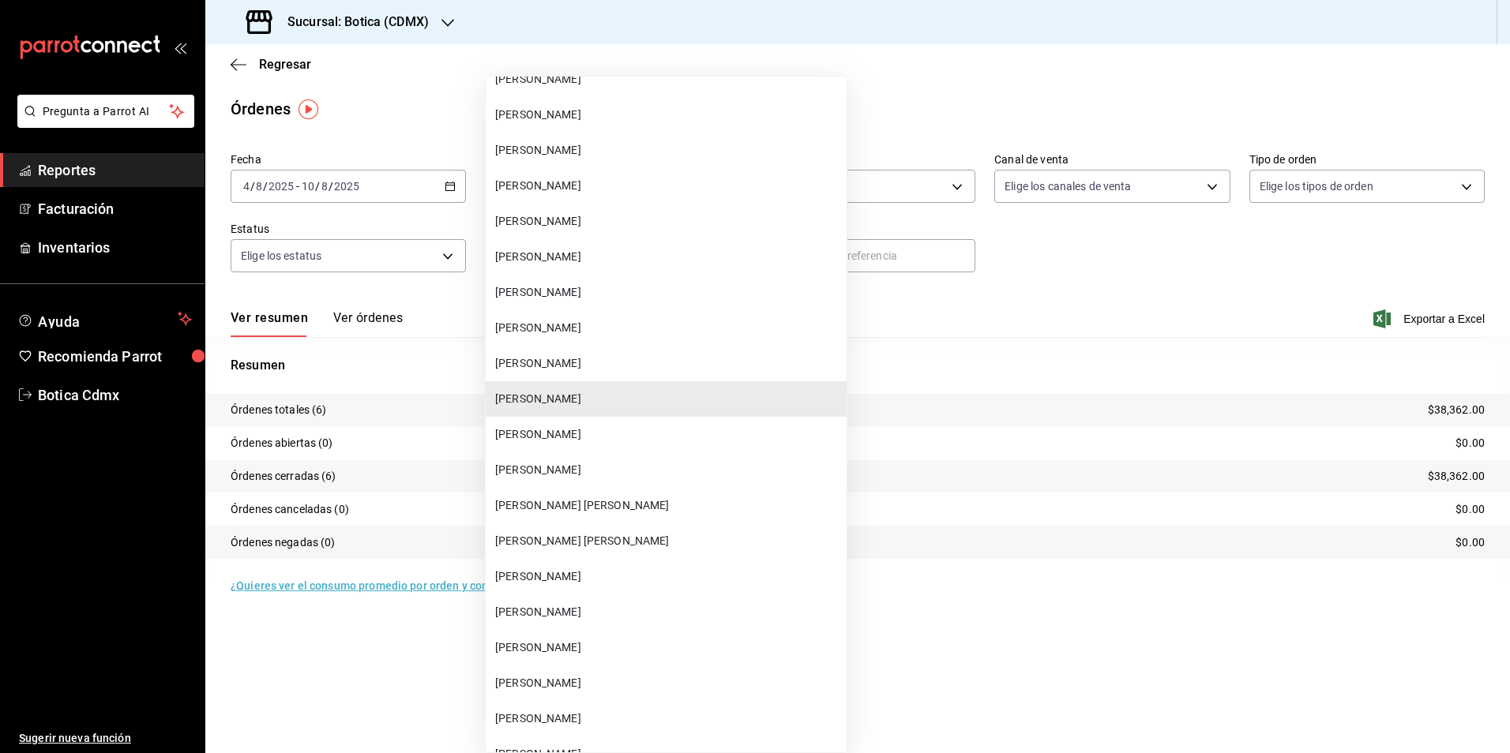
scroll to position [16195, 0]
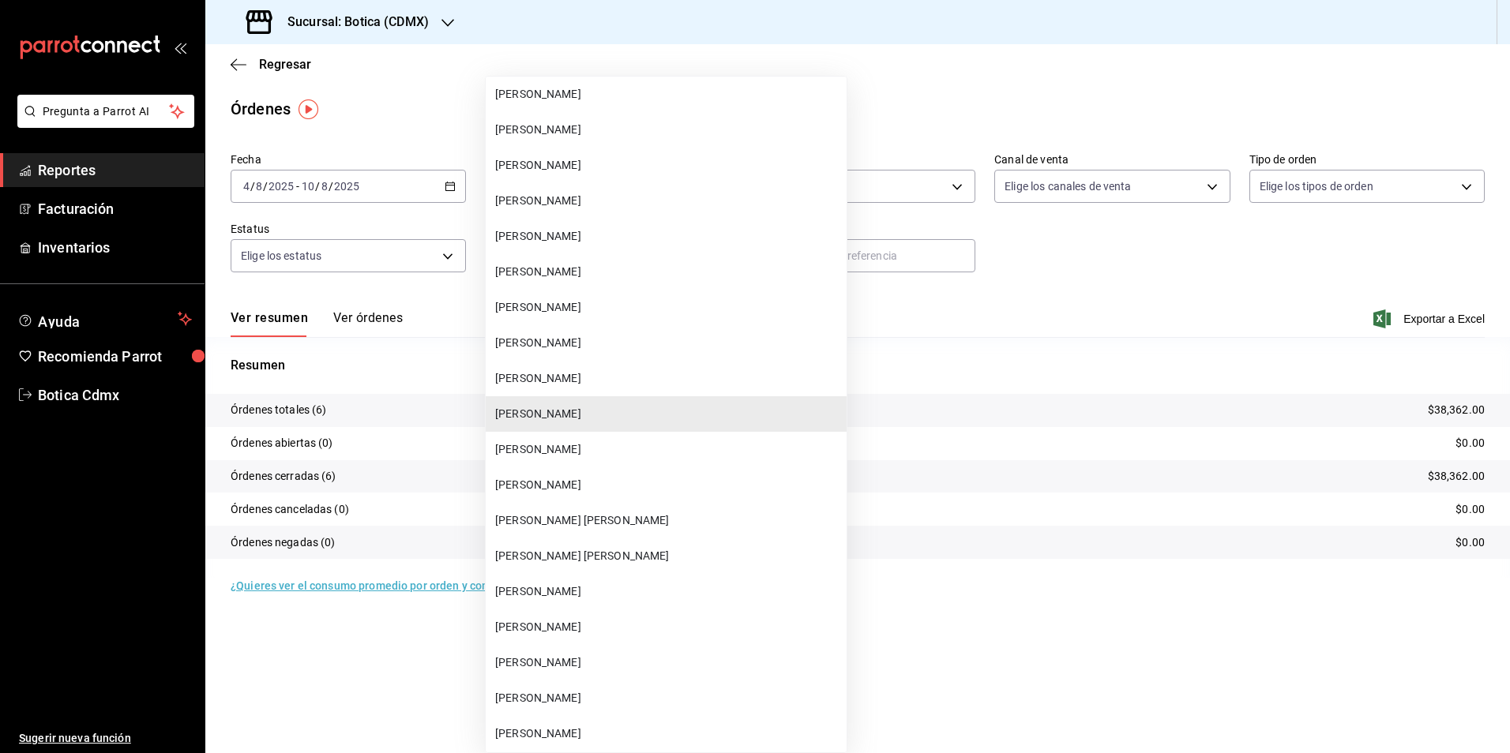
click at [530, 333] on li "[PERSON_NAME]" at bounding box center [666, 343] width 361 height 36
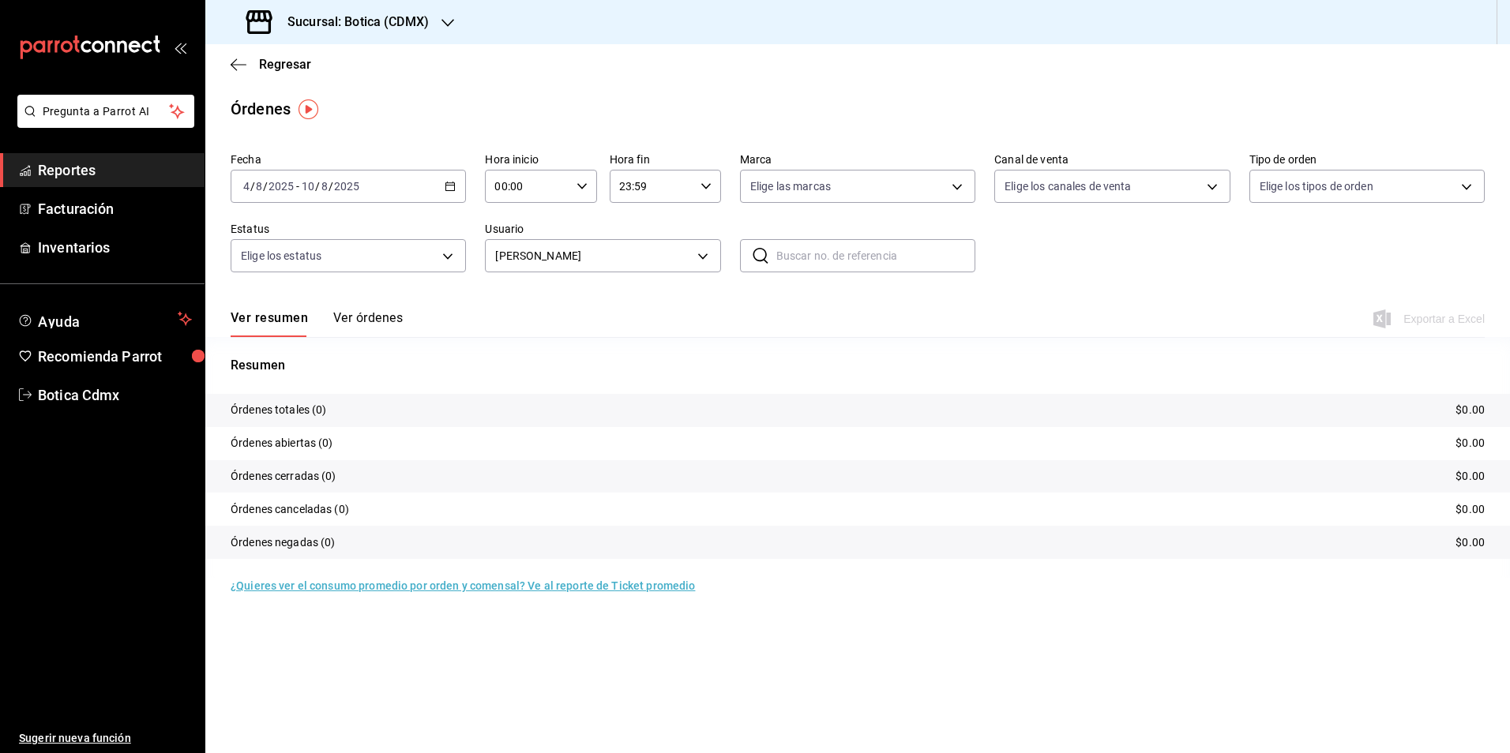
click at [445, 181] on icon "button" at bounding box center [450, 186] width 11 height 11
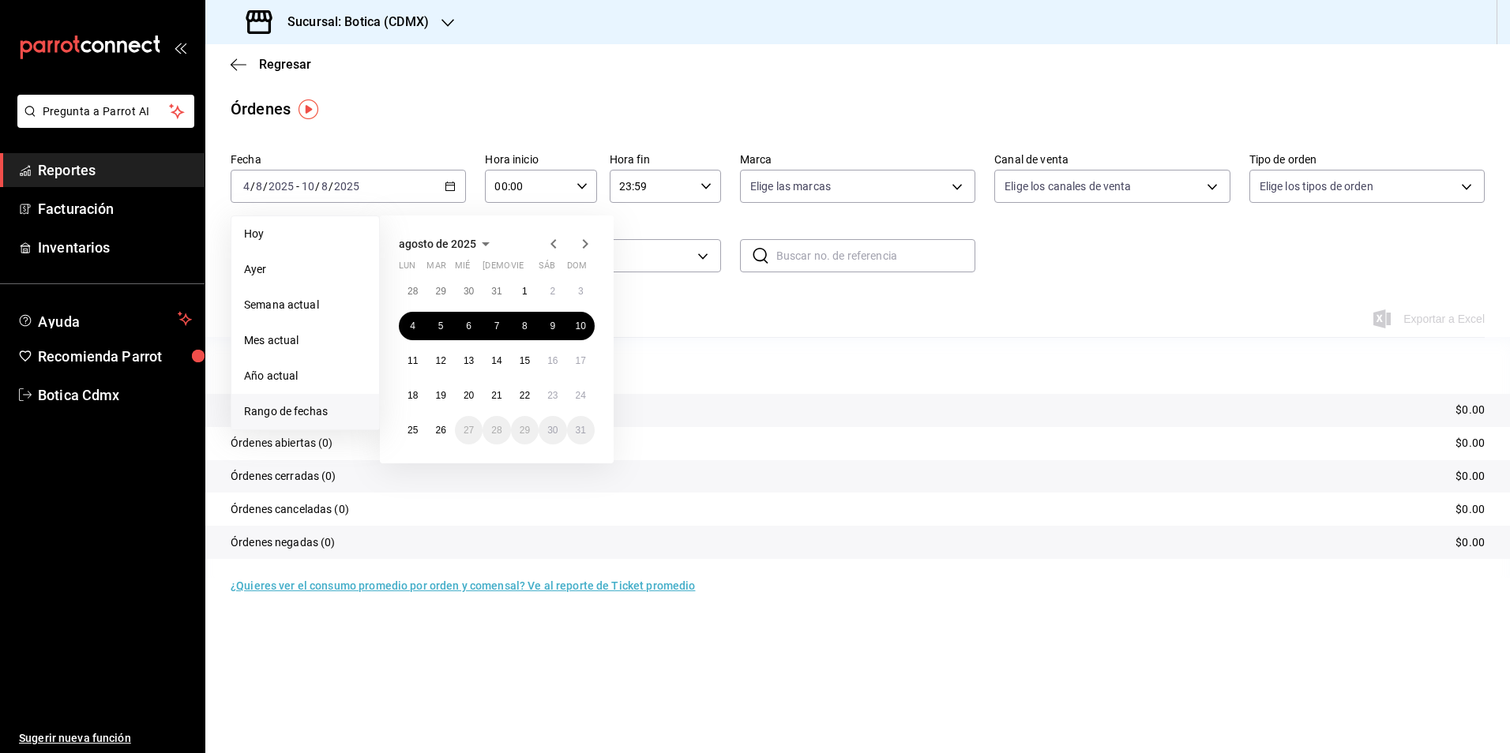
click at [556, 247] on icon "button" at bounding box center [553, 244] width 19 height 19
click at [411, 292] on abbr "30" at bounding box center [412, 297] width 10 height 11
click at [580, 460] on abbr "6" at bounding box center [581, 465] width 6 height 11
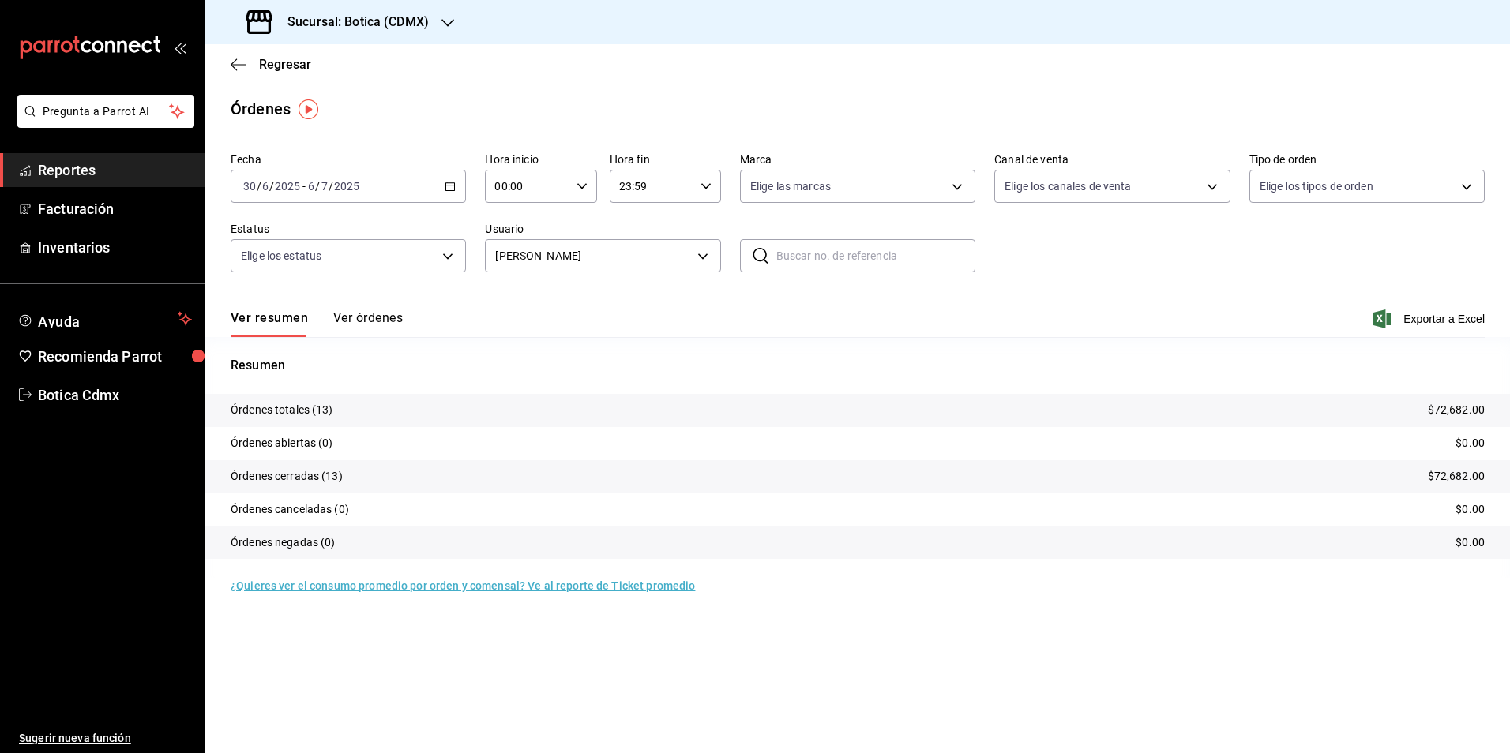
click at [446, 190] on \(Stroke\) "button" at bounding box center [449, 186] width 9 height 9
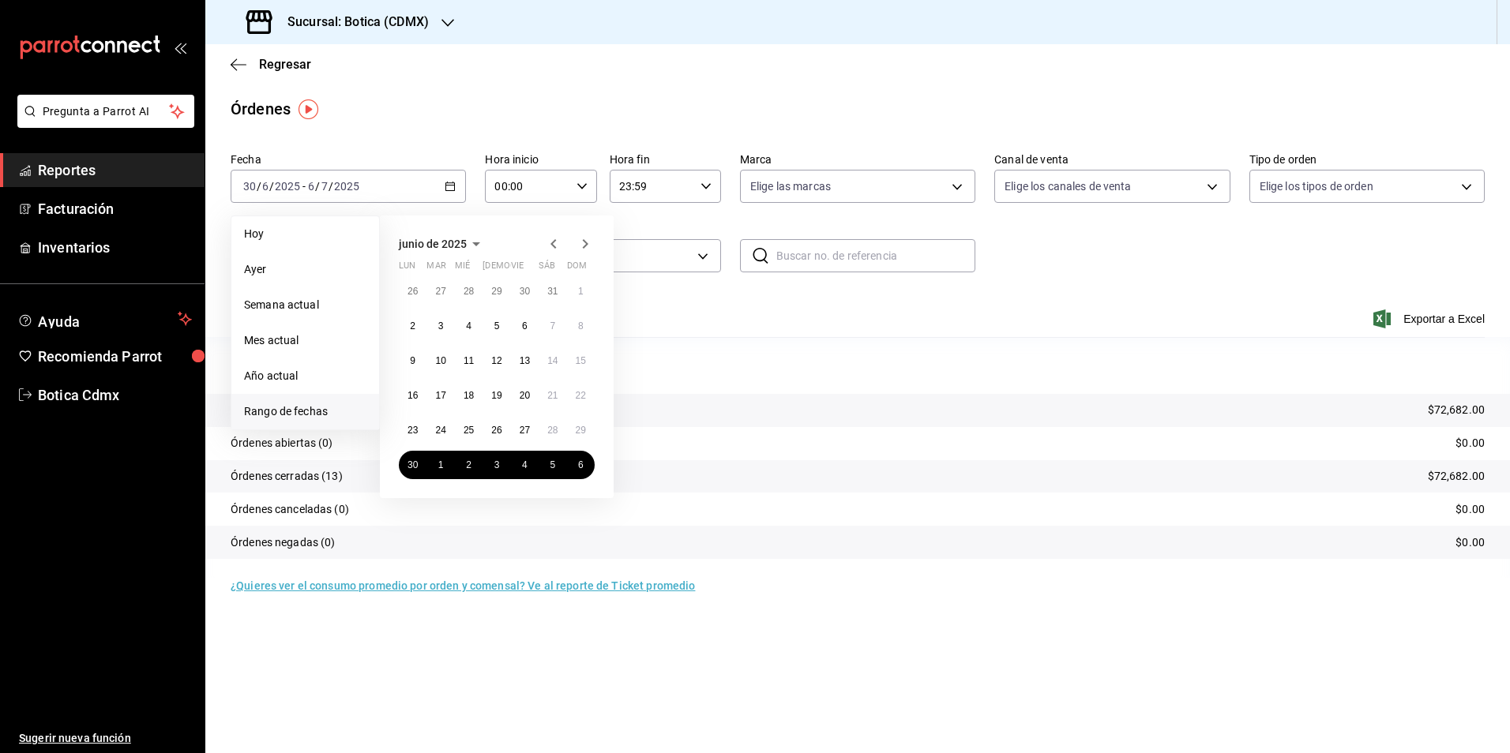
click at [584, 245] on icon "button" at bounding box center [585, 244] width 19 height 19
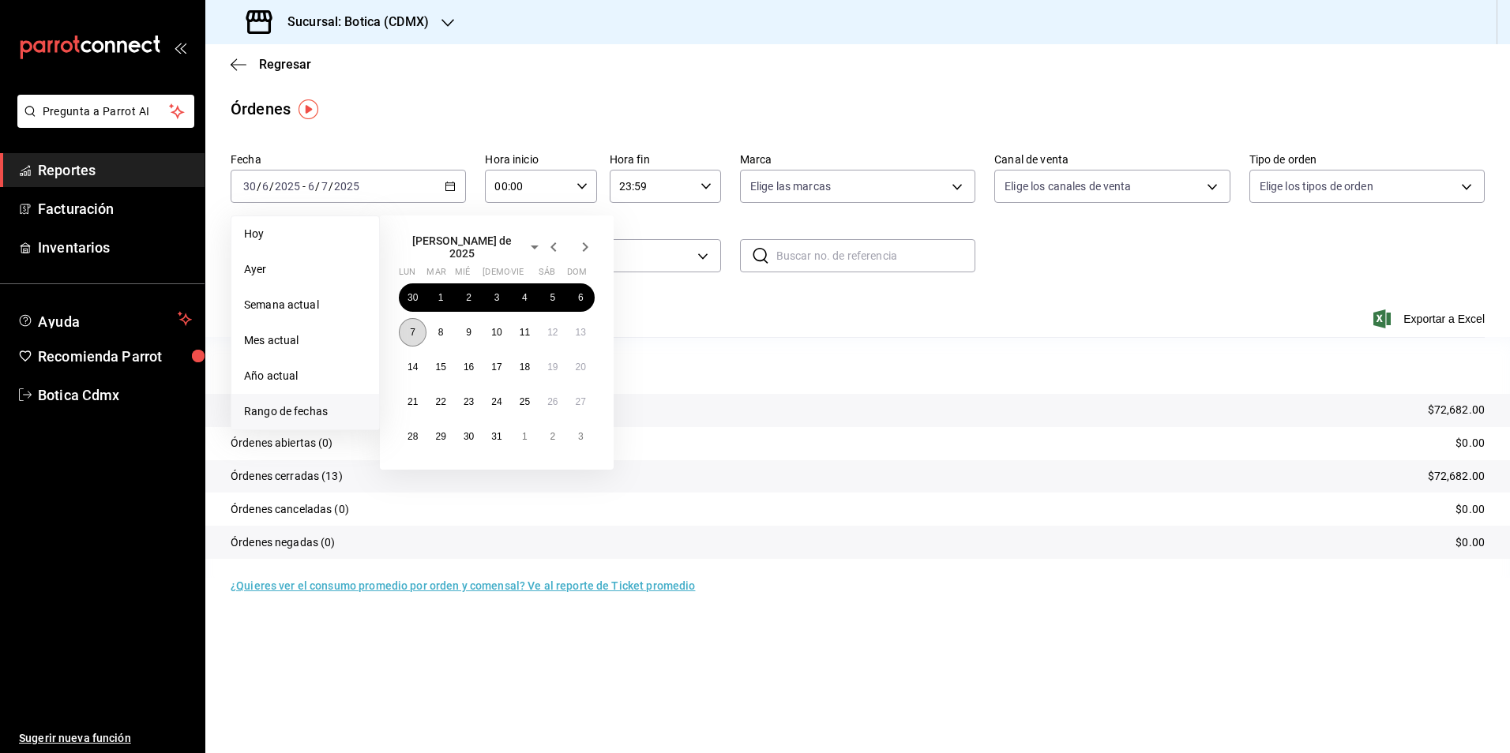
click at [401, 325] on button "7" at bounding box center [413, 332] width 28 height 28
click at [573, 322] on button "13" at bounding box center [581, 332] width 28 height 28
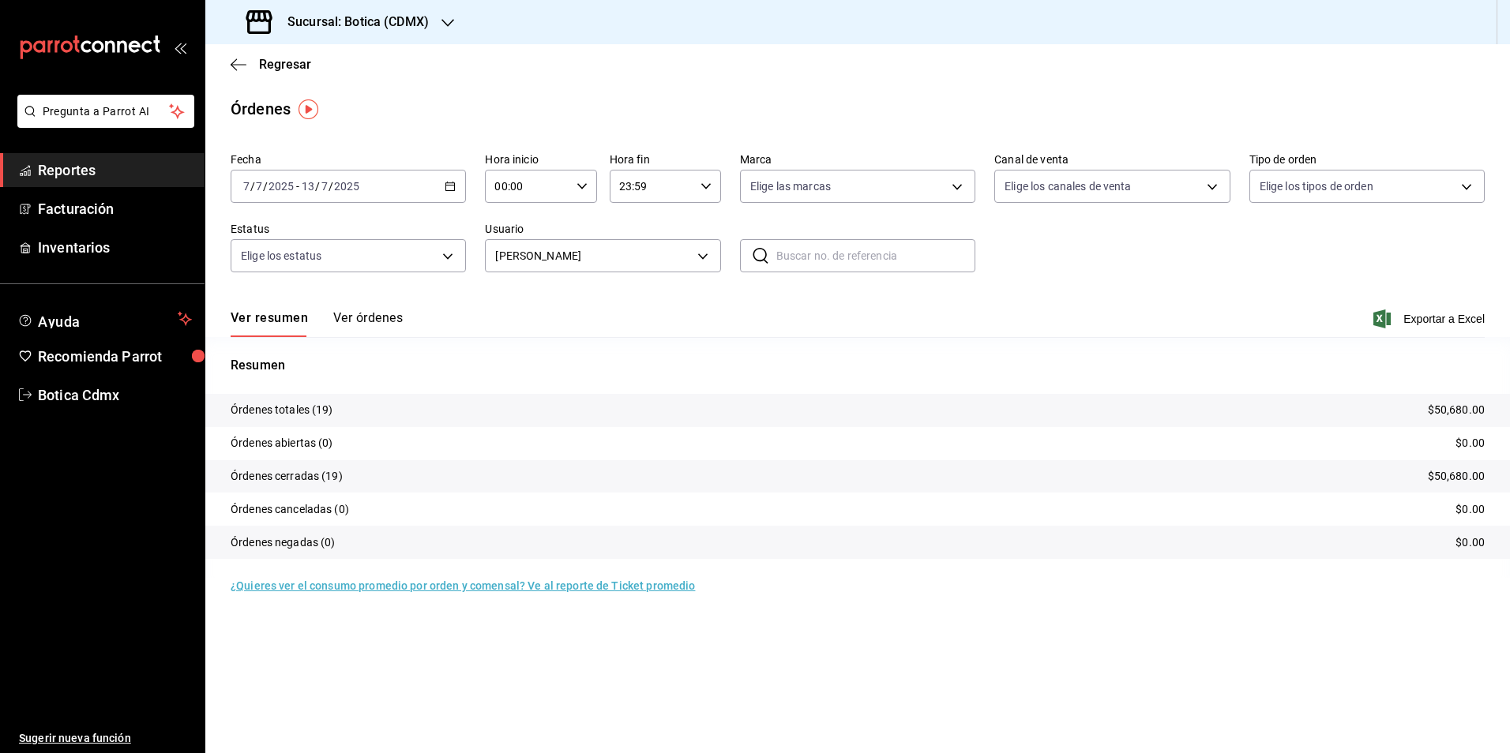
click at [453, 187] on icon "button" at bounding box center [450, 186] width 11 height 11
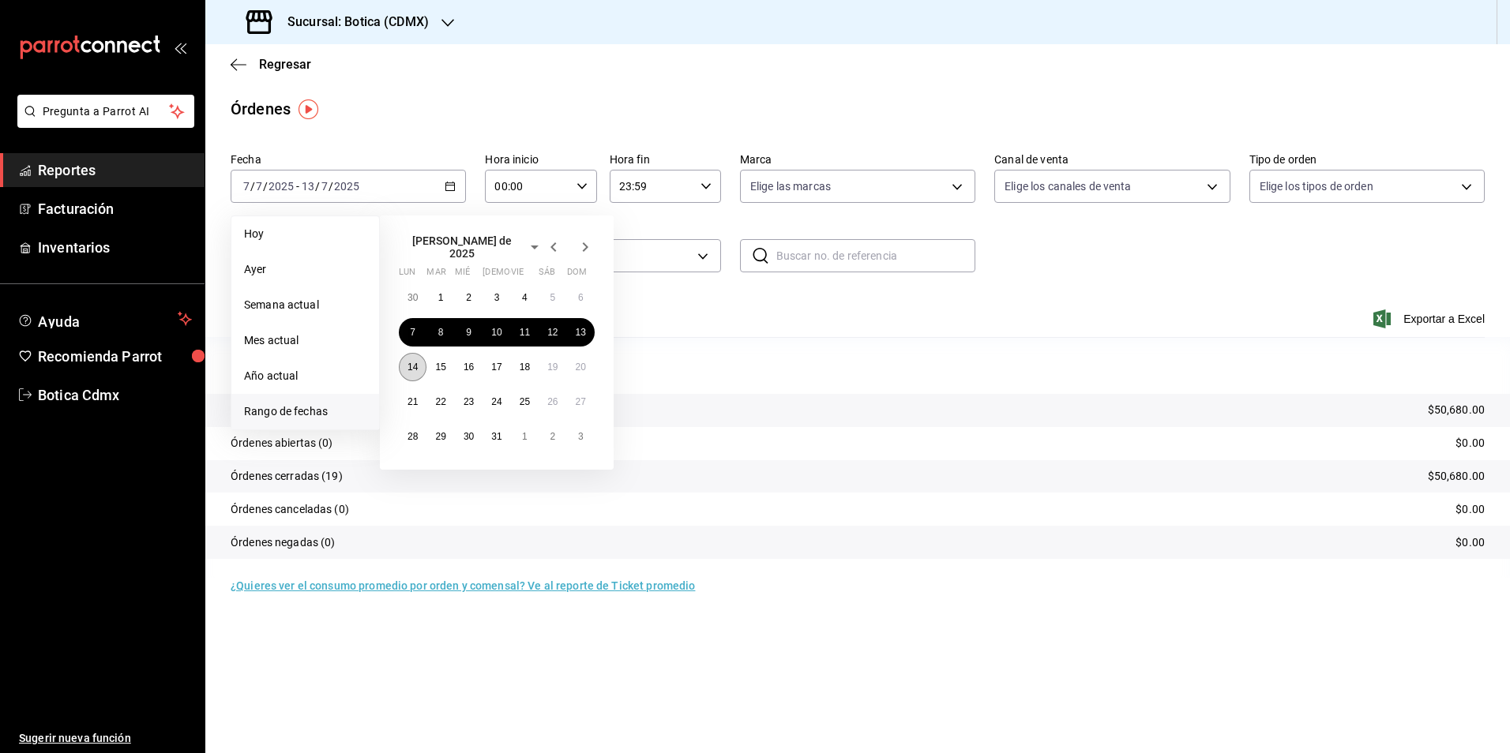
click at [412, 362] on abbr "14" at bounding box center [412, 367] width 10 height 11
click at [579, 365] on abbr "20" at bounding box center [581, 367] width 10 height 11
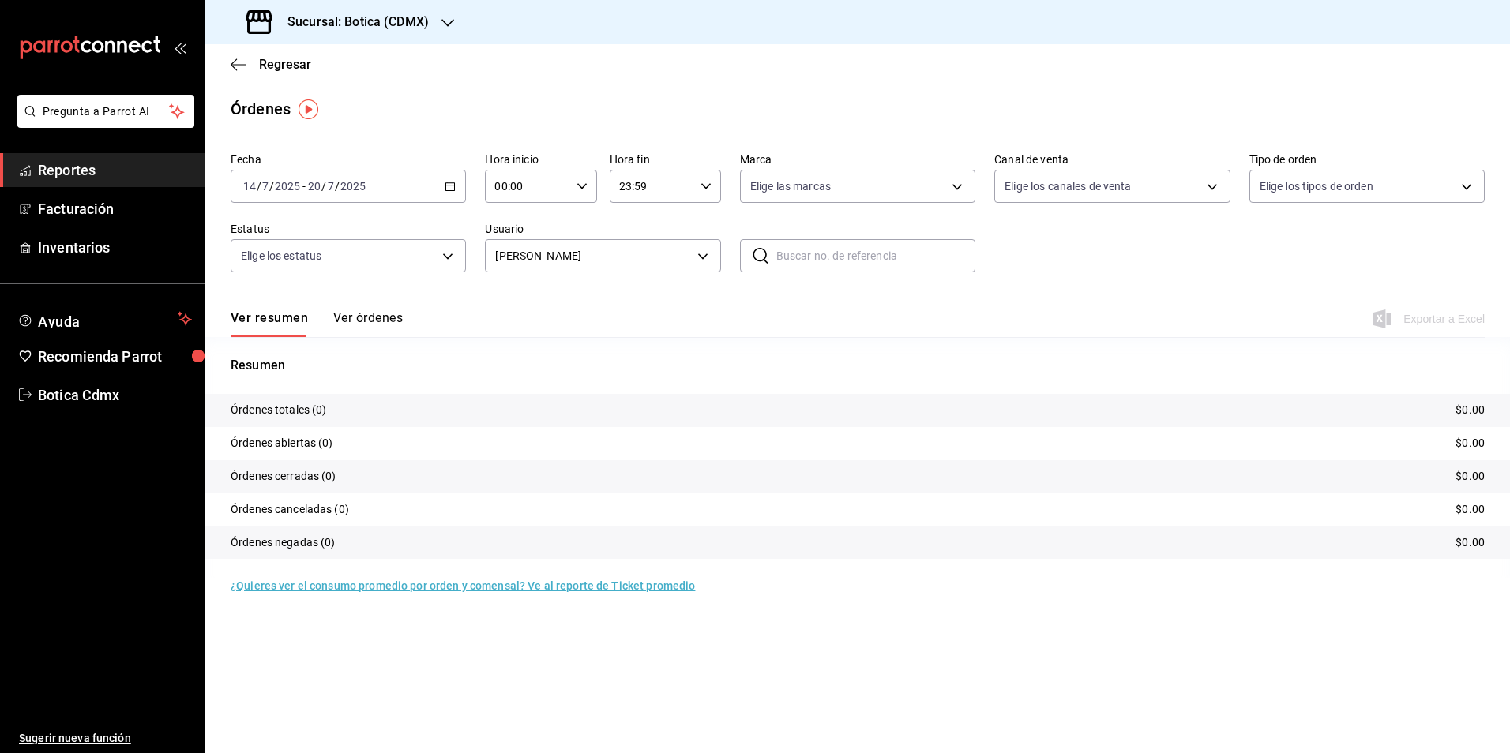
click at [455, 181] on icon "button" at bounding box center [450, 186] width 11 height 11
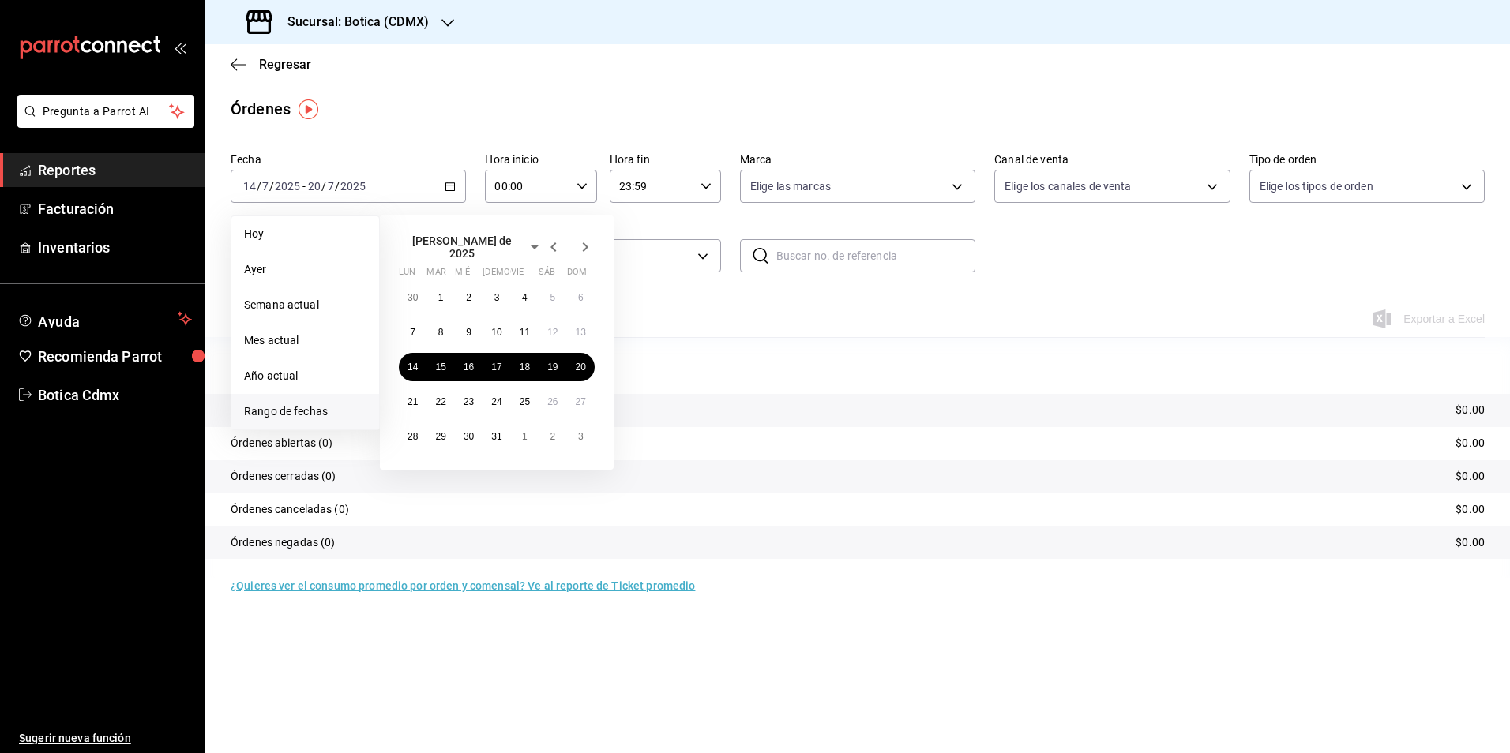
click at [682, 310] on div "Ver resumen Ver órdenes Exportar a Excel" at bounding box center [858, 314] width 1254 height 46
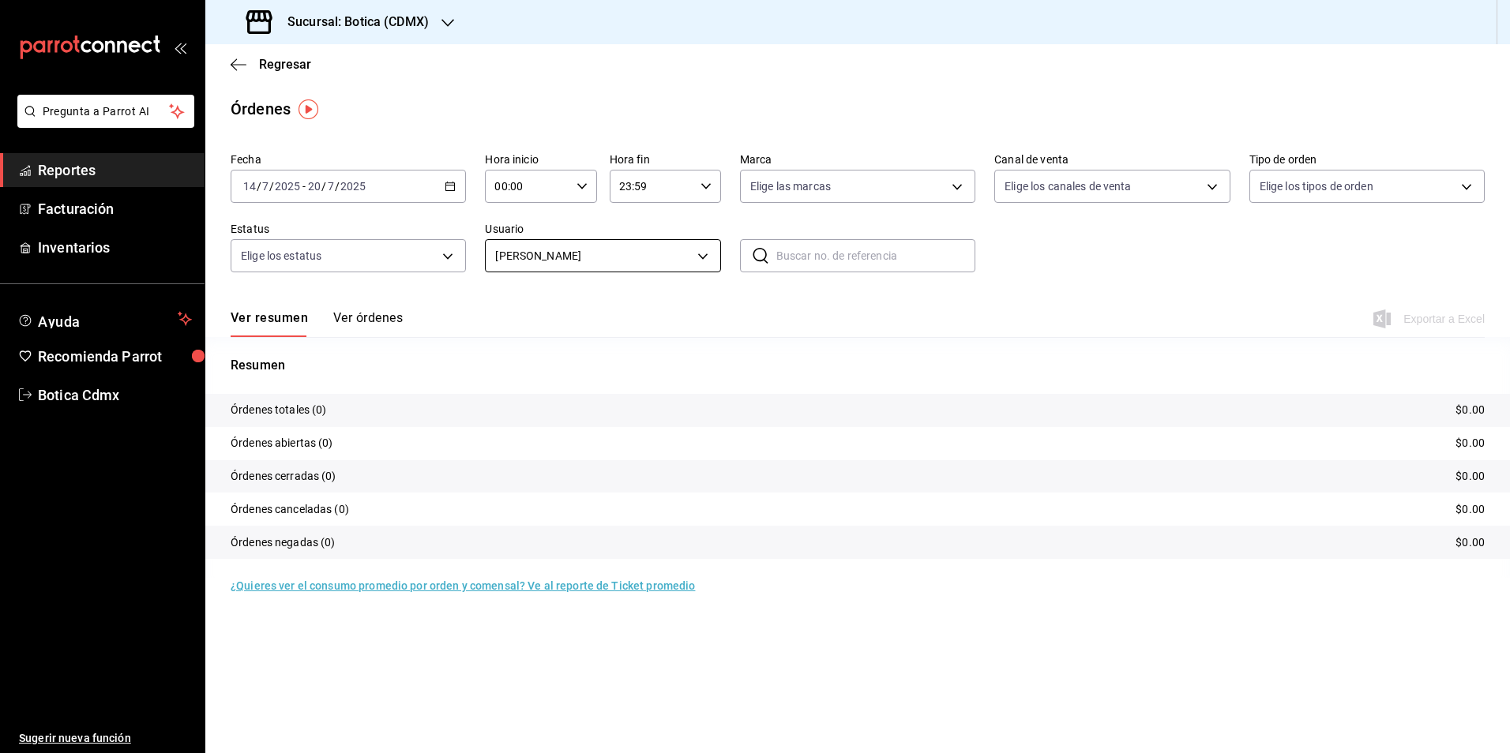
click at [699, 258] on body "Pregunta a Parrot AI Reportes Facturación Inventarios Ayuda Recomienda Parrot B…" at bounding box center [755, 376] width 1510 height 753
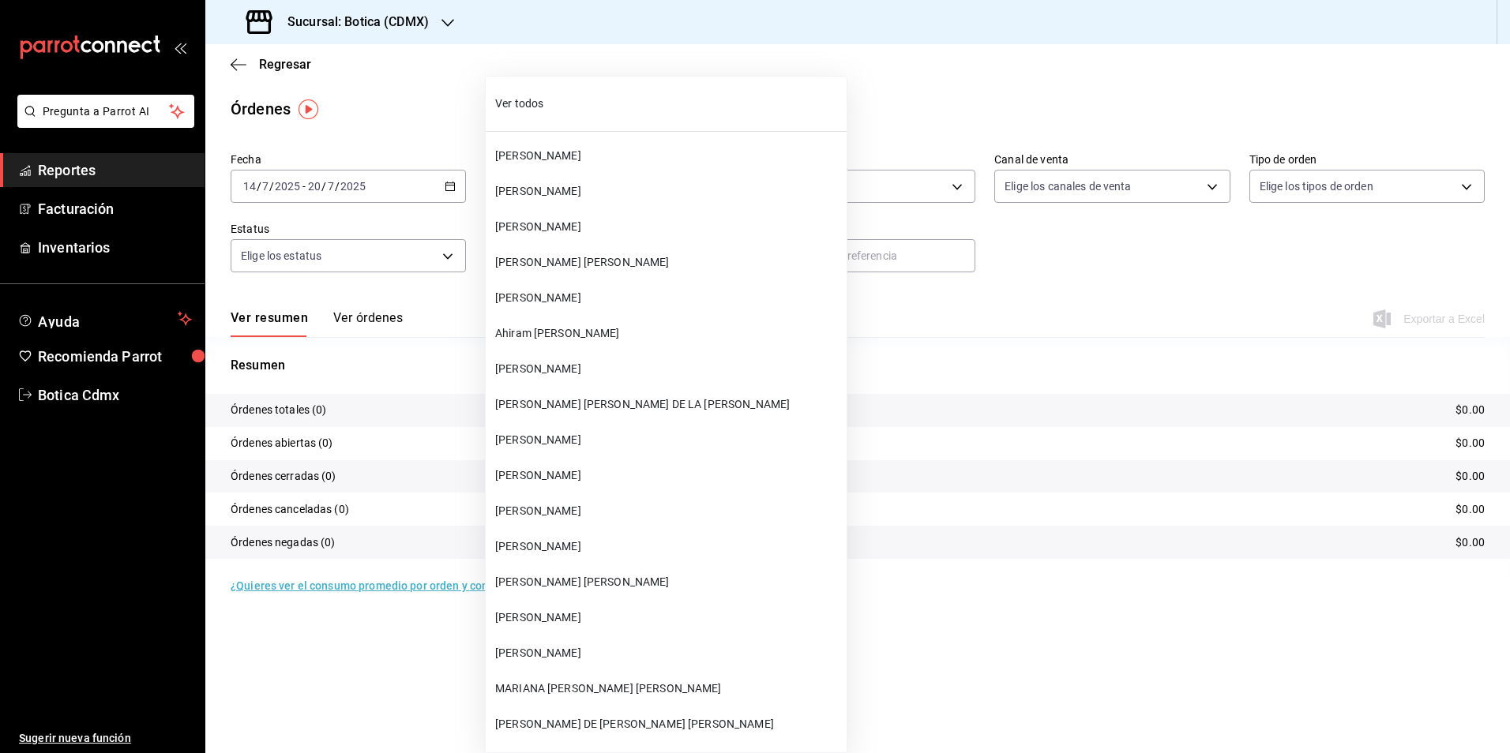
scroll to position [16124, 0]
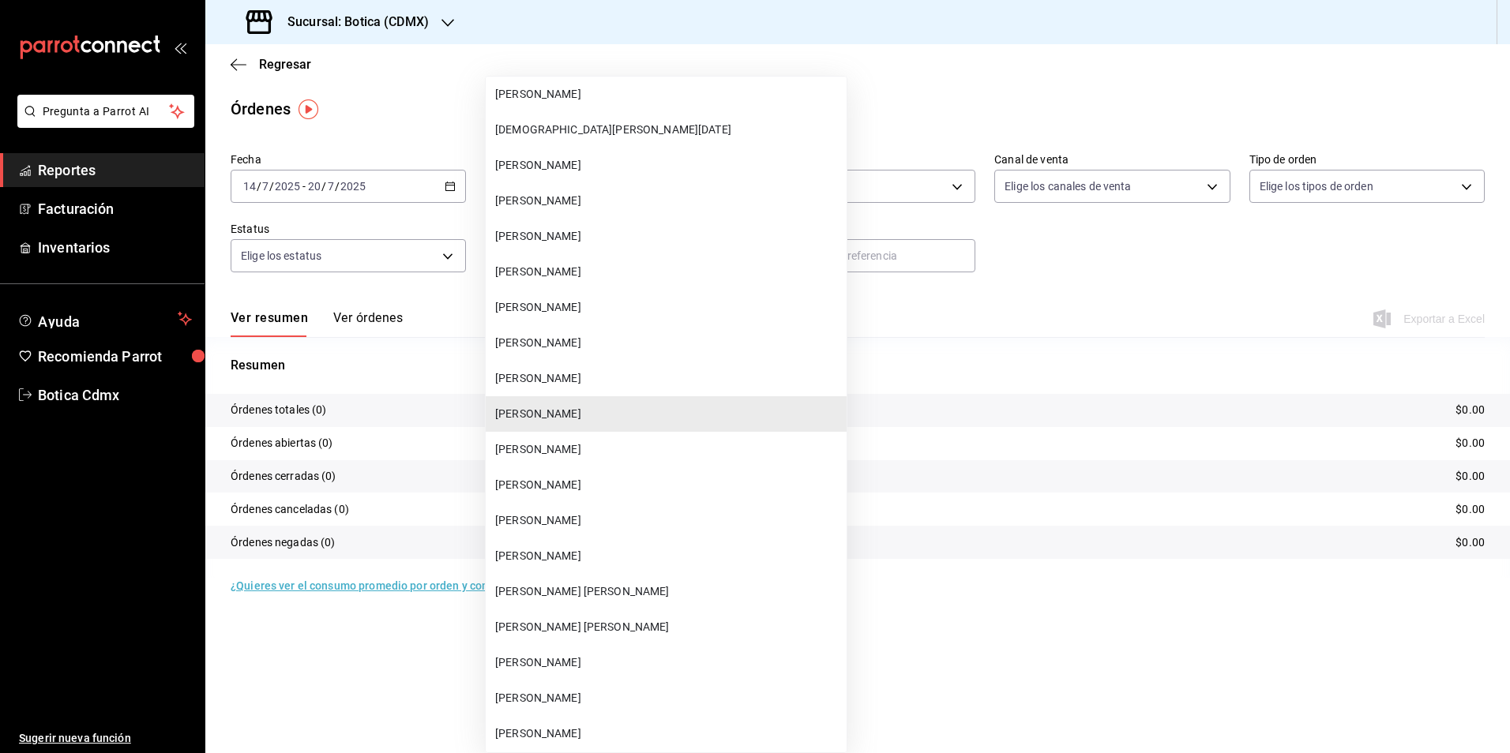
click at [550, 449] on span "[PERSON_NAME]" at bounding box center [667, 449] width 345 height 17
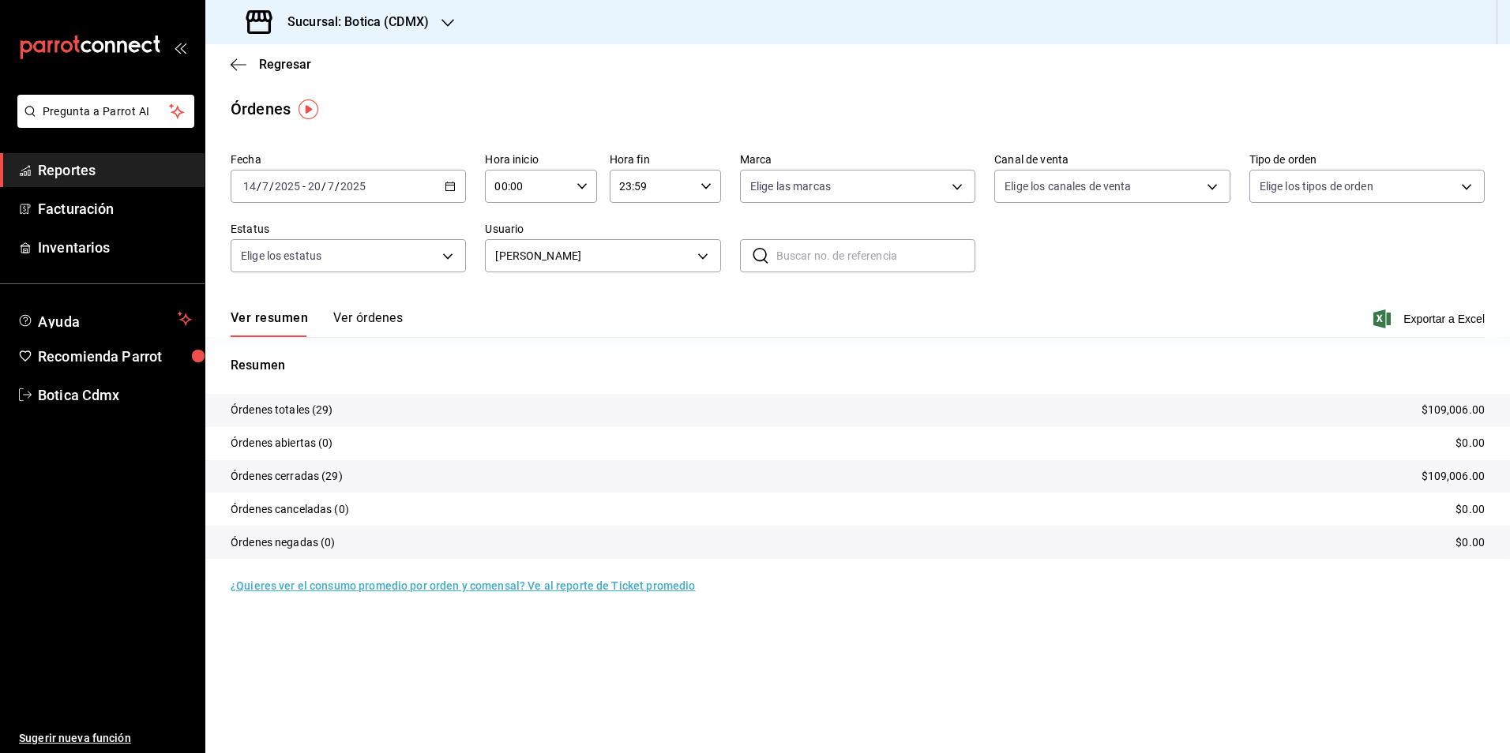
click at [449, 180] on div "[DATE] [DATE] - [DATE] [DATE]" at bounding box center [348, 186] width 235 height 33
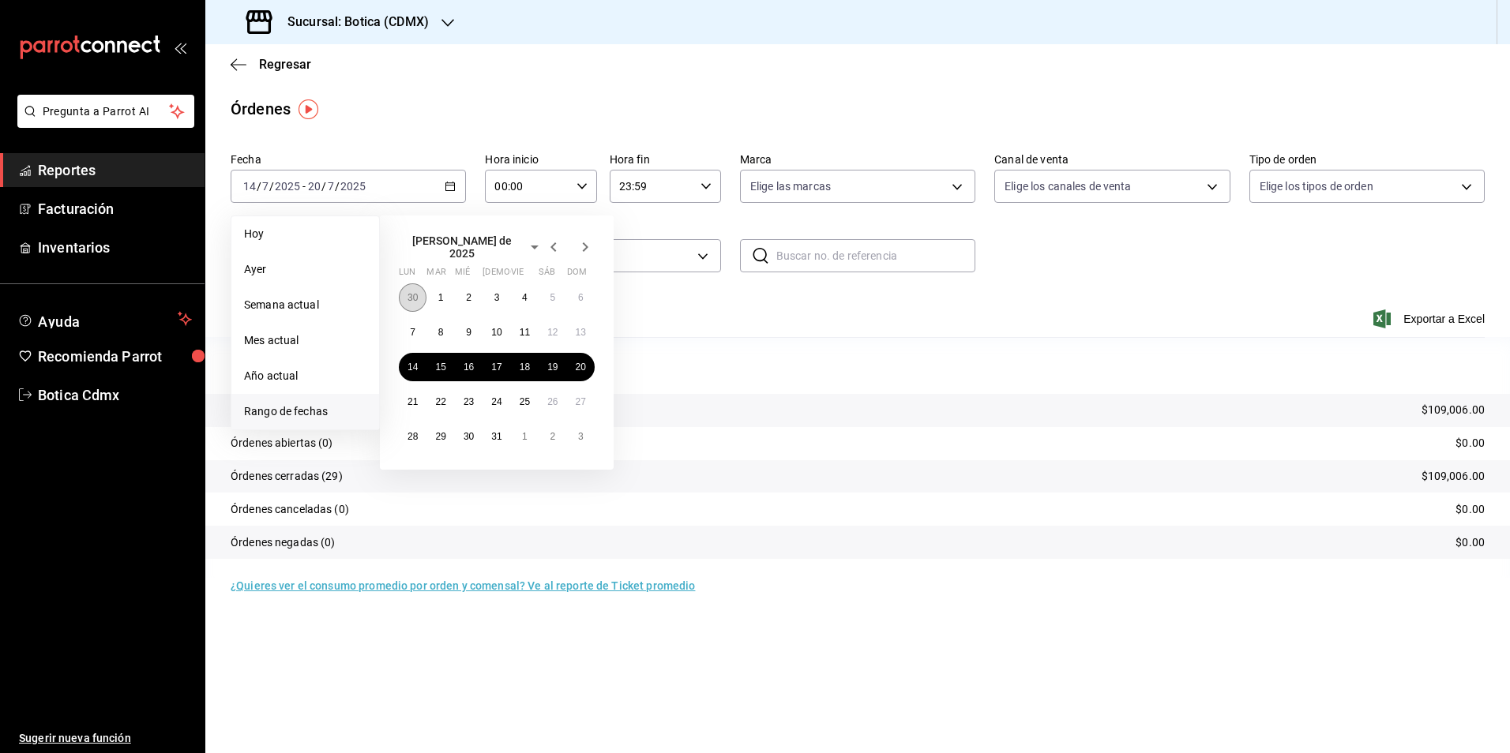
click at [407, 292] on abbr "30" at bounding box center [412, 297] width 10 height 11
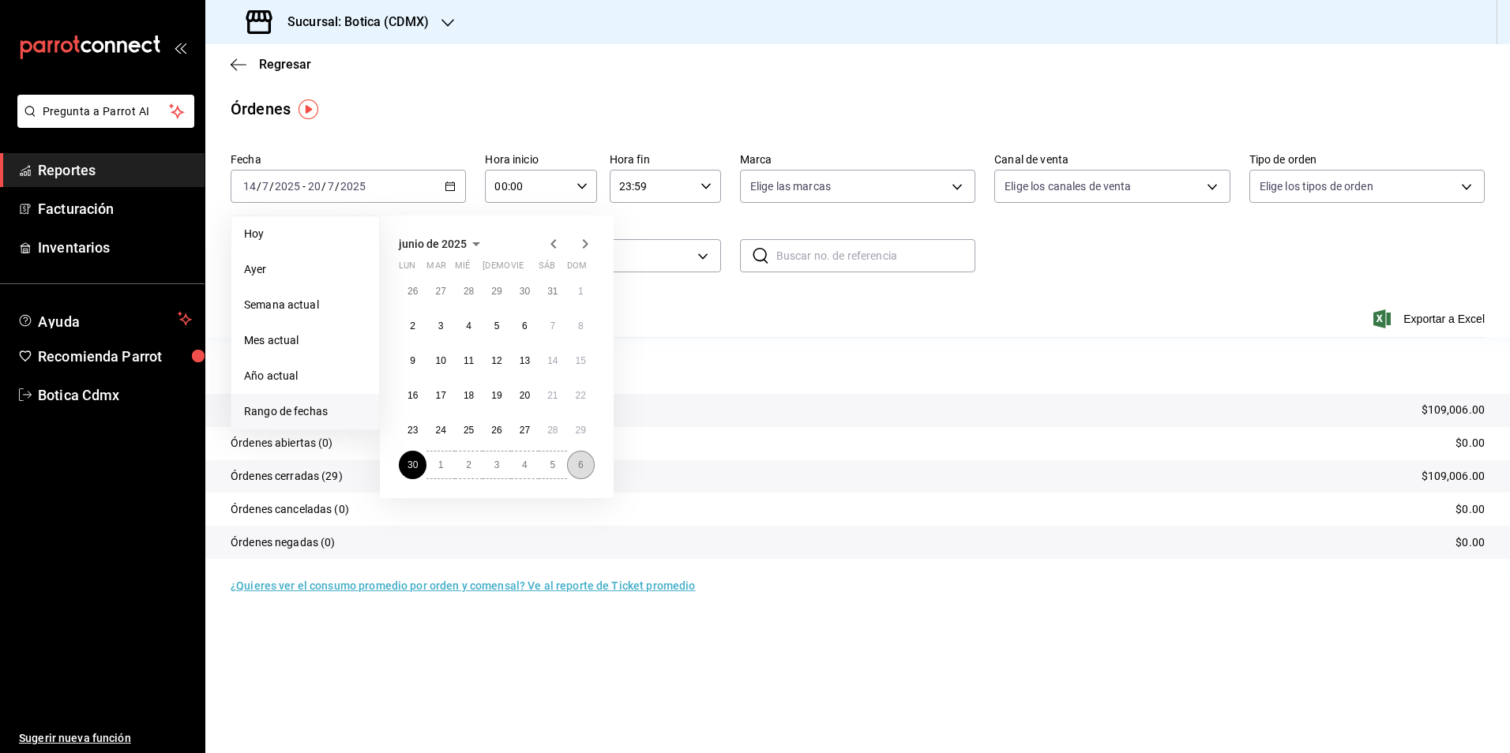
click at [583, 463] on abbr "6" at bounding box center [581, 465] width 6 height 11
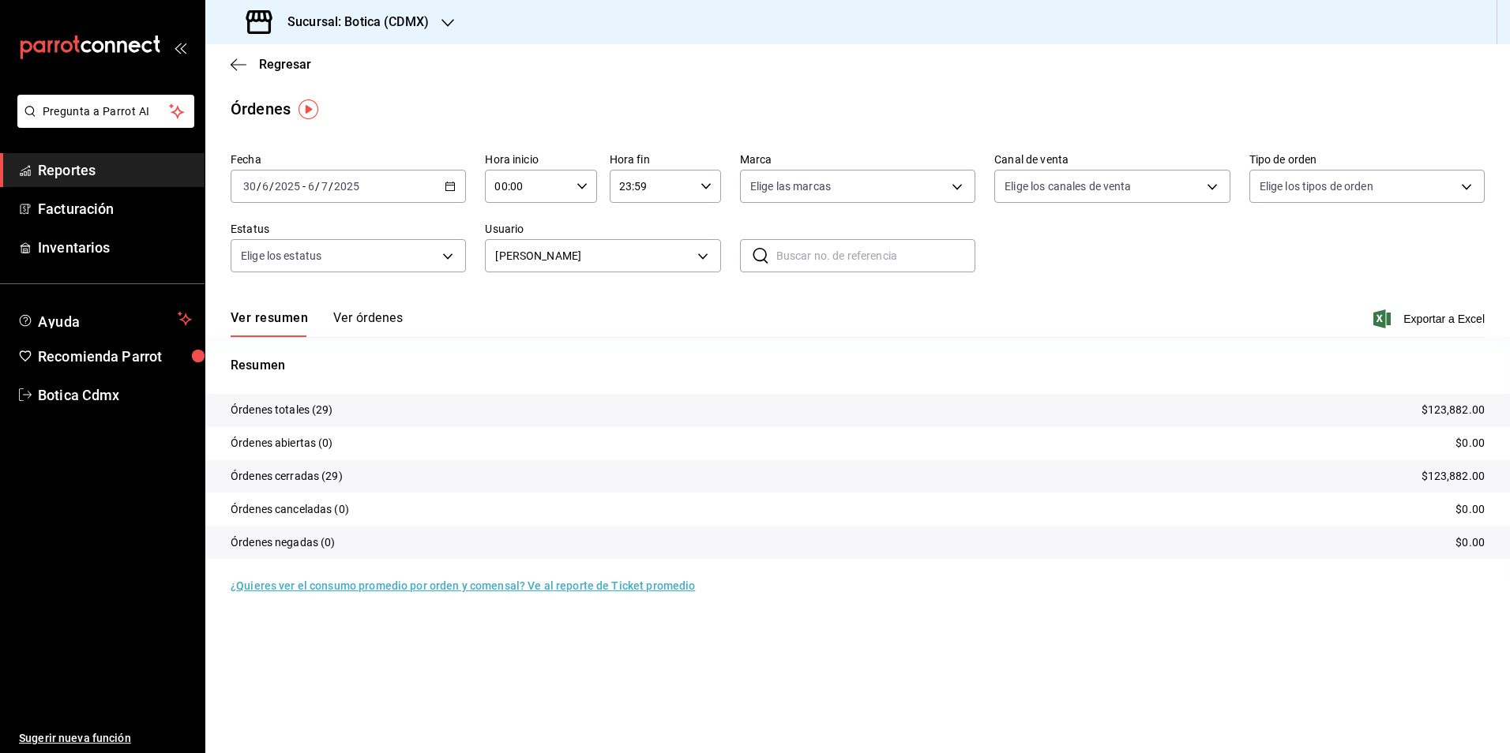
click at [454, 181] on icon "button" at bounding box center [450, 186] width 11 height 11
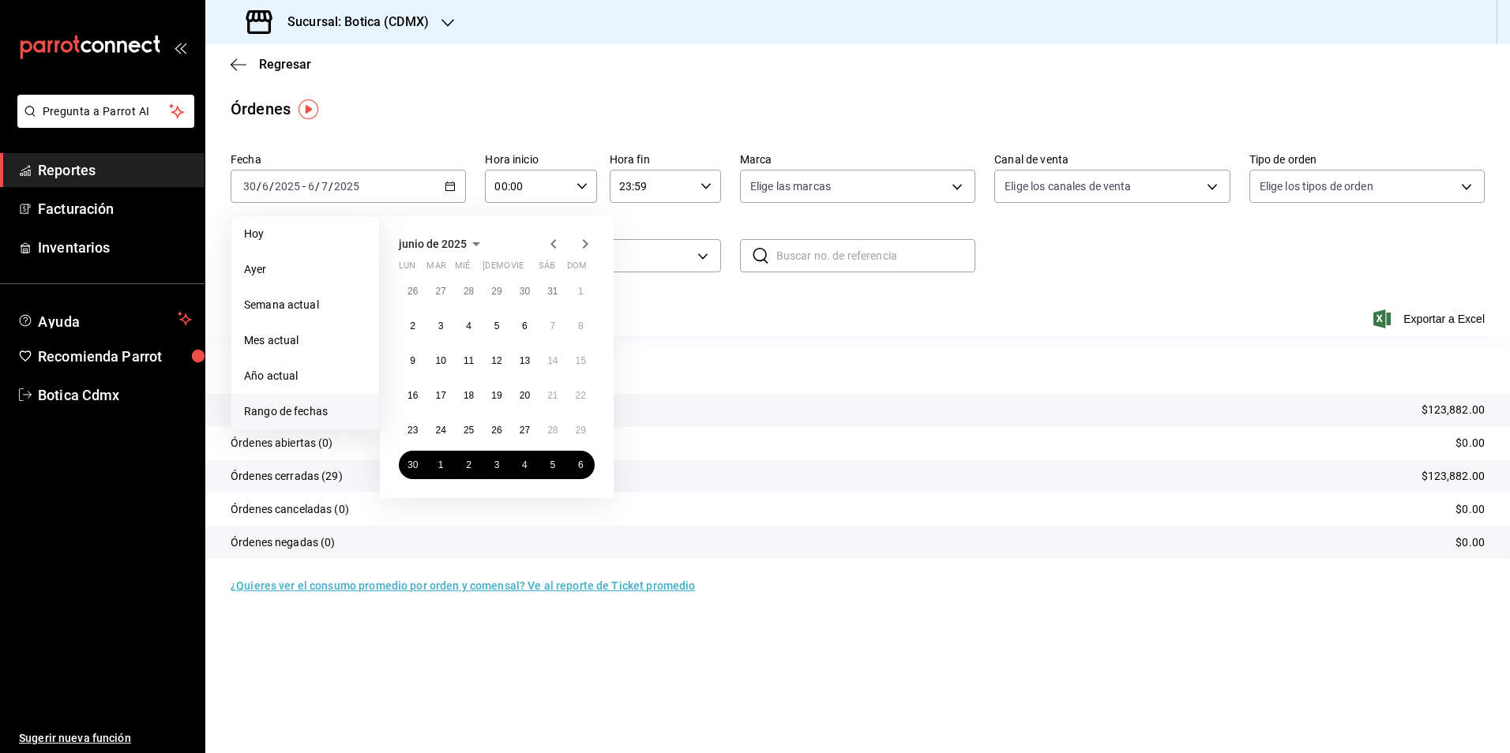
click at [580, 247] on icon "button" at bounding box center [585, 244] width 19 height 19
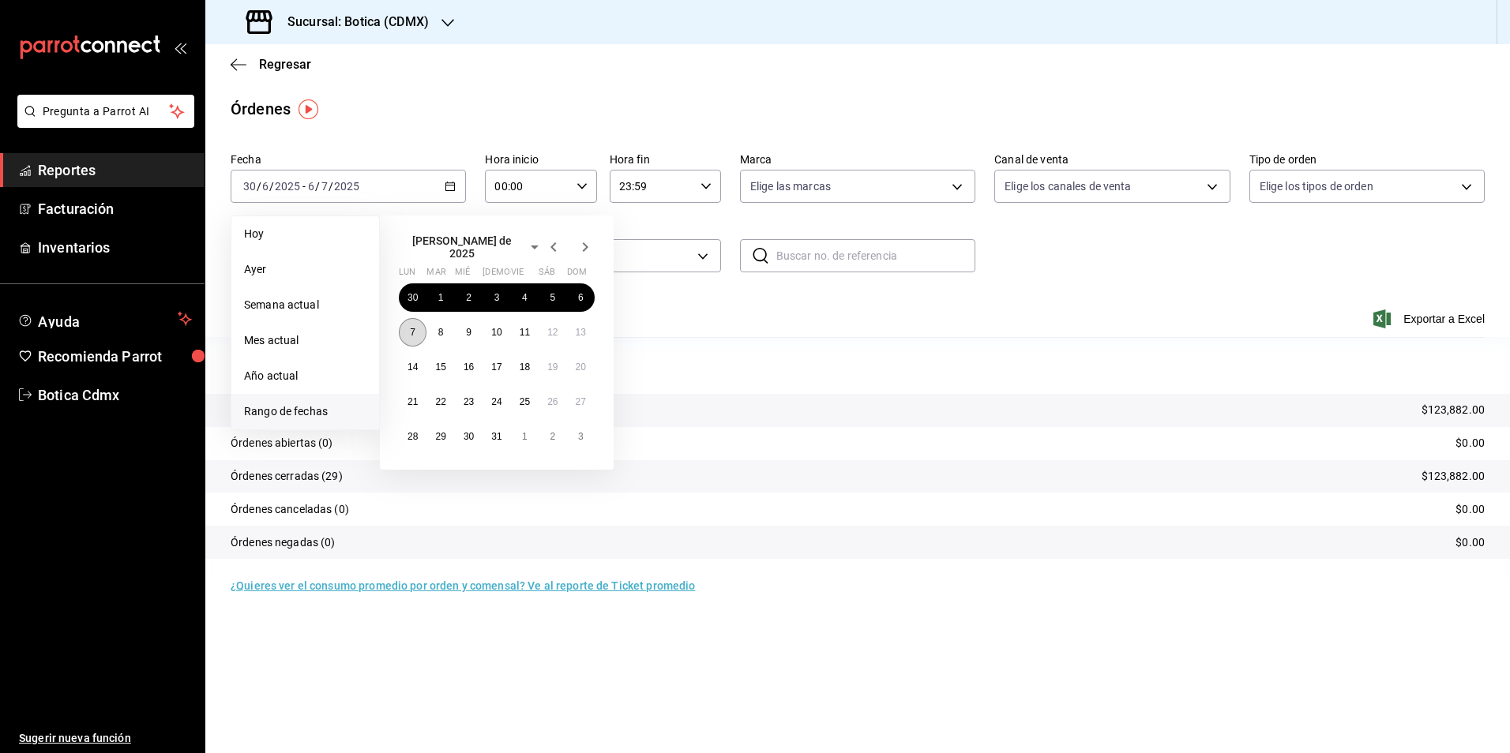
drag, startPoint x: 414, startPoint y: 324, endPoint x: 543, endPoint y: 336, distance: 129.3
click at [415, 327] on abbr "7" at bounding box center [413, 332] width 6 height 11
click at [581, 327] on abbr "13" at bounding box center [581, 332] width 10 height 11
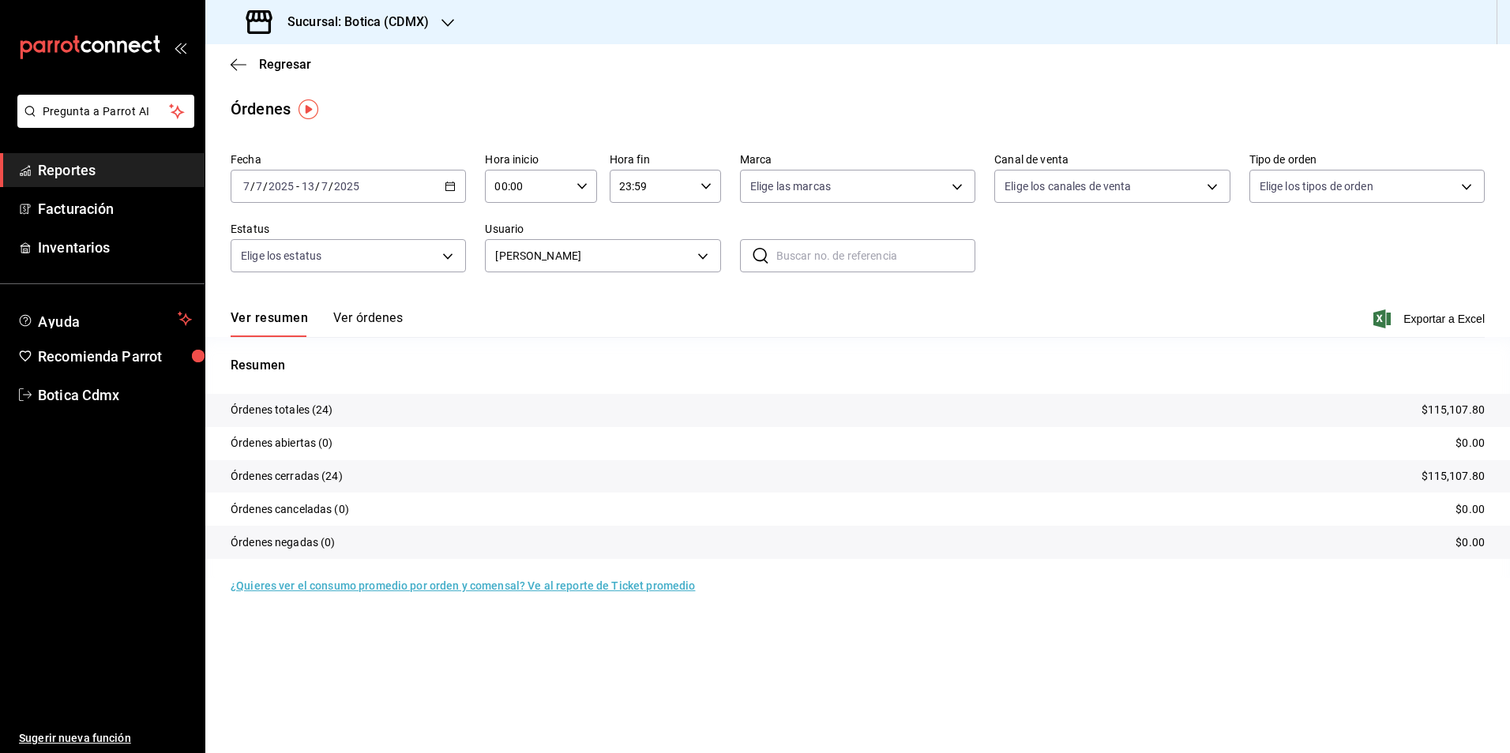
click at [447, 181] on icon "button" at bounding box center [450, 186] width 11 height 11
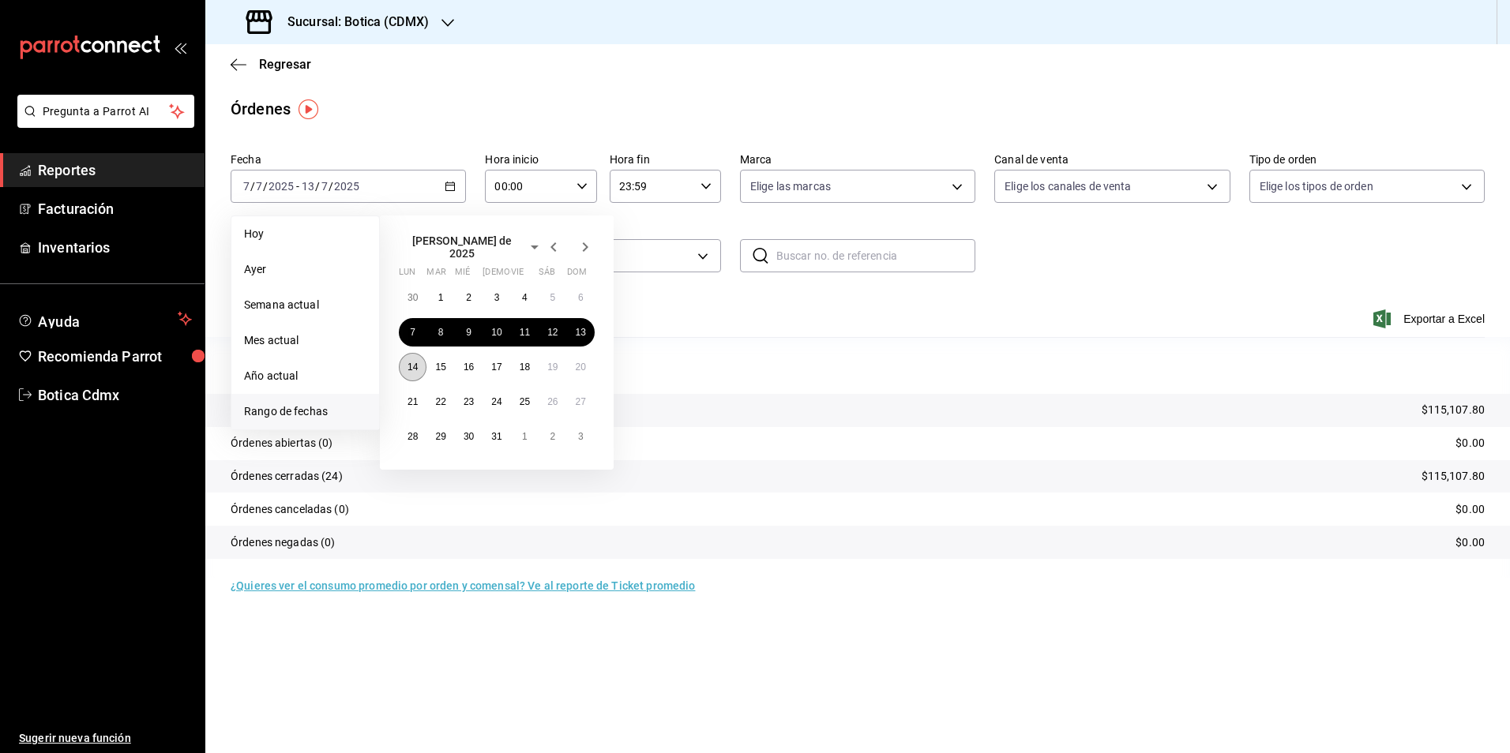
click at [424, 361] on button "14" at bounding box center [413, 367] width 28 height 28
click at [586, 363] on button "20" at bounding box center [581, 367] width 28 height 28
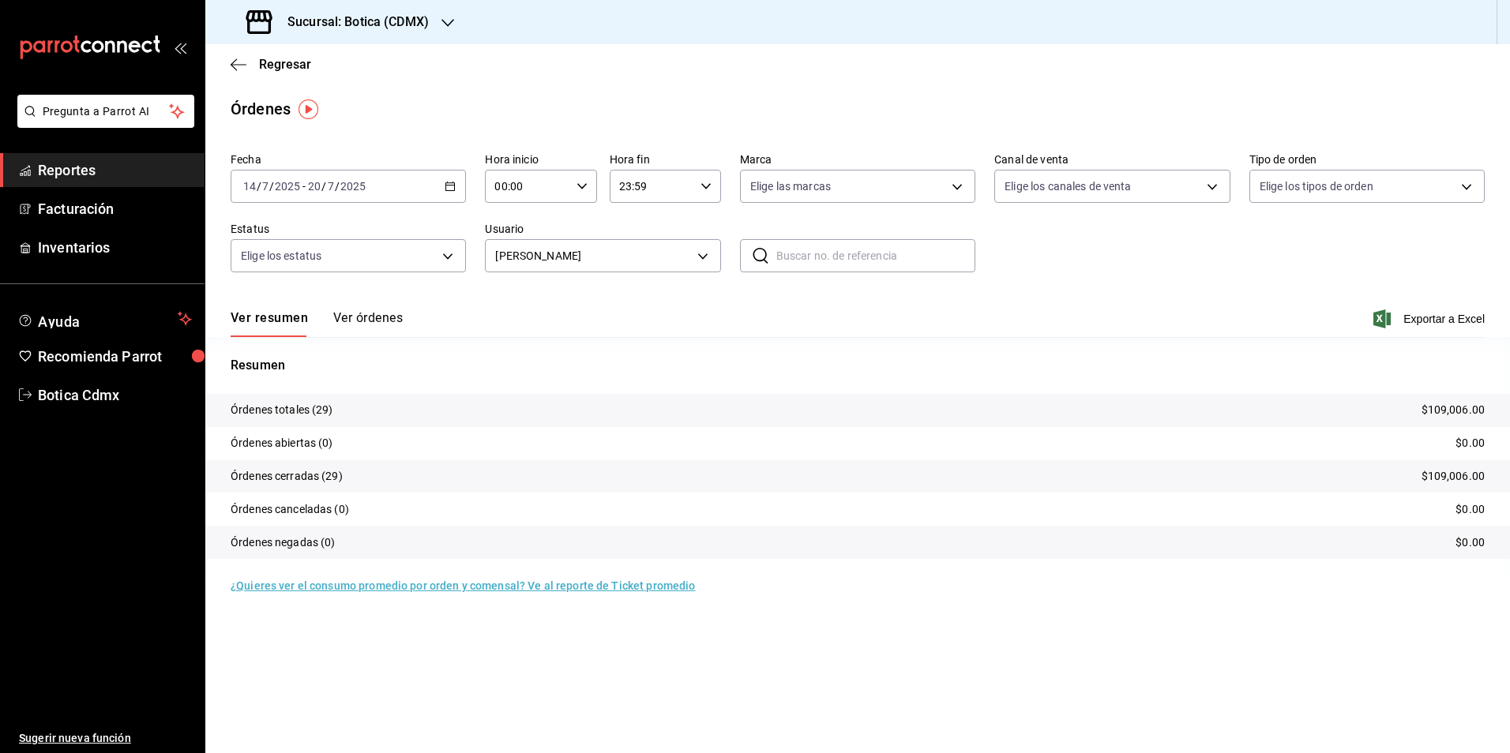
click at [452, 186] on icon "button" at bounding box center [450, 186] width 11 height 11
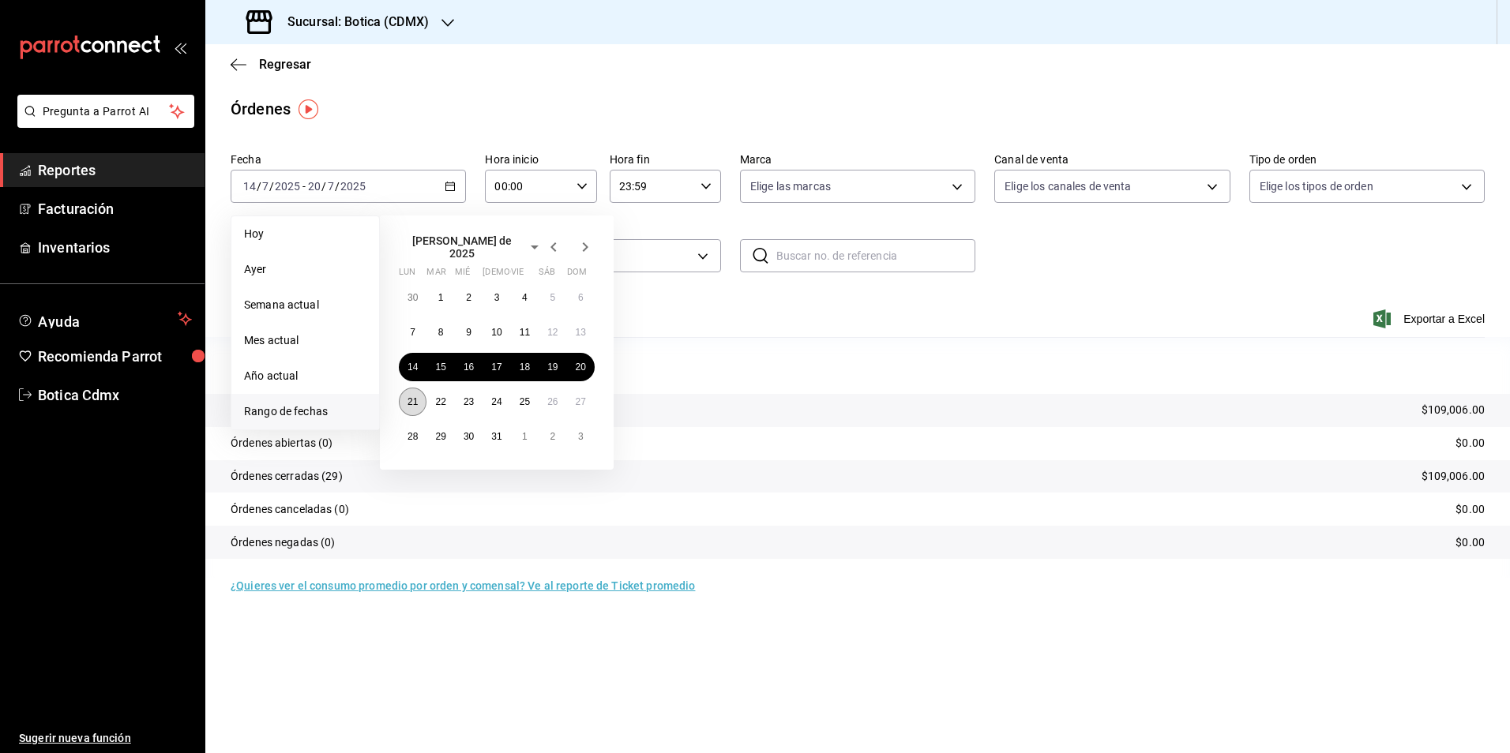
click at [408, 398] on abbr "21" at bounding box center [412, 401] width 10 height 11
click at [586, 403] on button "27" at bounding box center [581, 402] width 28 height 28
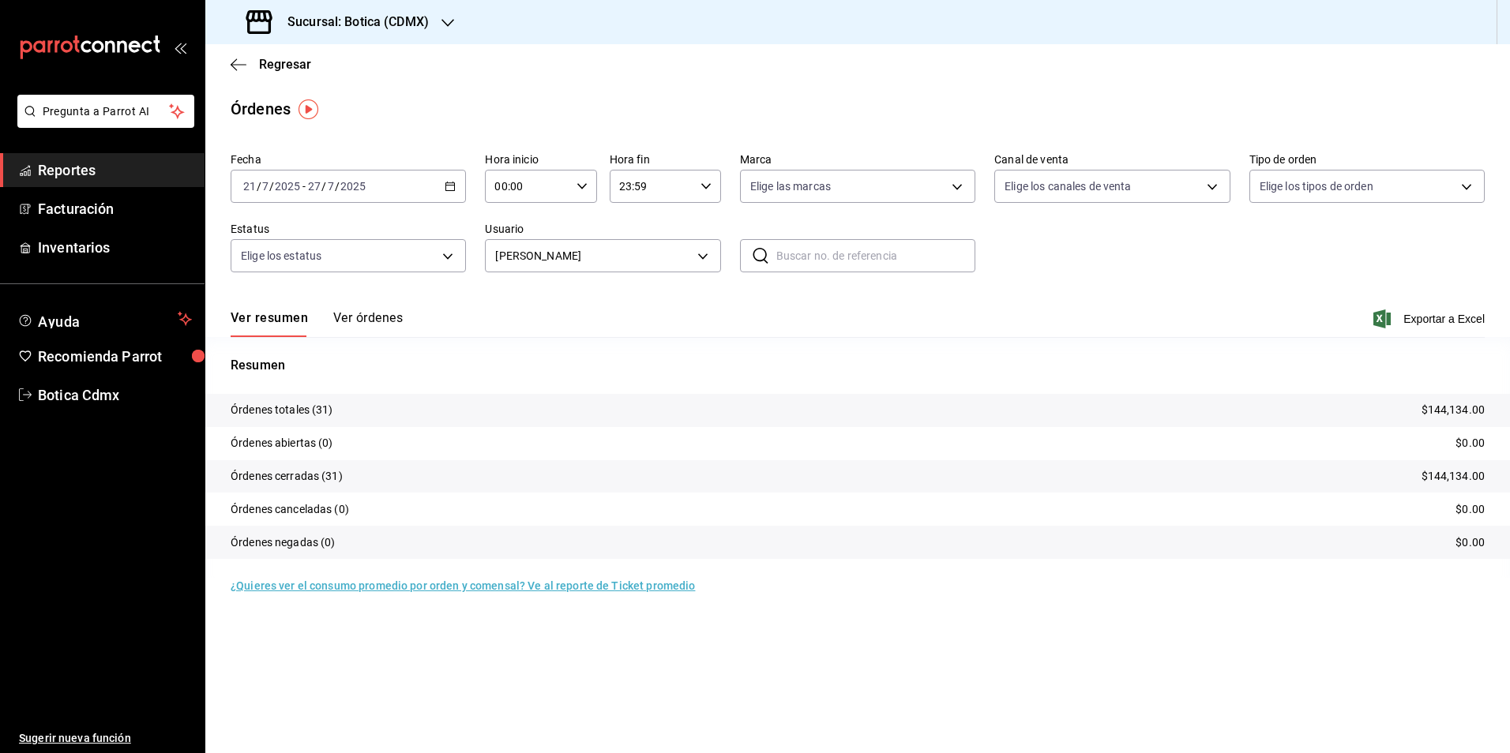
click at [449, 189] on icon "button" at bounding box center [450, 186] width 11 height 11
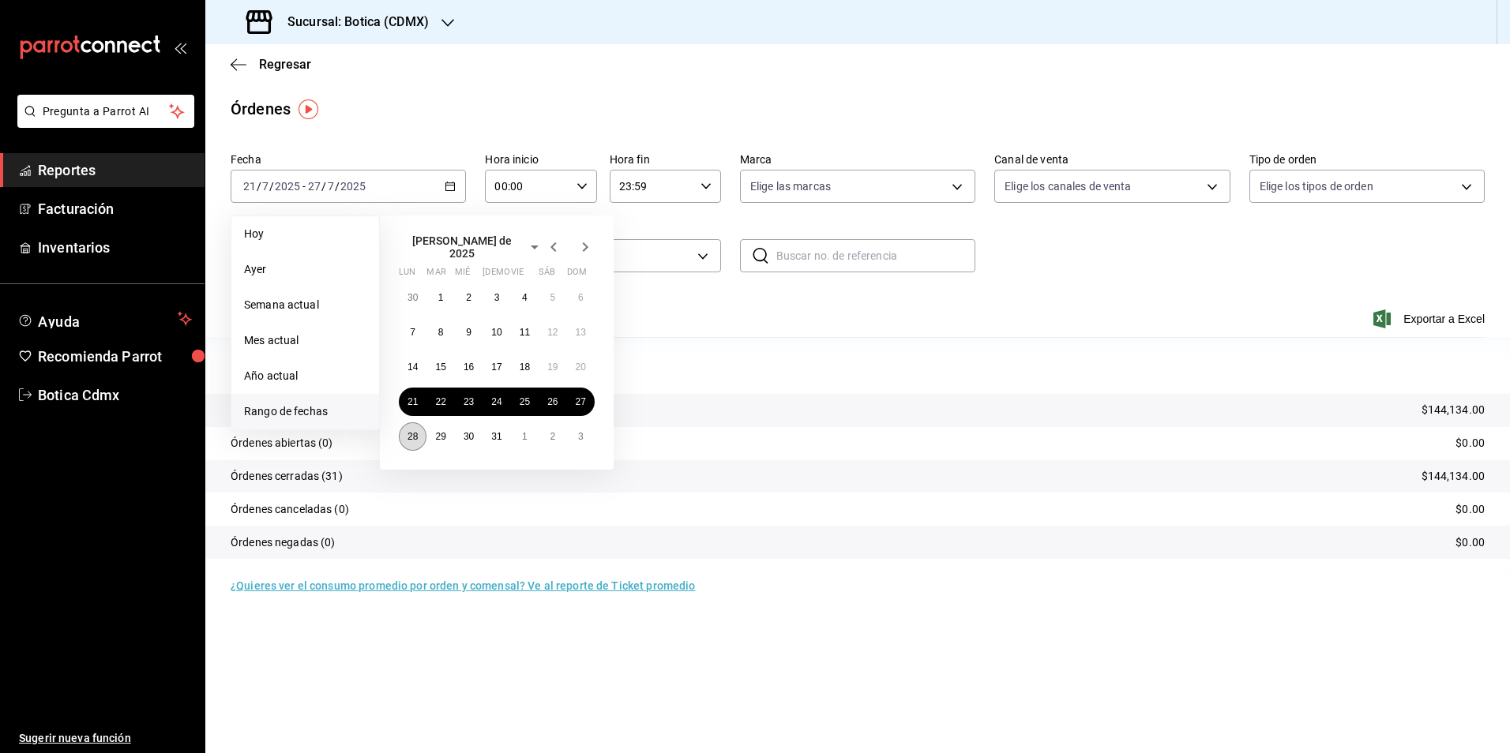
click at [409, 433] on abbr "28" at bounding box center [412, 436] width 10 height 11
click at [580, 437] on button "3" at bounding box center [581, 436] width 28 height 28
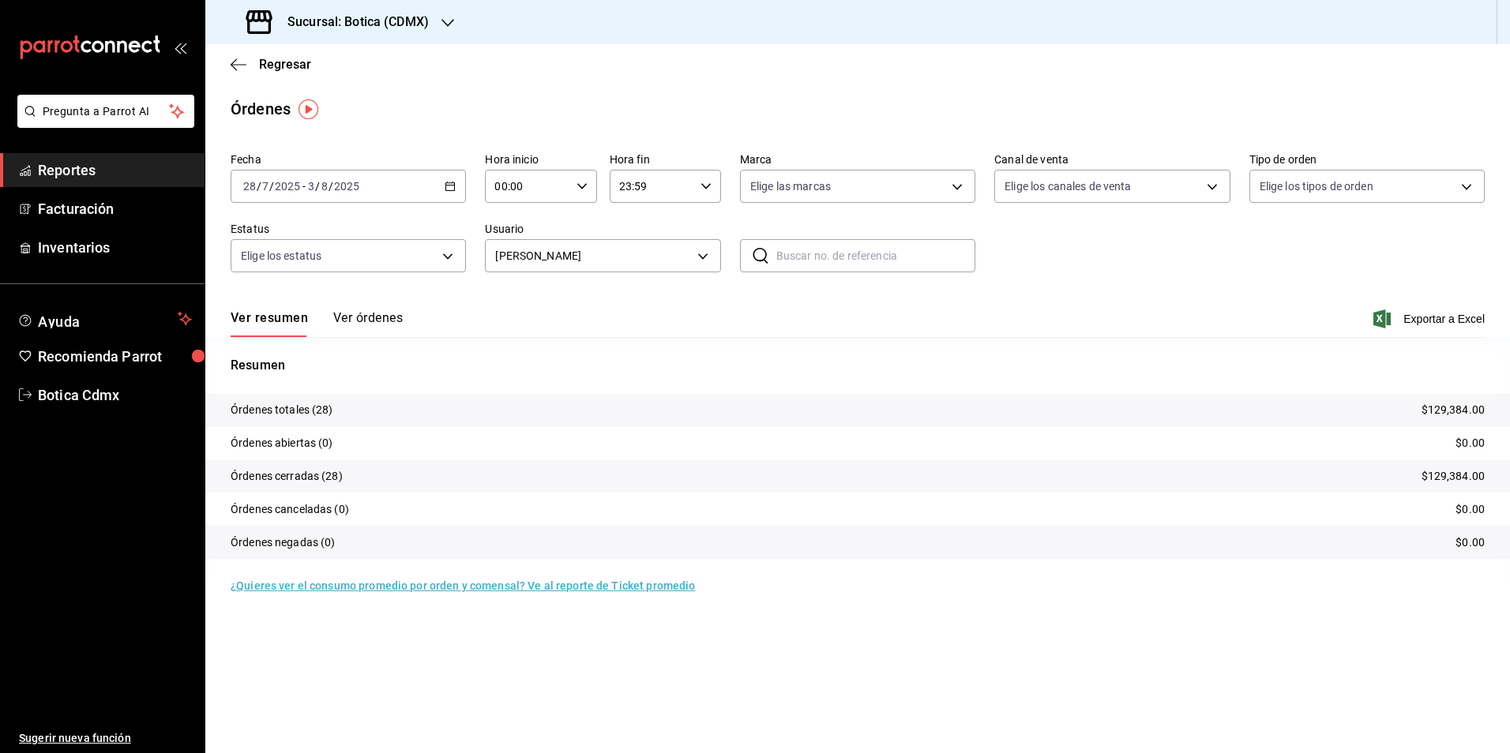
click at [442, 186] on div "[DATE] [DATE] - [DATE] [DATE]" at bounding box center [348, 186] width 235 height 33
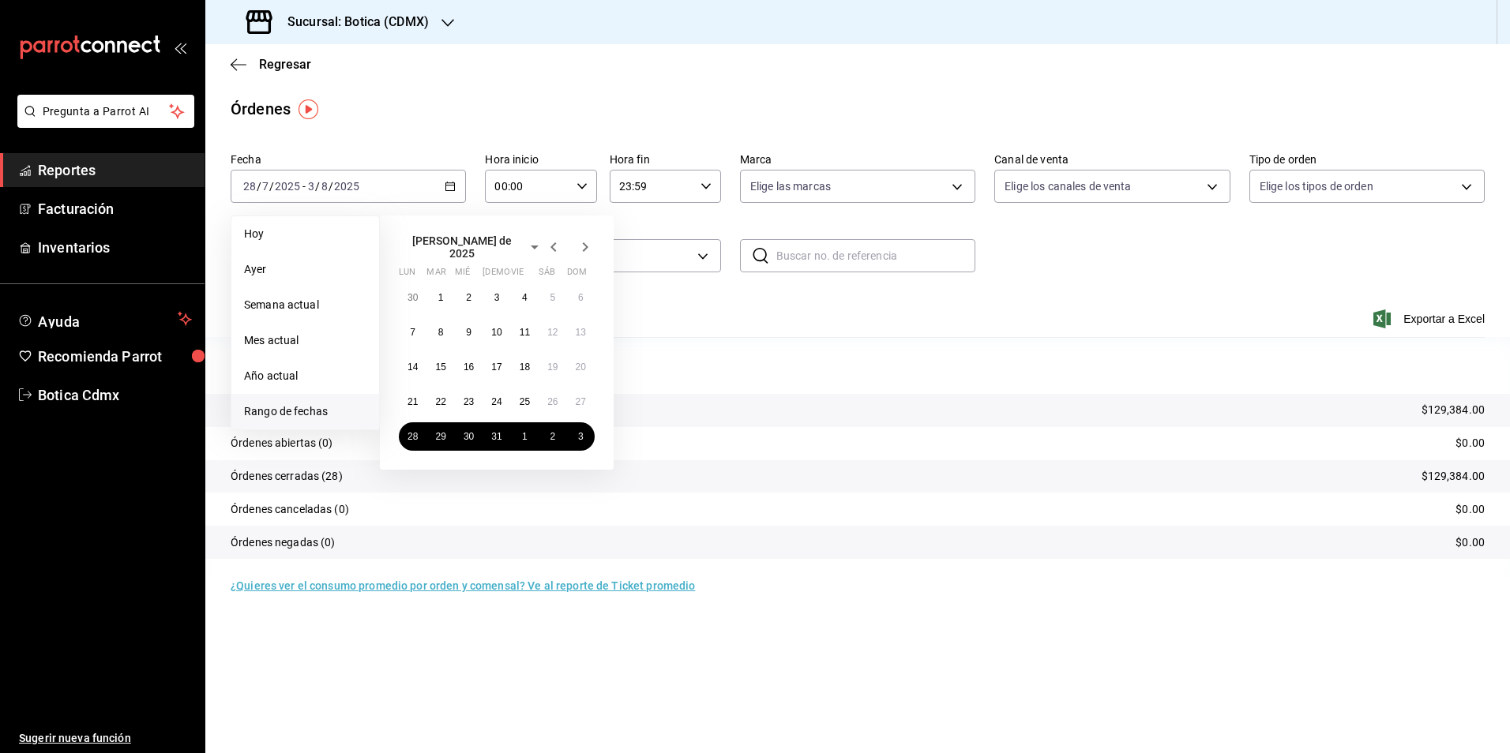
click at [582, 244] on icon "button" at bounding box center [585, 247] width 19 height 19
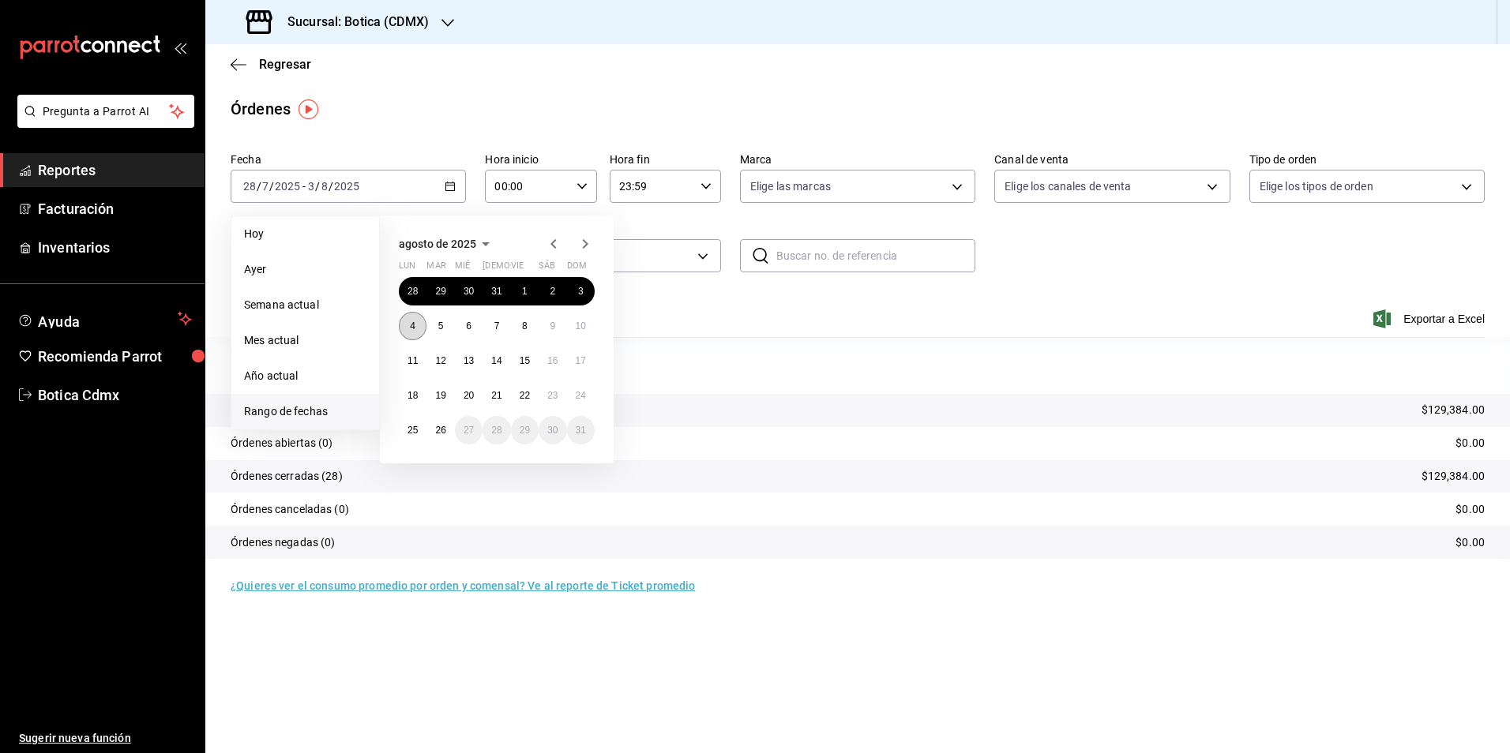
click at [411, 322] on abbr "4" at bounding box center [413, 326] width 6 height 11
click at [585, 318] on button "10" at bounding box center [581, 326] width 28 height 28
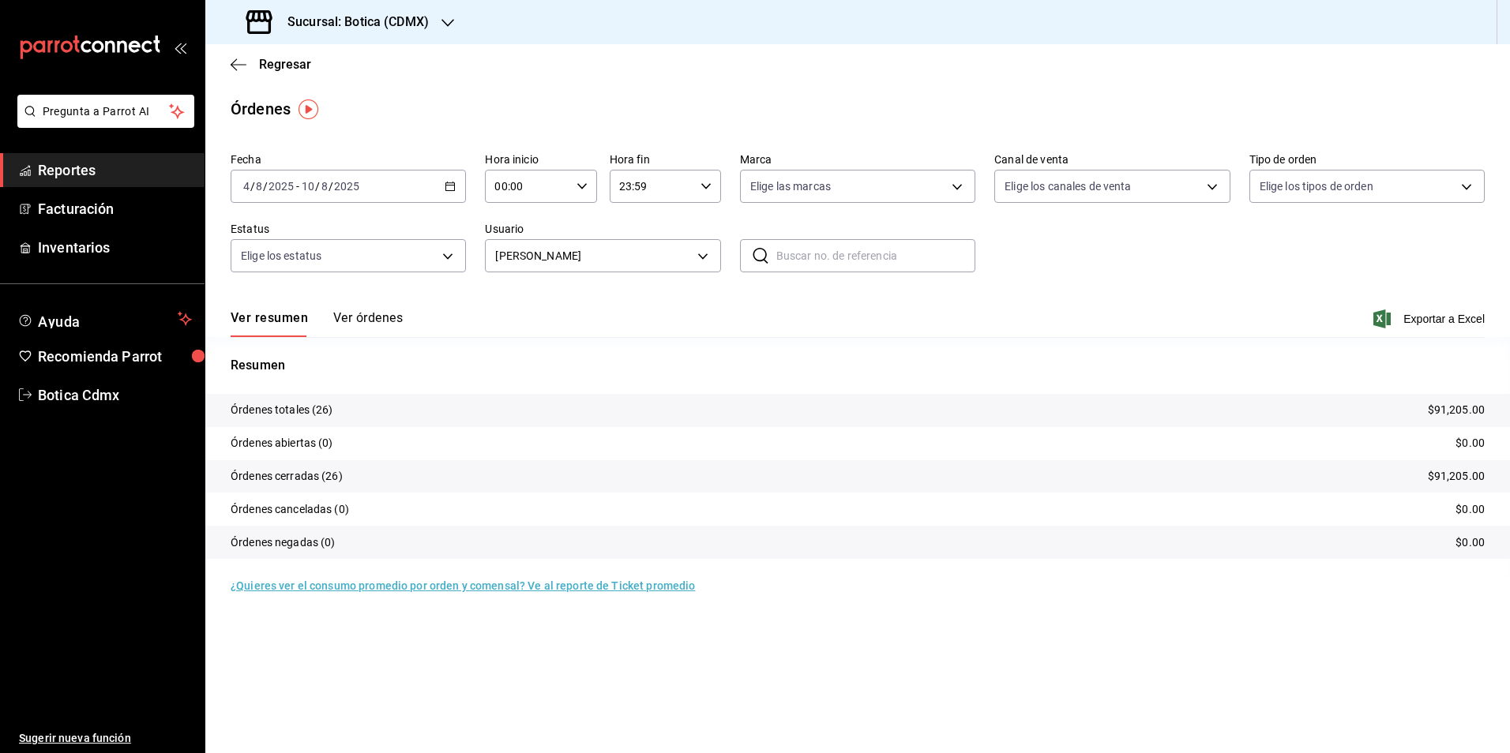
click at [449, 193] on div "[DATE] [DATE] - [DATE] [DATE]" at bounding box center [348, 186] width 235 height 33
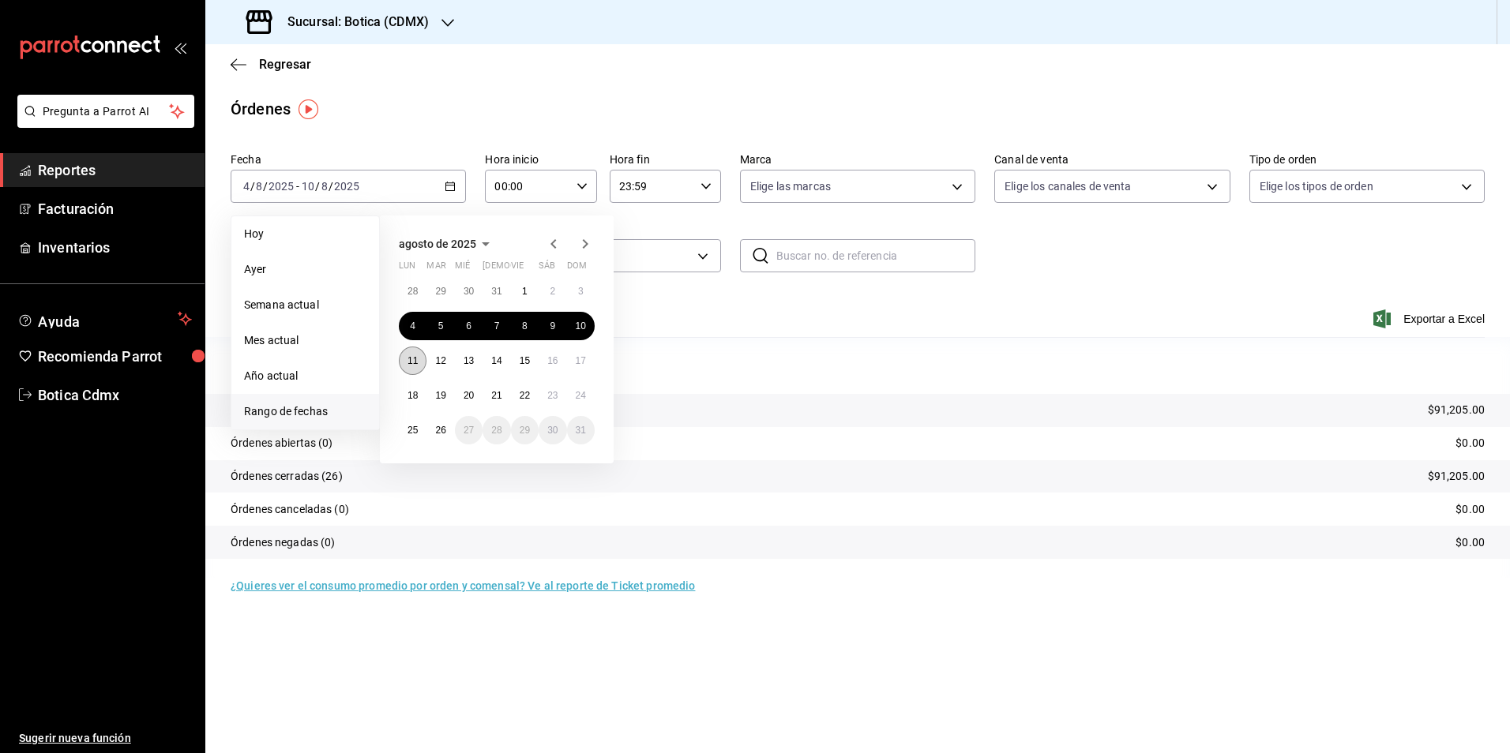
click at [407, 363] on button "11" at bounding box center [413, 361] width 28 height 28
click at [578, 362] on abbr "17" at bounding box center [581, 360] width 10 height 11
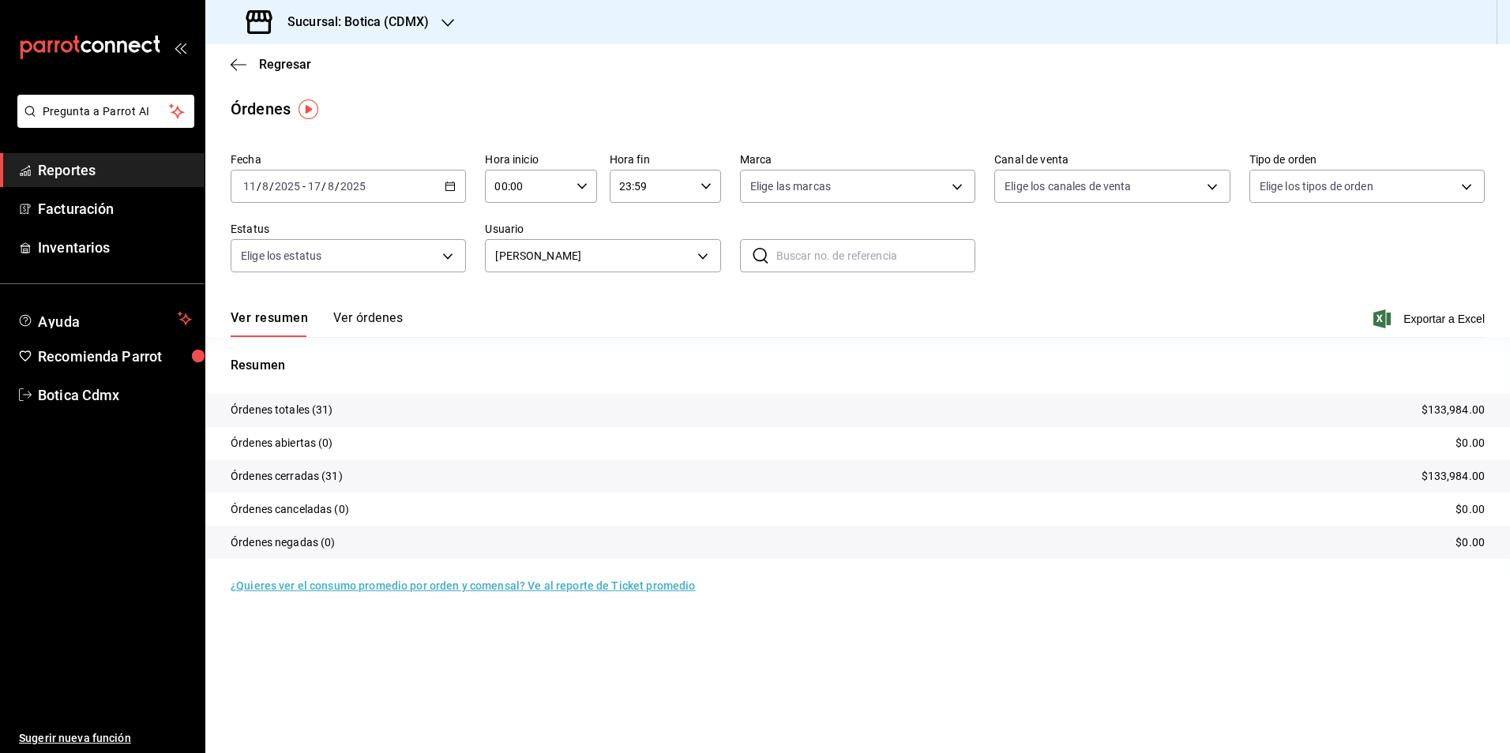
click at [450, 192] on div "[DATE] [DATE] - [DATE] [DATE]" at bounding box center [348, 186] width 235 height 33
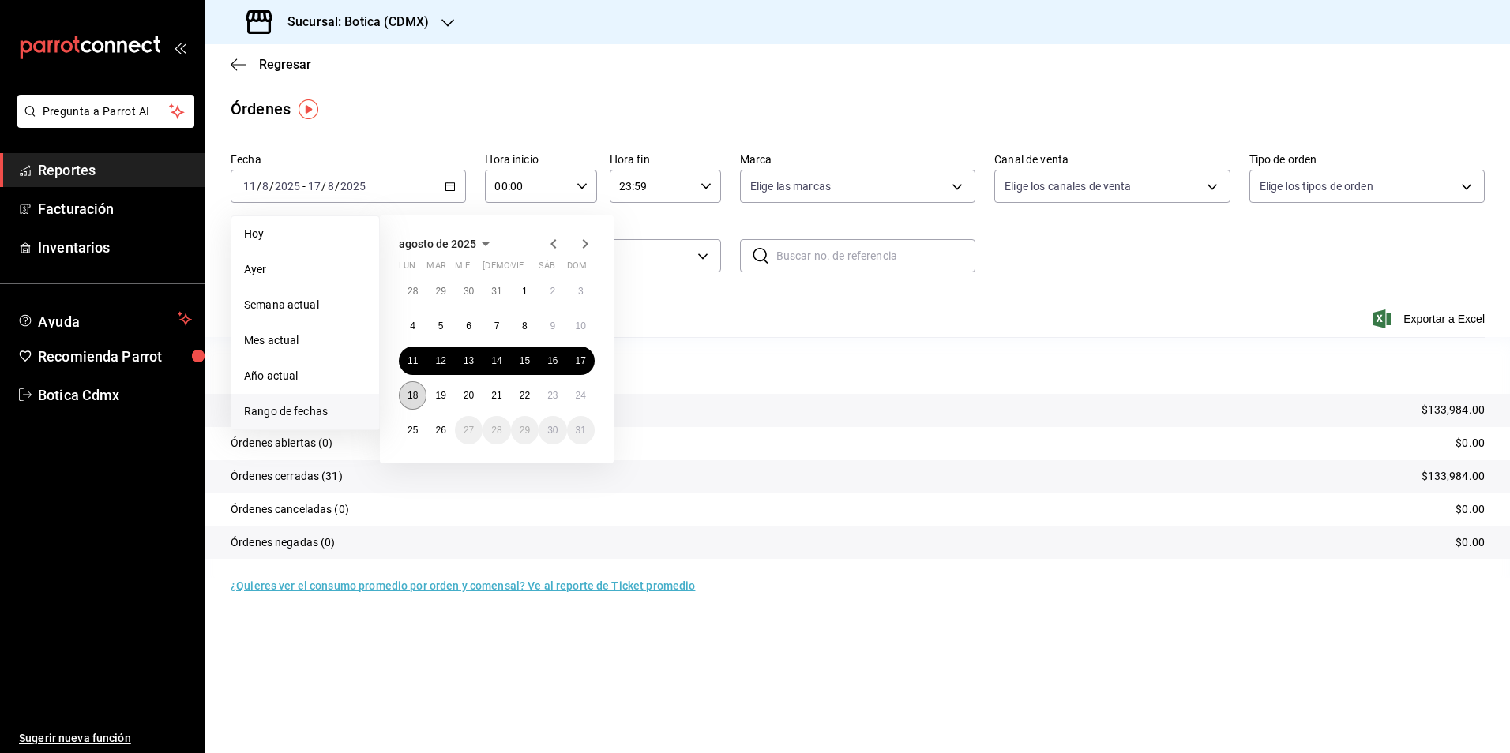
click at [404, 390] on button "18" at bounding box center [413, 395] width 28 height 28
click at [587, 396] on button "24" at bounding box center [581, 395] width 28 height 28
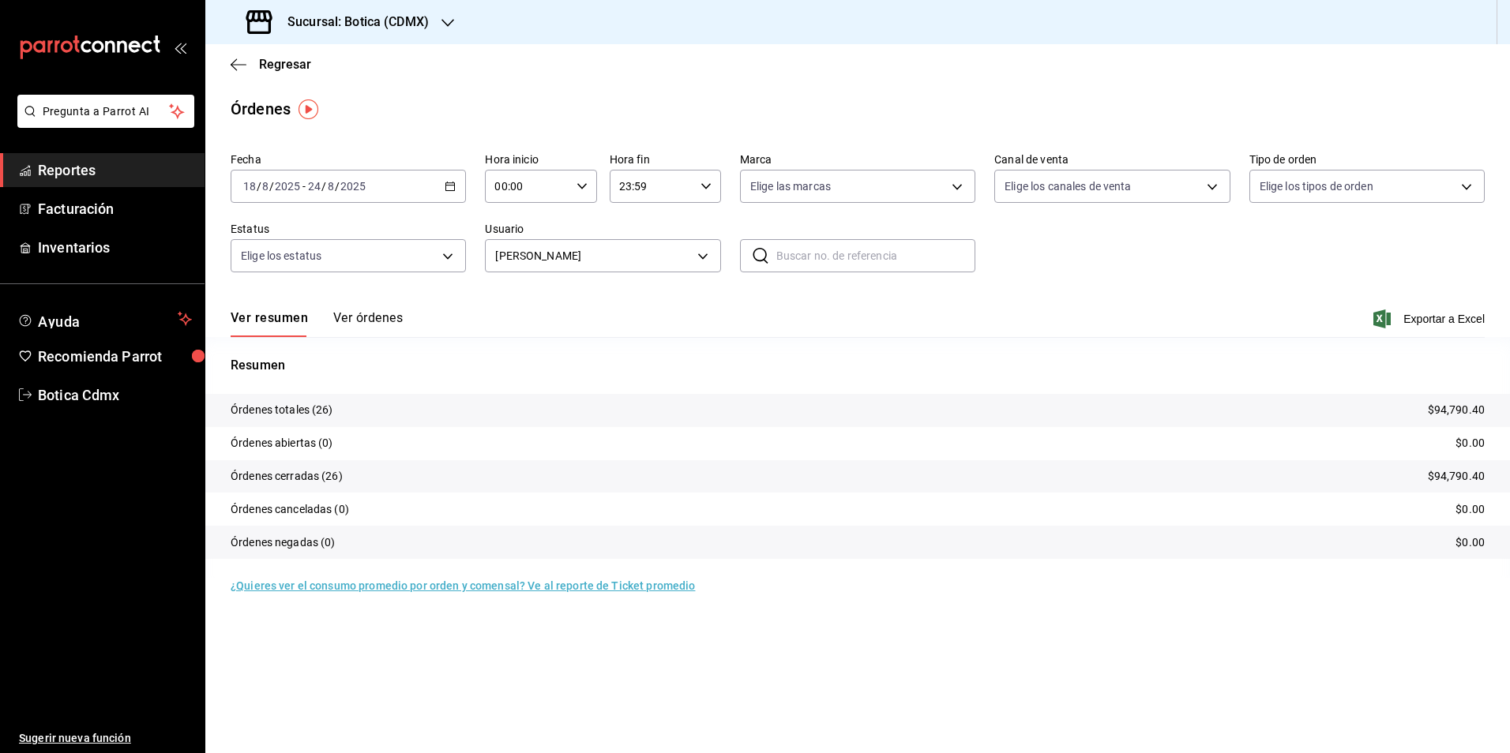
click at [914, 649] on main "Regresar Órdenes Fecha [DATE] [DATE] - [DATE] [DATE] Hora inicio 00:00 Hora ini…" at bounding box center [857, 398] width 1305 height 709
click at [708, 248] on body "Pregunta a Parrot AI Reportes Facturación Inventarios Ayuda Recomienda Parrot B…" at bounding box center [755, 376] width 1510 height 753
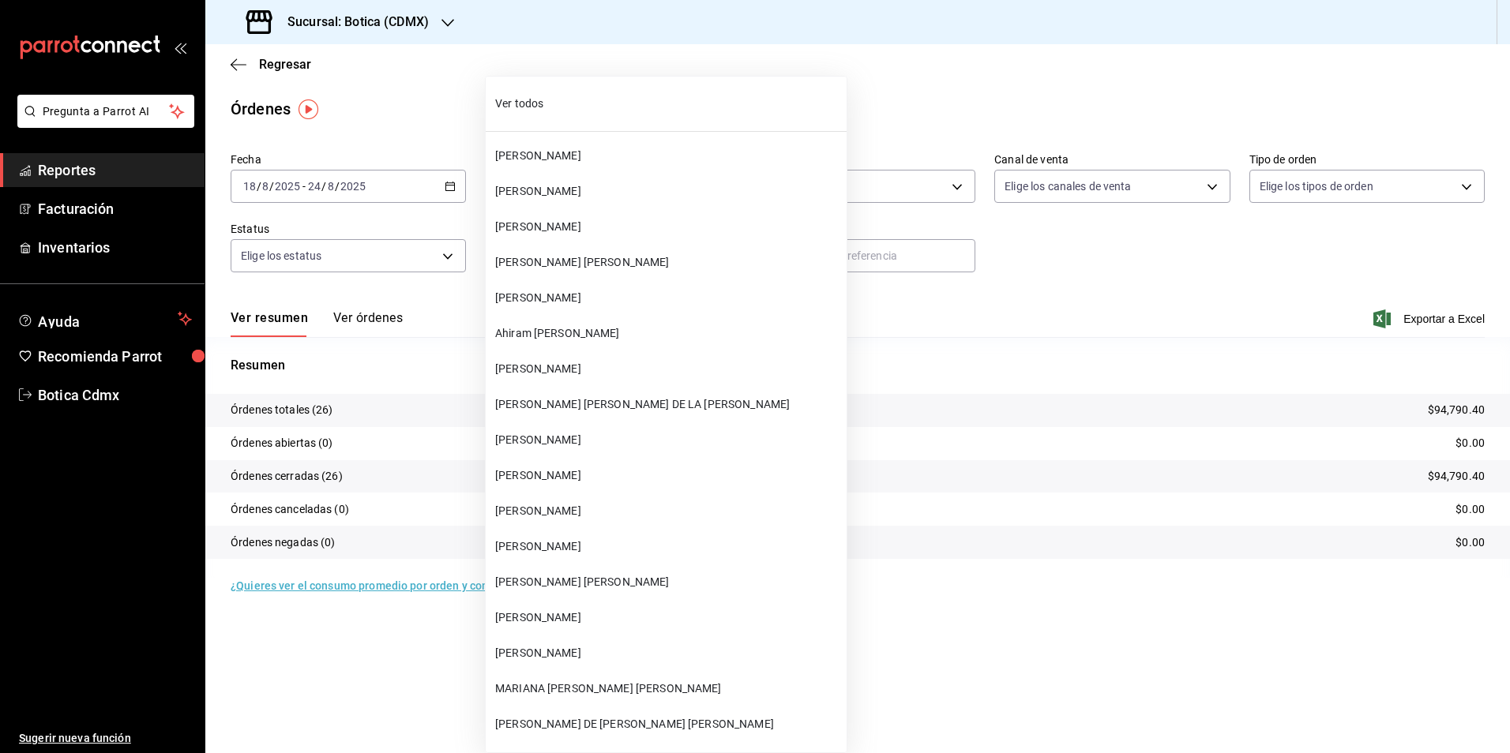
scroll to position [16160, 0]
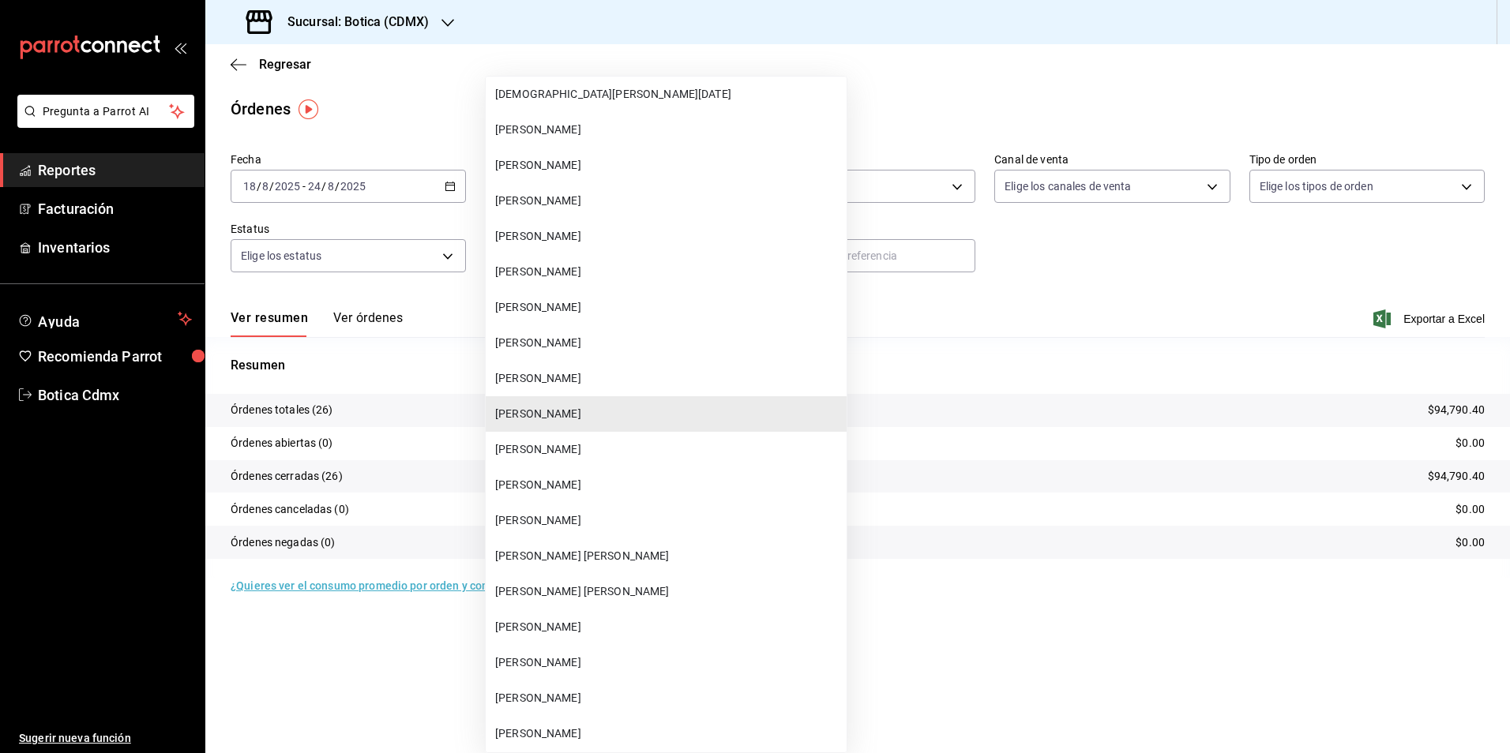
click at [552, 591] on span "[PERSON_NAME] [PERSON_NAME]" at bounding box center [667, 592] width 345 height 17
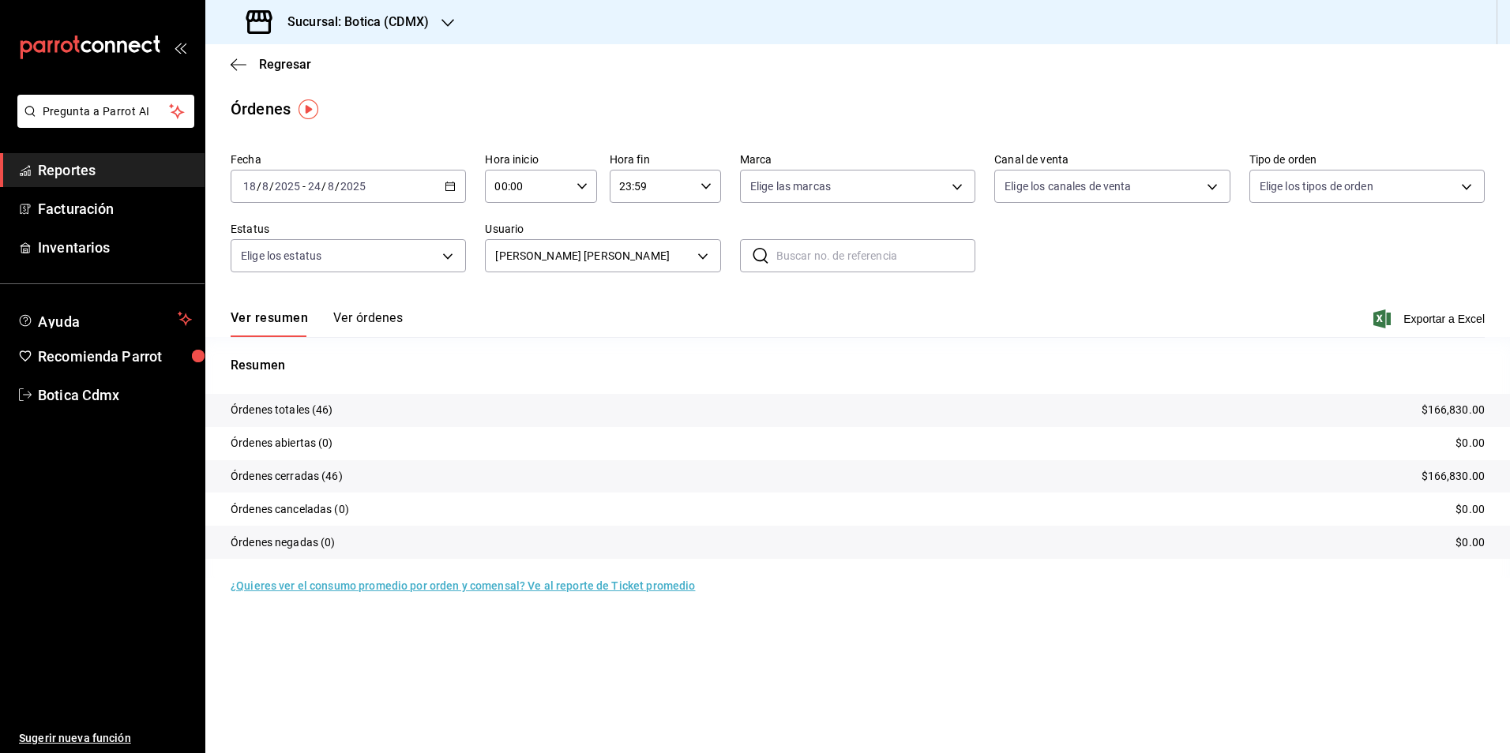
click at [460, 188] on div "[DATE] [DATE] - [DATE] [DATE]" at bounding box center [348, 186] width 235 height 33
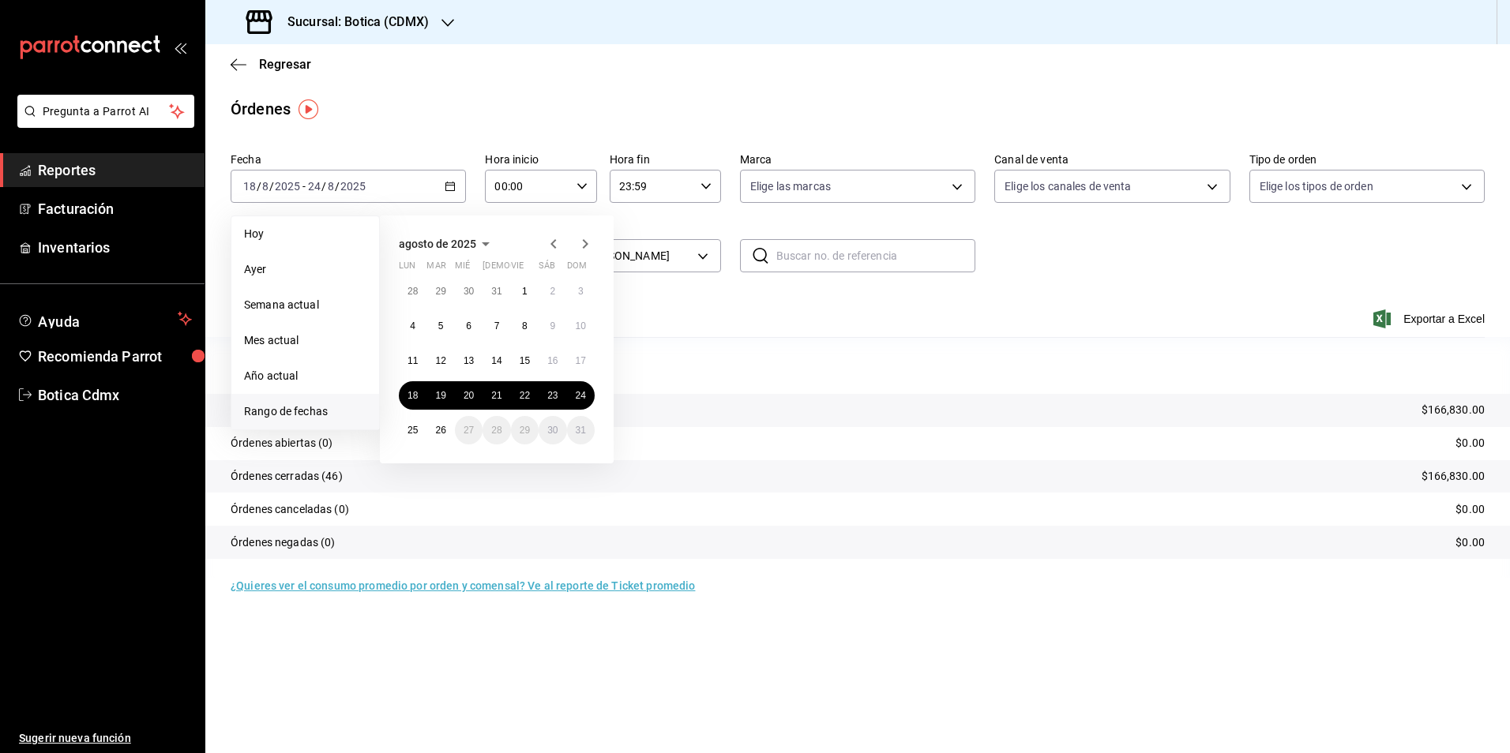
click at [547, 239] on icon "button" at bounding box center [553, 244] width 19 height 19
click at [415, 294] on abbr "30" at bounding box center [412, 297] width 10 height 11
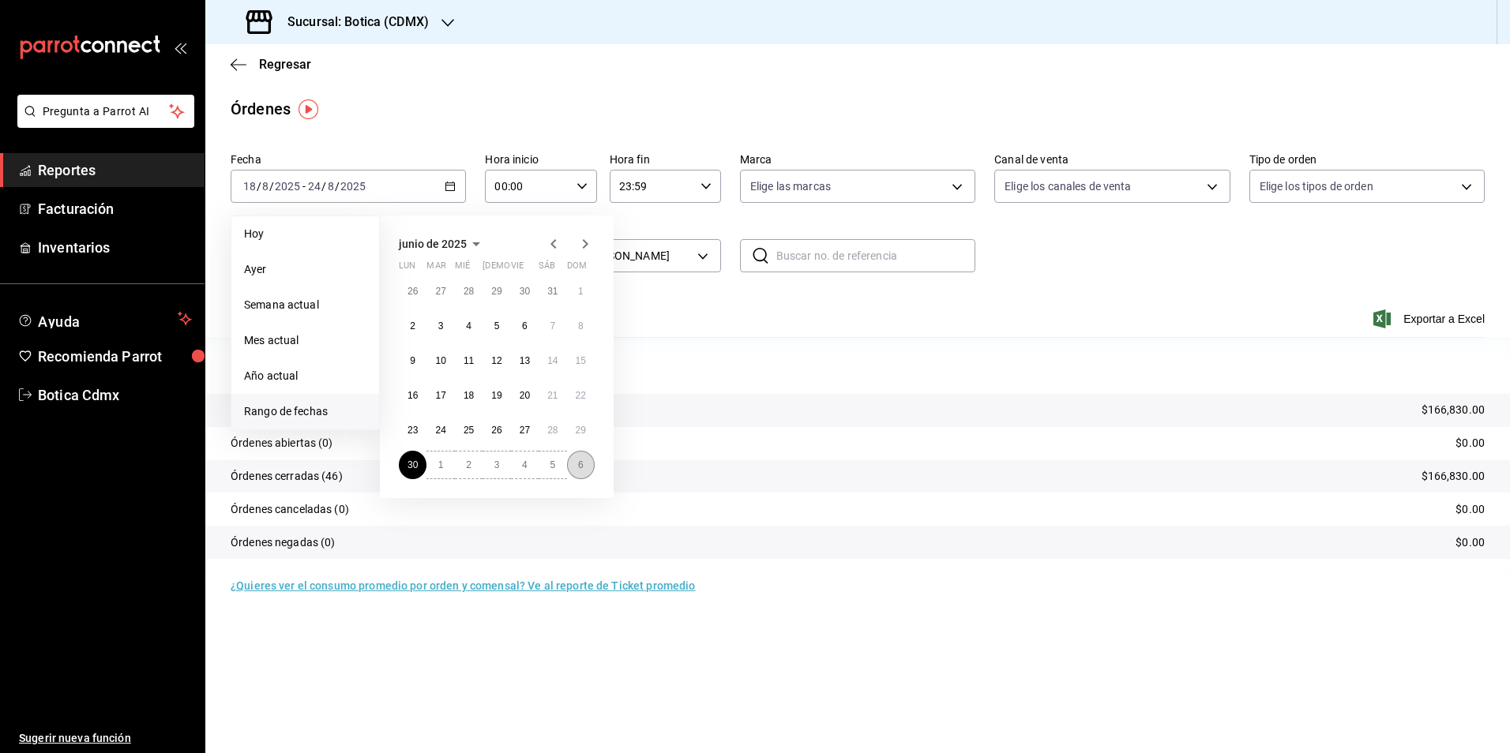
click at [583, 474] on button "6" at bounding box center [581, 465] width 28 height 28
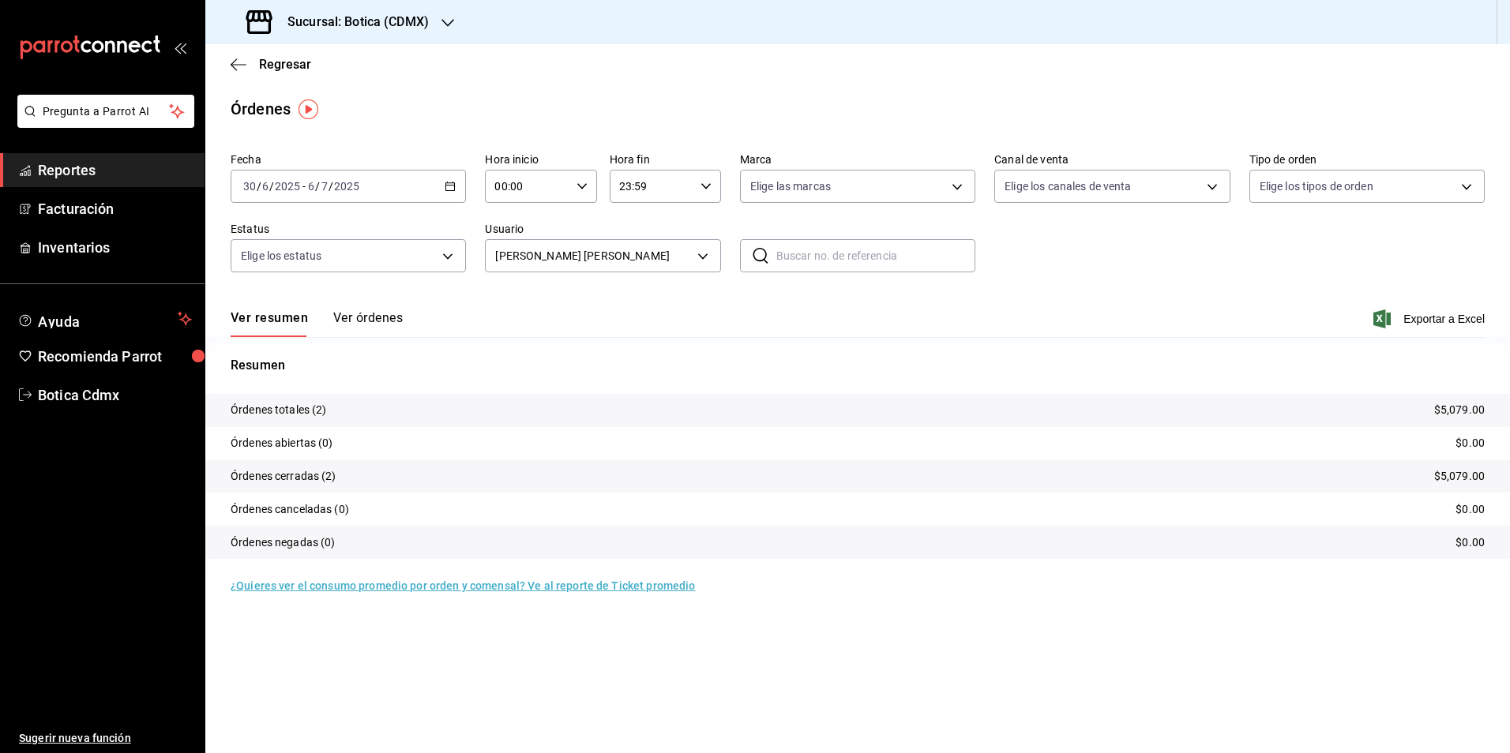
click at [445, 184] on div "[DATE] [DATE] - [DATE] [DATE]" at bounding box center [348, 186] width 235 height 33
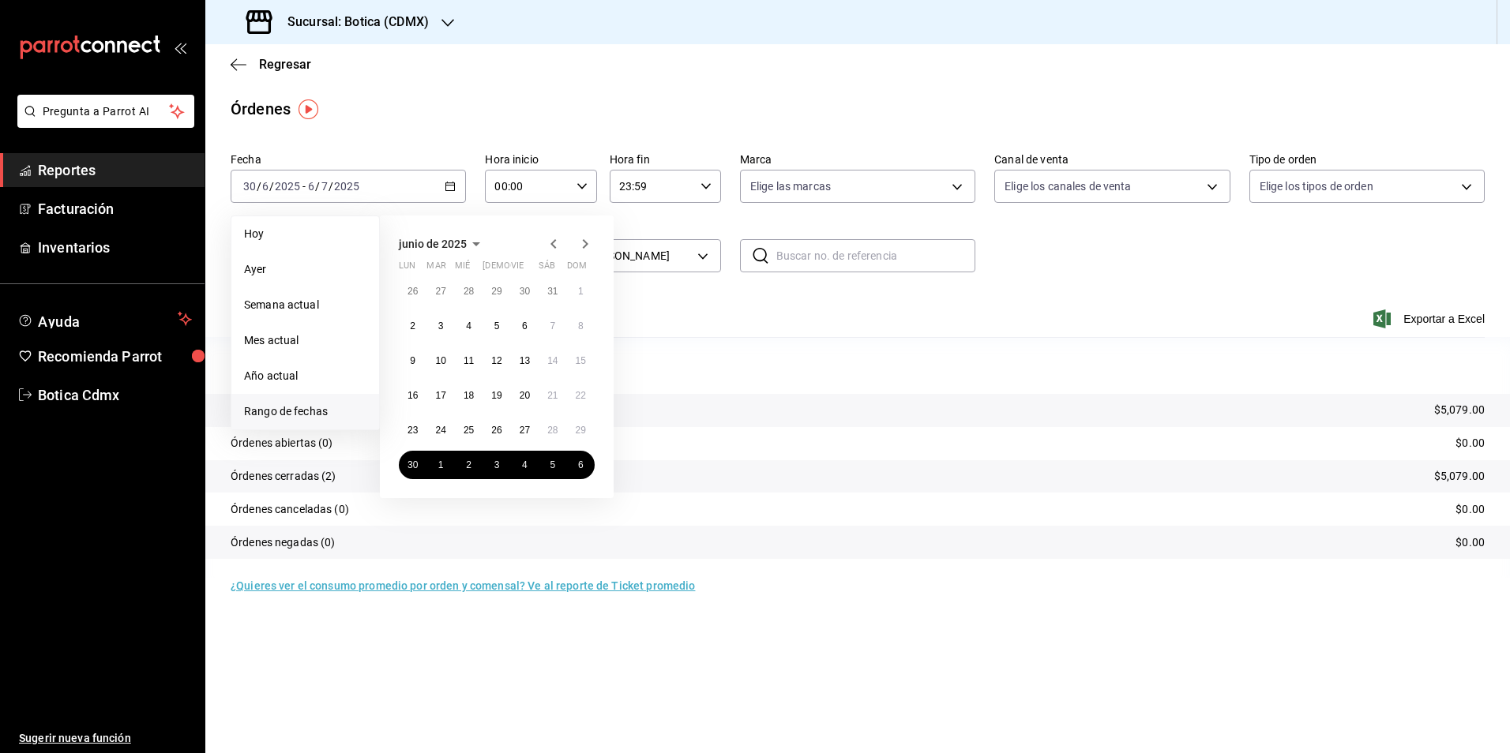
click at [580, 238] on icon "button" at bounding box center [585, 244] width 19 height 19
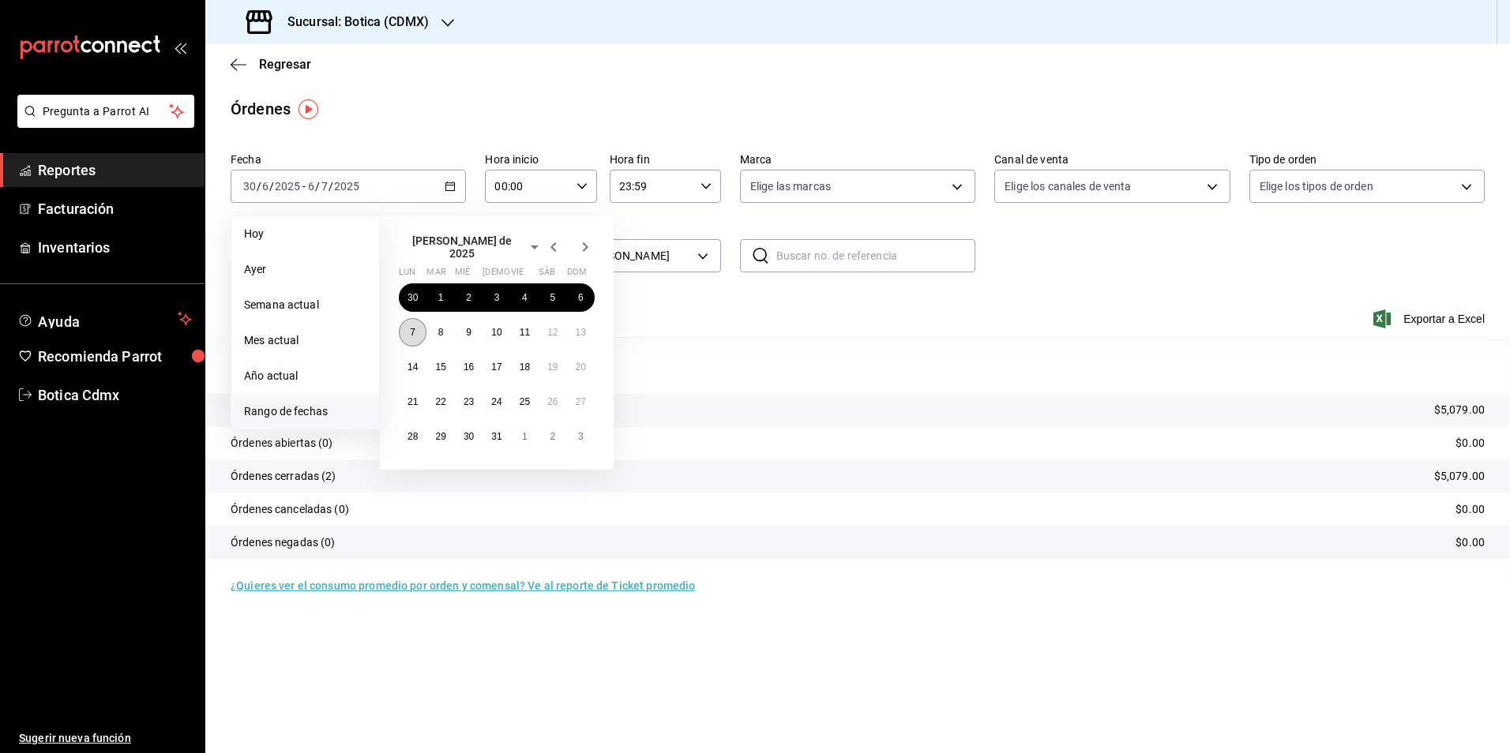
click at [407, 318] on button "7" at bounding box center [413, 332] width 28 height 28
click at [582, 327] on abbr "13" at bounding box center [581, 332] width 10 height 11
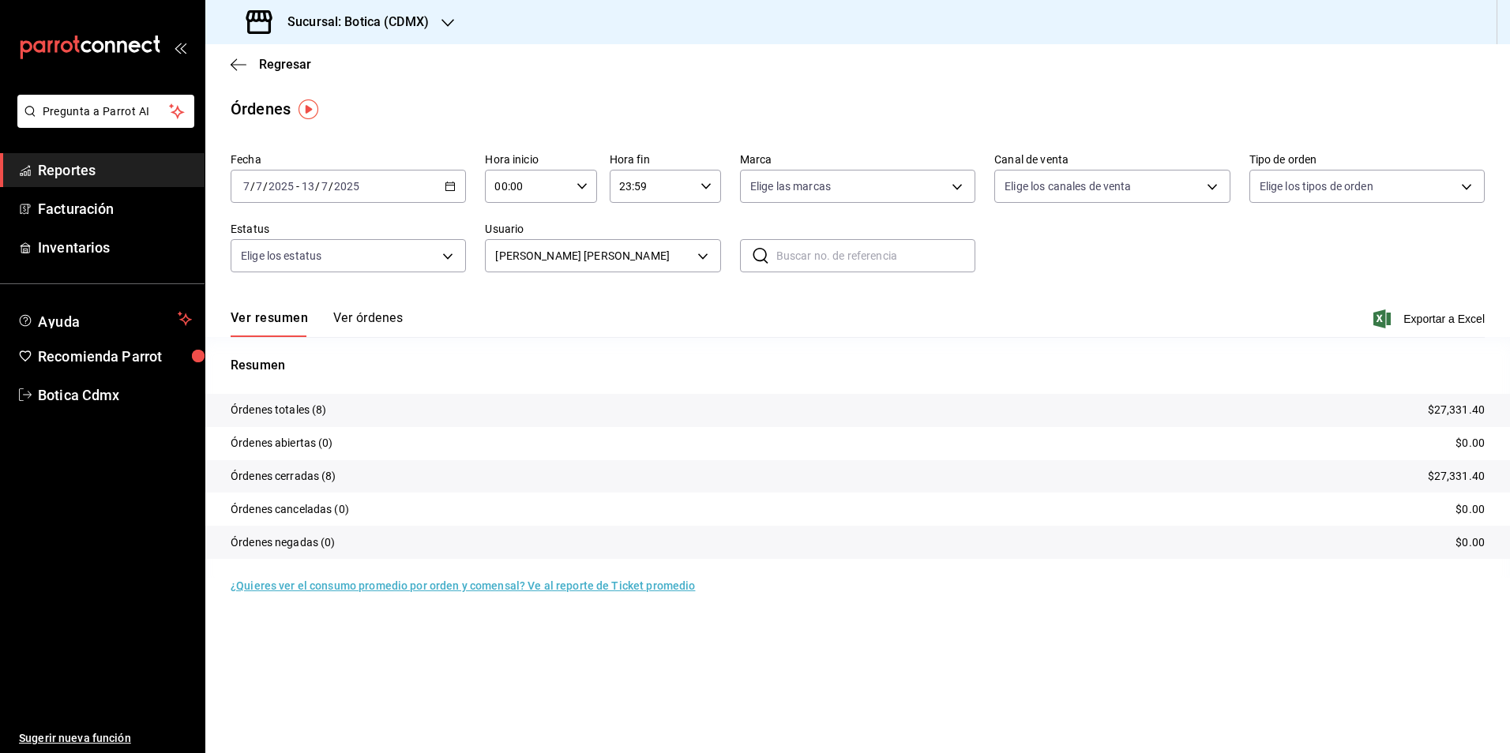
click at [449, 178] on div "[DATE] [DATE] - [DATE] [DATE]" at bounding box center [348, 186] width 235 height 33
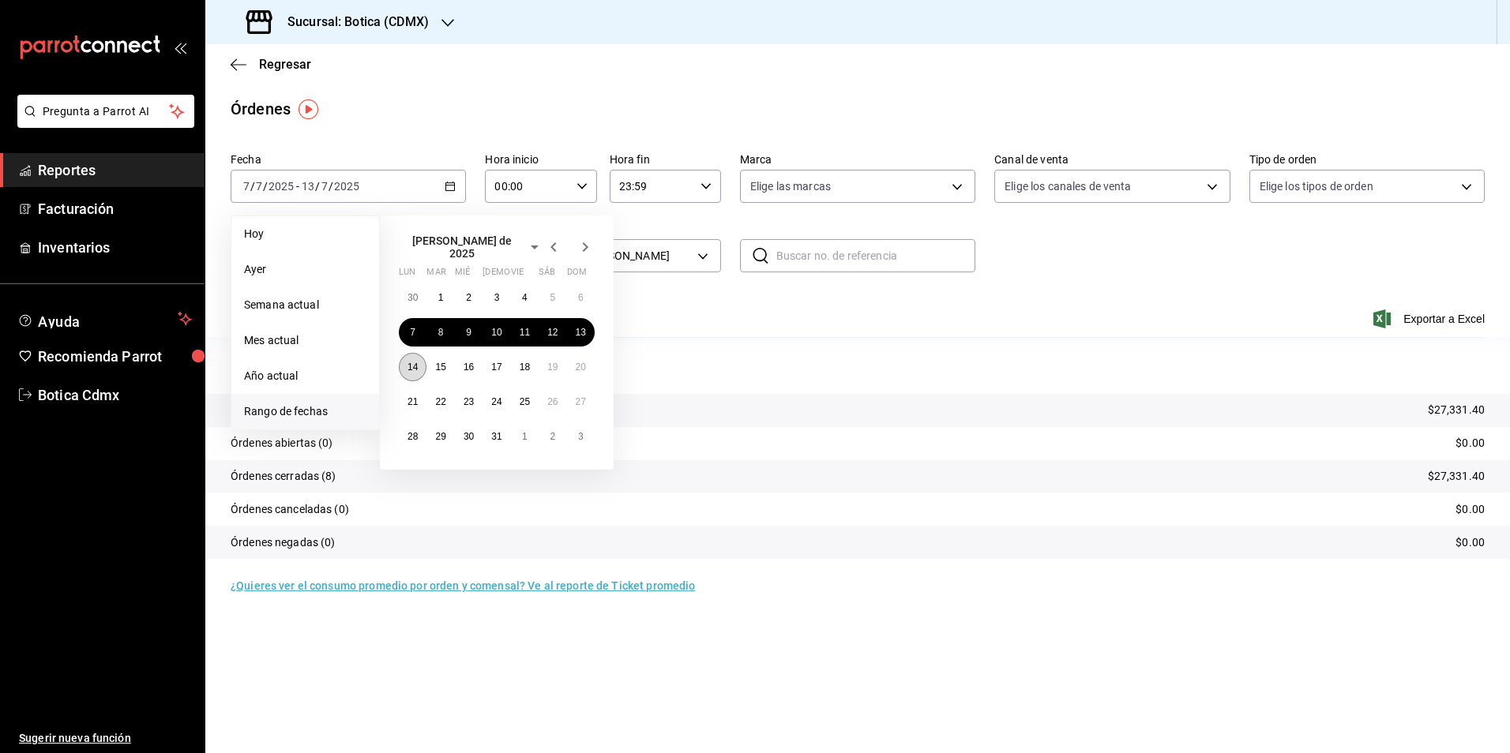
click at [423, 355] on button "14" at bounding box center [413, 367] width 28 height 28
click at [576, 362] on abbr "20" at bounding box center [581, 367] width 10 height 11
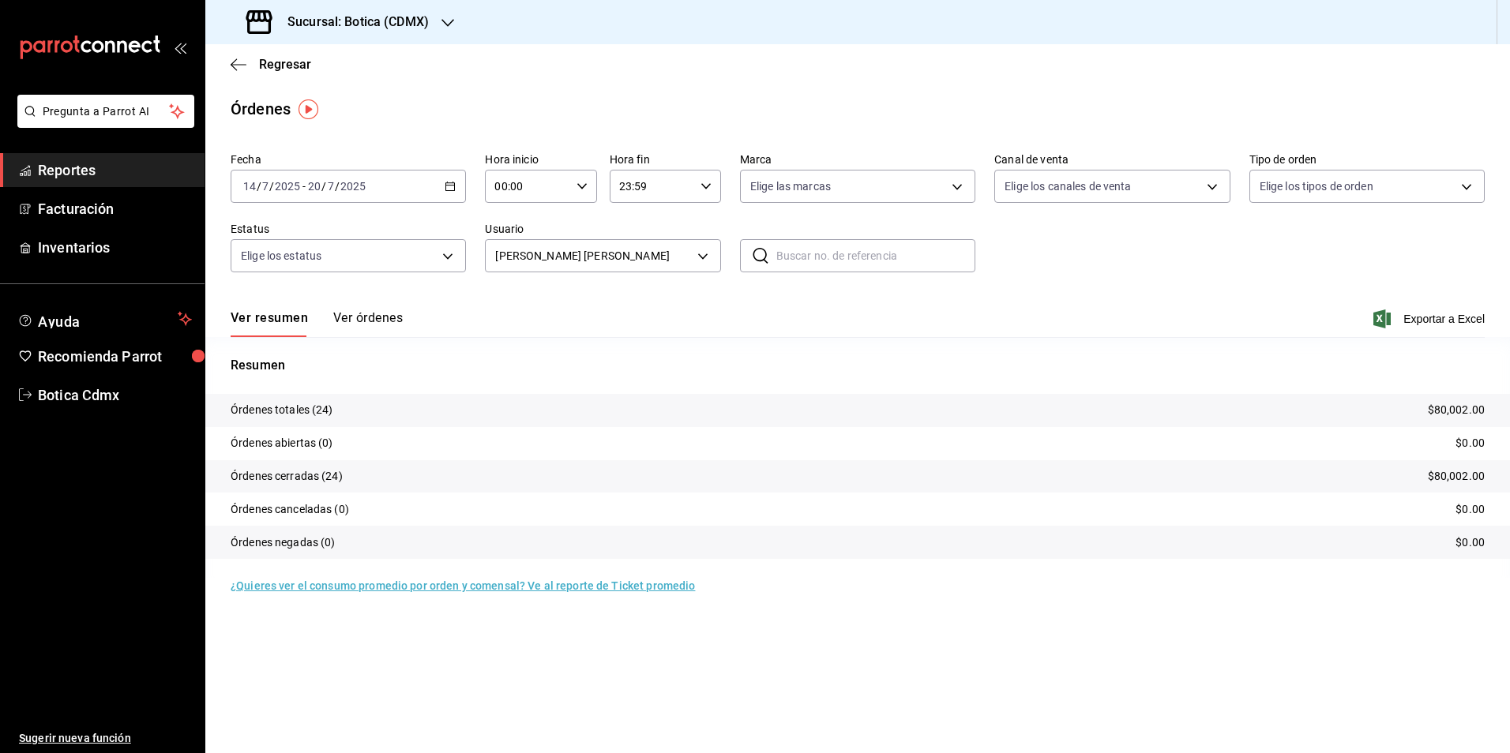
click at [456, 178] on div "[DATE] [DATE] - [DATE] [DATE]" at bounding box center [348, 186] width 235 height 33
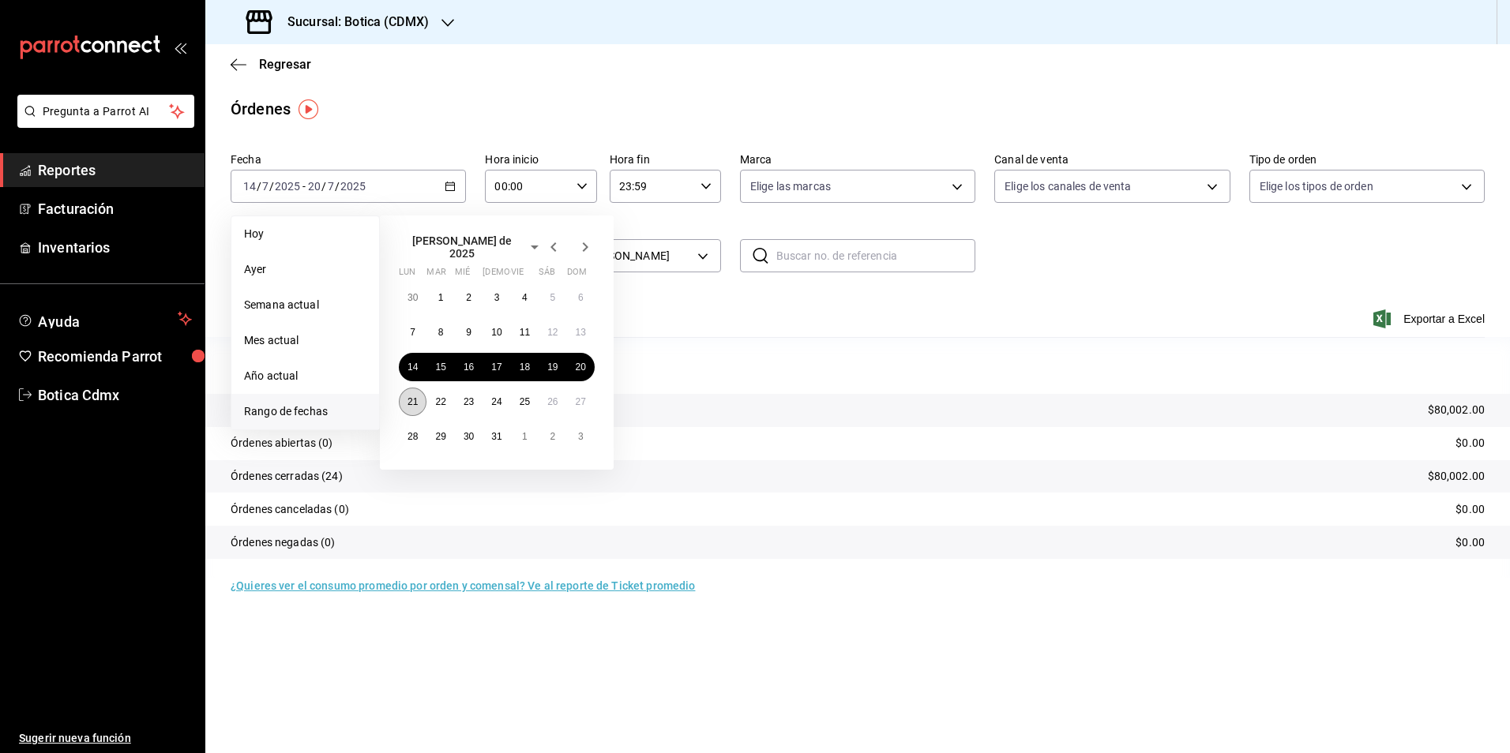
click at [412, 396] on abbr "21" at bounding box center [412, 401] width 10 height 11
click at [582, 402] on button "27" at bounding box center [581, 402] width 28 height 28
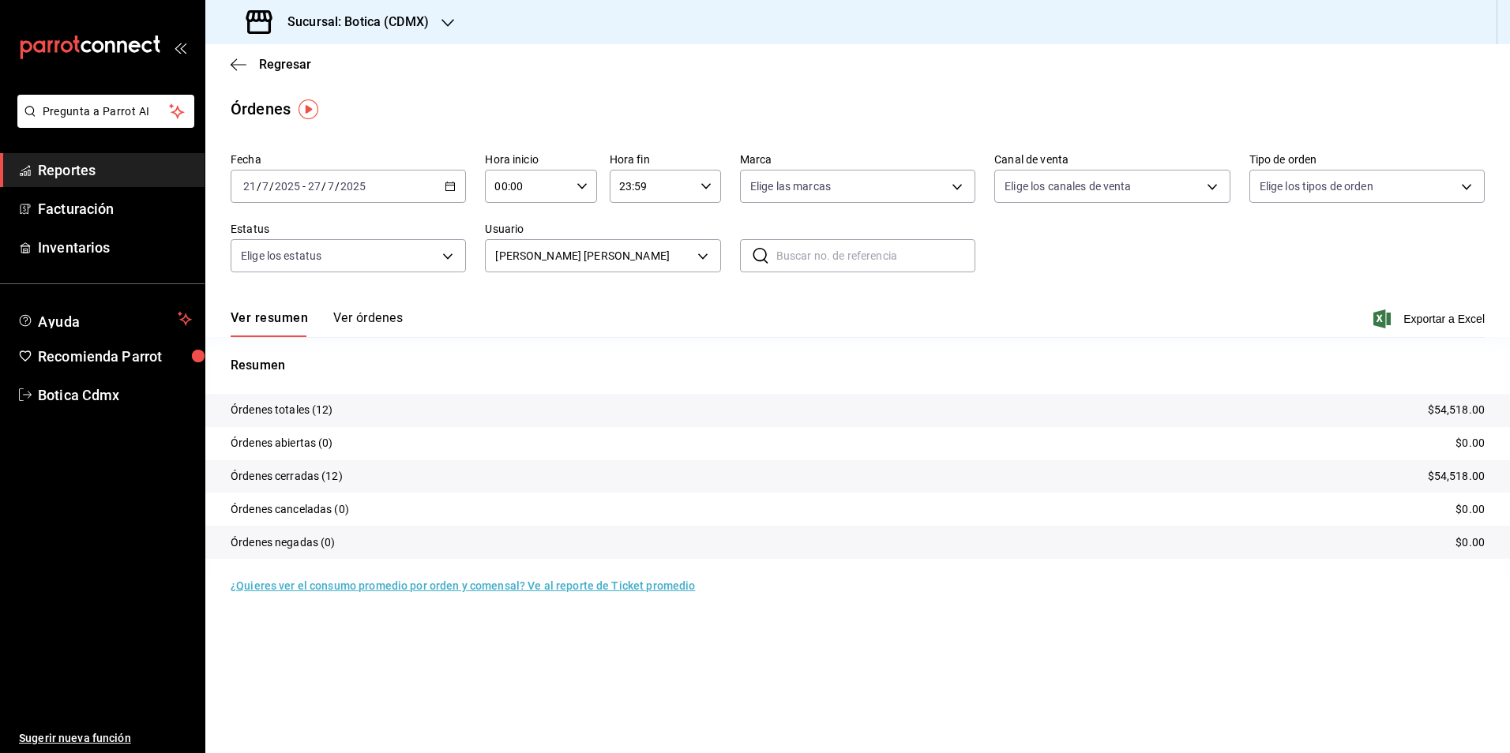
click at [456, 186] on icon "button" at bounding box center [450, 186] width 11 height 11
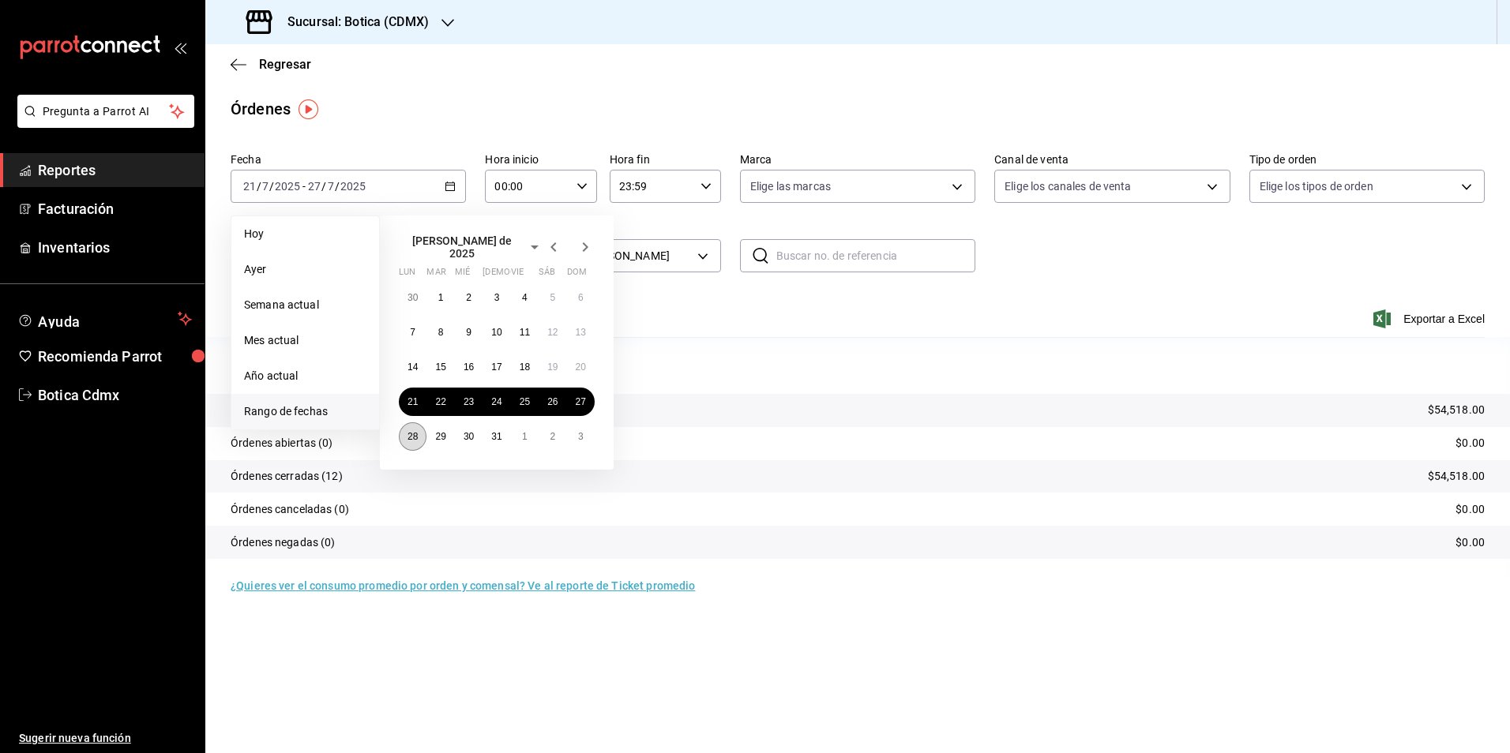
click at [414, 431] on abbr "28" at bounding box center [412, 436] width 10 height 11
click at [573, 431] on button "3" at bounding box center [581, 436] width 28 height 28
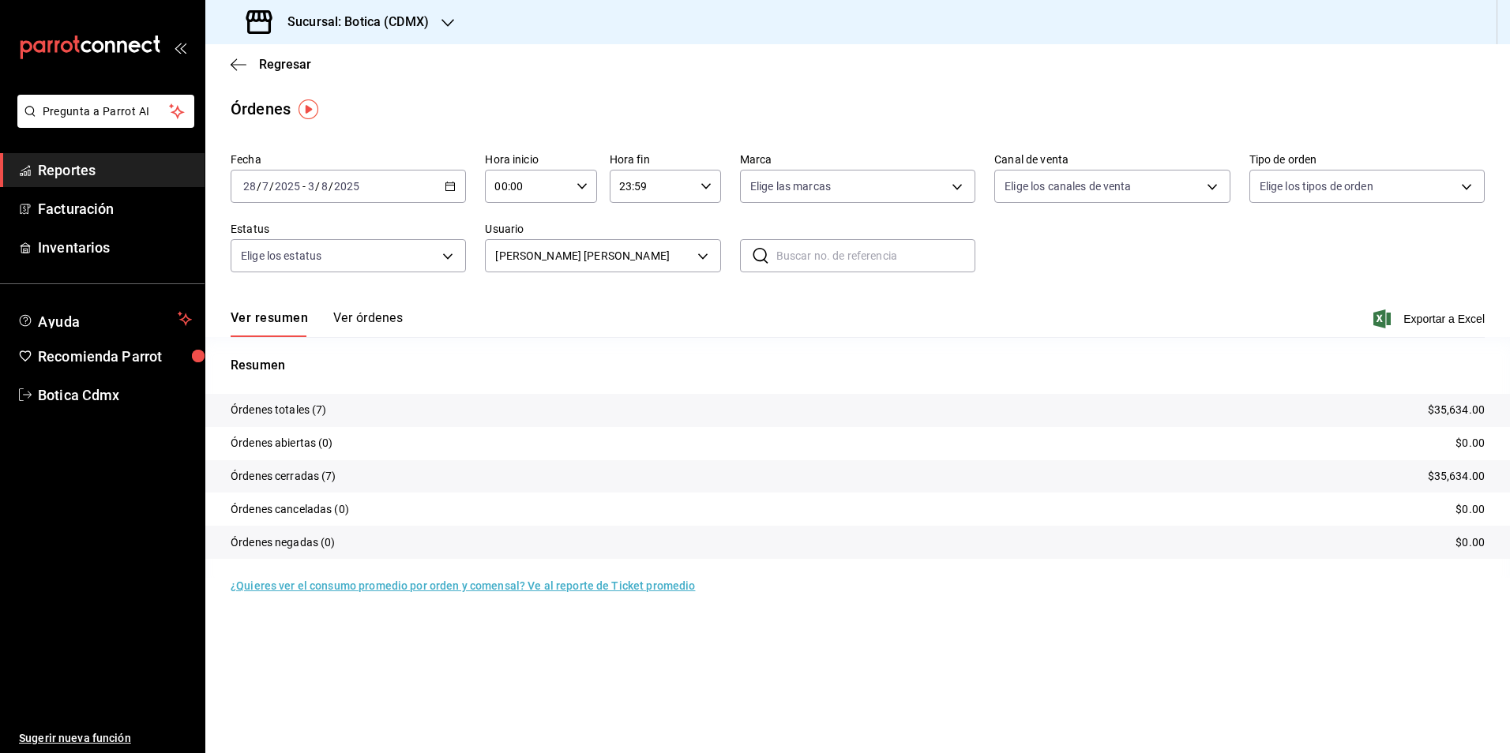
click at [449, 187] on icon "button" at bounding box center [450, 186] width 11 height 11
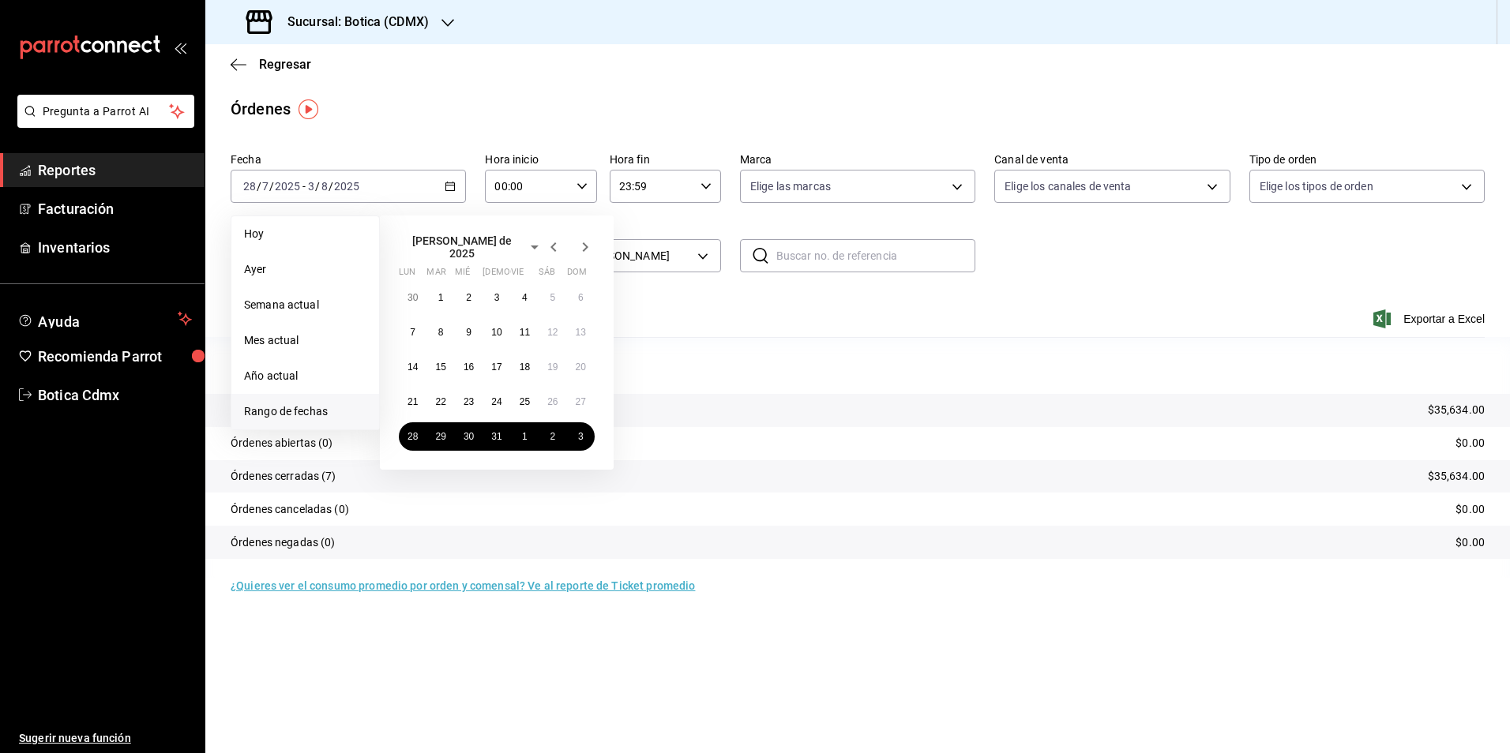
click at [578, 246] on icon "button" at bounding box center [585, 247] width 19 height 19
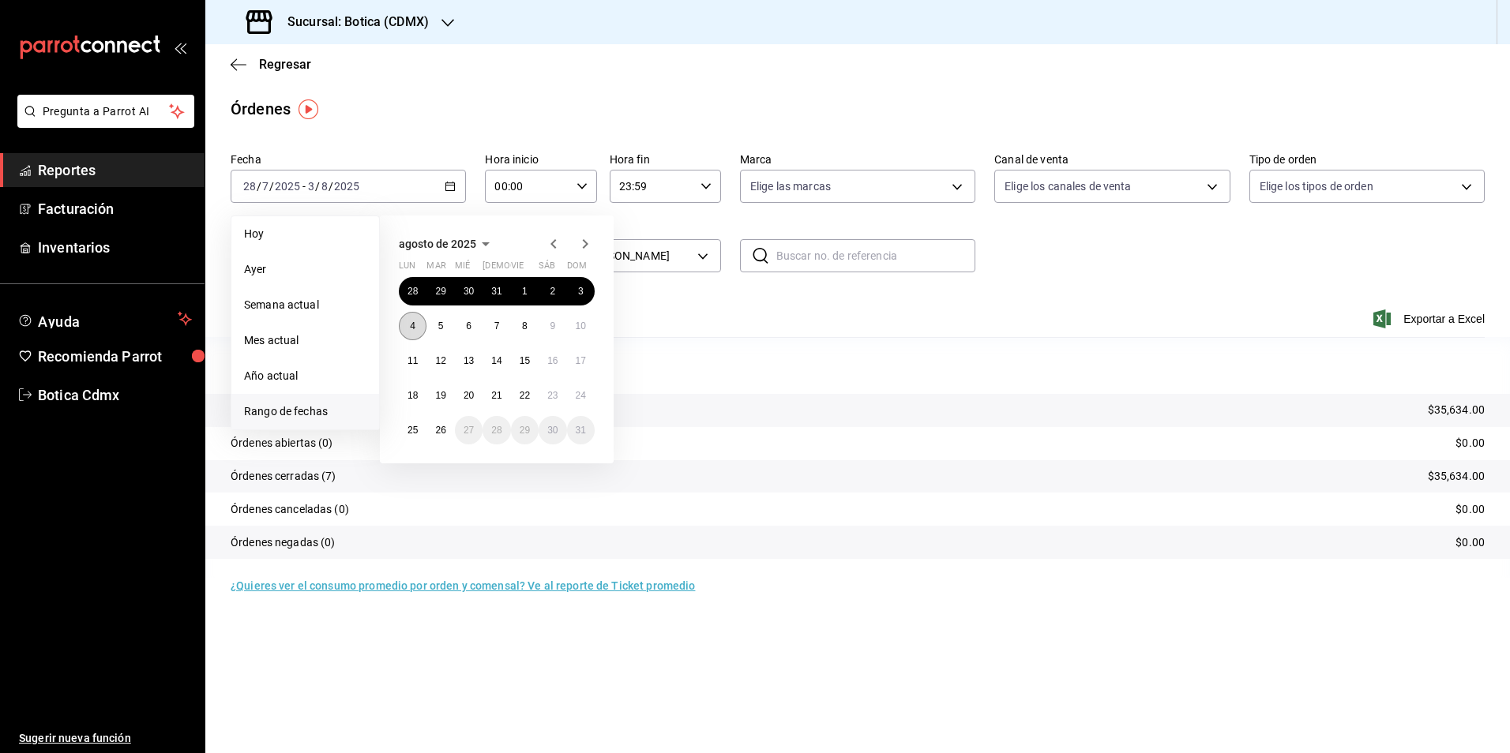
click at [416, 320] on button "4" at bounding box center [413, 326] width 28 height 28
click at [581, 319] on button "10" at bounding box center [581, 326] width 28 height 28
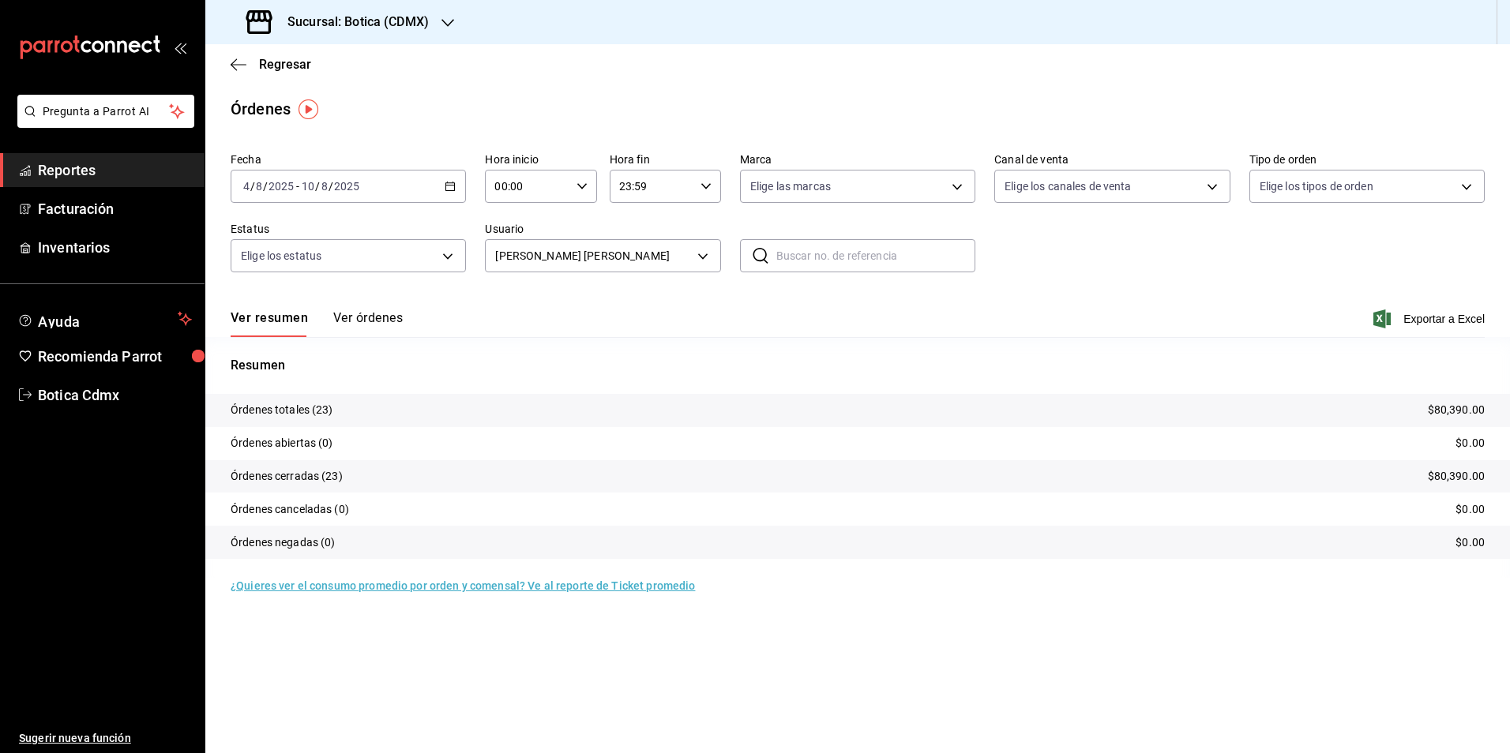
click at [450, 178] on div "[DATE] [DATE] - [DATE] [DATE]" at bounding box center [348, 186] width 235 height 33
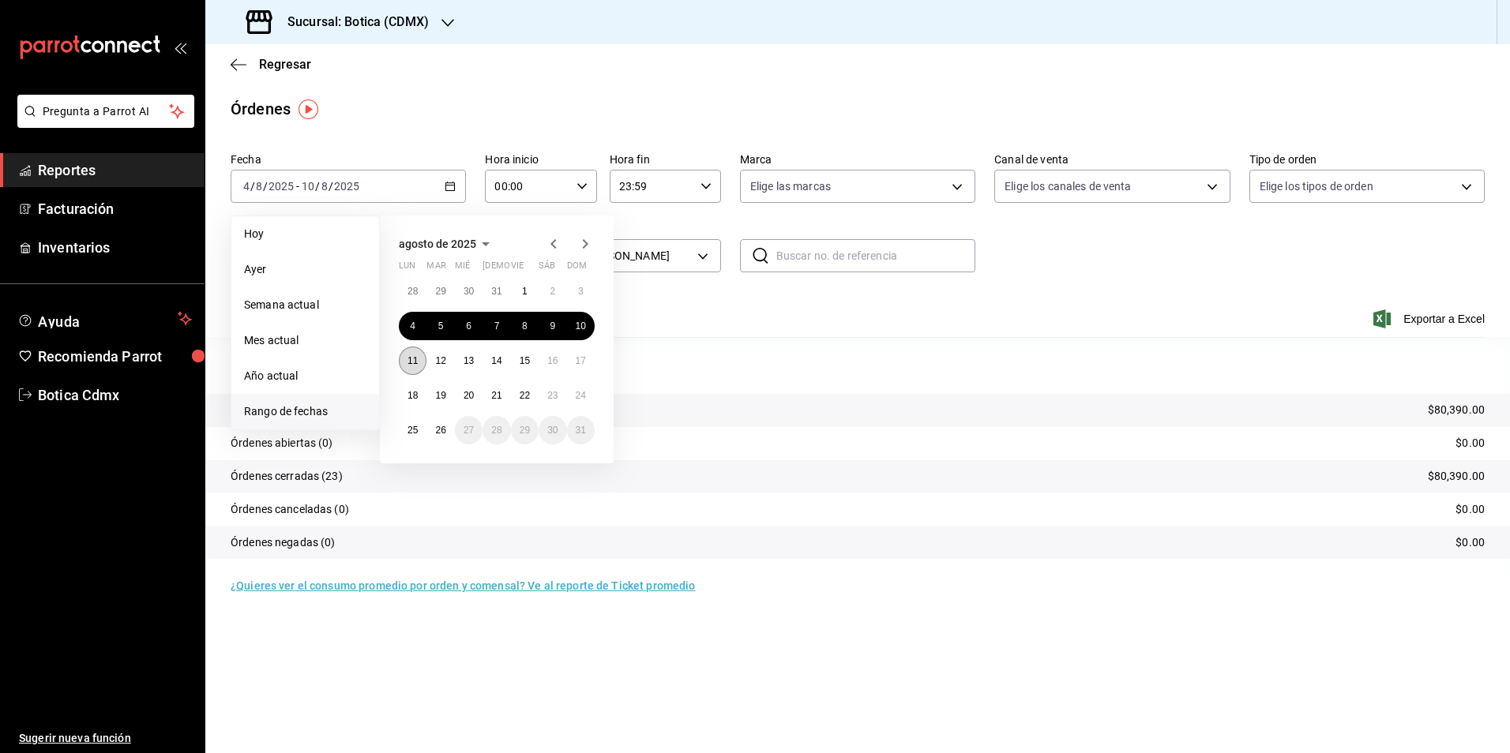
click at [414, 354] on button "11" at bounding box center [413, 361] width 28 height 28
click at [576, 359] on abbr "17" at bounding box center [581, 360] width 10 height 11
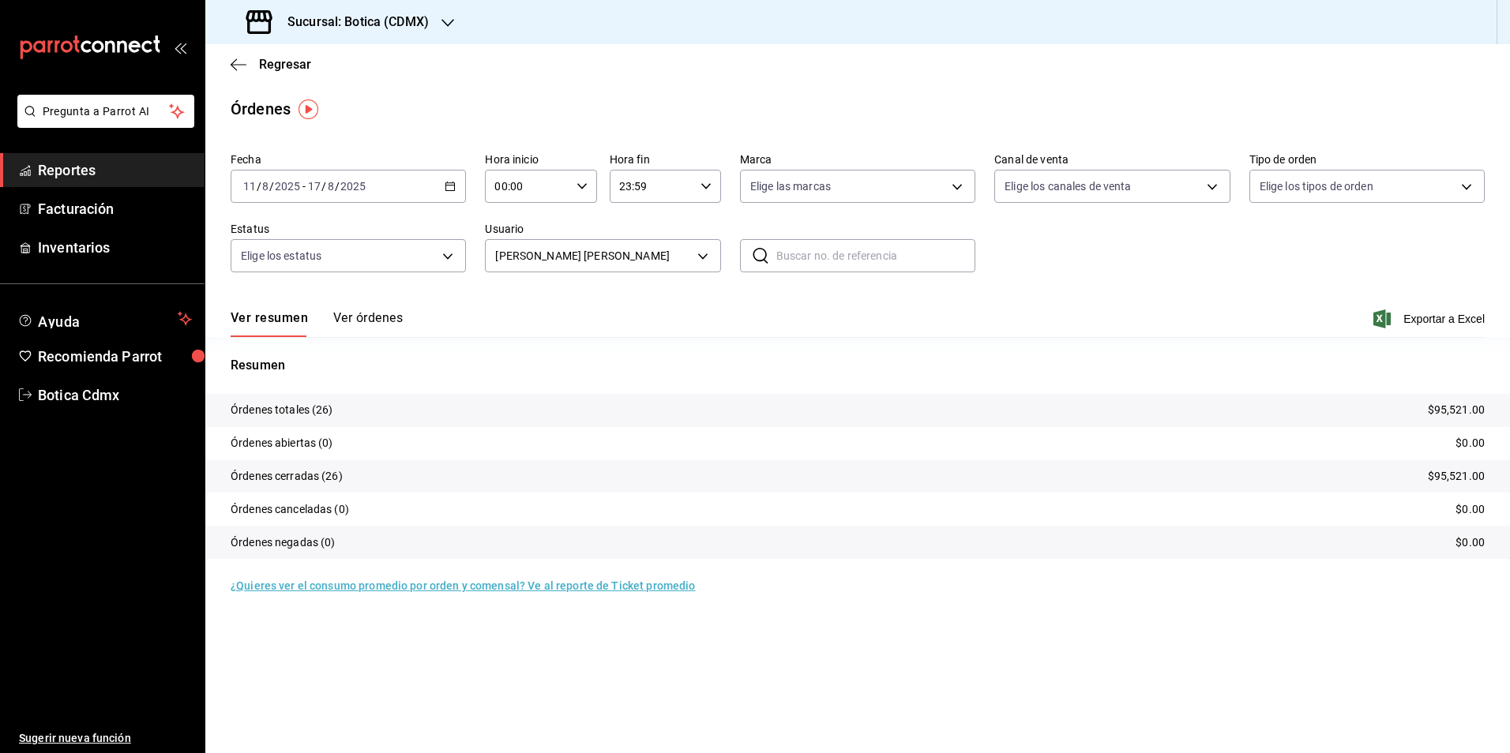
click at [457, 179] on div "[DATE] [DATE] - [DATE] [DATE]" at bounding box center [348, 186] width 235 height 33
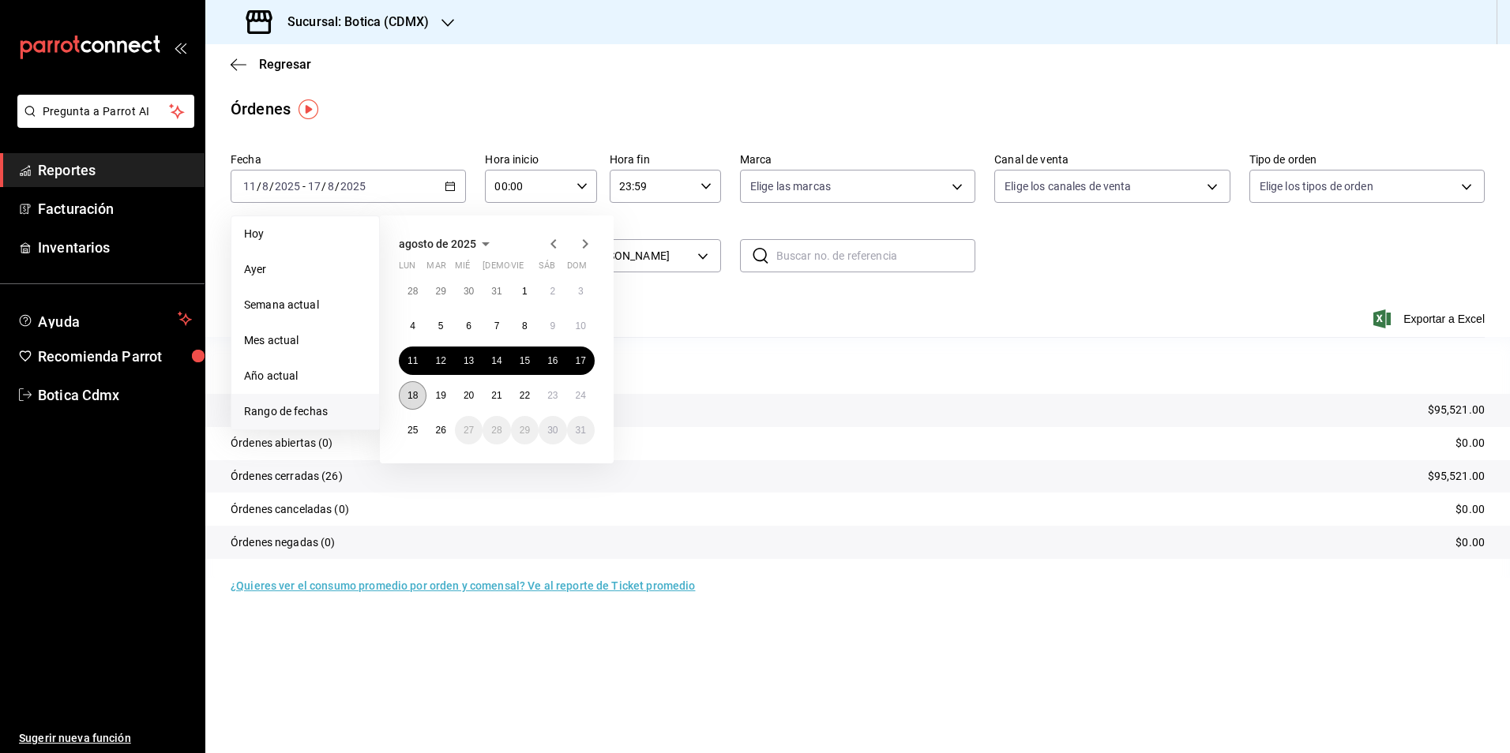
click at [422, 387] on button "18" at bounding box center [413, 395] width 28 height 28
click at [583, 400] on abbr "24" at bounding box center [581, 395] width 10 height 11
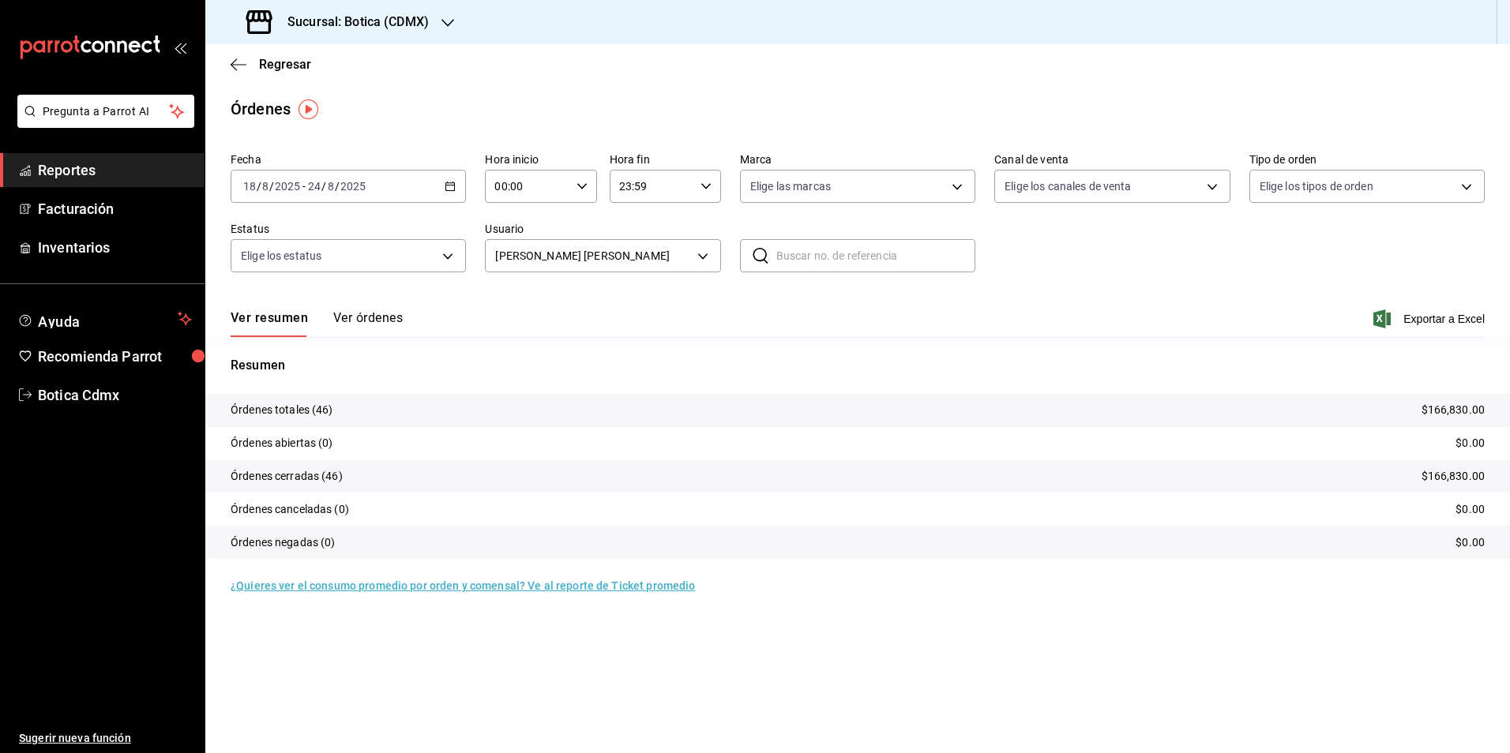
click at [444, 317] on div "Ver resumen Ver órdenes Exportar a Excel" at bounding box center [858, 314] width 1254 height 46
click at [698, 251] on body "Pregunta a Parrot AI Reportes Facturación Inventarios Ayuda Recomienda Parrot B…" at bounding box center [755, 376] width 1510 height 753
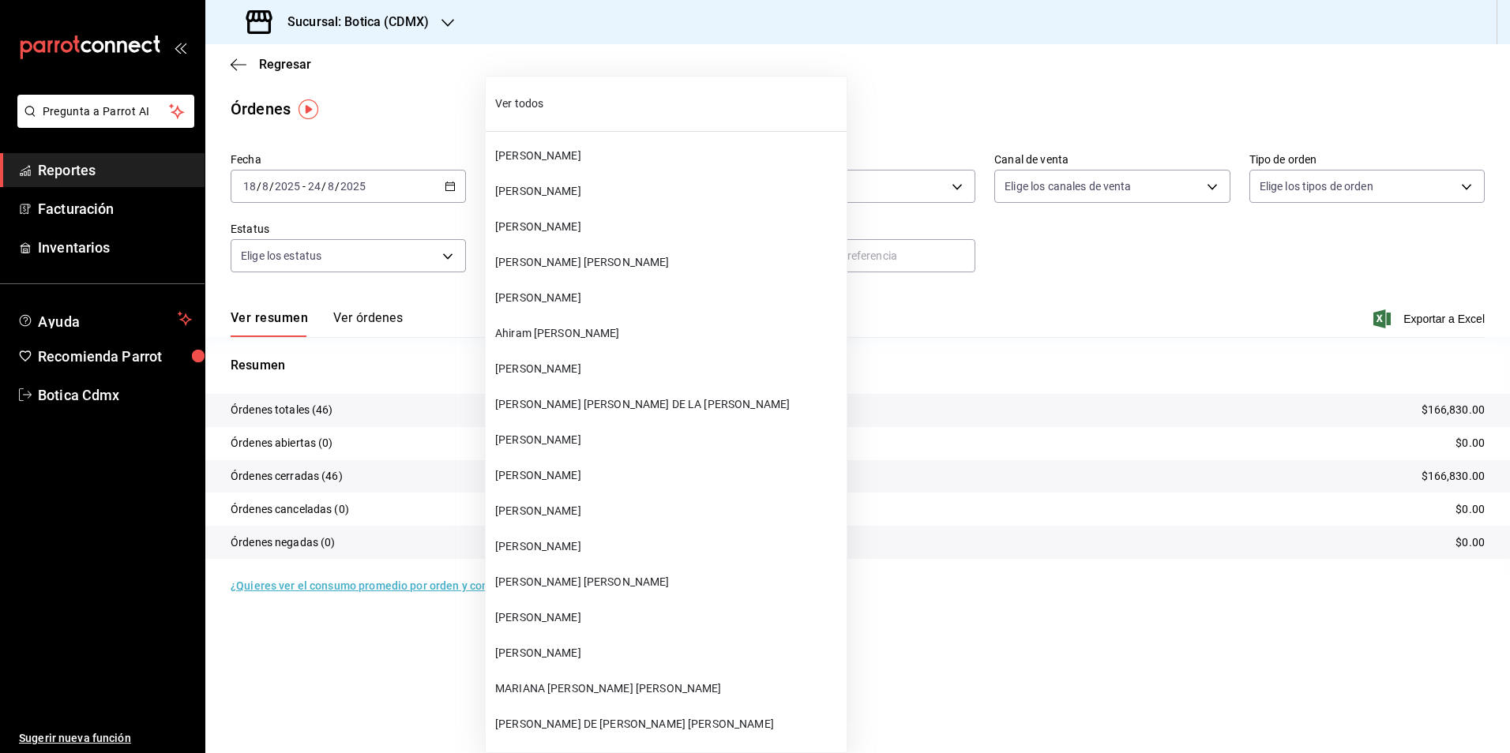
scroll to position [16337, 0]
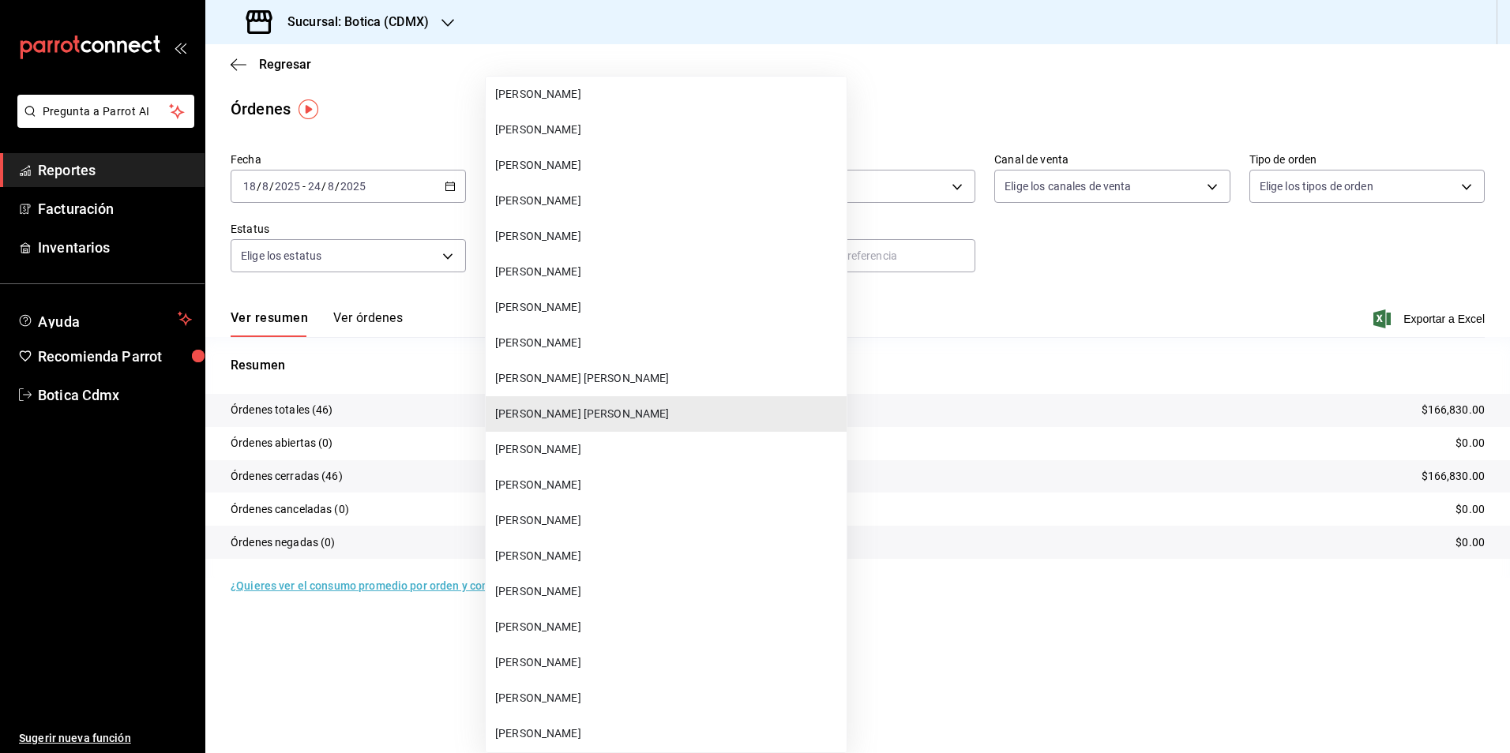
drag, startPoint x: 550, startPoint y: 449, endPoint x: 436, endPoint y: 261, distance: 220.8
click at [550, 449] on span "[PERSON_NAME]" at bounding box center [667, 449] width 345 height 17
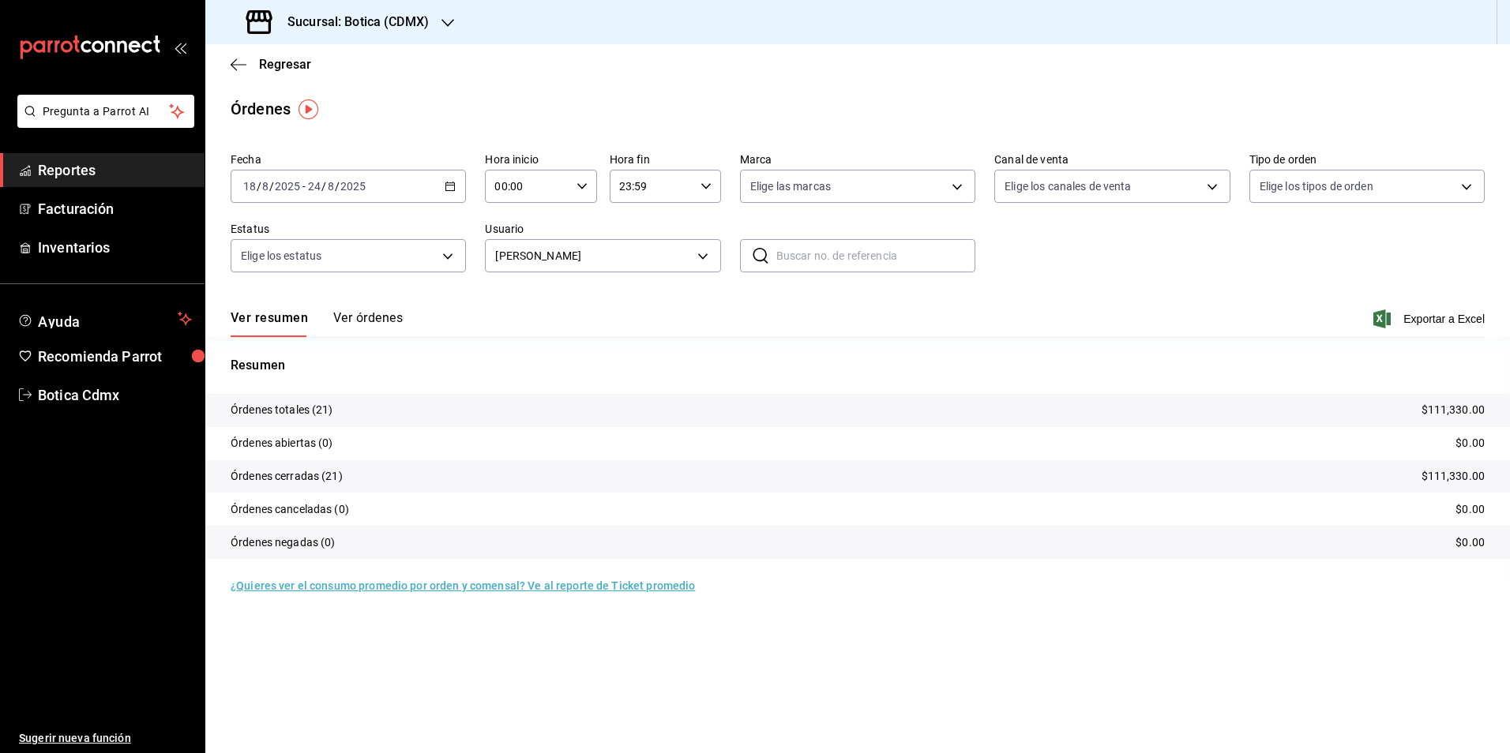
click at [450, 190] on icon "button" at bounding box center [450, 186] width 11 height 11
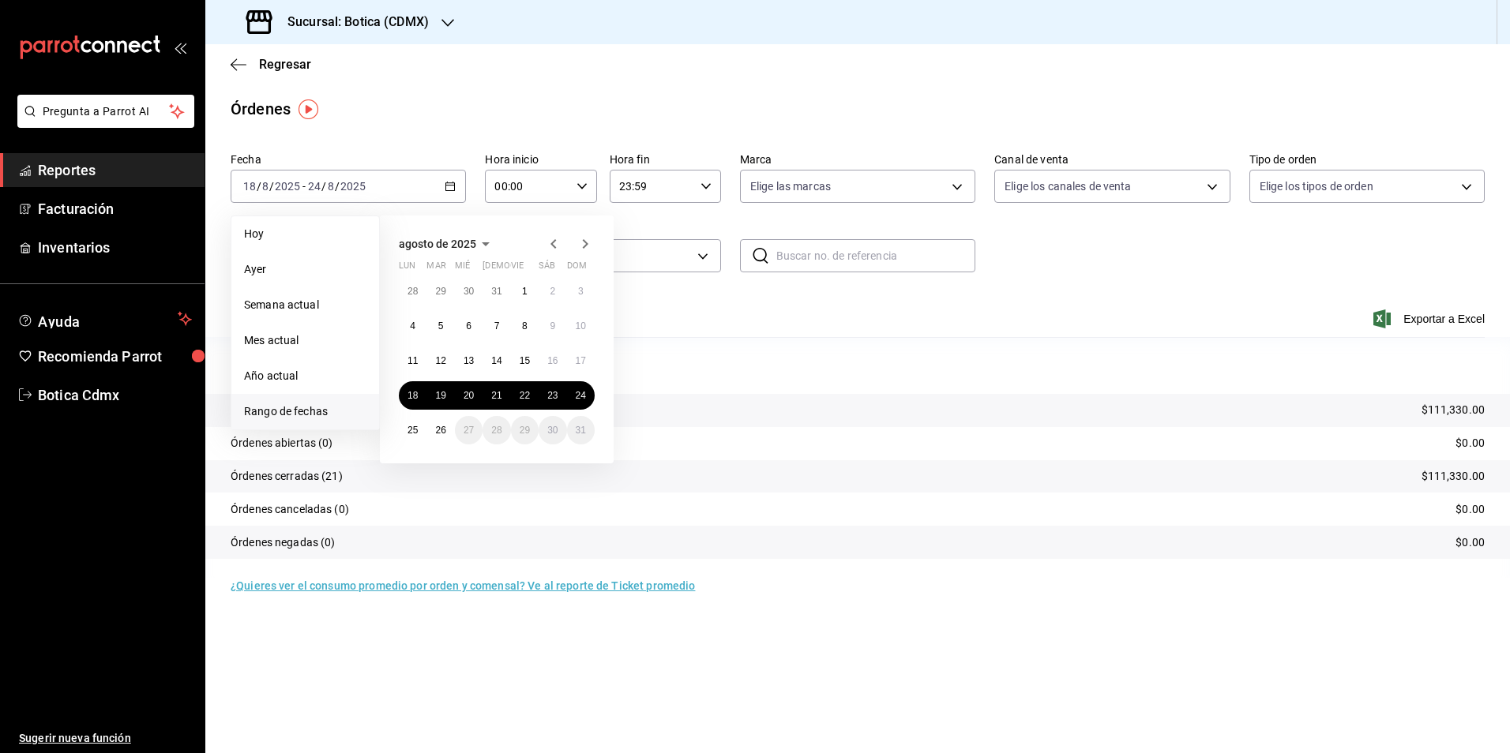
click at [561, 248] on icon "button" at bounding box center [553, 244] width 19 height 19
click at [407, 287] on button "30" at bounding box center [413, 298] width 28 height 28
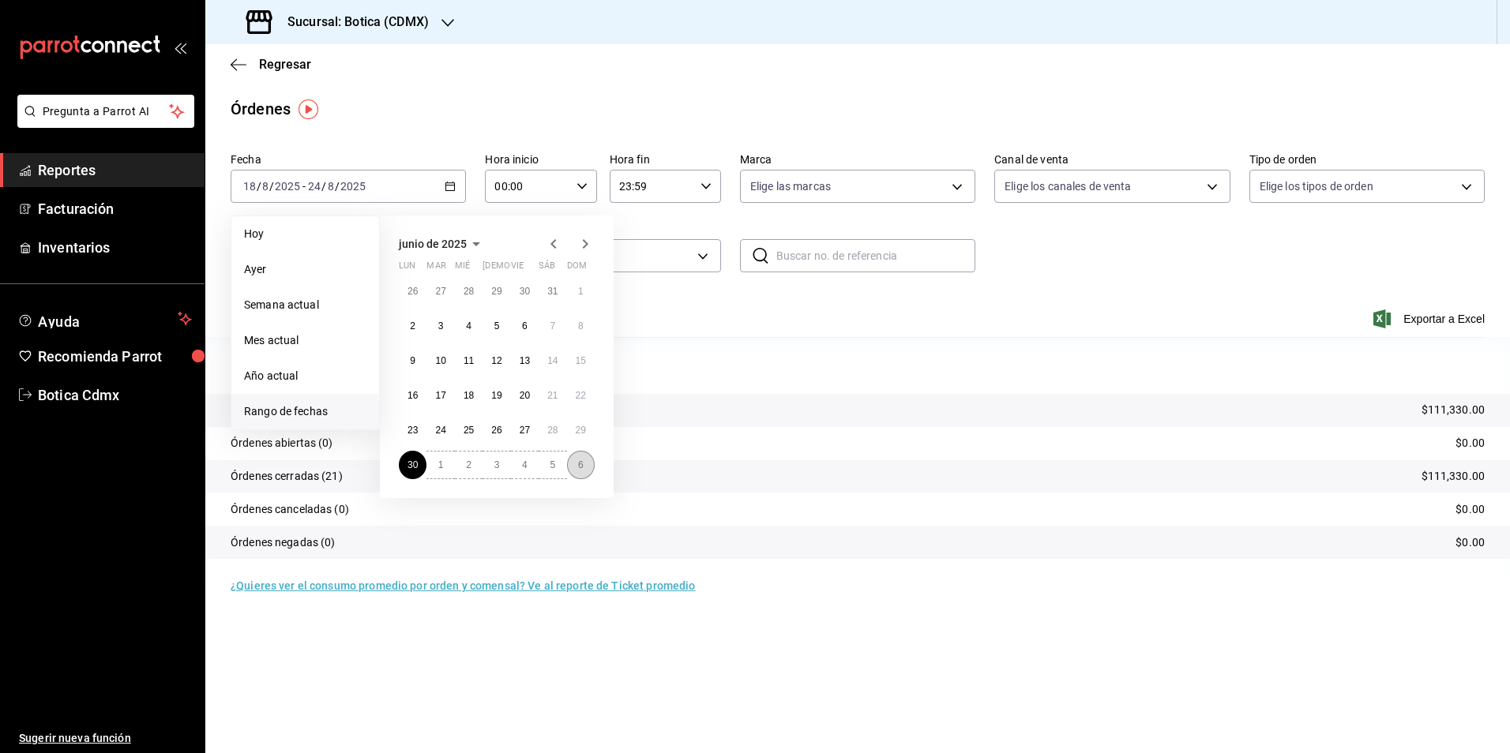
click at [583, 475] on button "6" at bounding box center [581, 465] width 28 height 28
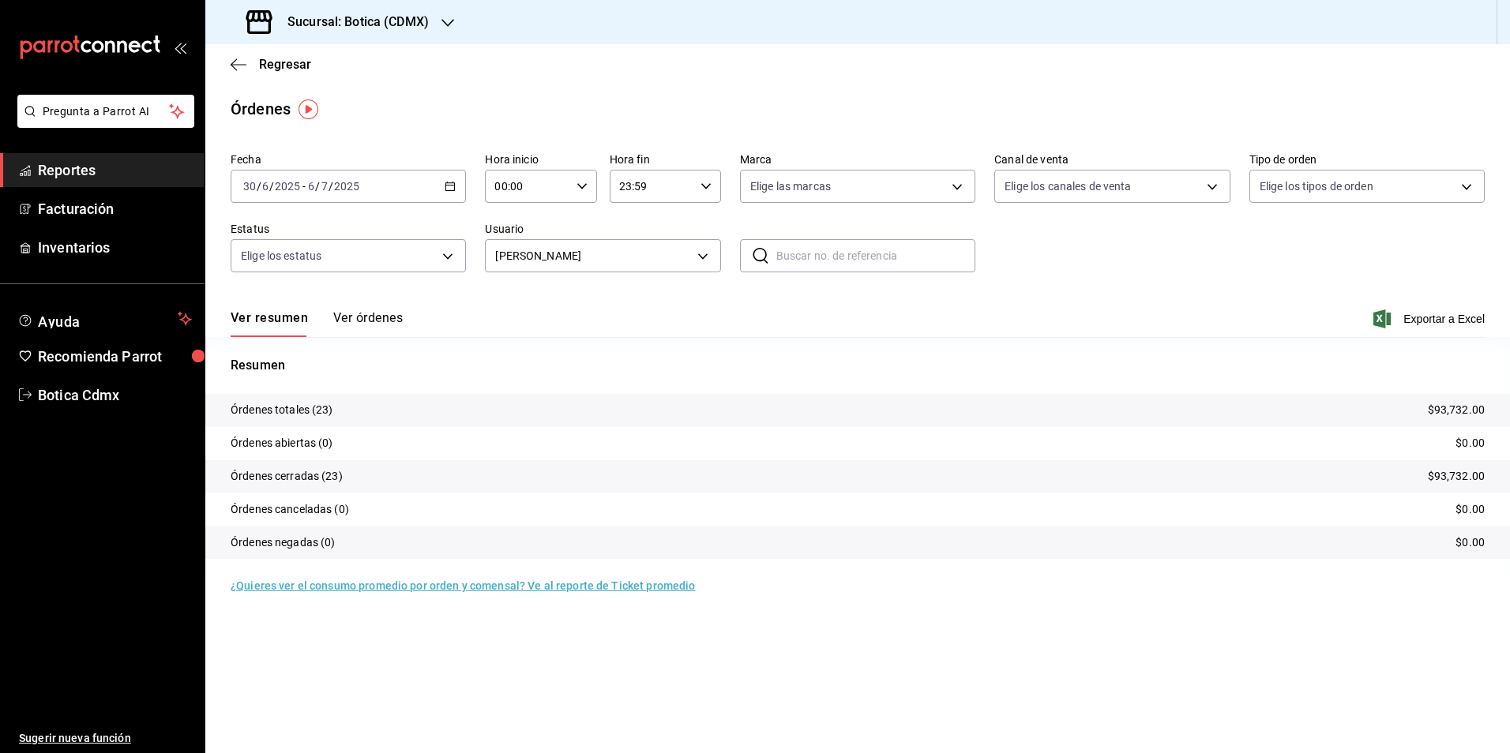
click at [449, 193] on div "[DATE] [DATE] - [DATE] [DATE]" at bounding box center [348, 186] width 235 height 33
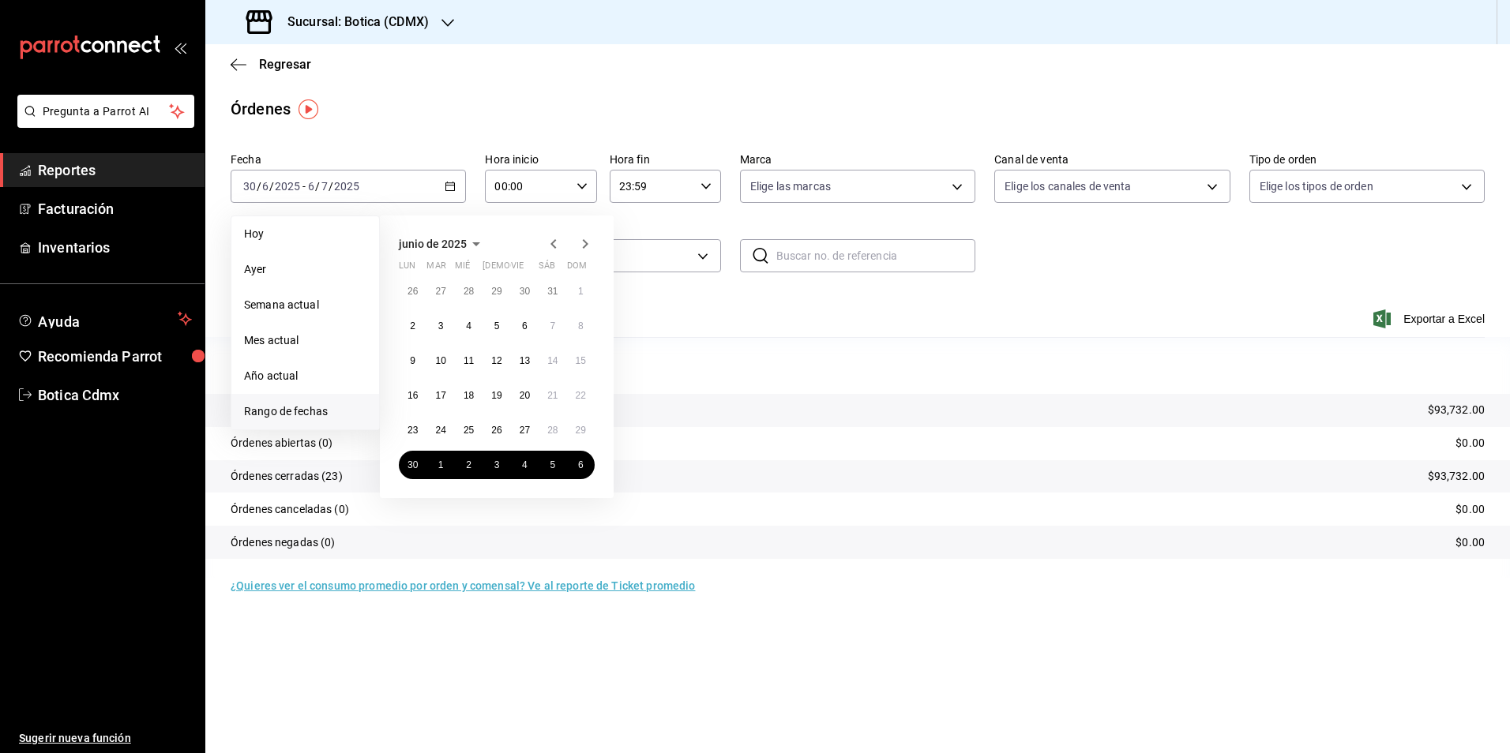
click at [589, 241] on icon "button" at bounding box center [585, 244] width 19 height 19
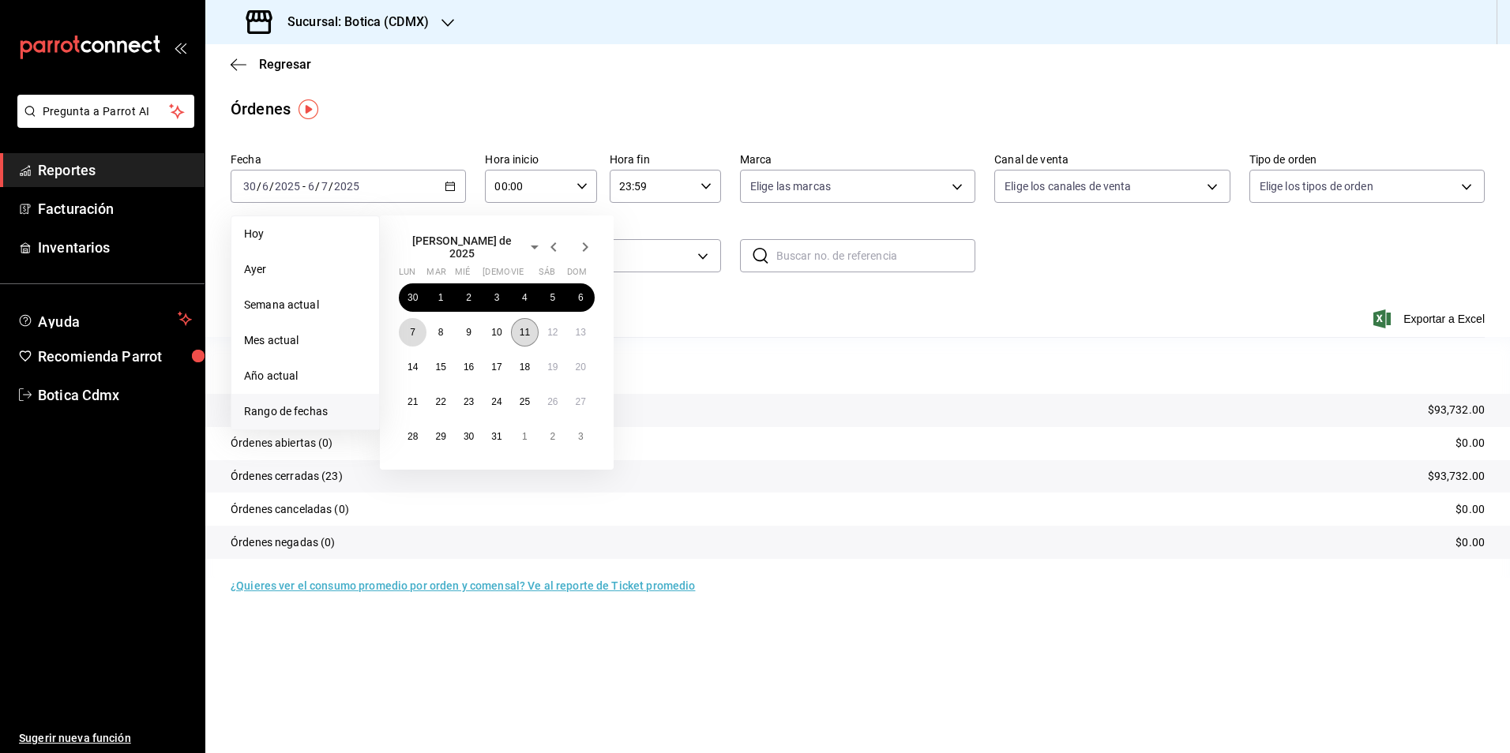
drag, startPoint x: 404, startPoint y: 327, endPoint x: 528, endPoint y: 327, distance: 124.0
click at [407, 327] on button "7" at bounding box center [413, 332] width 28 height 28
click at [580, 332] on button "13" at bounding box center [581, 332] width 28 height 28
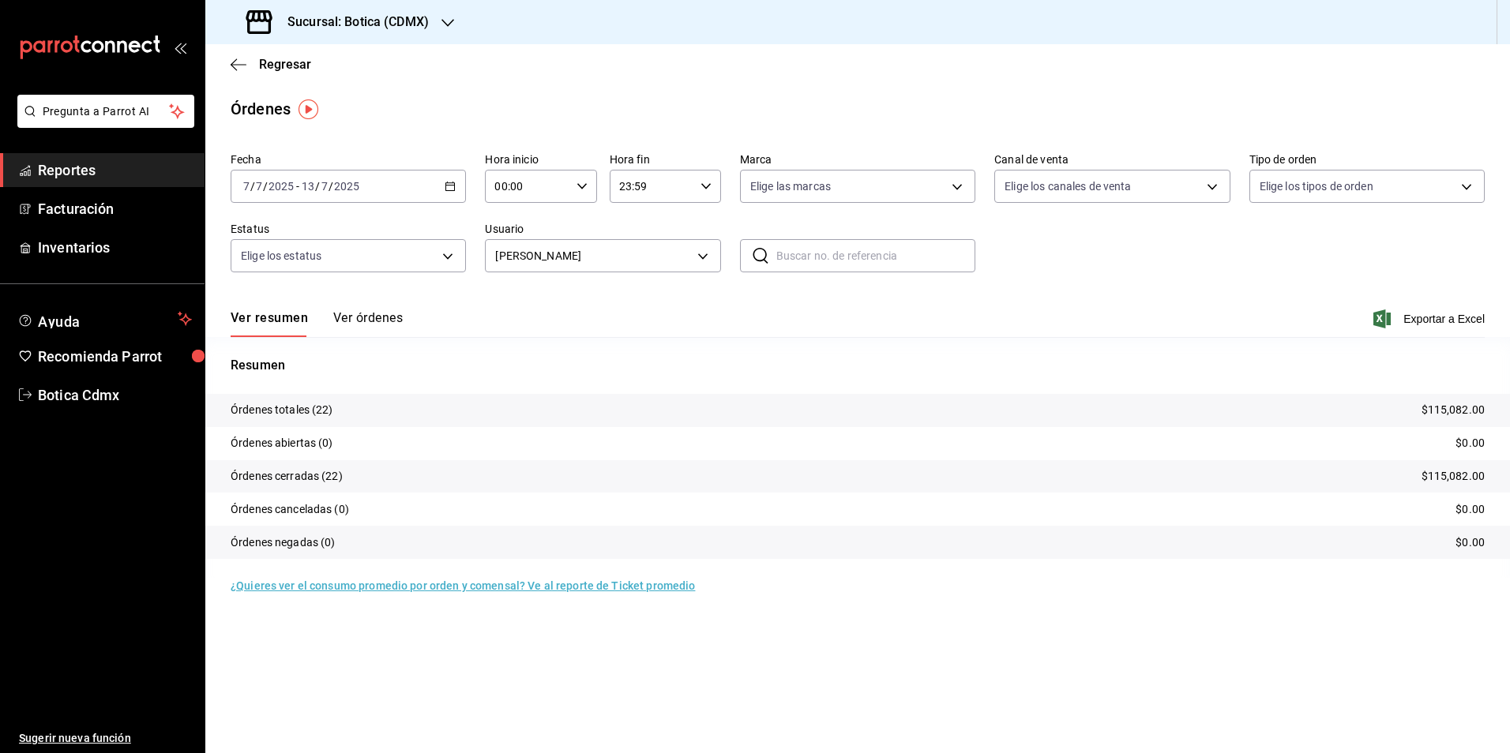
click at [452, 183] on \(Stroke\) "button" at bounding box center [449, 186] width 9 height 9
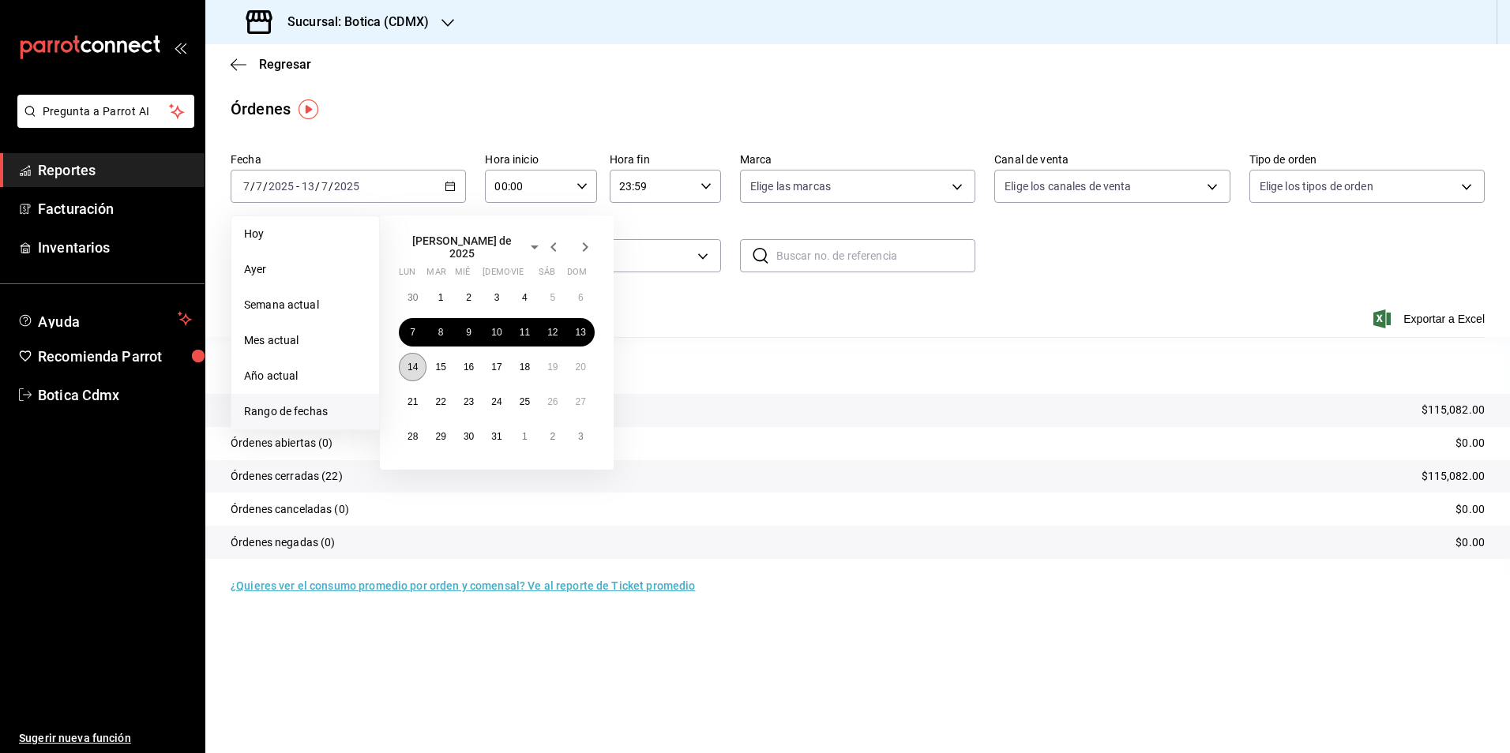
click at [421, 357] on button "14" at bounding box center [413, 367] width 28 height 28
click at [581, 353] on button "20" at bounding box center [581, 367] width 28 height 28
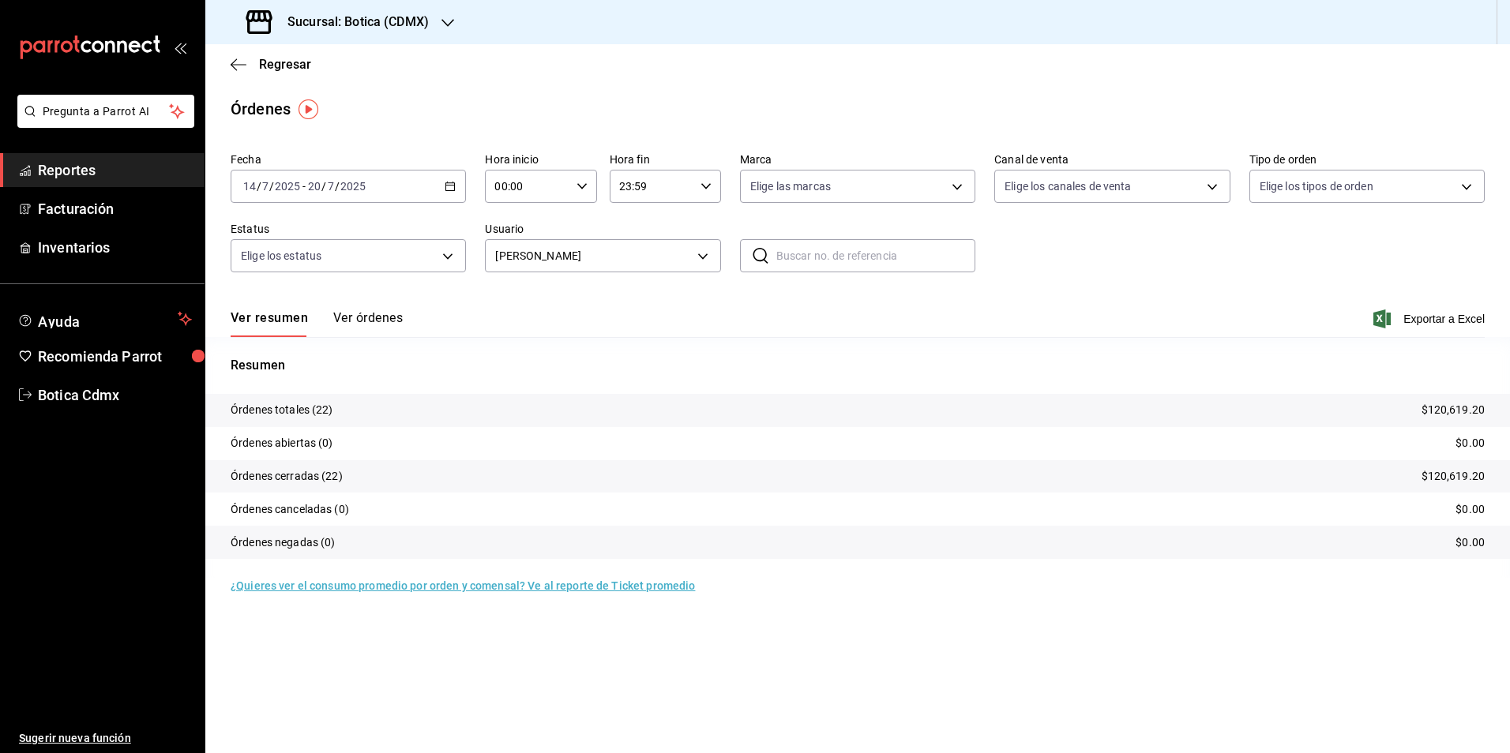
click at [456, 187] on icon "button" at bounding box center [450, 186] width 11 height 11
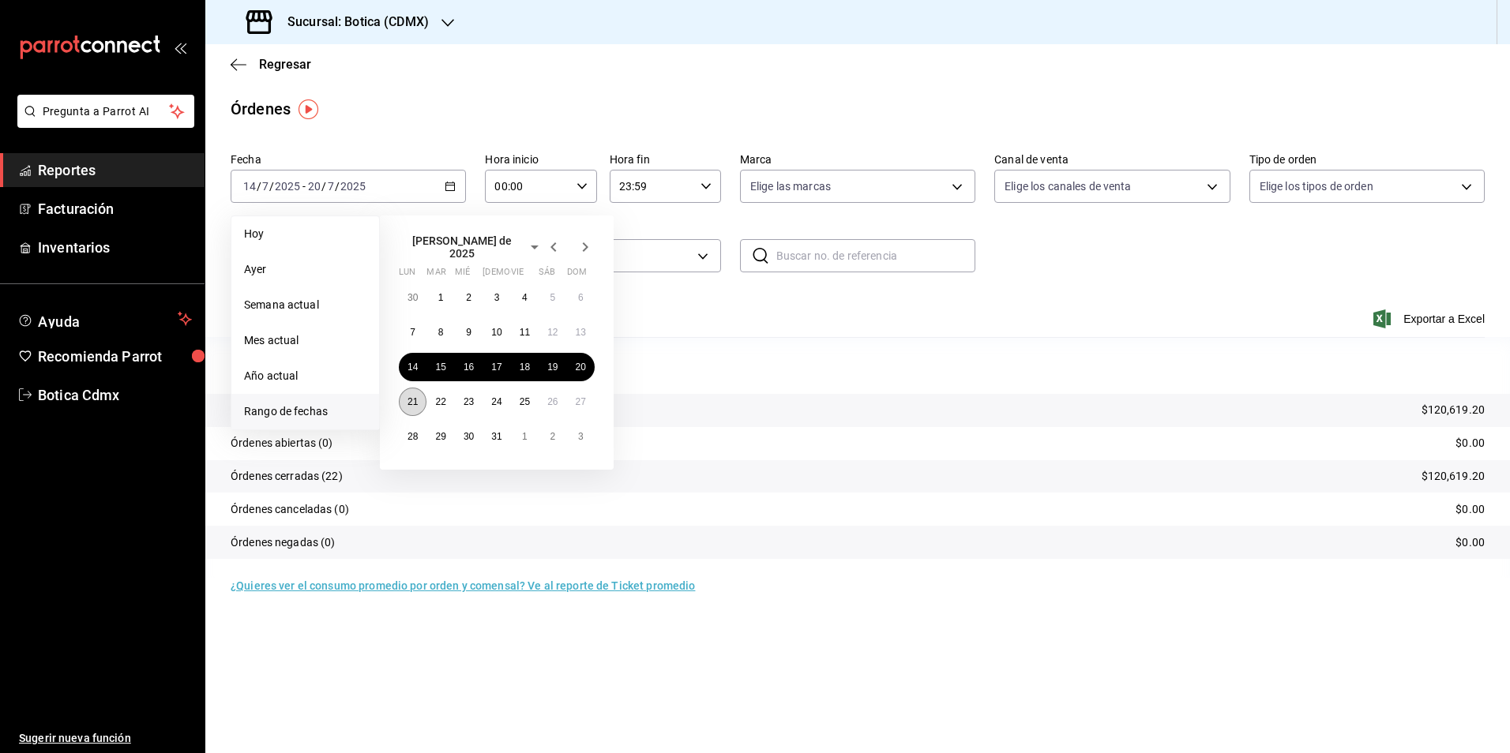
click at [411, 396] on abbr "21" at bounding box center [412, 401] width 10 height 11
click at [588, 393] on button "27" at bounding box center [581, 402] width 28 height 28
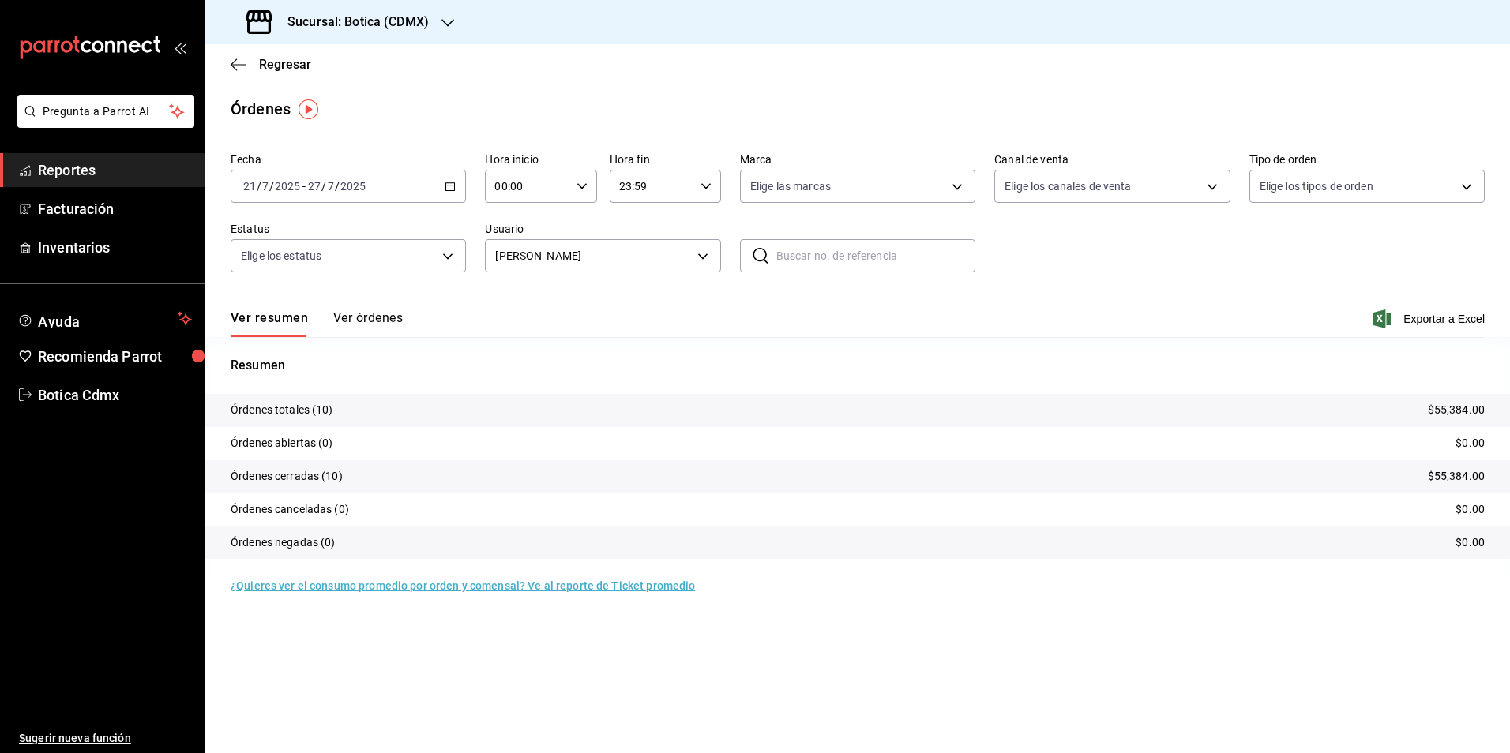
click at [444, 188] on div "[DATE] [DATE] - [DATE] [DATE]" at bounding box center [348, 186] width 235 height 33
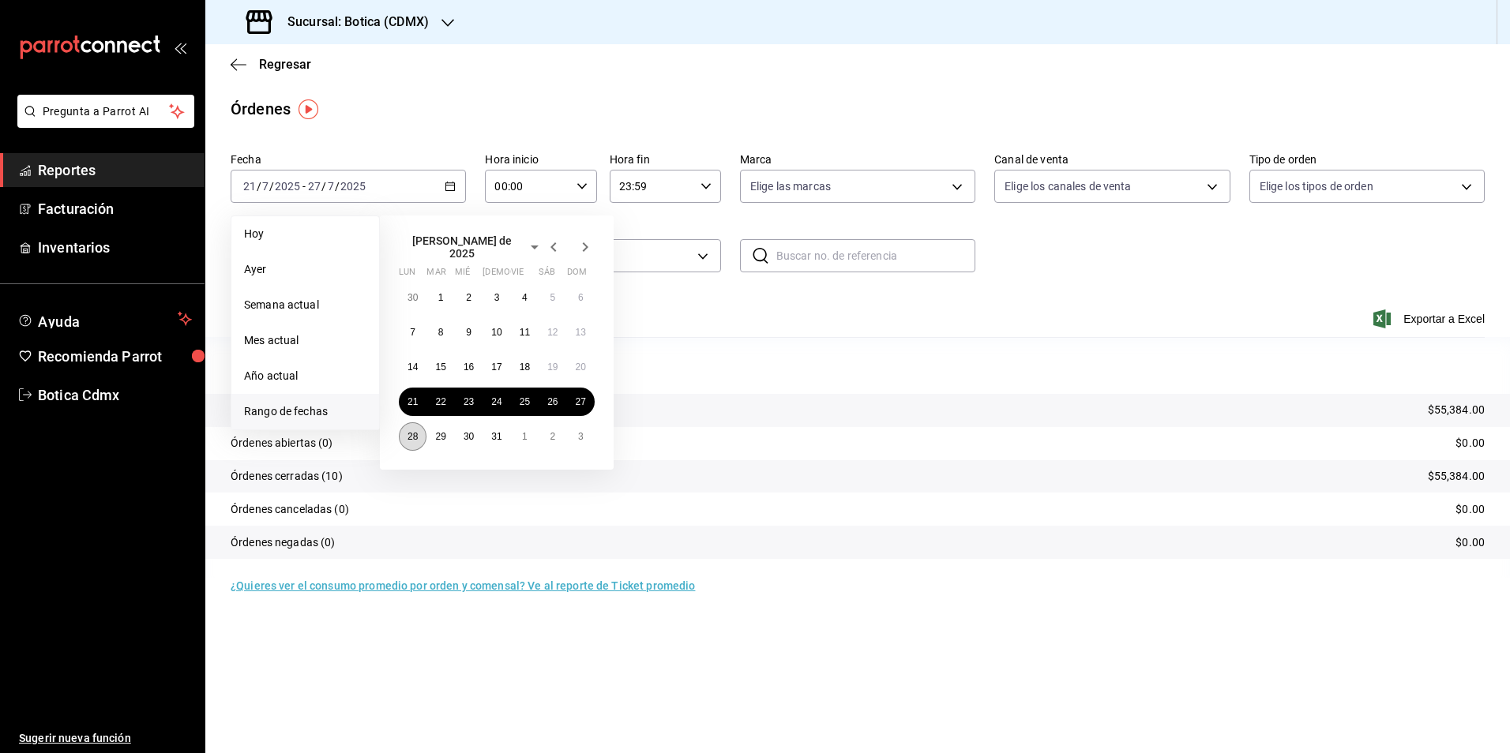
click at [415, 431] on abbr "28" at bounding box center [412, 436] width 10 height 11
click at [580, 431] on abbr "3" at bounding box center [581, 436] width 6 height 11
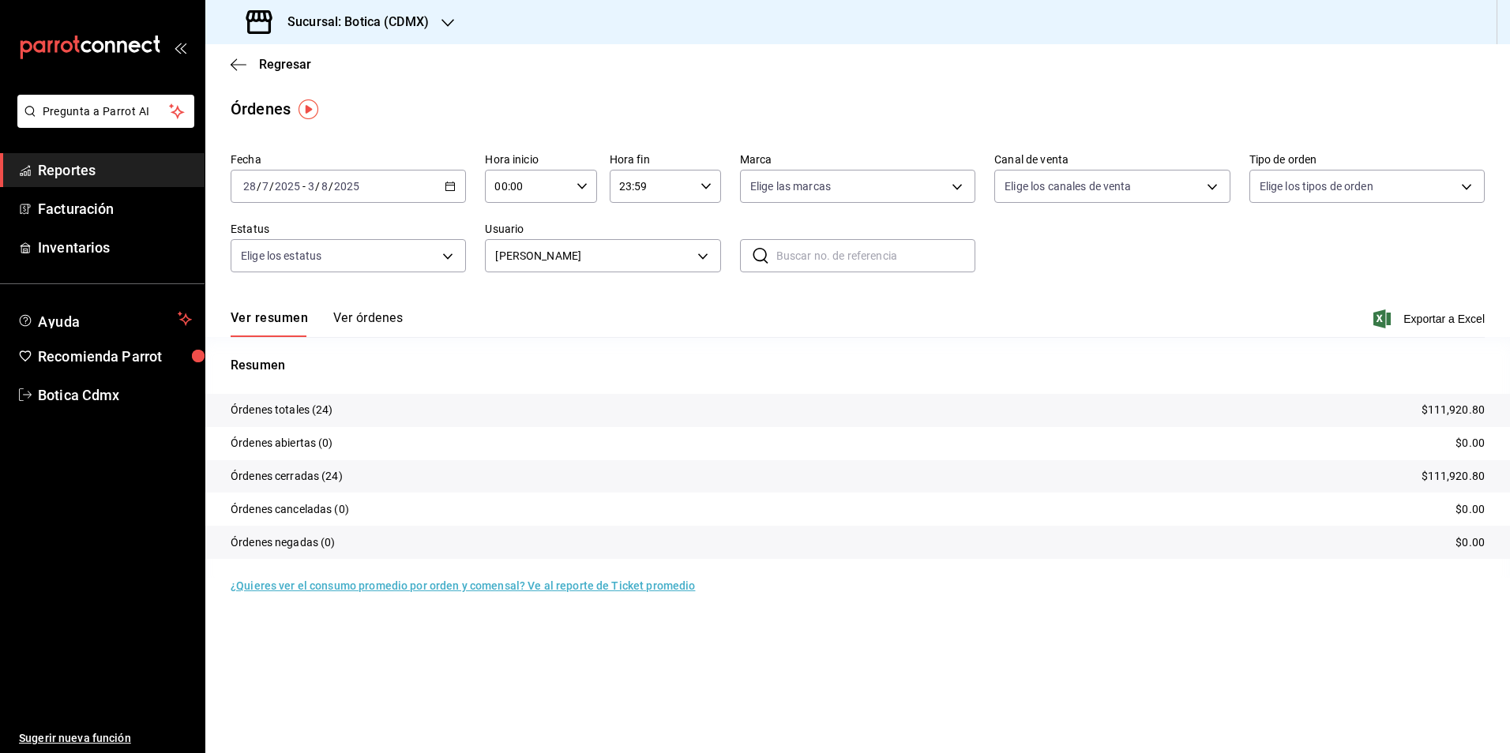
click at [456, 186] on div "[DATE] [DATE] - [DATE] [DATE]" at bounding box center [348, 186] width 235 height 33
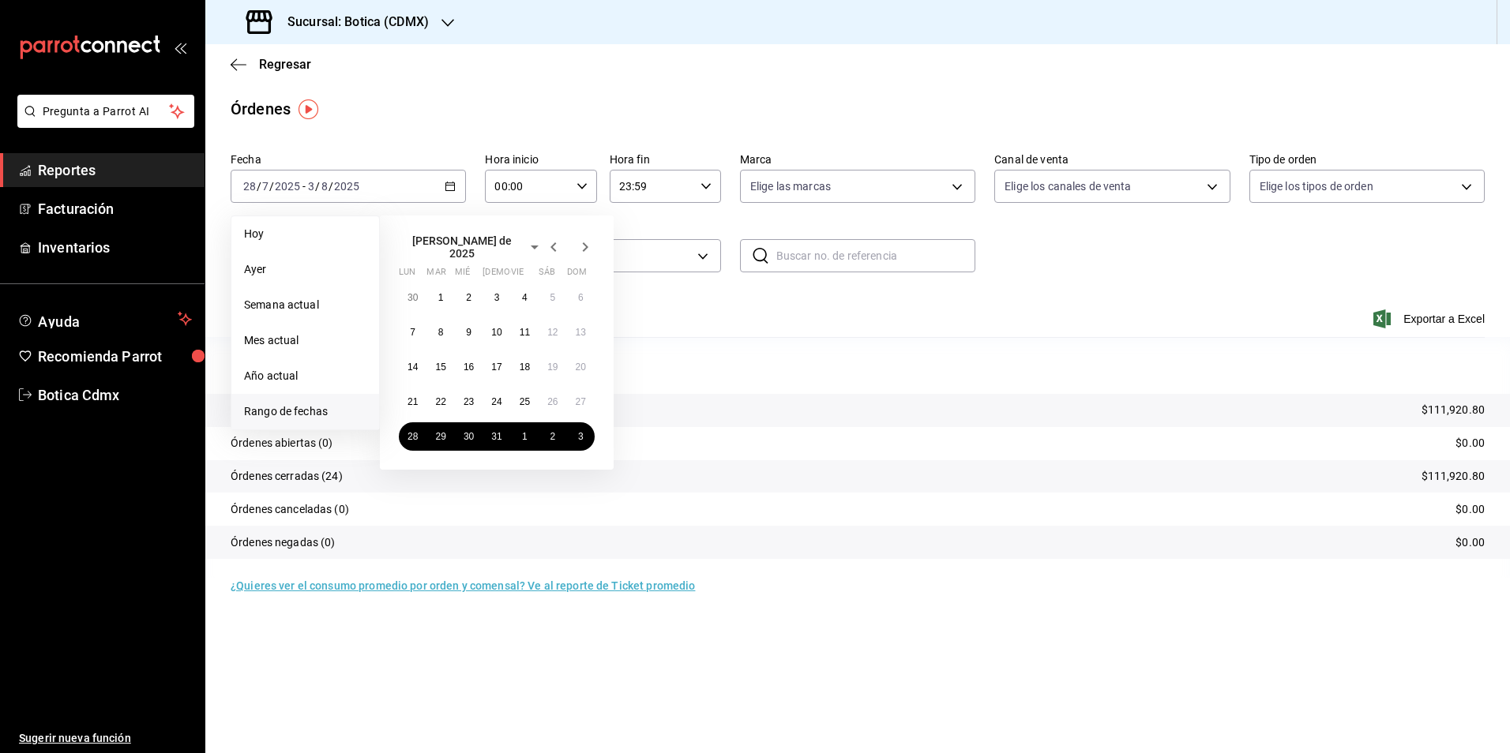
click at [582, 248] on icon "button" at bounding box center [585, 247] width 19 height 19
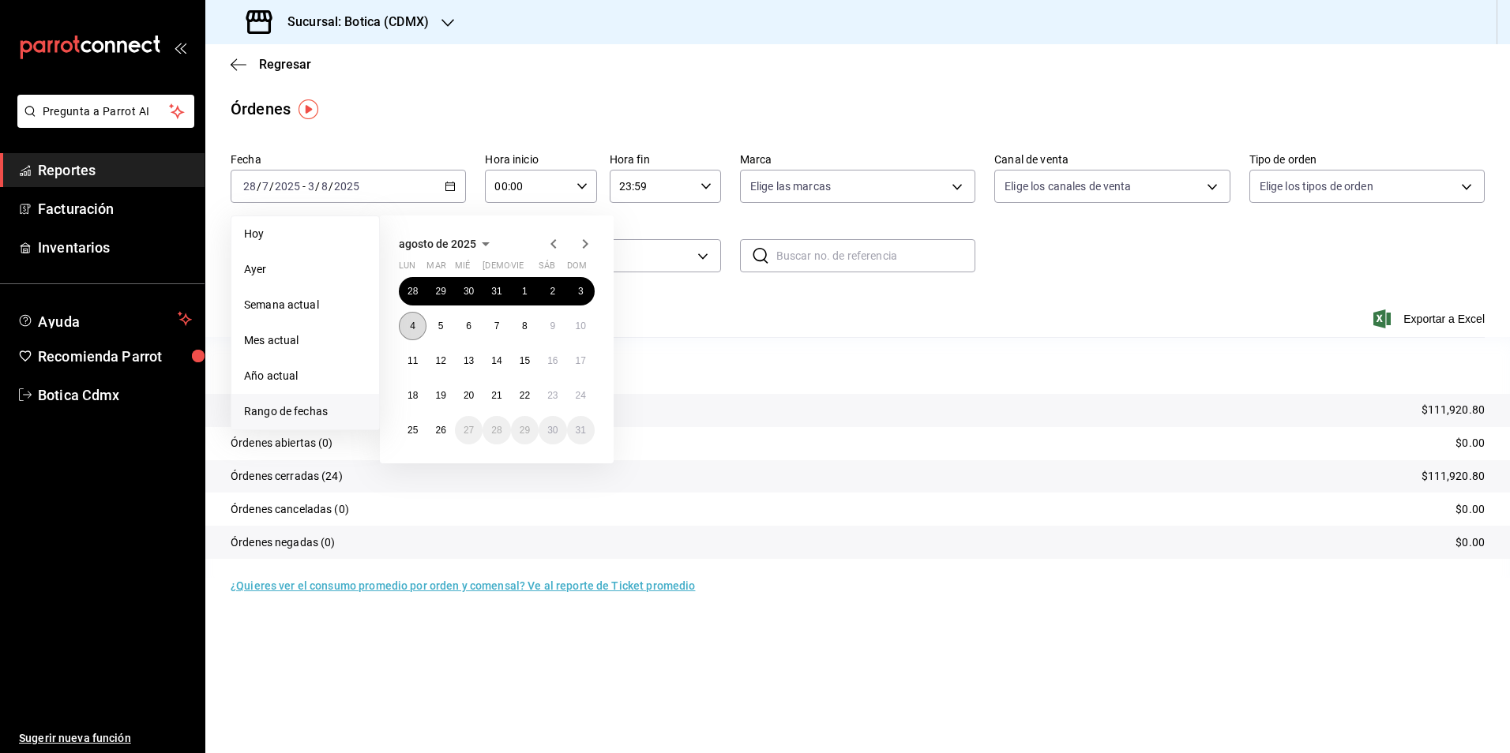
click at [407, 327] on button "4" at bounding box center [413, 326] width 28 height 28
click at [578, 331] on abbr "10" at bounding box center [581, 326] width 10 height 11
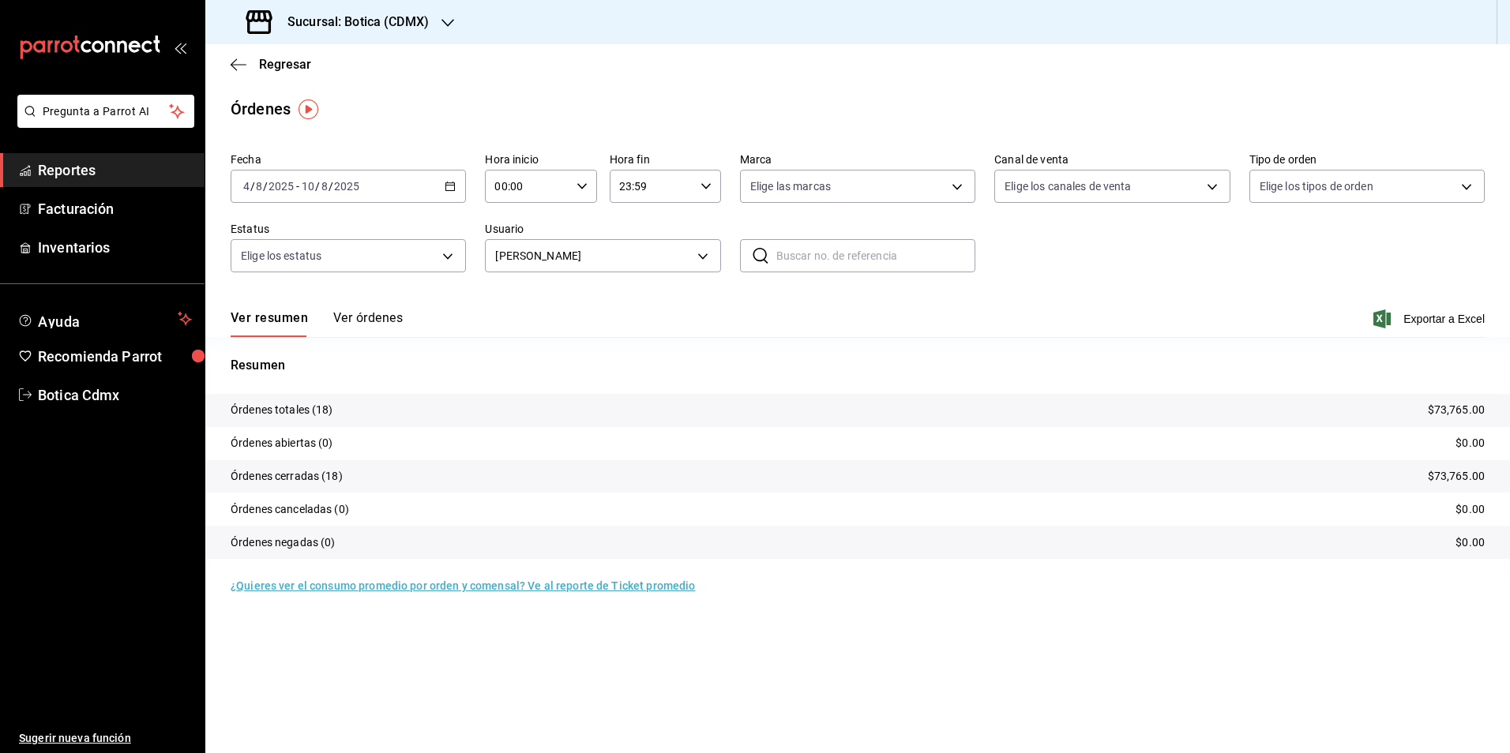
click at [442, 190] on div "[DATE] [DATE] - [DATE] [DATE]" at bounding box center [348, 186] width 235 height 33
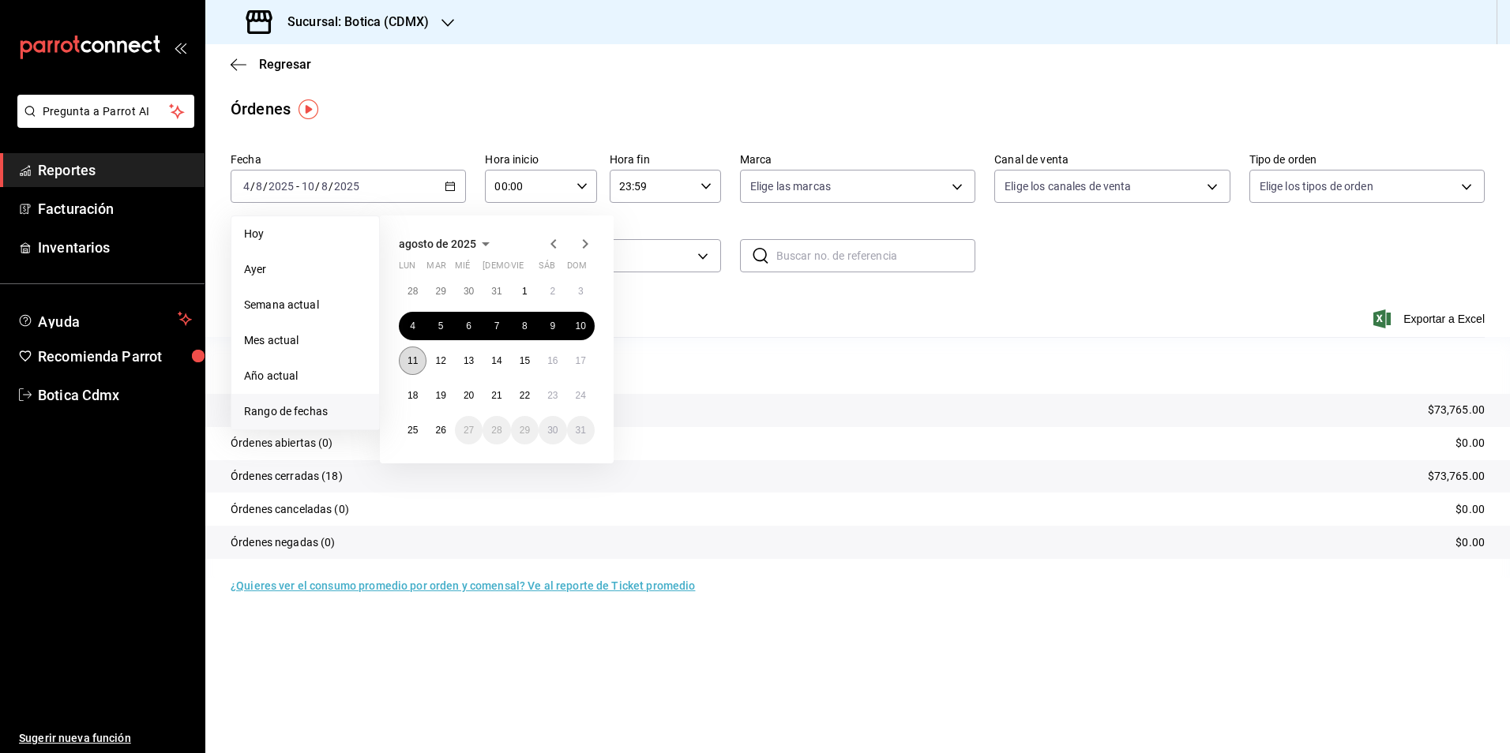
click at [409, 370] on button "11" at bounding box center [413, 361] width 28 height 28
click at [574, 367] on button "17" at bounding box center [581, 361] width 28 height 28
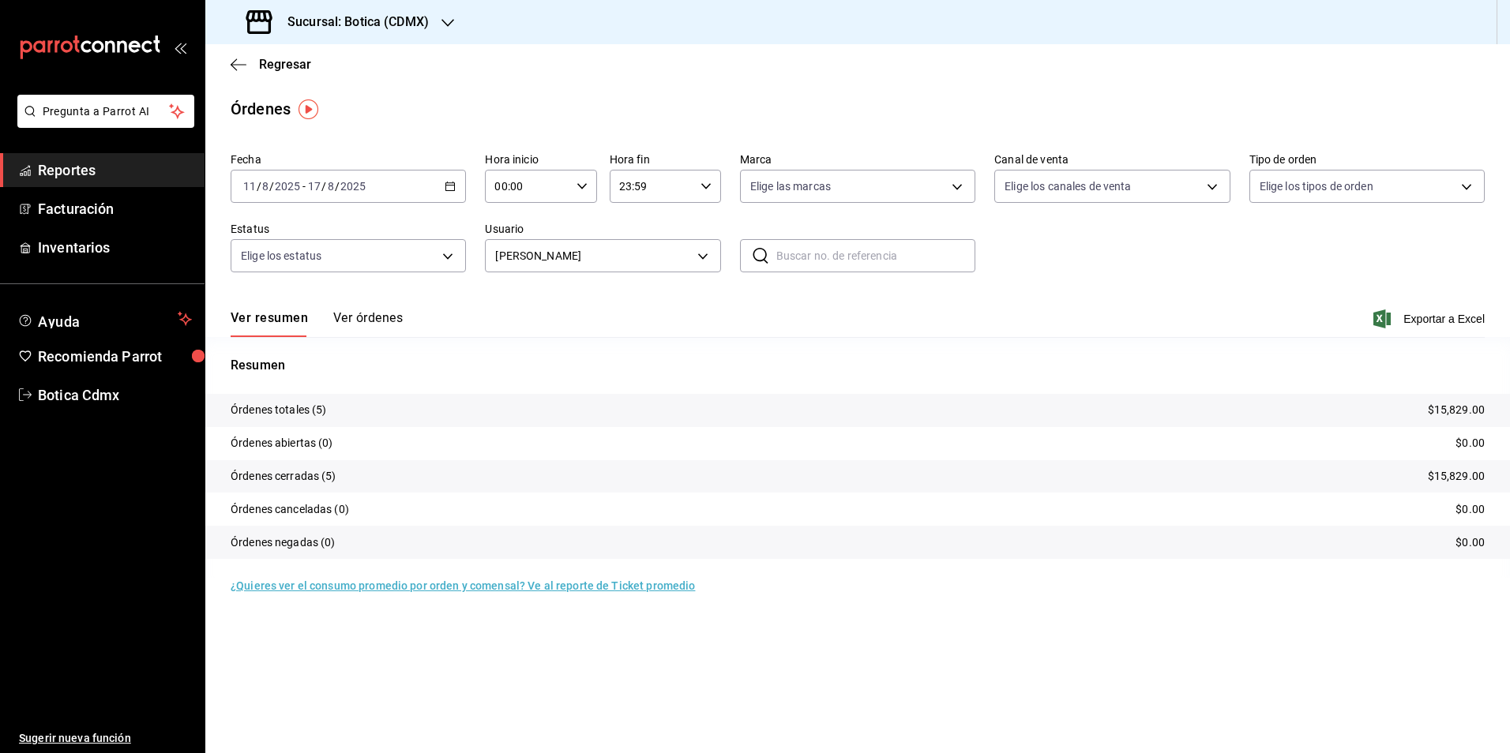
click at [446, 184] on \(Stroke\) "button" at bounding box center [449, 186] width 9 height 9
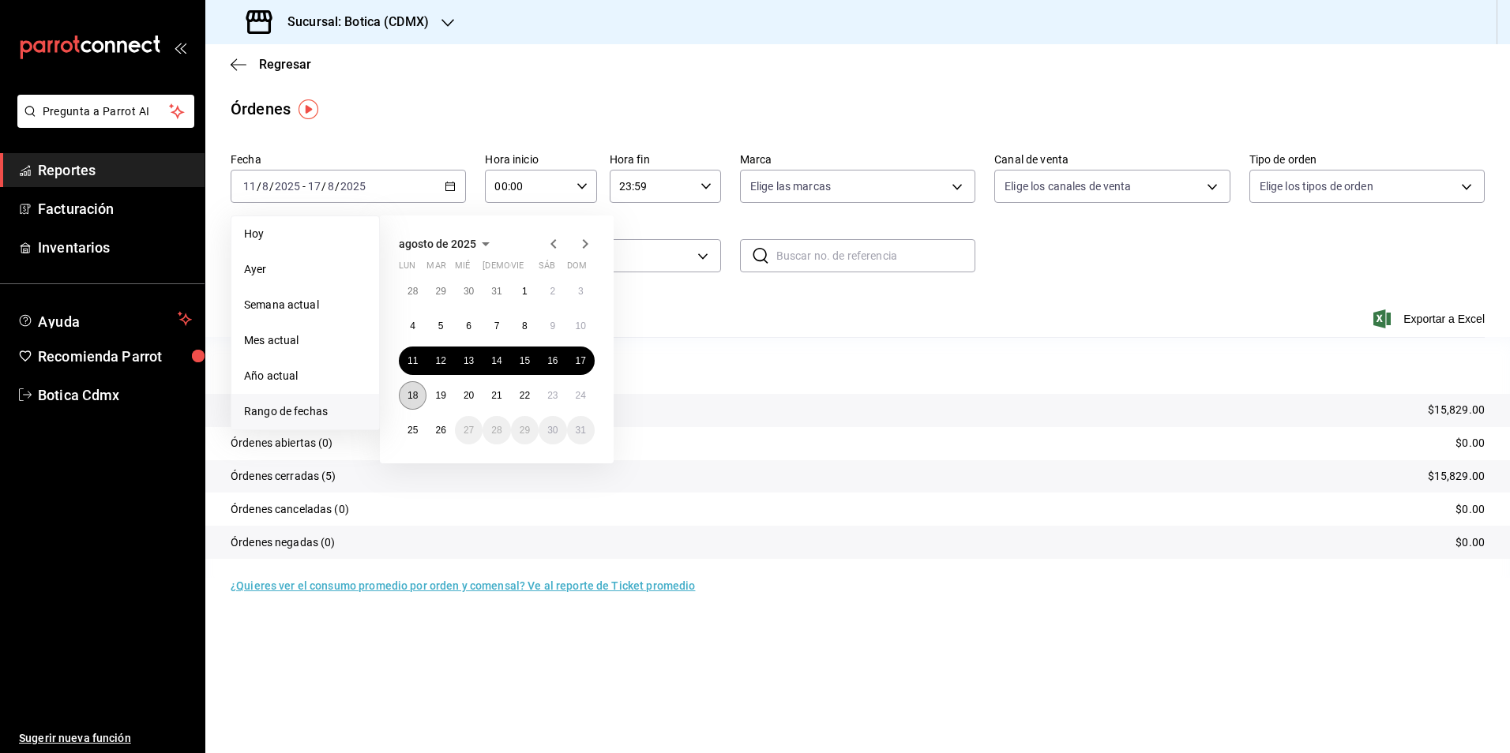
click at [415, 396] on abbr "18" at bounding box center [412, 395] width 10 height 11
click at [575, 389] on button "24" at bounding box center [581, 395] width 28 height 28
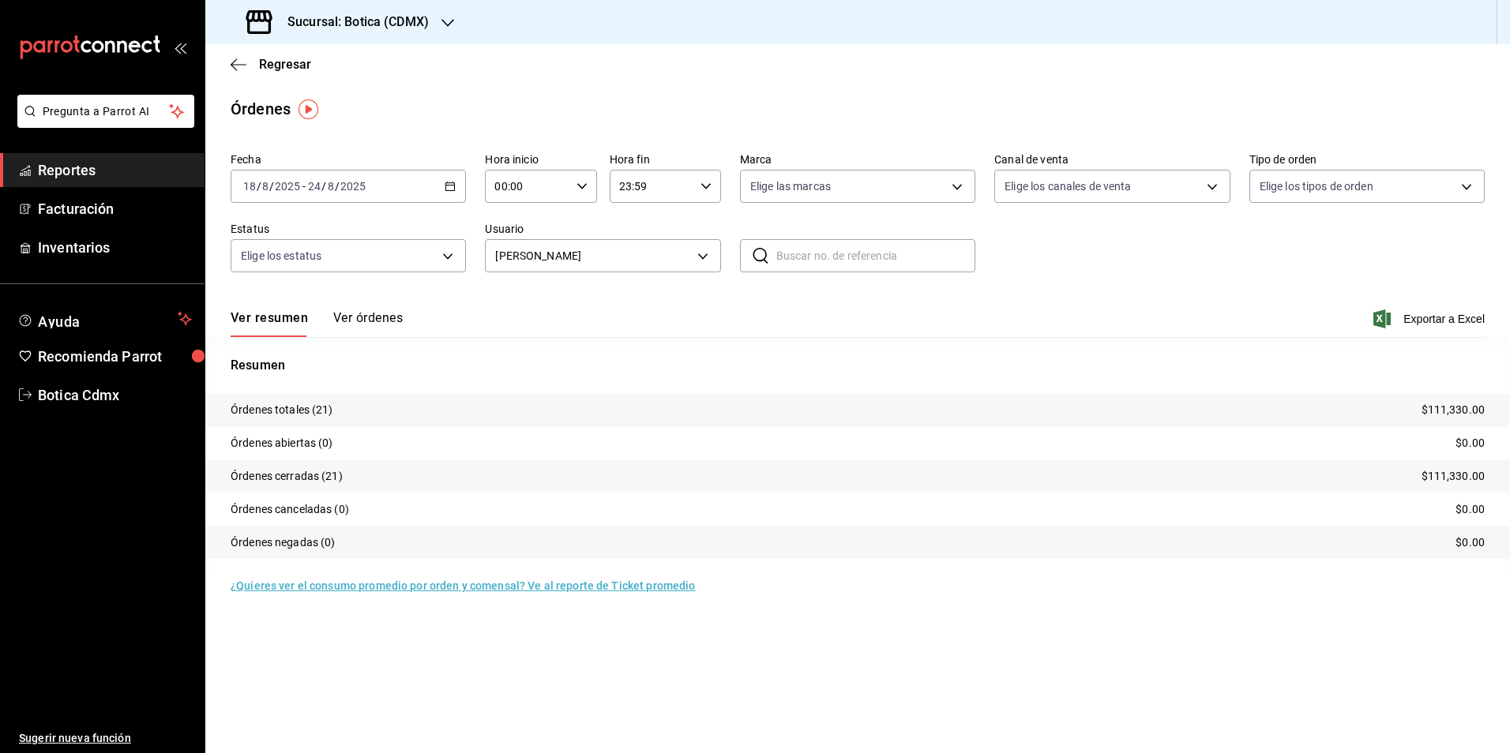
click at [419, 342] on div "Resumen Órdenes totales (21) $111,330.00 Órdenes abiertas (0) $0.00 Órdenes cer…" at bounding box center [857, 457] width 1305 height 241
click at [708, 252] on body "Pregunta a Parrot AI Reportes Facturación Inventarios Ayuda Recomienda Parrot B…" at bounding box center [755, 376] width 1510 height 753
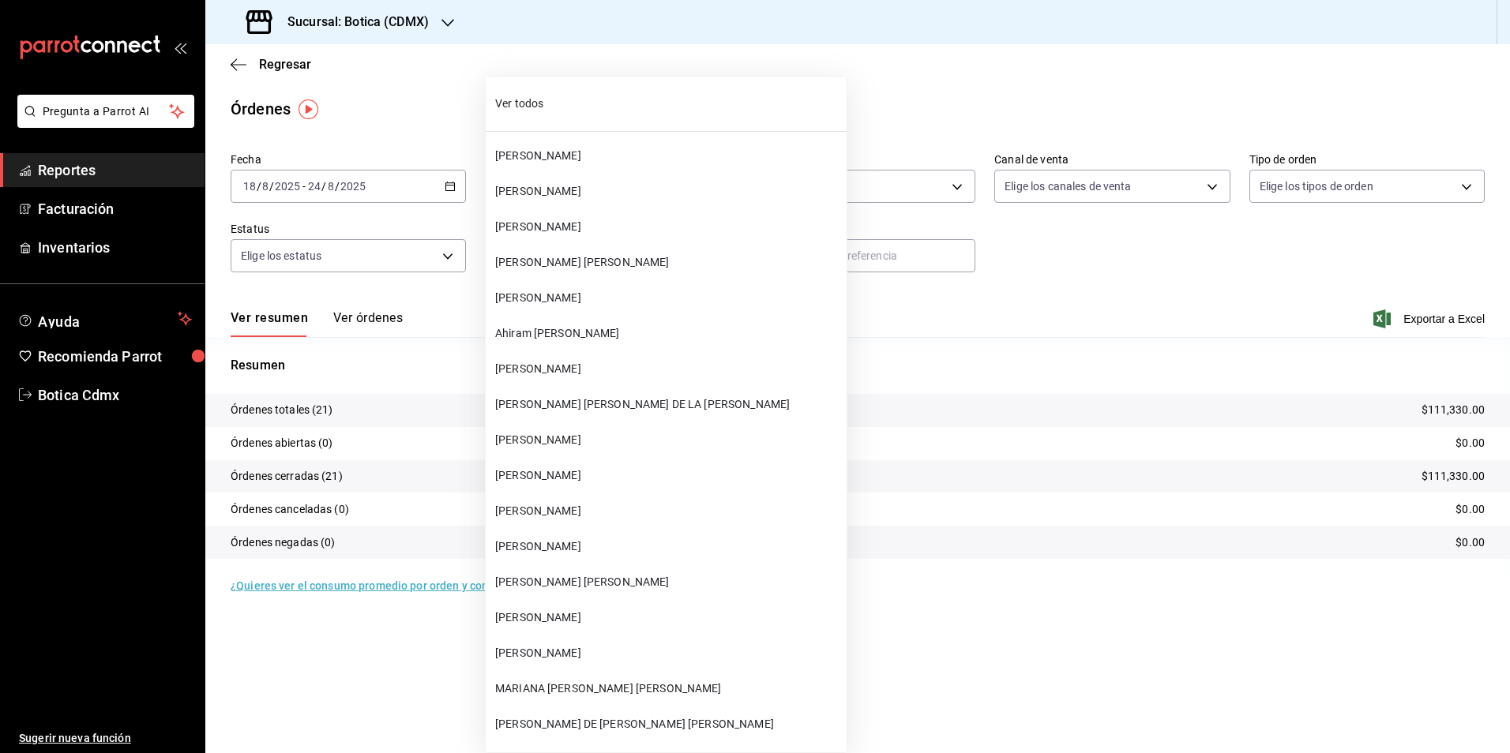
scroll to position [16373, 0]
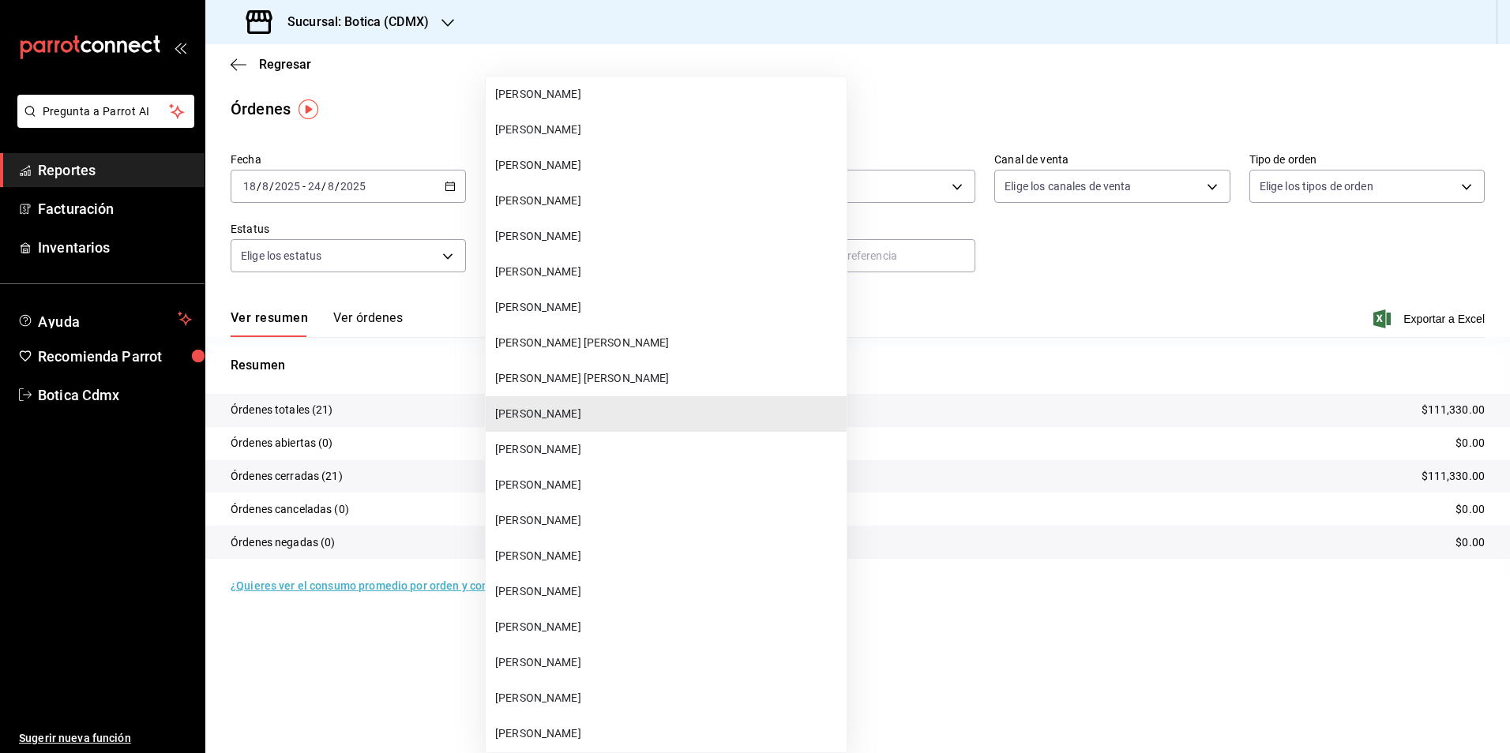
click at [584, 303] on span "[PERSON_NAME]" at bounding box center [667, 307] width 345 height 17
type input "fe948406-583e-4fb0-ac29-155a5ce114bf"
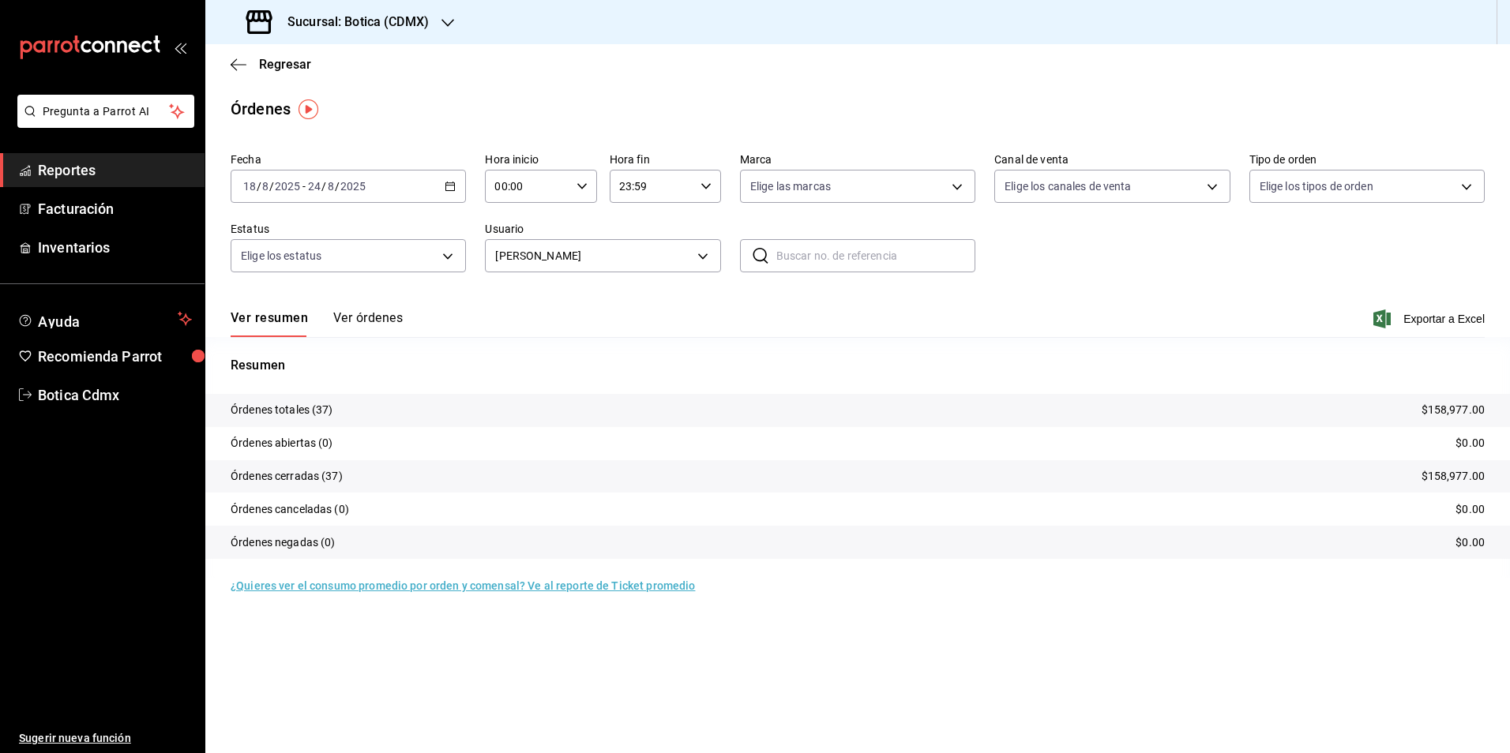
click at [450, 185] on icon "button" at bounding box center [450, 186] width 11 height 11
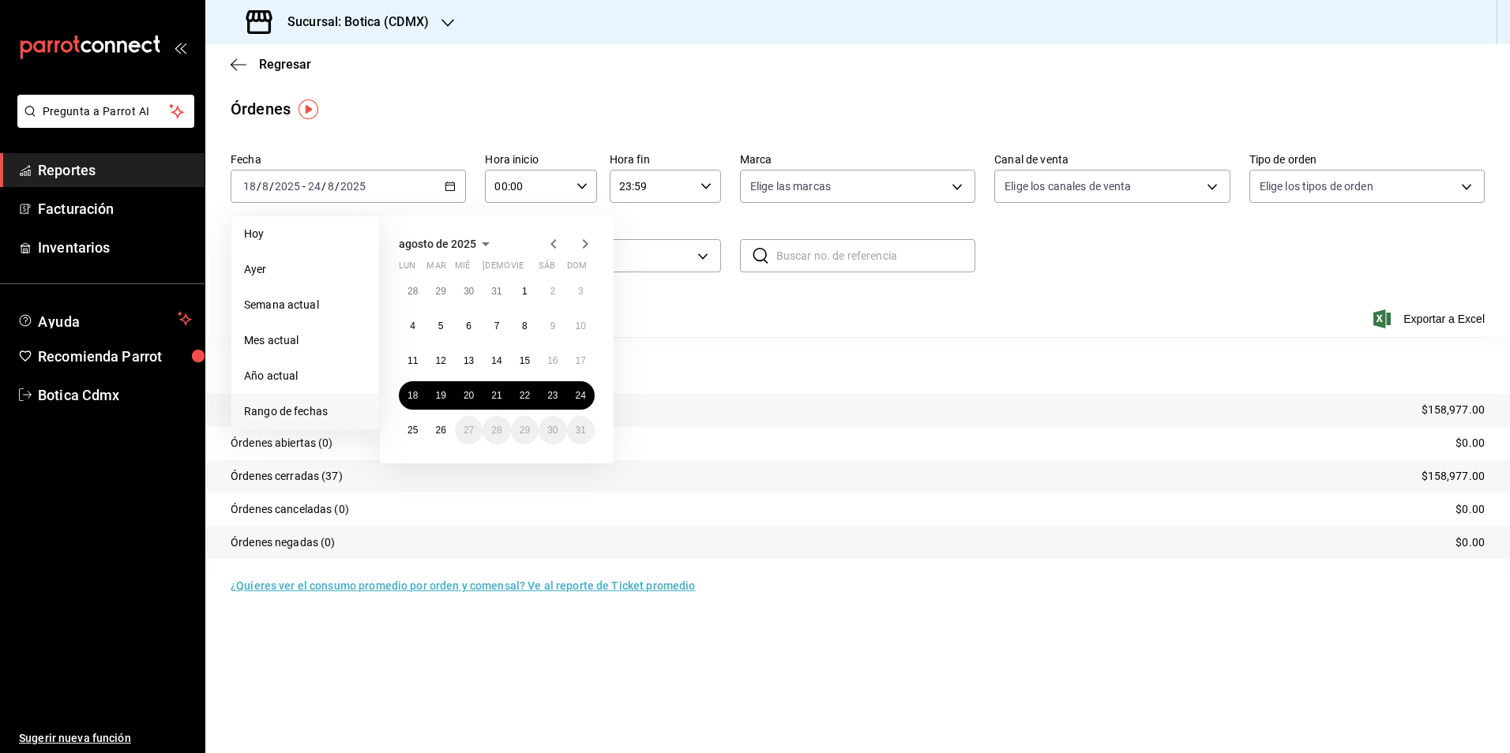
click at [546, 243] on icon "button" at bounding box center [553, 244] width 19 height 19
click at [416, 292] on abbr "30" at bounding box center [412, 297] width 10 height 11
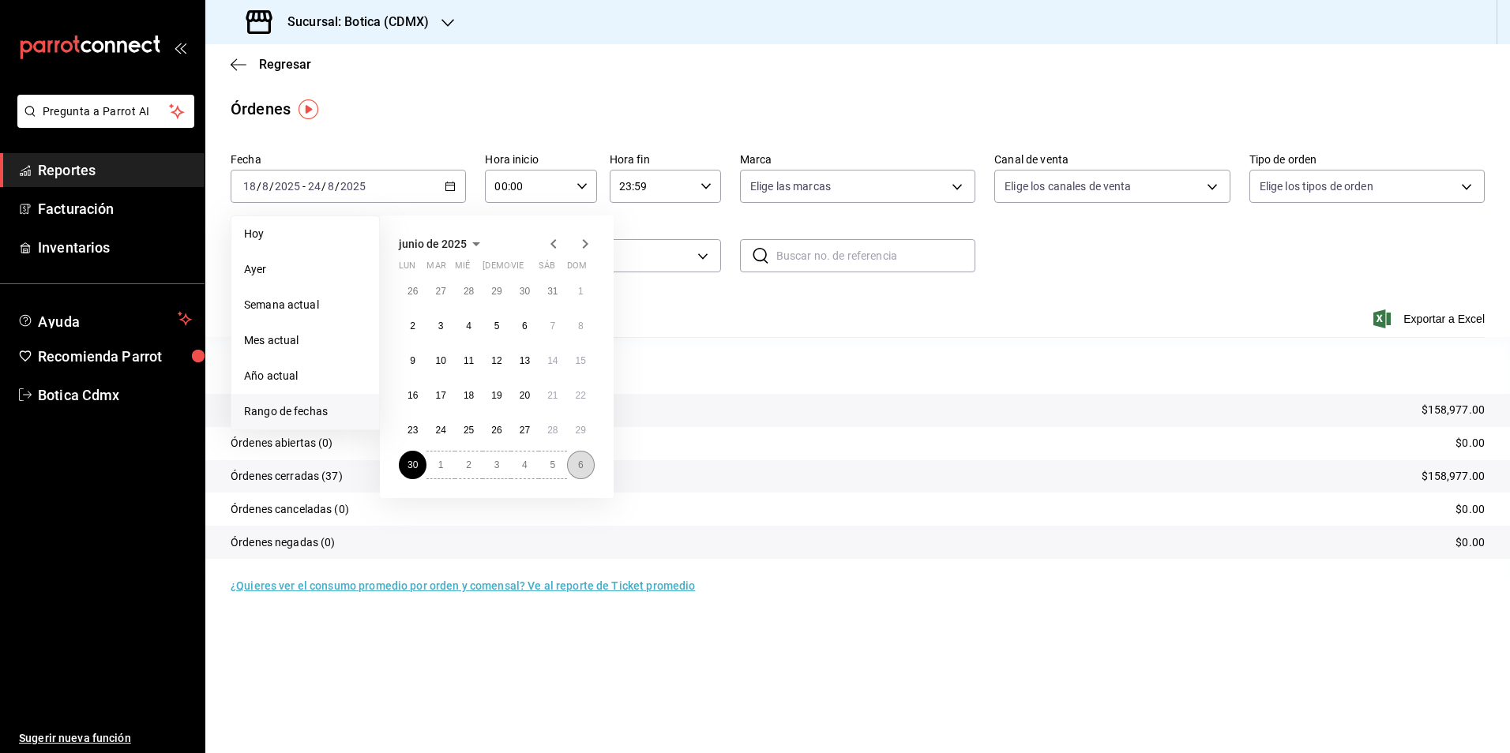
click at [591, 468] on button "6" at bounding box center [581, 465] width 28 height 28
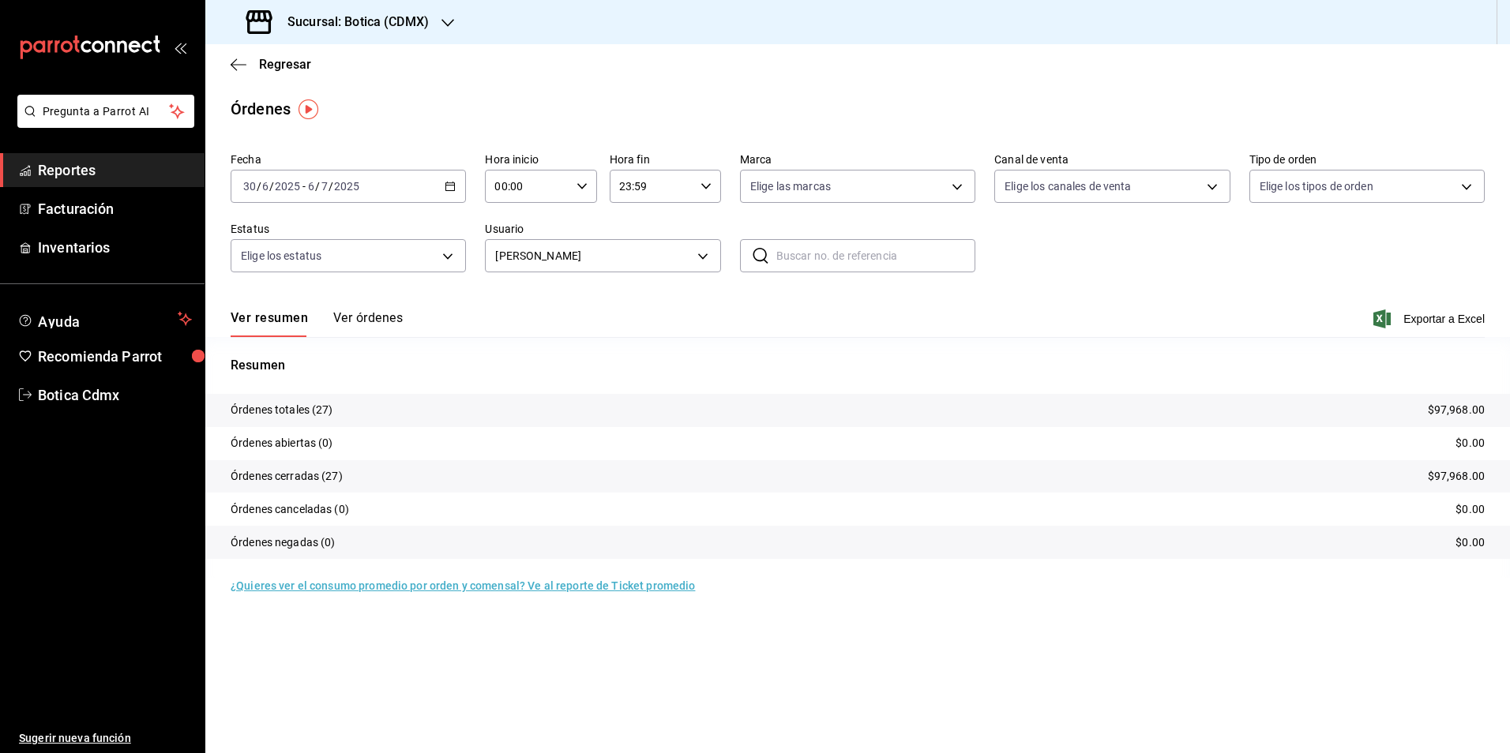
click at [448, 180] on div "[DATE] [DATE] - [DATE] [DATE]" at bounding box center [348, 186] width 235 height 33
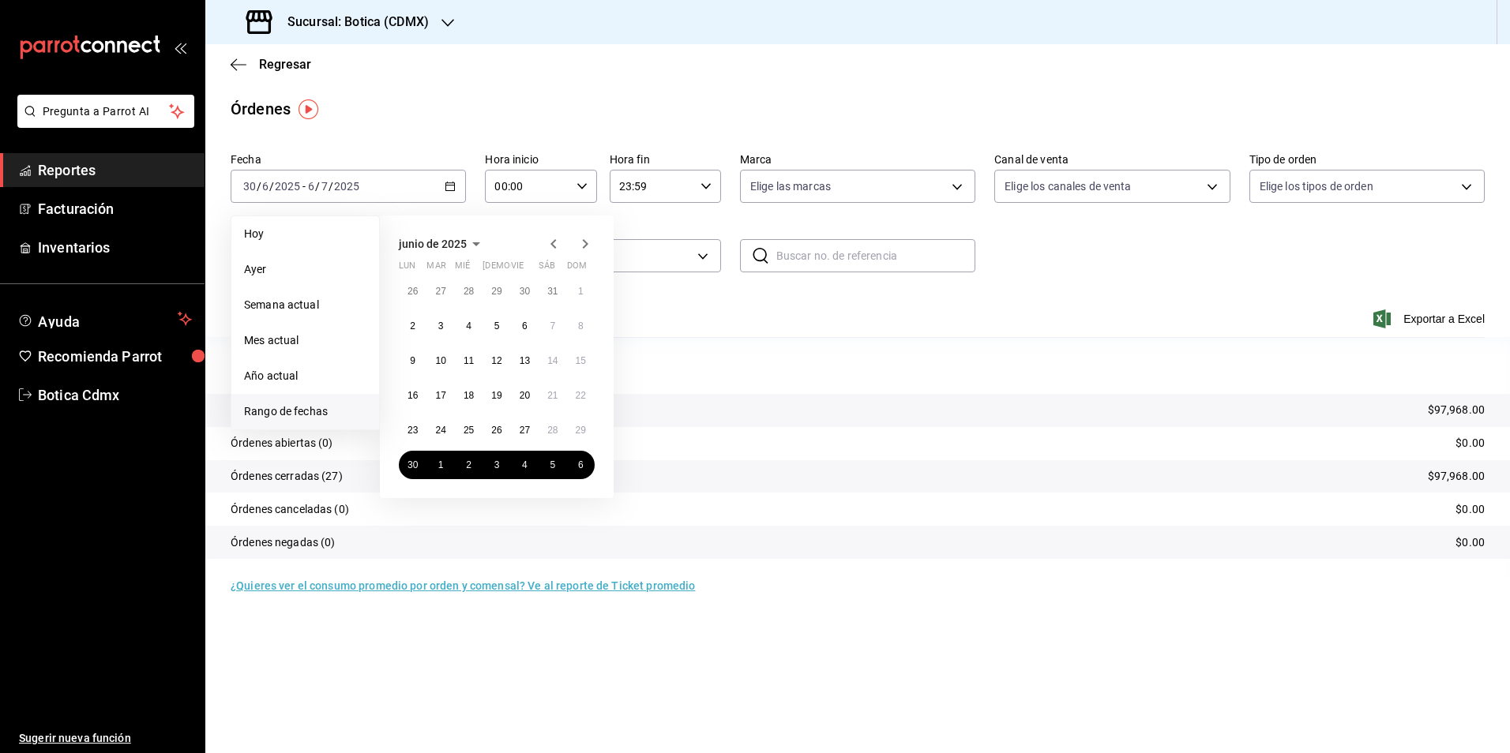
click at [580, 252] on icon "button" at bounding box center [585, 244] width 19 height 19
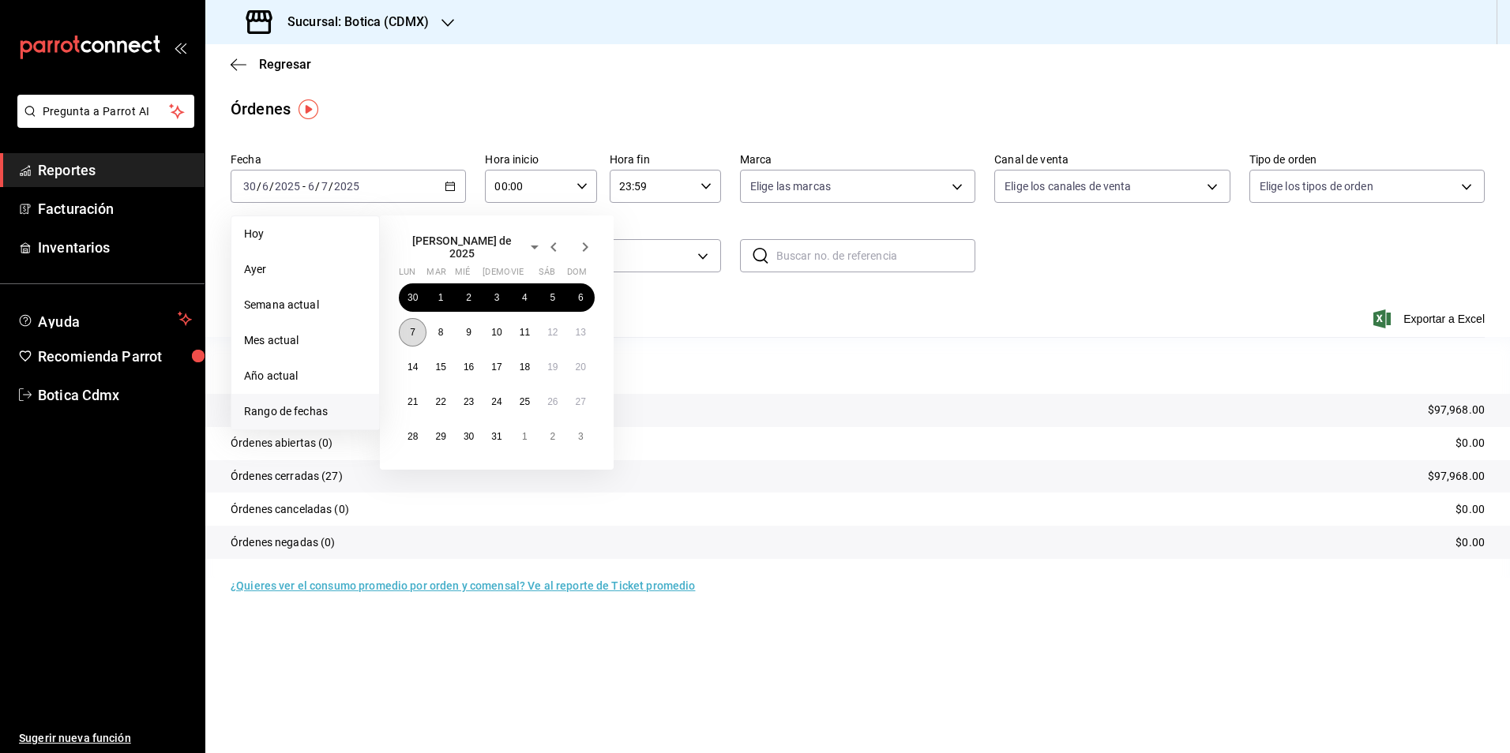
click at [415, 327] on abbr "7" at bounding box center [413, 332] width 6 height 11
click at [569, 325] on button "13" at bounding box center [581, 332] width 28 height 28
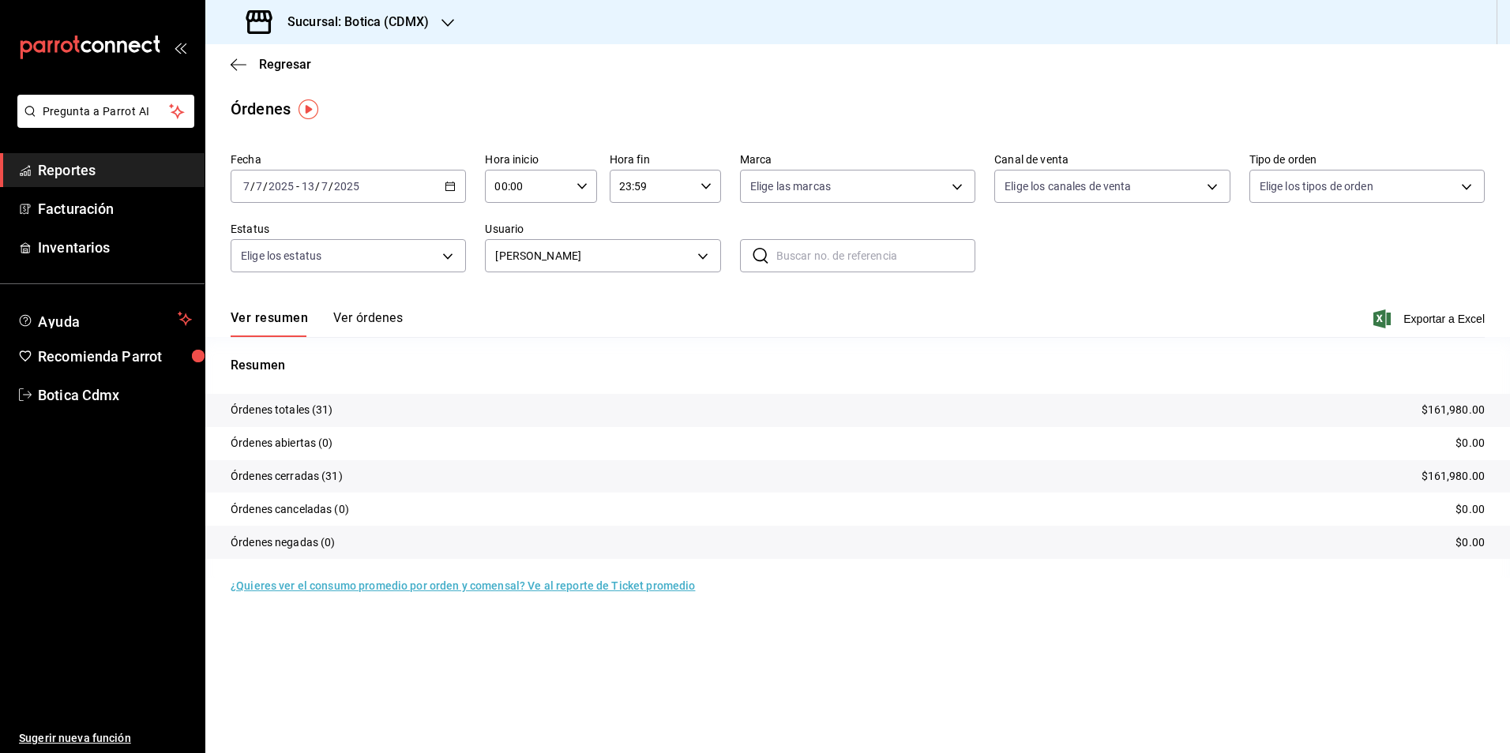
click at [452, 183] on \(Stroke\) "button" at bounding box center [449, 186] width 9 height 9
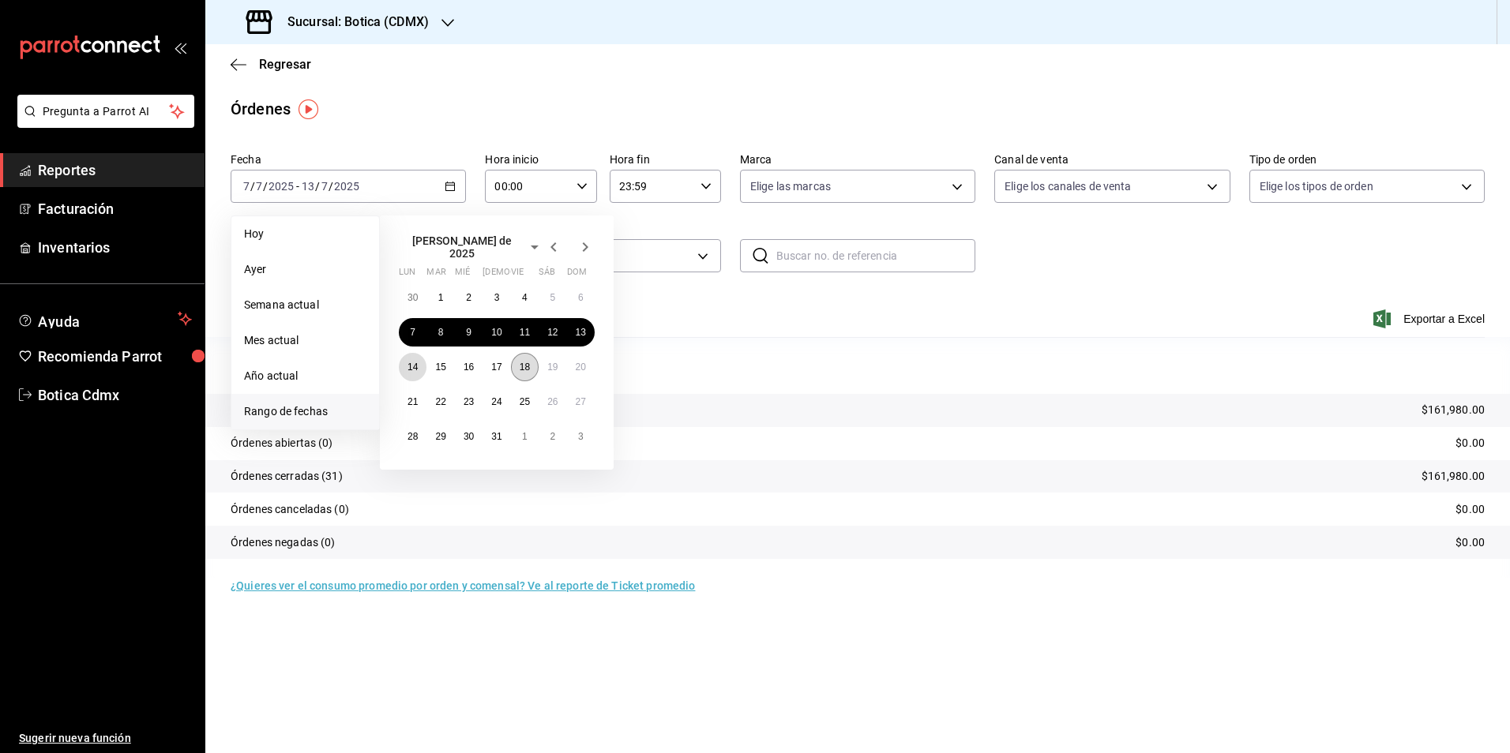
drag, startPoint x: 406, startPoint y: 359, endPoint x: 514, endPoint y: 359, distance: 108.2
click at [409, 359] on button "14" at bounding box center [413, 367] width 28 height 28
click at [590, 355] on button "20" at bounding box center [581, 367] width 28 height 28
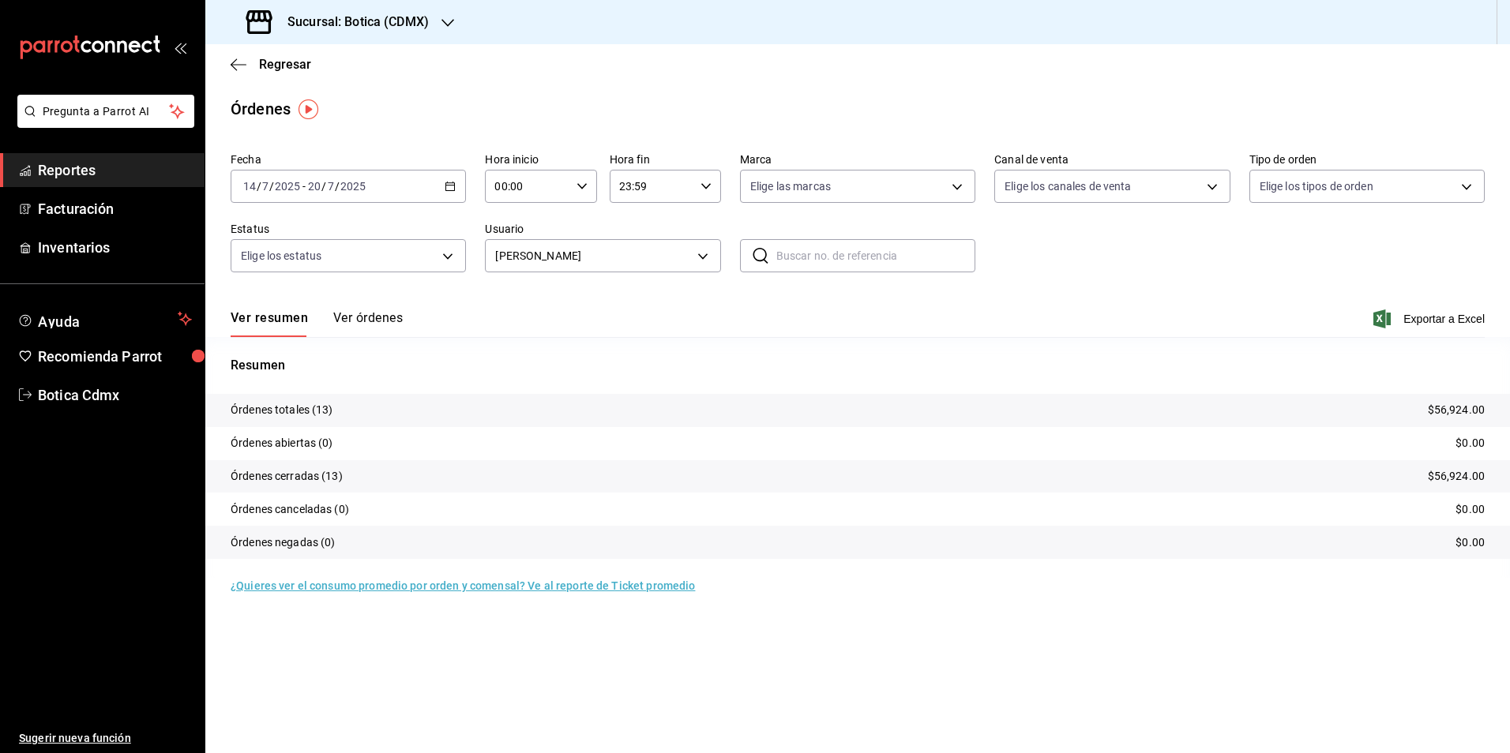
click at [450, 186] on icon "button" at bounding box center [450, 186] width 11 height 11
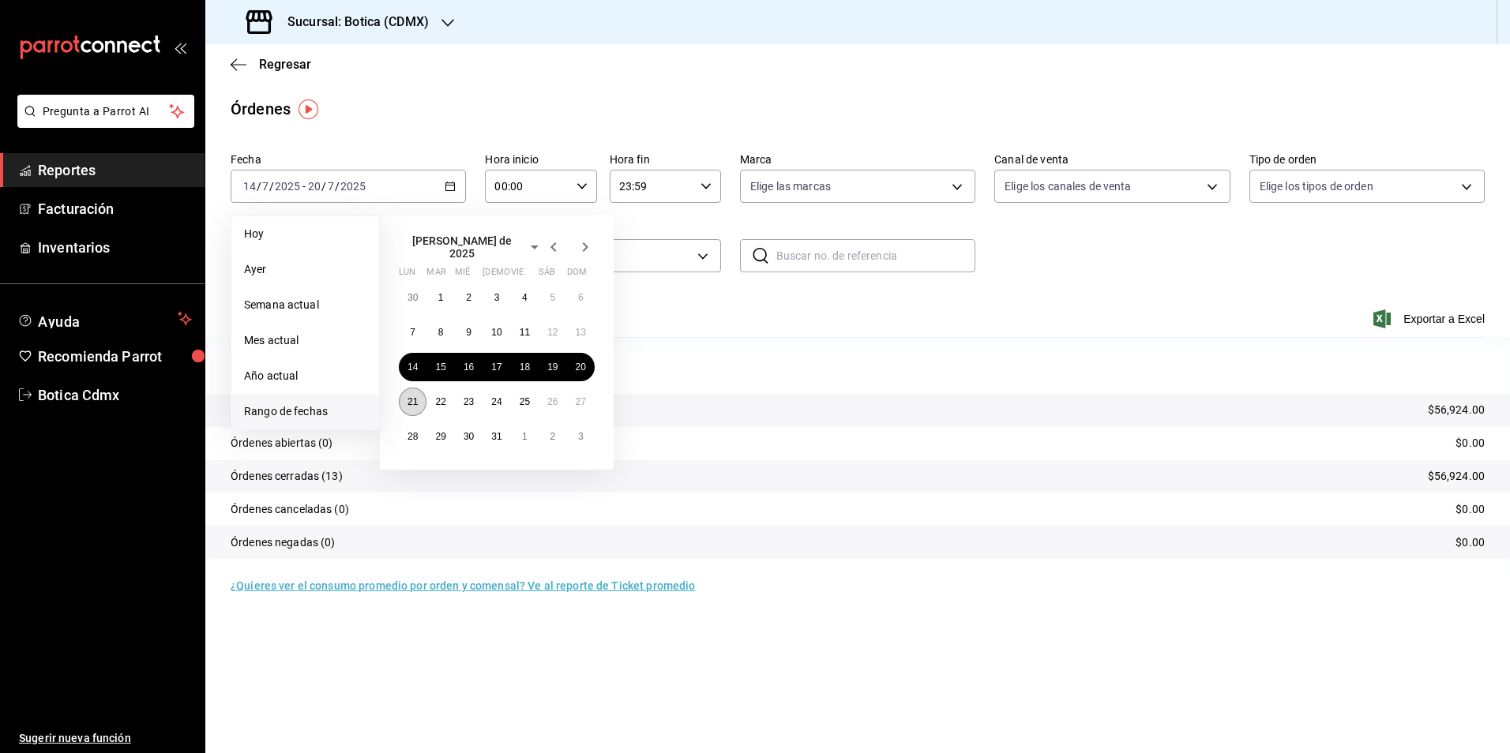
click at [411, 396] on abbr "21" at bounding box center [412, 401] width 10 height 11
click at [574, 396] on button "27" at bounding box center [581, 402] width 28 height 28
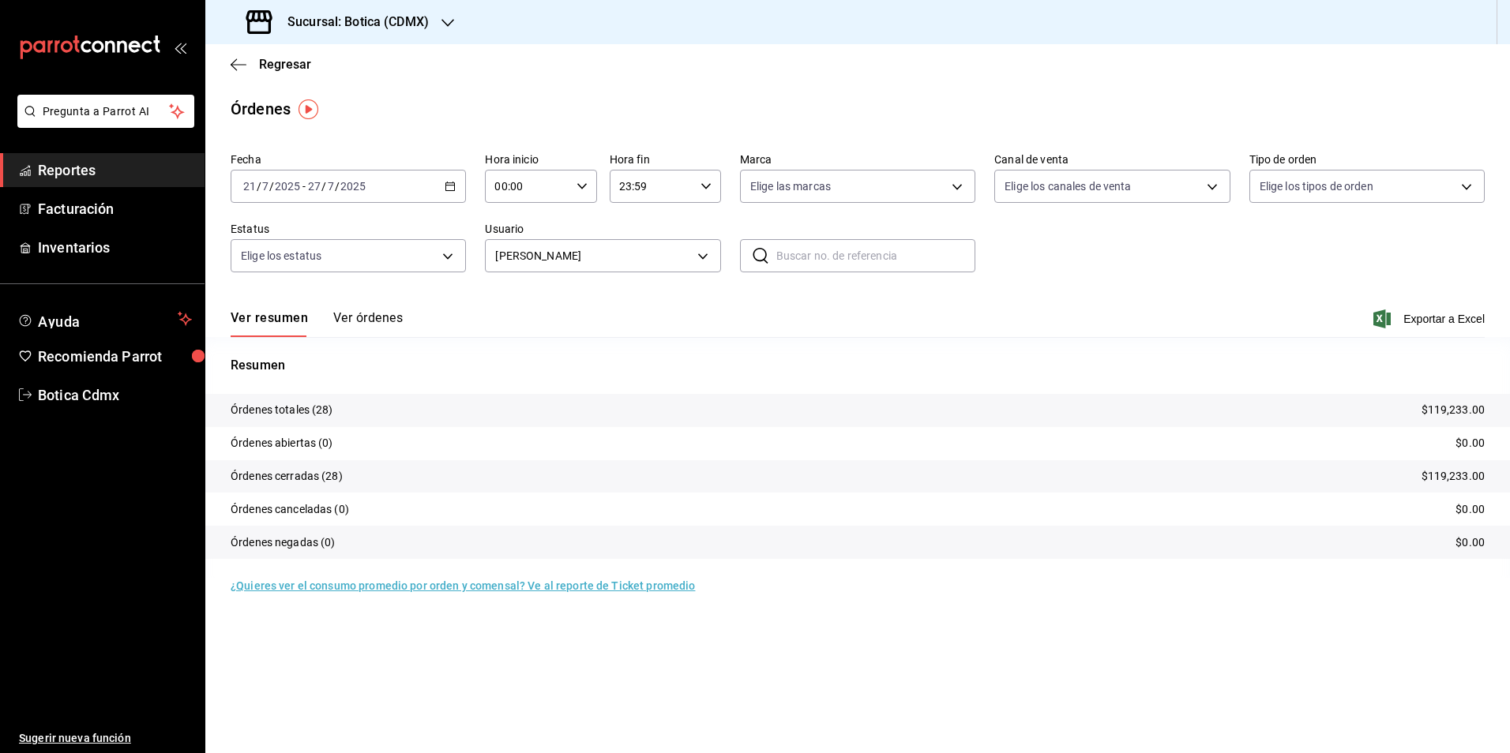
click at [440, 182] on div "[DATE] [DATE] - [DATE] [DATE]" at bounding box center [348, 186] width 235 height 33
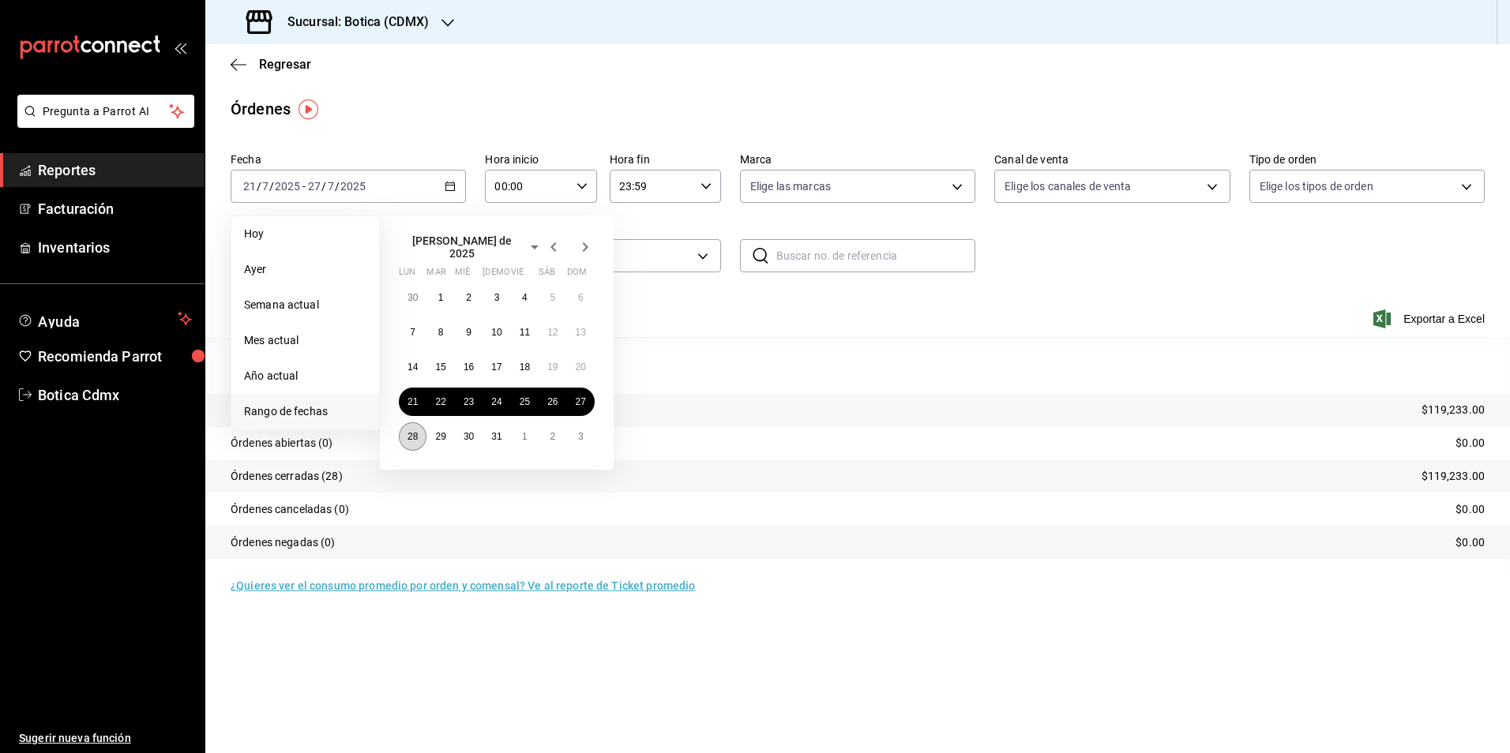
click at [407, 422] on button "28" at bounding box center [413, 436] width 28 height 28
click at [582, 438] on button "3" at bounding box center [581, 436] width 28 height 28
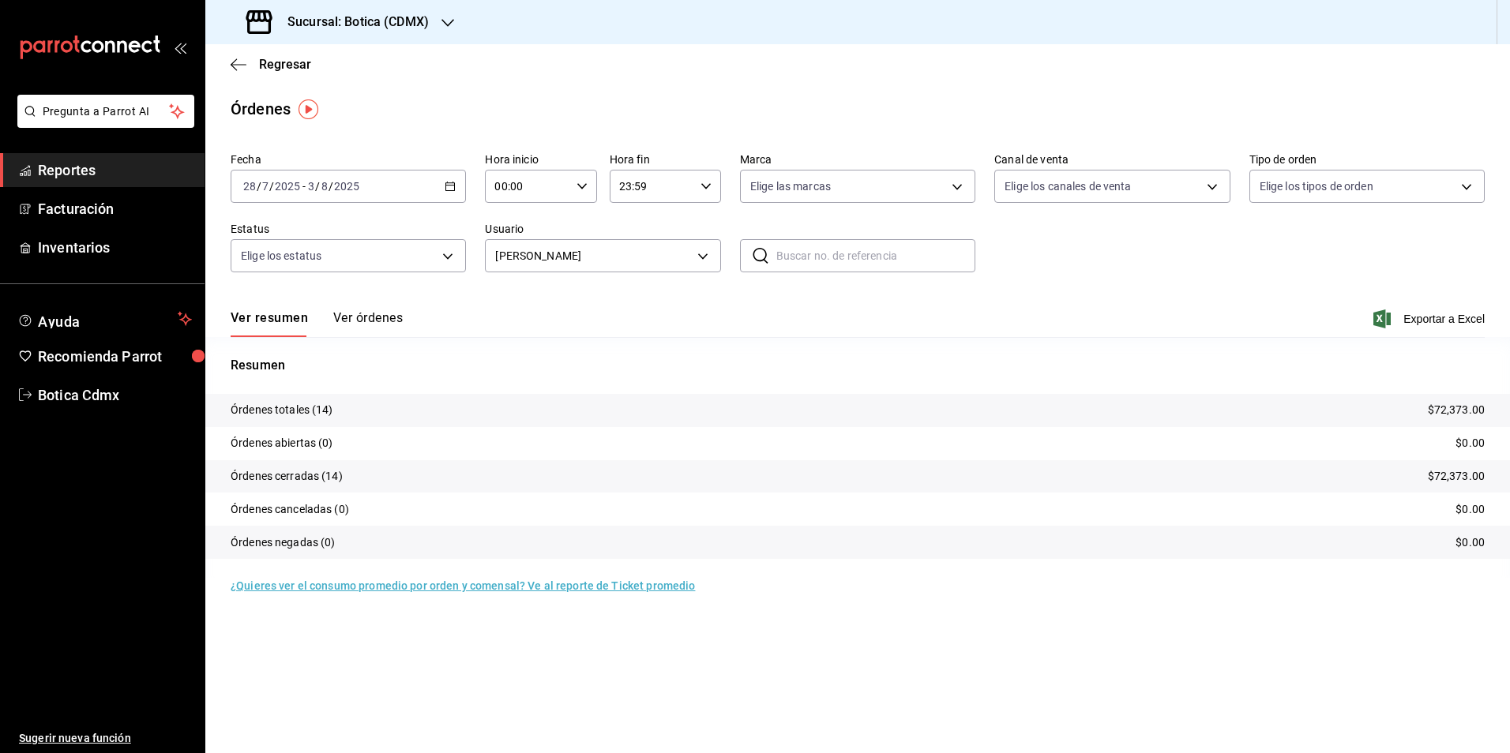
click at [454, 186] on \(Stroke\) "button" at bounding box center [450, 185] width 9 height 1
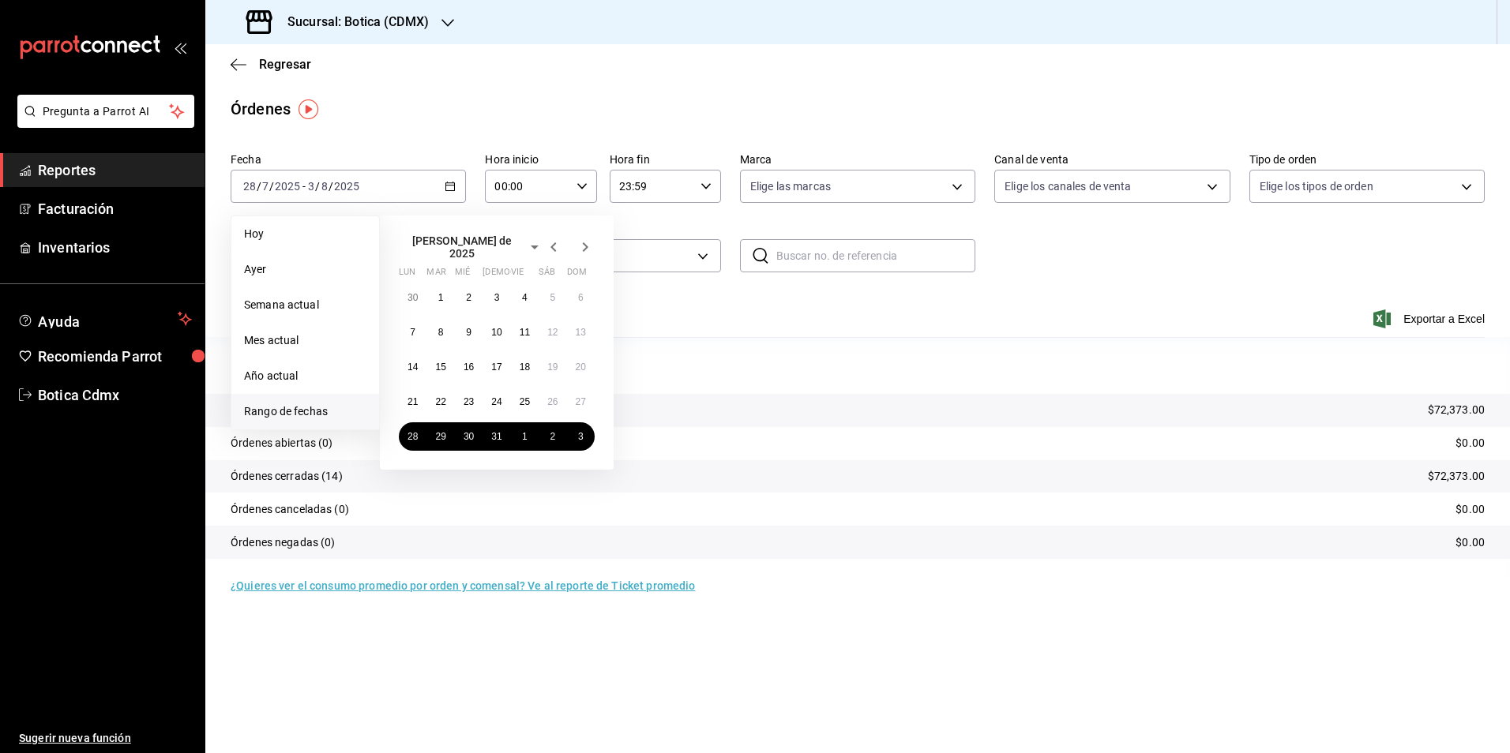
click at [587, 241] on icon "button" at bounding box center [585, 247] width 19 height 19
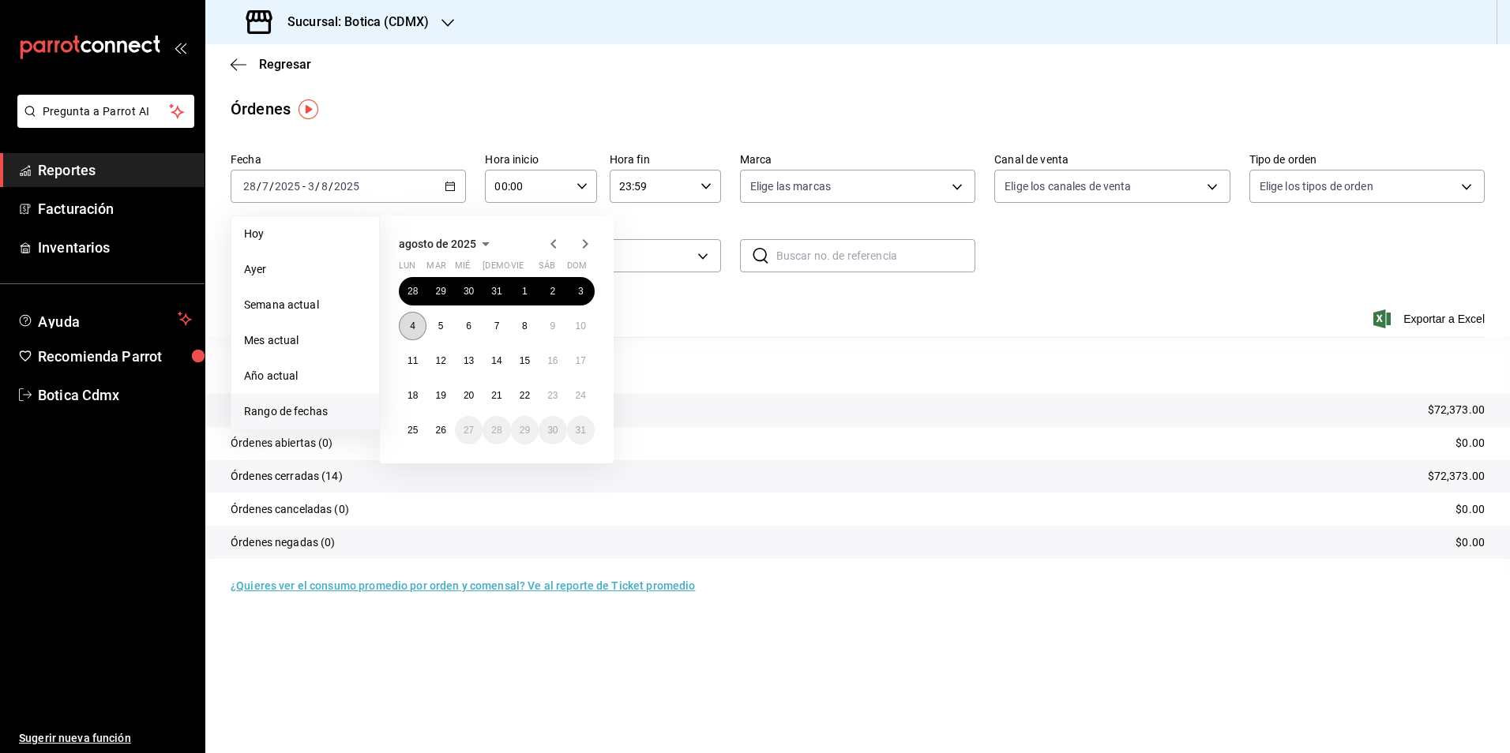
click at [411, 332] on button "4" at bounding box center [413, 326] width 28 height 28
click at [580, 321] on abbr "10" at bounding box center [581, 326] width 10 height 11
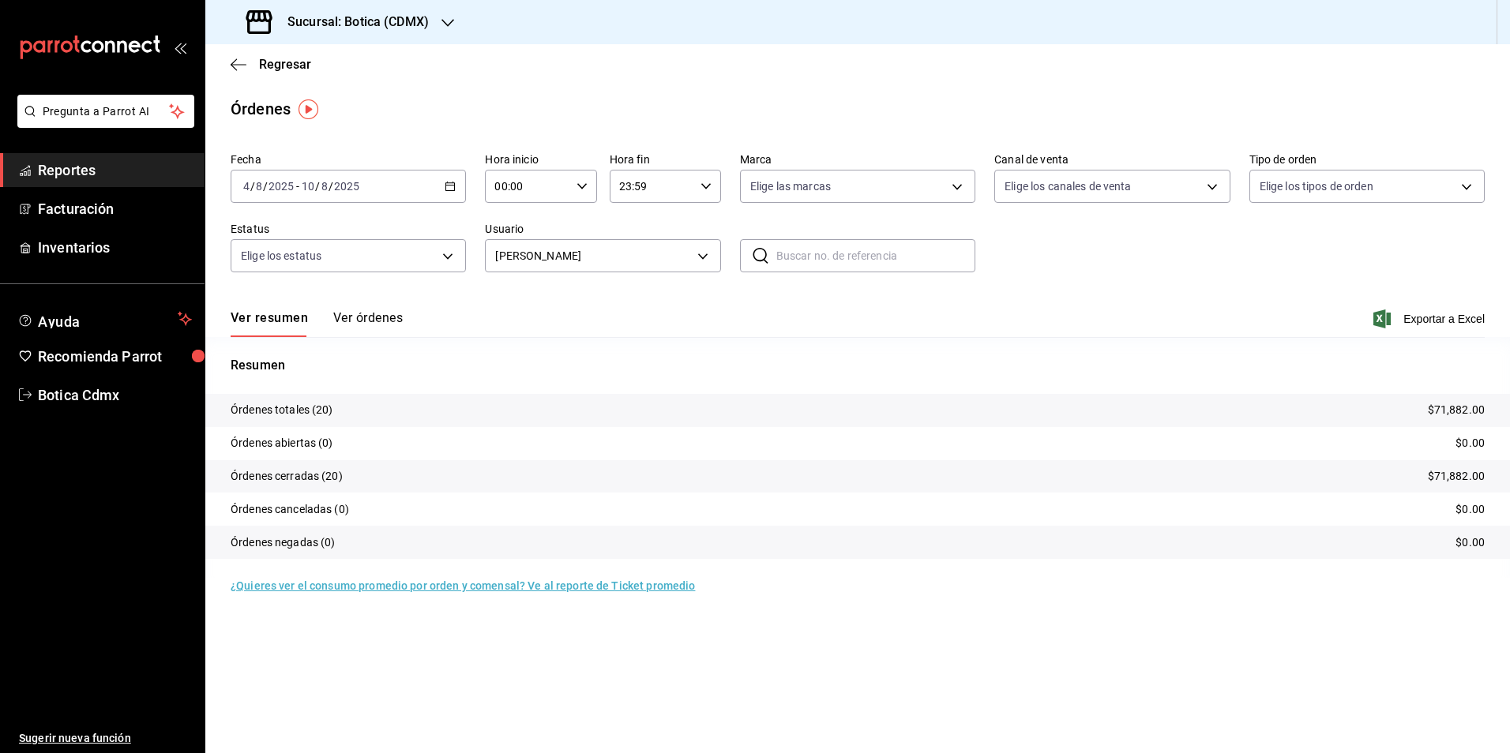
click at [453, 182] on \(Stroke\) "button" at bounding box center [452, 182] width 1 height 1
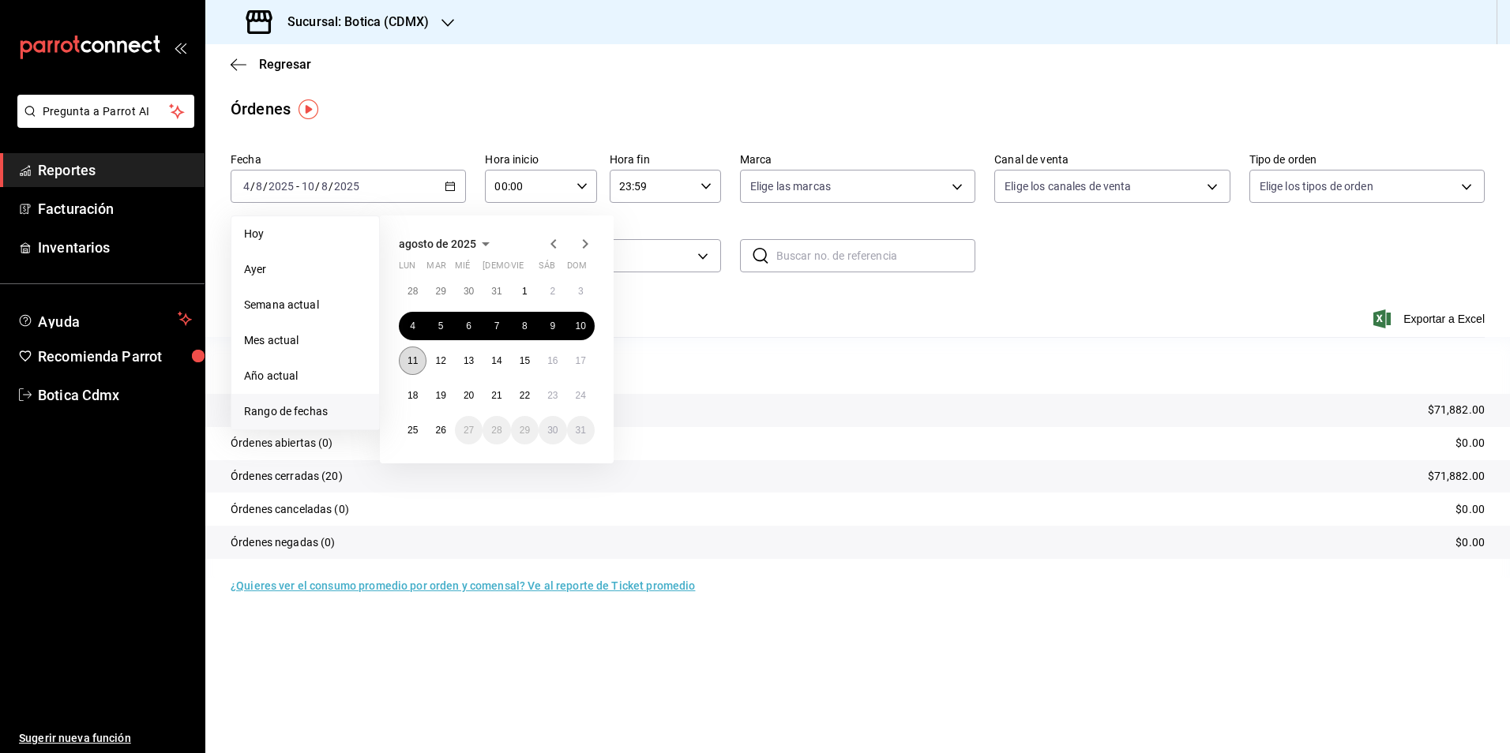
click at [414, 362] on abbr "11" at bounding box center [412, 360] width 10 height 11
click at [580, 370] on button "17" at bounding box center [581, 361] width 28 height 28
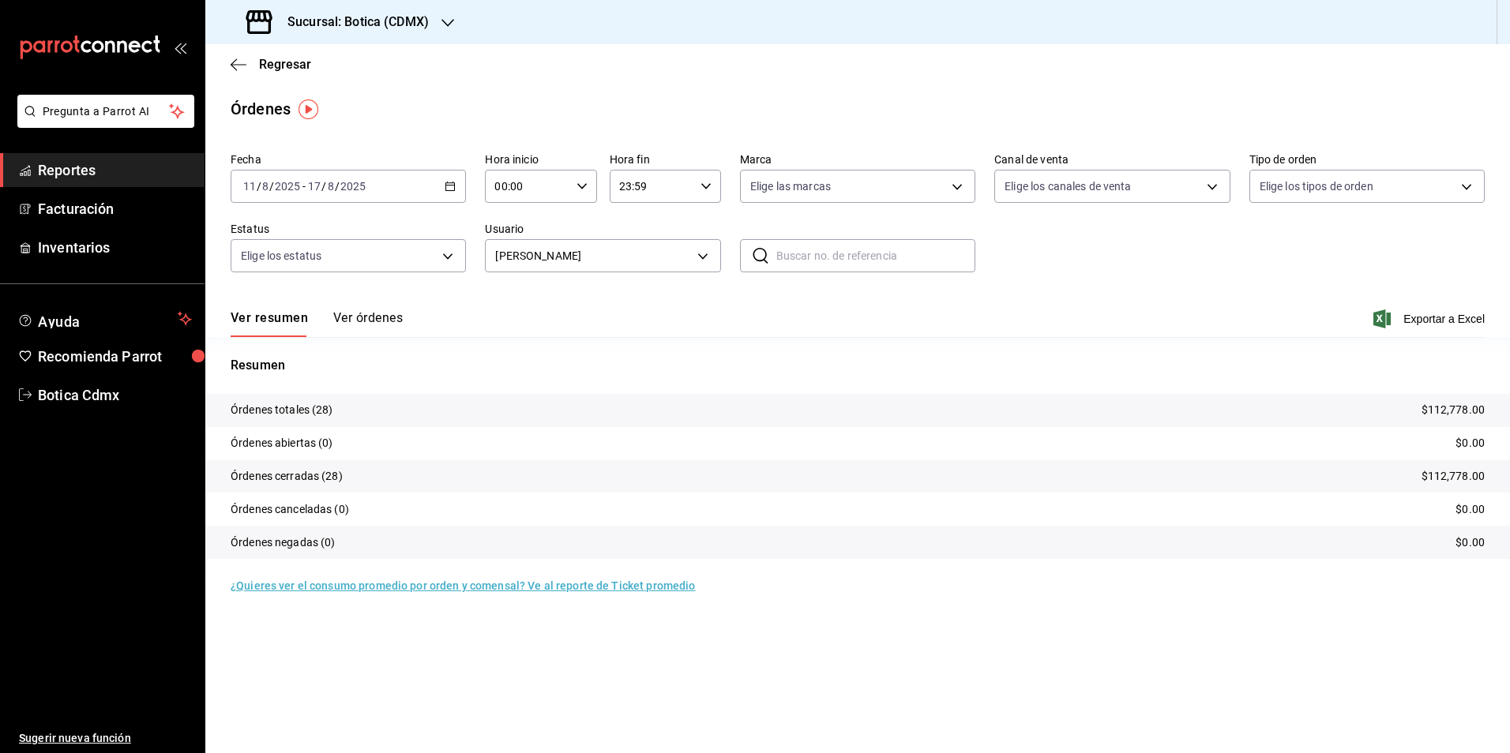
click at [441, 180] on div "[DATE] [DATE] - [DATE] [DATE]" at bounding box center [348, 186] width 235 height 33
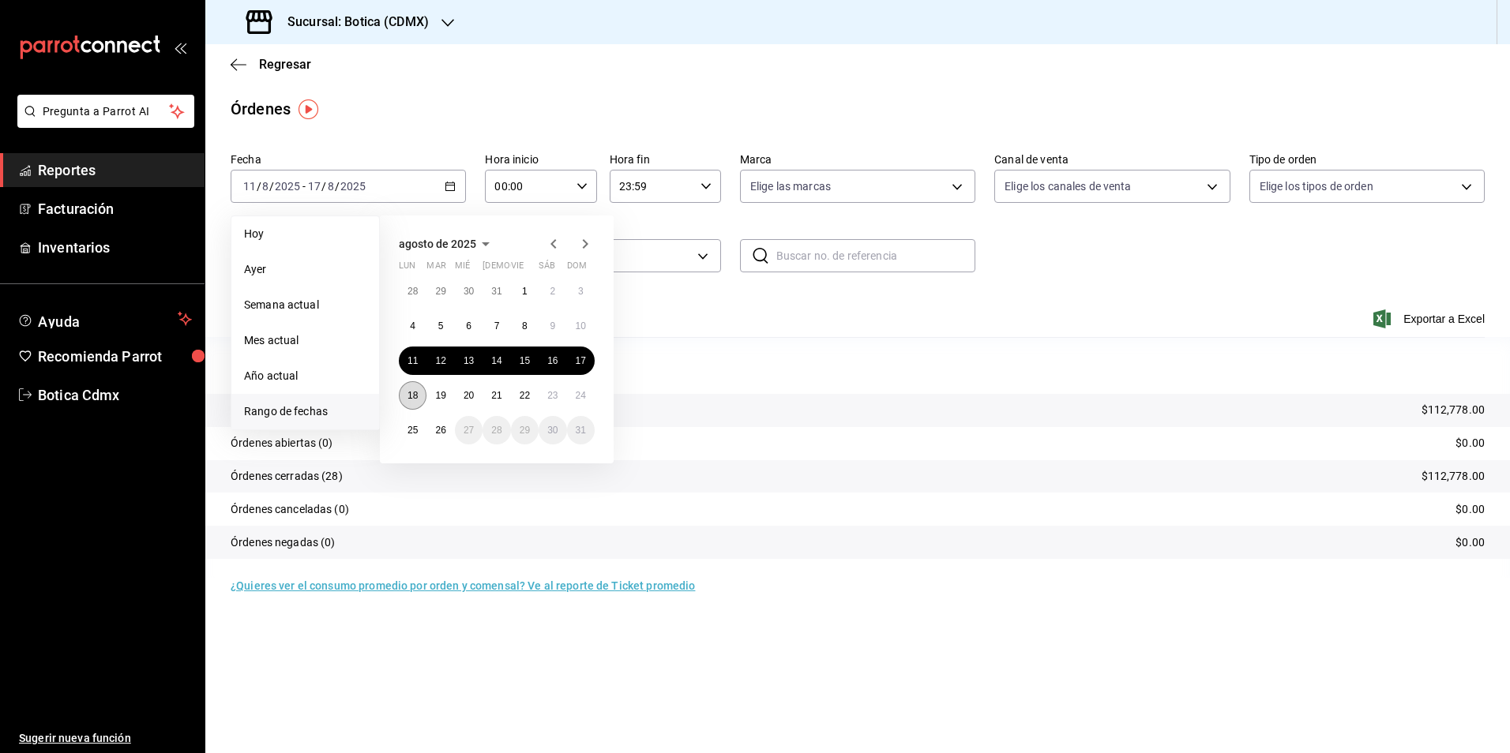
click at [418, 396] on abbr "18" at bounding box center [412, 395] width 10 height 11
click at [576, 404] on button "24" at bounding box center [581, 395] width 28 height 28
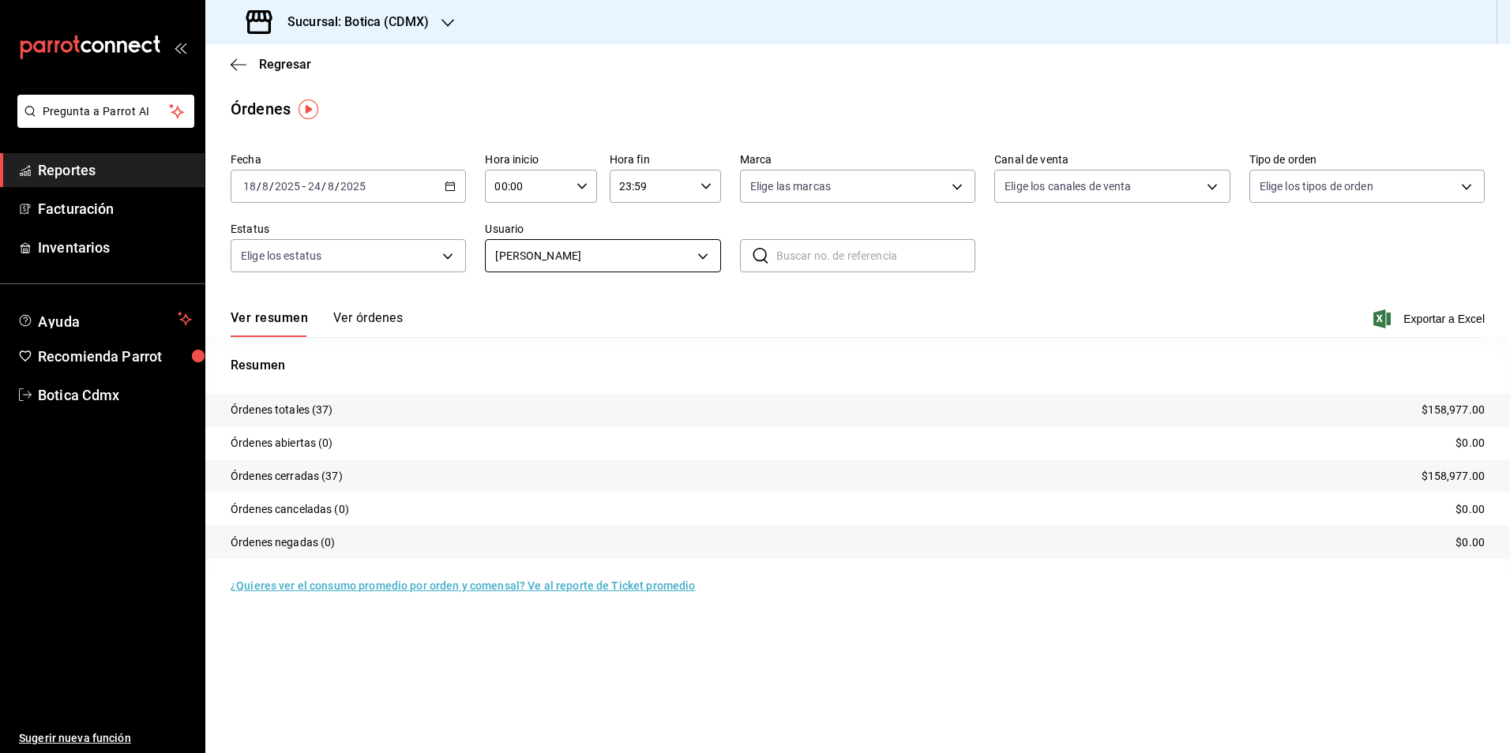
click at [698, 255] on body "Pregunta a Parrot AI Reportes Facturación Inventarios Ayuda Recomienda Parrot B…" at bounding box center [755, 376] width 1510 height 753
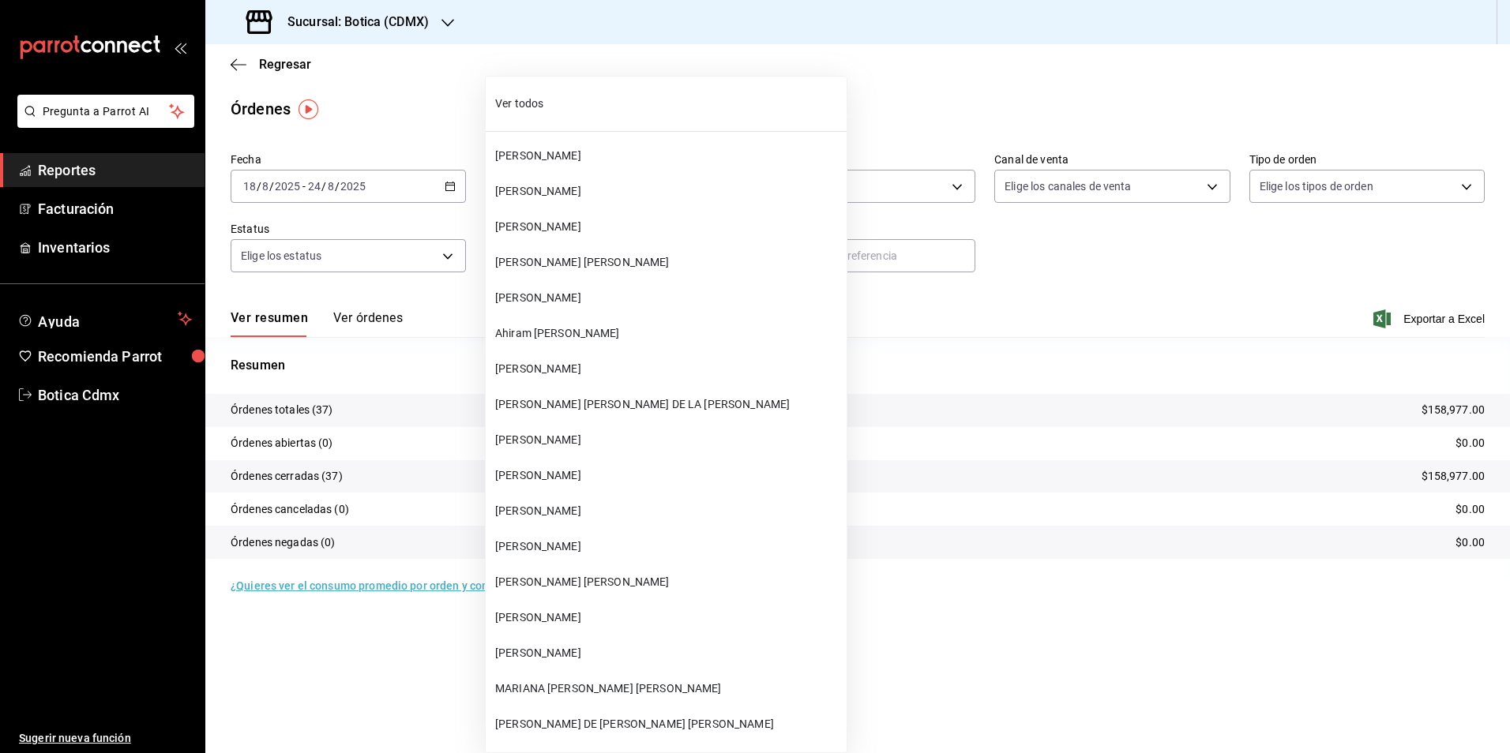
scroll to position [16266, 0]
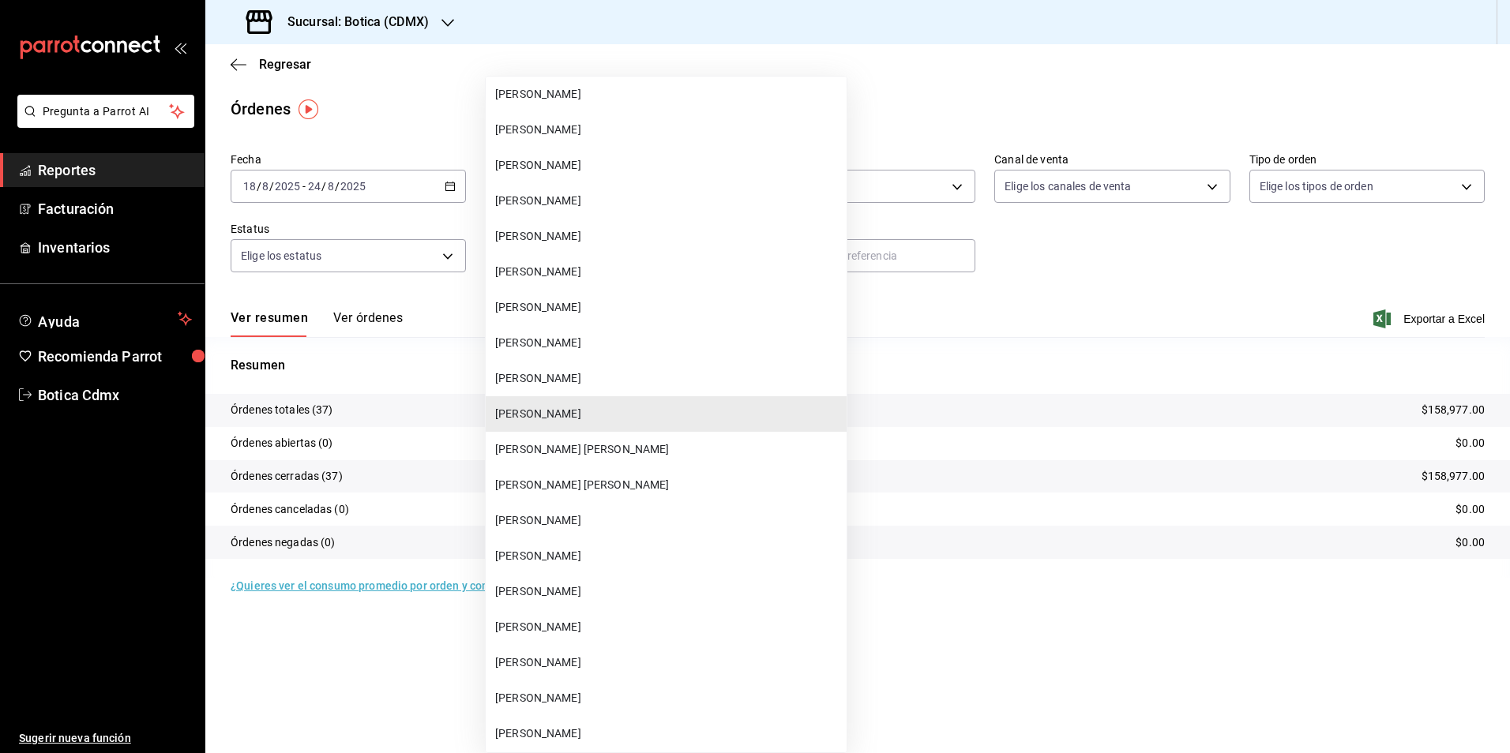
click at [420, 320] on div at bounding box center [755, 376] width 1510 height 753
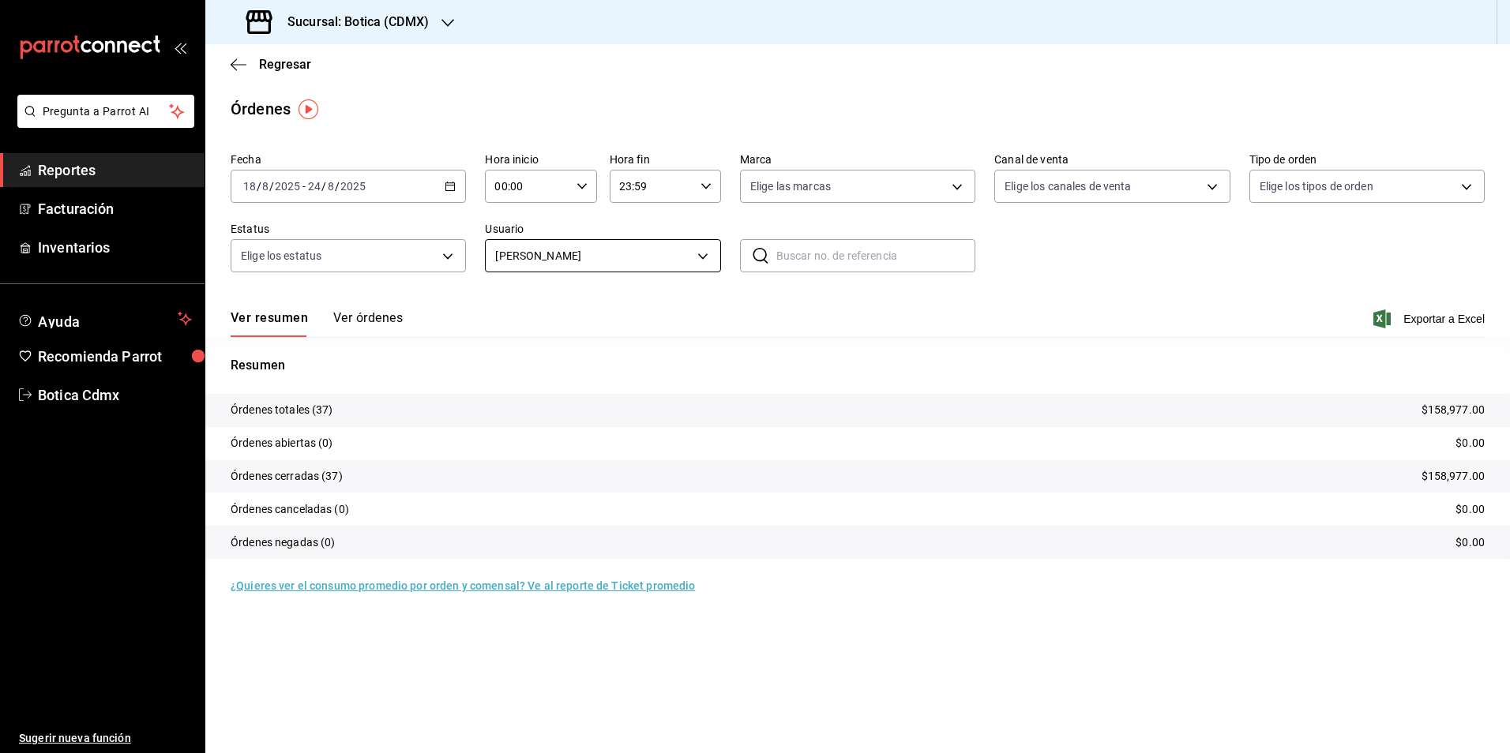
click at [699, 259] on body "Pregunta a Parrot AI Reportes Facturación Inventarios Ayuda Recomienda Parrot B…" at bounding box center [755, 376] width 1510 height 753
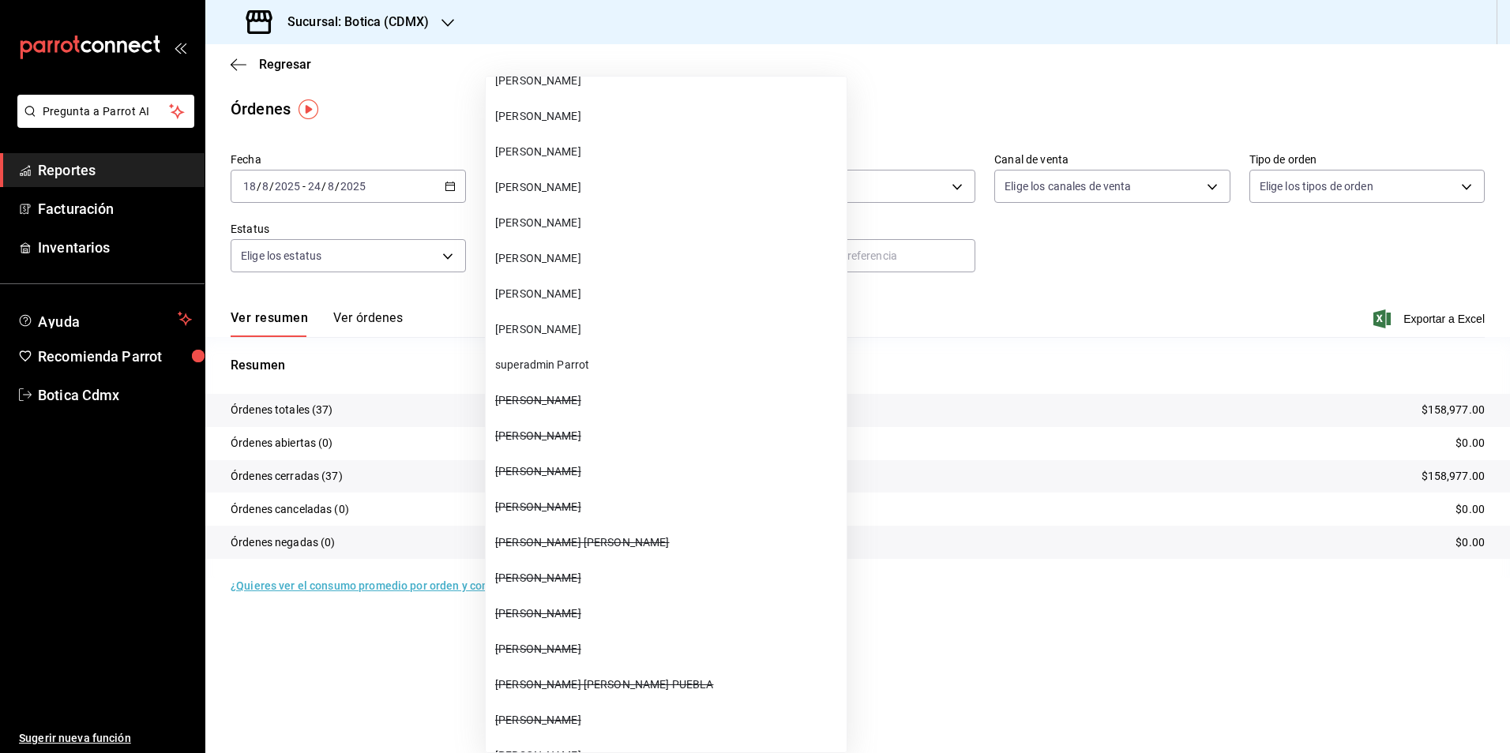
scroll to position [16722, 0]
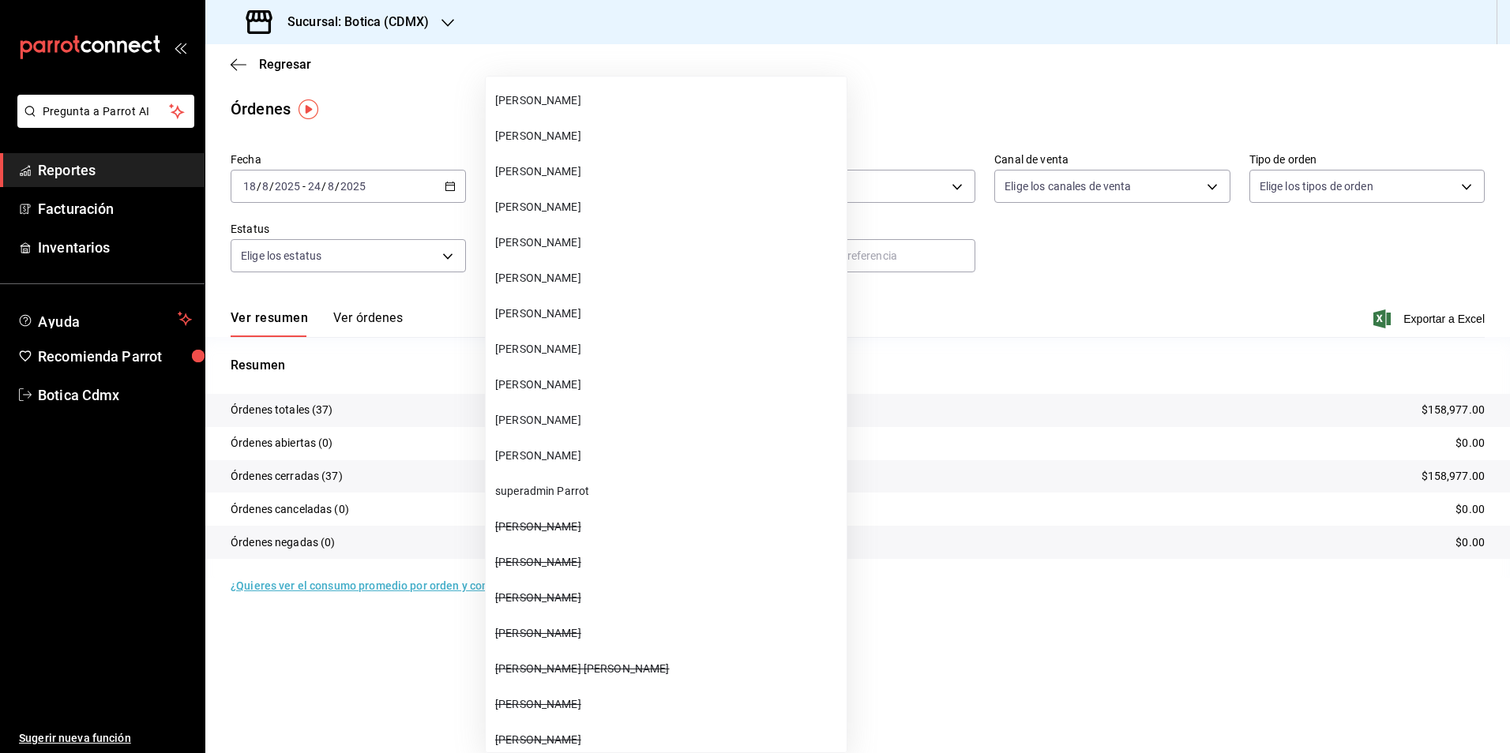
click at [851, 546] on div at bounding box center [755, 376] width 1510 height 753
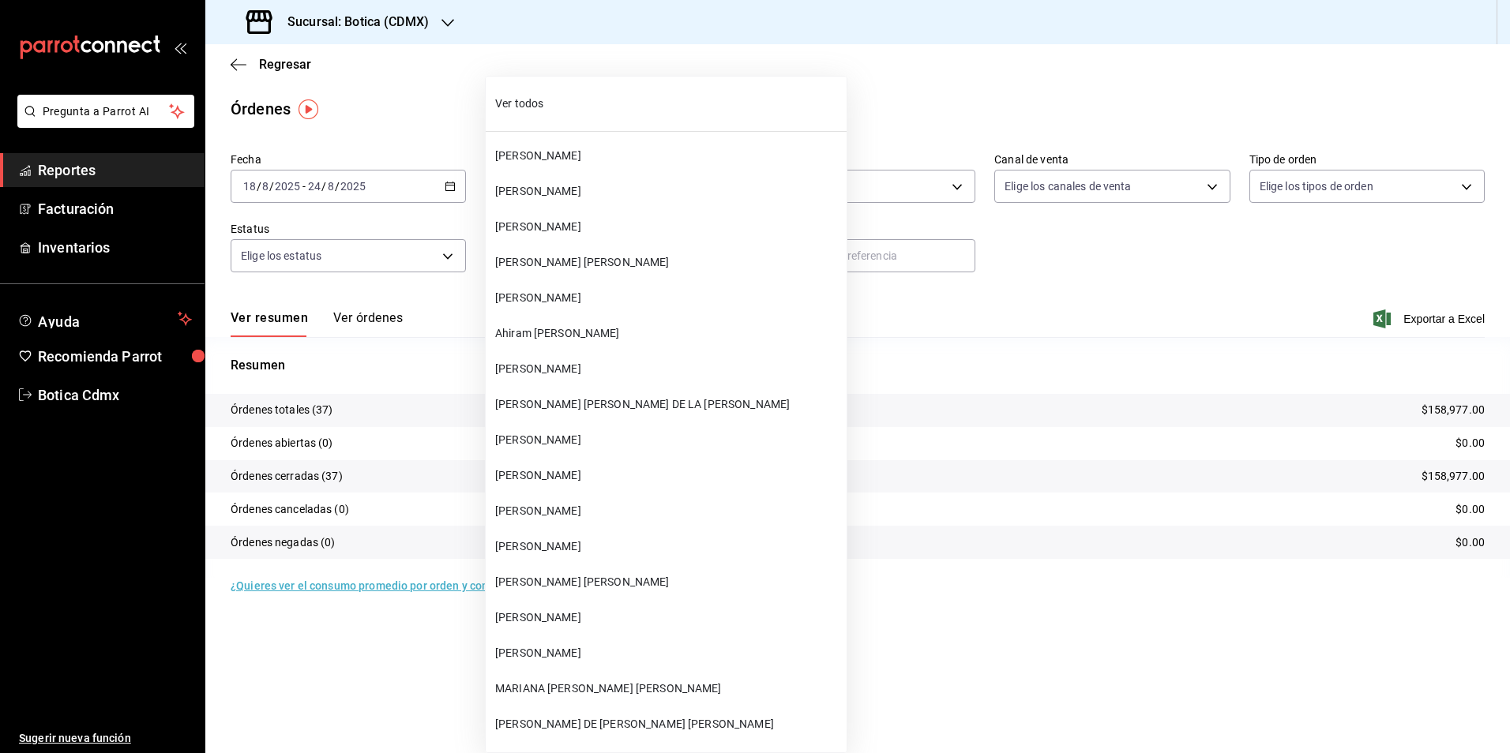
click at [700, 252] on body "Pregunta a Parrot AI Reportes Facturación Inventarios Ayuda Recomienda Parrot B…" at bounding box center [755, 376] width 1510 height 753
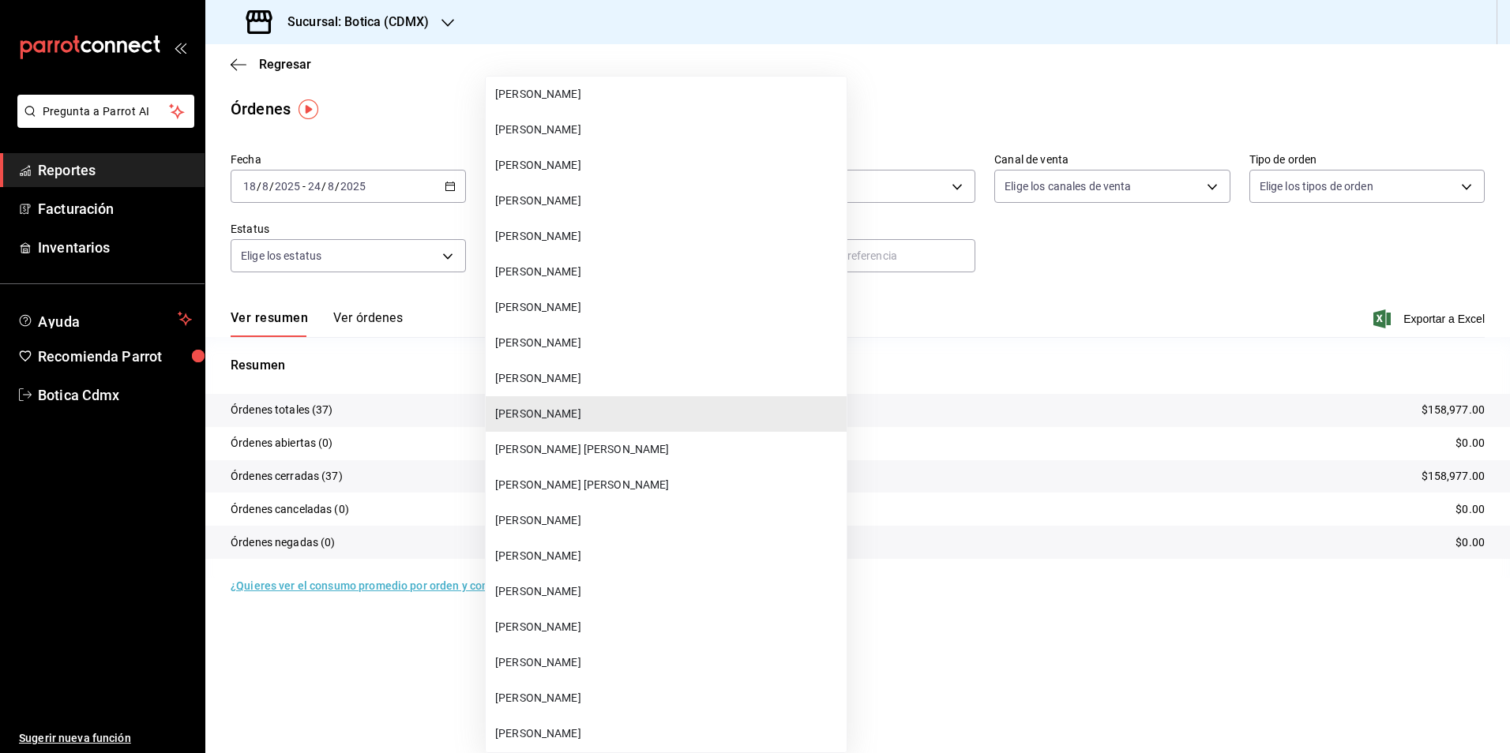
click at [91, 169] on div at bounding box center [755, 376] width 1510 height 753
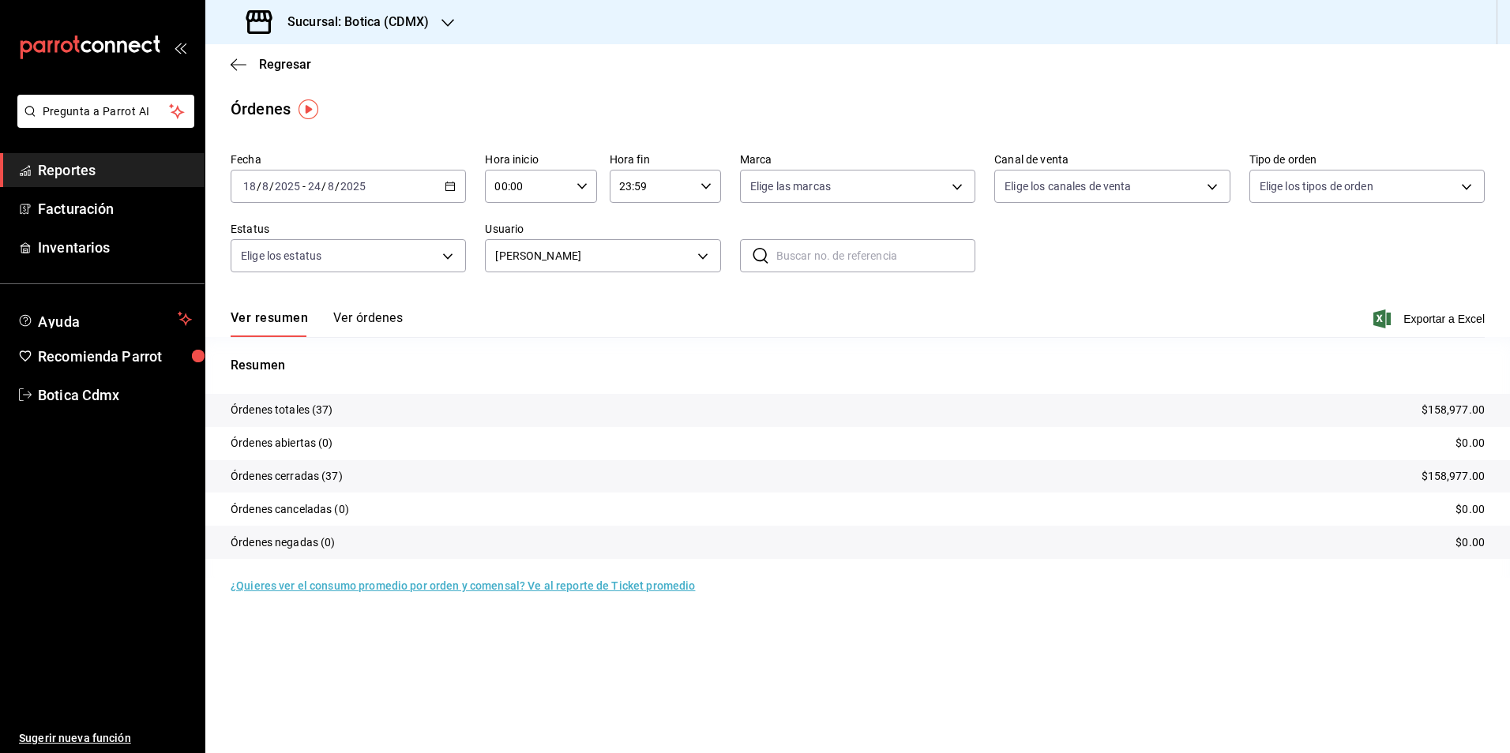
click at [41, 168] on span "Reportes" at bounding box center [115, 170] width 154 height 21
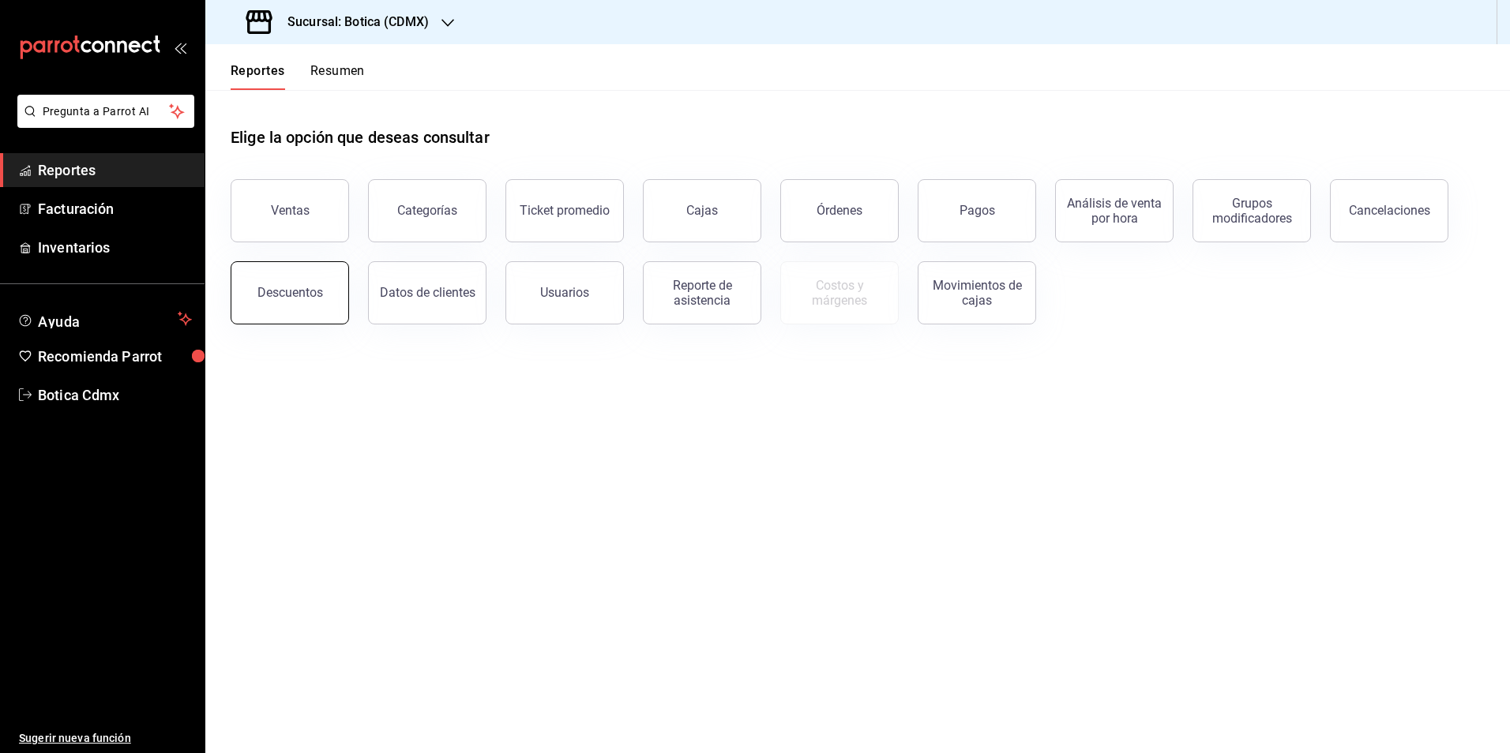
click at [311, 284] on button "Descuentos" at bounding box center [290, 292] width 118 height 63
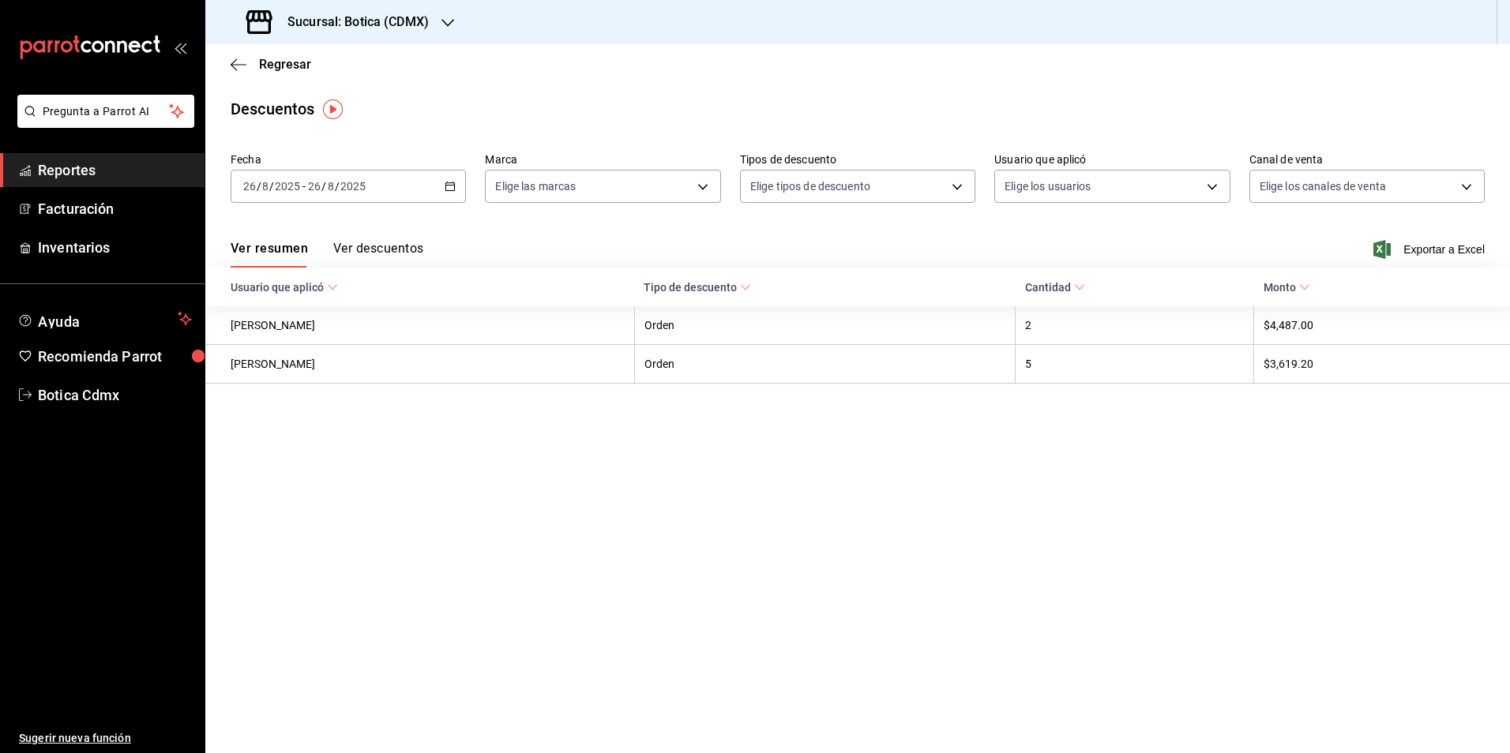
click at [85, 175] on span "Reportes" at bounding box center [115, 170] width 154 height 21
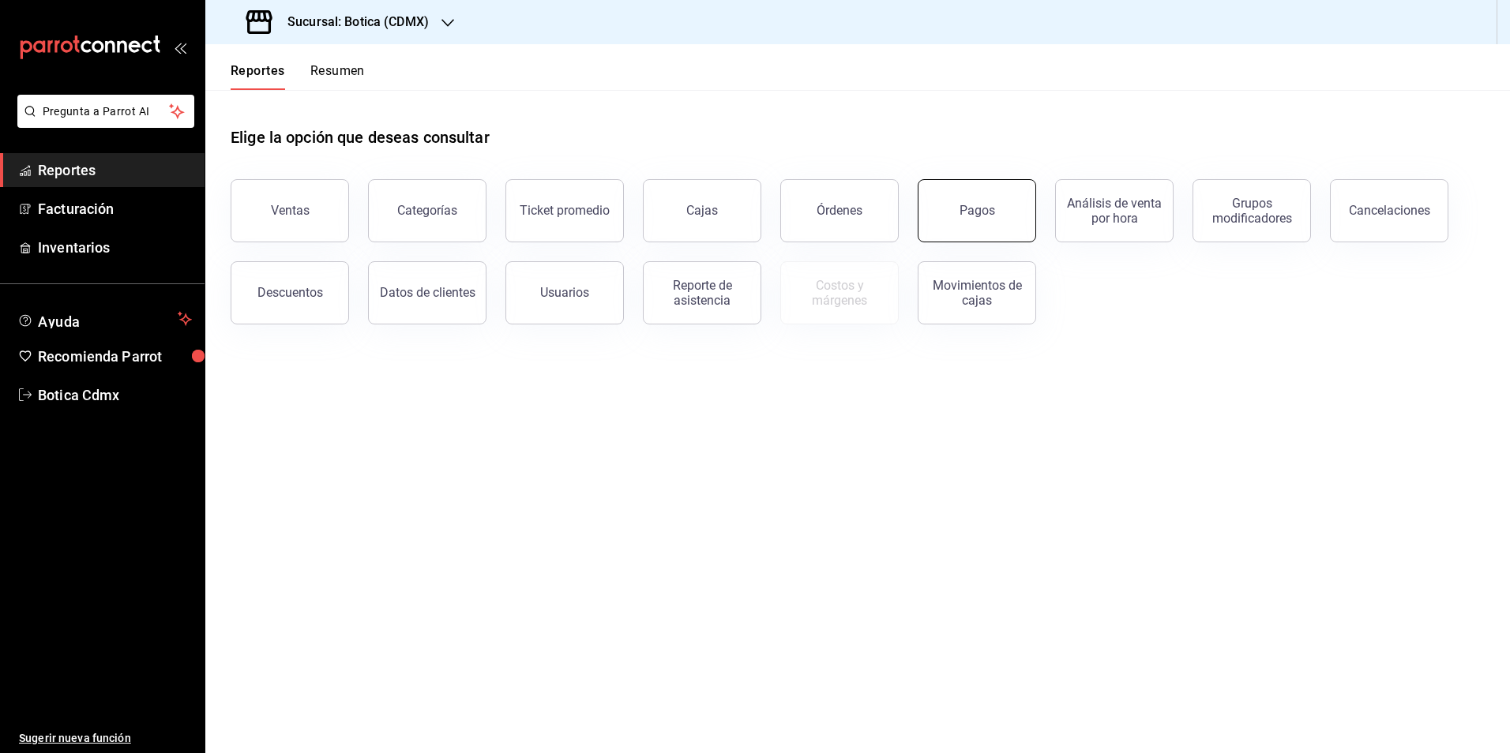
click at [983, 218] on button "Pagos" at bounding box center [977, 210] width 118 height 63
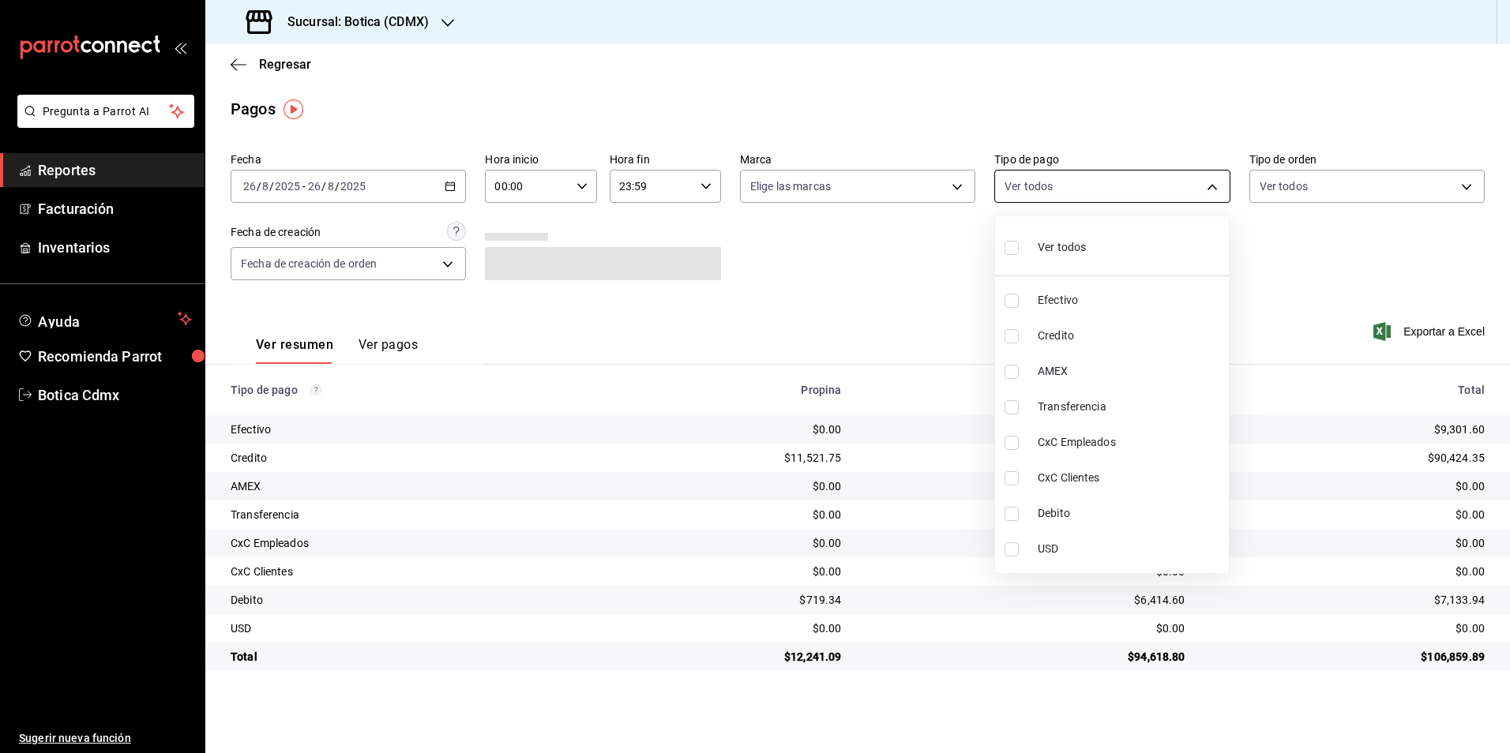
click at [1215, 179] on body "Pregunta a Parrot AI Reportes Facturación Inventarios Ayuda Recomienda Parrot B…" at bounding box center [755, 376] width 1510 height 753
click at [1056, 337] on span "Credito" at bounding box center [1130, 336] width 185 height 17
type input "b4da851e-66ec-43b1-8a0b-e545688a4eb6"
checkbox input "true"
click at [1053, 511] on span "Debito" at bounding box center [1130, 513] width 185 height 17
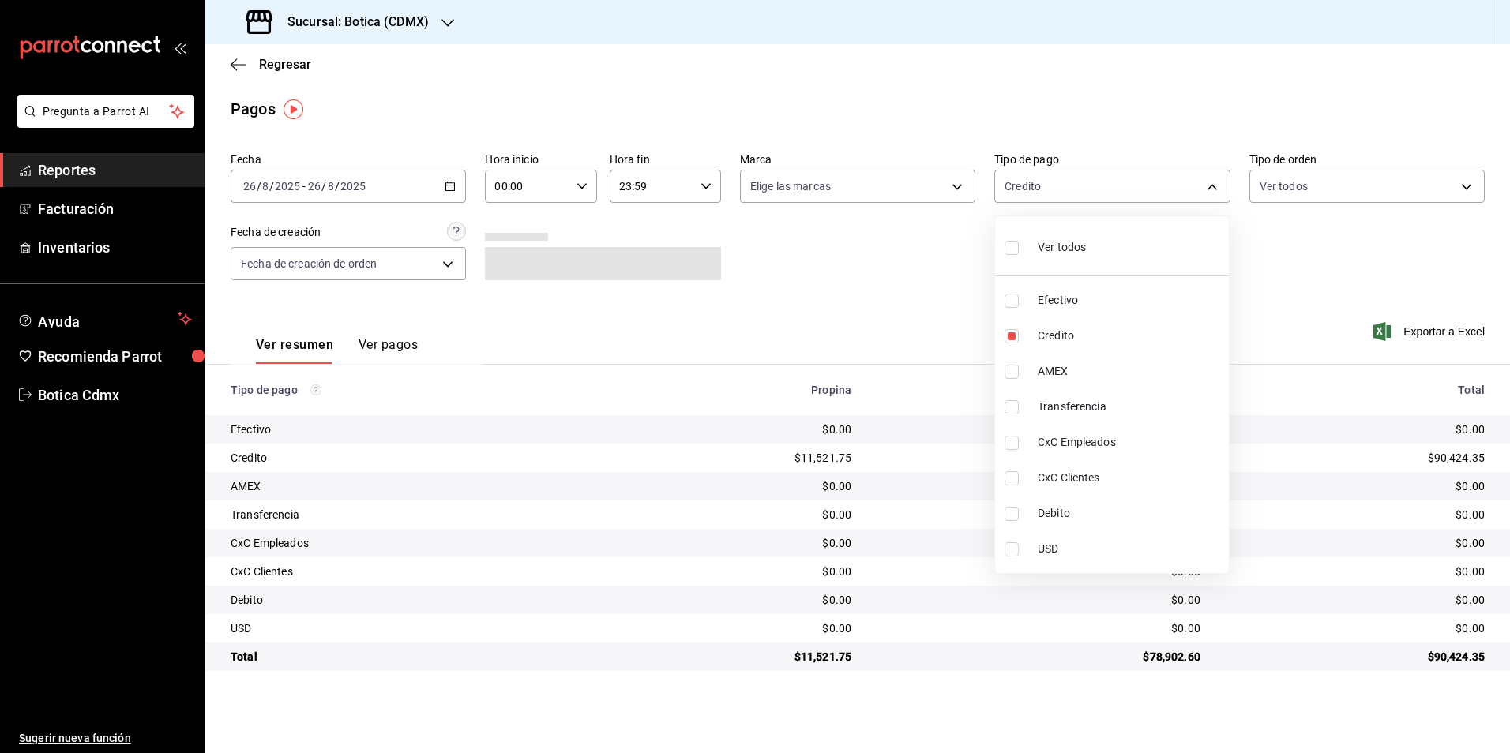
type input "b4da851e-66ec-43b1-8a0b-e545688a4eb6,11579032-5cf0-46af-9956-e0058136143e"
checkbox input "true"
click at [1264, 276] on div at bounding box center [755, 376] width 1510 height 753
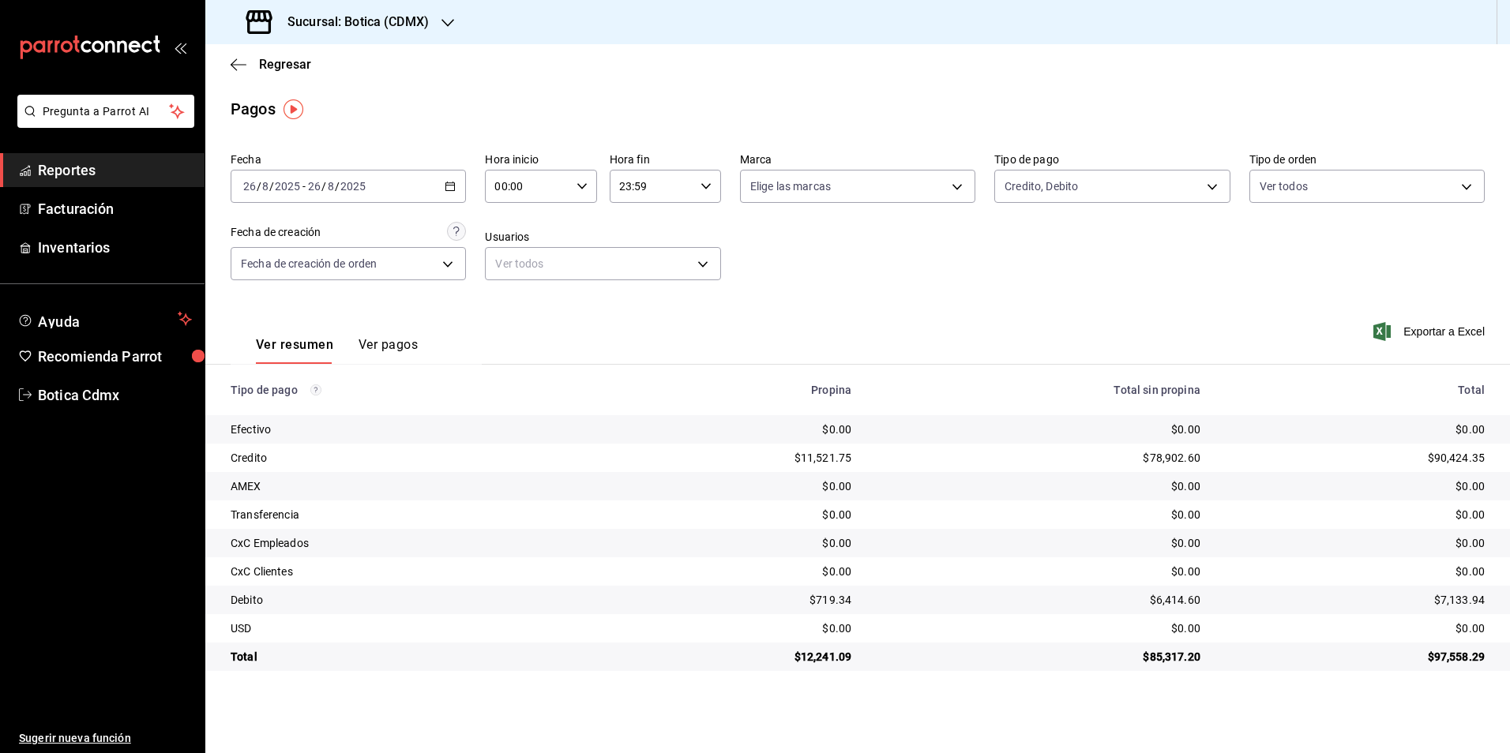
click at [73, 160] on span "Reportes" at bounding box center [115, 170] width 154 height 21
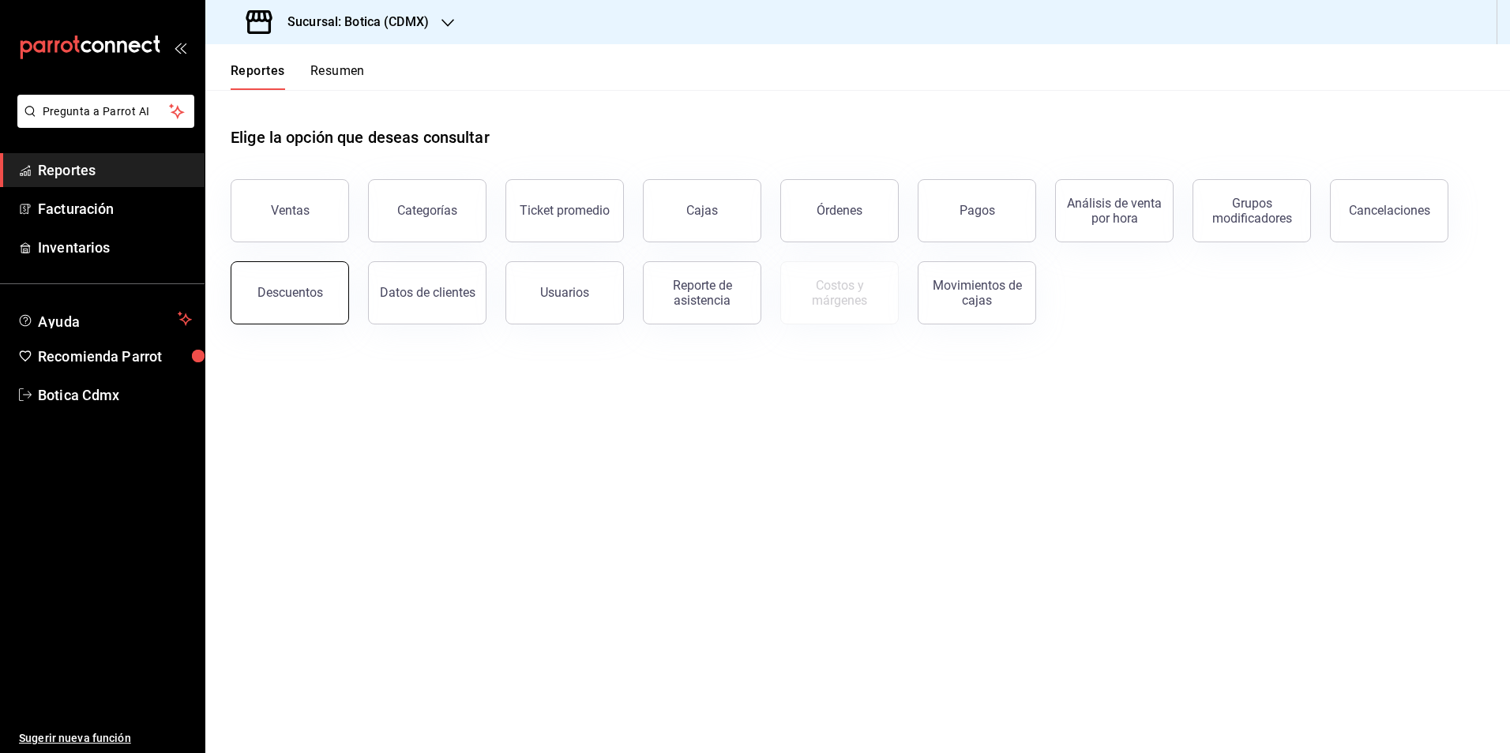
click at [291, 287] on div "Descuentos" at bounding box center [290, 292] width 66 height 15
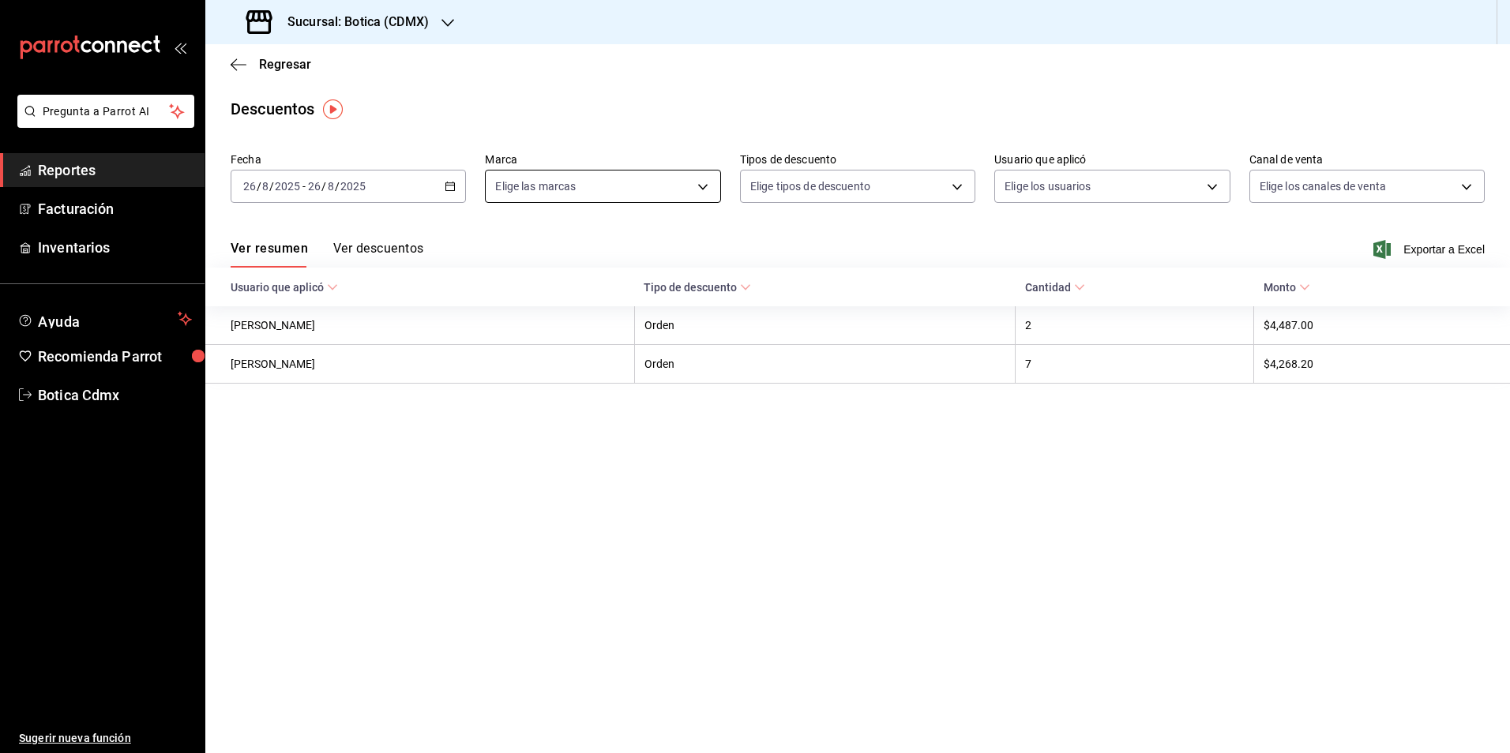
click at [706, 190] on body "Pregunta a Parrot AI Reportes Facturación Inventarios Ayuda Recomienda Parrot B…" at bounding box center [755, 376] width 1510 height 753
click at [706, 190] on div at bounding box center [755, 376] width 1510 height 753
click at [103, 169] on span "Reportes" at bounding box center [115, 170] width 154 height 21
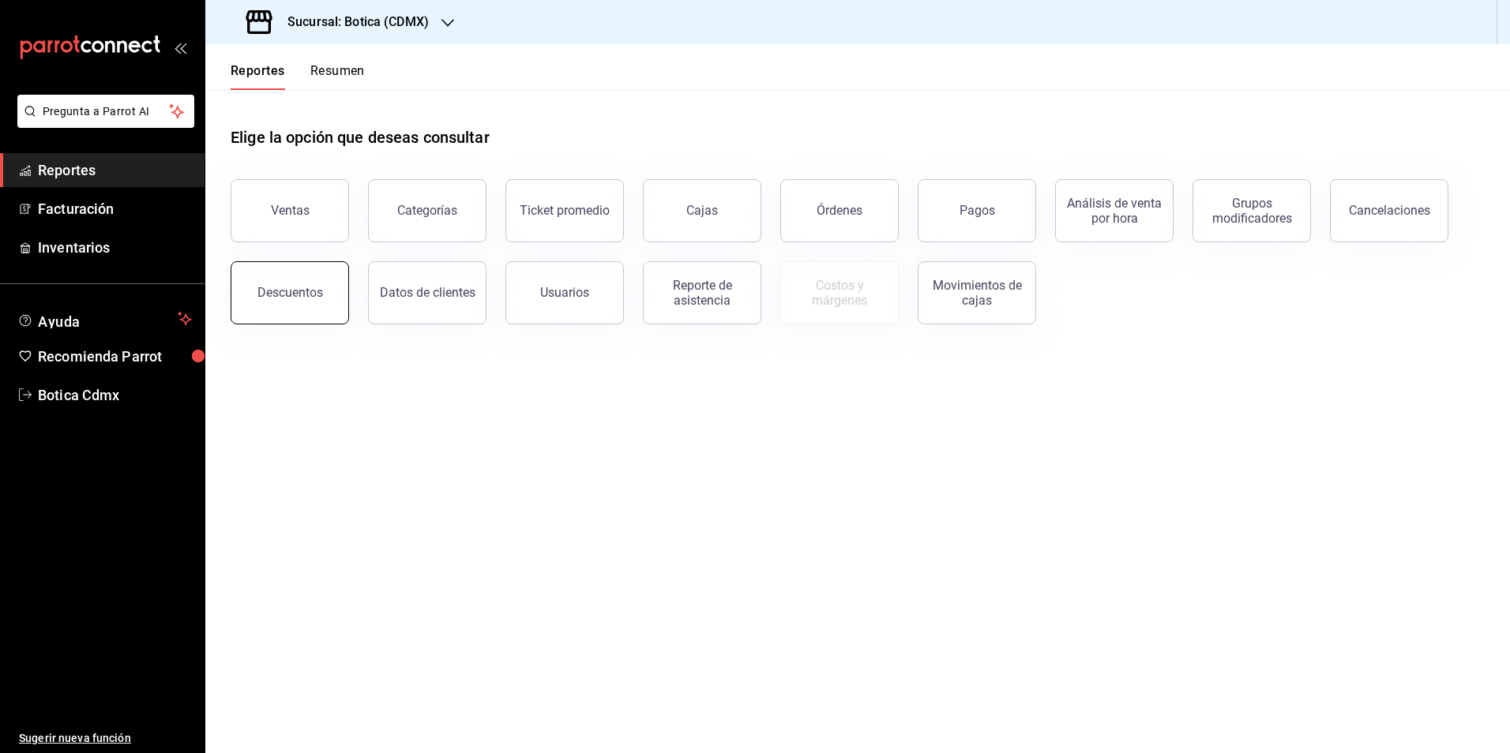
click at [302, 283] on button "Descuentos" at bounding box center [290, 292] width 118 height 63
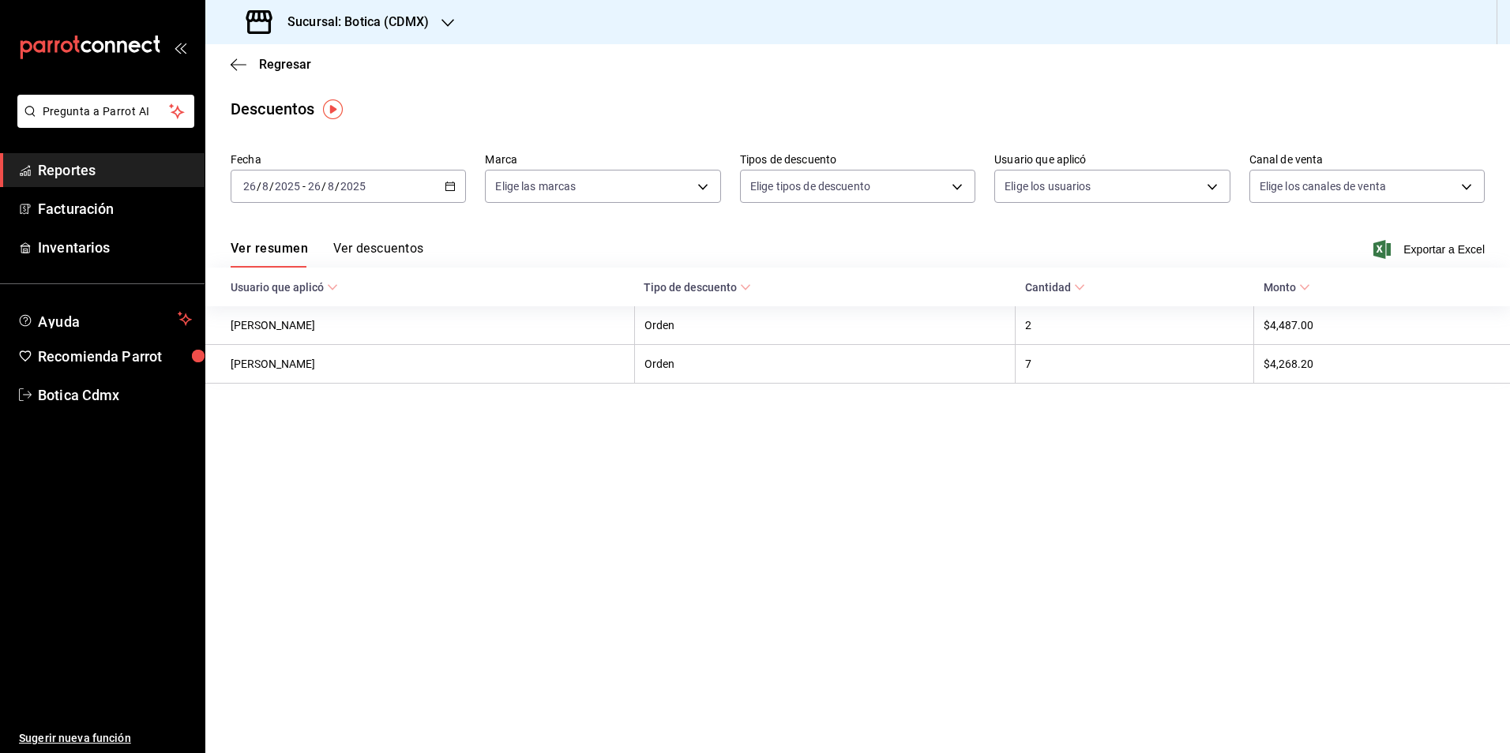
click at [372, 255] on button "Ver descuentos" at bounding box center [378, 254] width 90 height 27
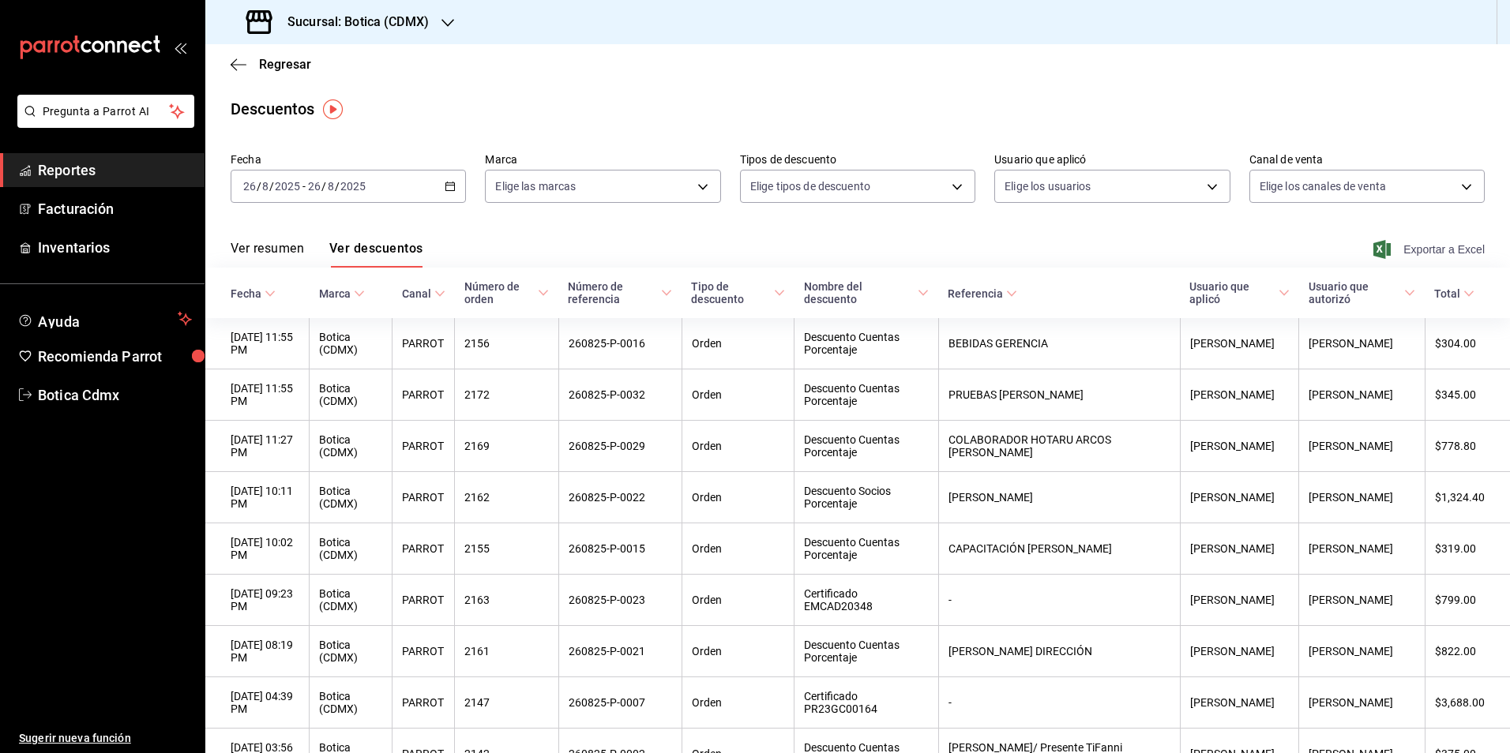
click at [1423, 244] on span "Exportar a Excel" at bounding box center [1430, 249] width 108 height 19
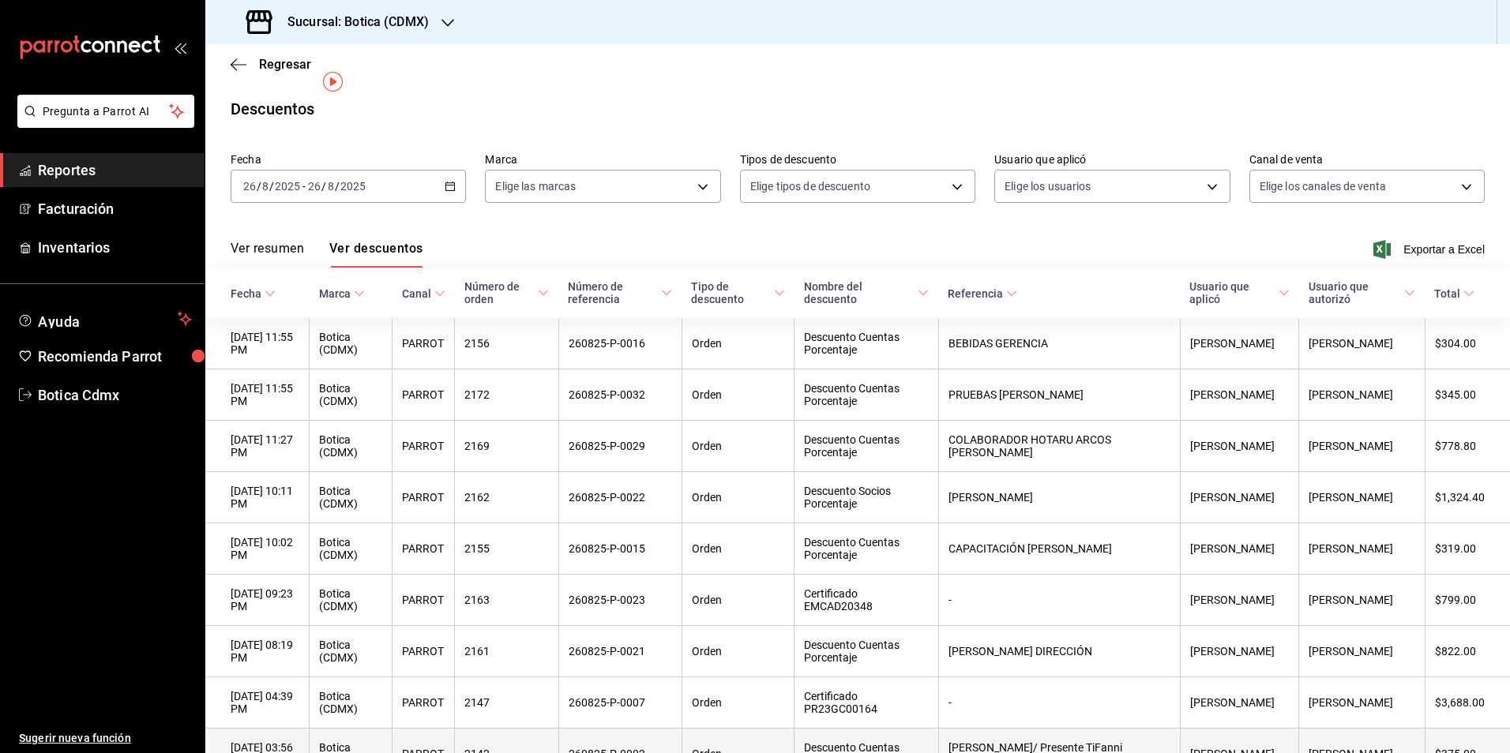
scroll to position [106, 0]
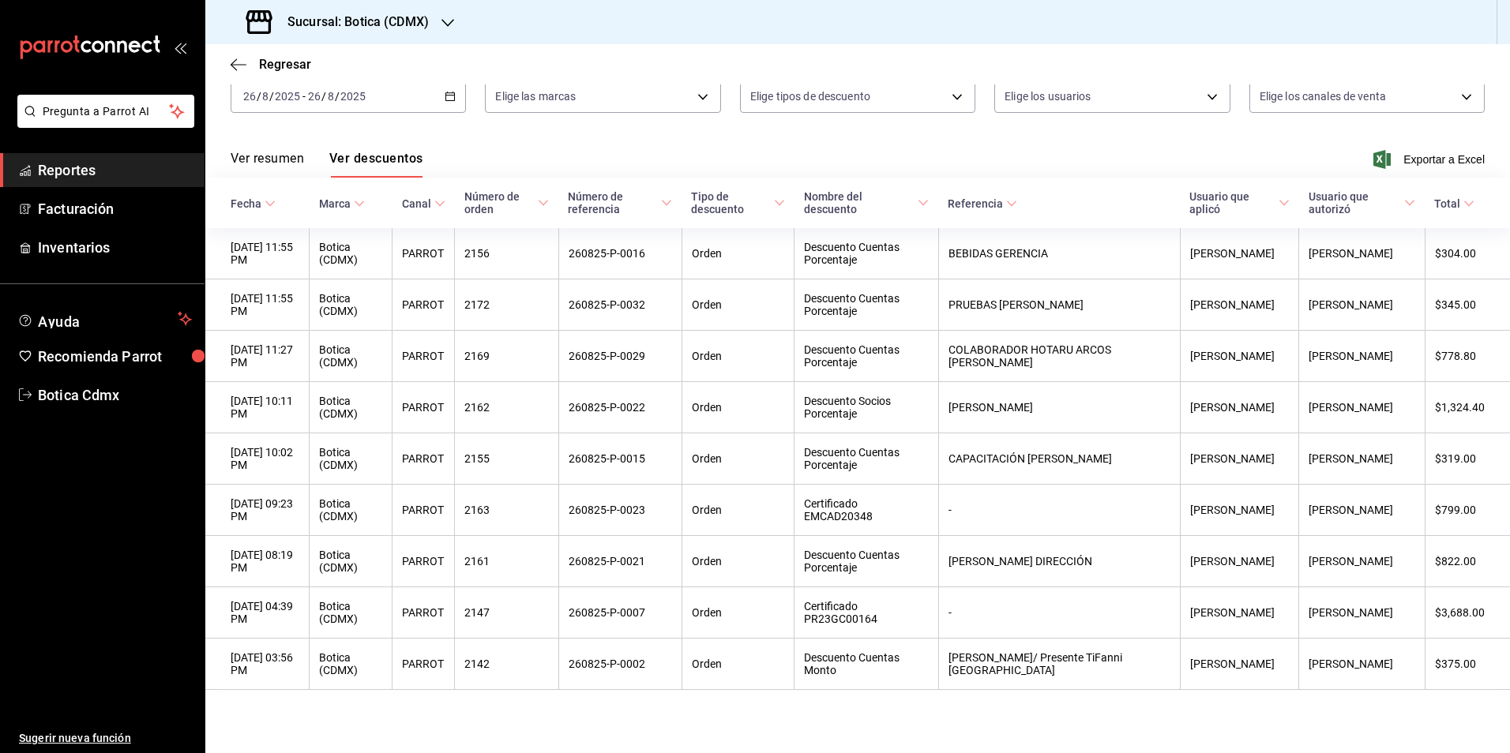
click at [85, 176] on span "Reportes" at bounding box center [115, 170] width 154 height 21
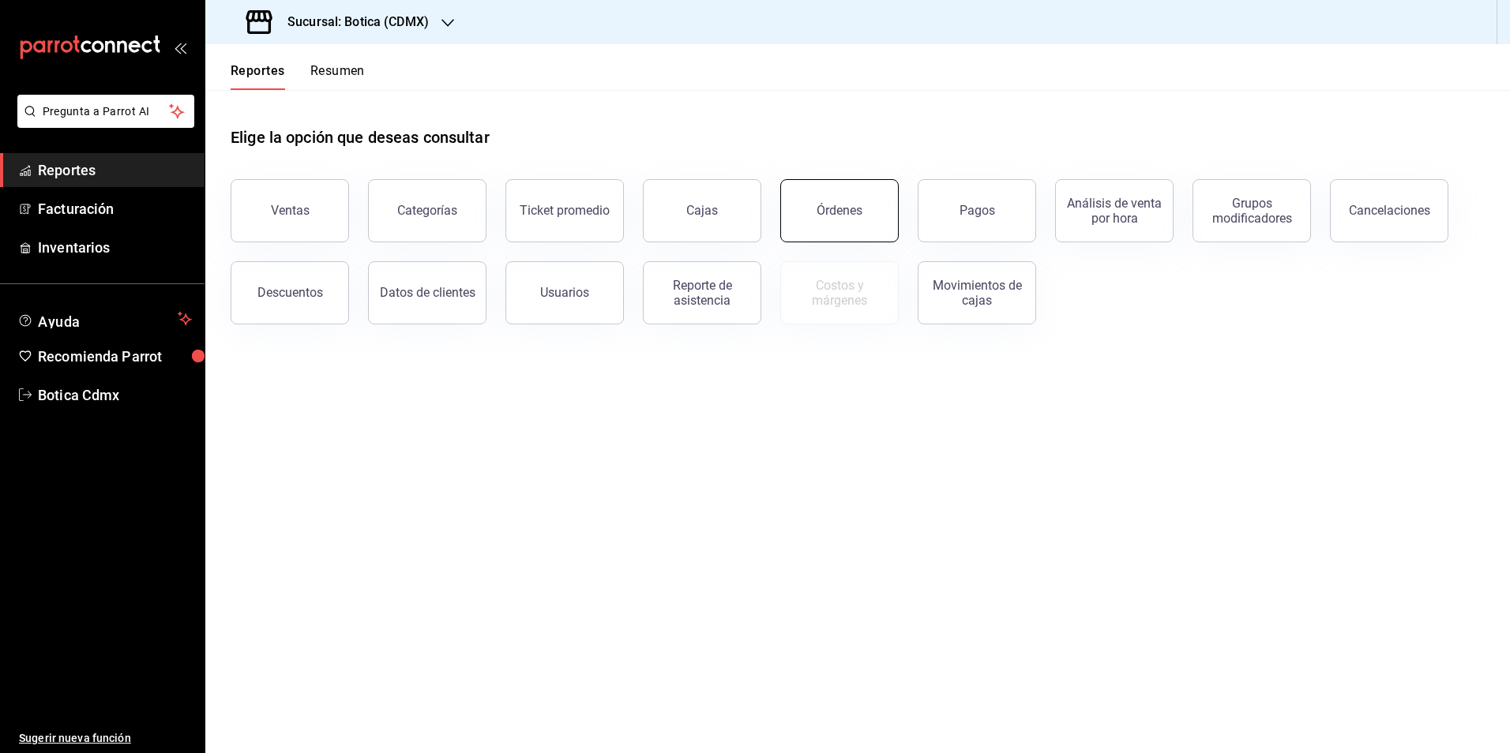
click at [809, 190] on button "Órdenes" at bounding box center [839, 210] width 118 height 63
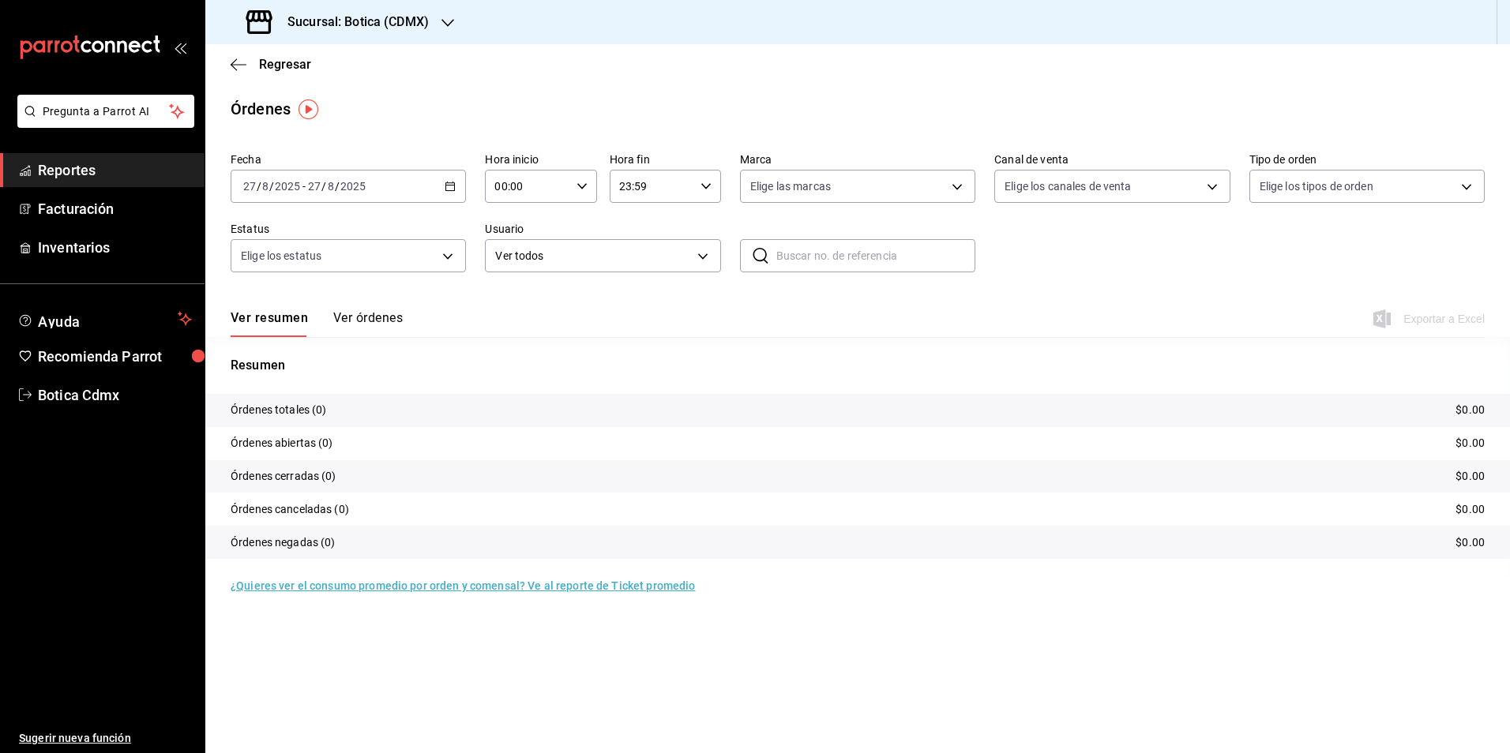
click at [456, 187] on div "2025-08-27 27 / 8 / 2025 - 2025-08-27 27 / 8 / 2025" at bounding box center [348, 186] width 235 height 33
click at [304, 413] on span "Rango de fechas" at bounding box center [305, 412] width 122 height 17
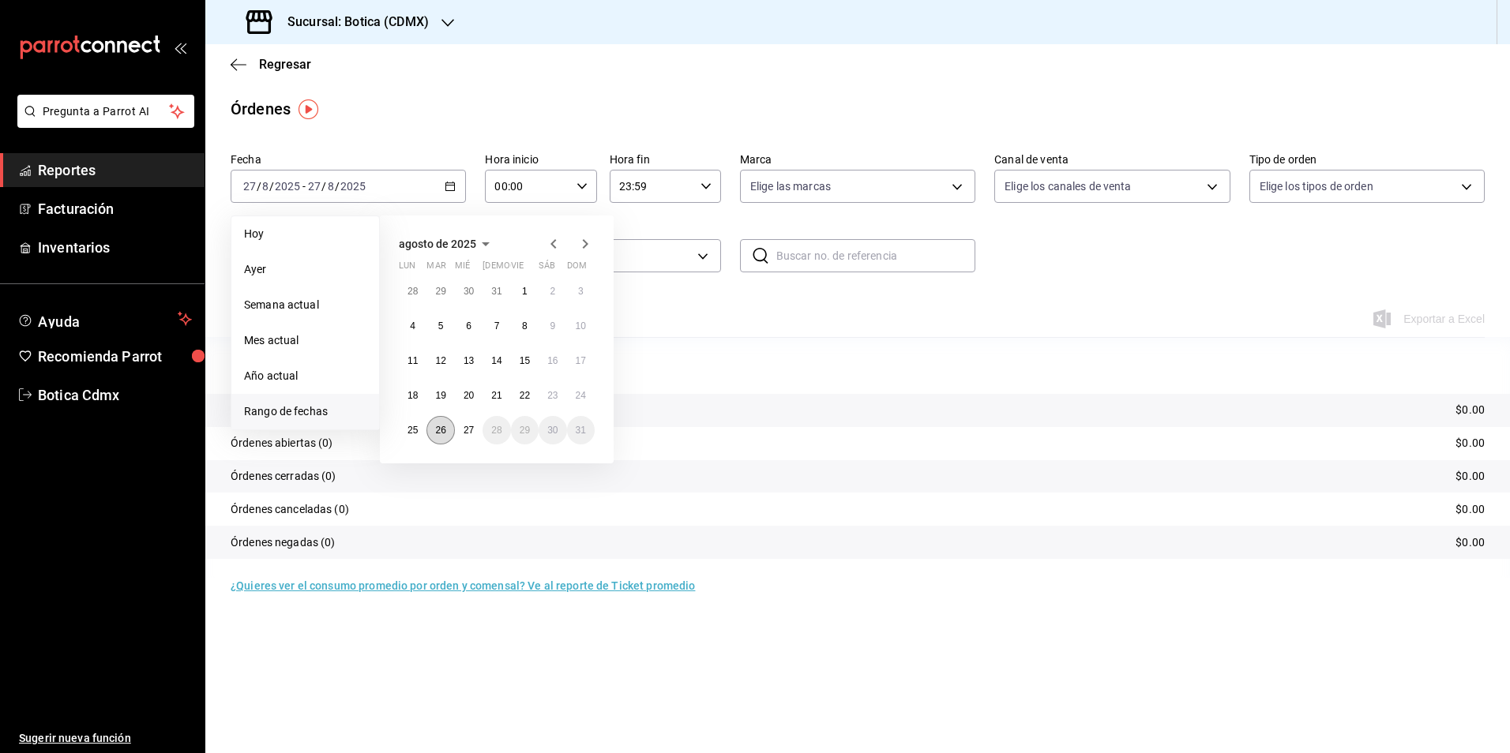
click at [445, 432] on abbr "26" at bounding box center [440, 430] width 10 height 11
click at [461, 430] on button "27" at bounding box center [469, 430] width 28 height 28
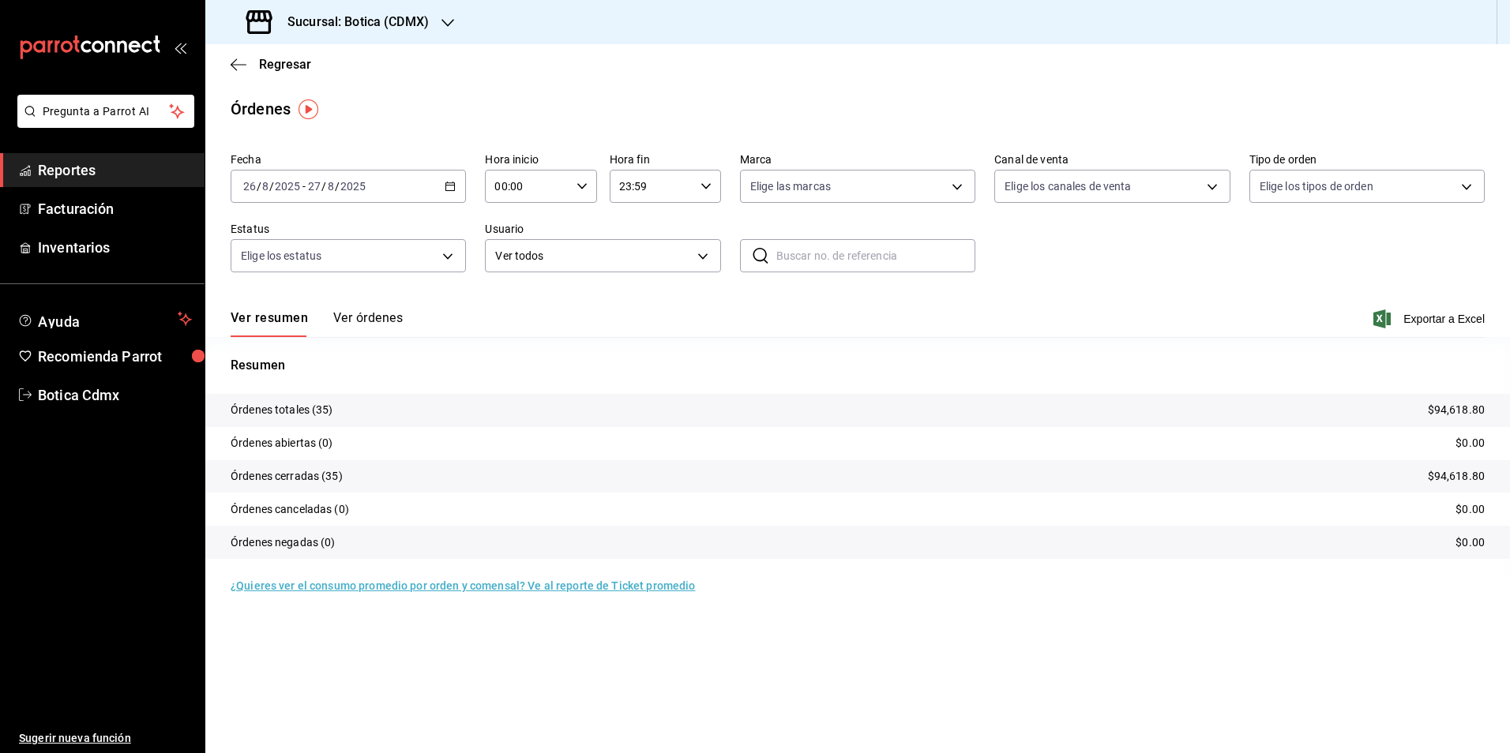
click at [584, 184] on icon "button" at bounding box center [581, 186] width 11 height 11
click at [524, 262] on span "01" at bounding box center [513, 264] width 31 height 13
type input "01:00"
click at [56, 174] on div at bounding box center [755, 376] width 1510 height 753
click at [51, 171] on span "Reportes" at bounding box center [115, 170] width 154 height 21
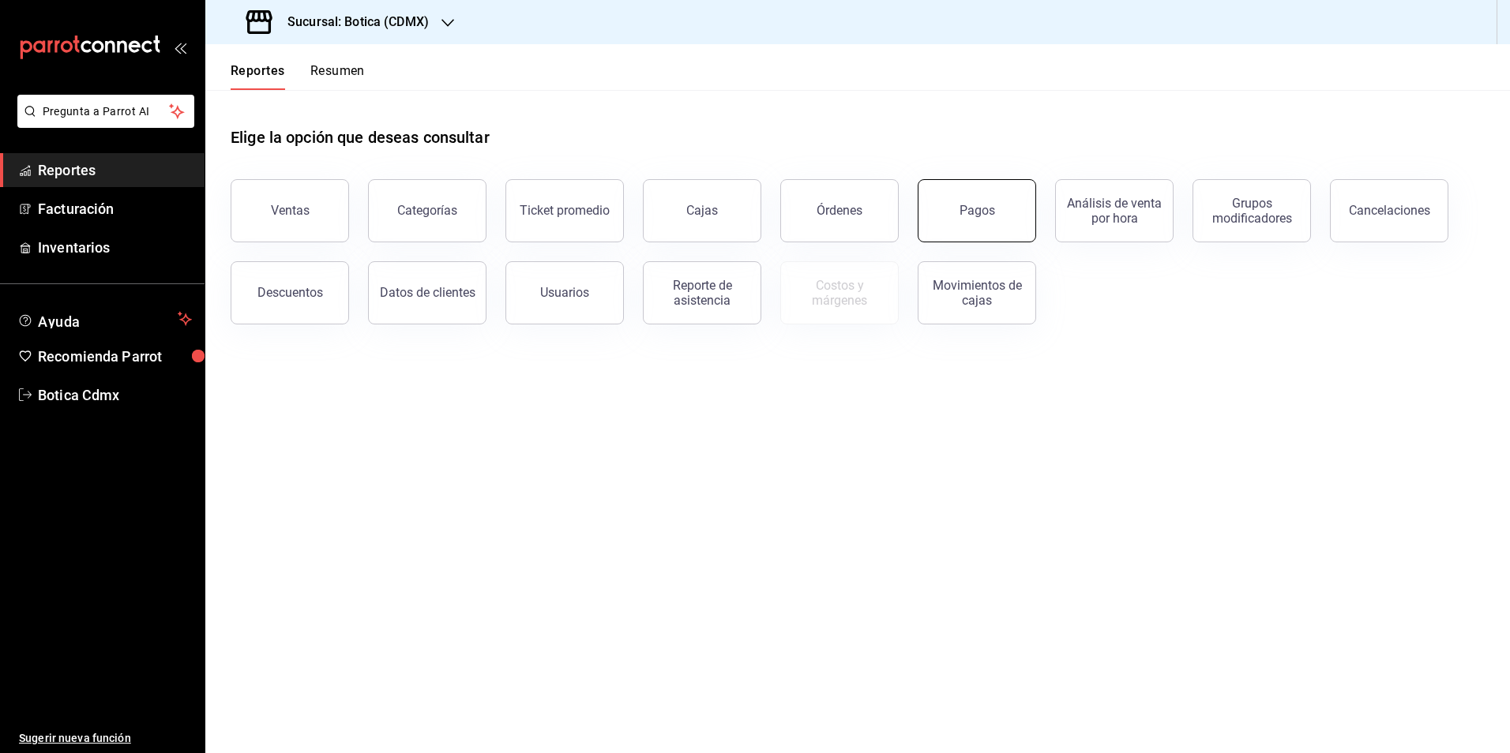
click at [974, 223] on button "Pagos" at bounding box center [977, 210] width 118 height 63
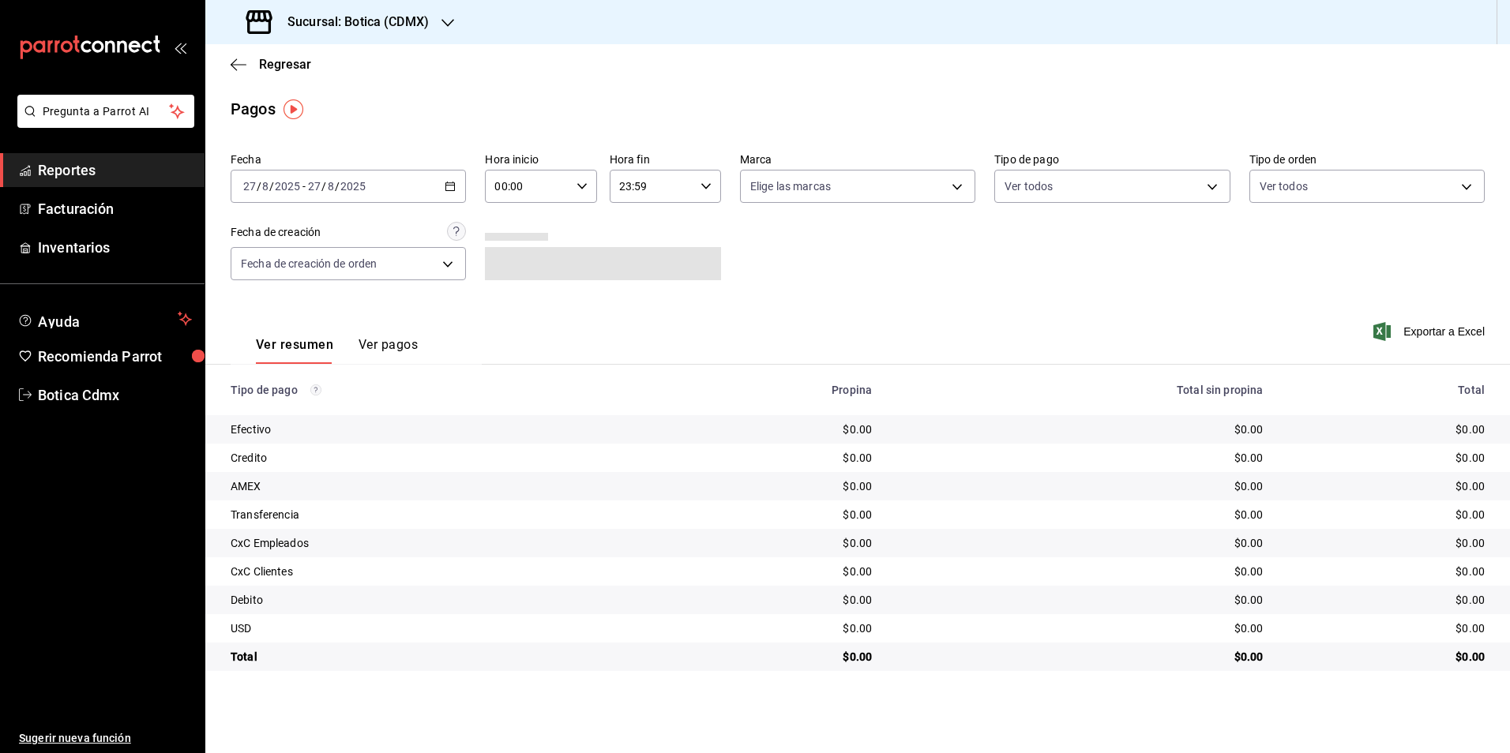
click at [451, 186] on icon "button" at bounding box center [450, 186] width 11 height 11
click at [265, 411] on span "Rango de fechas" at bounding box center [305, 412] width 122 height 17
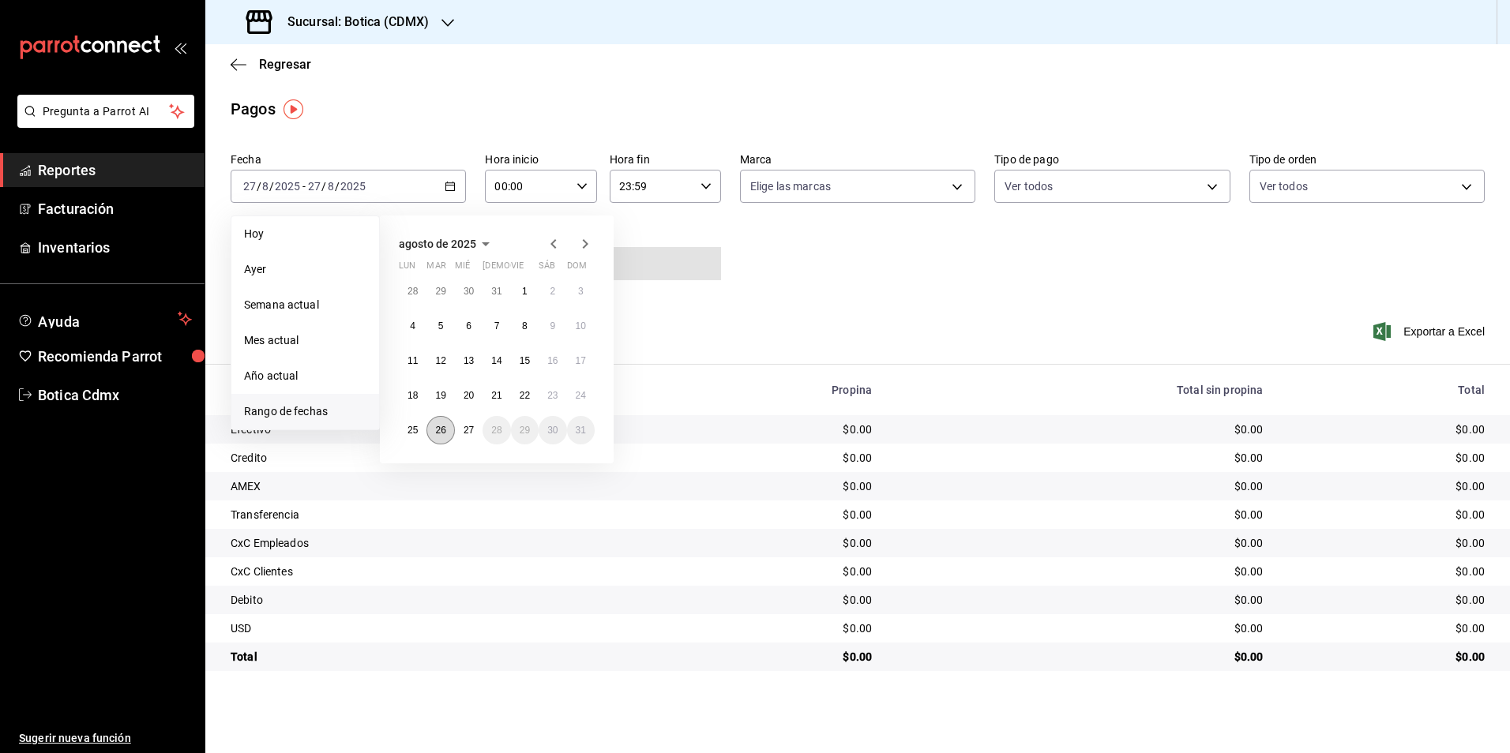
click at [435, 424] on button "26" at bounding box center [440, 430] width 28 height 28
click at [464, 424] on button "27" at bounding box center [469, 430] width 28 height 28
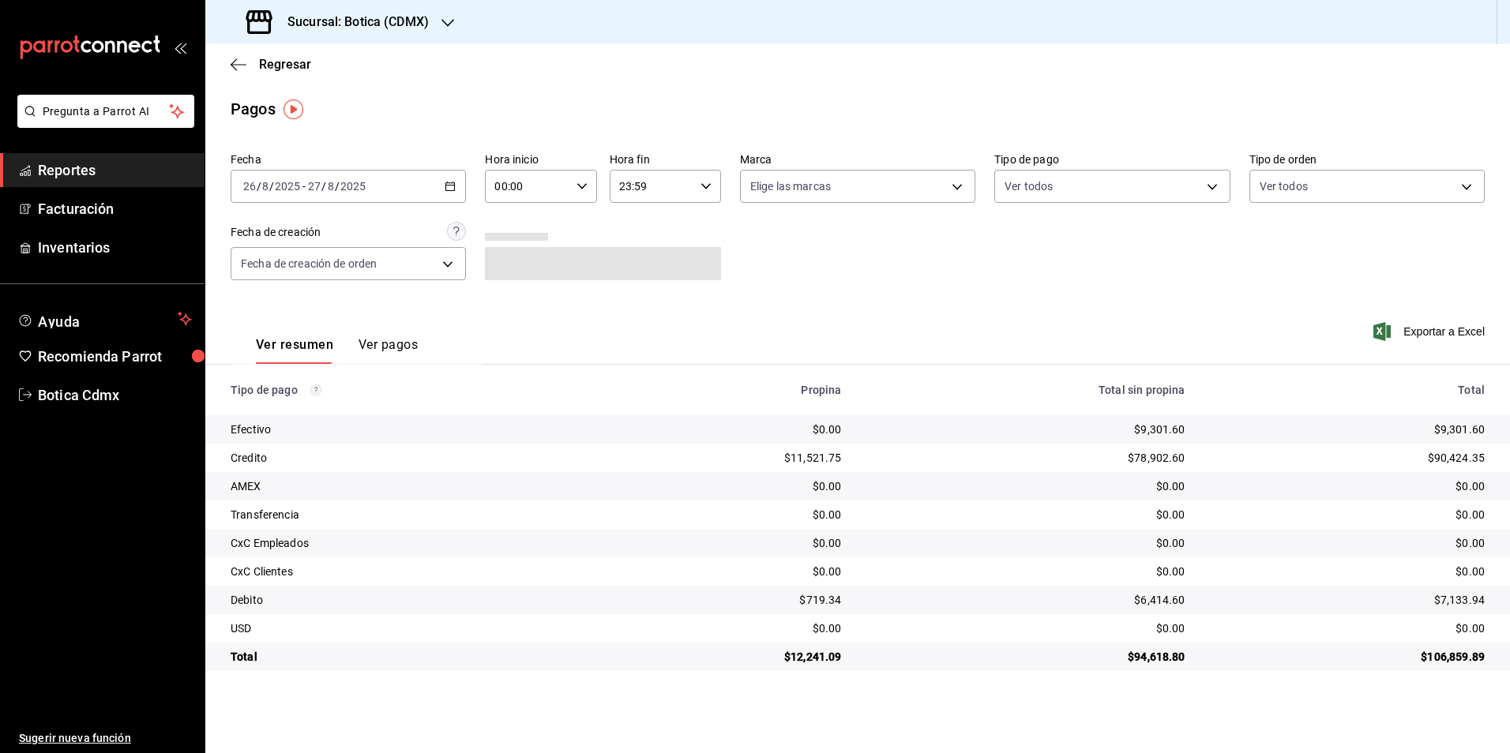
click at [583, 174] on div "00:00 Hora inicio" at bounding box center [540, 186] width 111 height 33
click at [520, 302] on span "02" at bounding box center [513, 302] width 31 height 13
type input "02:00"
click at [1207, 182] on div at bounding box center [755, 376] width 1510 height 753
click at [1211, 191] on body "Pregunta a Parrot AI Reportes Facturación Inventarios Ayuda Recomienda Parrot B…" at bounding box center [755, 376] width 1510 height 753
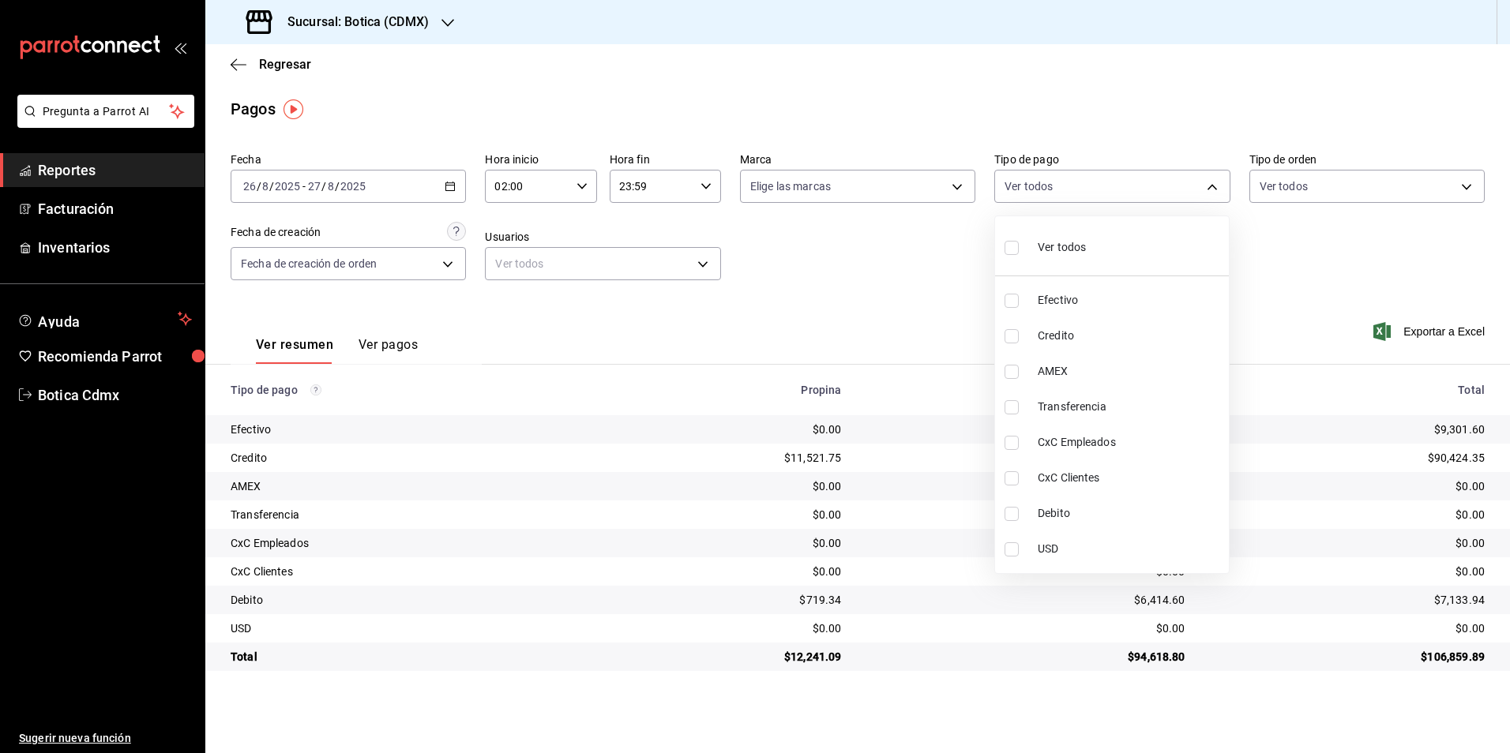
click at [1067, 333] on span "Credito" at bounding box center [1130, 336] width 185 height 17
type input "b4da851e-66ec-43b1-8a0b-e545688a4eb6"
checkbox input "true"
drag, startPoint x: 1053, startPoint y: 514, endPoint x: 1154, endPoint y: 467, distance: 110.6
click at [1054, 515] on span "Debito" at bounding box center [1130, 513] width 185 height 17
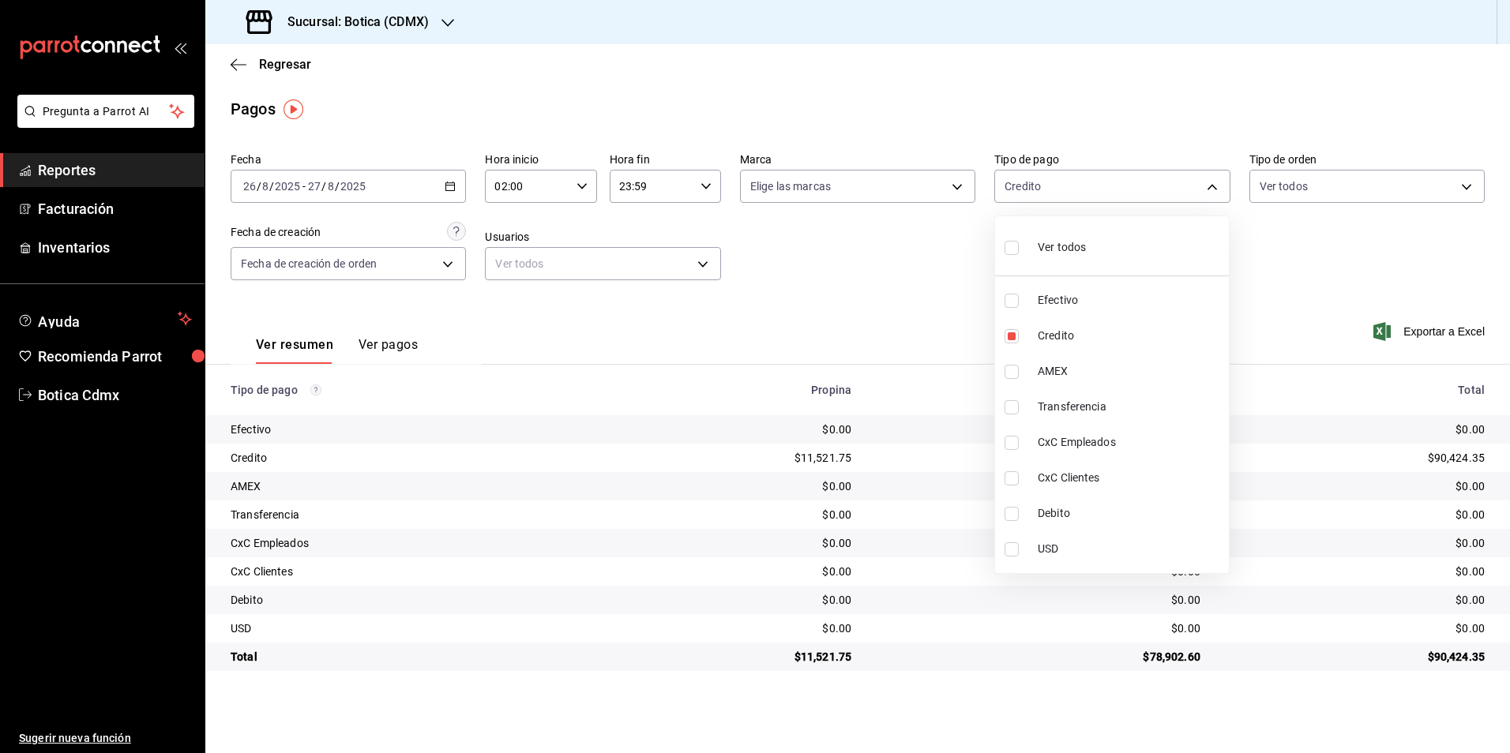
type input "b4da851e-66ec-43b1-8a0b-e545688a4eb6,11579032-5cf0-46af-9956-e0058136143e"
checkbox input "true"
click at [1246, 315] on div at bounding box center [755, 376] width 1510 height 753
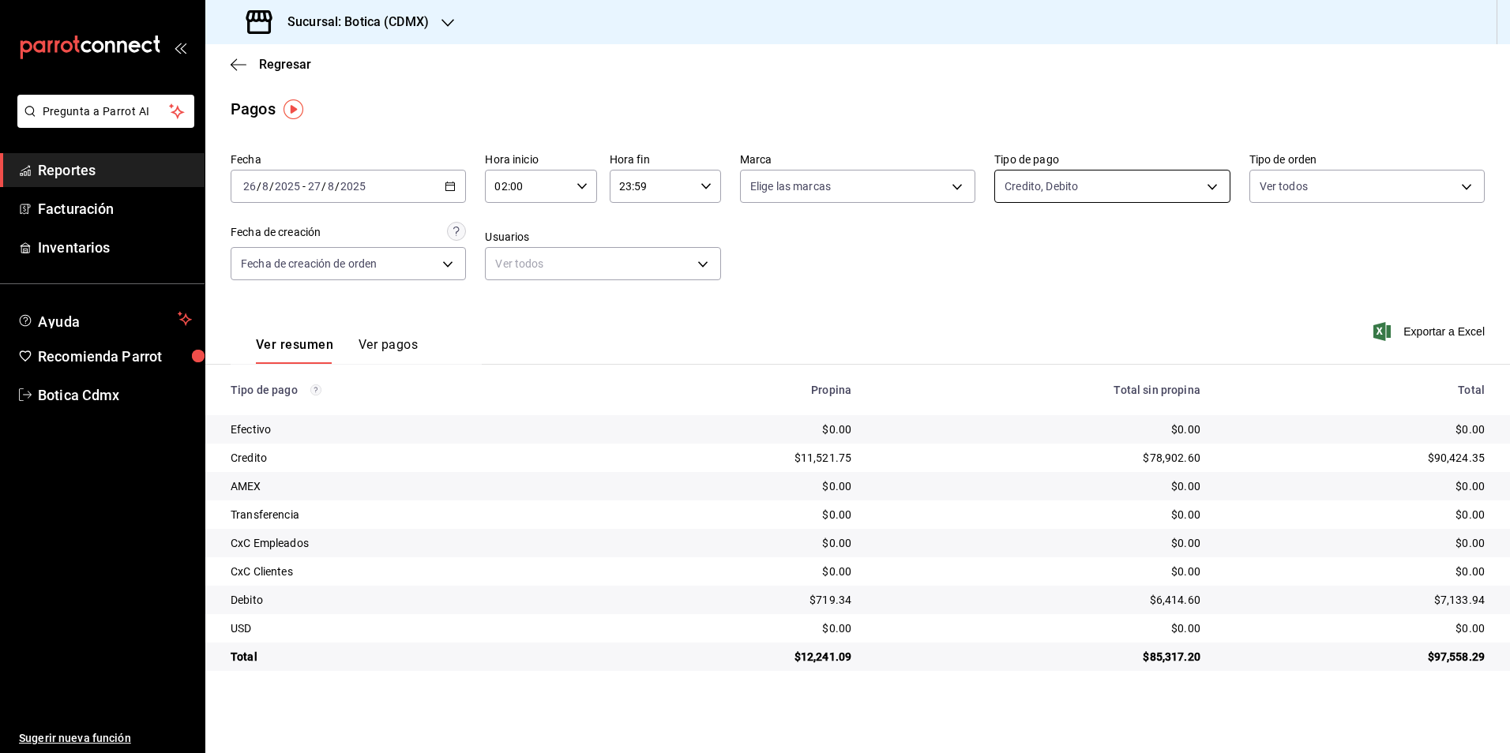
click at [1207, 182] on body "Pregunta a Parrot AI Reportes Facturación Inventarios Ayuda Recomienda Parrot B…" at bounding box center [755, 376] width 1510 height 753
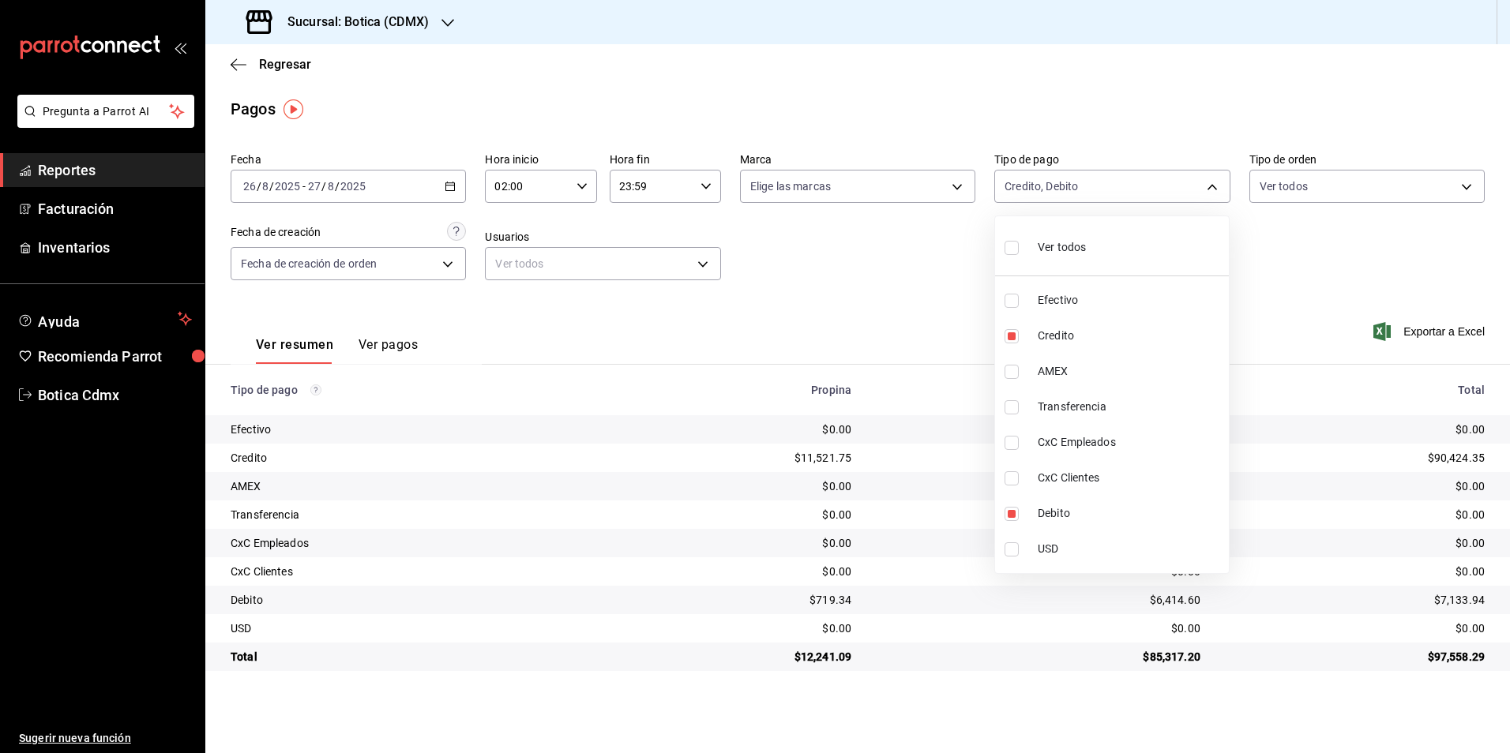
click at [1061, 245] on span "Ver todos" at bounding box center [1062, 247] width 48 height 17
type input "e1ca0108-3f33-4c0f-ad57-d68d77d83aa1,b4da851e-66ec-43b1-8a0b-e545688a4eb6,dd363…"
checkbox input "true"
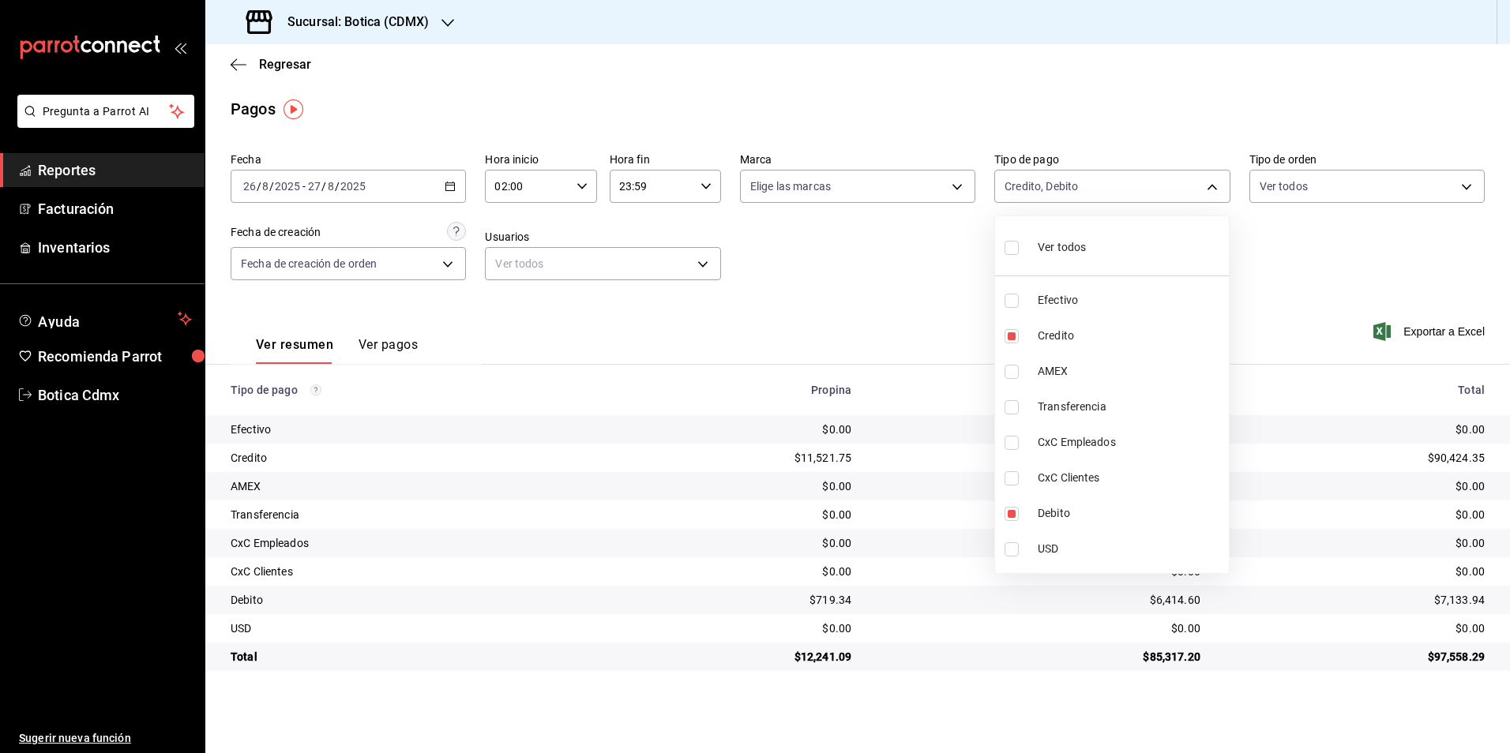
checkbox input "true"
click at [918, 299] on div at bounding box center [755, 376] width 1510 height 753
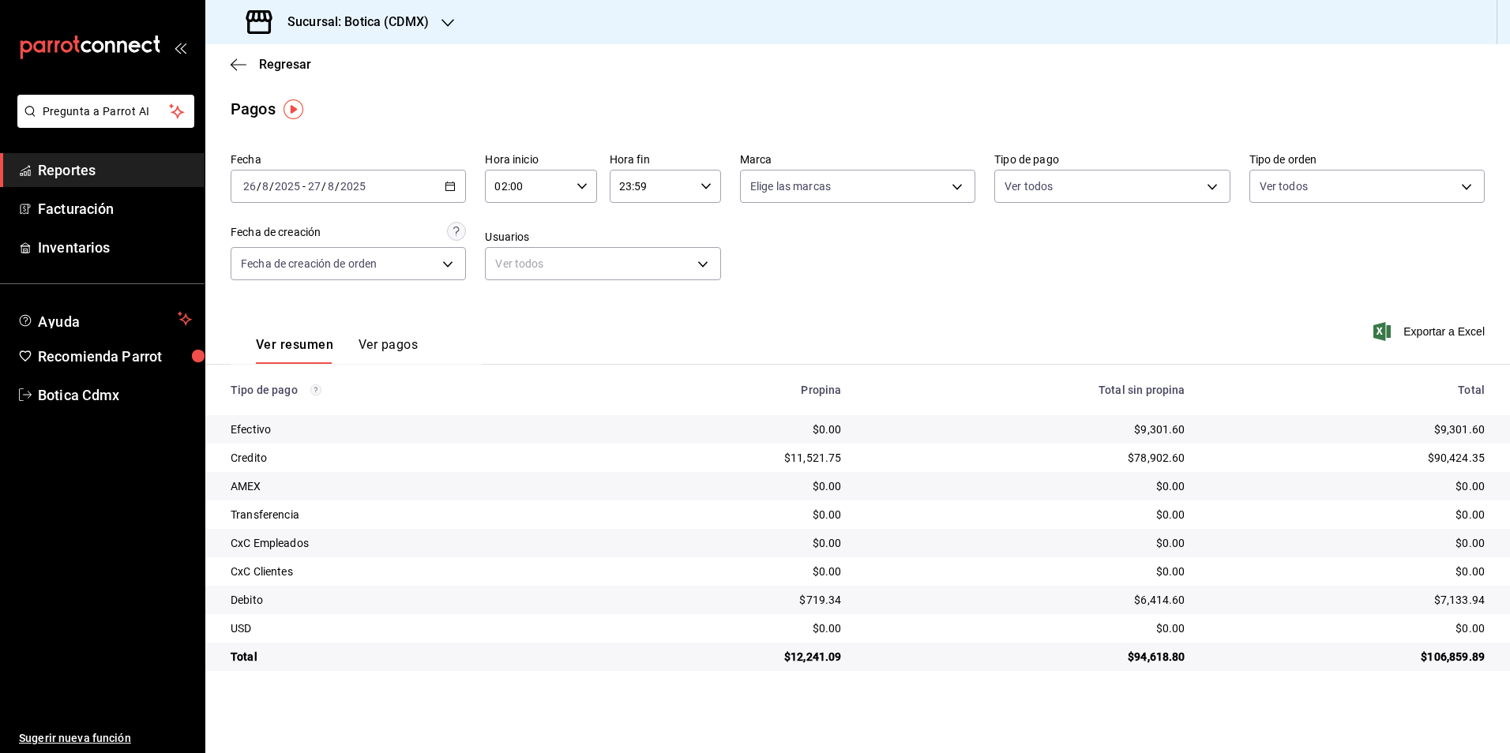
click at [1020, 424] on div "$9,301.60" at bounding box center [1026, 430] width 318 height 16
